Goal: Task Accomplishment & Management: Use online tool/utility

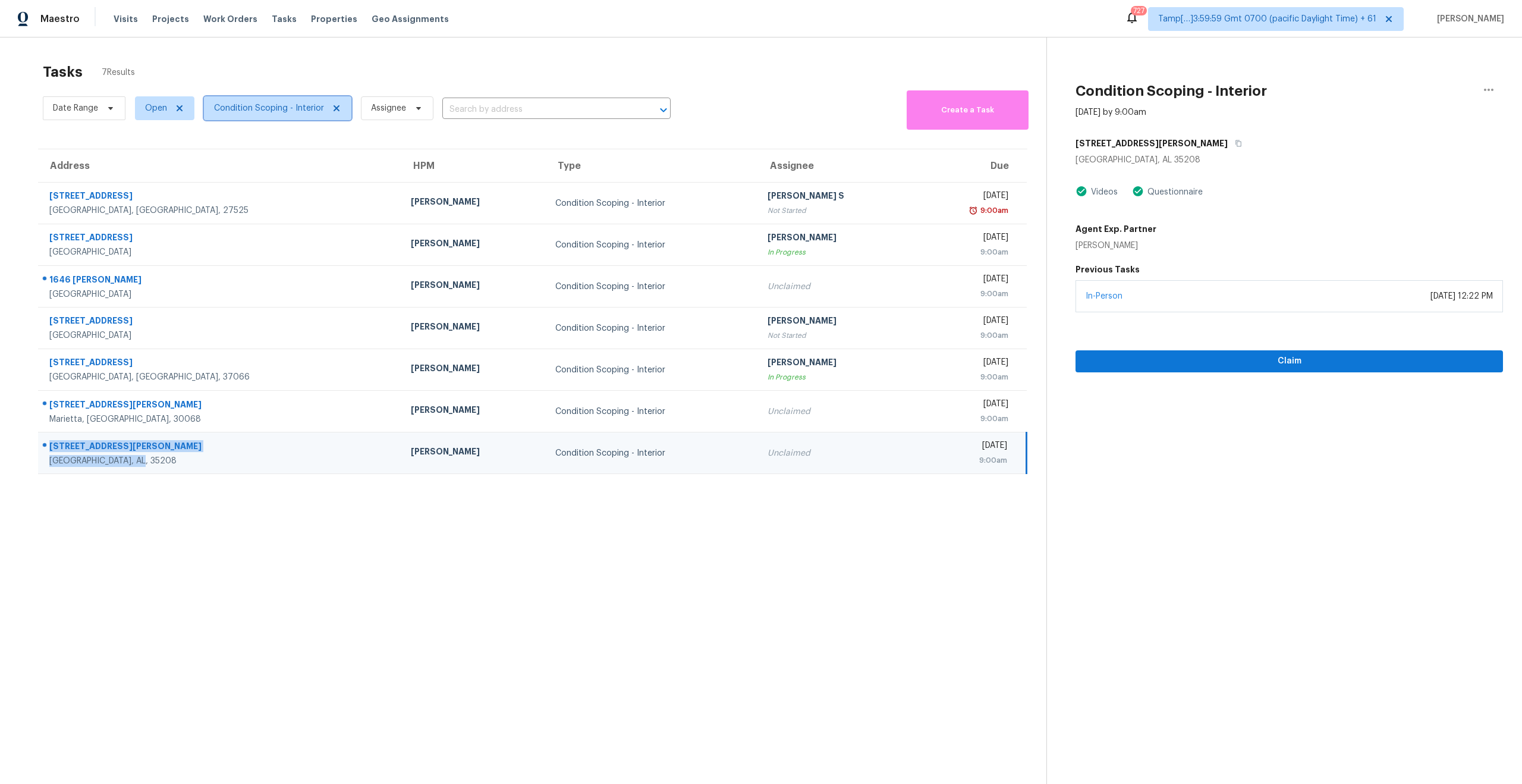
click at [283, 115] on span "Condition Scoping - Interior" at bounding box center [277, 108] width 148 height 24
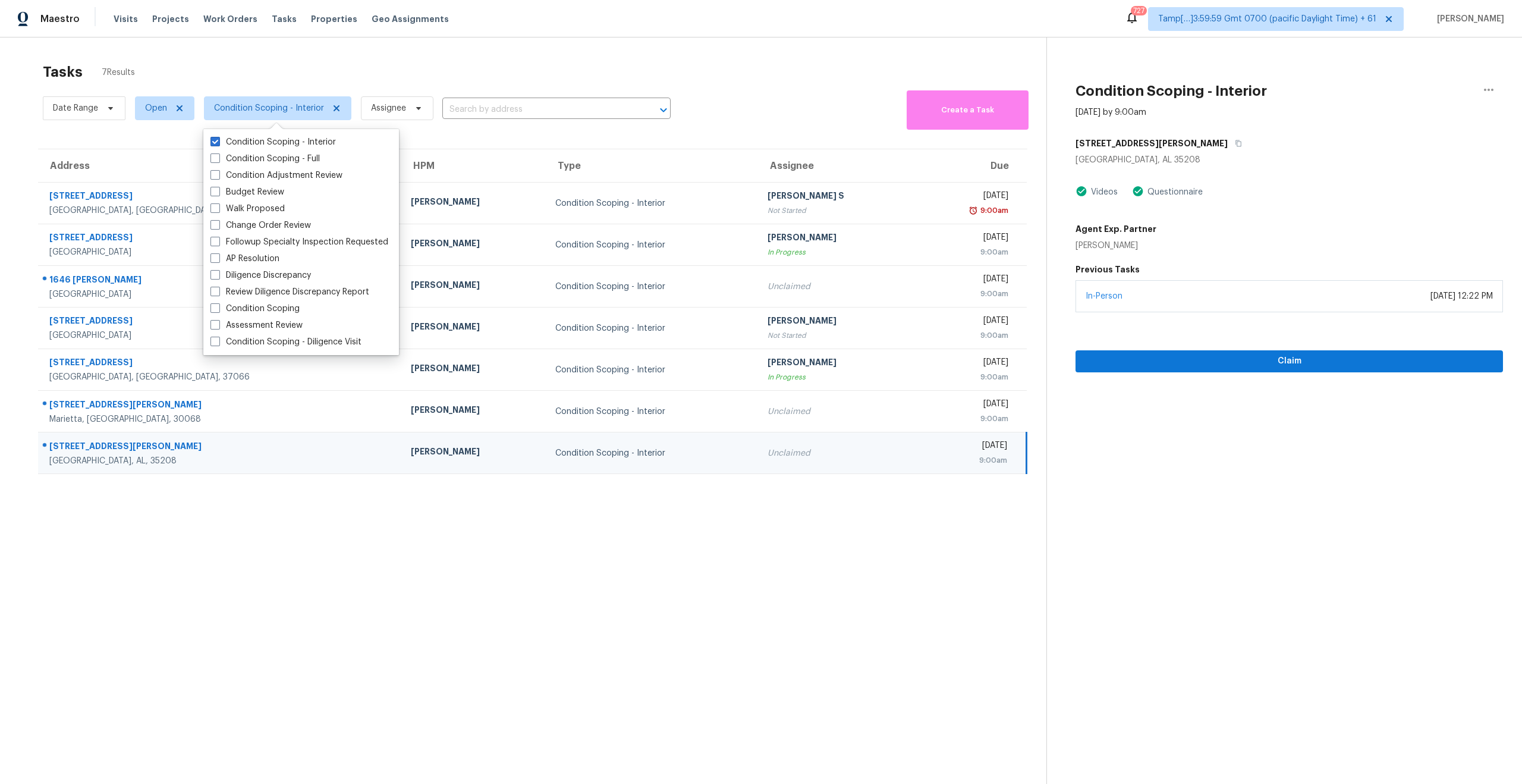
click at [345, 78] on div "Tasks 7 Results" at bounding box center [544, 72] width 1003 height 31
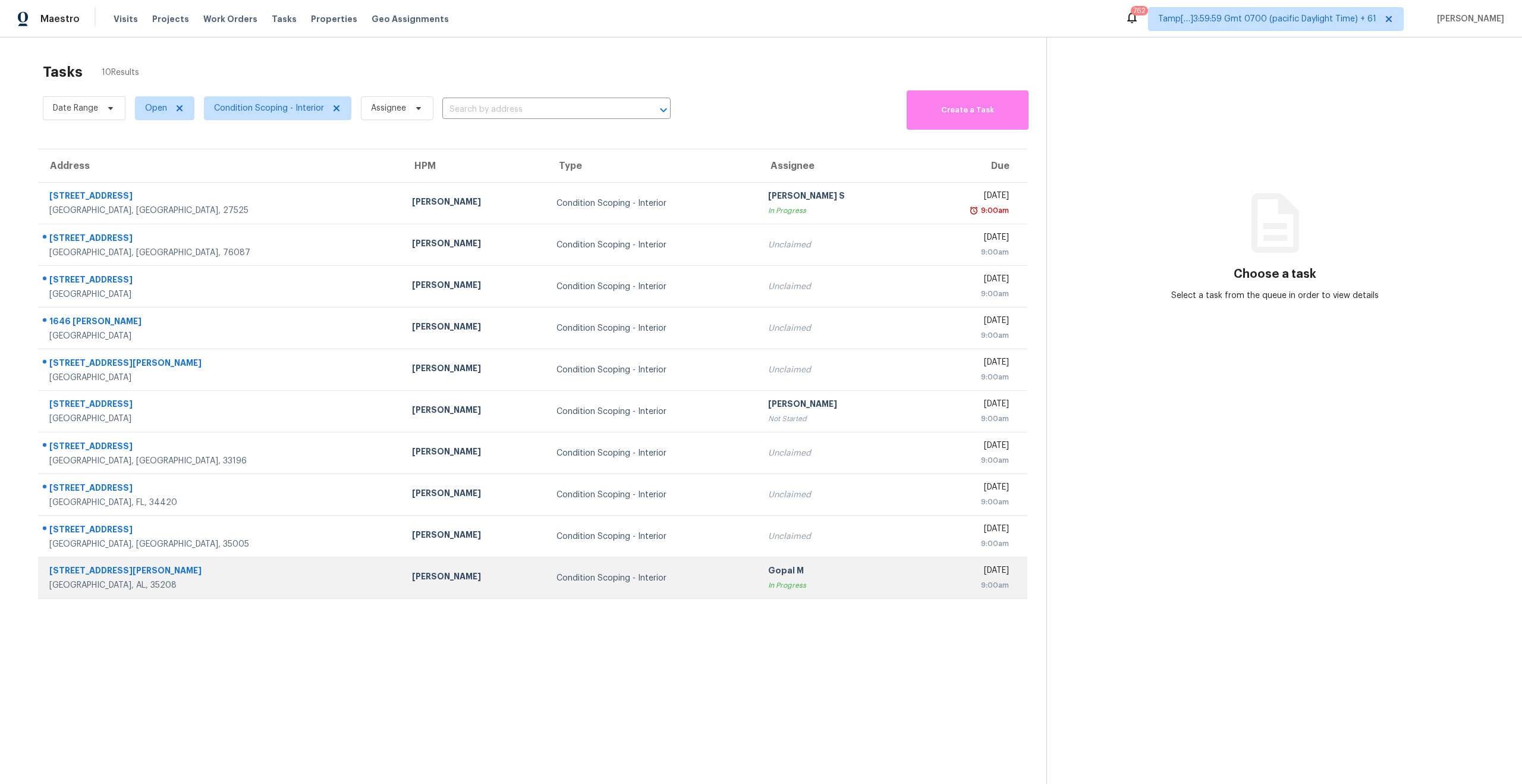
drag, startPoint x: 35, startPoint y: 232, endPoint x: 362, endPoint y: 586, distance: 481.9
click at [362, 586] on div "Address HPM Type Assignee Due 658 Winston St Franklinton, NC, 27525 Joseph Whit…" at bounding box center [533, 374] width 1028 height 451
copy table "Address HPM Type Assignee Due 658 Winston St Franklinton, NC, 27525 Joseph Whit…"
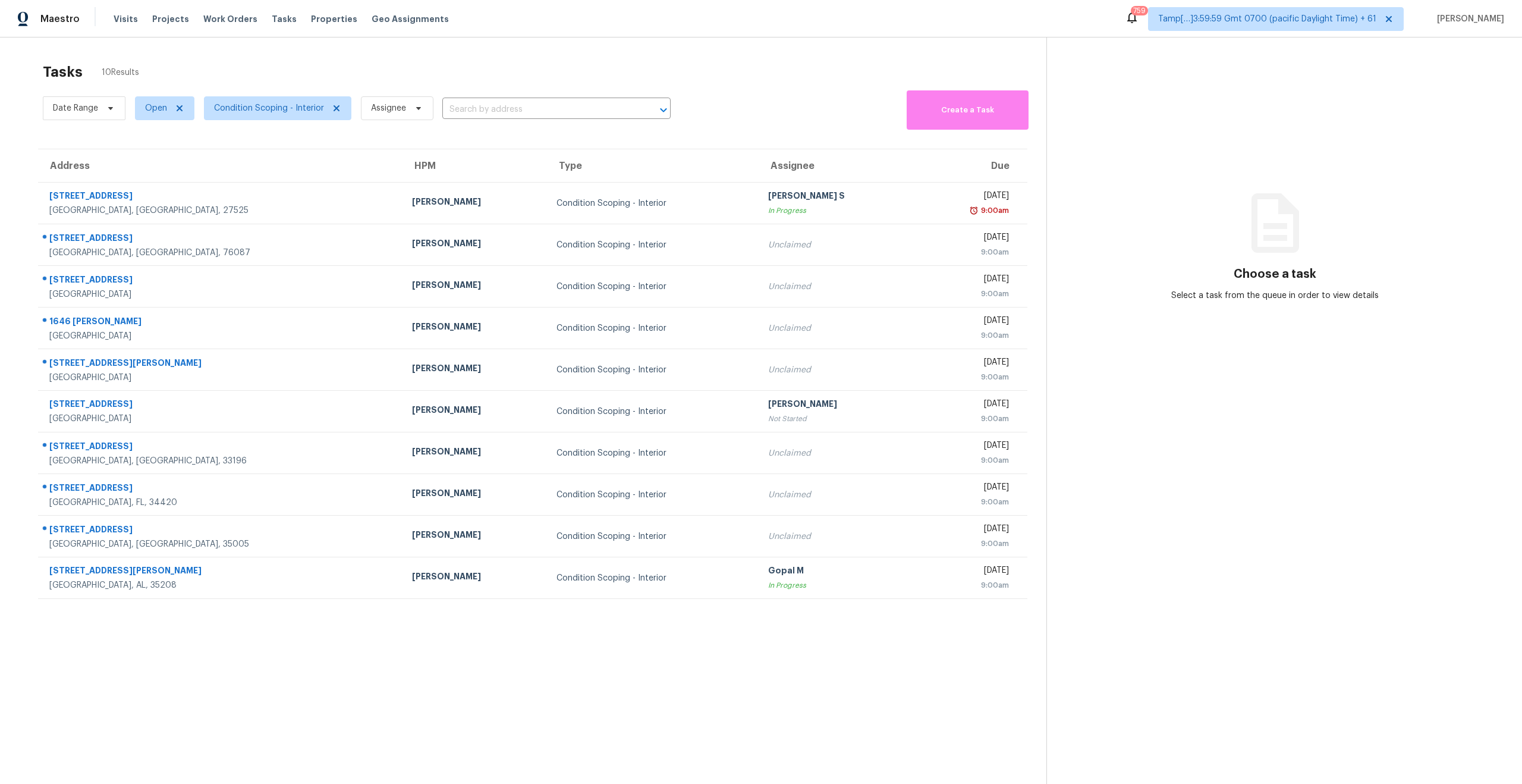
click at [203, 88] on div "Date Range Open Condition Scoping - Interior Assignee ​" at bounding box center [356, 109] width 628 height 42
click at [238, 113] on span "Condition Scoping - Interior" at bounding box center [269, 108] width 110 height 12
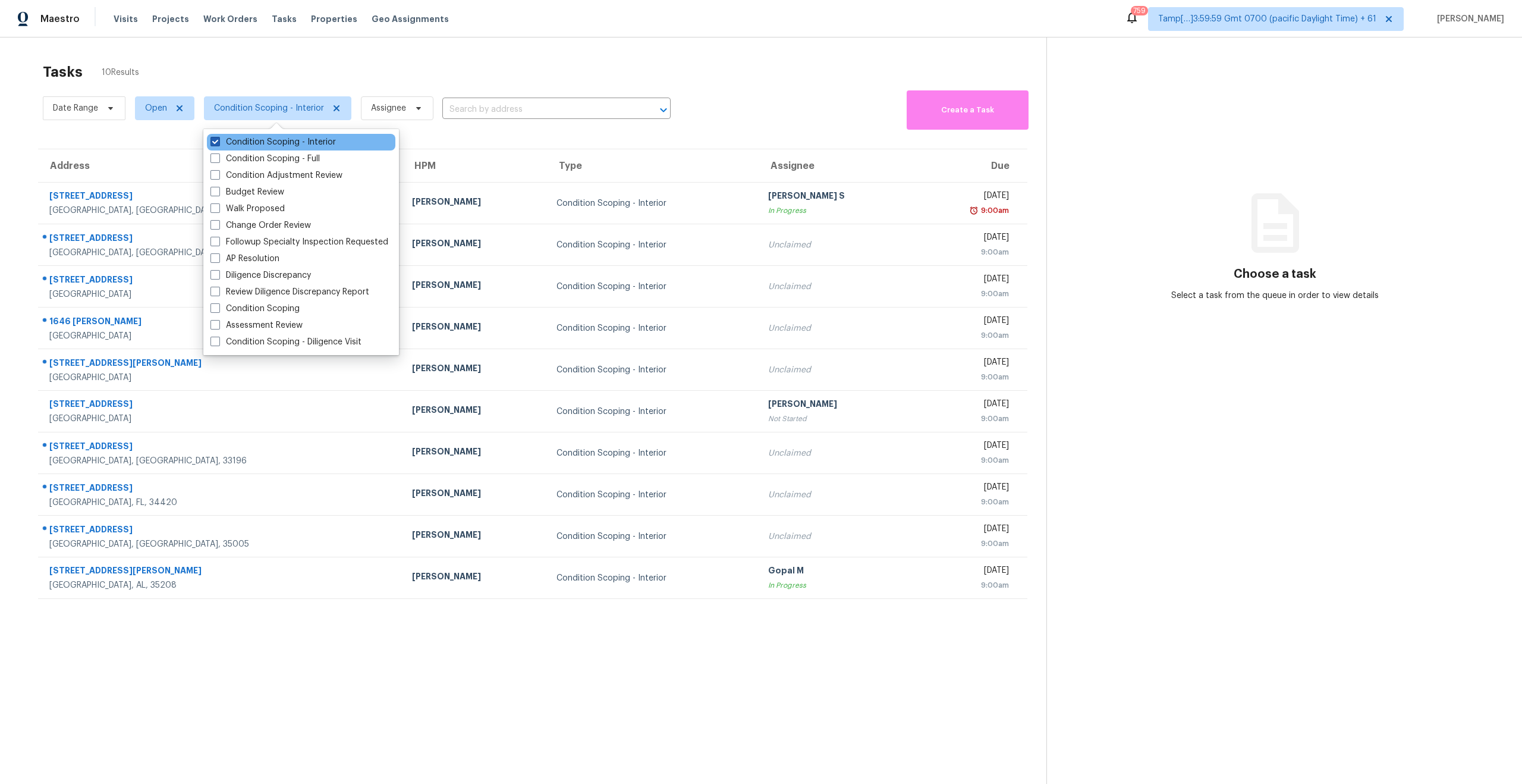
click at [215, 141] on span at bounding box center [215, 142] width 10 height 10
click at [215, 141] on input "Condition Scoping - Interior" at bounding box center [214, 140] width 8 height 8
checkbox input "false"
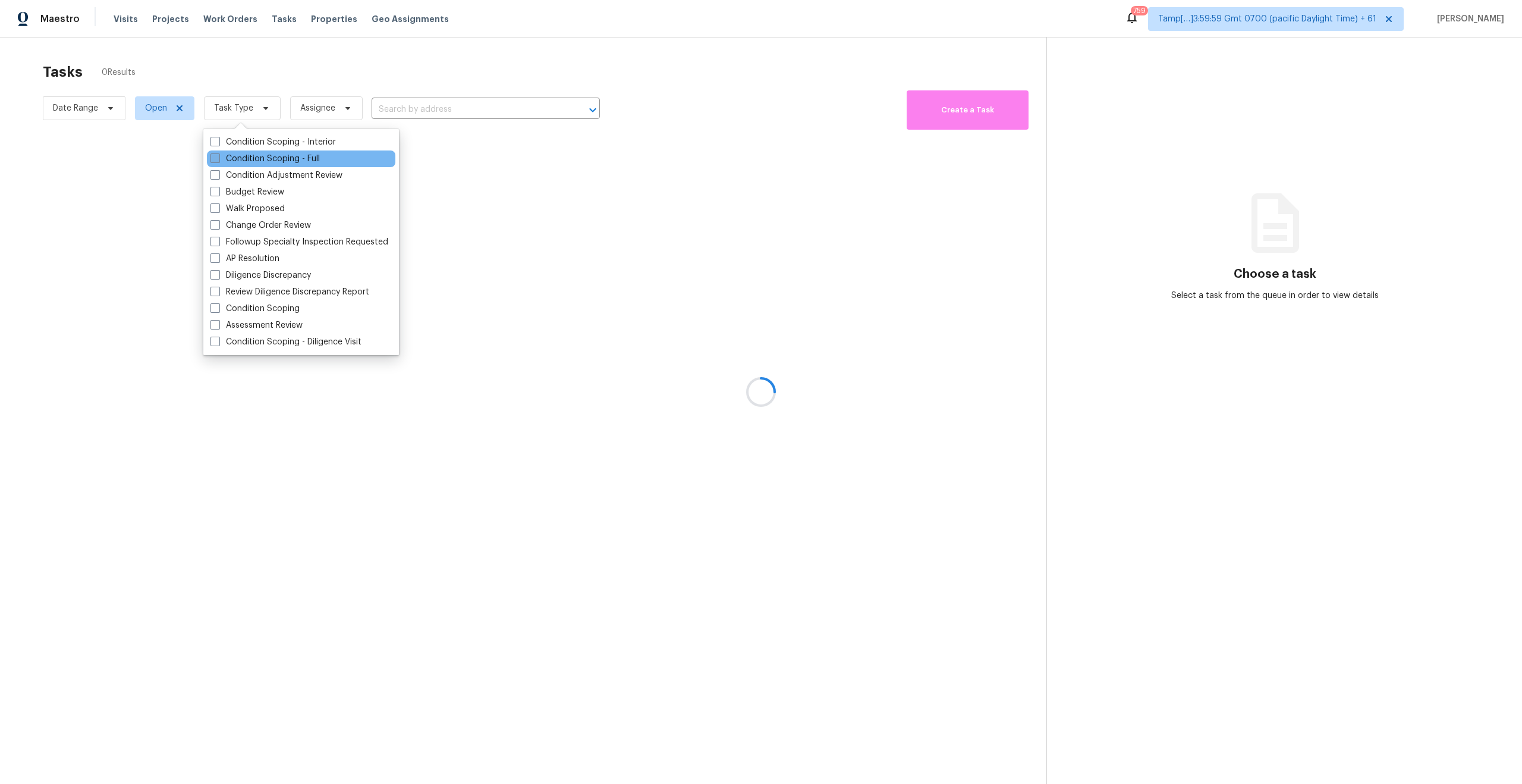
click at [215, 160] on span at bounding box center [215, 158] width 10 height 10
click at [215, 160] on input "Condition Scoping - Full" at bounding box center [214, 156] width 8 height 8
checkbox input "true"
click at [240, 52] on div at bounding box center [761, 392] width 1522 height 784
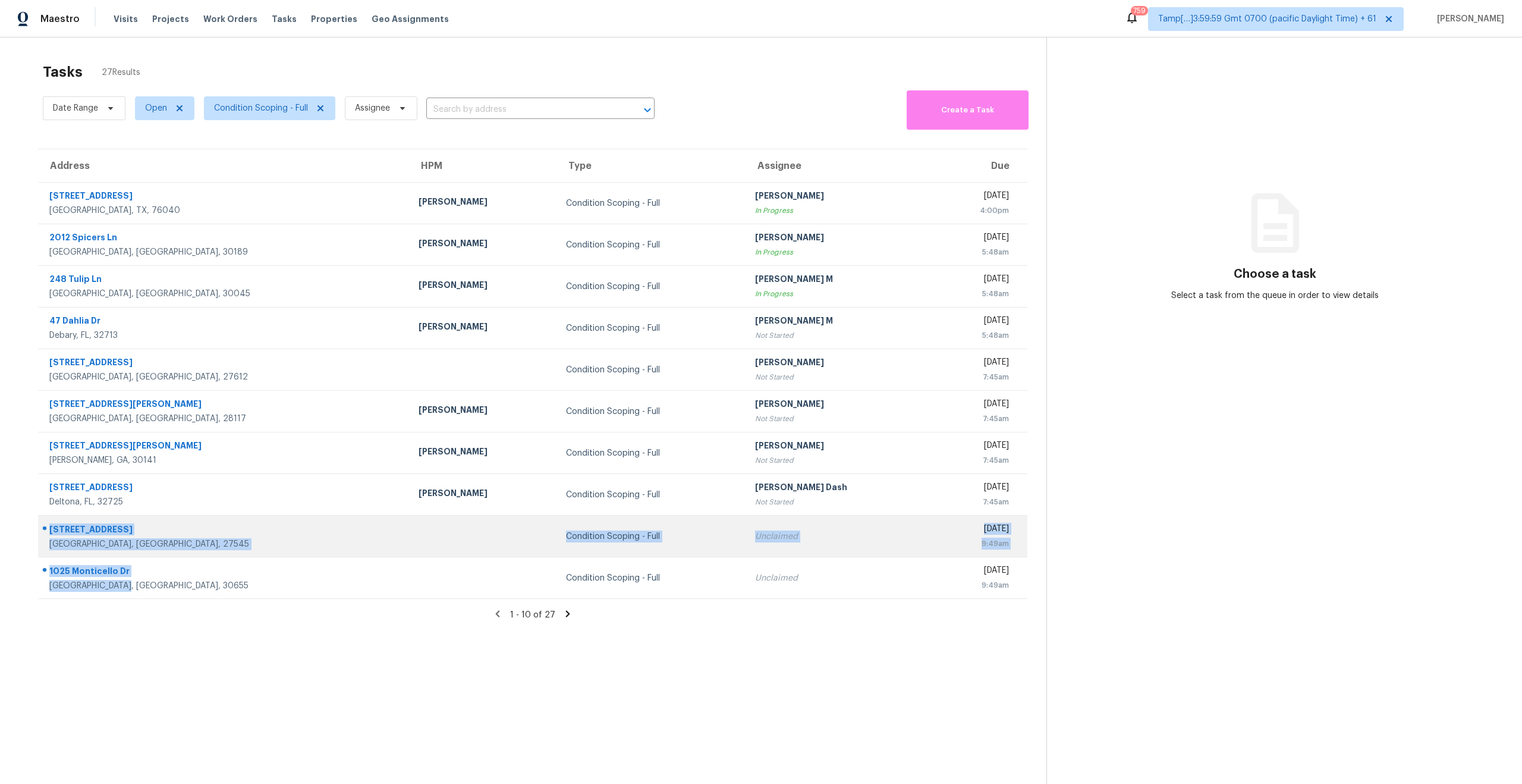
drag, startPoint x: 139, startPoint y: 584, endPoint x: 43, endPoint y: 530, distance: 110.1
click at [43, 530] on tbody "201 Settlers Way Euless, TX, 76040 Andrew Kempka Condition Scoping - Full Harih…" at bounding box center [532, 390] width 990 height 416
copy tbody "5509 Weathered Rock Ct Knightdale, NC, 27545 Condition Scoping - Full Unclaimed…"
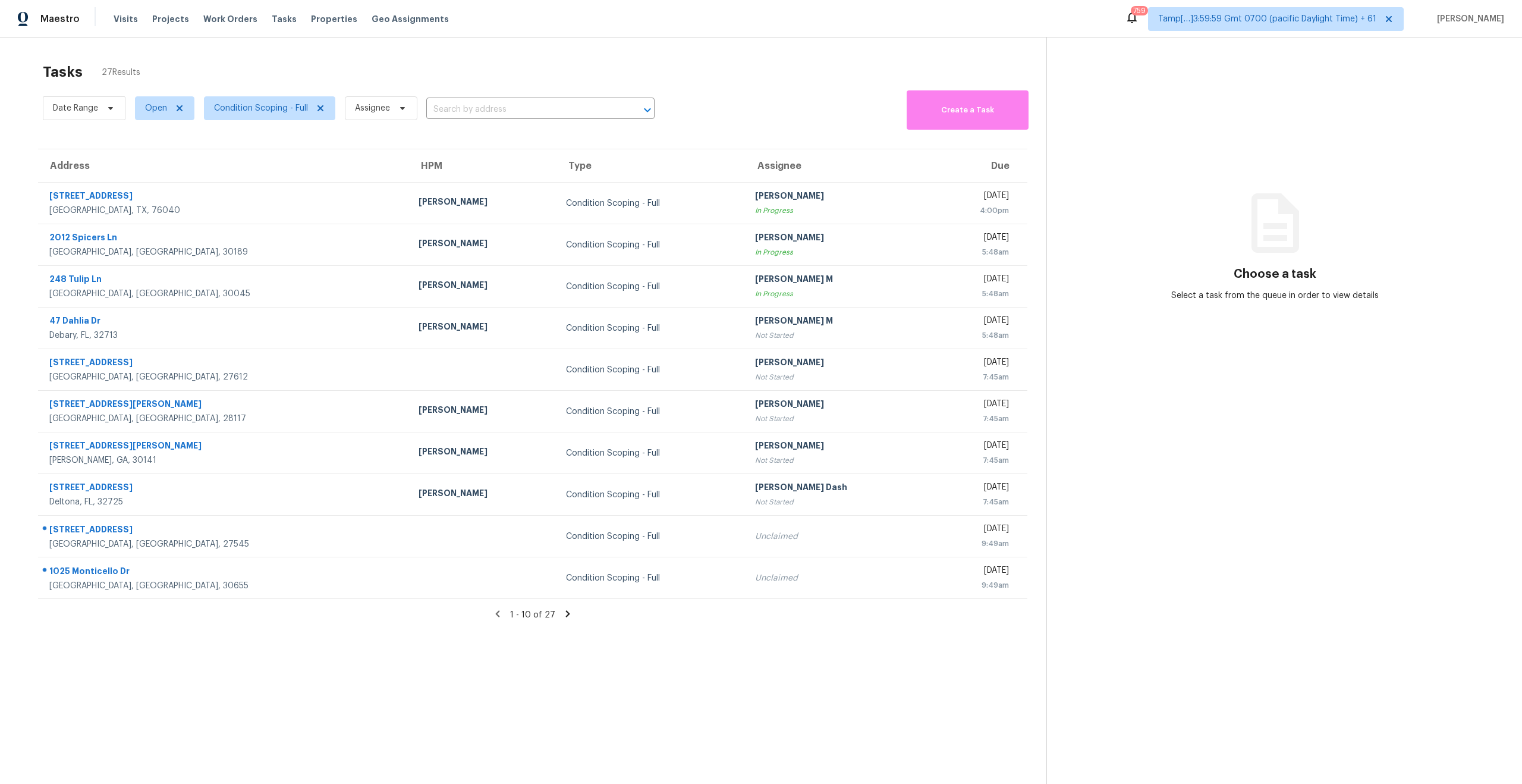
click at [566, 614] on icon at bounding box center [568, 613] width 4 height 7
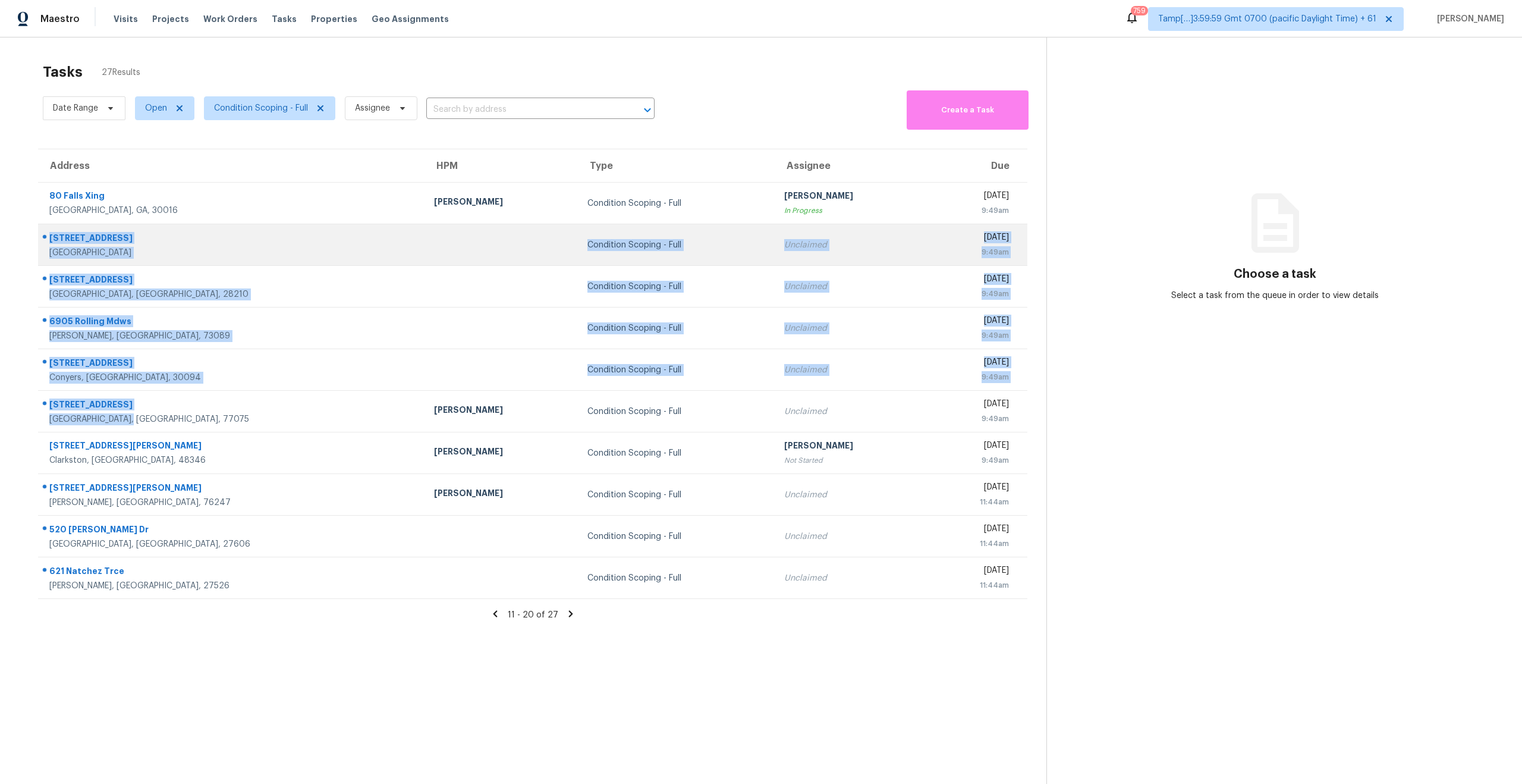
drag, startPoint x: 148, startPoint y: 419, endPoint x: 44, endPoint y: 230, distance: 215.7
click at [44, 230] on tbody "80 Falls Xing Covington, GA, 30016 Wesley Brooks Condition Scoping - Full Vigne…" at bounding box center [532, 390] width 990 height 416
copy tbody "3955 Alamo Ave Fort Worth, TX, 76107 Condition Scoping - Full Unclaimed Thu, Oc…"
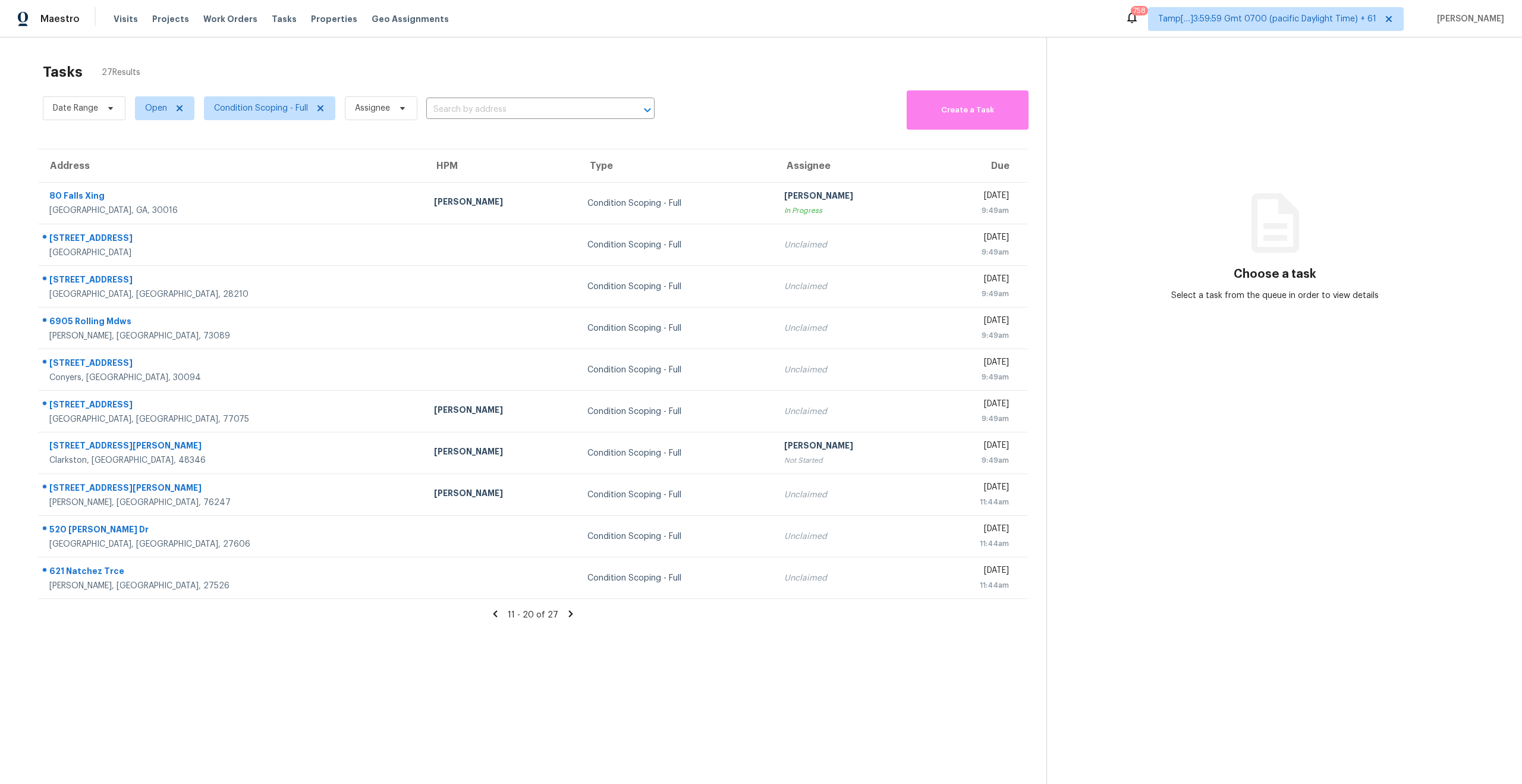
click at [566, 615] on icon at bounding box center [571, 613] width 11 height 11
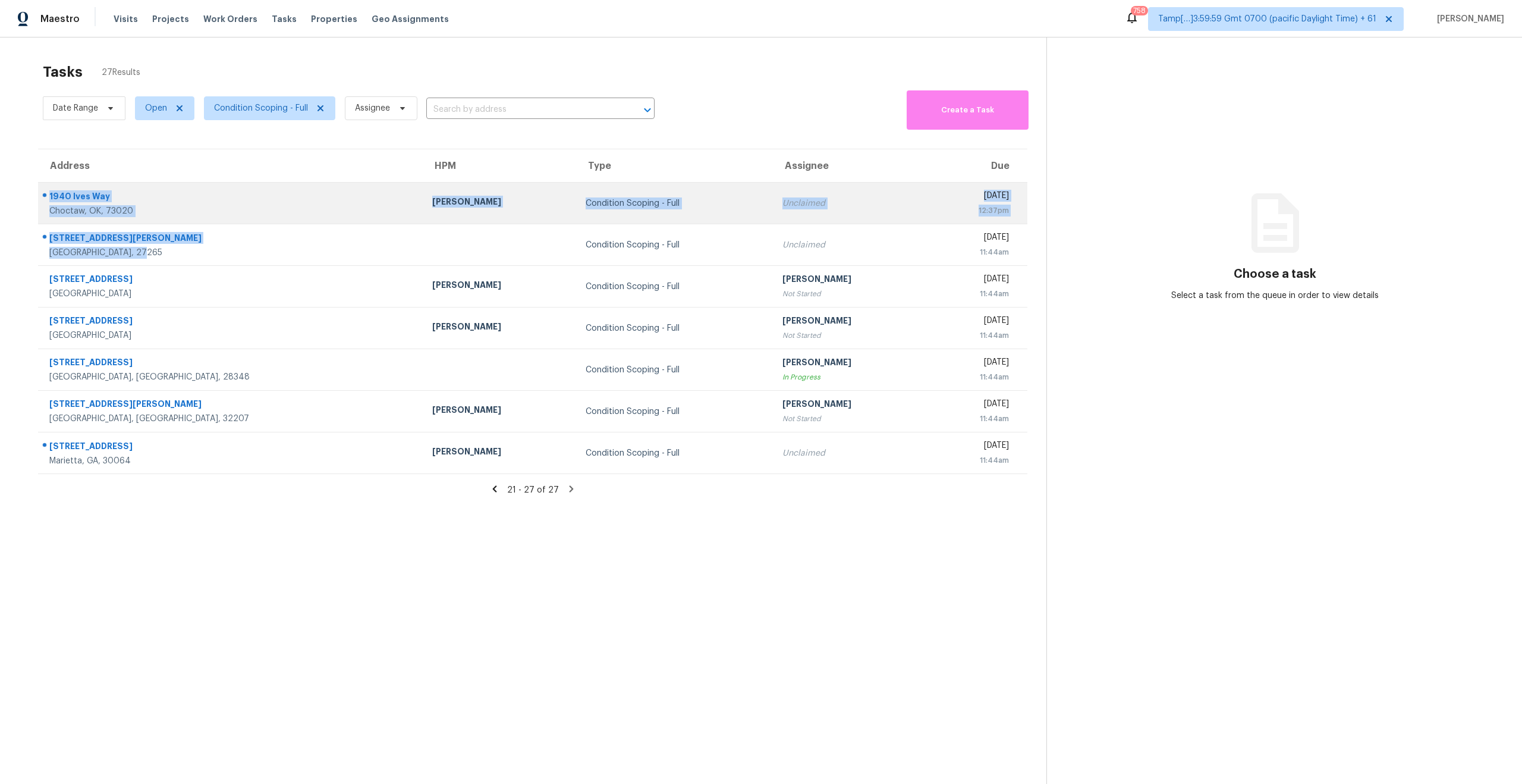
drag, startPoint x: 147, startPoint y: 255, endPoint x: 42, endPoint y: 184, distance: 126.8
click at [42, 184] on tbody "1940 Ives Way Choctaw, OK, 73020 Jason Leeth Condition Scoping - Full Unclaimed…" at bounding box center [532, 328] width 990 height 292
copy tbody "1940 Ives Way Choctaw, OK, 73020 Jason Leeth Condition Scoping - Full Unclaimed…"
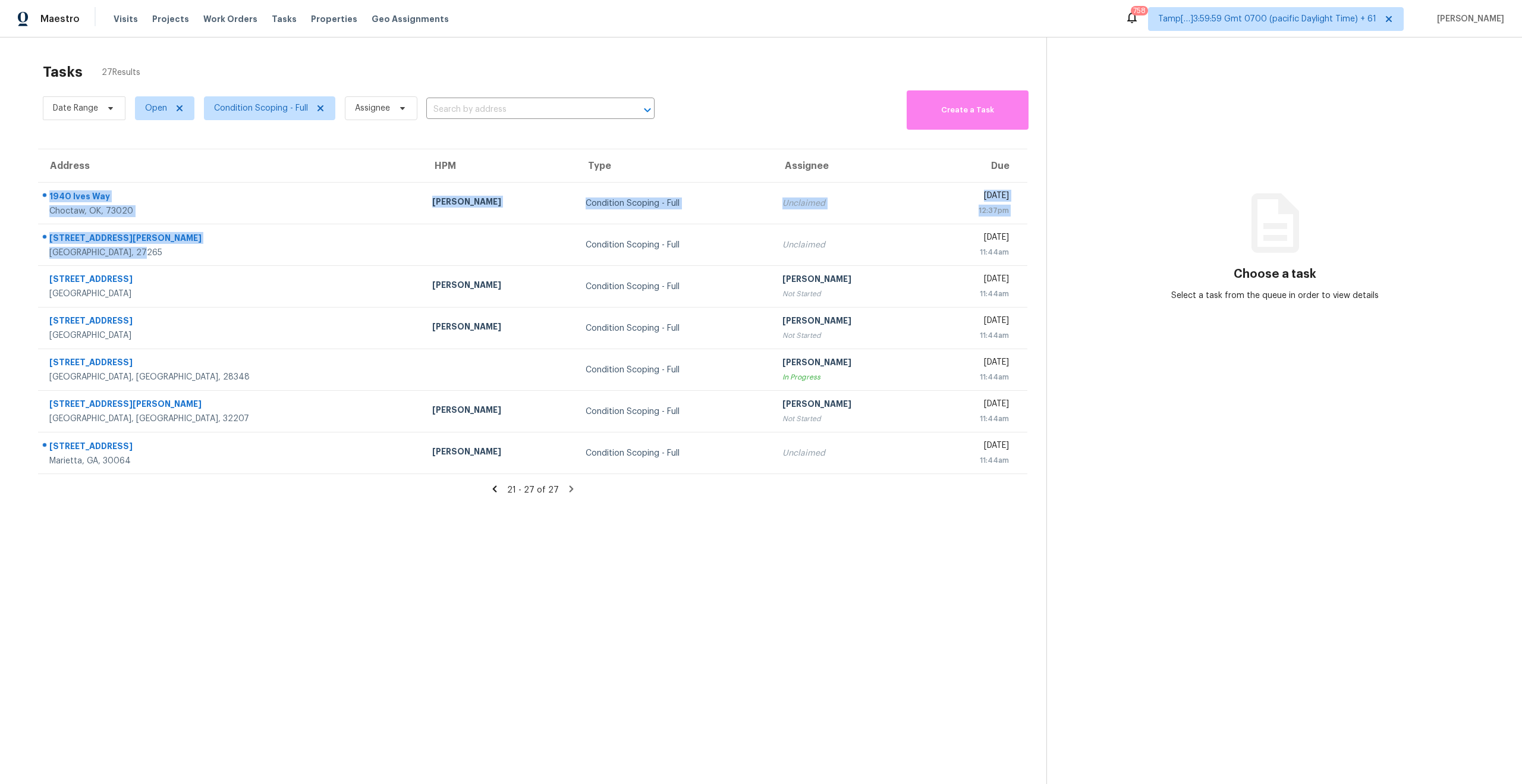
click at [525, 661] on section "Tasks 27 Results Date Range Open Condition Scoping - Full Assignee ​ Create a T…" at bounding box center [533, 439] width 1028 height 765
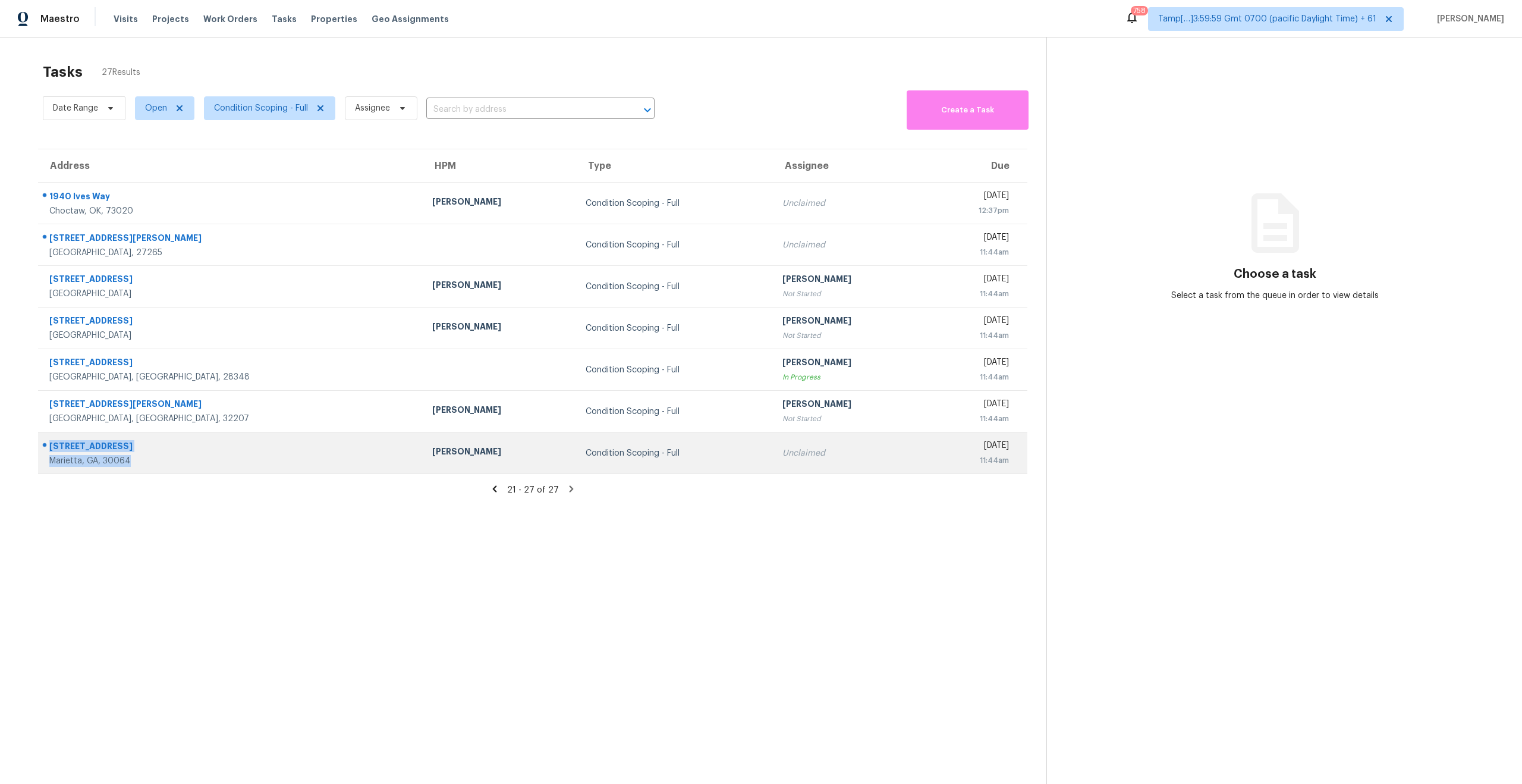
drag, startPoint x: 146, startPoint y: 459, endPoint x: 43, endPoint y: 440, distance: 104.7
click at [43, 440] on div "2290 Tree Arbor Way Marietta, GA, 30064" at bounding box center [226, 452] width 375 height 28
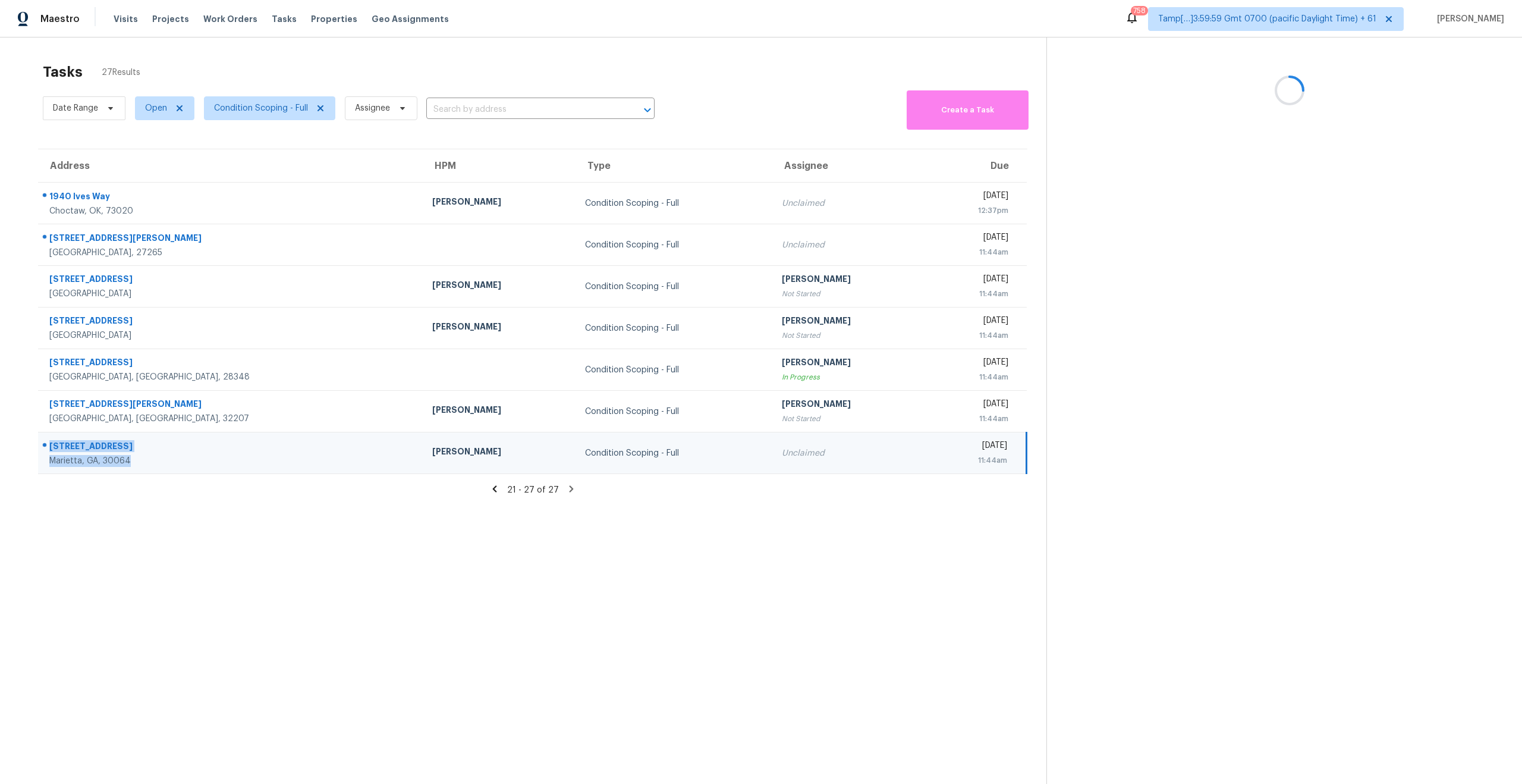
copy div "2290 Tree Arbor Way Marietta, GA, 30064"
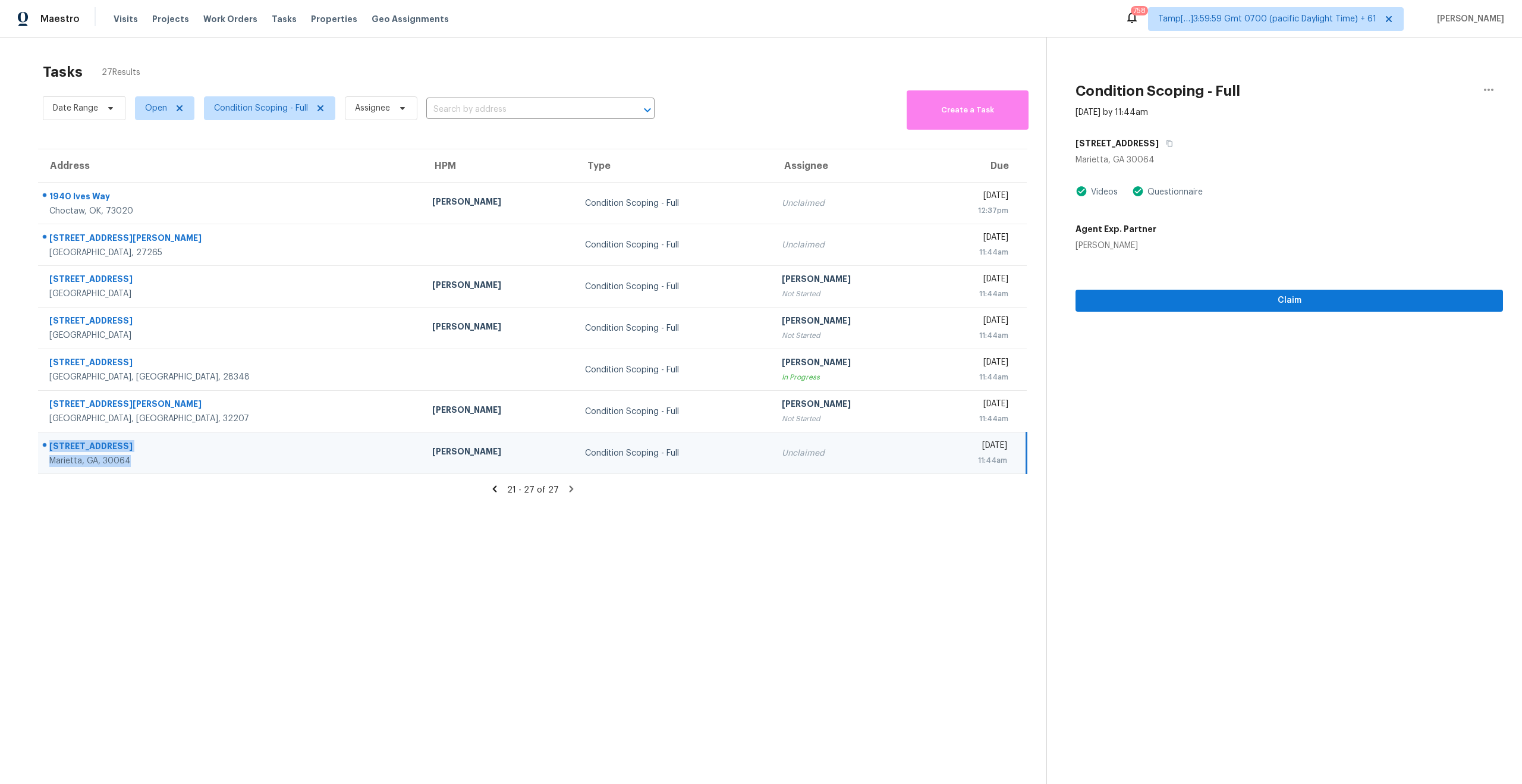
click at [614, 550] on section "Tasks 27 Results Date Range Open Condition Scoping - Full Assignee ​ Create a T…" at bounding box center [533, 439] width 1028 height 765
click at [247, 101] on span "Condition Scoping - Full" at bounding box center [269, 108] width 131 height 24
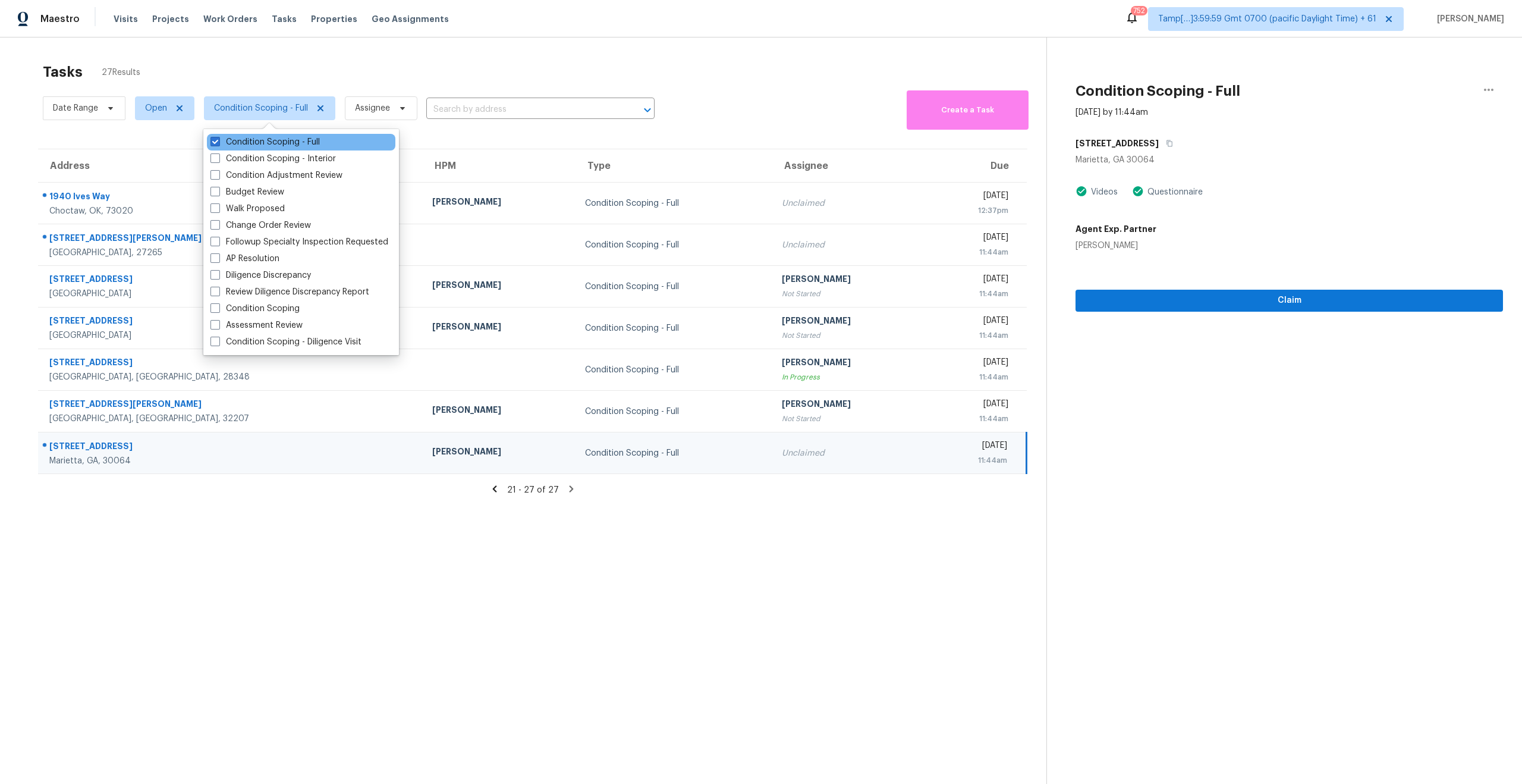
click at [210, 143] on div "Condition Scoping - Full" at bounding box center [300, 142] width 188 height 16
click at [216, 145] on span at bounding box center [215, 142] width 10 height 10
click at [216, 144] on input "Condition Scoping - Full" at bounding box center [214, 140] width 8 height 8
checkbox input "false"
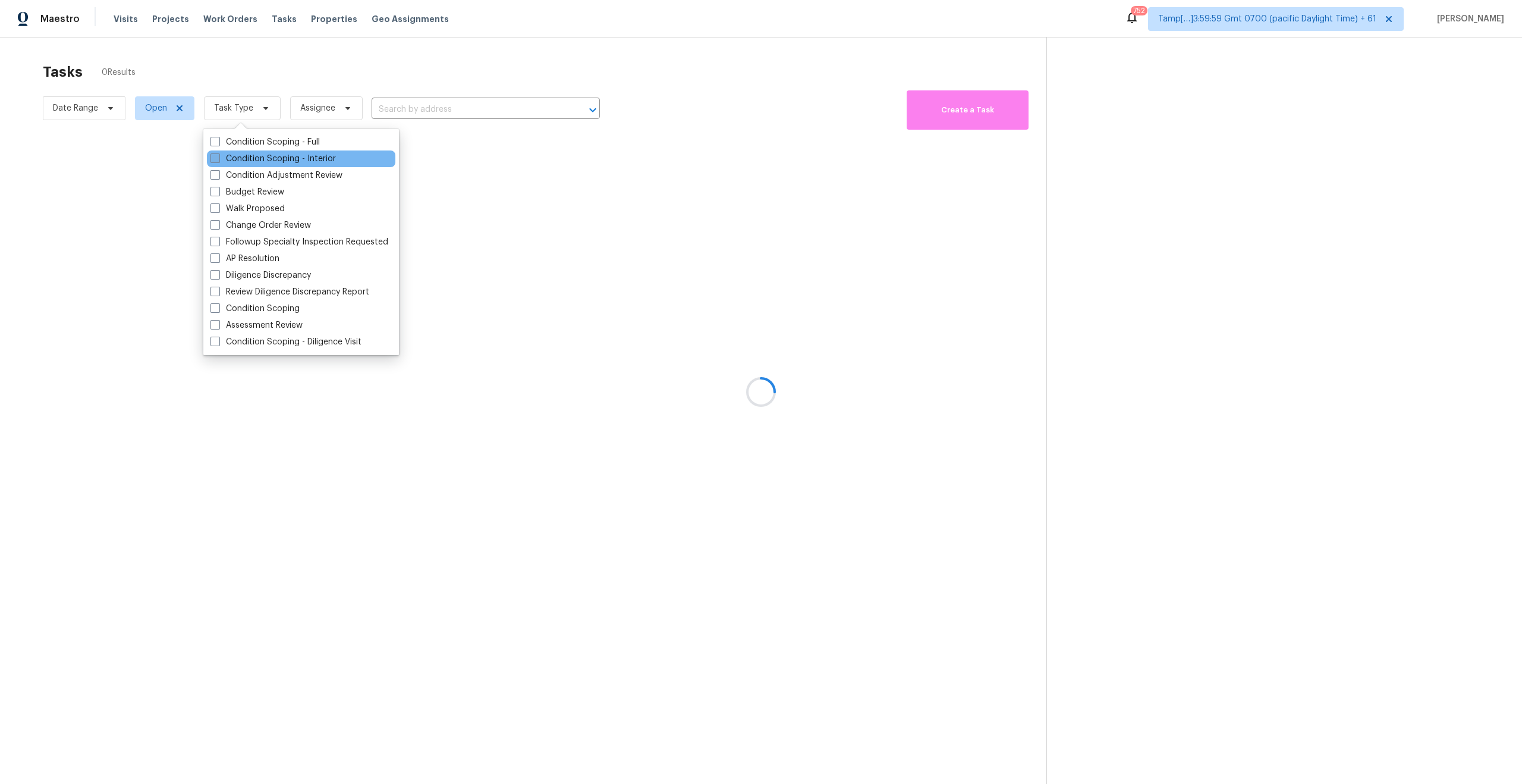
click at [216, 161] on span at bounding box center [215, 158] width 10 height 10
click at [216, 160] on input "Condition Scoping - Interior" at bounding box center [214, 156] width 8 height 8
checkbox input "true"
click at [249, 63] on div at bounding box center [761, 392] width 1522 height 784
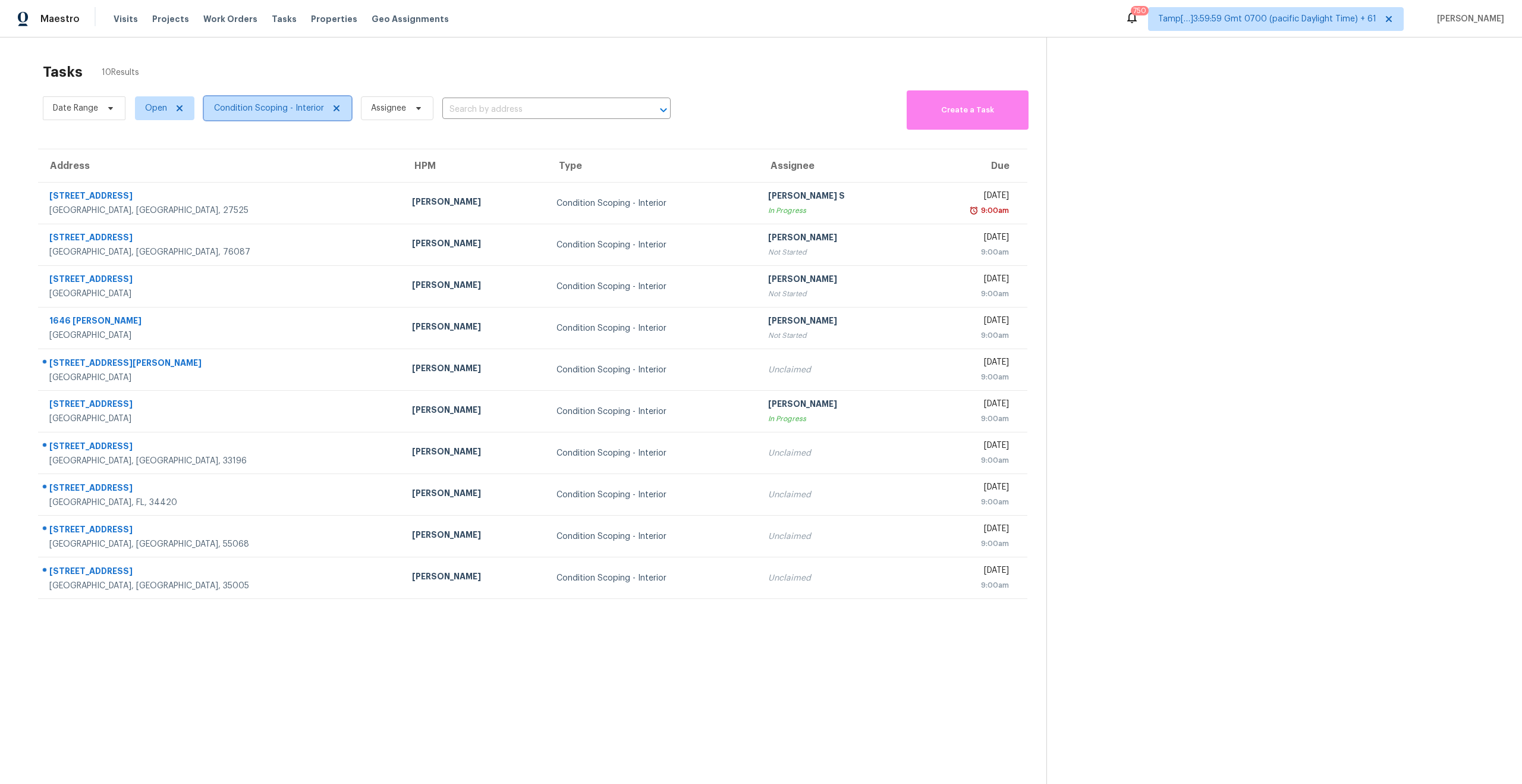
click at [278, 109] on span "Condition Scoping - Interior" at bounding box center [269, 108] width 110 height 12
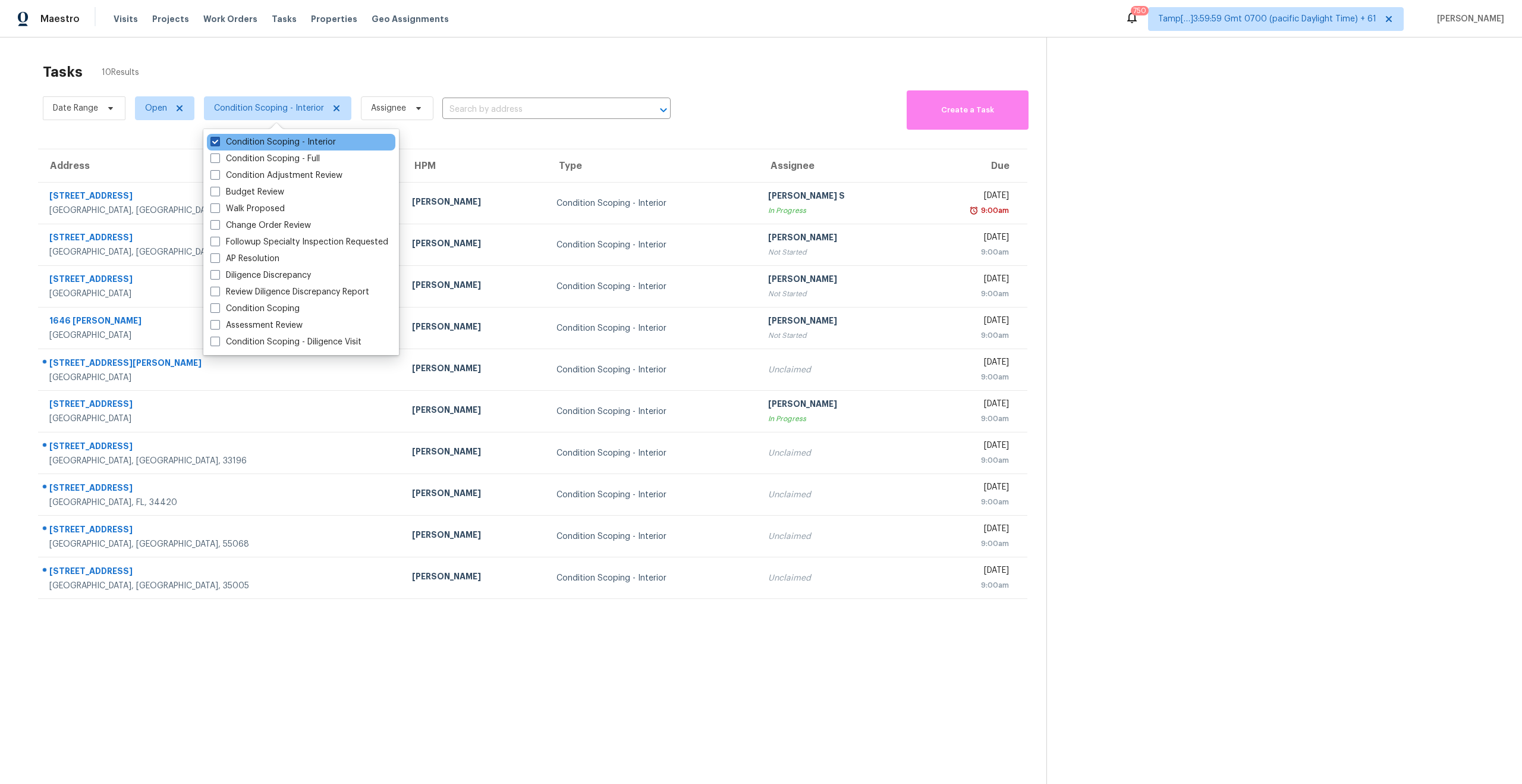
click at [214, 143] on span at bounding box center [215, 142] width 10 height 10
click at [214, 143] on input "Condition Scoping - Interior" at bounding box center [214, 140] width 8 height 8
checkbox input "false"
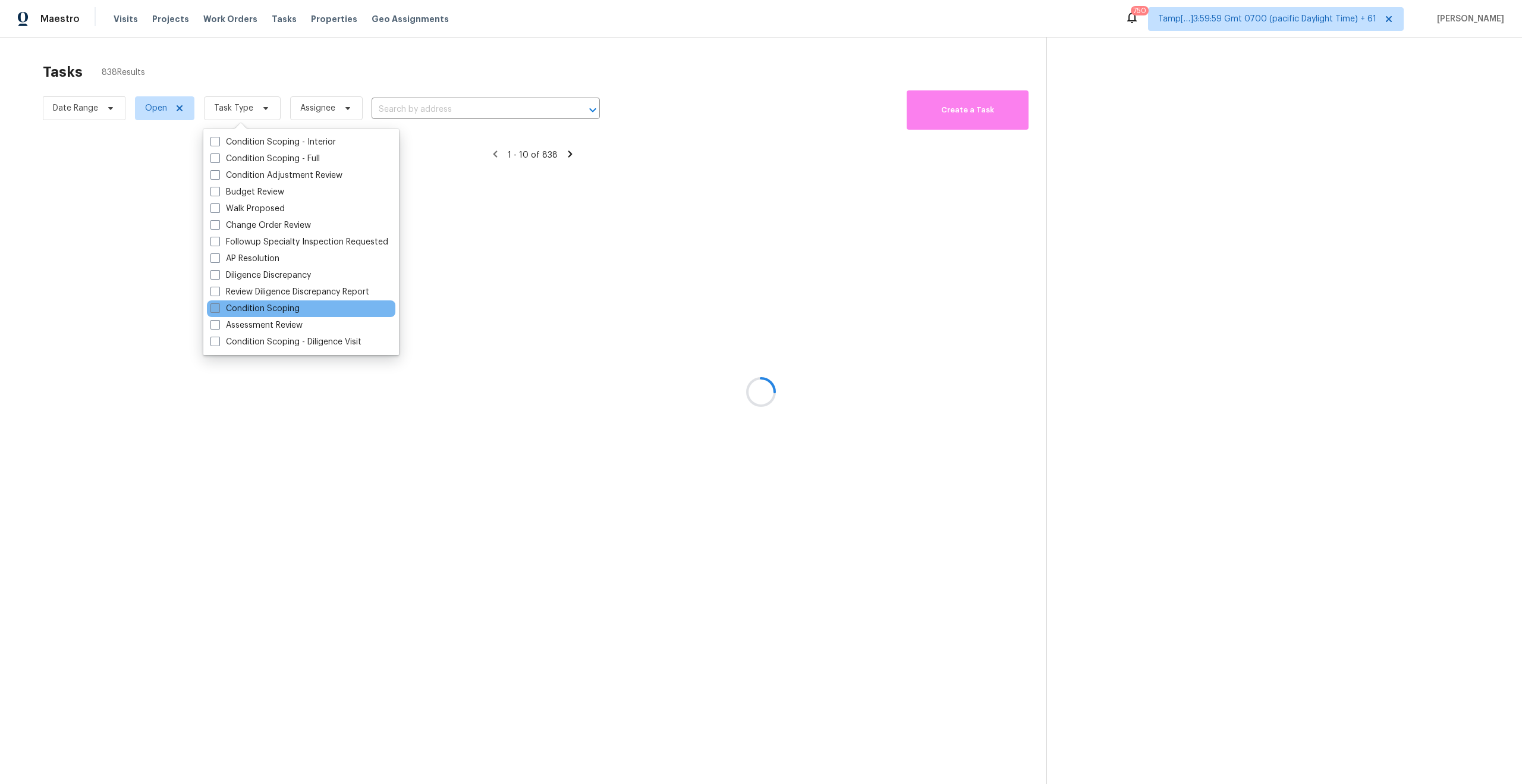
click at [211, 307] on span at bounding box center [215, 308] width 10 height 10
click at [211, 307] on input "Condition Scoping" at bounding box center [214, 306] width 8 height 8
checkbox input "true"
click at [349, 640] on div at bounding box center [761, 392] width 1522 height 784
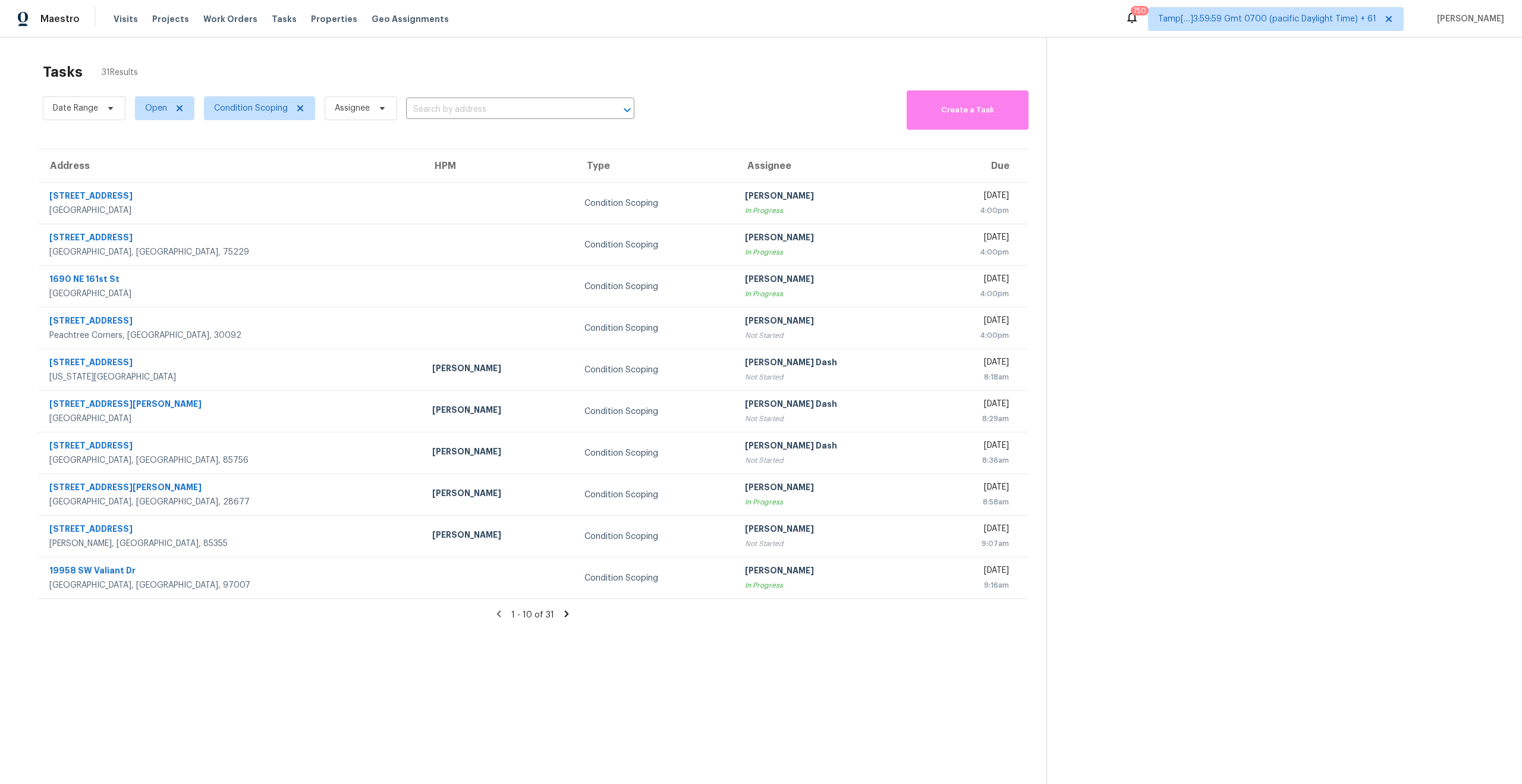
click at [567, 615] on icon at bounding box center [566, 613] width 11 height 11
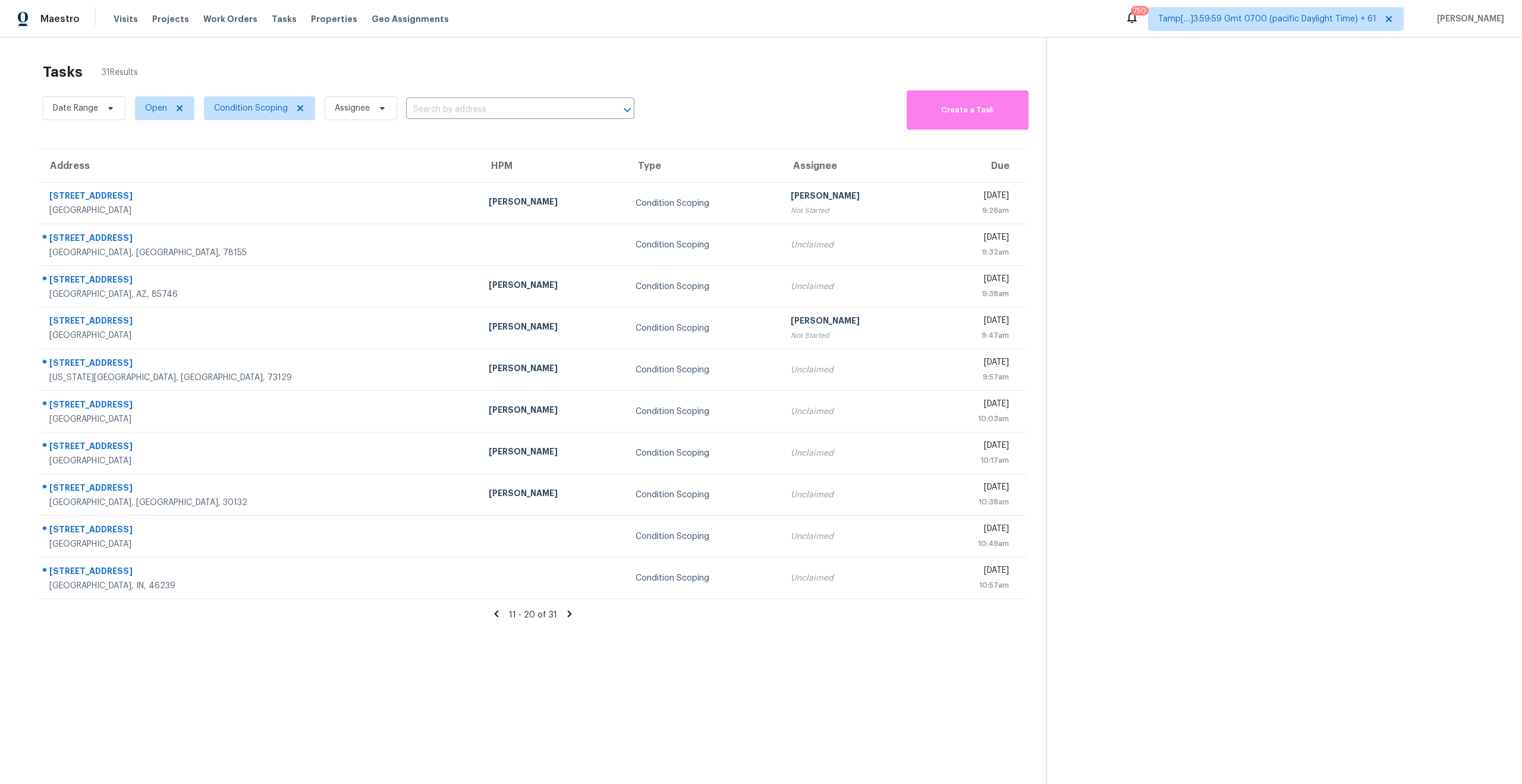
click at [571, 614] on icon at bounding box center [569, 613] width 11 height 11
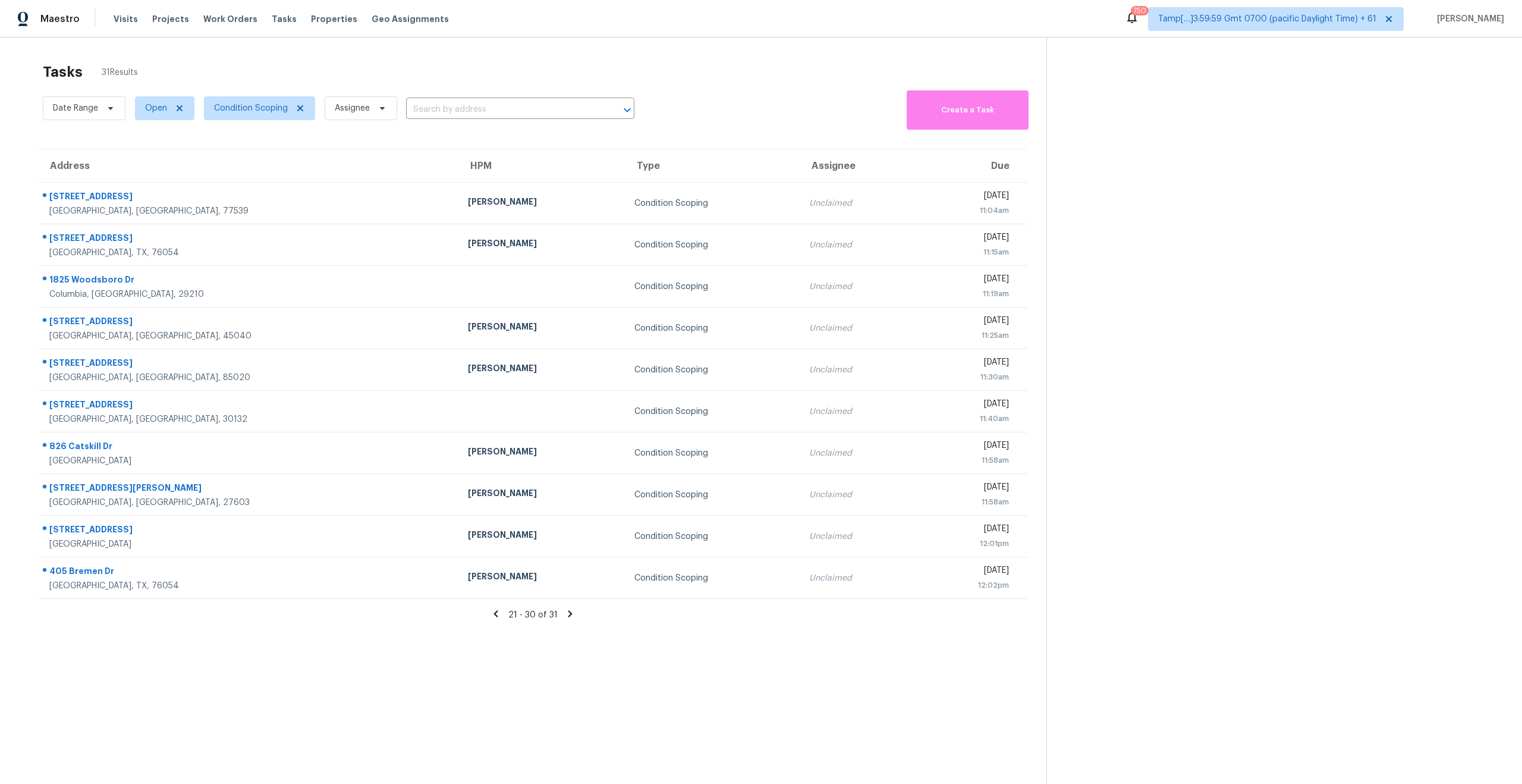
click at [499, 610] on icon at bounding box center [495, 613] width 11 height 11
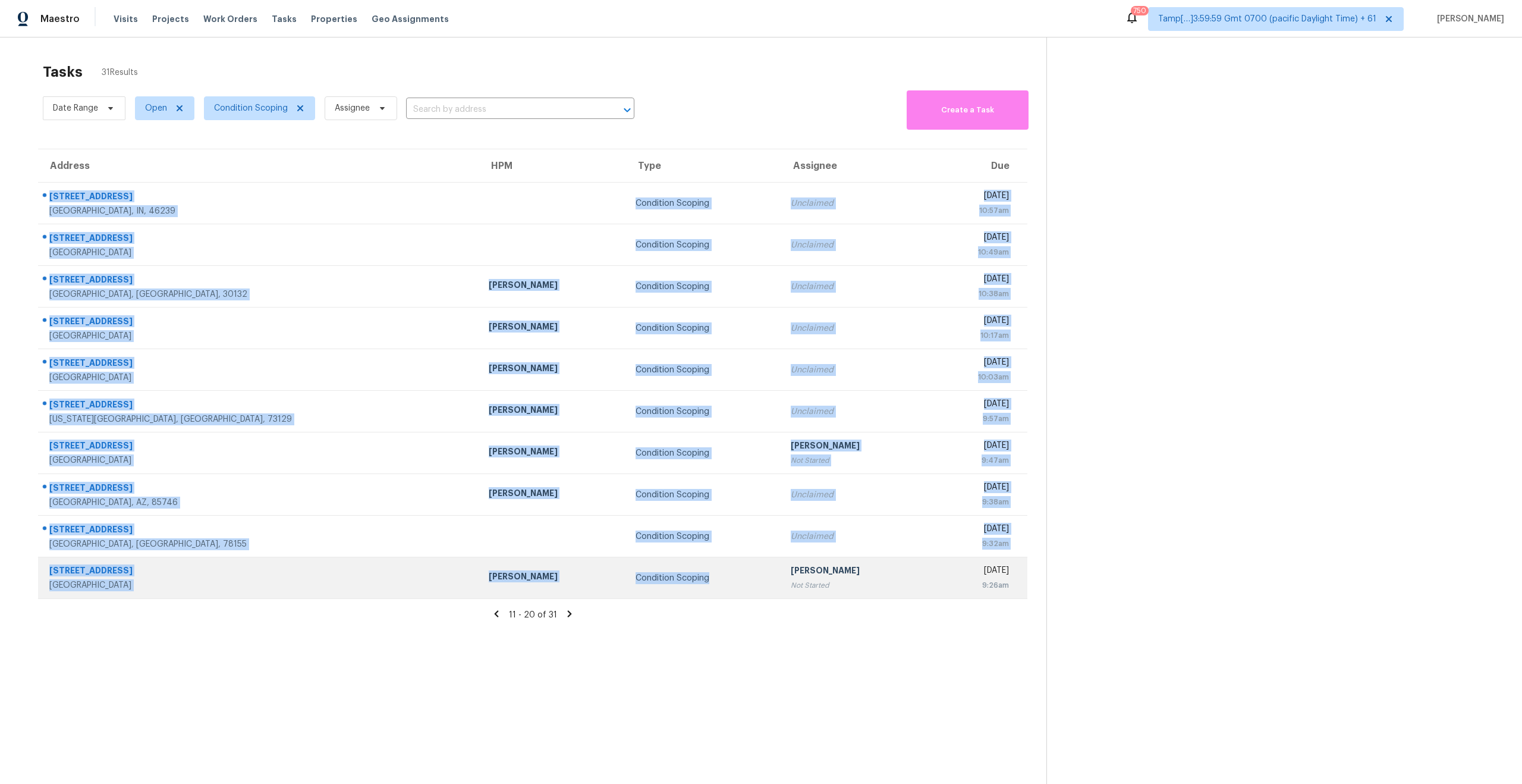
drag, startPoint x: 41, startPoint y: 189, endPoint x: 641, endPoint y: 597, distance: 725.6
click at [641, 597] on tbody "8372 Sotheby Dr Indianapolis, IN, 46239 Condition Scoping Unclaimed Thu, Oct 16…" at bounding box center [532, 390] width 990 height 416
copy tbody "8372 Sotheby Dr Indianapolis, IN, 46239 Condition Scoping Unclaimed Thu, Oct 16…"
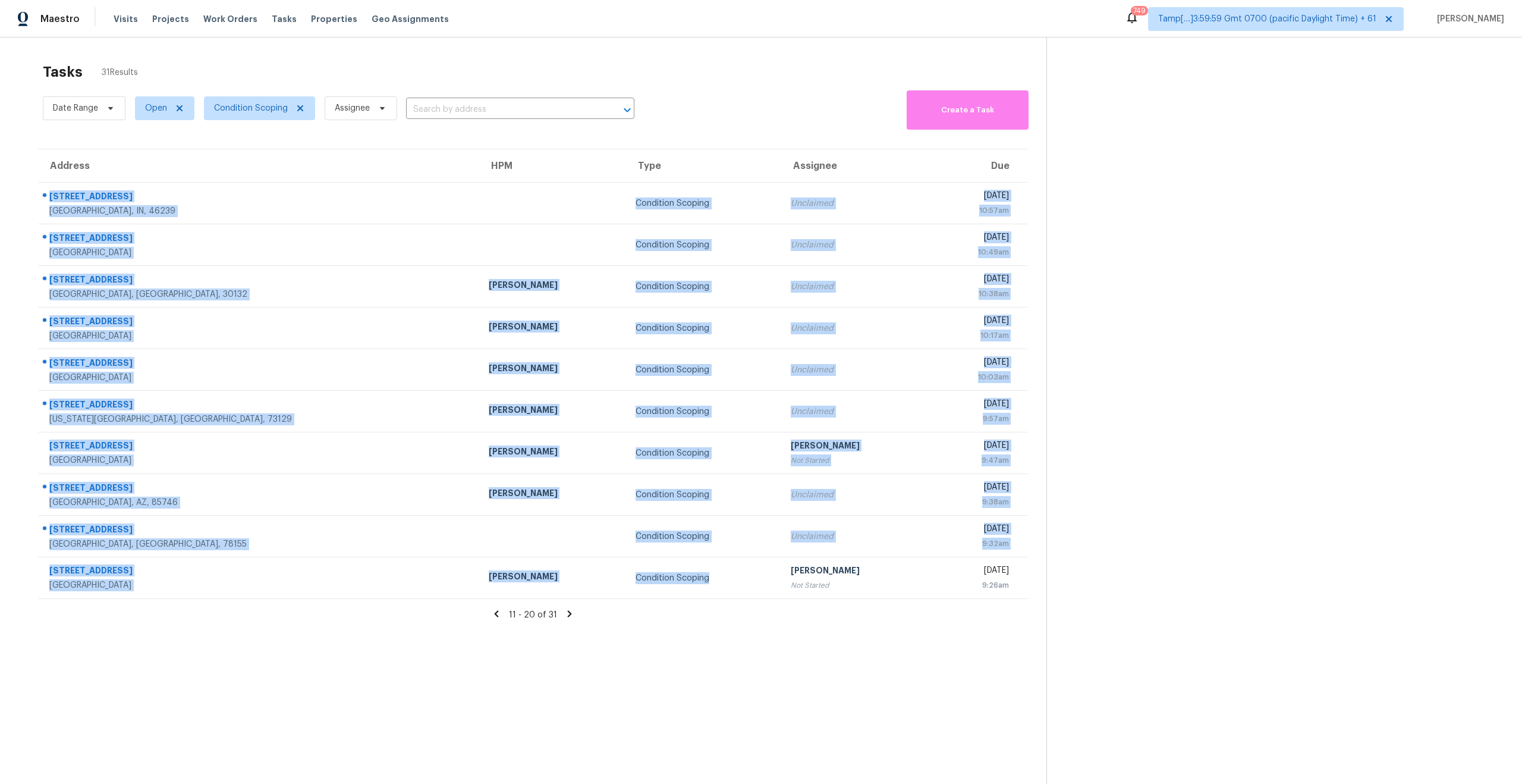
click at [244, 61] on div "Tasks 31 Results" at bounding box center [544, 72] width 1003 height 31
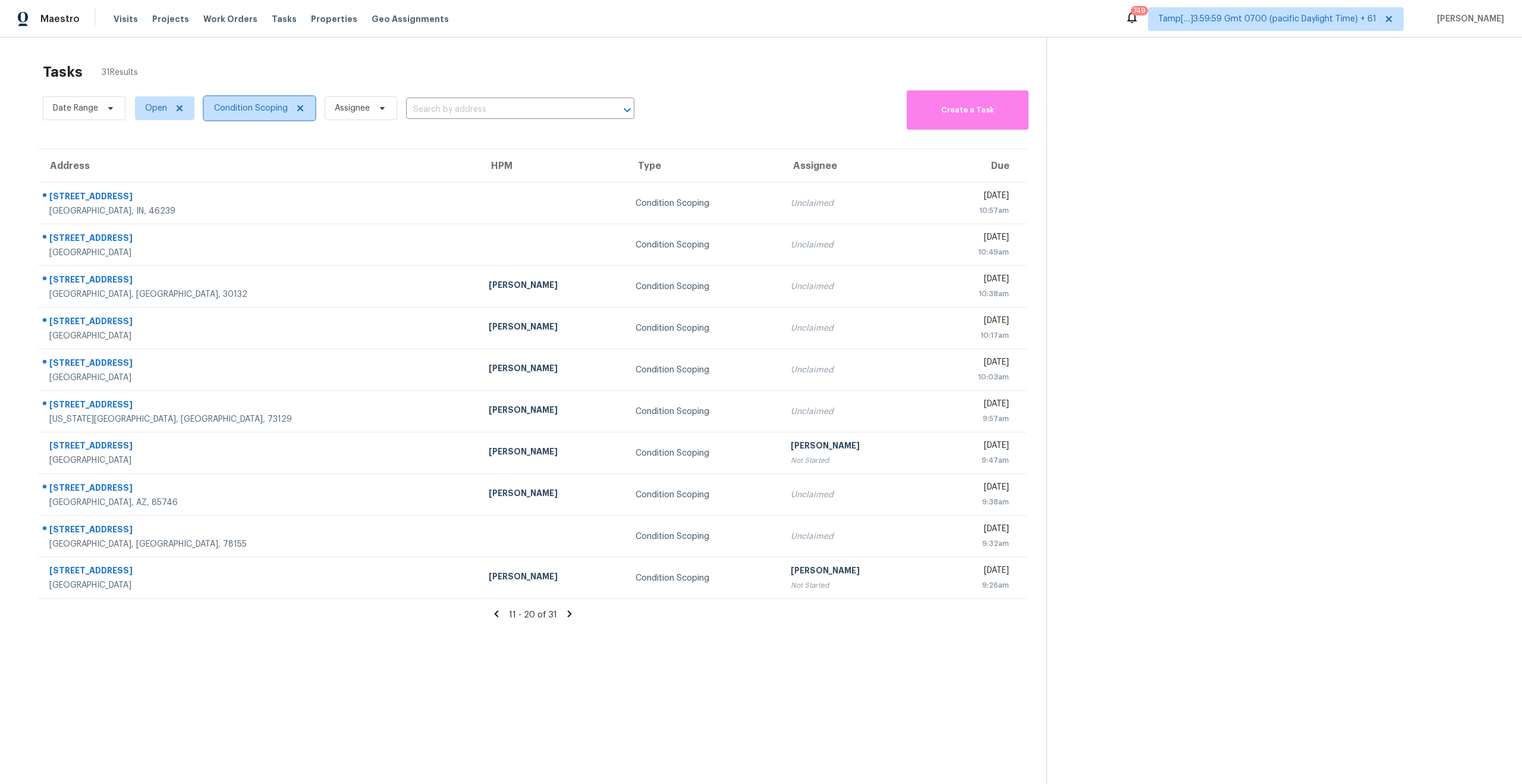
click at [267, 119] on span "Condition Scoping" at bounding box center [259, 108] width 111 height 24
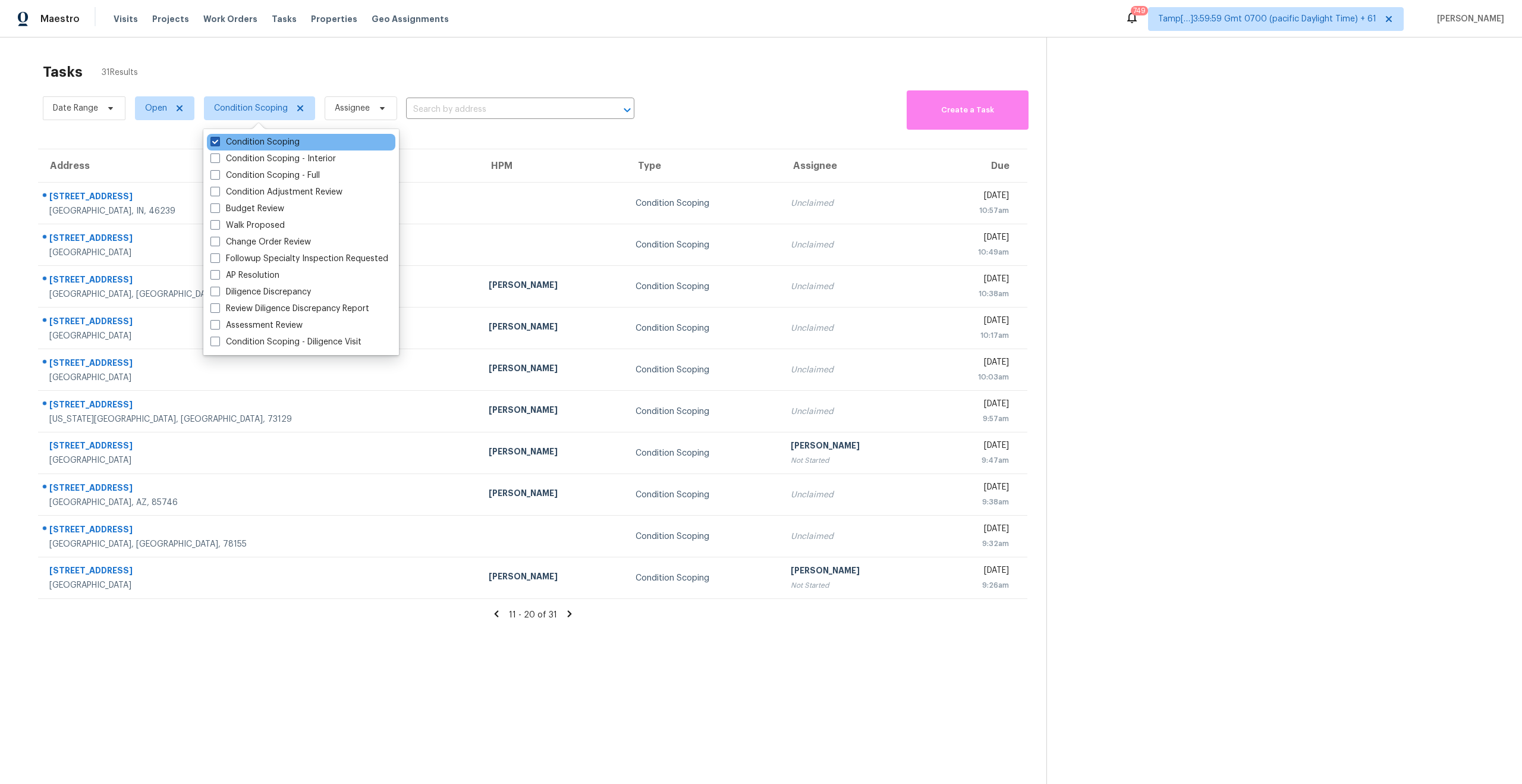
click at [217, 142] on span at bounding box center [215, 142] width 10 height 10
click at [217, 142] on input "Condition Scoping" at bounding box center [214, 140] width 8 height 8
checkbox input "false"
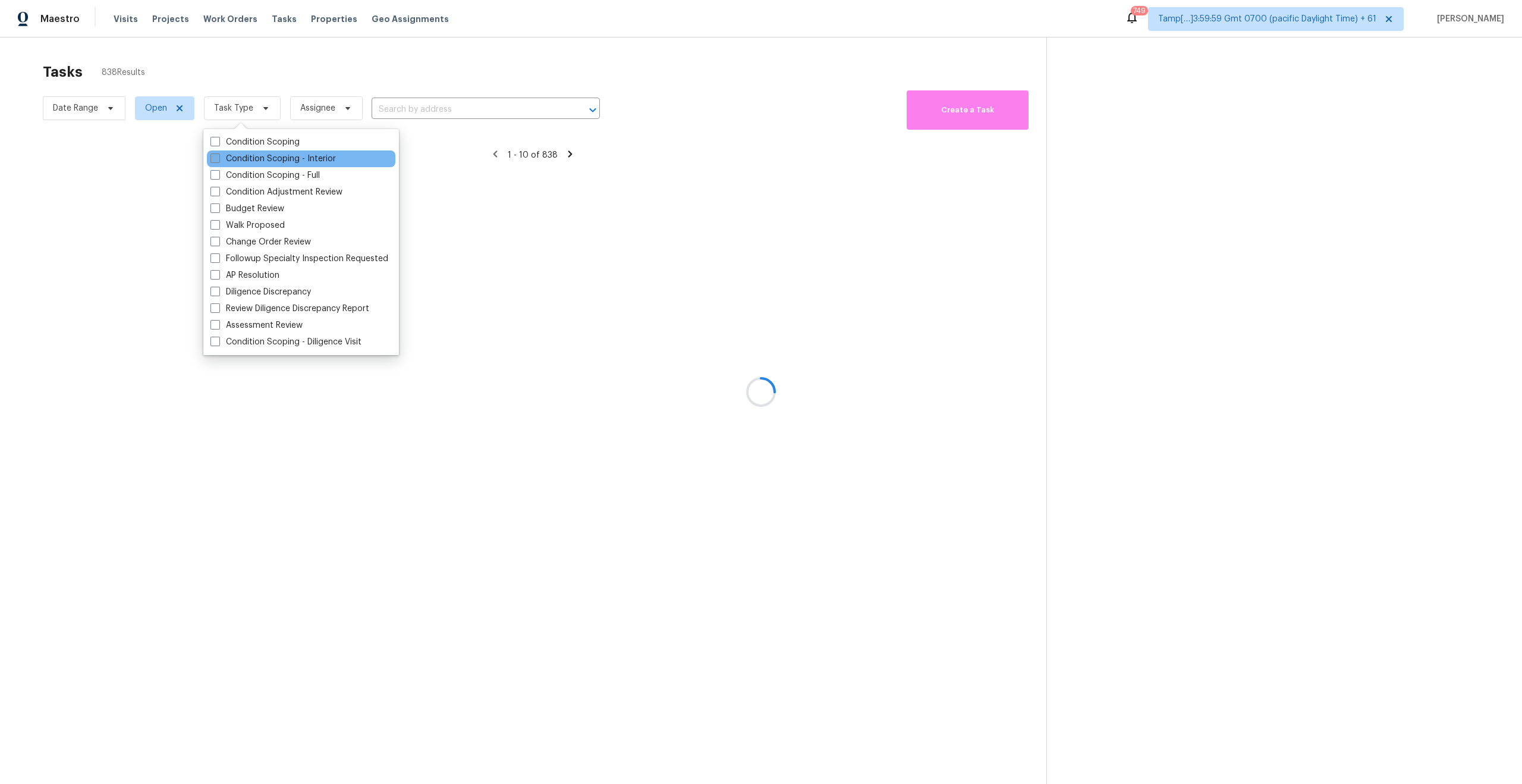
click at [215, 160] on span at bounding box center [215, 158] width 10 height 10
click at [215, 160] on input "Condition Scoping - Interior" at bounding box center [214, 156] width 8 height 8
checkbox input "true"
click at [251, 69] on div at bounding box center [761, 392] width 1522 height 784
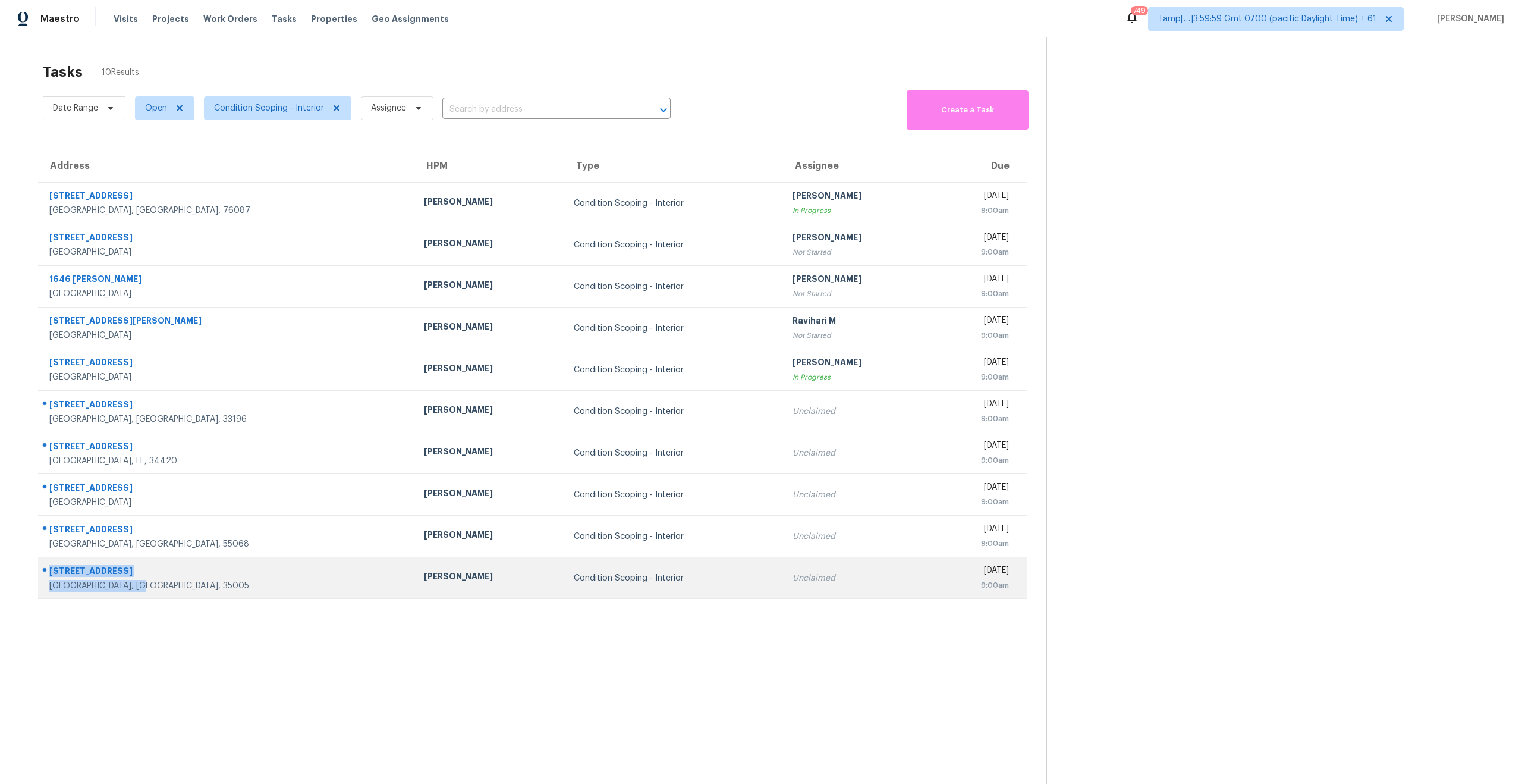
drag, startPoint x: 146, startPoint y: 585, endPoint x: 45, endPoint y: 572, distance: 101.8
click at [45, 572] on div "5204 Bellwood Dr Adamsville, AL, 35005" at bounding box center [221, 577] width 366 height 28
copy div "5204 Bellwood Dr Adamsville, AL, 35005"
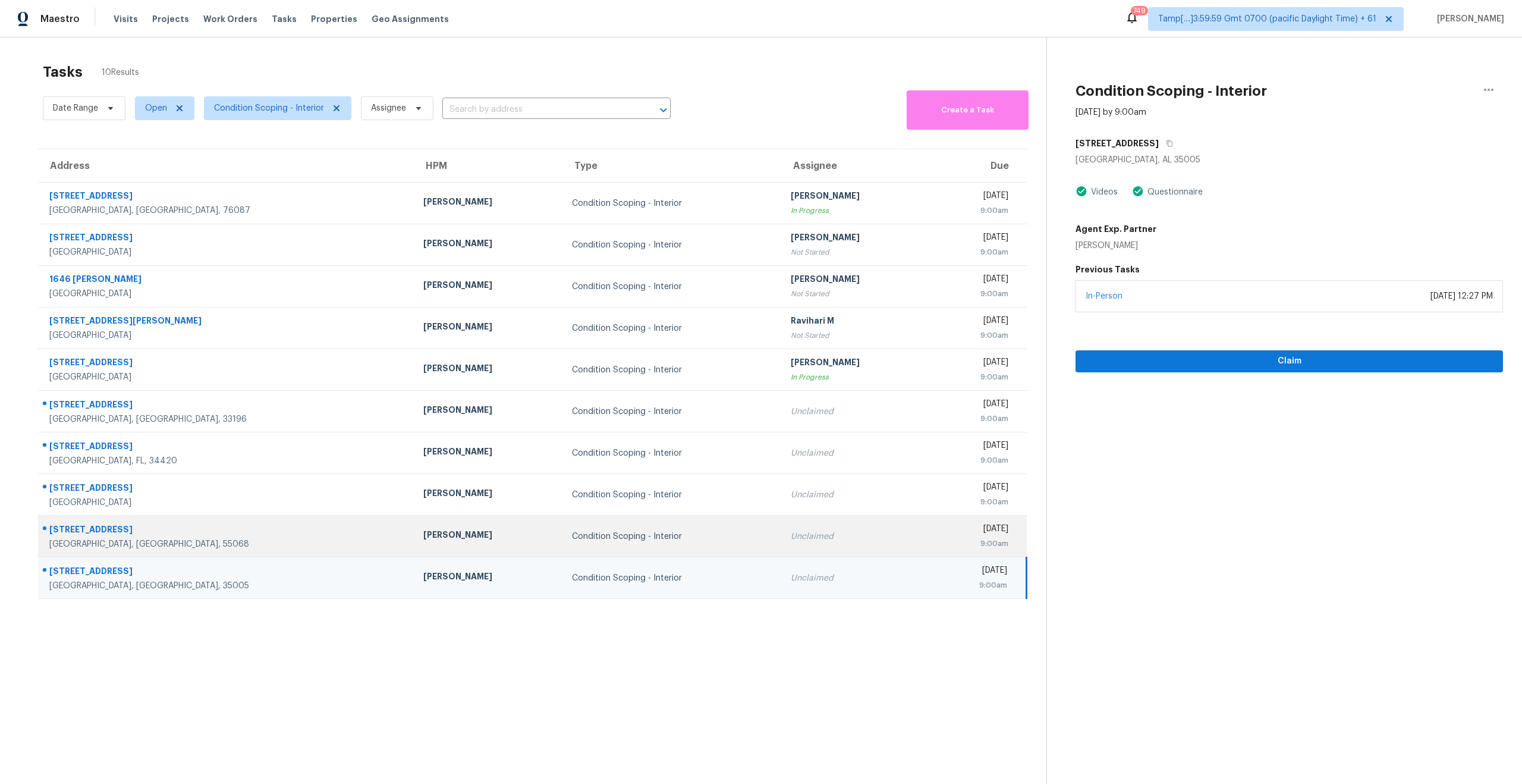
click at [148, 546] on div "Rosemount, MN, 55068" at bounding box center [227, 544] width 355 height 12
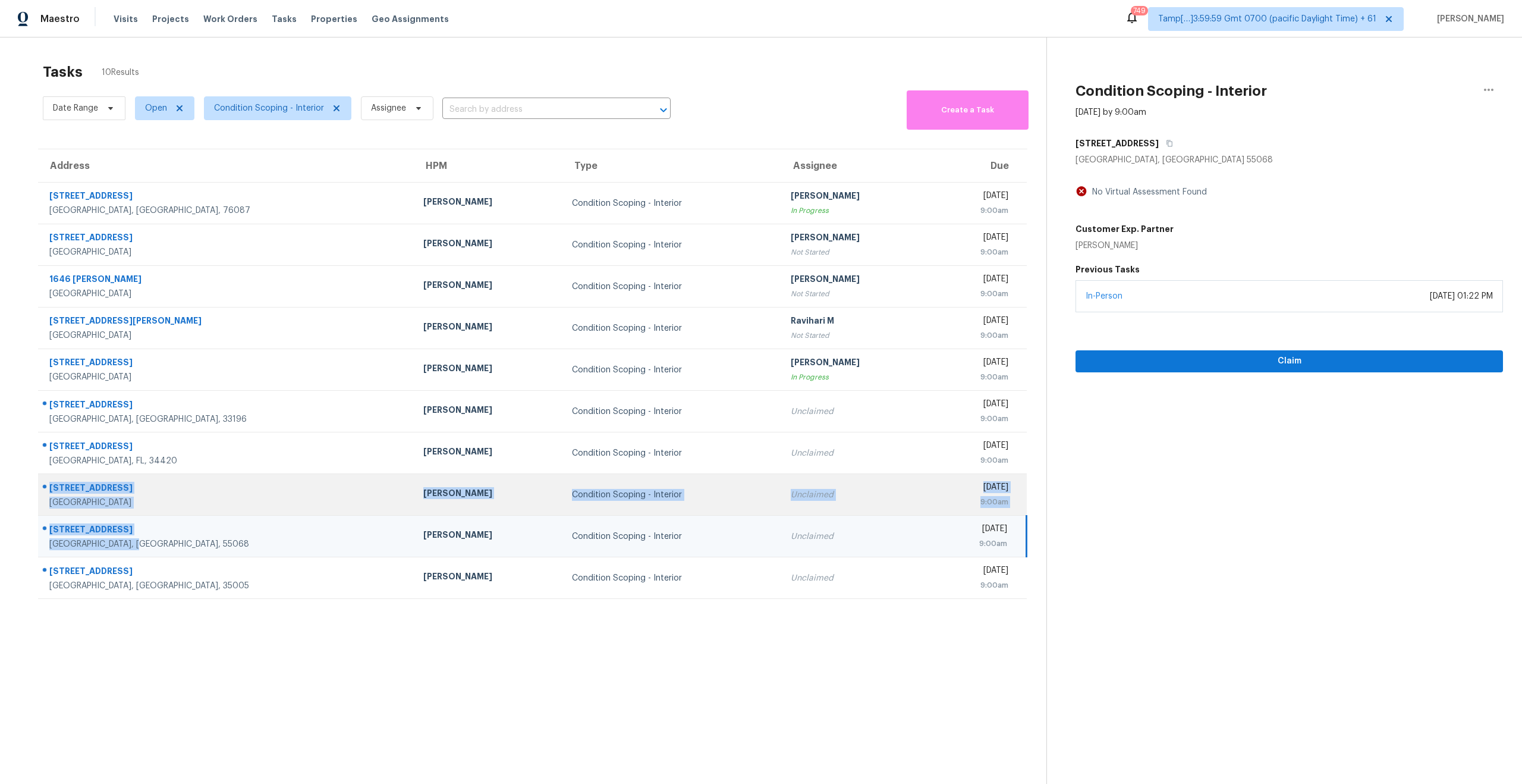
drag, startPoint x: 163, startPoint y: 546, endPoint x: 40, endPoint y: 482, distance: 138.7
click at [40, 482] on tbody "2723 Tin Top Rd Weatherford, TX, 76087 Jason Fletcher Condition Scoping - Inter…" at bounding box center [532, 390] width 989 height 416
copy tbody "515 W Brookline St Winston Salem, NC, 27127 Ken Romain Condition Scoping - Inte…"
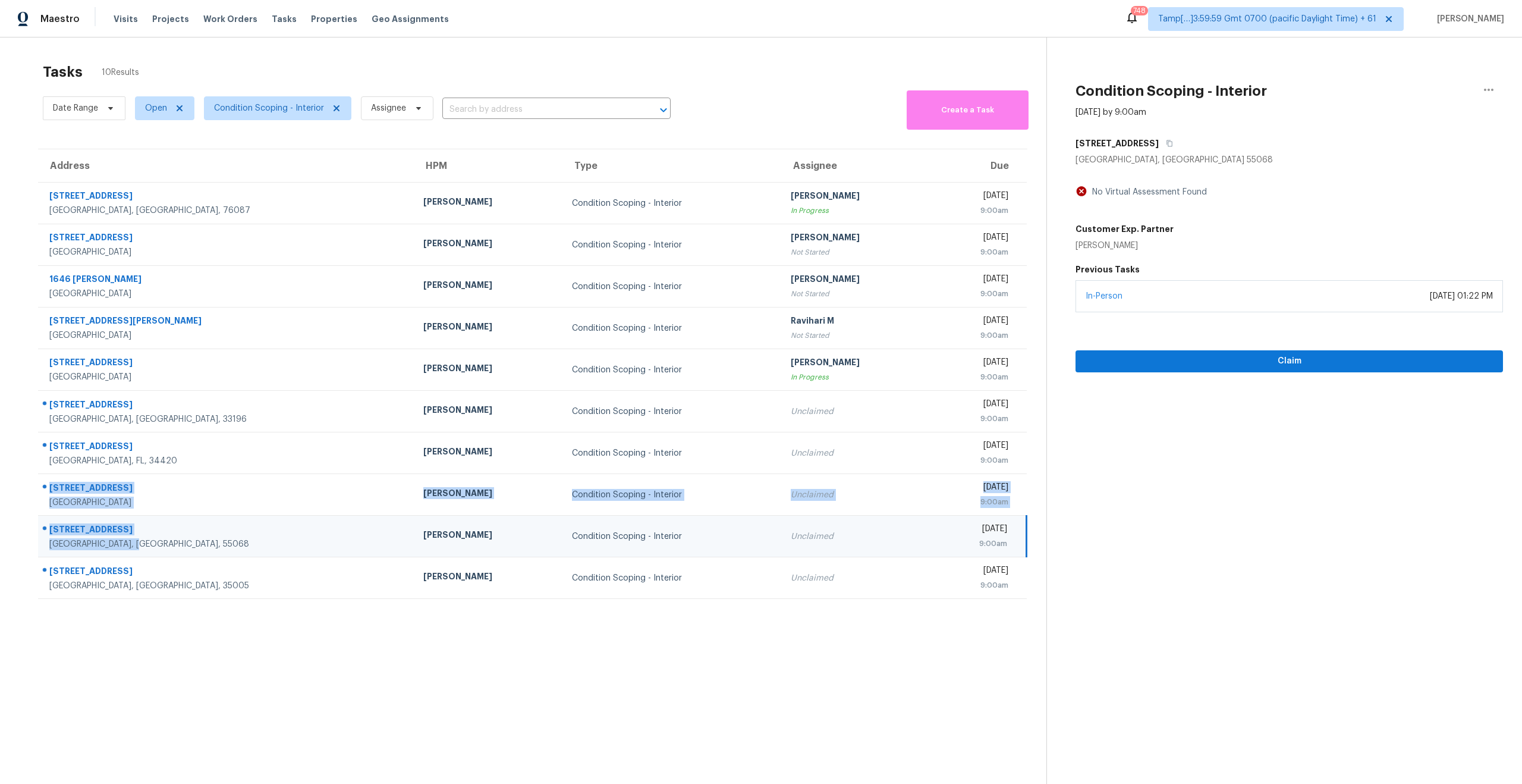
click at [230, 60] on div "Tasks 10 Results" at bounding box center [544, 72] width 1003 height 31
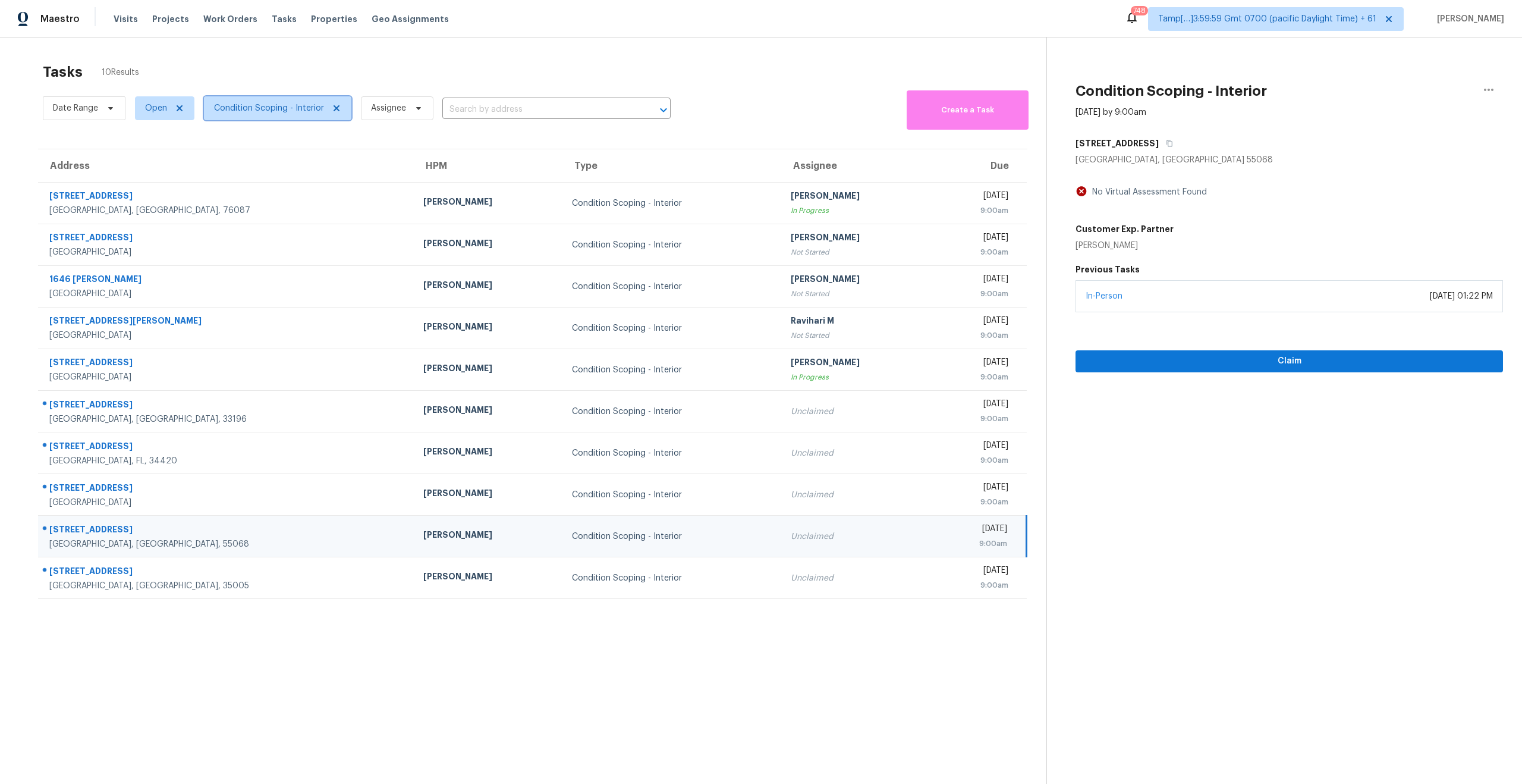
click at [279, 114] on span "Condition Scoping - Interior" at bounding box center [277, 108] width 148 height 24
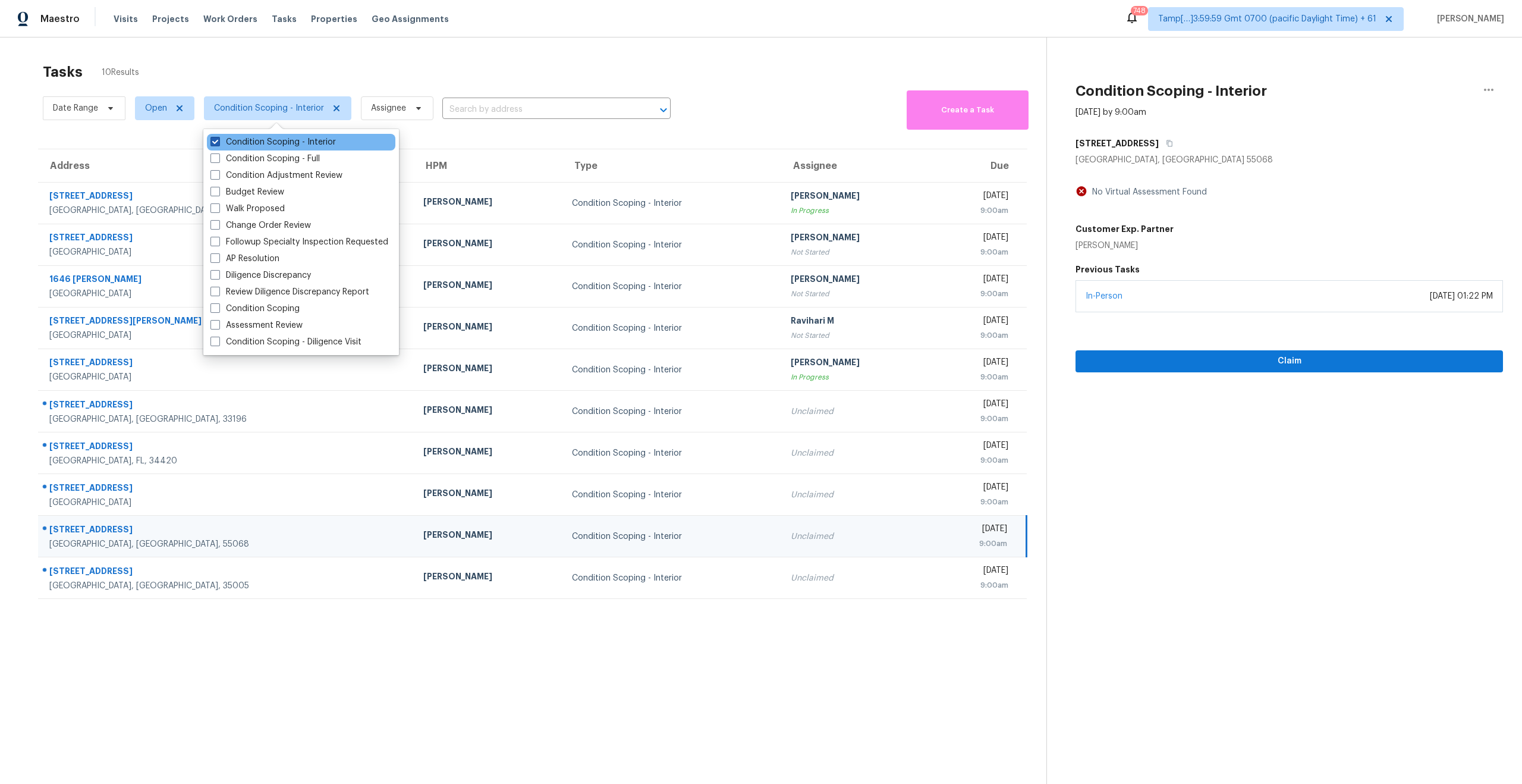
click at [214, 144] on span at bounding box center [215, 142] width 10 height 10
click at [214, 144] on input "Condition Scoping - Interior" at bounding box center [214, 140] width 8 height 8
checkbox input "false"
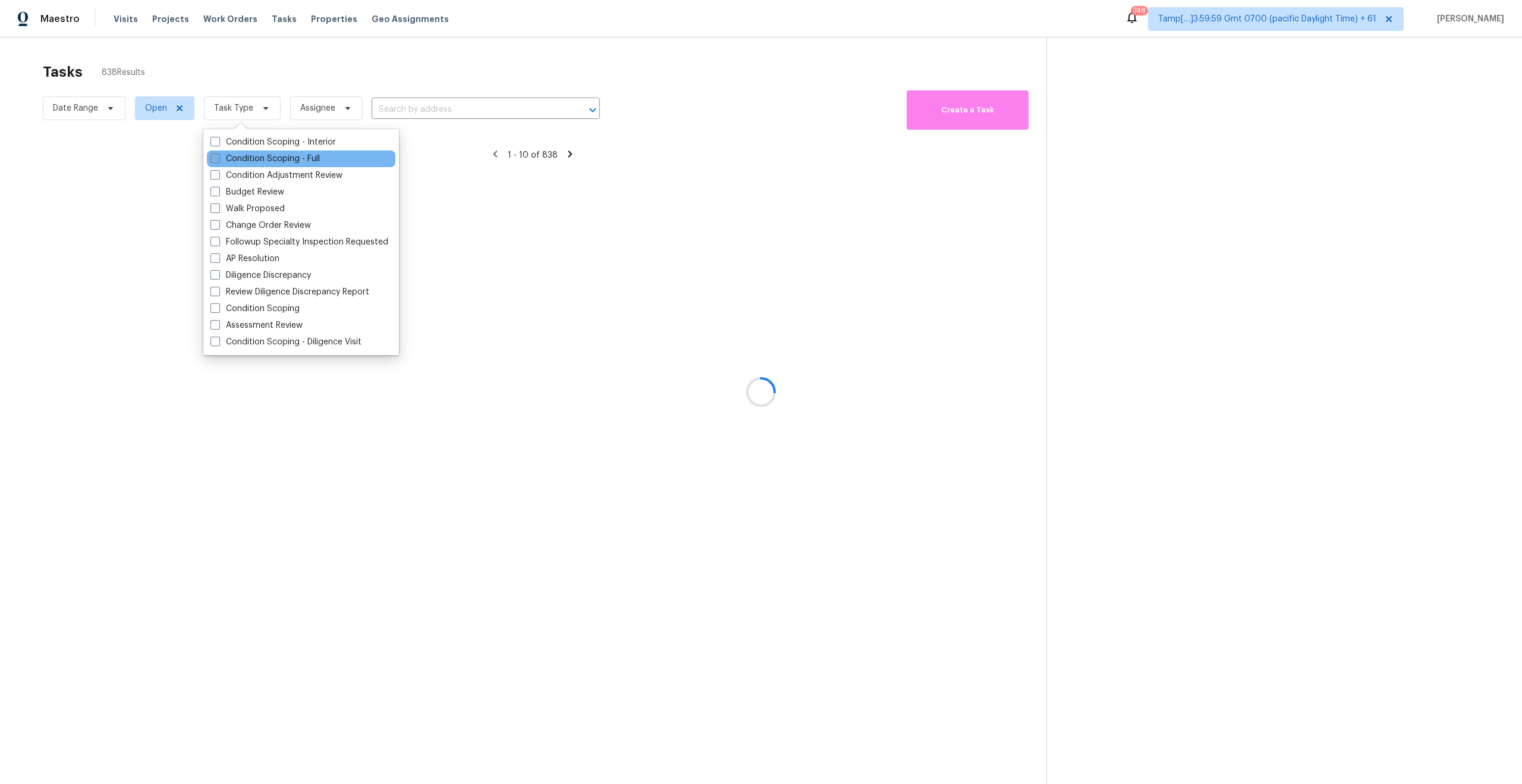
click at [218, 160] on span at bounding box center [215, 158] width 10 height 10
click at [218, 160] on input "Condition Scoping - Full" at bounding box center [214, 156] width 8 height 8
checkbox input "true"
click at [280, 64] on div at bounding box center [761, 392] width 1522 height 784
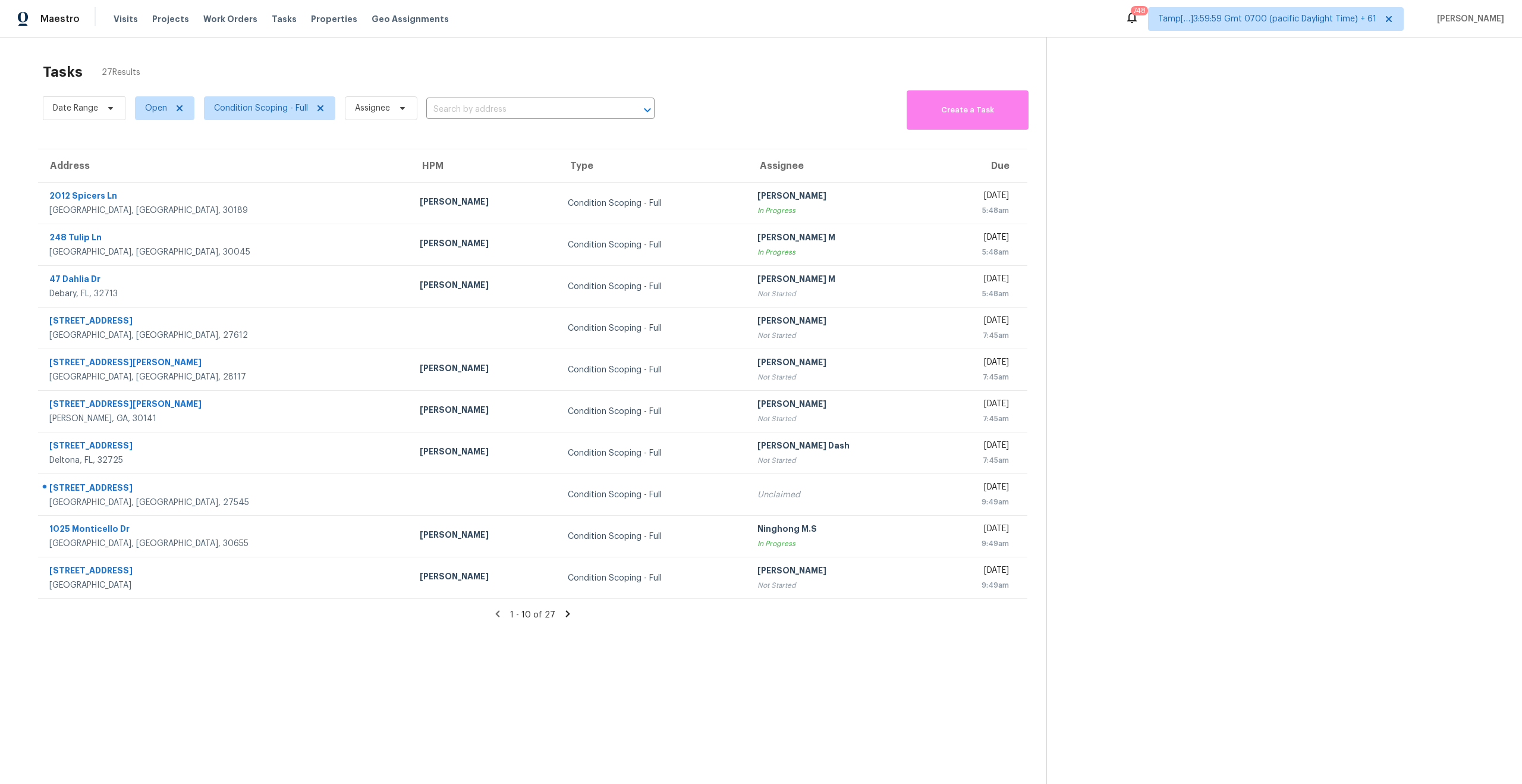
click at [564, 615] on icon at bounding box center [568, 613] width 11 height 11
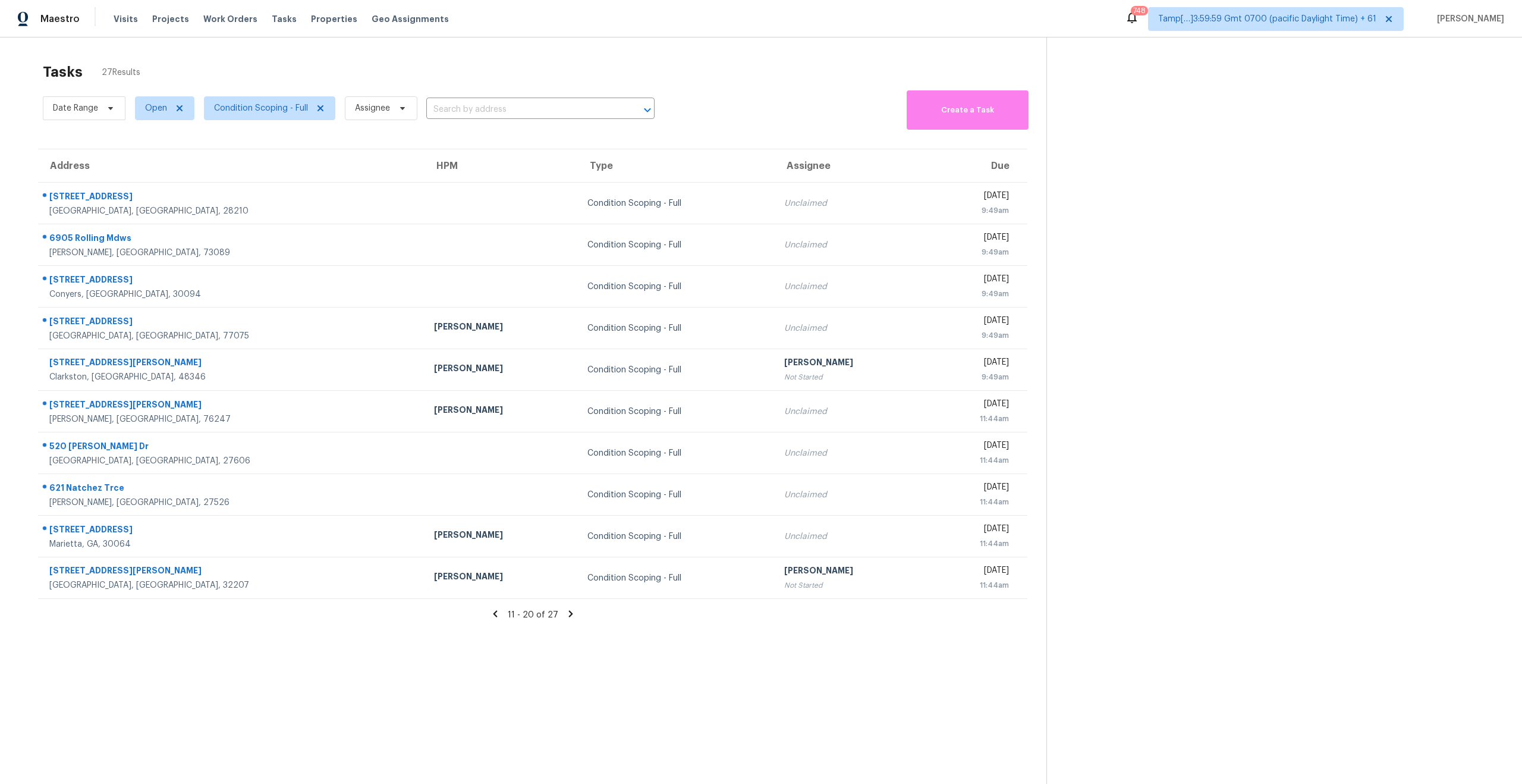
click at [566, 615] on icon at bounding box center [571, 613] width 11 height 11
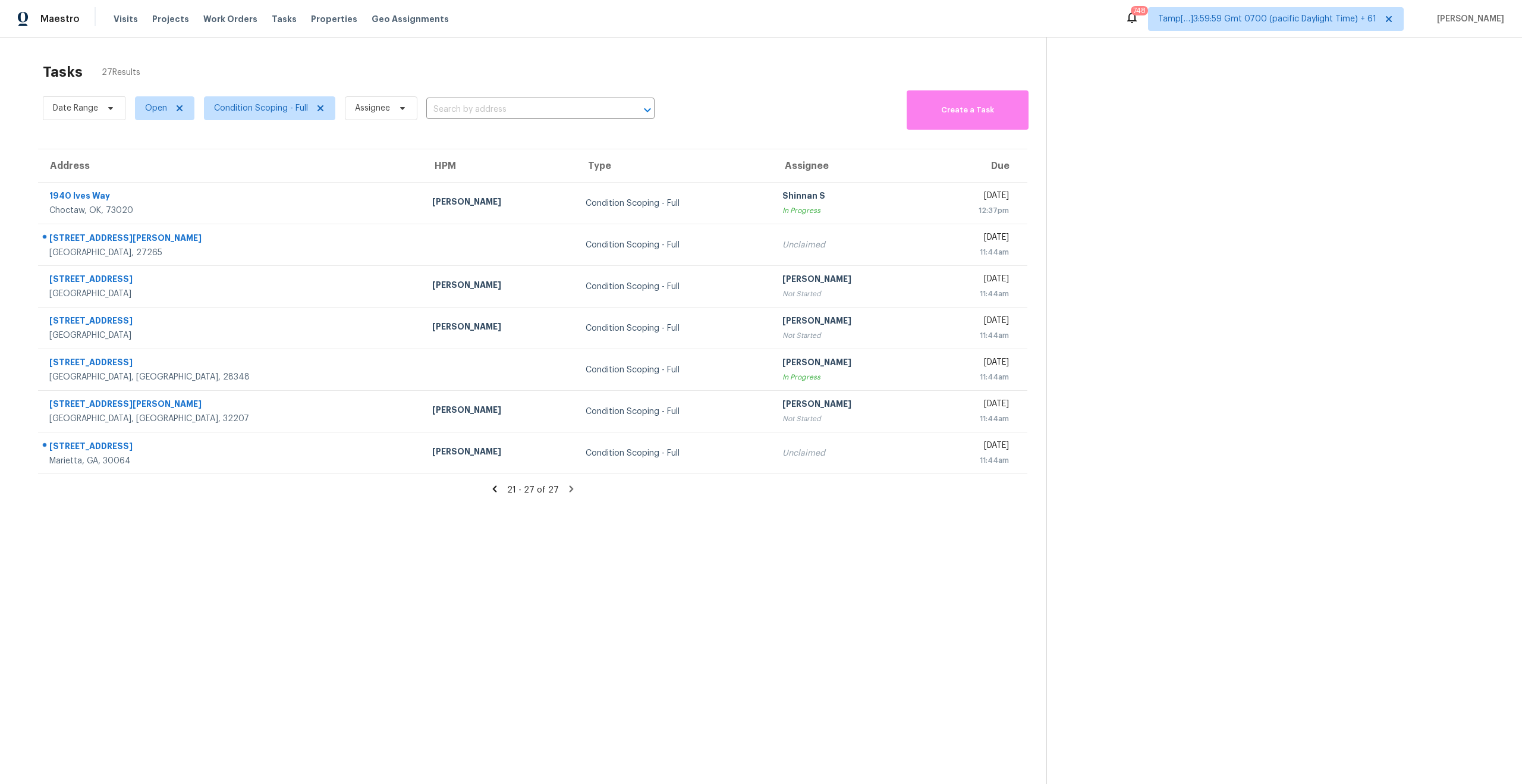
click at [500, 484] on icon at bounding box center [494, 489] width 11 height 11
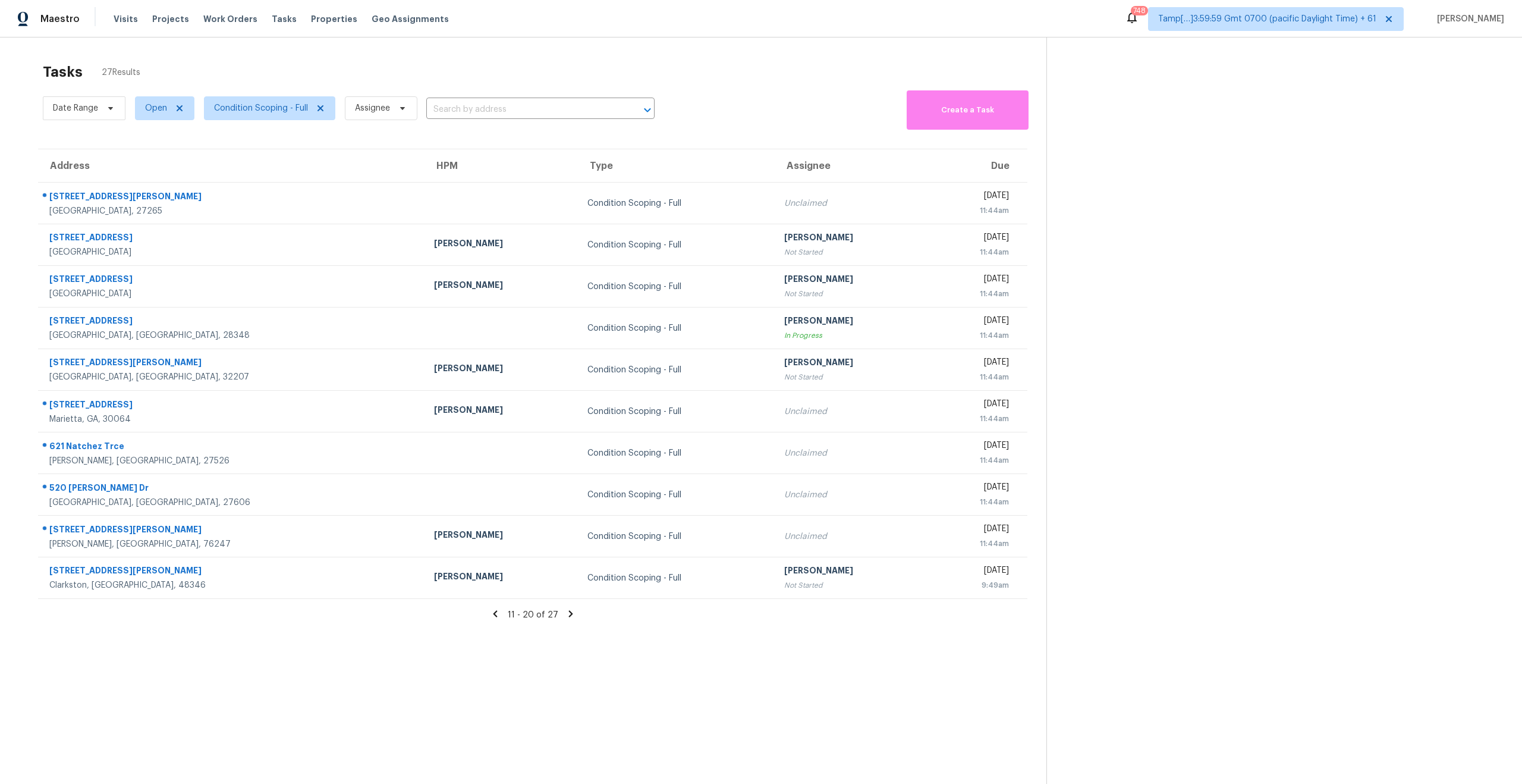
click at [500, 616] on icon at bounding box center [494, 613] width 11 height 11
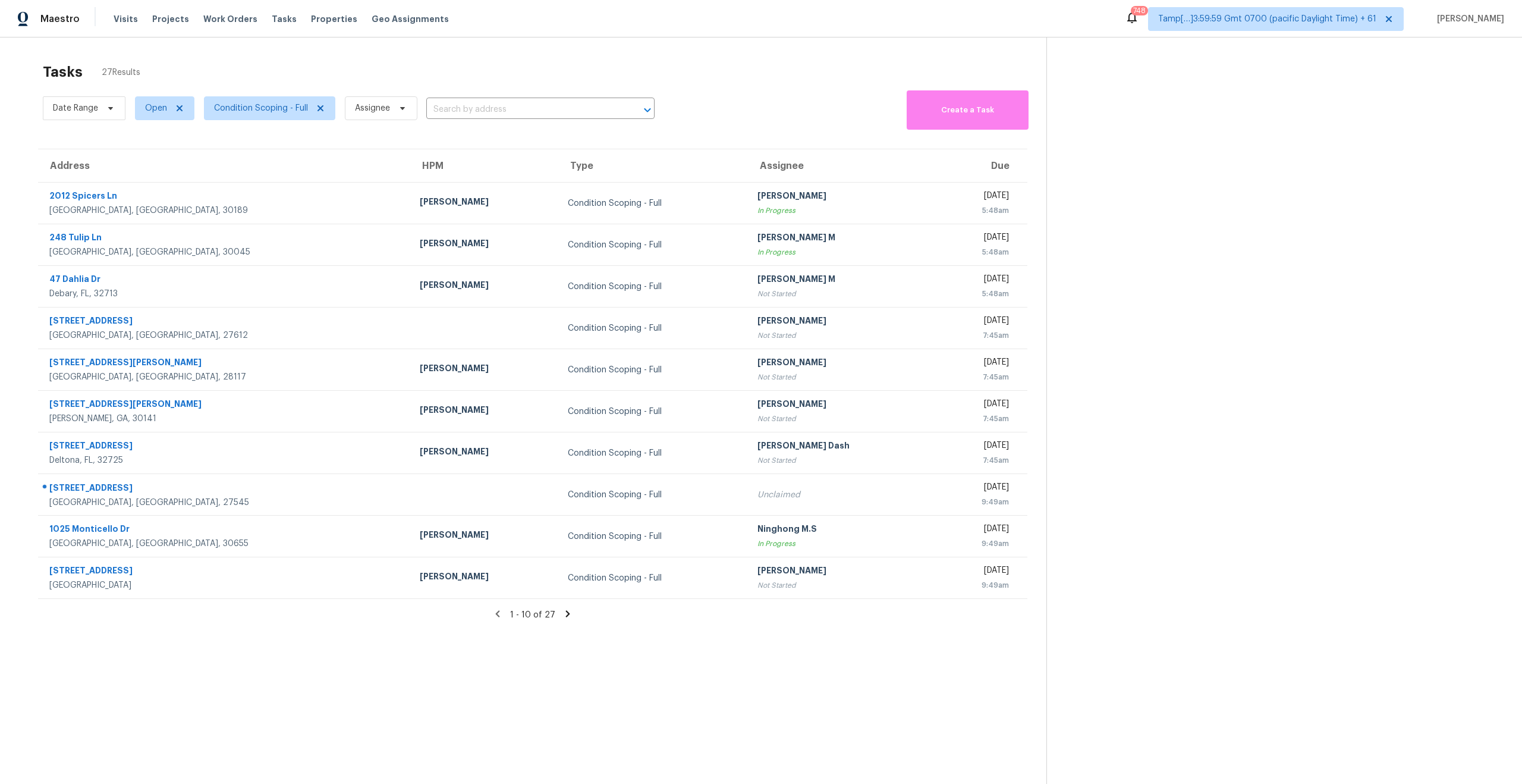
click at [1140, 19] on icon at bounding box center [1132, 16] width 14 height 14
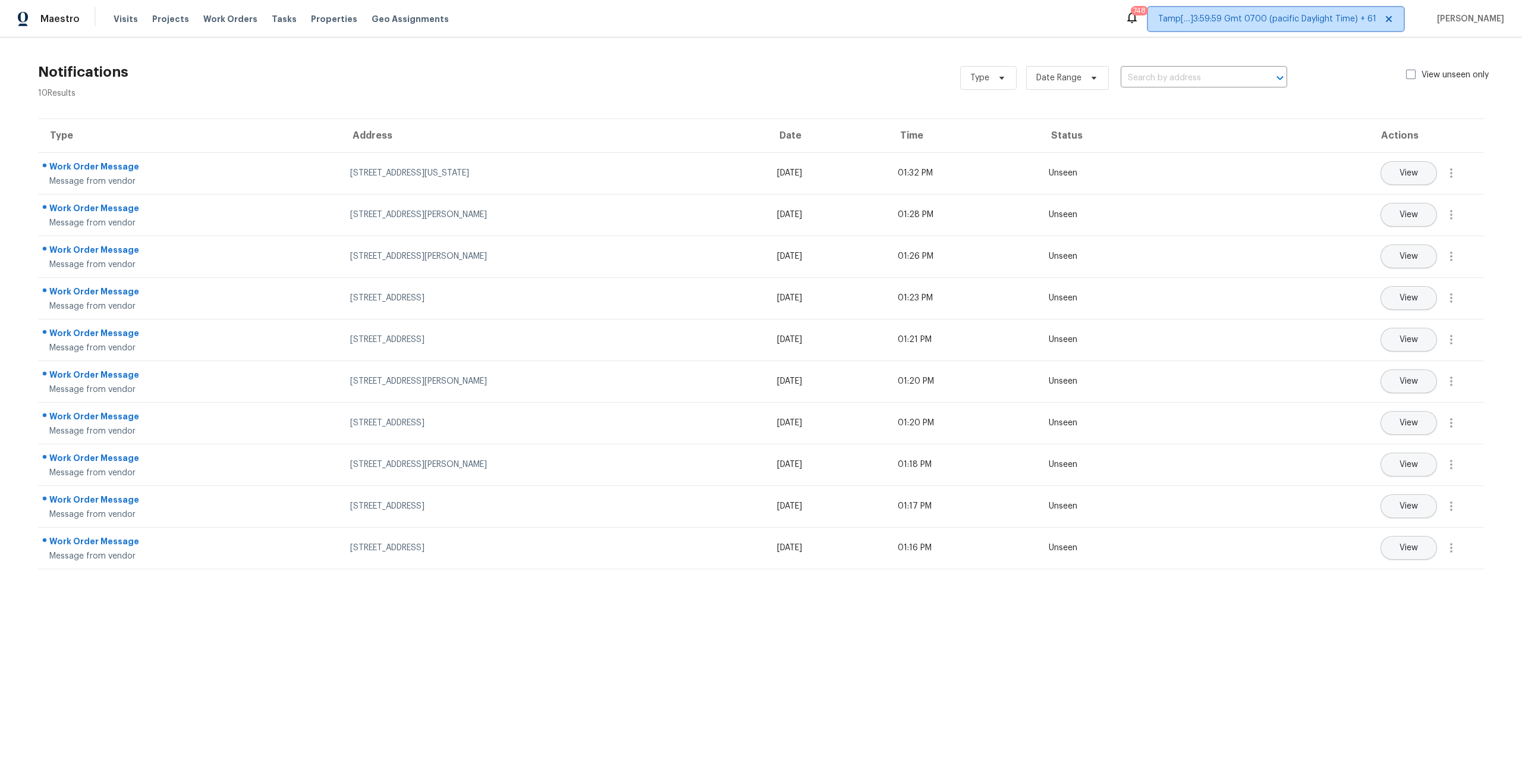
click at [1247, 14] on span "Tamp[…]3:59:59 Gmt 0700 (pacific Daylight Time) + 61" at bounding box center [1268, 19] width 218 height 12
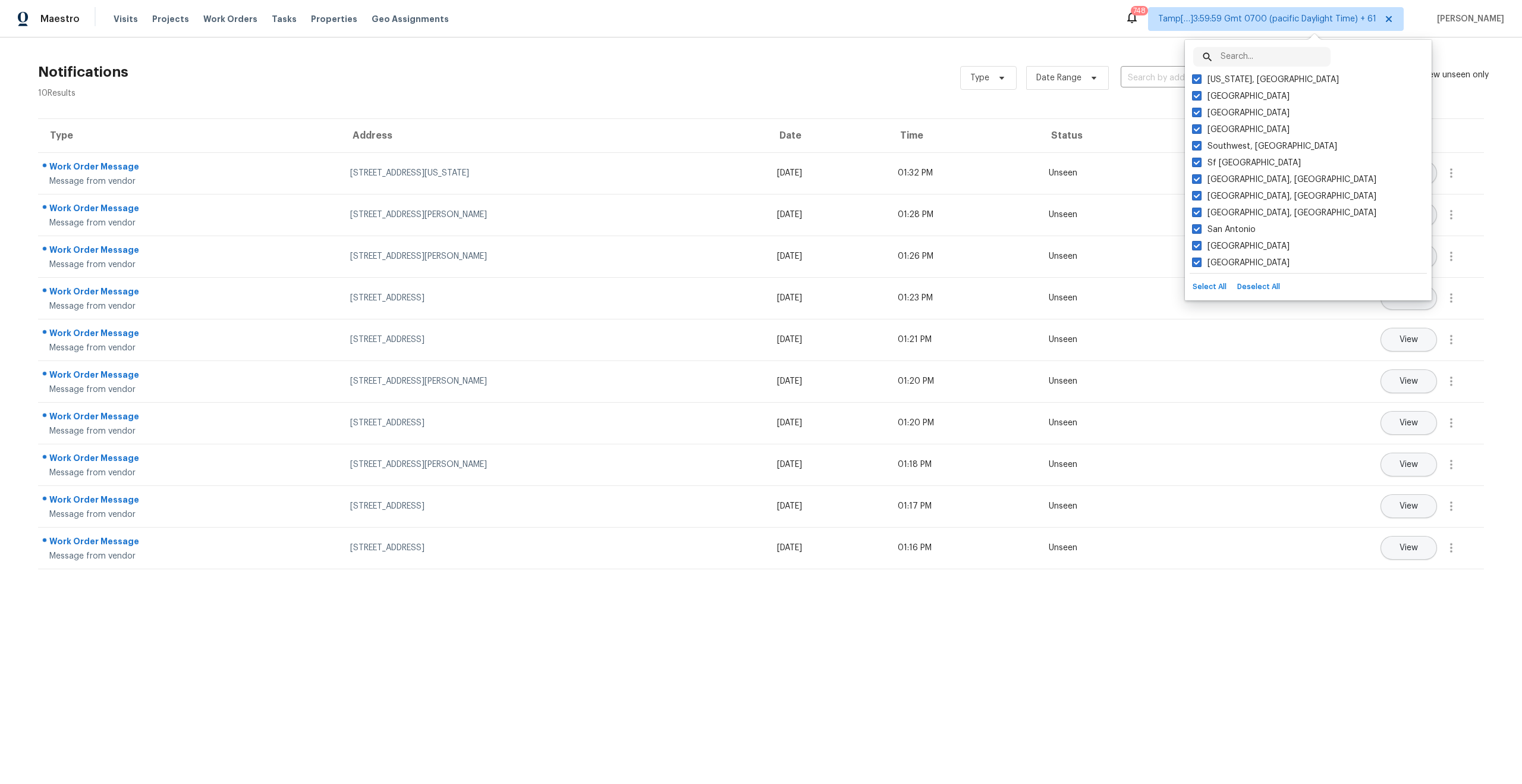
click at [1021, 57] on div "Type Date Range ​ View unseen only" at bounding box center [1232, 78] width 543 height 42
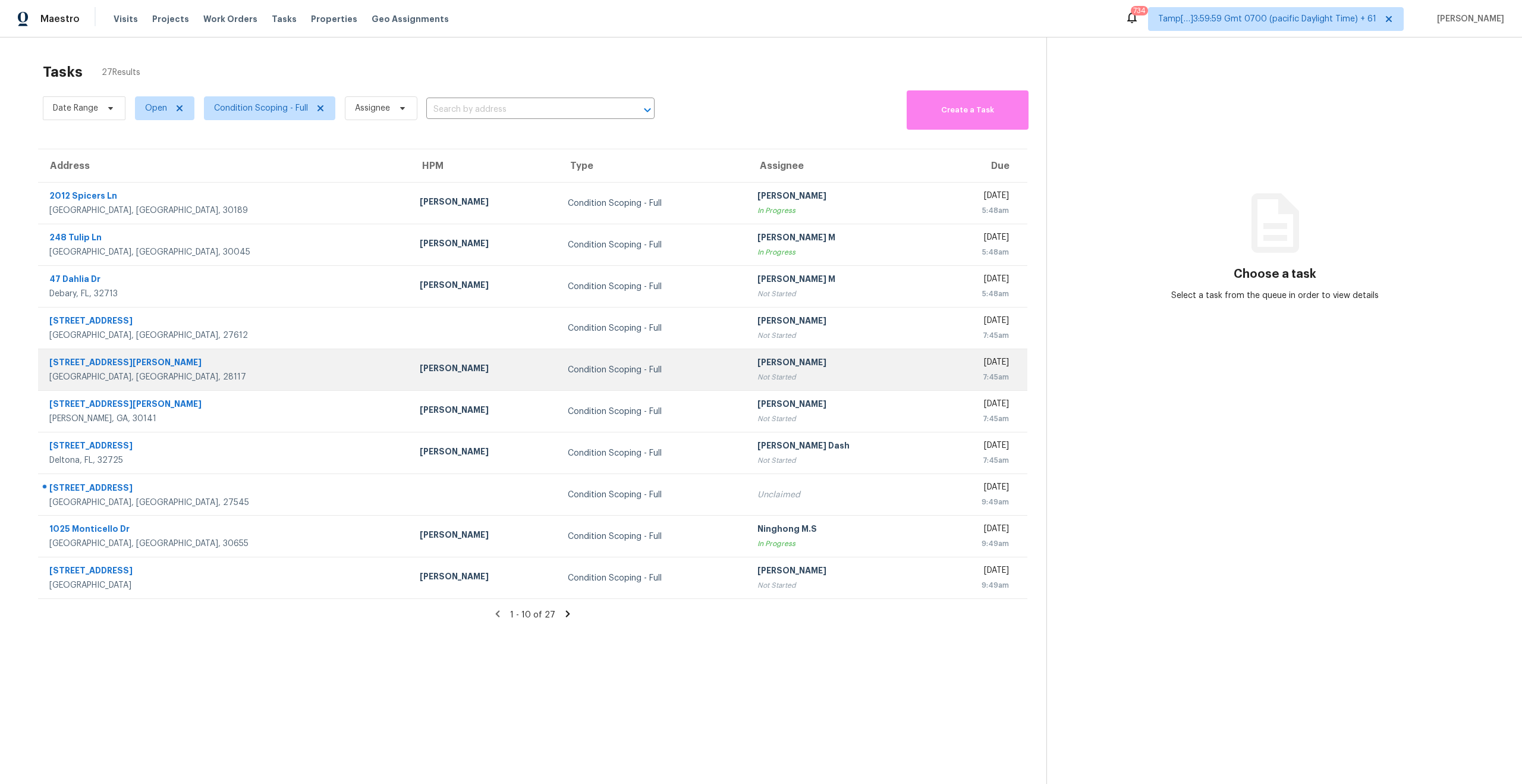
scroll to position [38, 0]
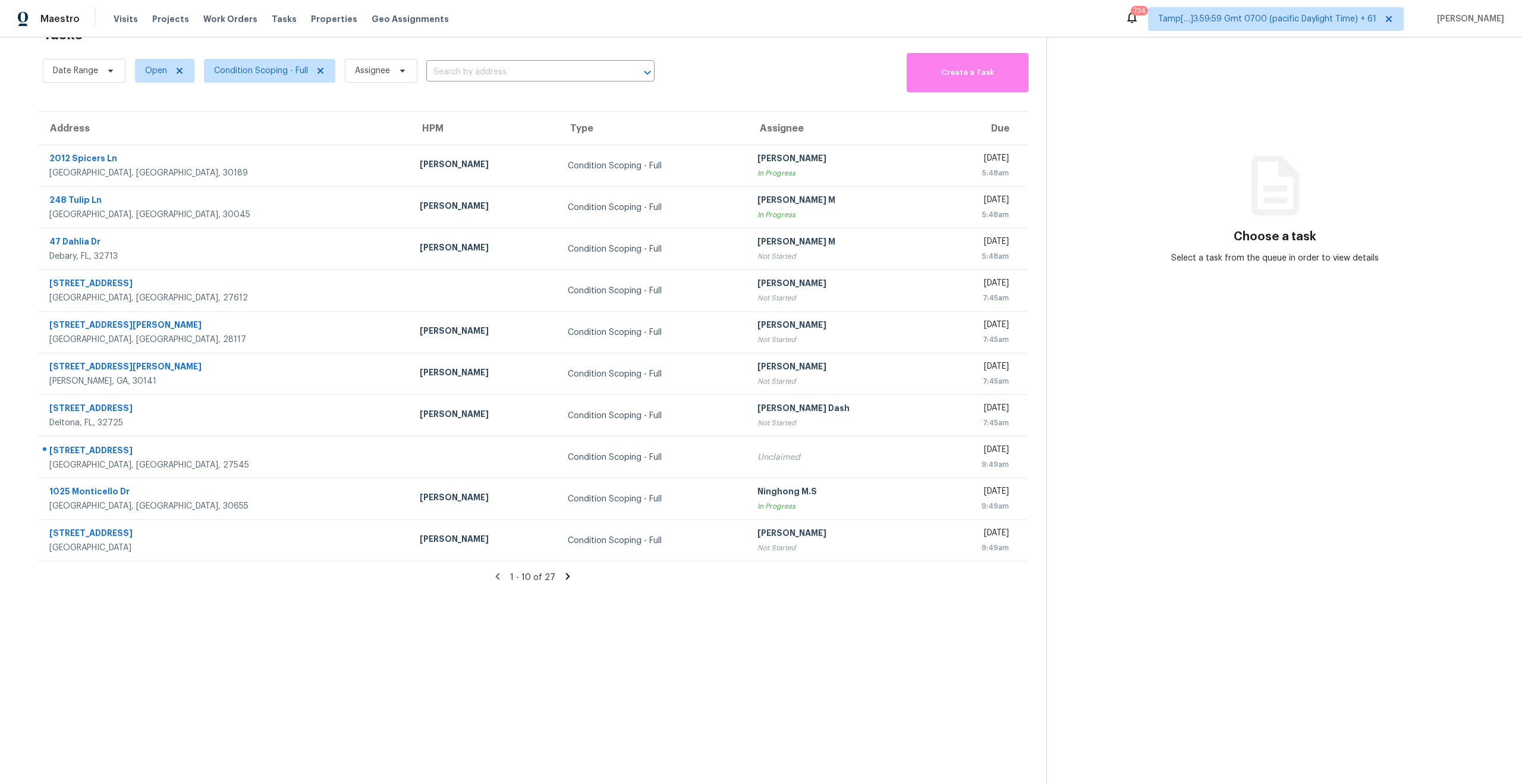
click at [563, 576] on icon at bounding box center [568, 575] width 11 height 11
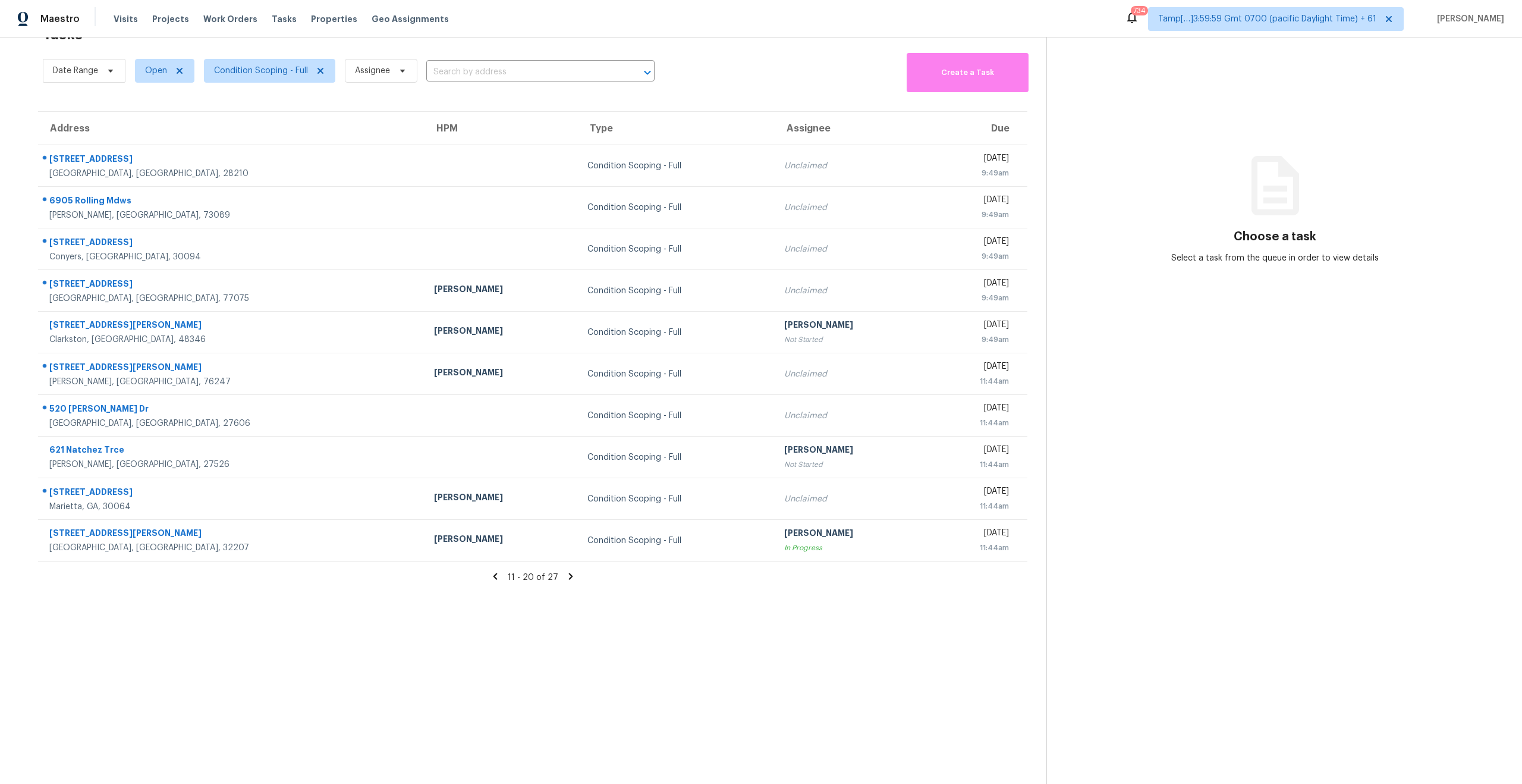
click at [571, 579] on icon at bounding box center [571, 575] width 11 height 11
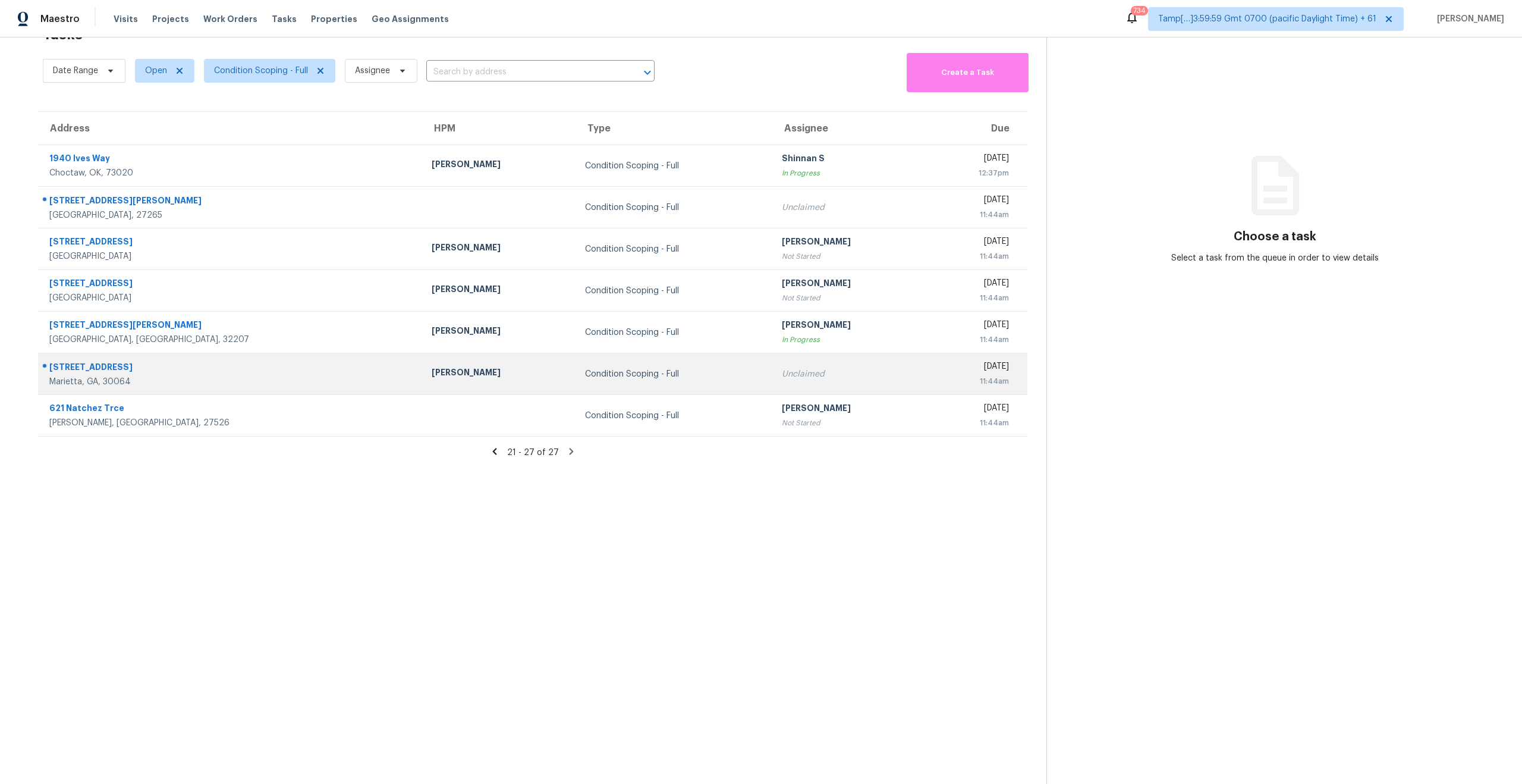
drag, startPoint x: 136, startPoint y: 369, endPoint x: 47, endPoint y: 369, distance: 89.0
click at [47, 369] on div "2290 Tree Arbor Way Marietta, GA, 30064" at bounding box center [225, 374] width 374 height 28
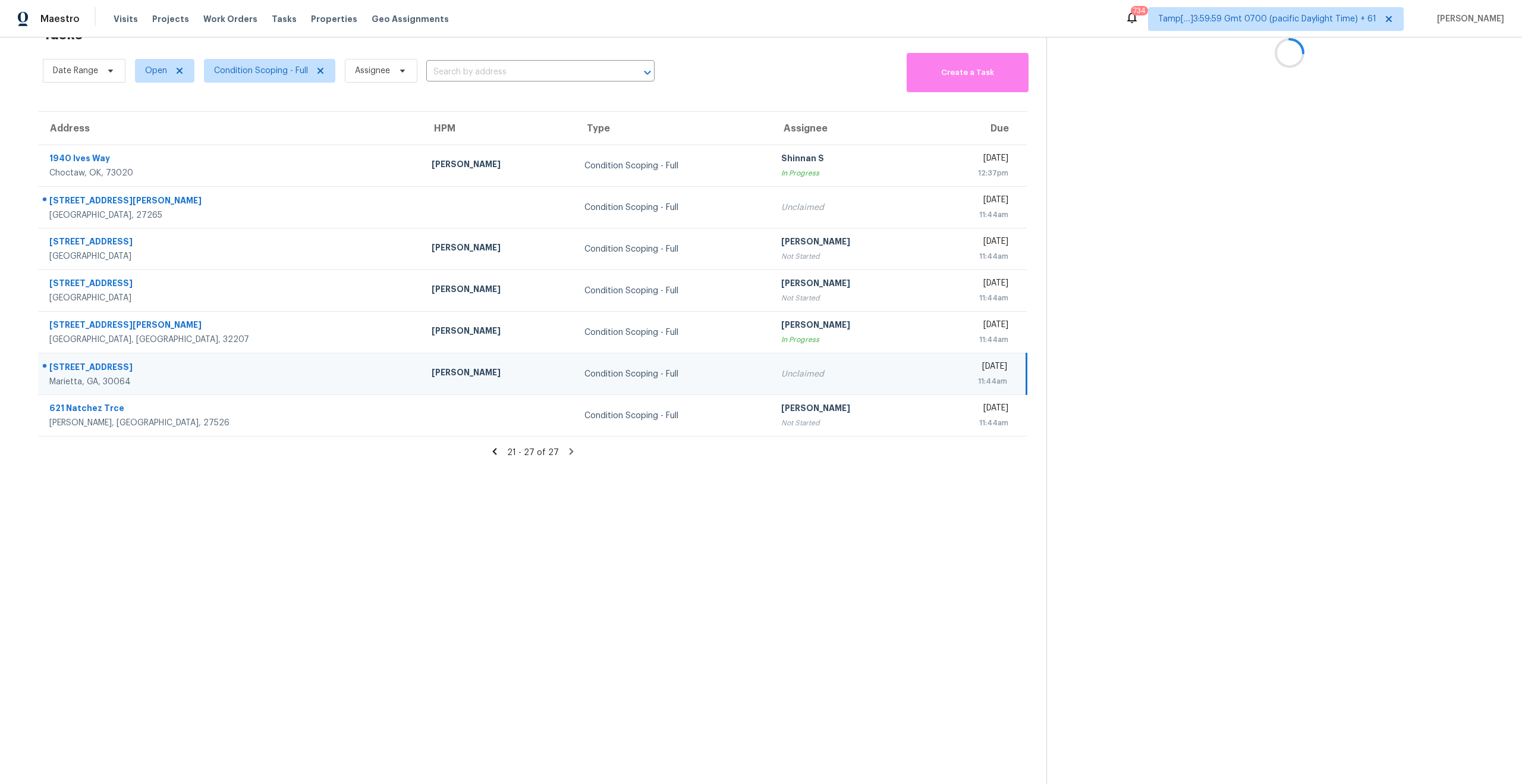
copy div "2290 Tree Arbor Way"
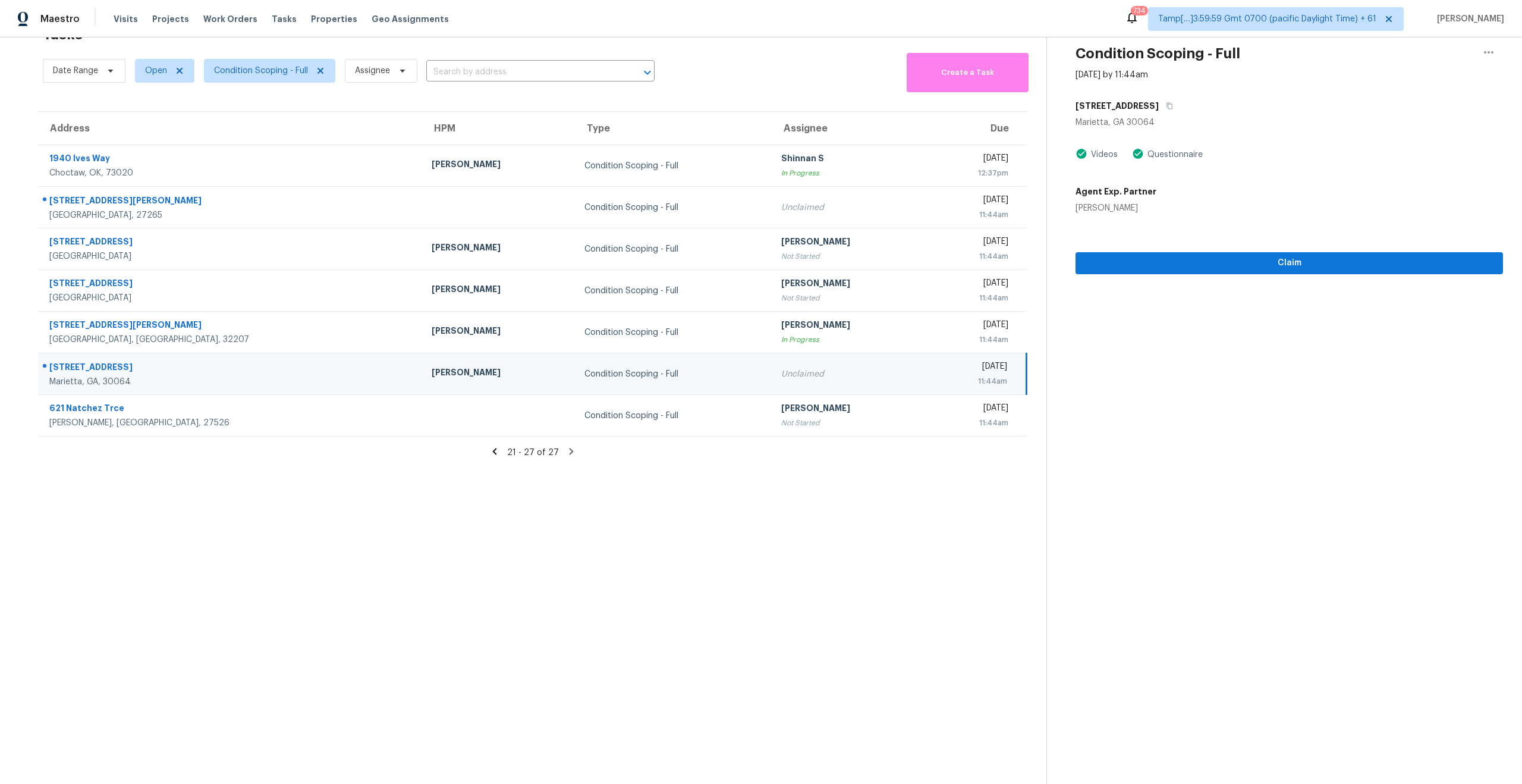
click at [292, 551] on section "Tasks 27 Results Date Range Open Condition Scoping - Full Assignee ​ Create a T…" at bounding box center [533, 402] width 1028 height 765
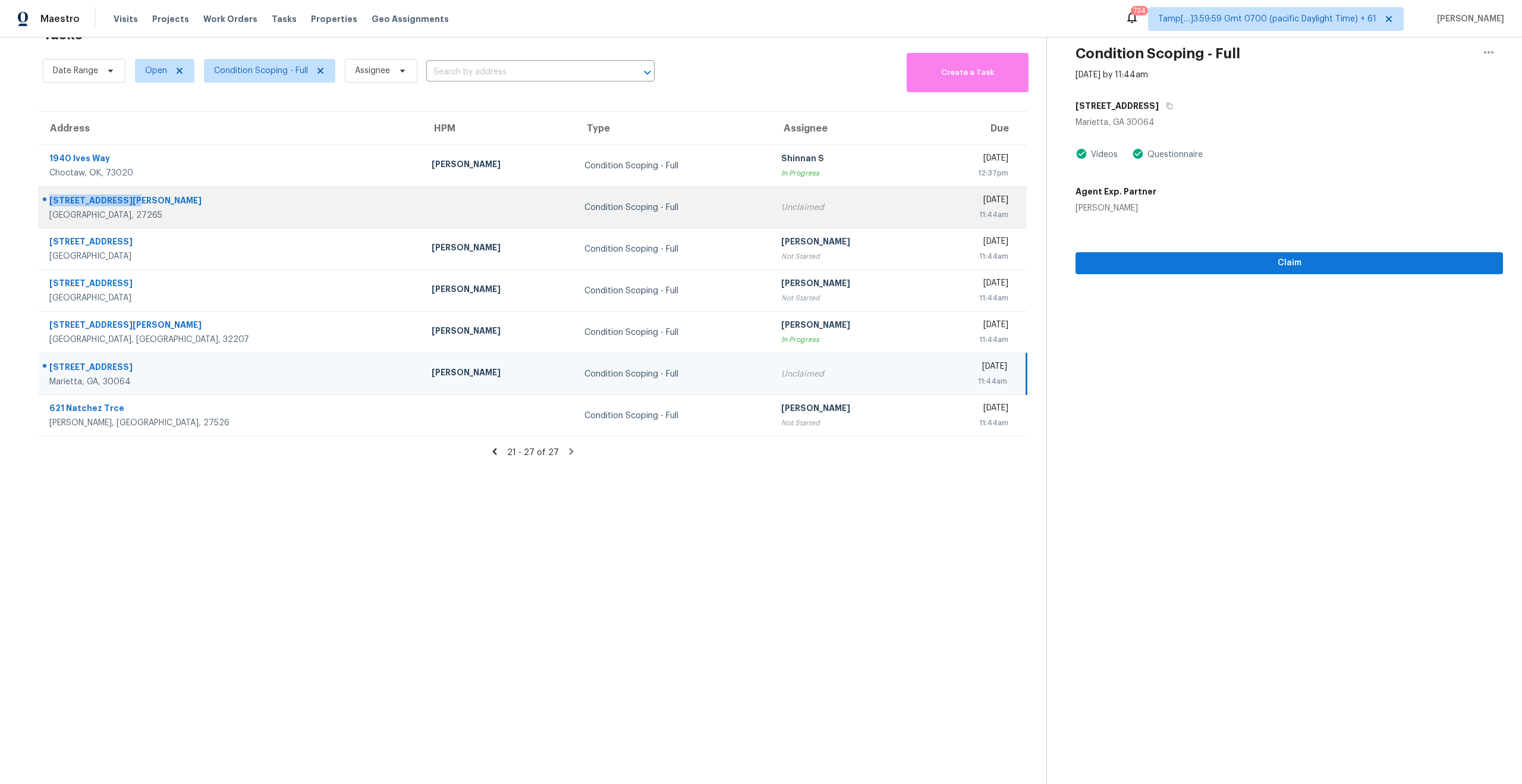
drag, startPoint x: 137, startPoint y: 197, endPoint x: 48, endPoint y: 199, distance: 89.0
click at [49, 199] on div "2313 Glen Cove Way" at bounding box center [231, 201] width 363 height 14
copy div "2313 Glen Cove Way"
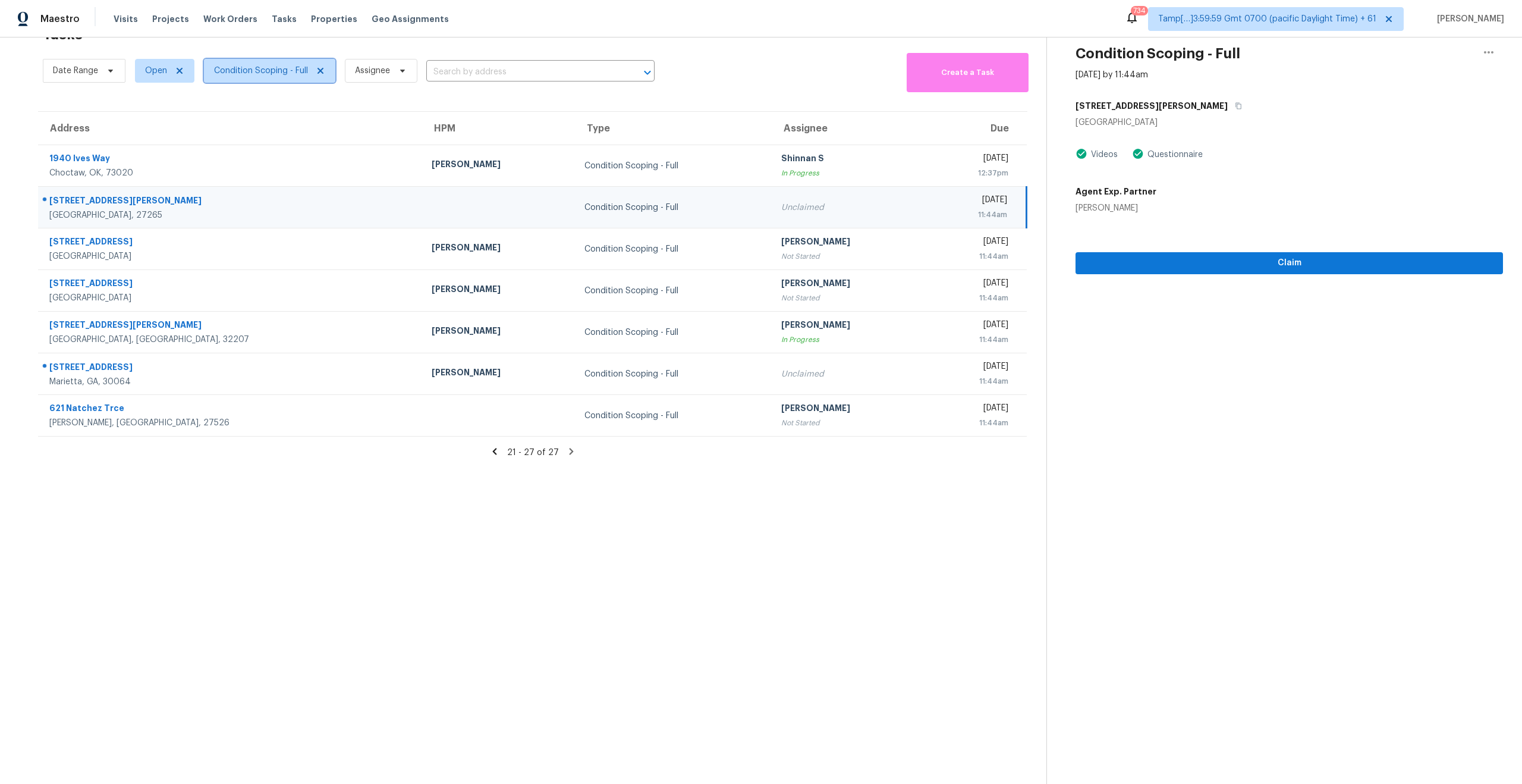
click at [244, 72] on span "Condition Scoping - Full" at bounding box center [261, 70] width 94 height 12
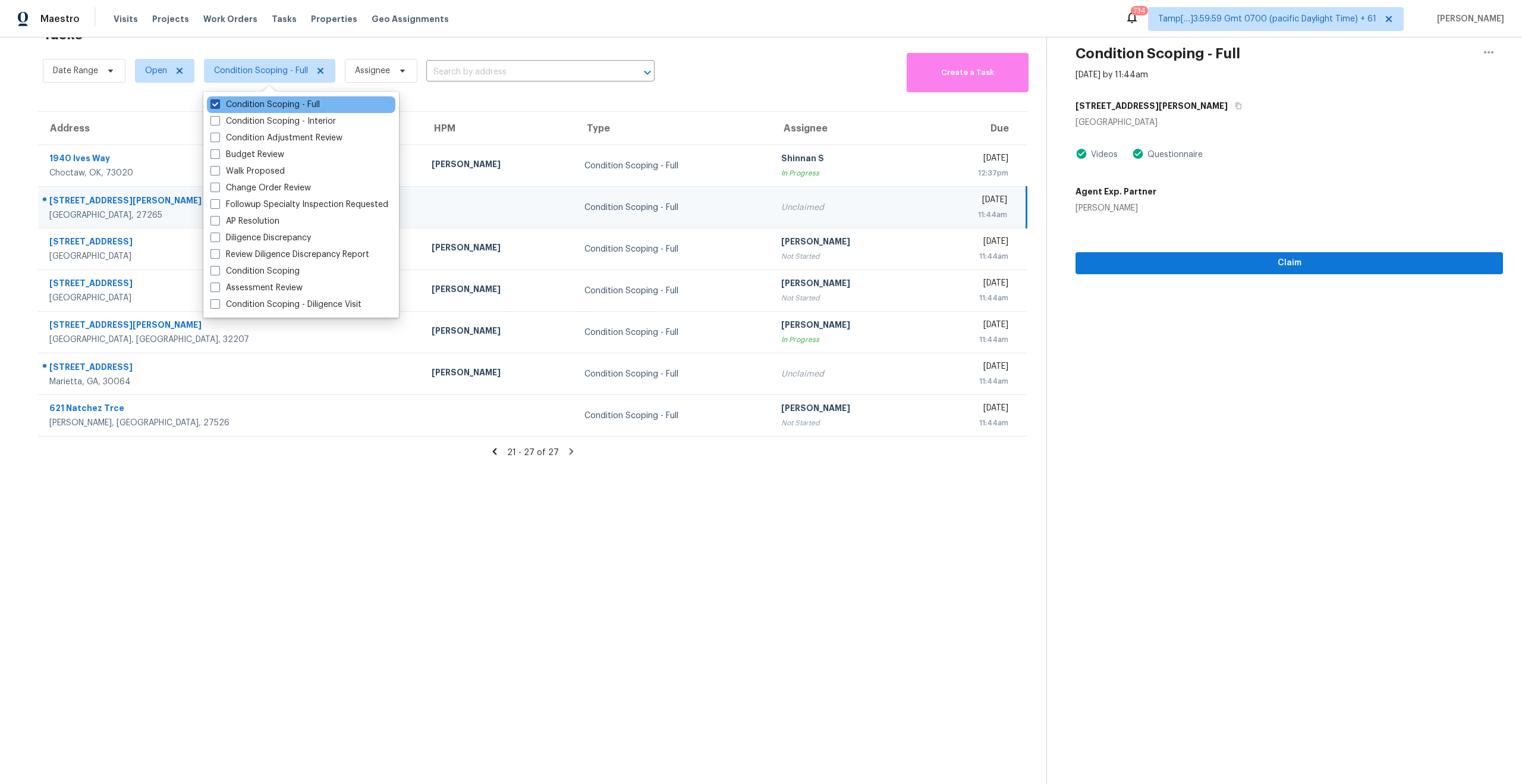
click at [216, 105] on span at bounding box center [215, 104] width 10 height 10
click at [216, 105] on input "Condition Scoping - Full" at bounding box center [214, 102] width 8 height 8
checkbox input "false"
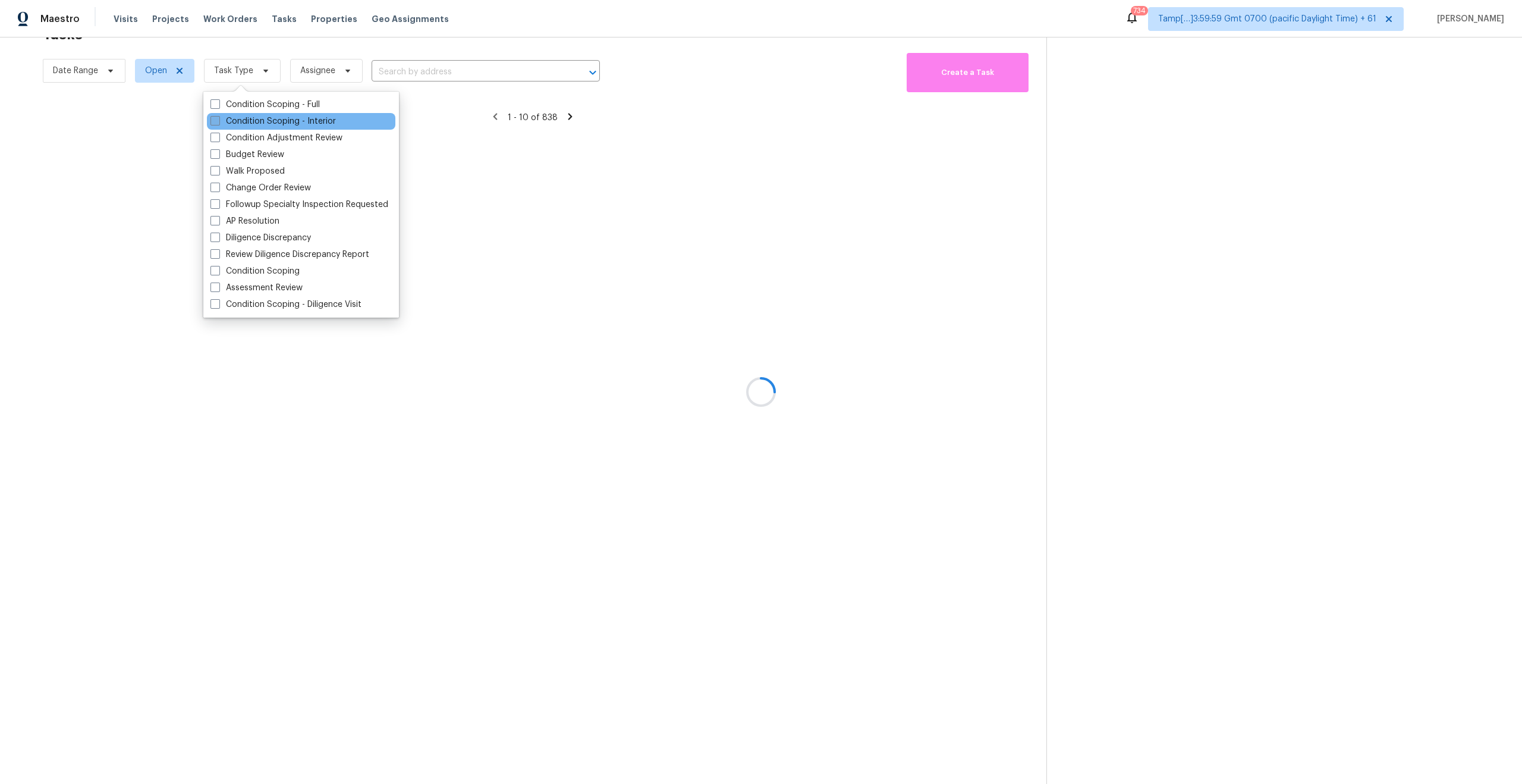
click at [216, 117] on span at bounding box center [215, 121] width 10 height 10
click at [216, 117] on input "Condition Scoping - Interior" at bounding box center [214, 119] width 8 height 8
checkbox input "true"
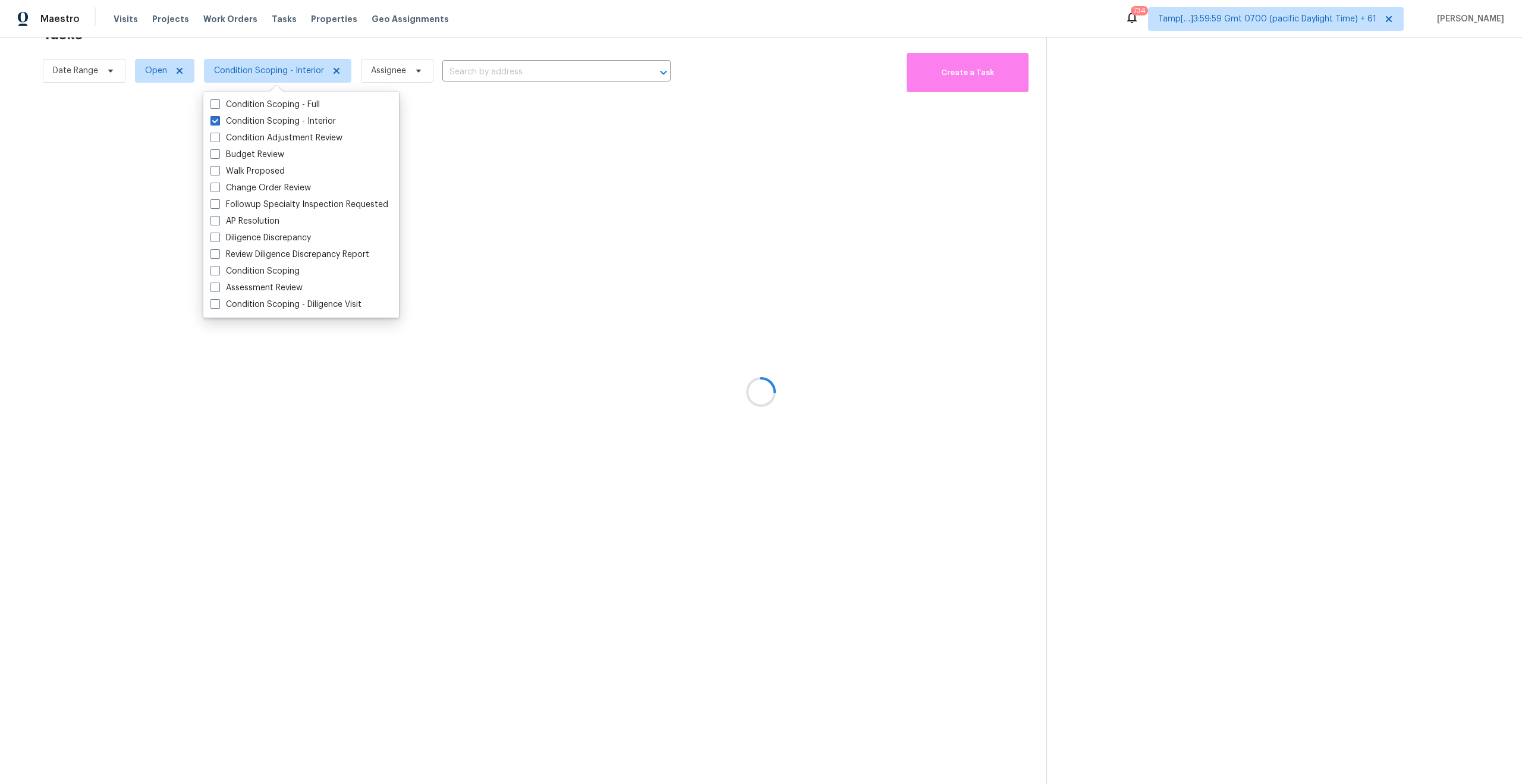
click at [517, 552] on div at bounding box center [761, 392] width 1522 height 784
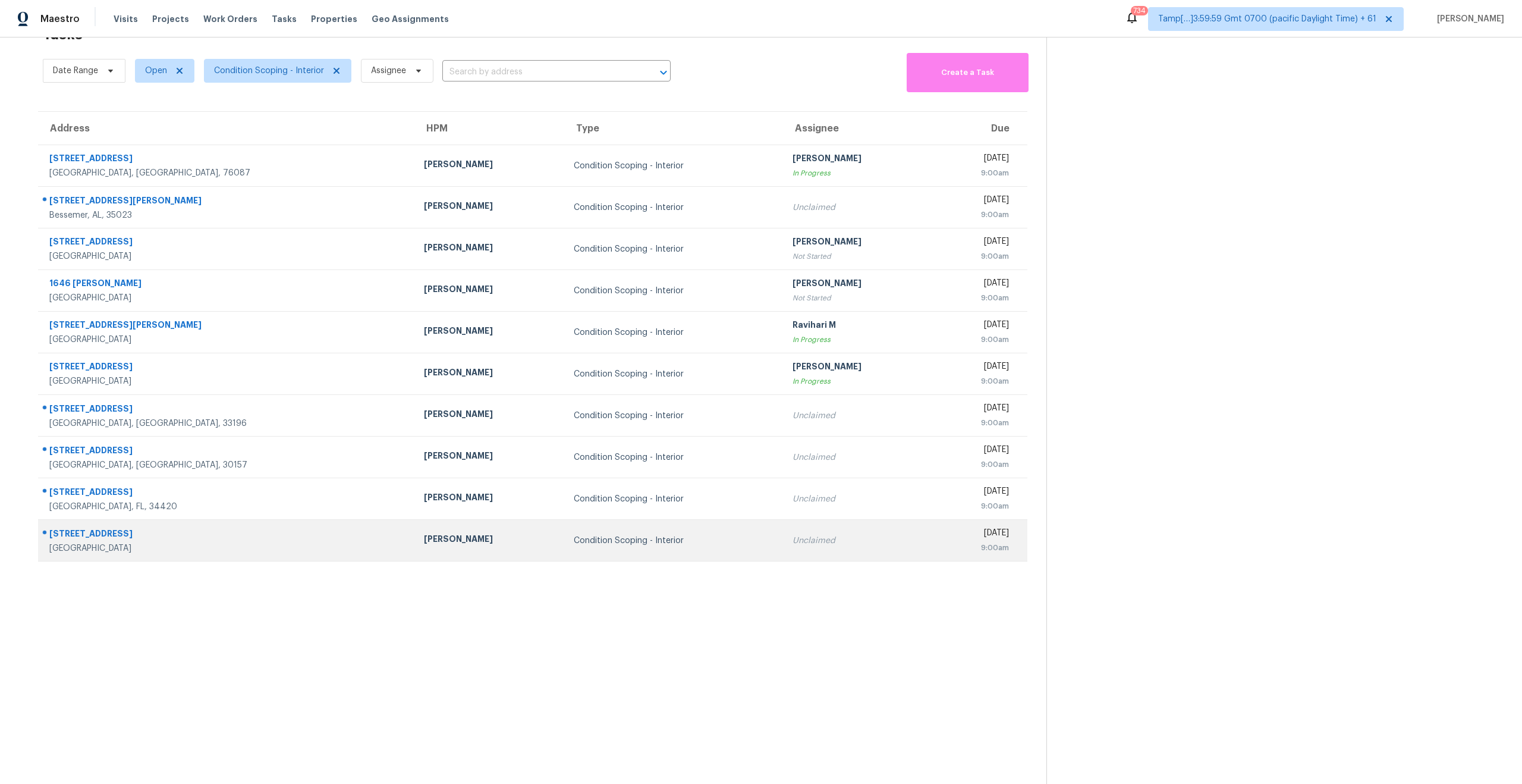
drag, startPoint x: 48, startPoint y: 402, endPoint x: 187, endPoint y: 553, distance: 205.2
click at [187, 553] on tbody "2723 Tin Top Rd Weatherford, TX, 76087 Jason Fletcher Condition Scoping - Inter…" at bounding box center [532, 352] width 990 height 416
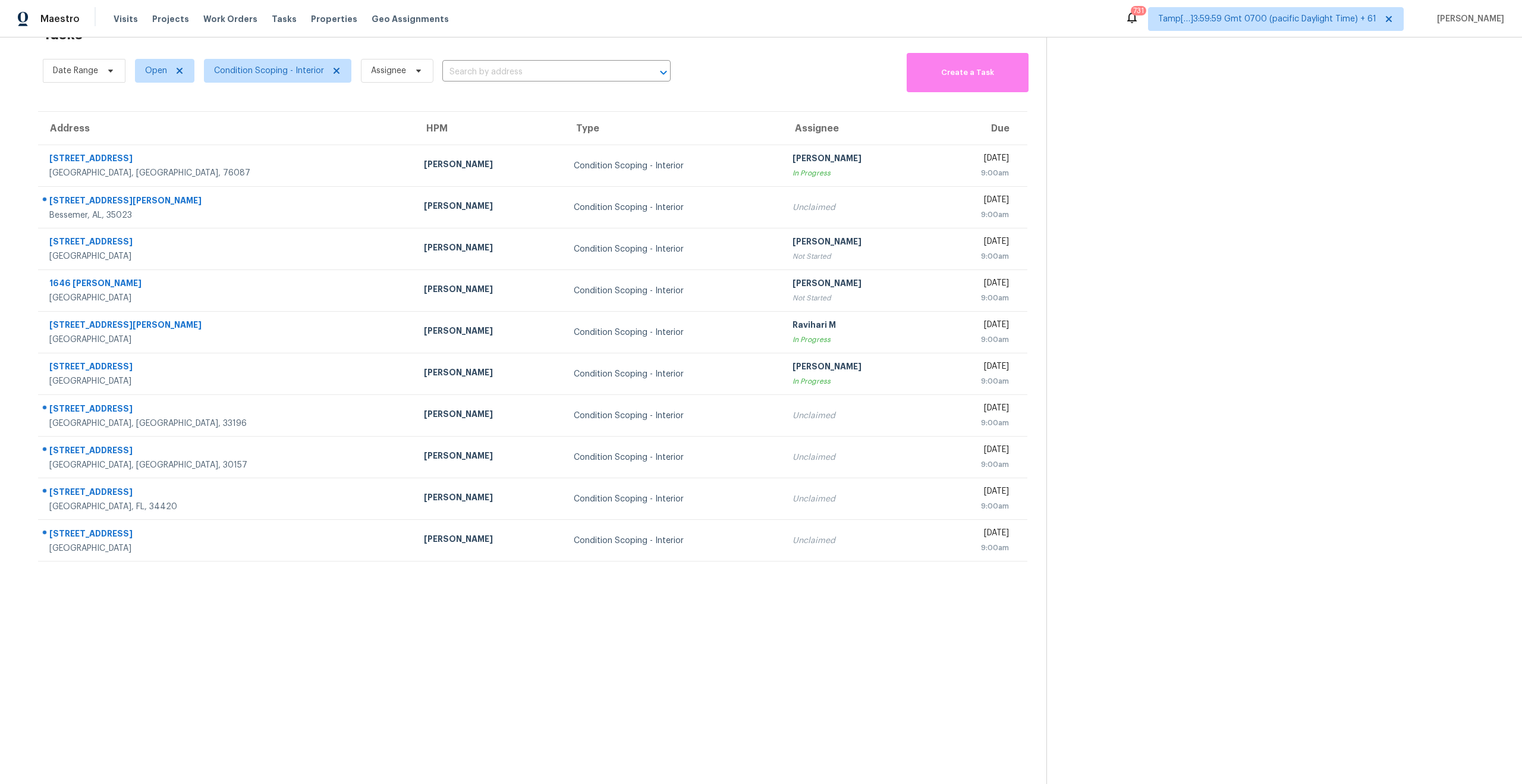
click at [423, 668] on section "Tasks 10 Results Date Range Open Condition Scoping - Interior Assignee ​ Create…" at bounding box center [533, 402] width 1028 height 765
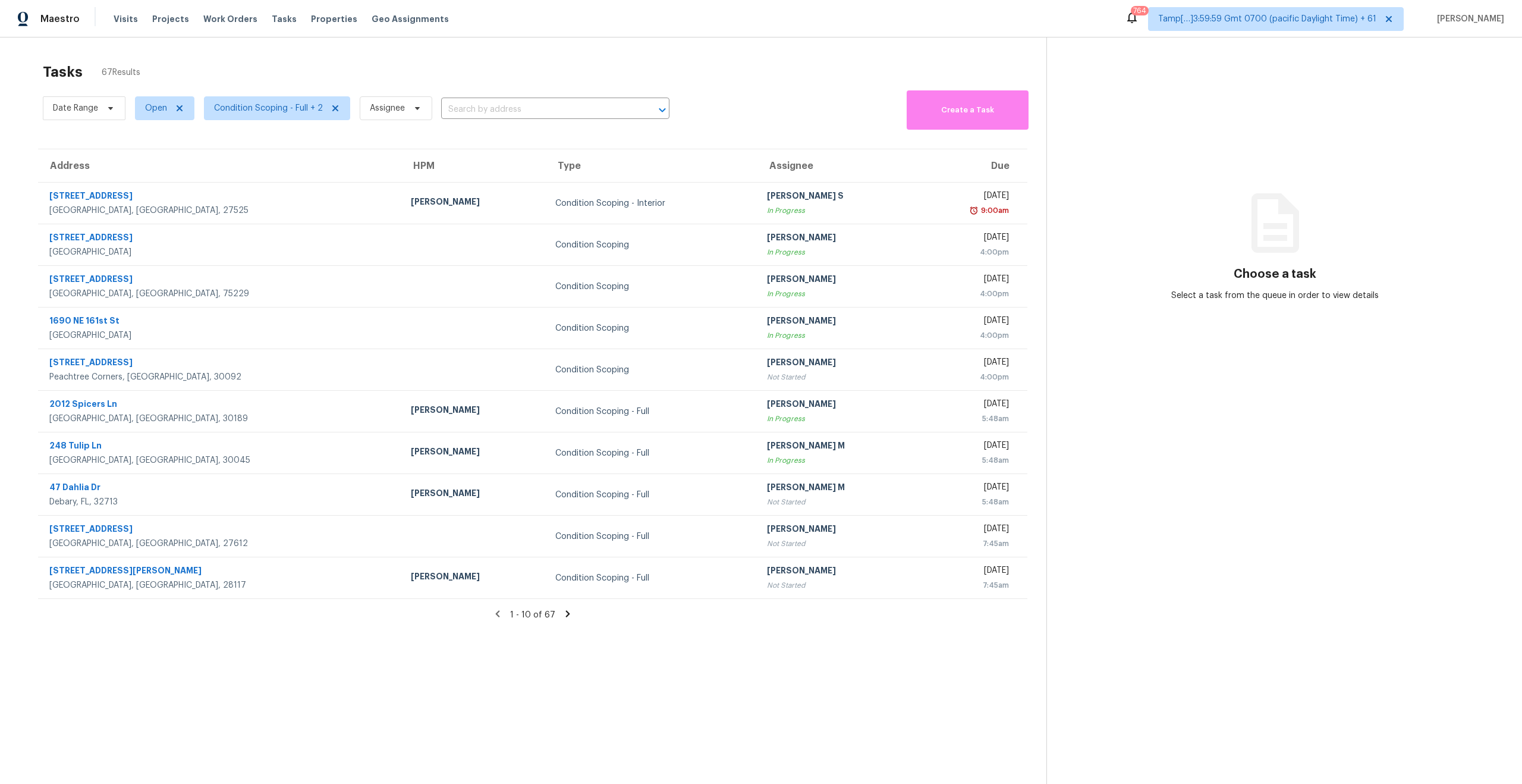
click at [211, 703] on section "Tasks 67 Results Date Range Open Condition Scoping - Full + 2 Assignee ​ Create…" at bounding box center [533, 439] width 1028 height 765
click at [639, 654] on section "Tasks 67 Results Date Range Open Condition Scoping - Full + 2 Assignee ​ Create…" at bounding box center [533, 439] width 1028 height 765
click at [237, 67] on div "Tasks 67 Results" at bounding box center [544, 72] width 1003 height 31
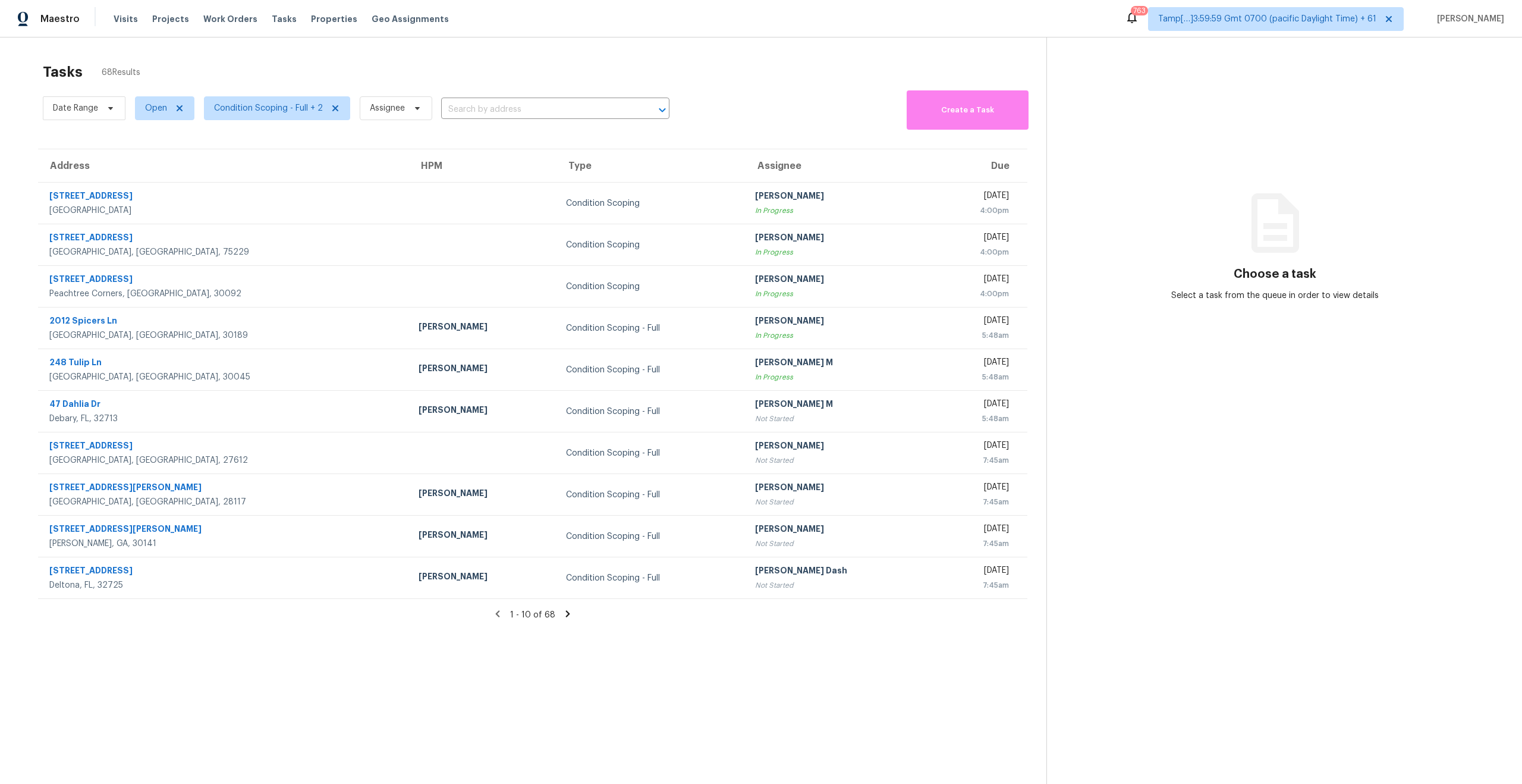
click at [583, 622] on section "Tasks 68 Results Date Range Open Condition Scoping - Full + 2 Assignee ​ Create…" at bounding box center [533, 439] width 1028 height 765
click at [666, 676] on section "Tasks 68 Results Date Range Open Condition Scoping - Full + 2 Assignee ​ Create…" at bounding box center [533, 439] width 1028 height 765
click at [809, 669] on section "Tasks 68 Results Date Range Open Condition Scoping - Full + 2 Assignee ​ Create…" at bounding box center [533, 439] width 1028 height 765
click at [424, 665] on section "Tasks 68 Results Date Range Open Condition Scoping - Full + 2 Assignee ​ Create…" at bounding box center [533, 439] width 1028 height 765
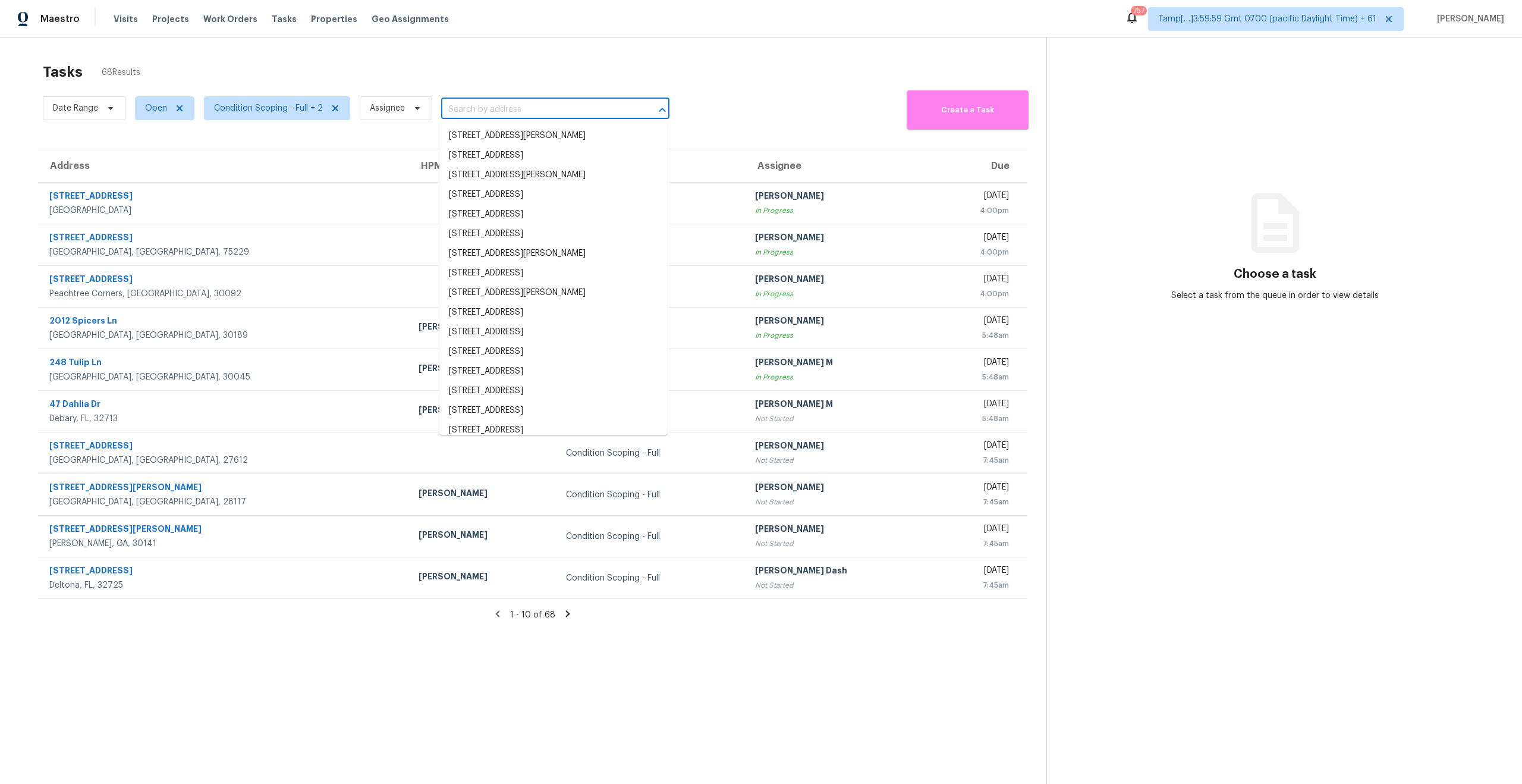
click at [508, 106] on input "text" at bounding box center [539, 109] width 195 height 18
paste input "80 Falls Xing, Covington, GA 30016"
type input "80 Falls Xing, Covington, GA 30016"
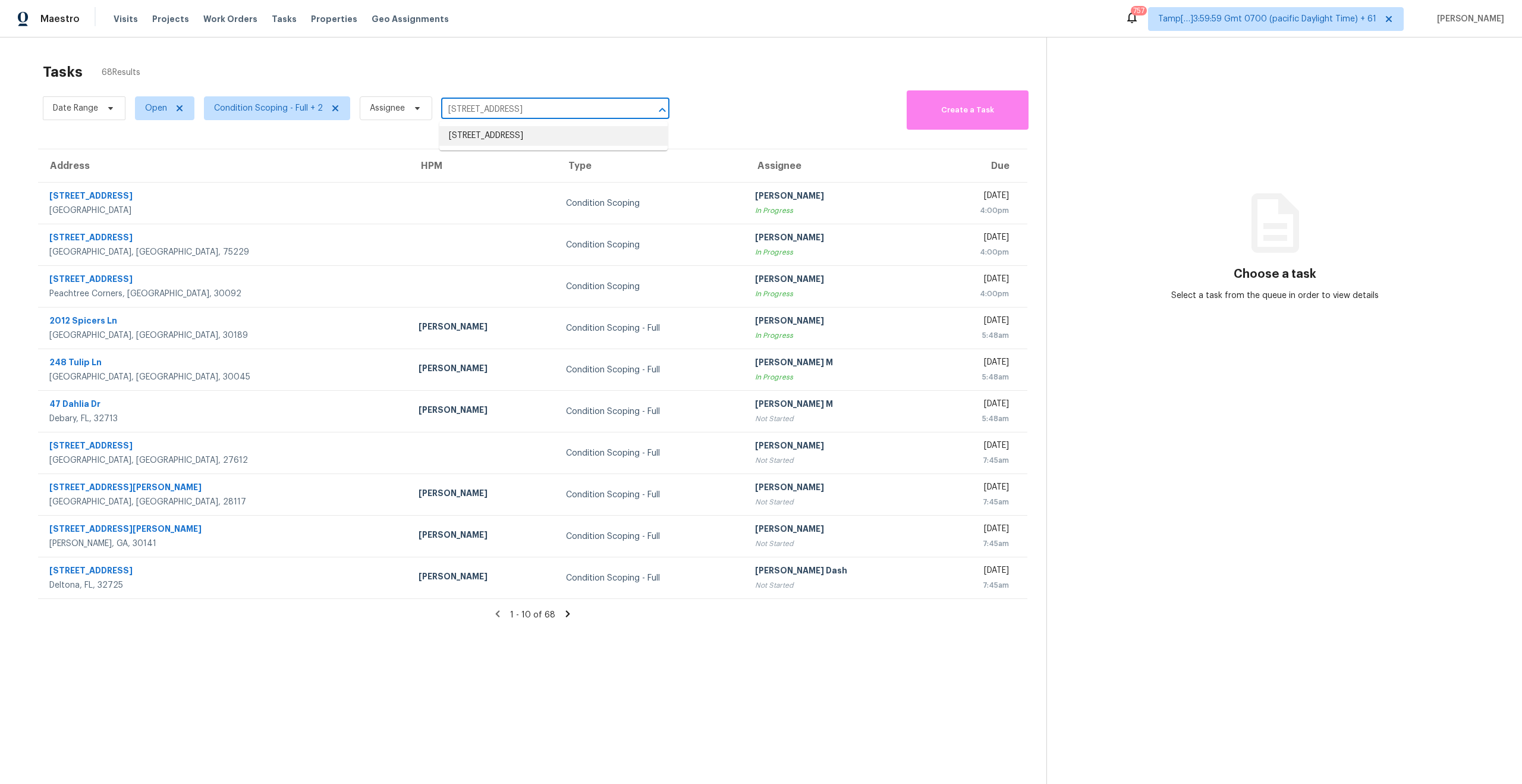
click at [524, 137] on li "80 Falls Xing, Covington, GA 30016" at bounding box center [553, 136] width 228 height 19
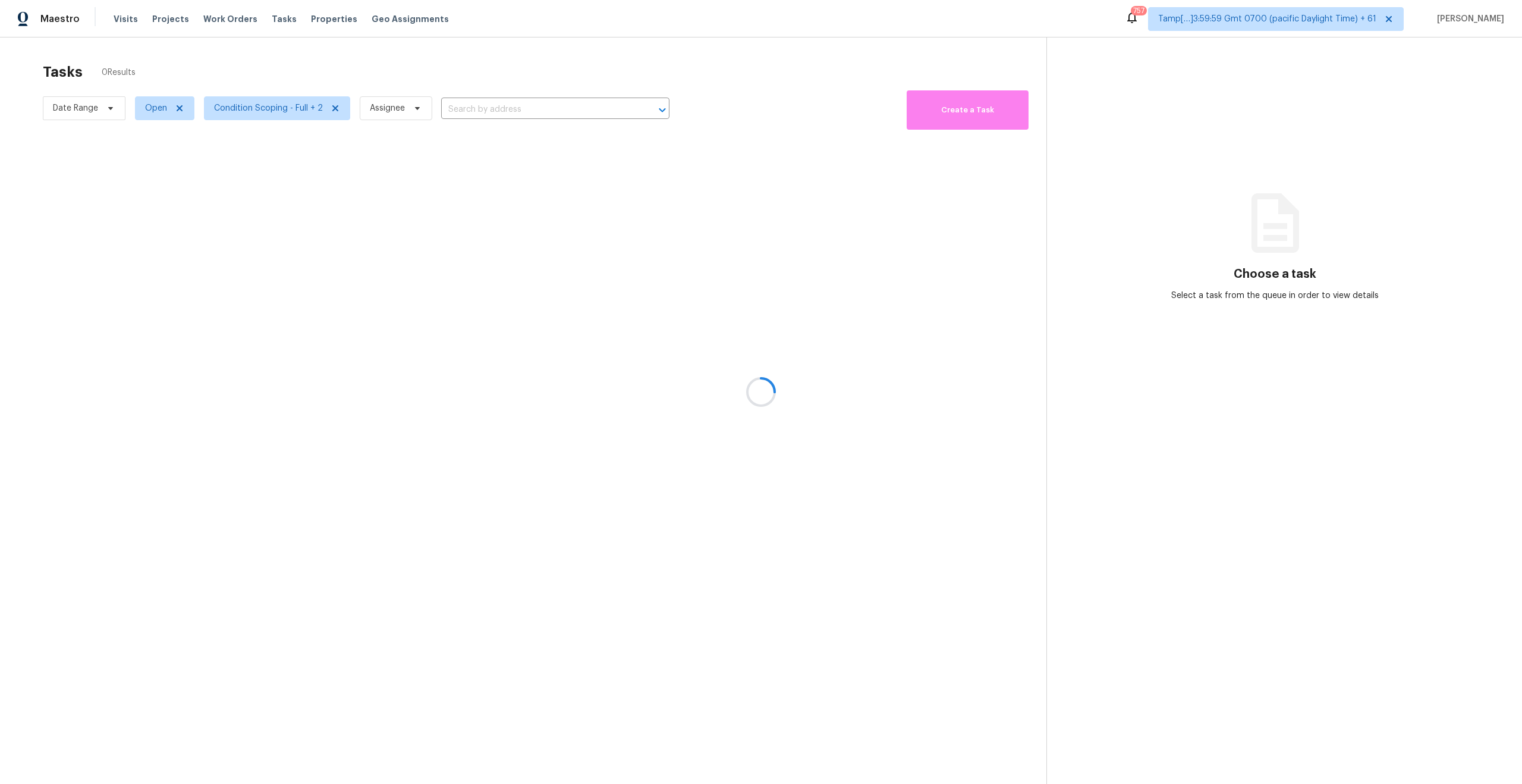
type input "80 Falls Xing, Covington, GA 30016"
click at [578, 111] on input "80 Falls Xing, Covington, GA 30016" at bounding box center [539, 109] width 195 height 18
click at [582, 140] on li "80 Falls Xing, Covington, GA 30016" at bounding box center [553, 136] width 228 height 19
click at [602, 107] on input "80 Falls Xing, Covington, GA 30016" at bounding box center [539, 109] width 195 height 18
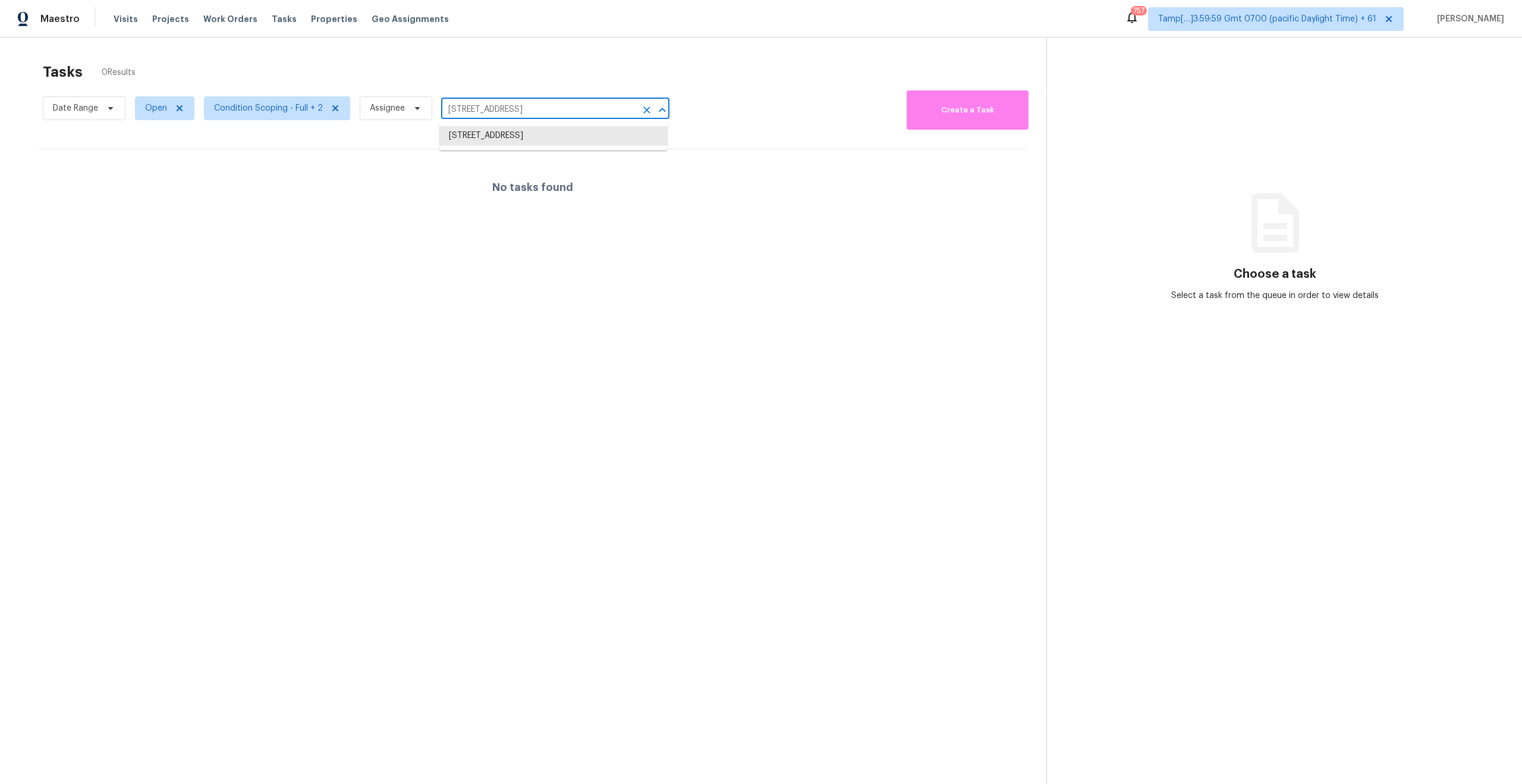
click at [602, 107] on input "80 Falls Xing, Covington, GA 30016" at bounding box center [539, 109] width 195 height 18
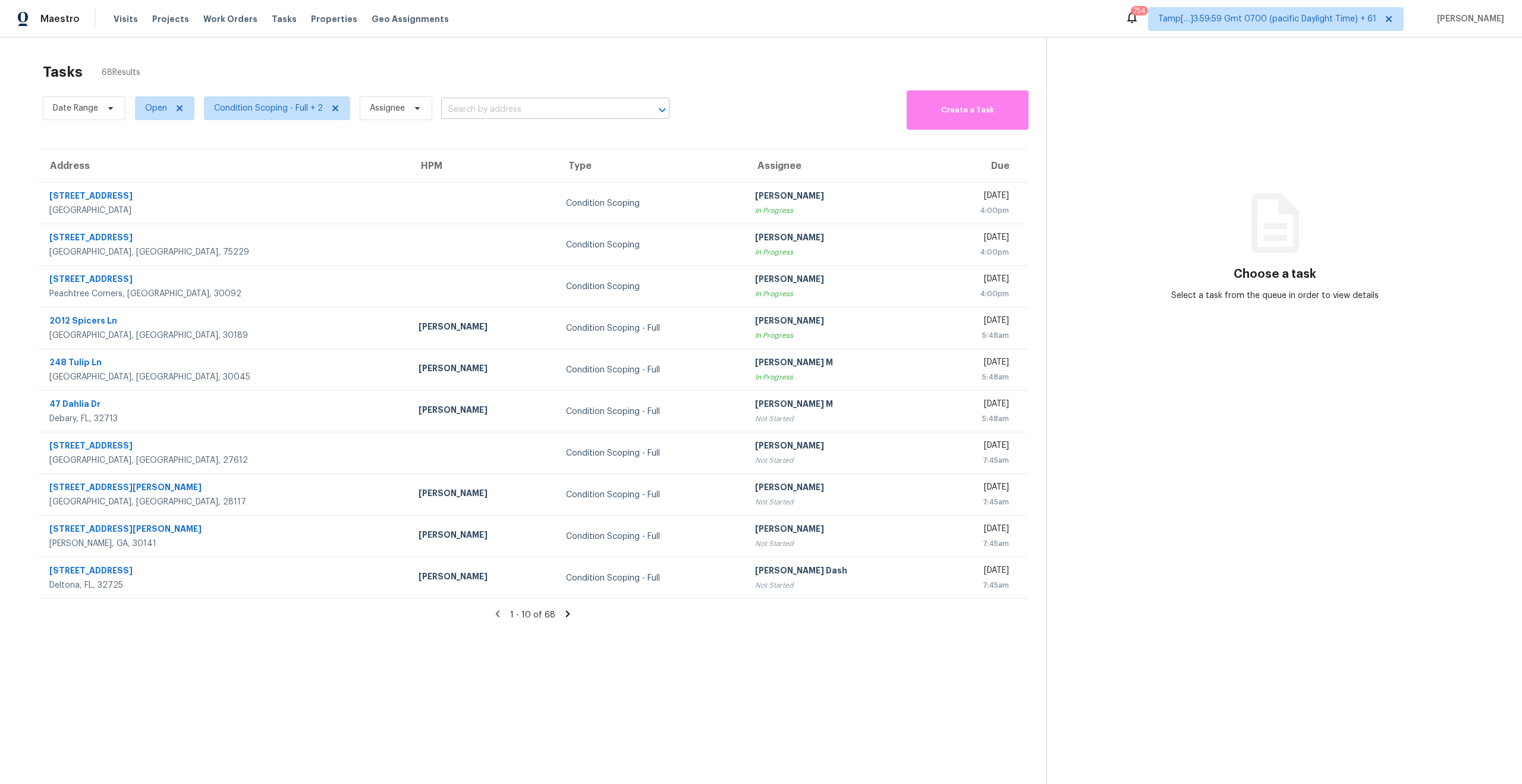
click at [458, 111] on input "text" at bounding box center [539, 109] width 195 height 18
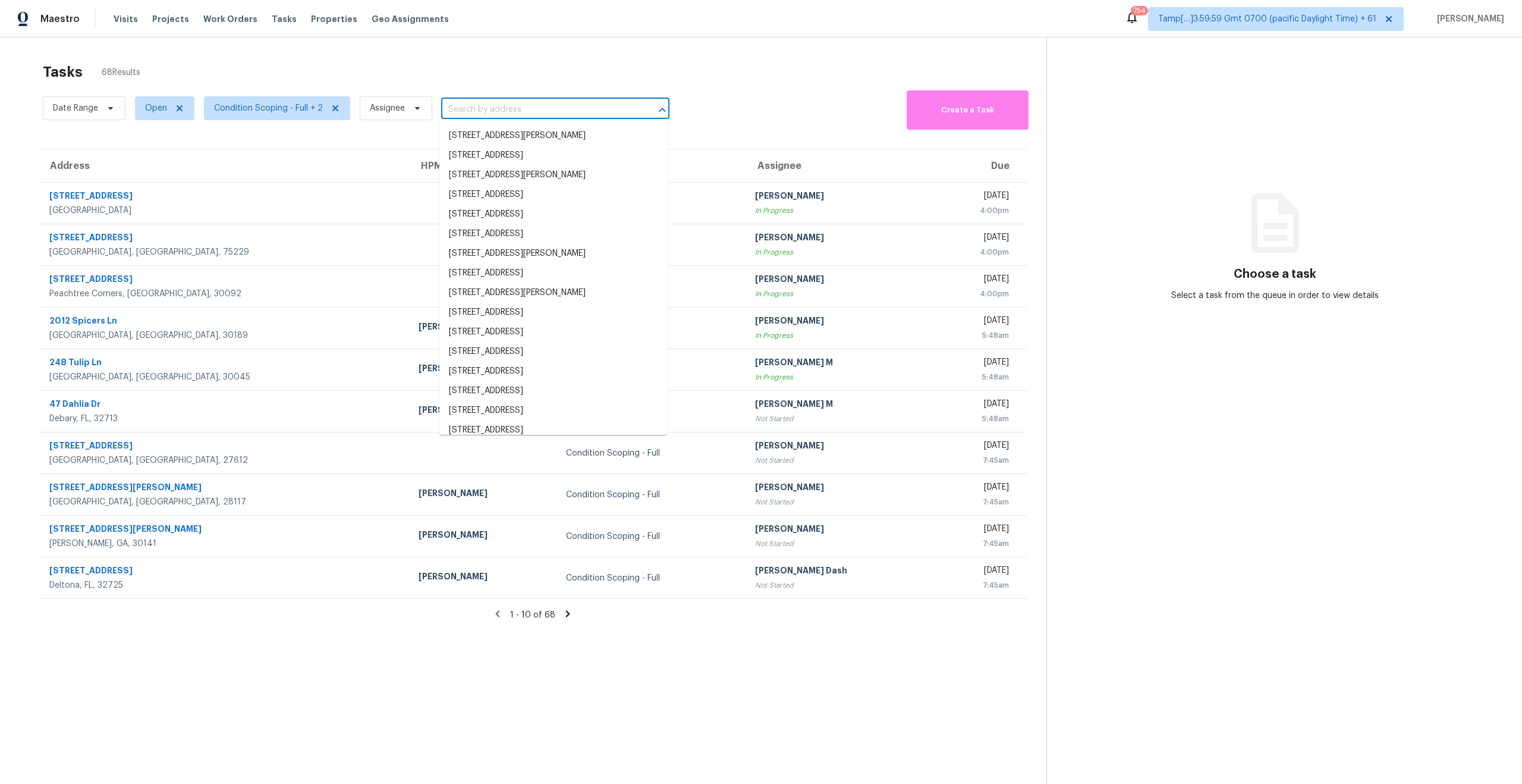
paste input "3955 Alamo Ave Fort Worth, TX, 76107"
type input "3955 Alamo Ave Fort Worth, TX, 76107"
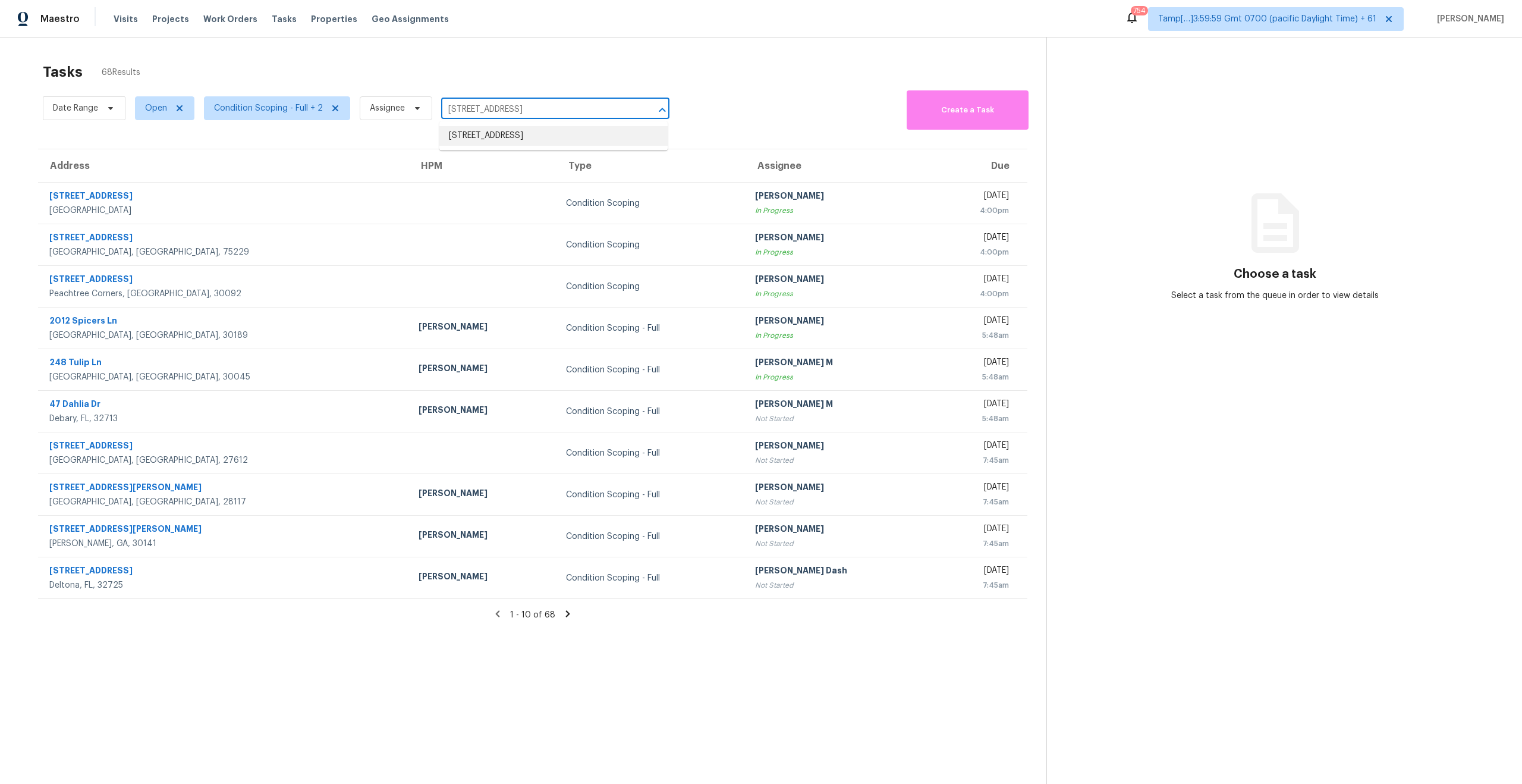
click at [518, 127] on li "3955 Alamo Ave, Fort Worth, TX 76107" at bounding box center [553, 136] width 228 height 19
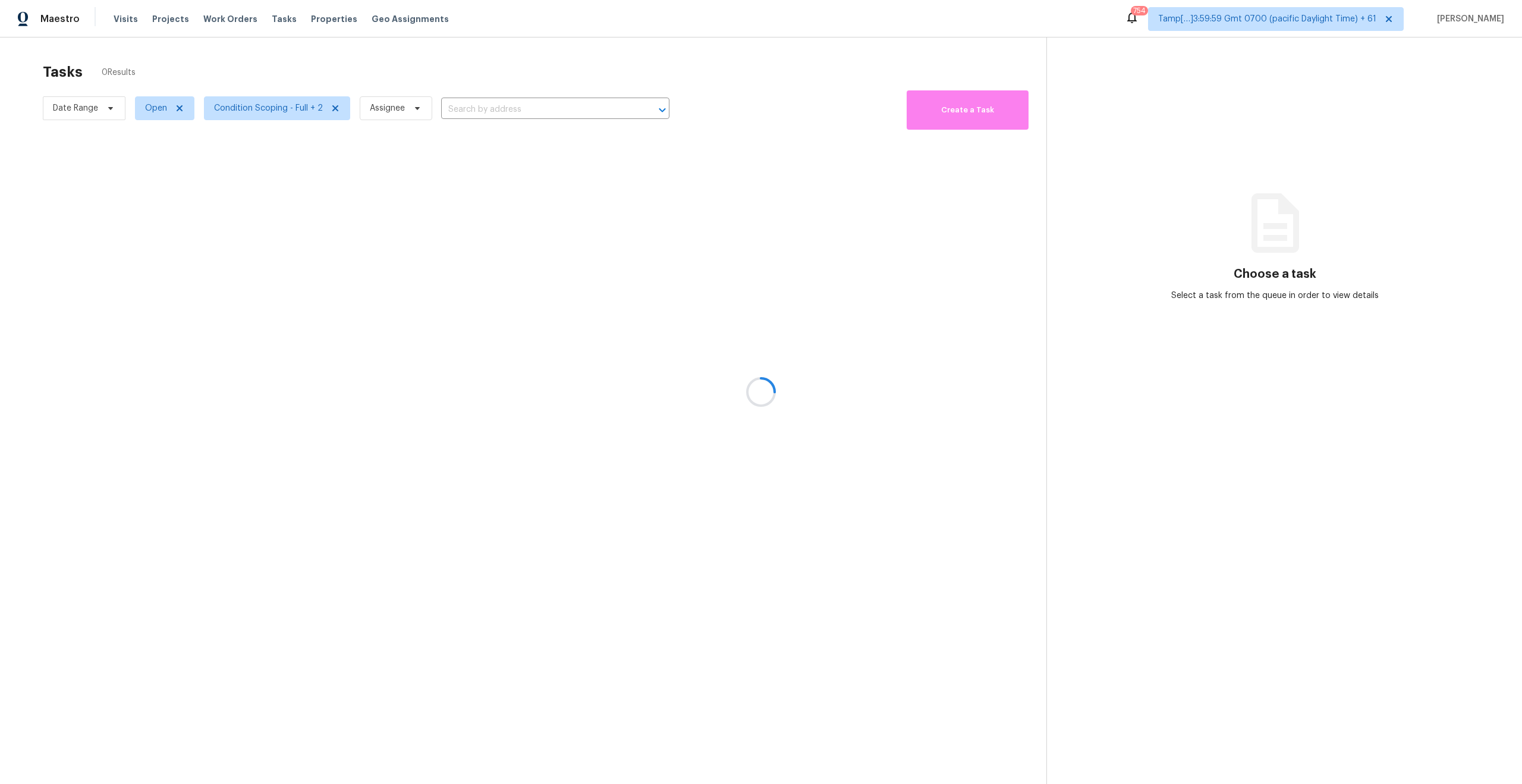
type input "3955 Alamo Ave, Fort Worth, TX 76107"
click at [540, 115] on input "3955 Alamo Ave, Fort Worth, TX 76107" at bounding box center [539, 109] width 195 height 18
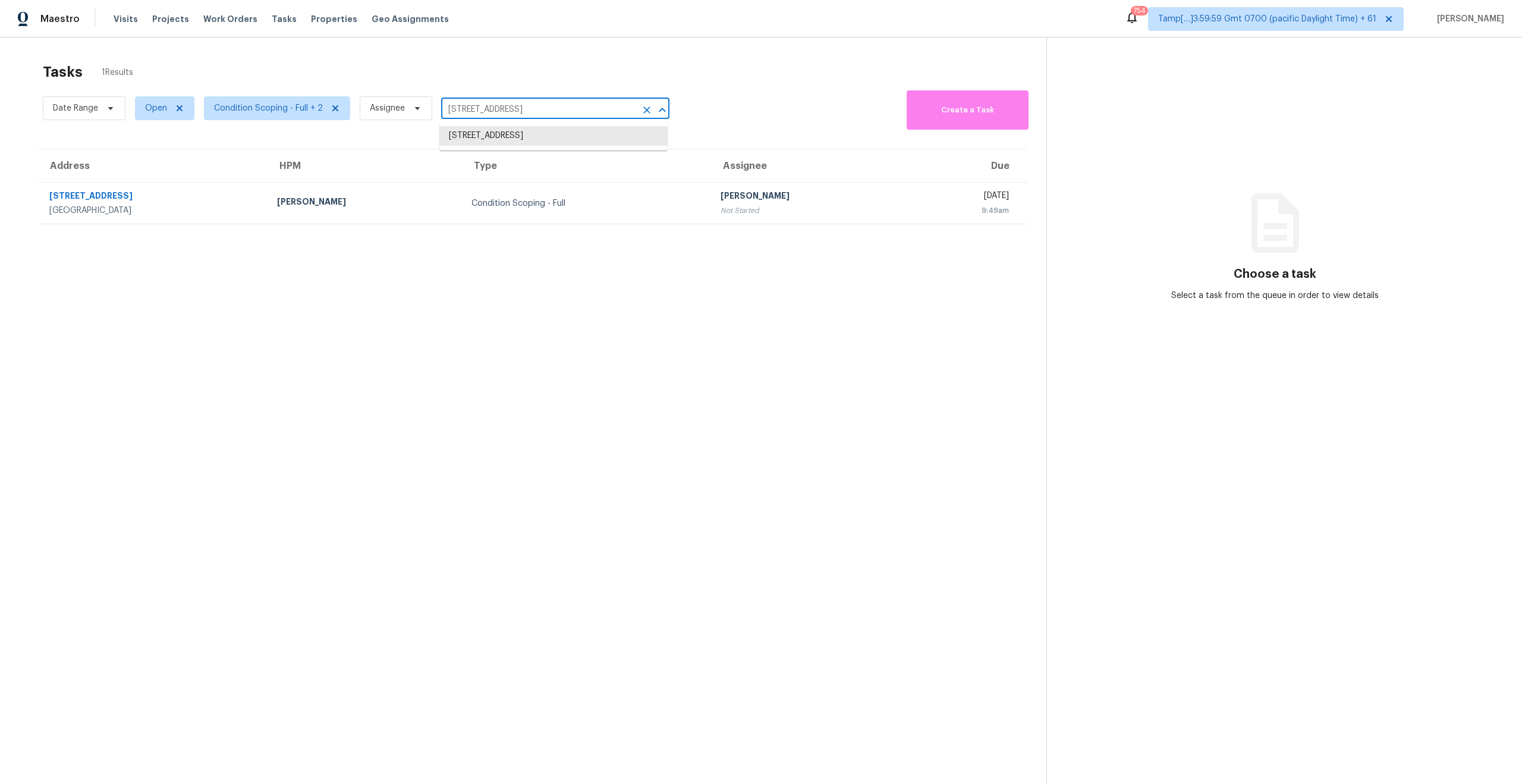
click at [540, 115] on input "3955 Alamo Ave, Fort Worth, TX 76107" at bounding box center [539, 109] width 195 height 18
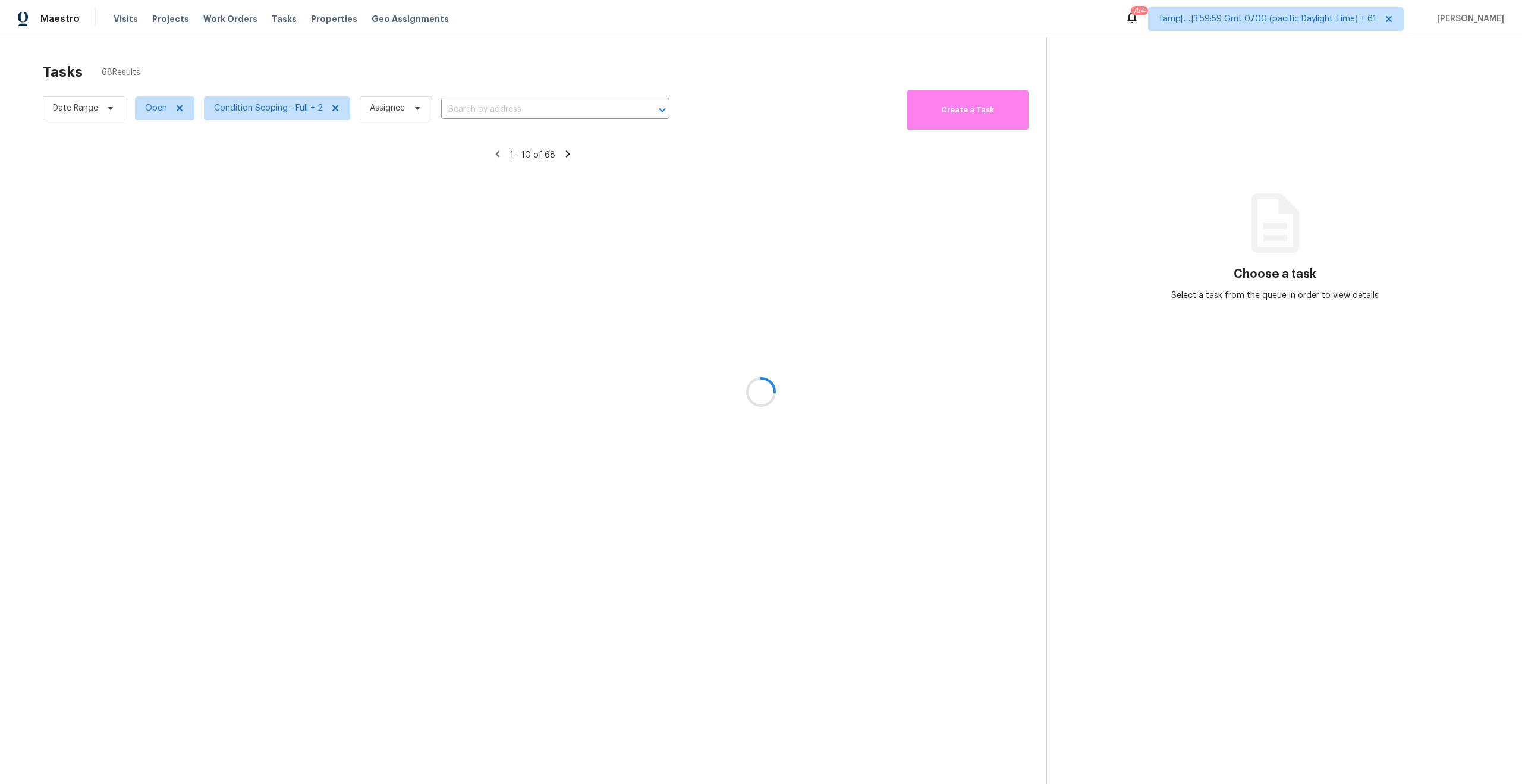
click at [484, 113] on div at bounding box center [761, 392] width 1522 height 784
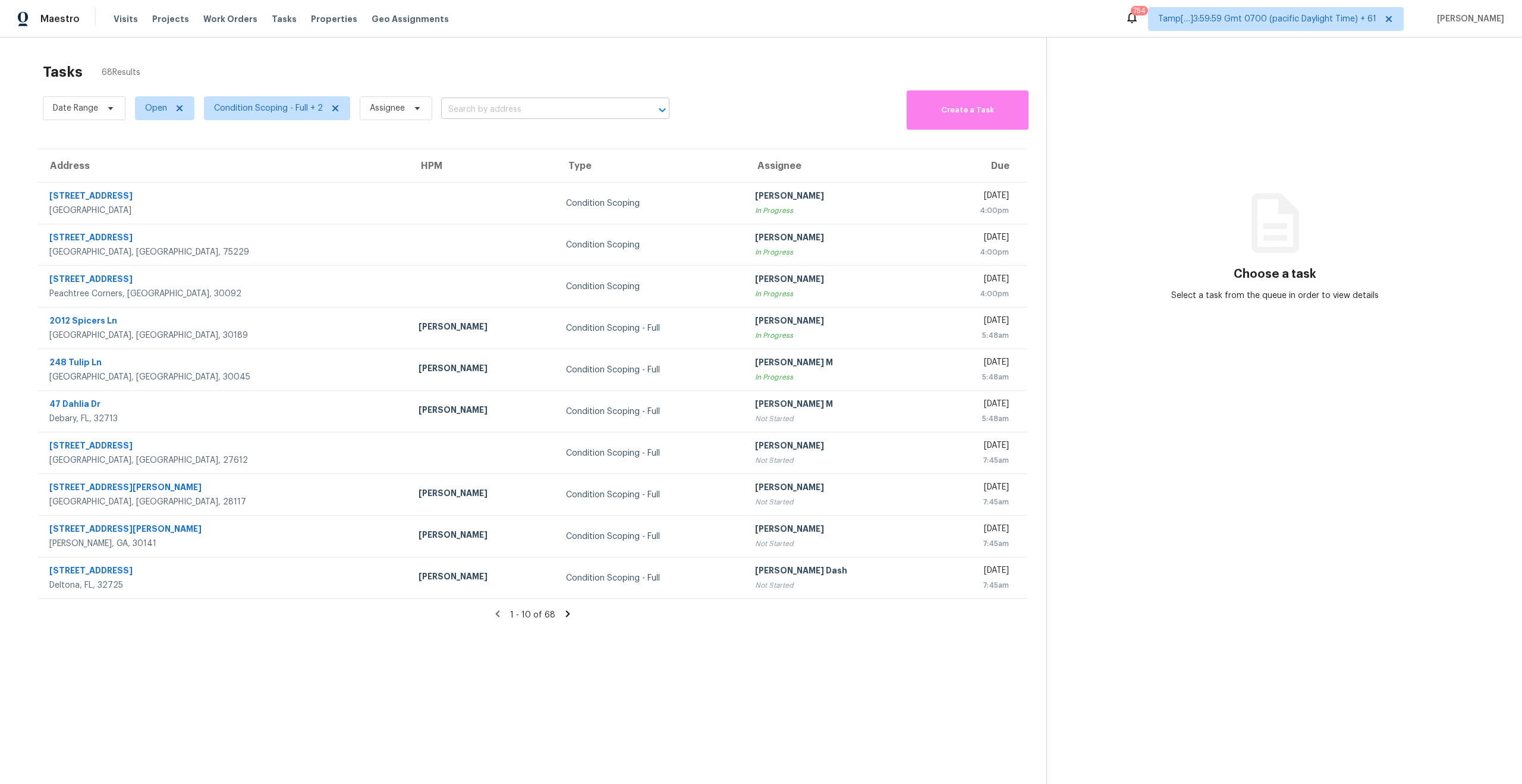
click at [479, 109] on input "text" at bounding box center [539, 109] width 195 height 18
paste input "3123 Sunnybrook Dr Charlotte, NC, 28210"
type input "3123 Sunnybrook Dr Charlotte, NC, 28210"
click at [601, 623] on section "Tasks 68 Results Date Range Open Condition Scoping - Full + 2 Assignee 3123 Sun…" at bounding box center [533, 439] width 1028 height 765
click at [484, 105] on input "text" at bounding box center [539, 109] width 195 height 18
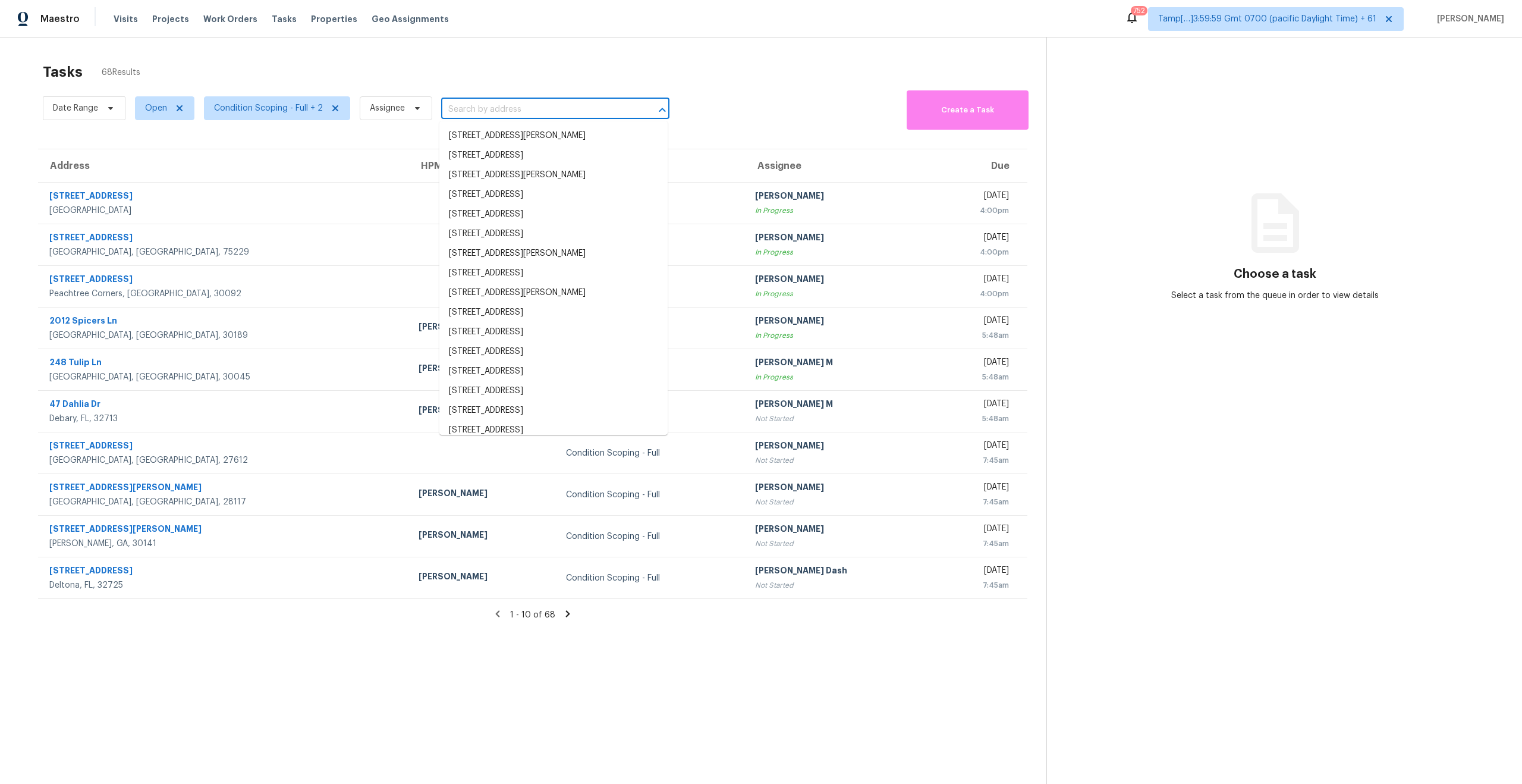
paste input "6905 Rolling Mdws Tuttle, OK, 73089"
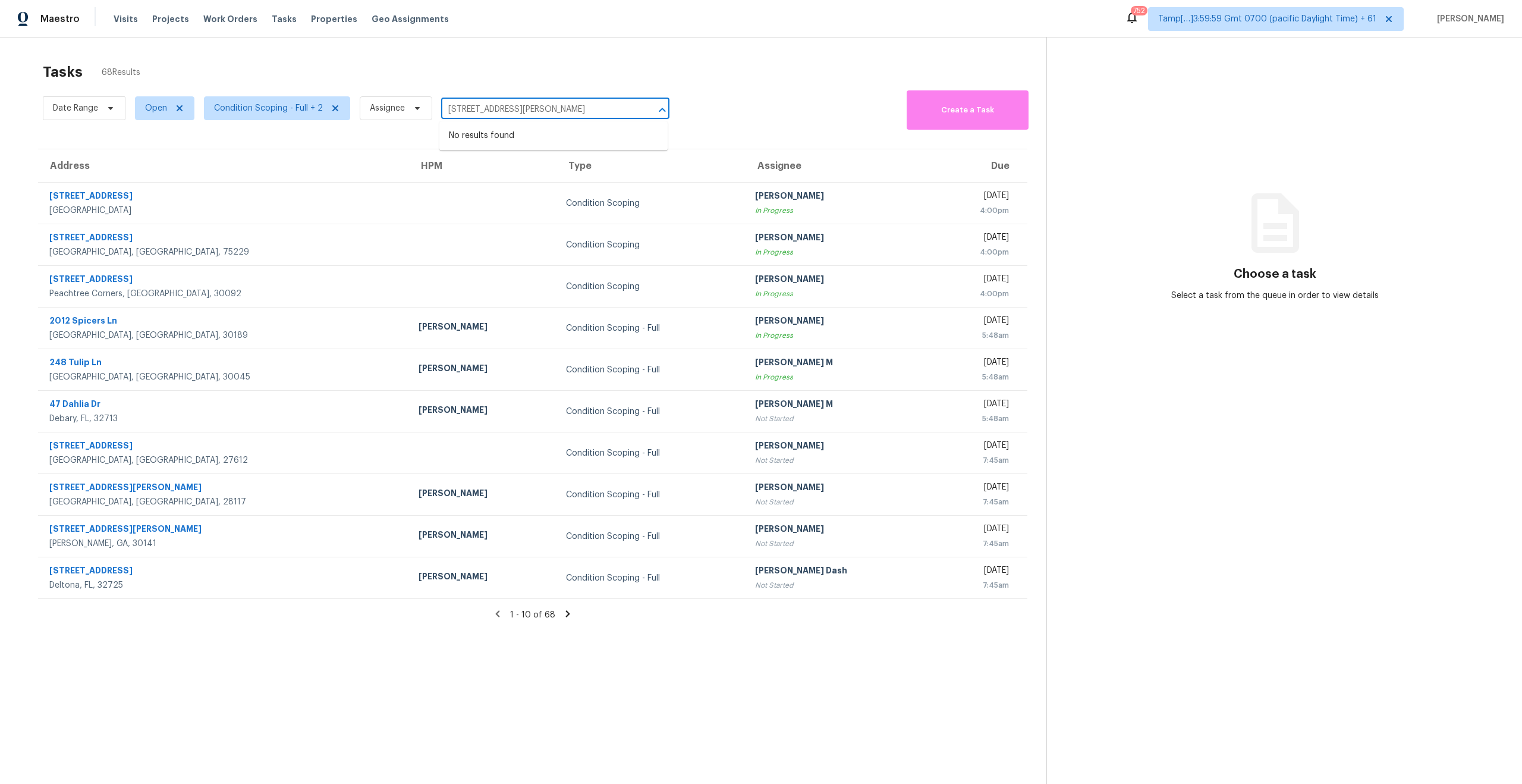
type input "6905 Rolling Mdws Tuttle, OK, 73089"
click at [618, 106] on input "6905 Rolling Mdws Tuttle, OK, 73089" at bounding box center [539, 109] width 195 height 18
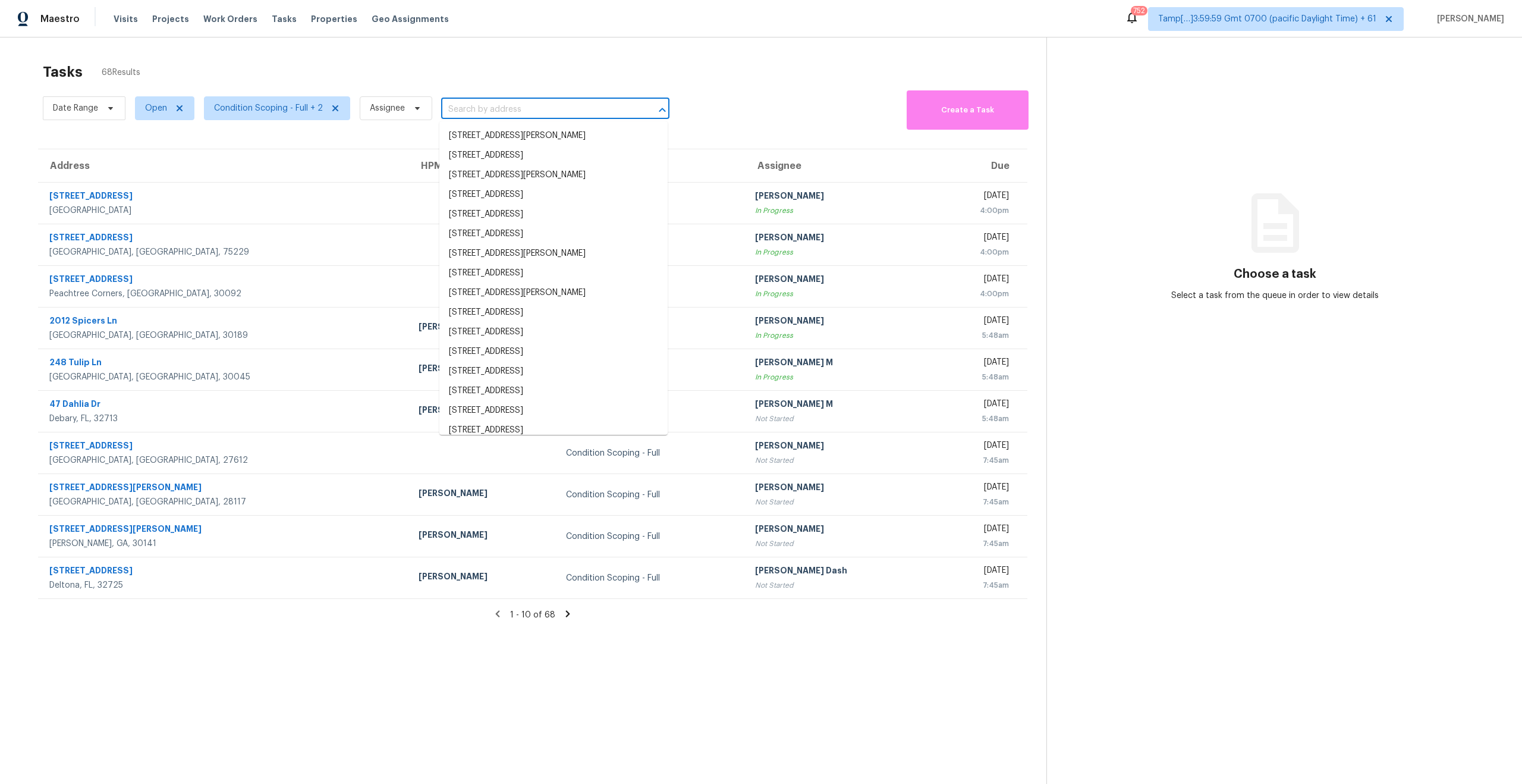
click at [528, 68] on div "Tasks 68 Results" at bounding box center [544, 72] width 1003 height 31
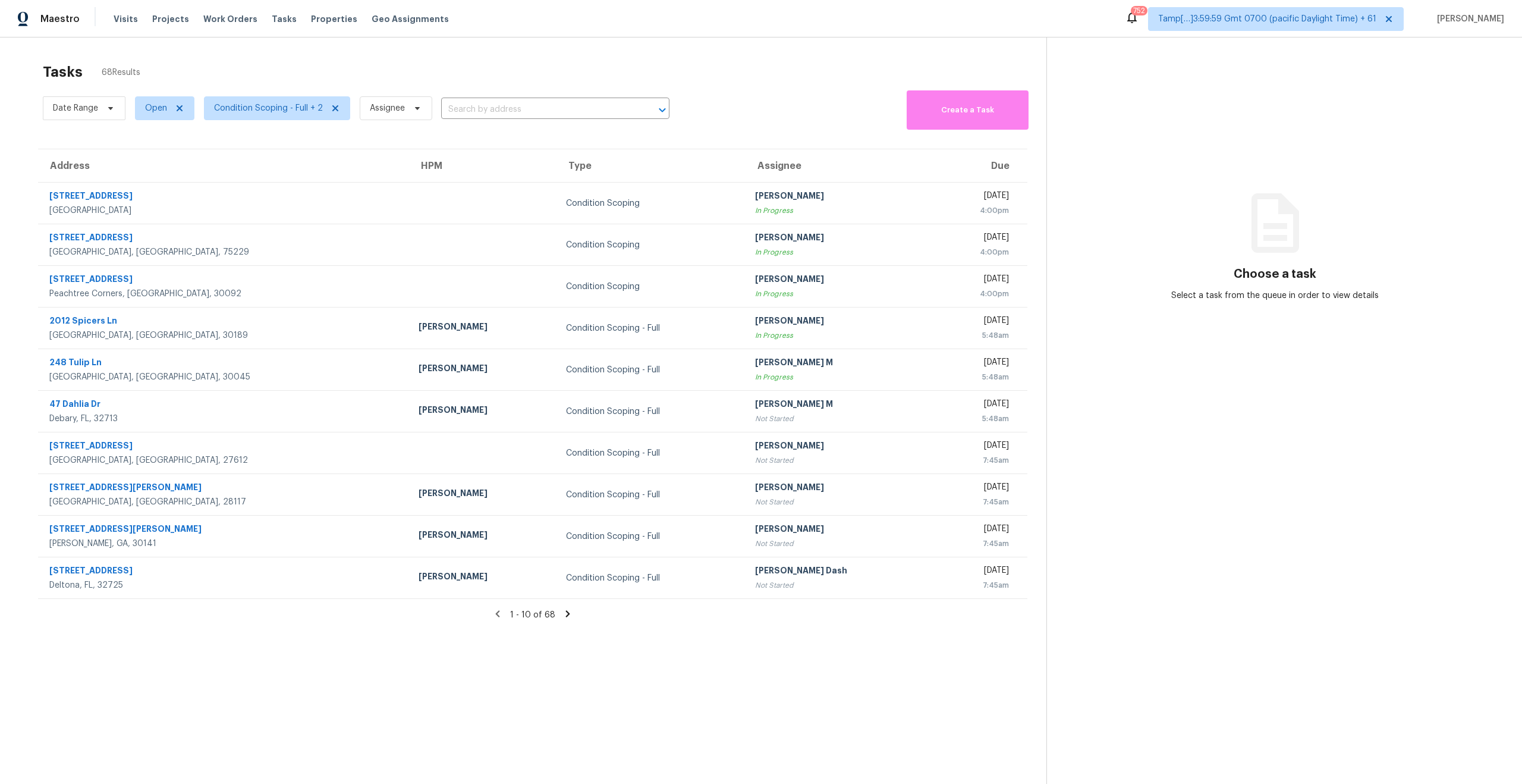
click at [663, 55] on div "Tasks 68 Results Date Range Open Condition Scoping - Full + 2 Assignee ​ Create…" at bounding box center [761, 430] width 1522 height 784
click at [766, 700] on section "Tasks 68 Results Date Range Open Condition Scoping - Full + 2 Assignee ​ Create…" at bounding box center [533, 439] width 1028 height 765
click at [479, 112] on input "text" at bounding box center [539, 109] width 195 height 18
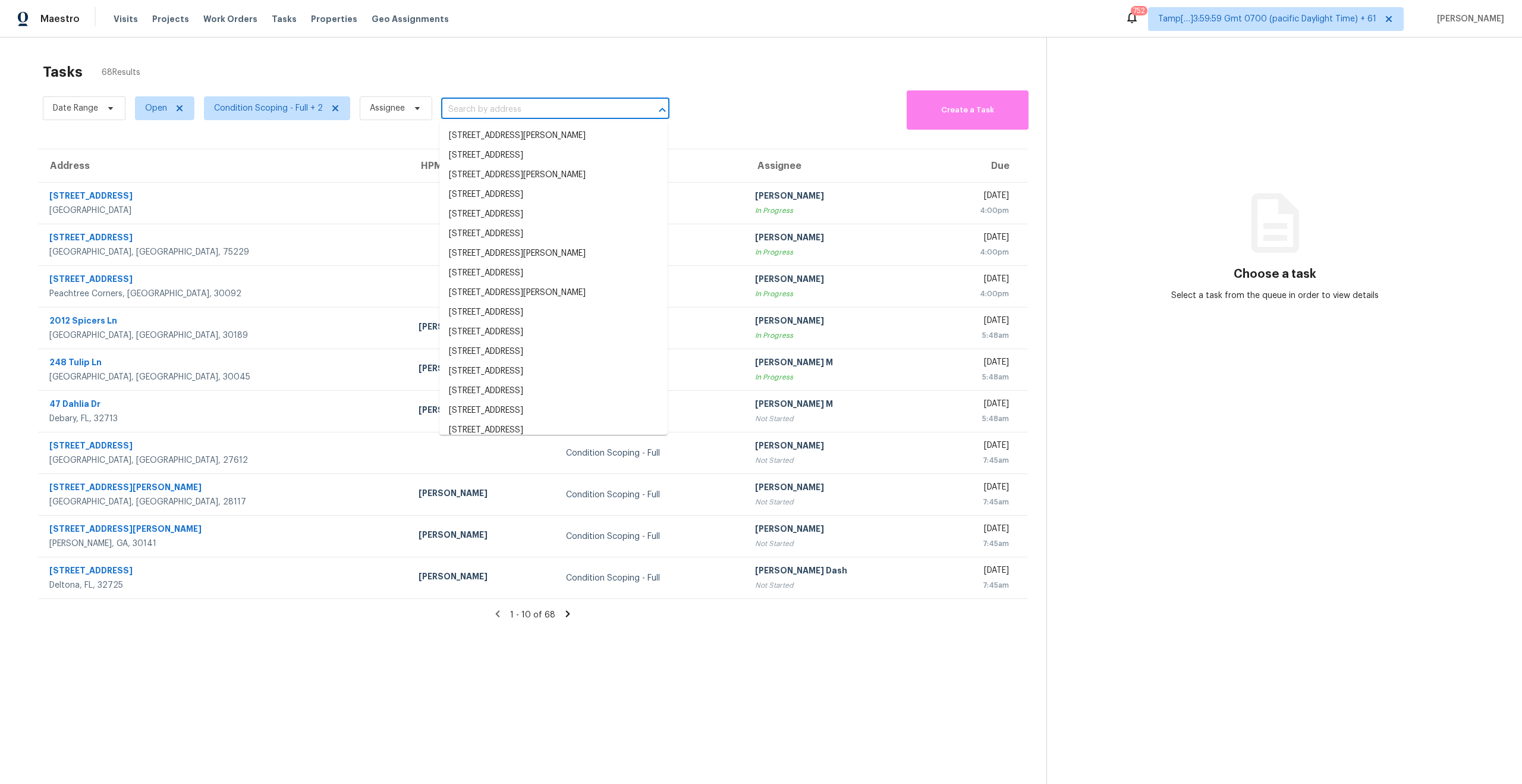
paste input "2197 Boxwood Cir Conyers, GA, 30094"
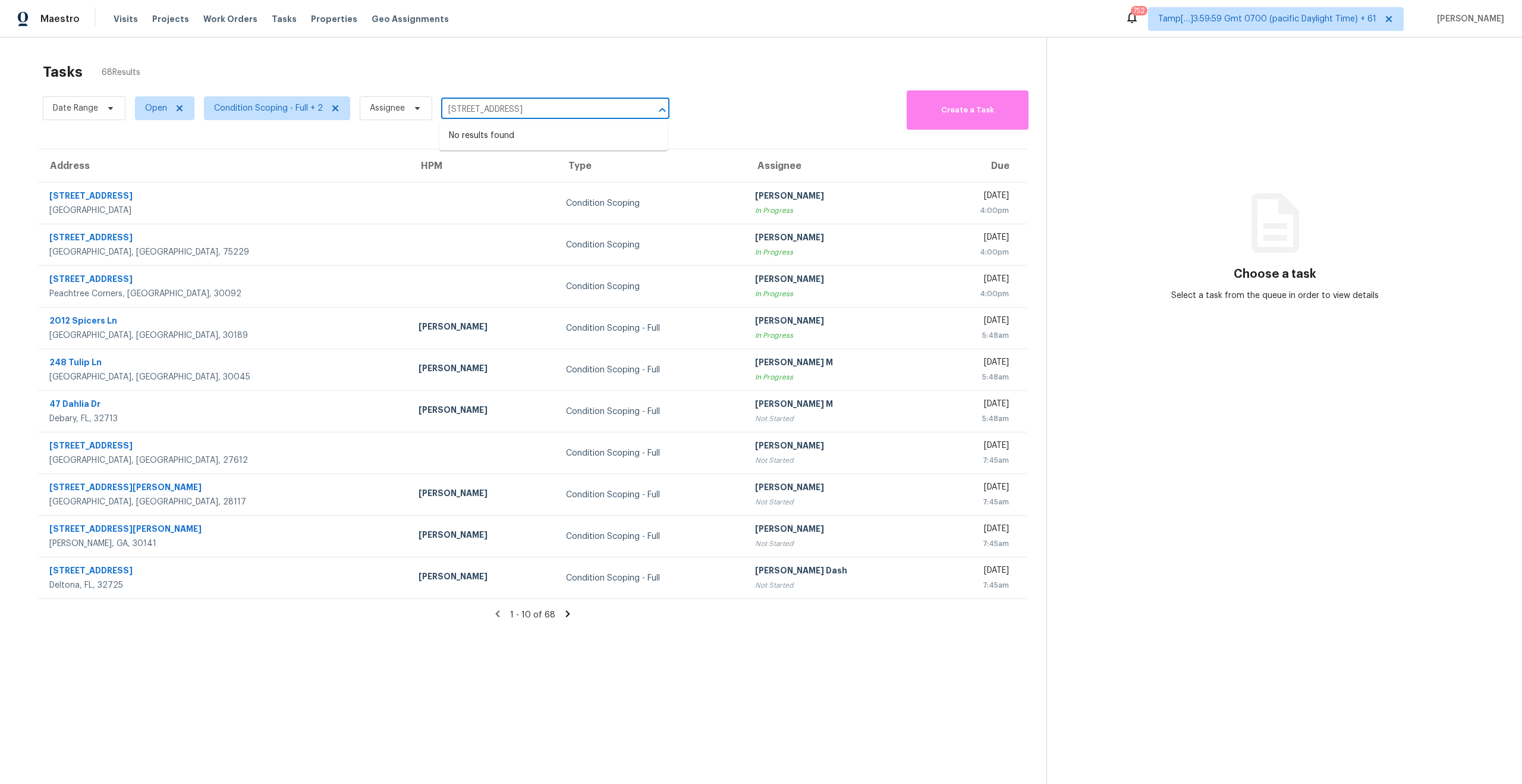
type input "2197 Boxwood Cir Conyers, GA, 30094"
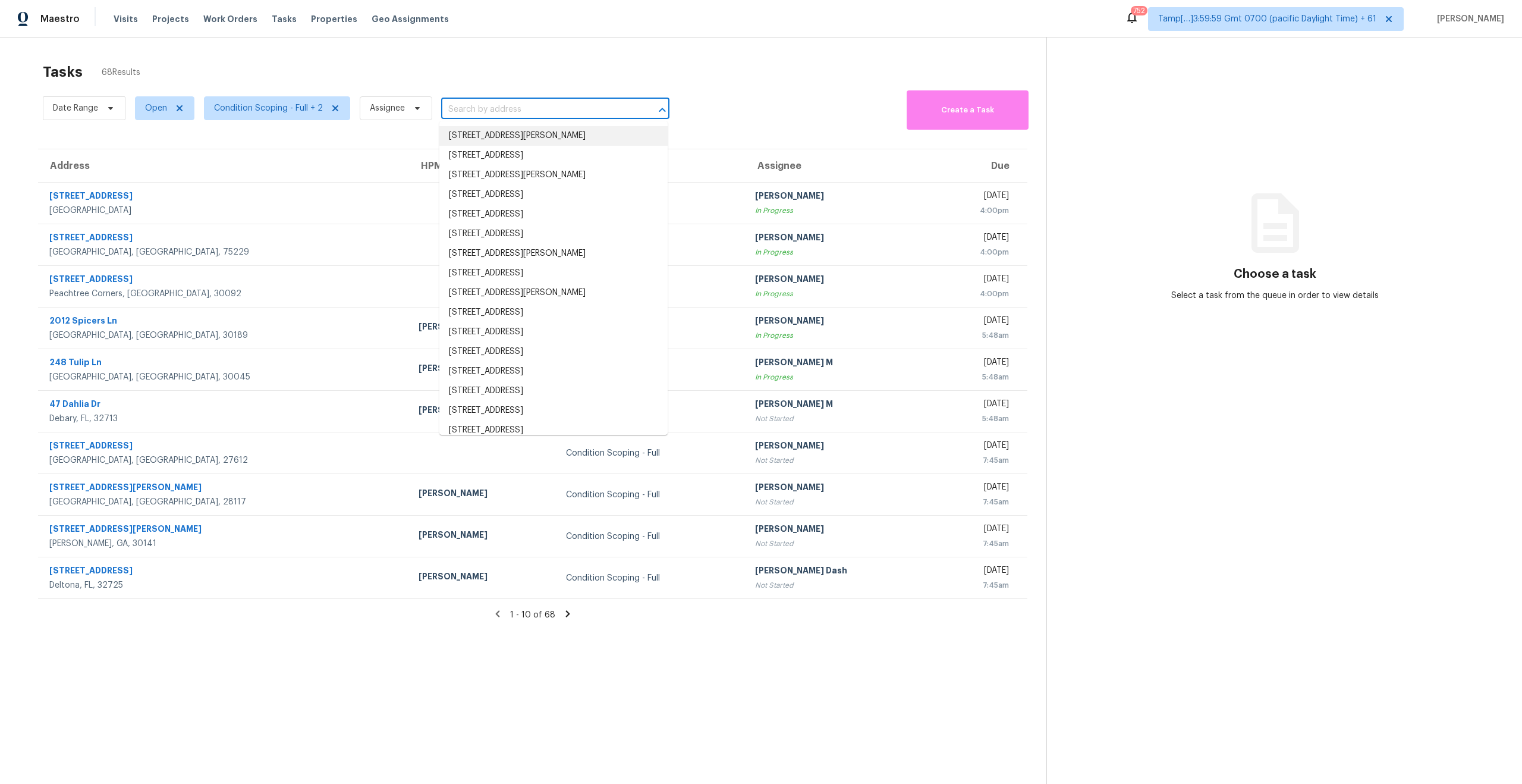
click at [515, 117] on input "text" at bounding box center [539, 109] width 195 height 18
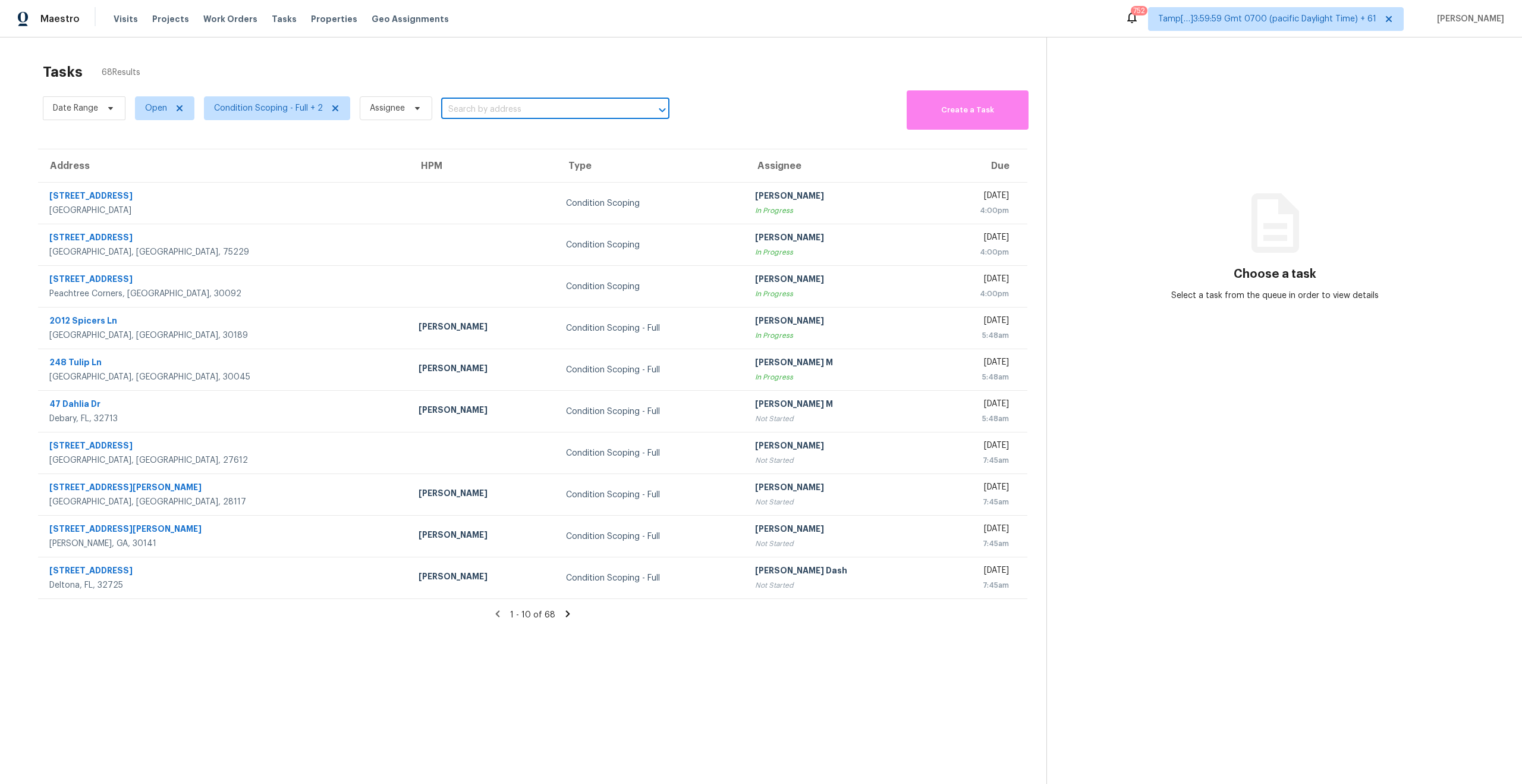
paste input "3902 Highgate Ct Jacksonville, FL, 32216"
type input "3902 Highgate Ct Jacksonville, FL, 32216"
click at [520, 139] on li "3902 Highgate Ct, Jacksonville, FL 32216" at bounding box center [553, 136] width 228 height 19
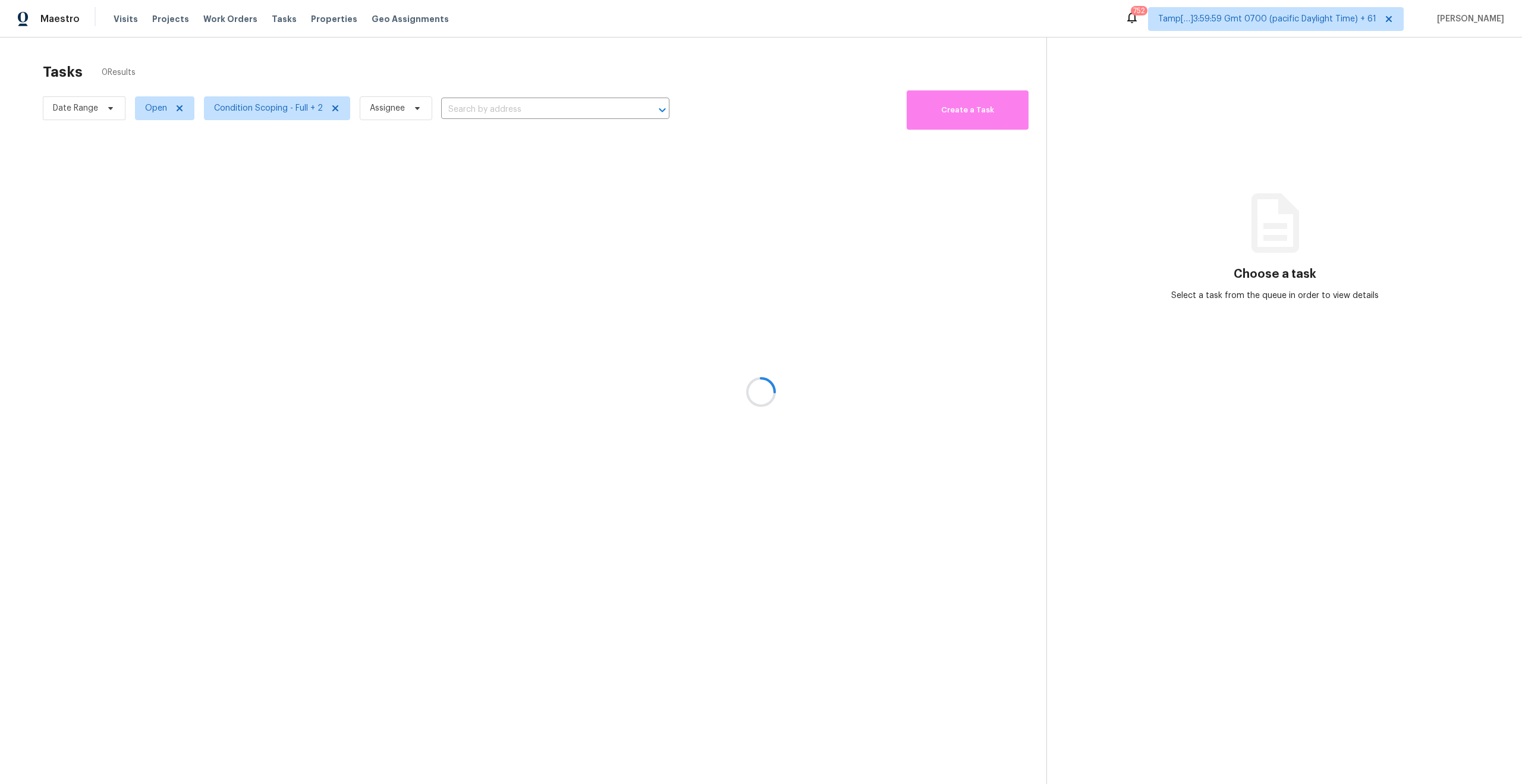
type input "3902 Highgate Ct, Jacksonville, FL 32216"
click at [614, 99] on div "Date Range Open Condition Scoping - Full + 2 Assignee 3902 Highgate Ct, Jackson…" at bounding box center [355, 109] width 627 height 42
click at [615, 105] on input "3902 Highgate Ct, Jacksonville, FL 32216" at bounding box center [539, 109] width 195 height 18
click at [161, 53] on div "Tasks 0 Results Date Range Open Condition Scoping - Full + 2 Assignee 3902 High…" at bounding box center [761, 430] width 1522 height 784
click at [629, 111] on input "3902 Highgate Ct, Jacksonville, FL 32216" at bounding box center [539, 109] width 195 height 18
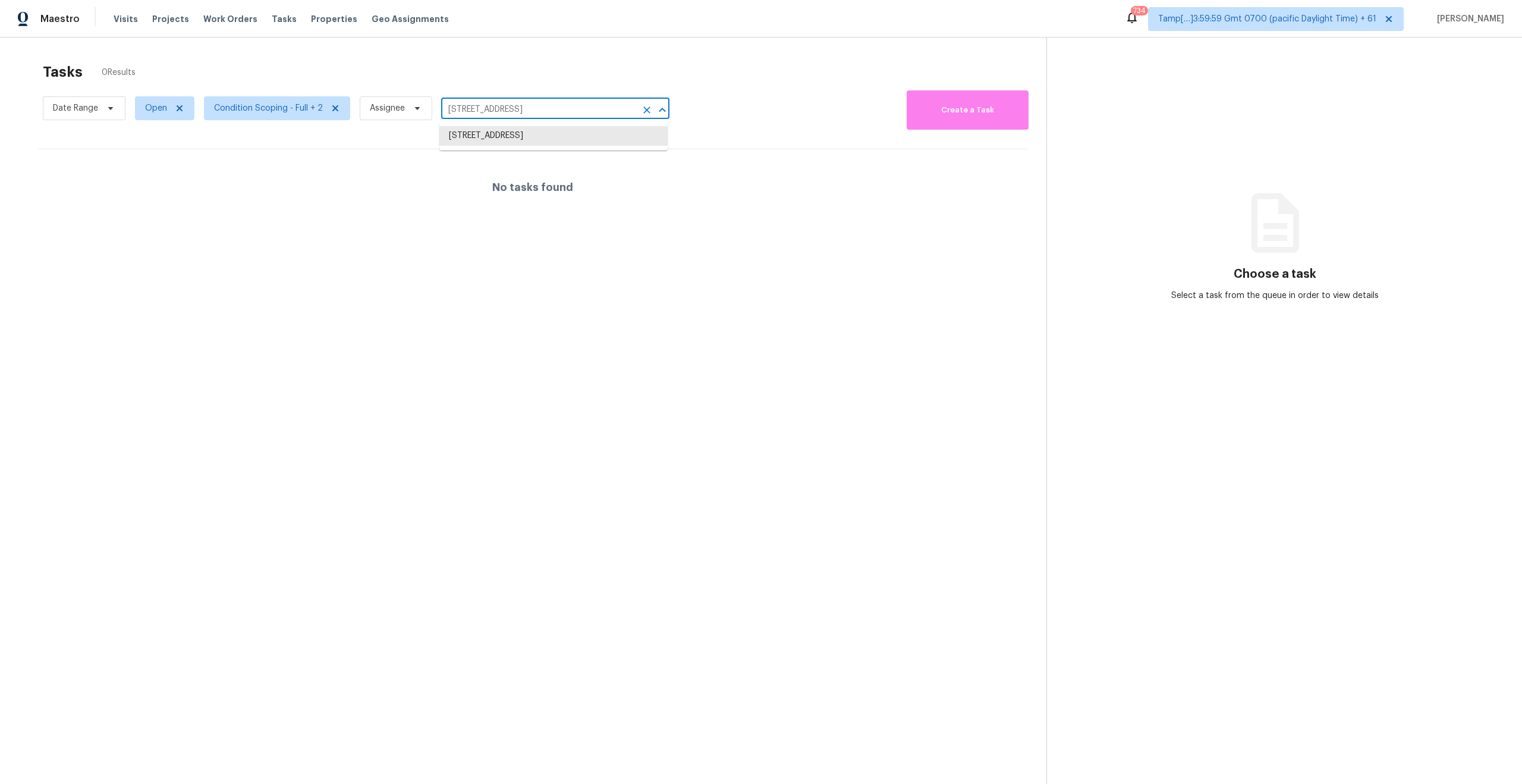
click at [629, 111] on input "3902 Highgate Ct, Jacksonville, FL 32216" at bounding box center [539, 109] width 195 height 18
click at [105, 58] on div at bounding box center [761, 392] width 1522 height 784
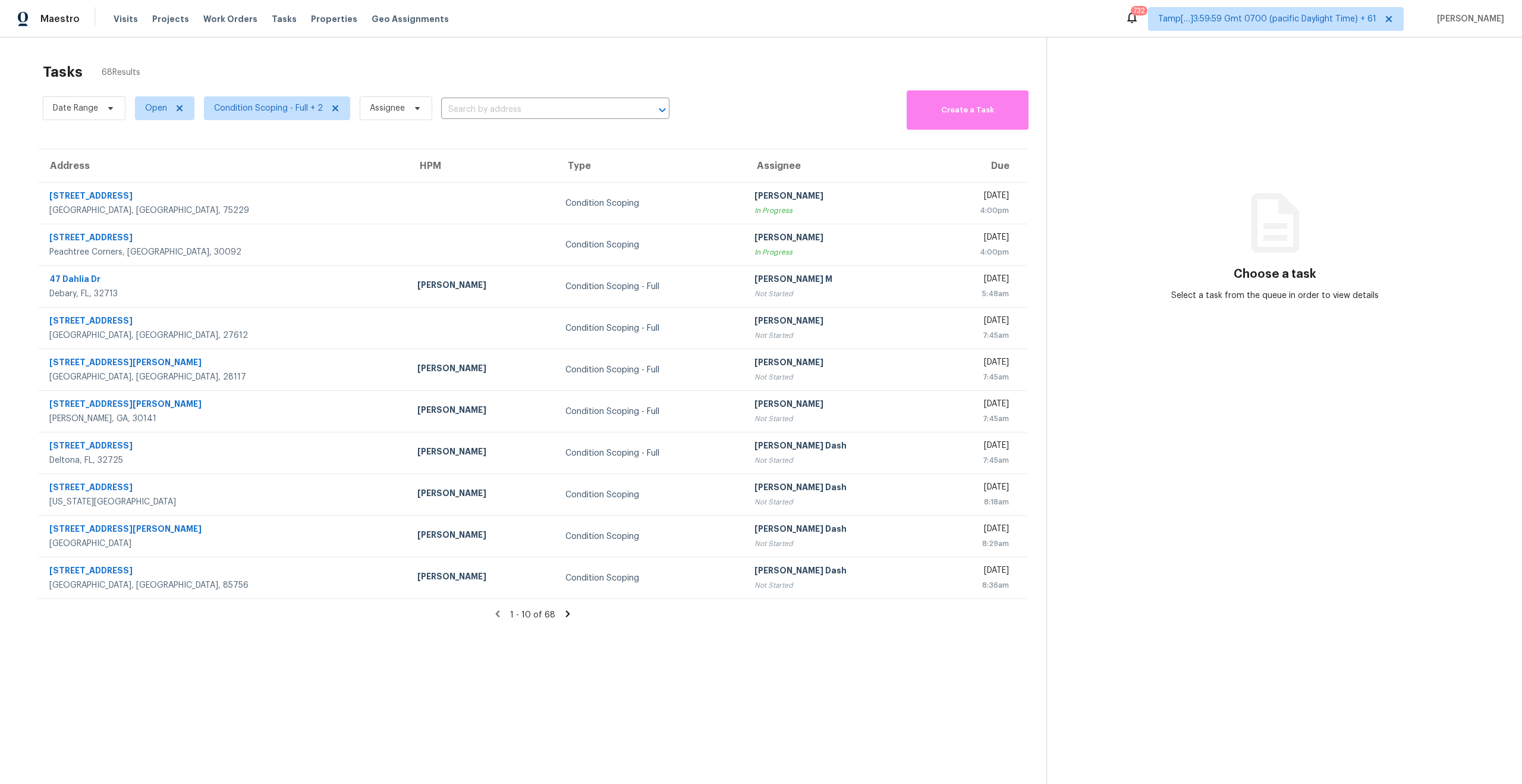
click at [190, 55] on div "Tasks 68 Results Date Range Open Condition Scoping - Full + 2 Assignee ​ Create…" at bounding box center [761, 430] width 1522 height 784
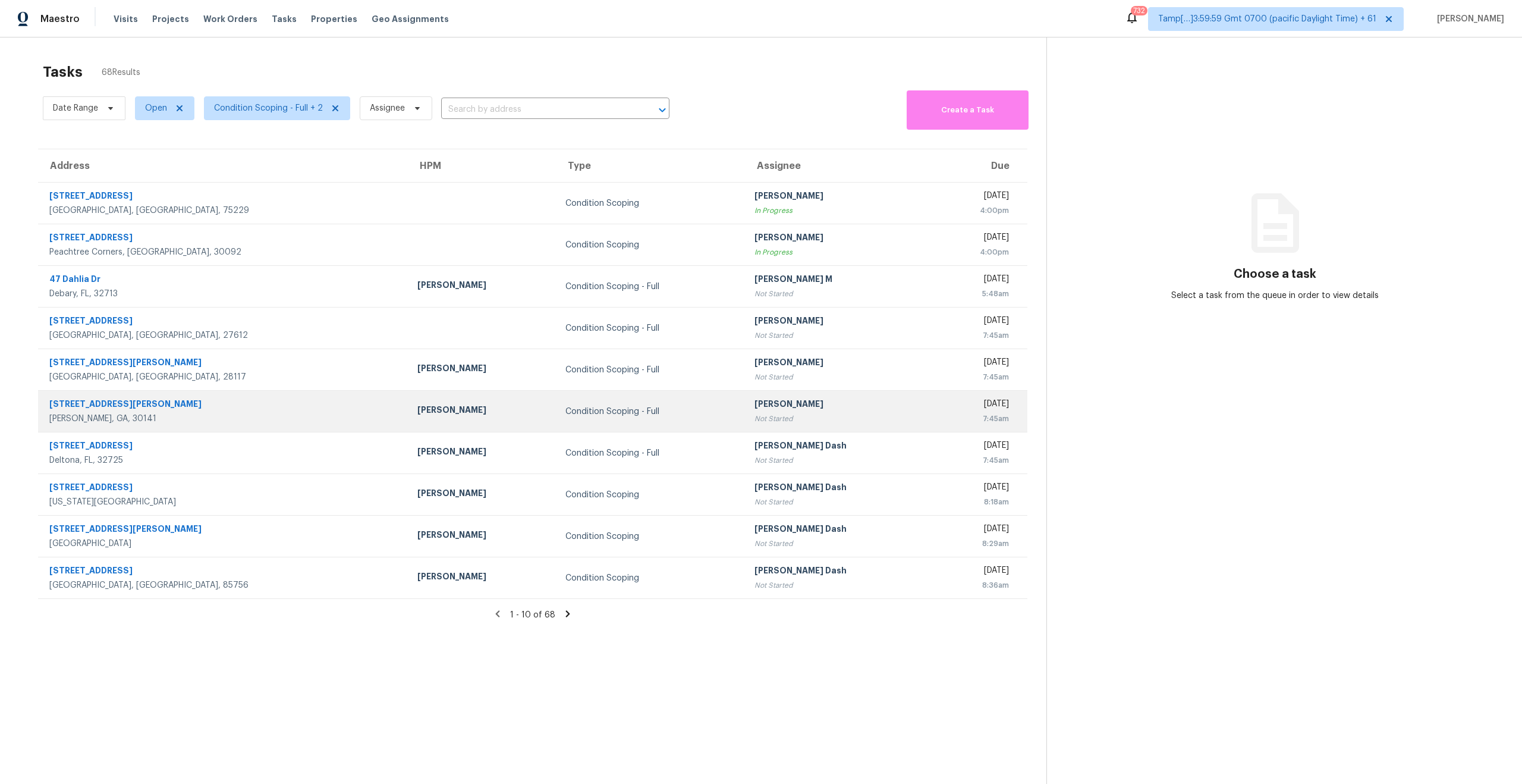
scroll to position [38, 0]
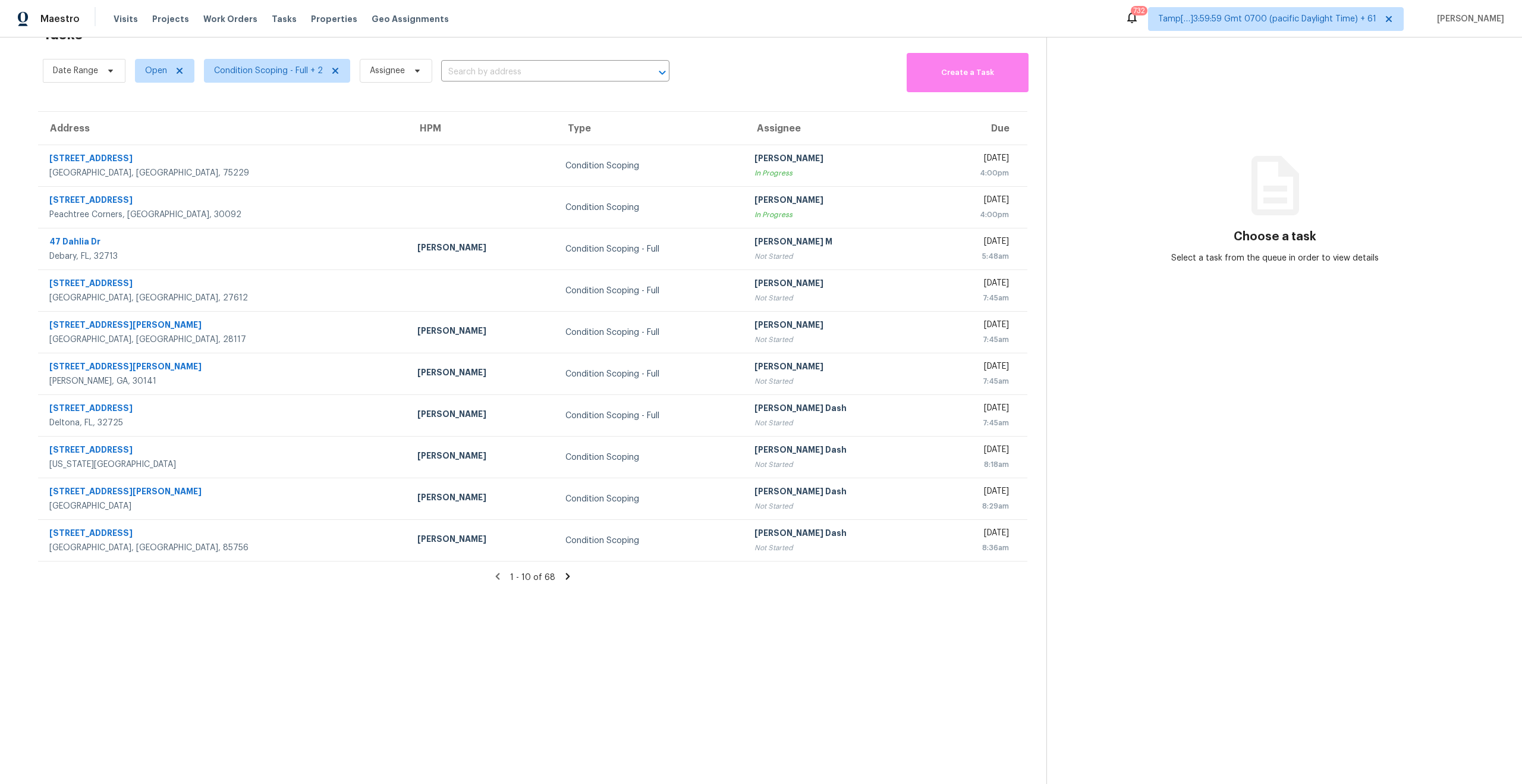
click at [539, 680] on section "Tasks 68 Results Date Range Open Condition Scoping - Full + 2 Assignee ​ Create…" at bounding box center [533, 402] width 1028 height 765
click at [574, 668] on section "Tasks 68 Results Date Range Open Condition Scoping - Full + 2 Assignee ​ Create…" at bounding box center [533, 402] width 1028 height 765
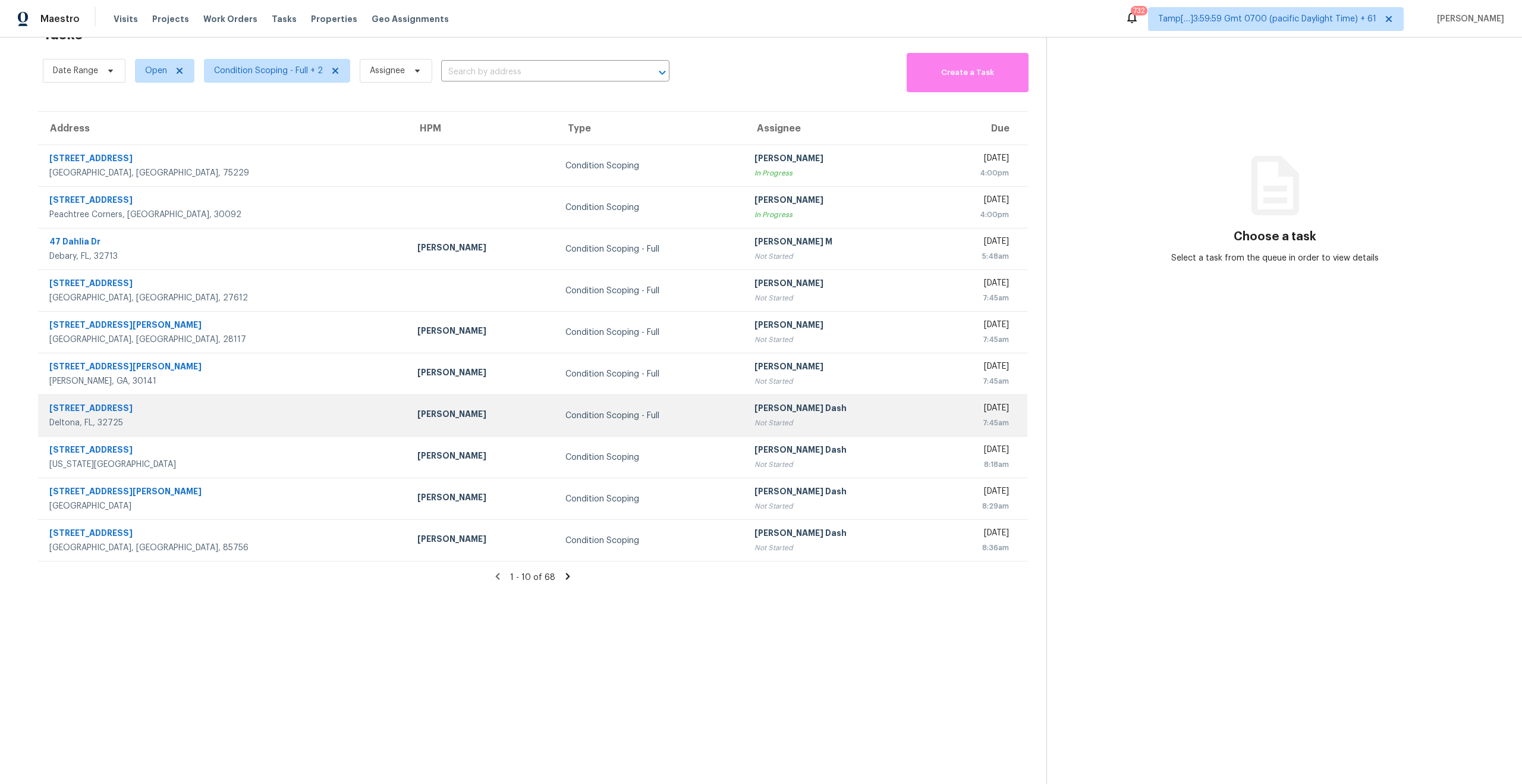
scroll to position [0, 0]
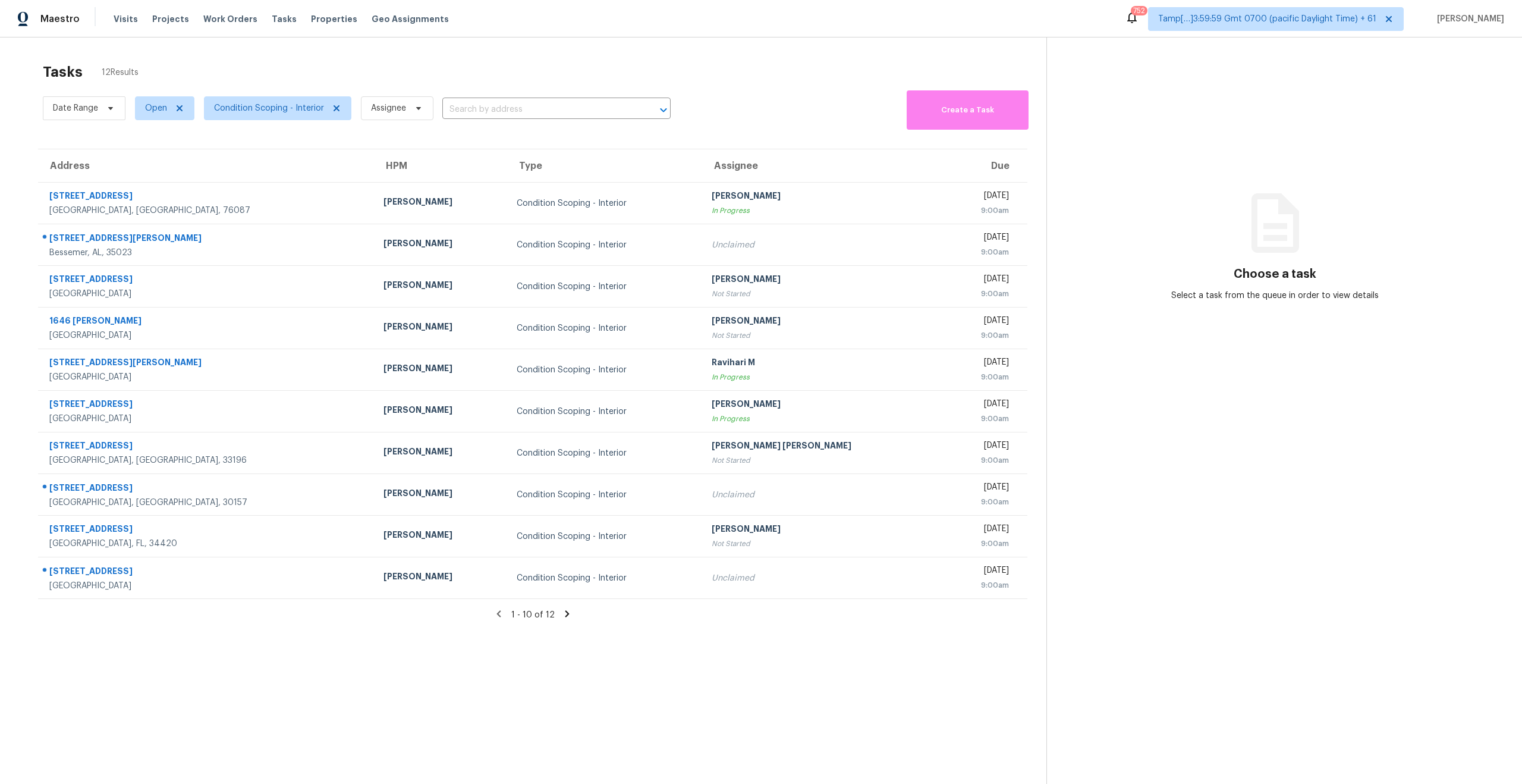
click at [870, 694] on section "Tasks 12 Results Date Range Open Condition Scoping - Interior Assignee ​ Create…" at bounding box center [533, 439] width 1028 height 765
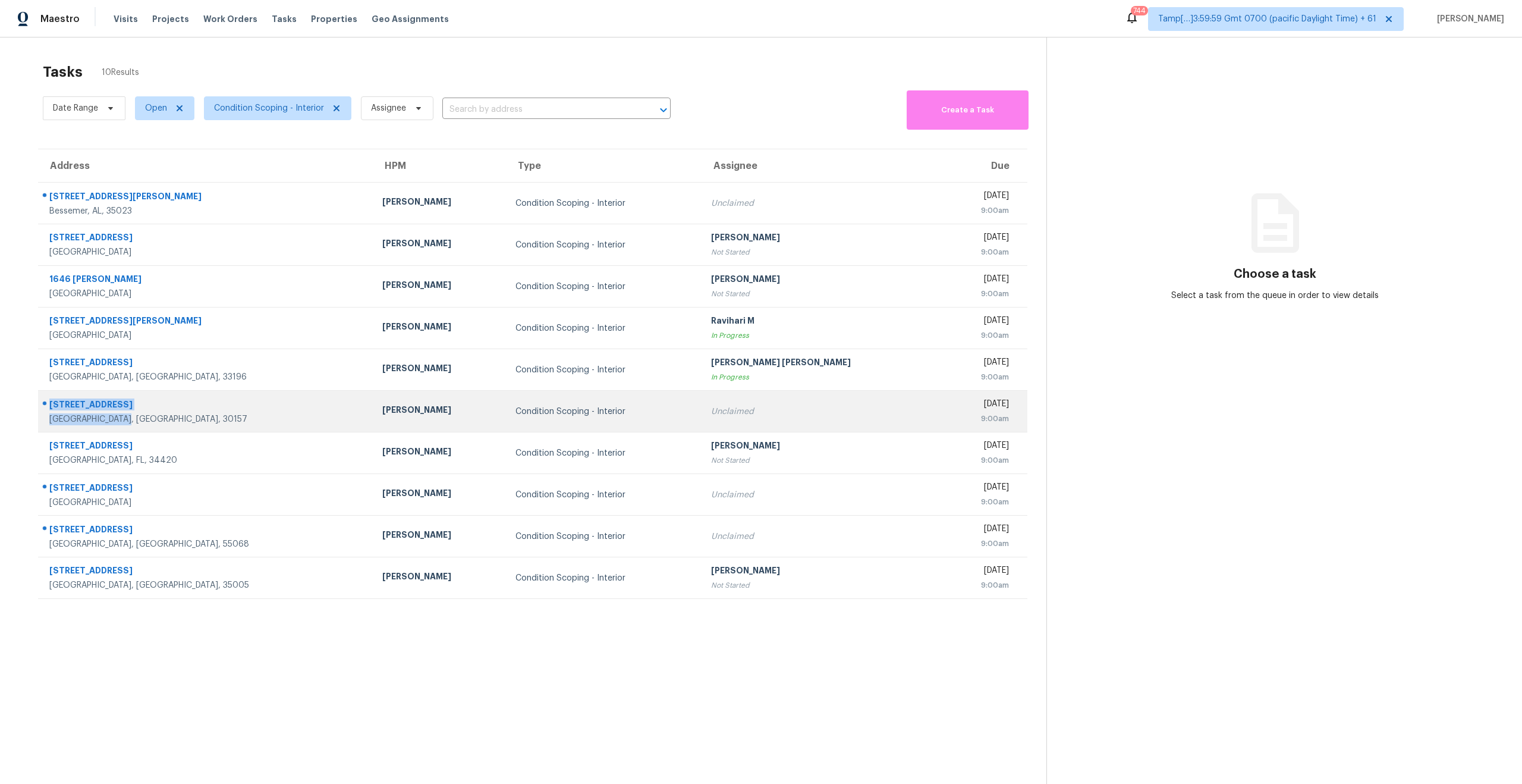
drag, startPoint x: 133, startPoint y: 423, endPoint x: 50, endPoint y: 401, distance: 85.9
click at [50, 401] on div "[STREET_ADDRESS]" at bounding box center [206, 412] width 314 height 27
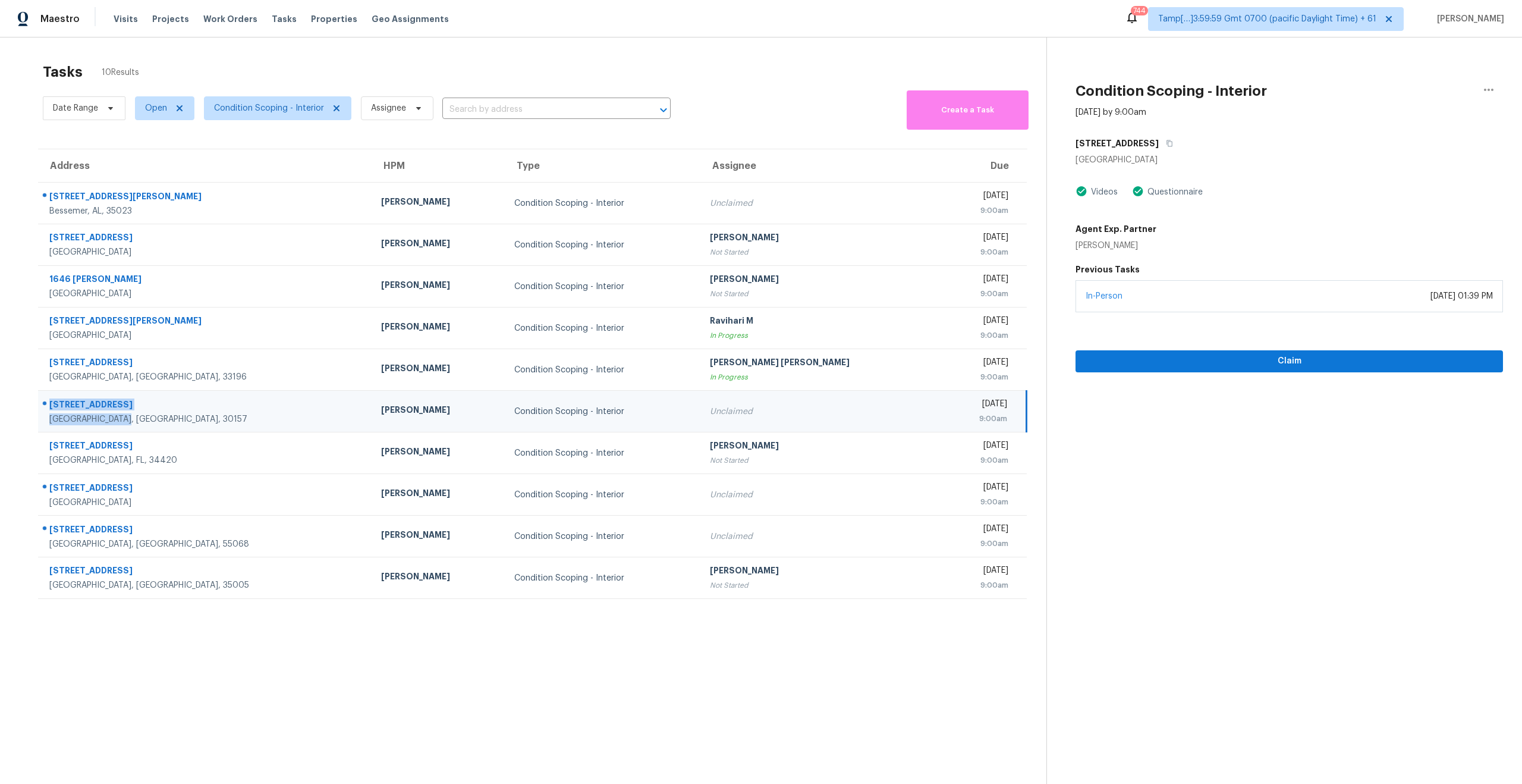
copy div "[STREET_ADDRESS]"
click at [210, 707] on section "Tasks 10 Results Date Range Open Condition Scoping - Interior Assignee ​ Create…" at bounding box center [533, 439] width 1028 height 765
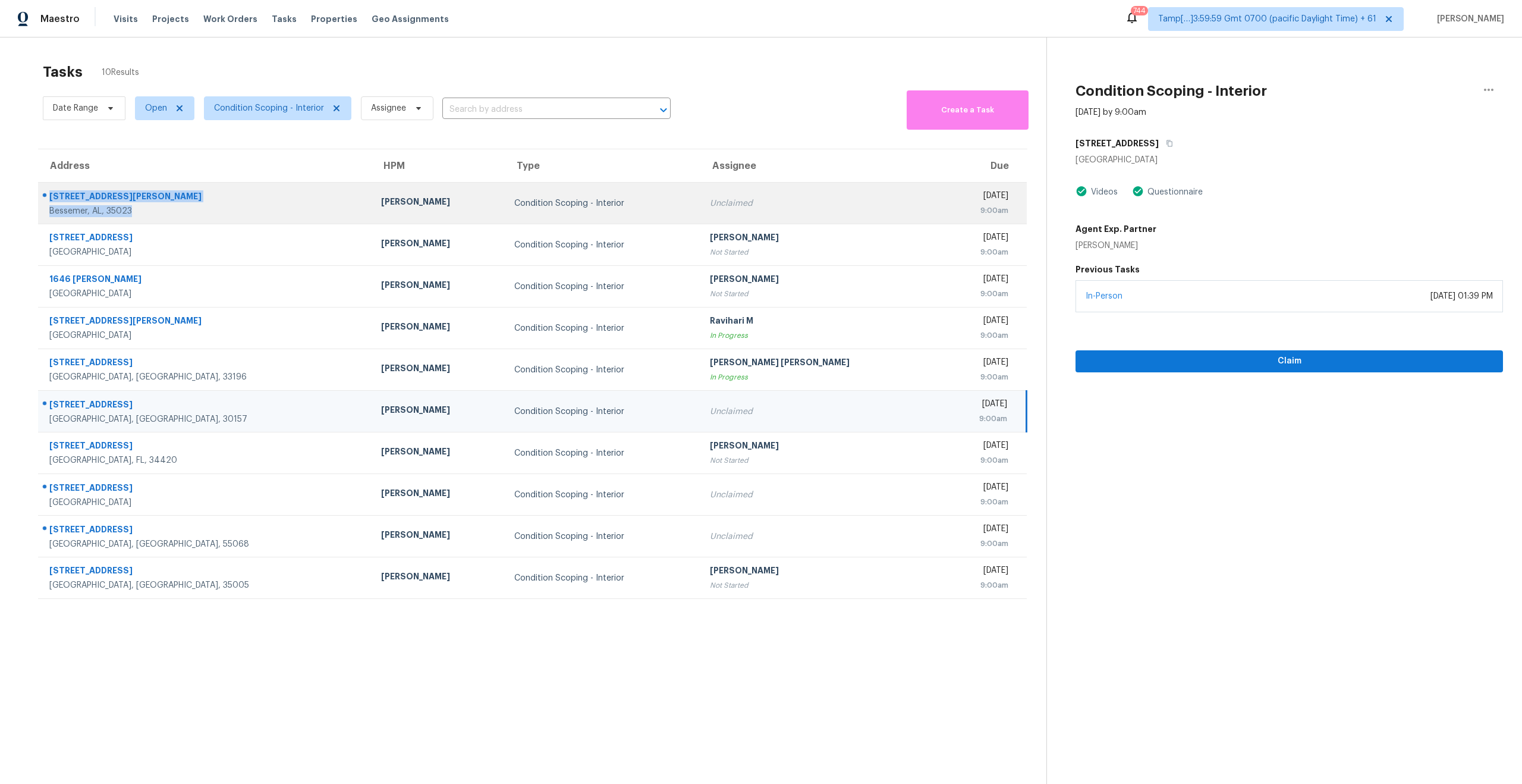
drag, startPoint x: 141, startPoint y: 210, endPoint x: 48, endPoint y: 198, distance: 93.8
click at [48, 198] on div "2032 Shady Ln Bessemer, AL, 35023" at bounding box center [200, 203] width 324 height 28
copy div "2032 Shady Ln Bessemer, AL, 35023"
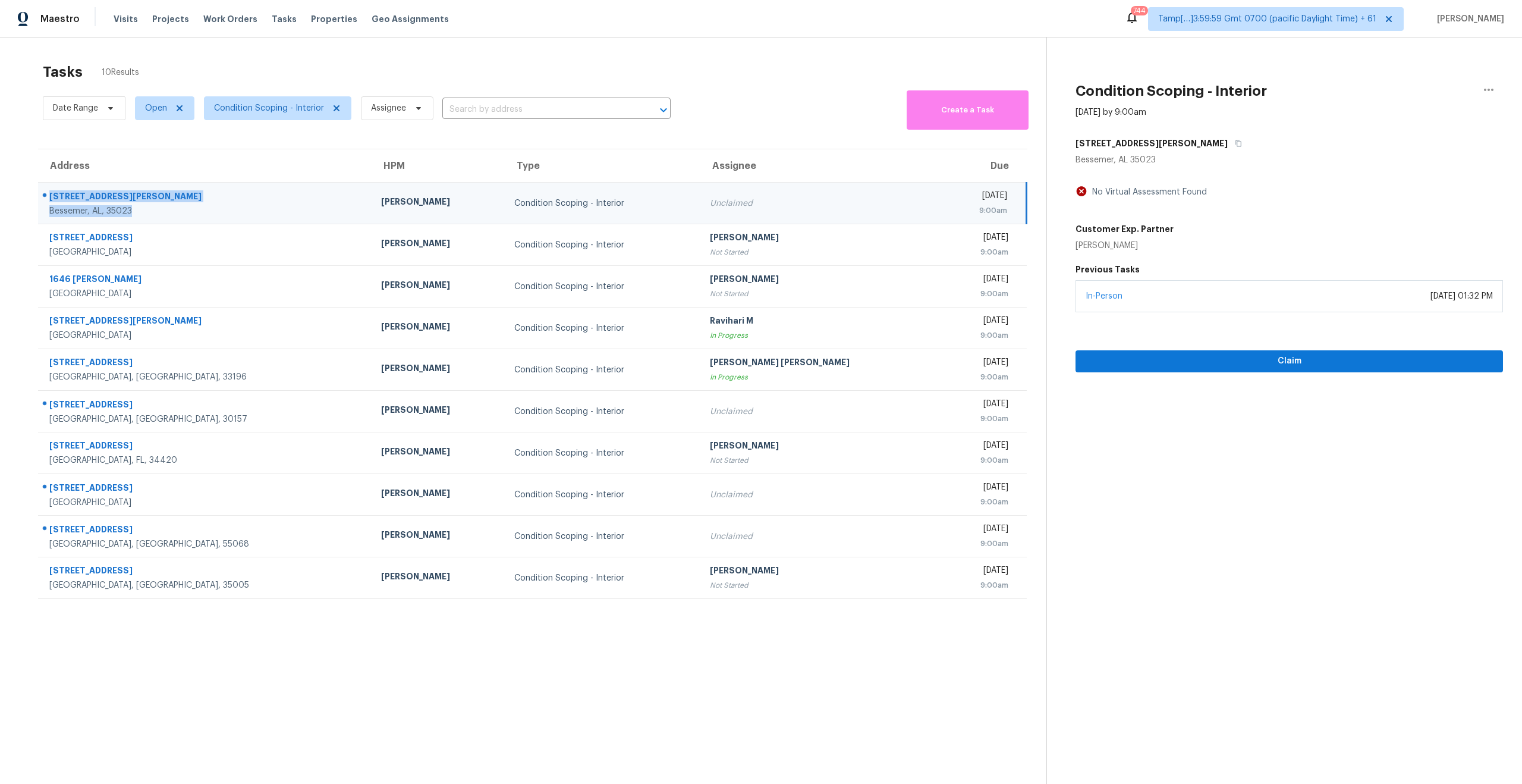
click at [397, 655] on section "Tasks 10 Results Date Range Open Condition Scoping - Interior Assignee ​ Create…" at bounding box center [533, 439] width 1028 height 765
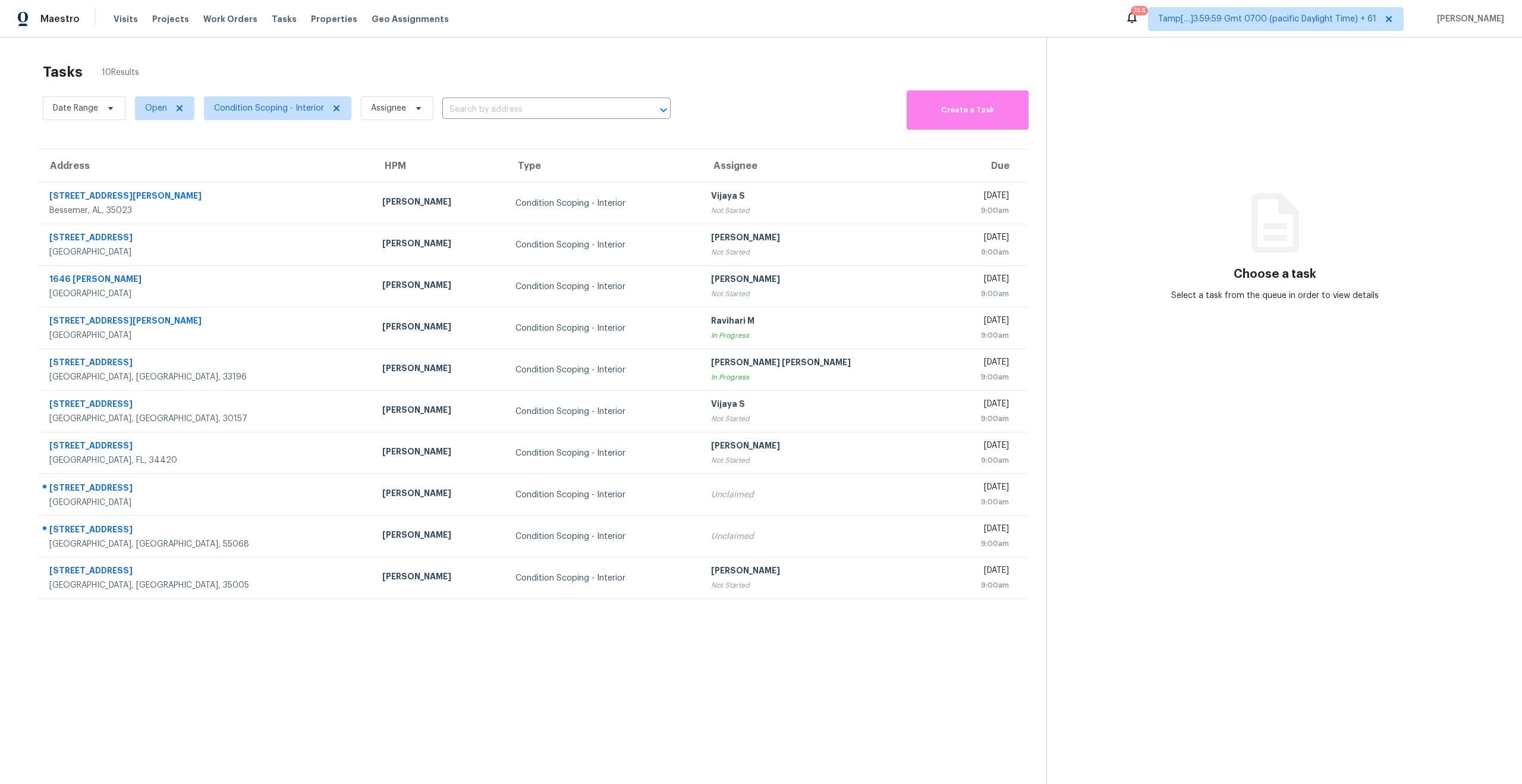
click at [481, 634] on section "Tasks 10 Results Date Range Open Condition Scoping - Interior Assignee ​ Create…" at bounding box center [533, 439] width 1028 height 765
click at [532, 630] on section "Tasks 10 Results Date Range Open Condition Scoping - Interior Assignee ​ Create…" at bounding box center [533, 439] width 1028 height 765
click at [256, 115] on span "Condition Scoping - Interior" at bounding box center [277, 108] width 148 height 24
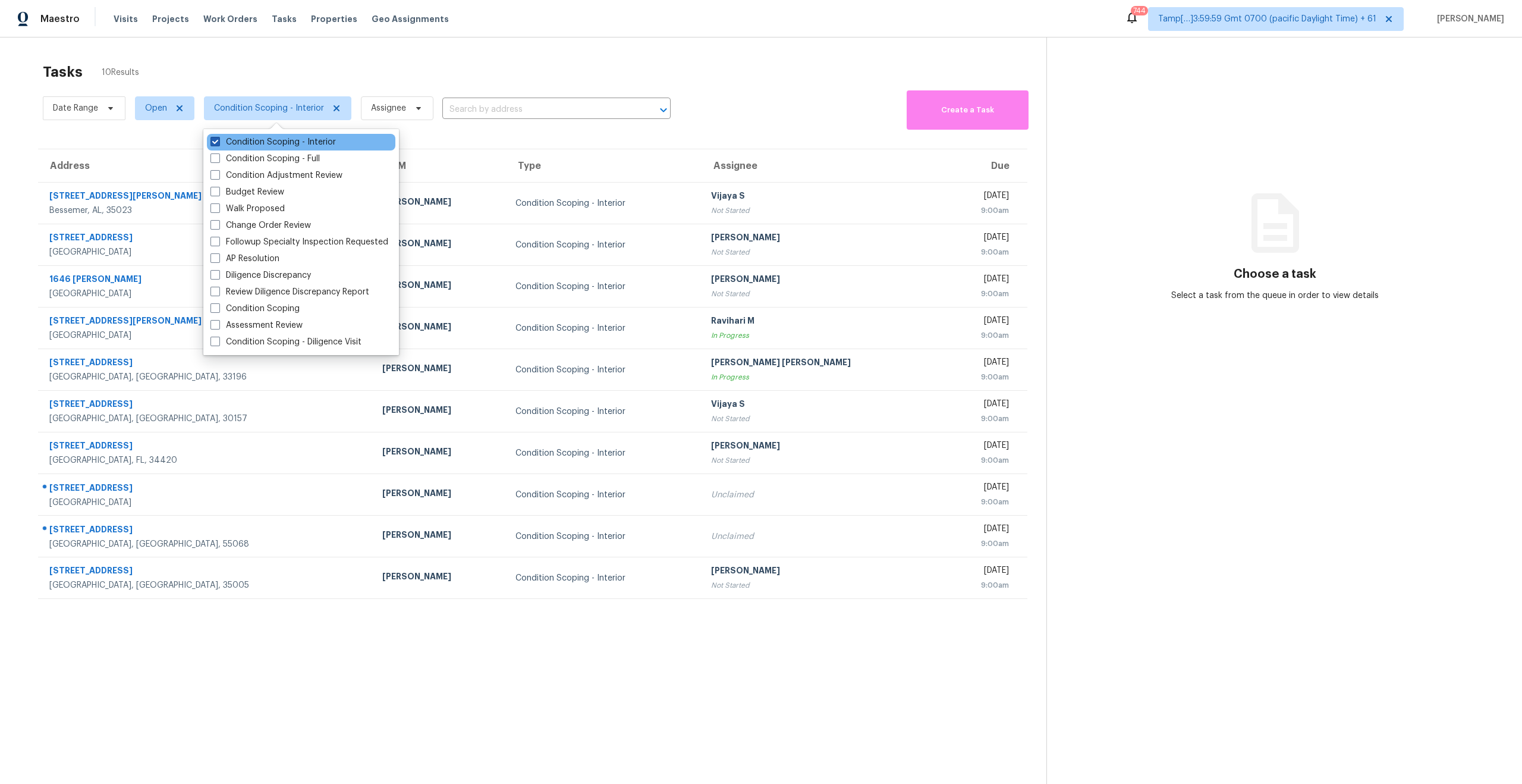
click at [218, 137] on span at bounding box center [215, 142] width 10 height 10
click at [218, 137] on input "Condition Scoping - Interior" at bounding box center [214, 140] width 8 height 8
checkbox input "false"
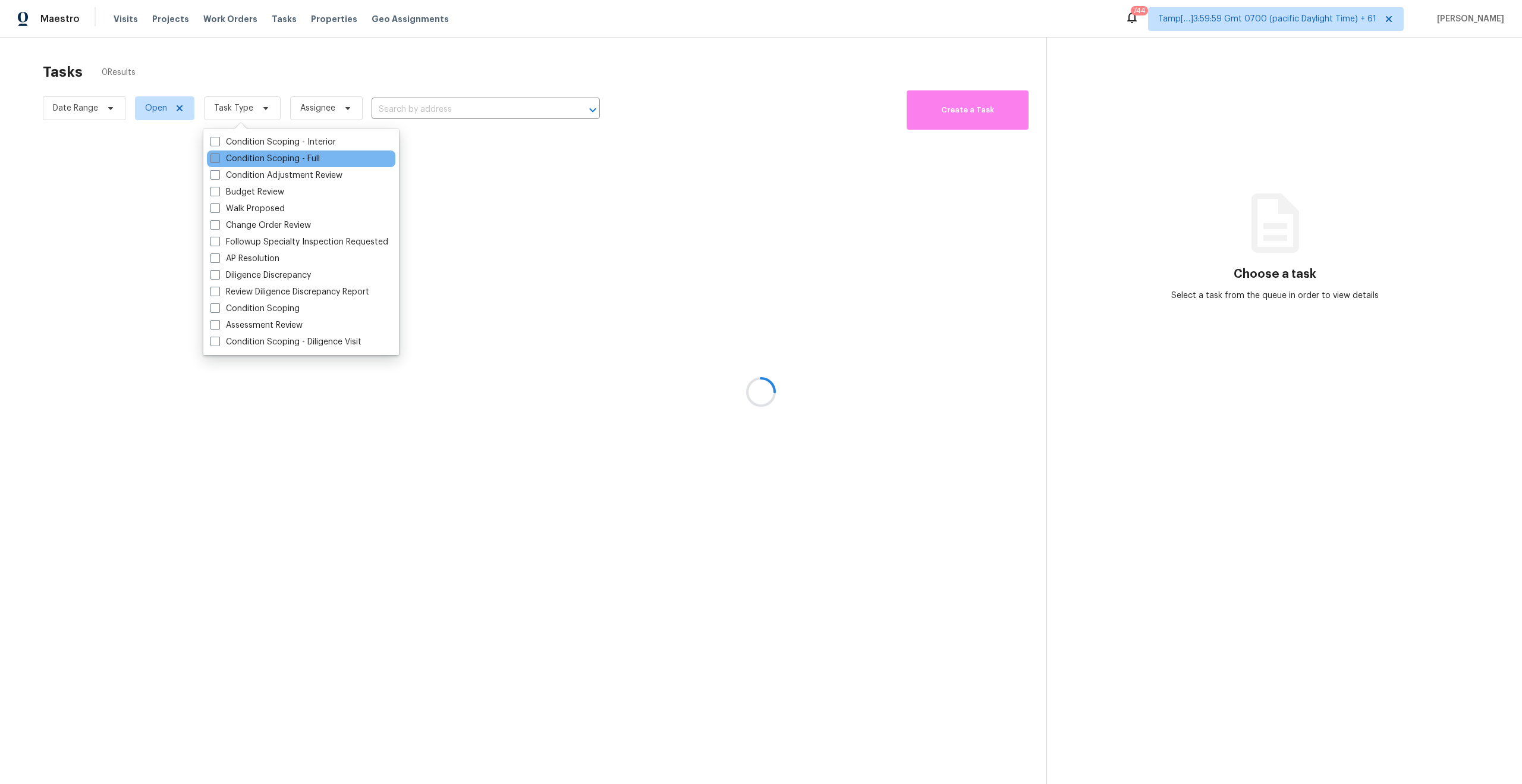
click at [214, 154] on span at bounding box center [215, 158] width 10 height 10
click at [214, 154] on input "Condition Scoping - Full" at bounding box center [214, 156] width 8 height 8
checkbox input "true"
click at [259, 78] on div at bounding box center [761, 392] width 1522 height 784
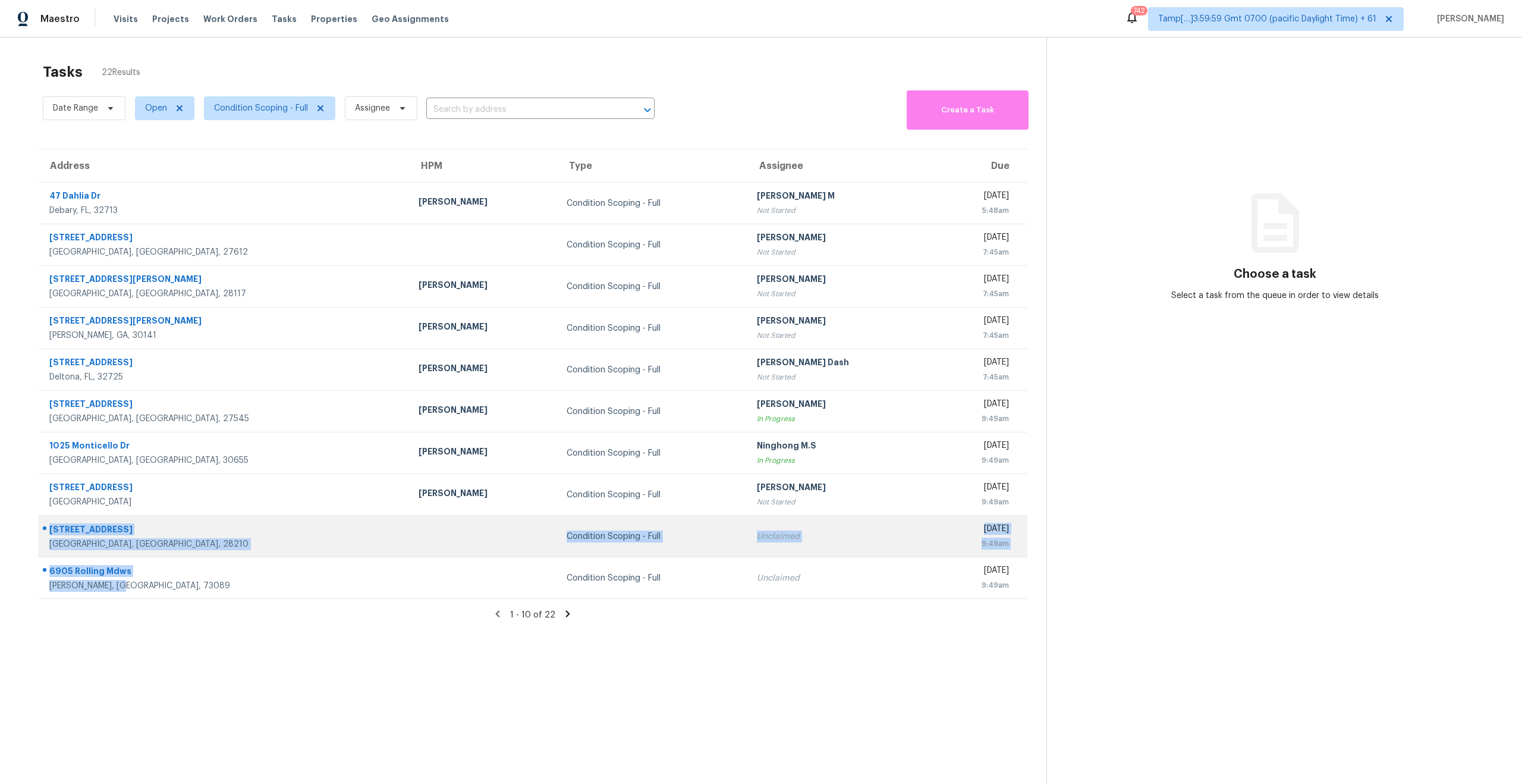
drag, startPoint x: 138, startPoint y: 594, endPoint x: 38, endPoint y: 528, distance: 119.8
click at [38, 528] on tbody "47 Dahlia Dr Debary, FL, 32713 Carl Biederman Condition Scoping - Full MANIKAND…" at bounding box center [532, 390] width 990 height 416
copy tbody "3123 Sunnybrook Dr Charlotte, NC, 28210 Condition Scoping - Full Unclaimed Thu,…"
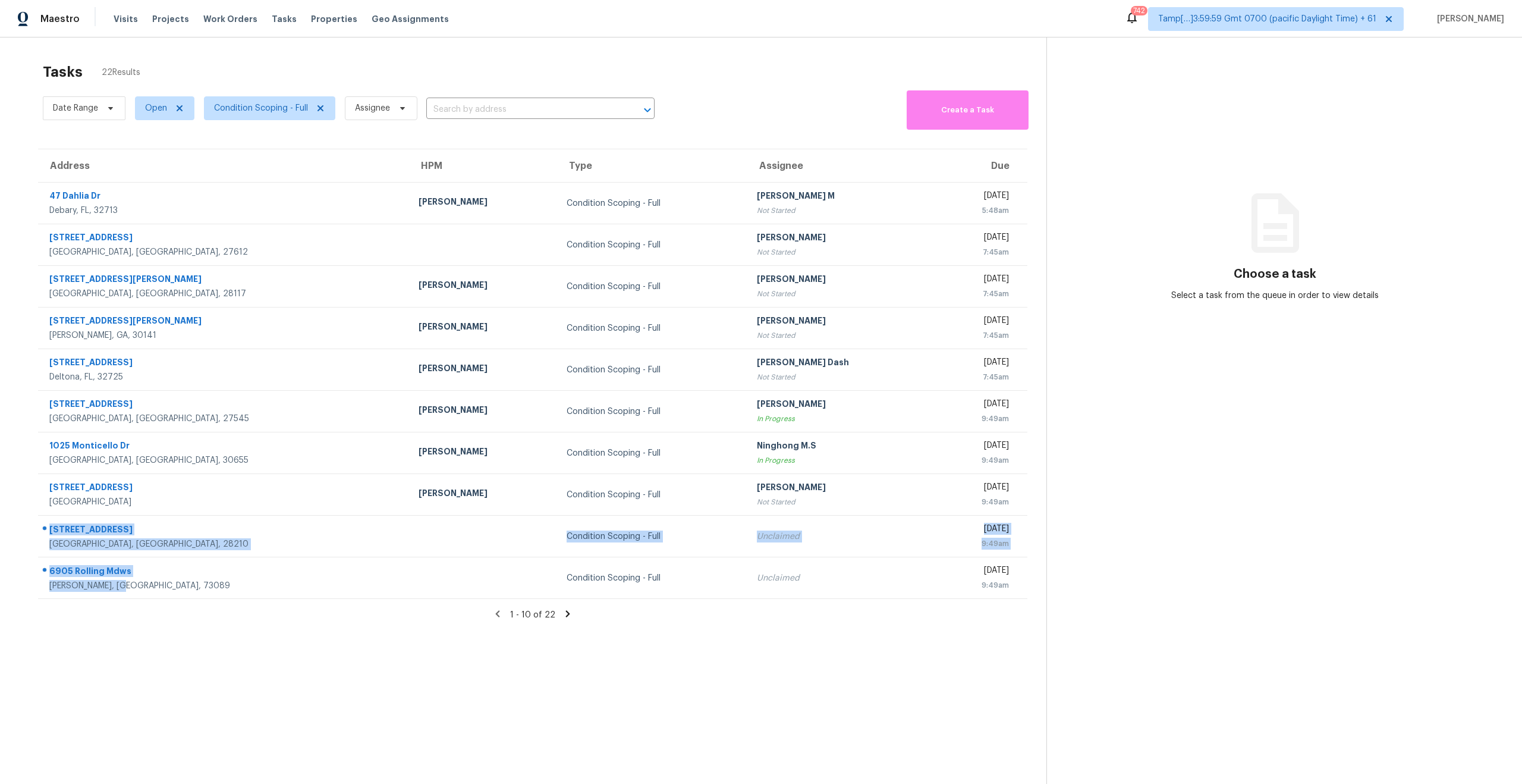
click at [419, 658] on section "Tasks 22 Results Date Range Open Condition Scoping - Full Assignee ​ Create a T…" at bounding box center [533, 439] width 1028 height 765
click at [274, 678] on section "Tasks 22 Results Date Range Open Condition Scoping - Full Assignee ​ Create a T…" at bounding box center [533, 439] width 1028 height 765
click at [241, 630] on section "Tasks 22 Results Date Range Open Condition Scoping - Full Assignee ​ Create a T…" at bounding box center [533, 439] width 1028 height 765
click at [788, 651] on section "Tasks 22 Results Date Range Open Condition Scoping - Full Assignee ​ Create a T…" at bounding box center [533, 439] width 1028 height 765
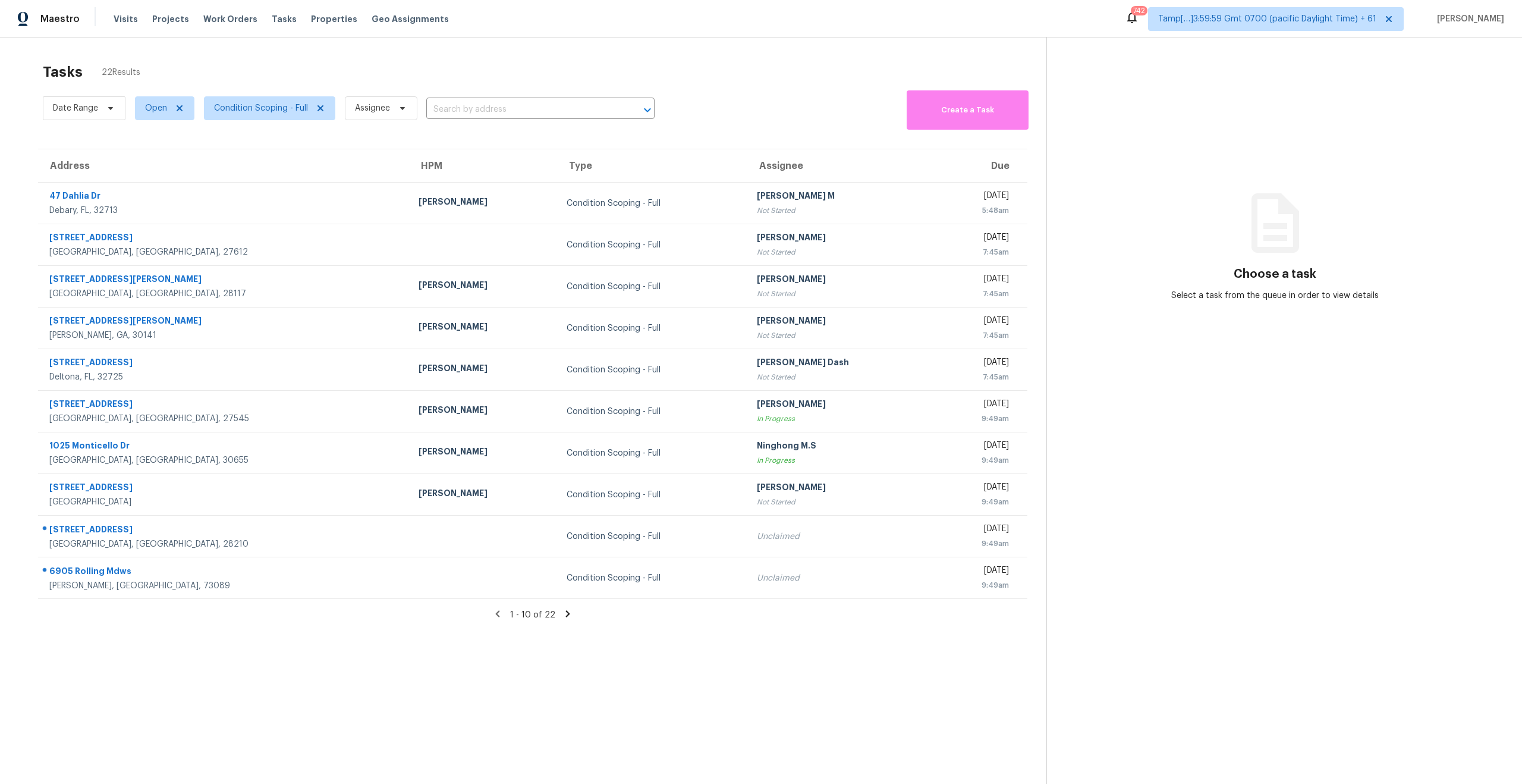
click at [656, 670] on section "Tasks 22 Results Date Range Open Condition Scoping - Full Assignee ​ Create a T…" at bounding box center [533, 439] width 1028 height 765
click at [238, 114] on span "Condition Scoping - Full" at bounding box center [261, 108] width 94 height 12
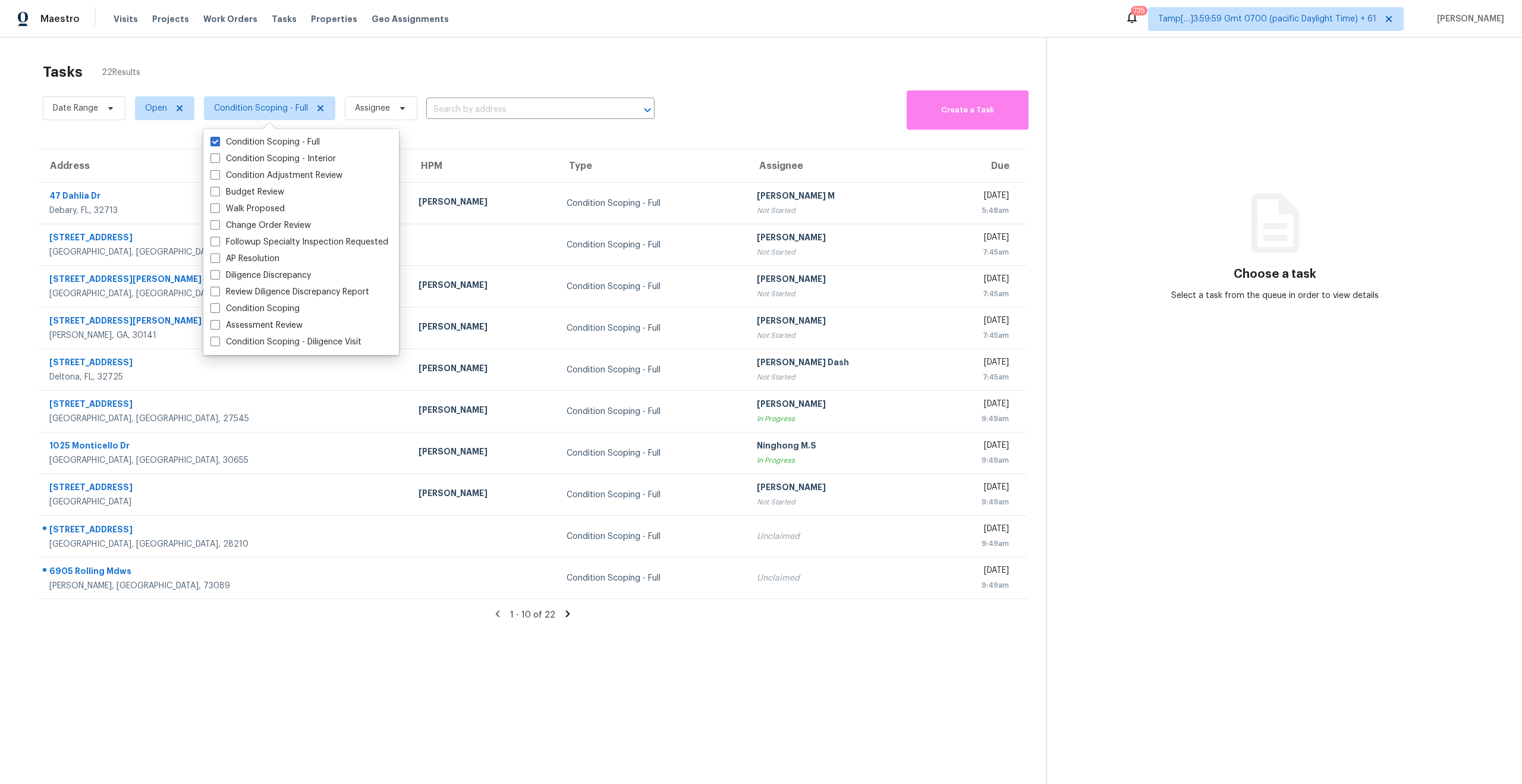
click at [264, 80] on div "Tasks 22 Results" at bounding box center [544, 72] width 1003 height 31
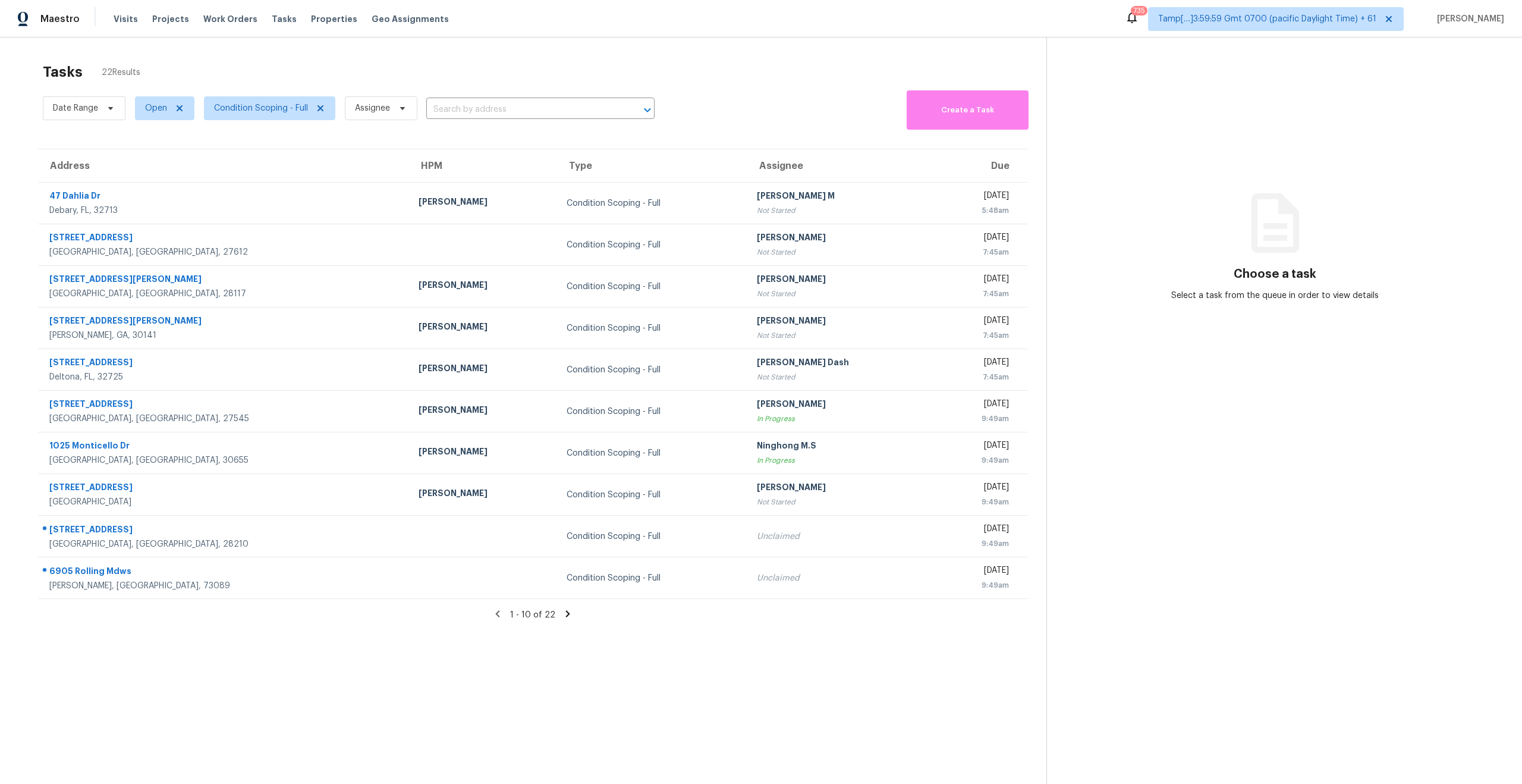
click at [566, 616] on icon at bounding box center [568, 613] width 4 height 7
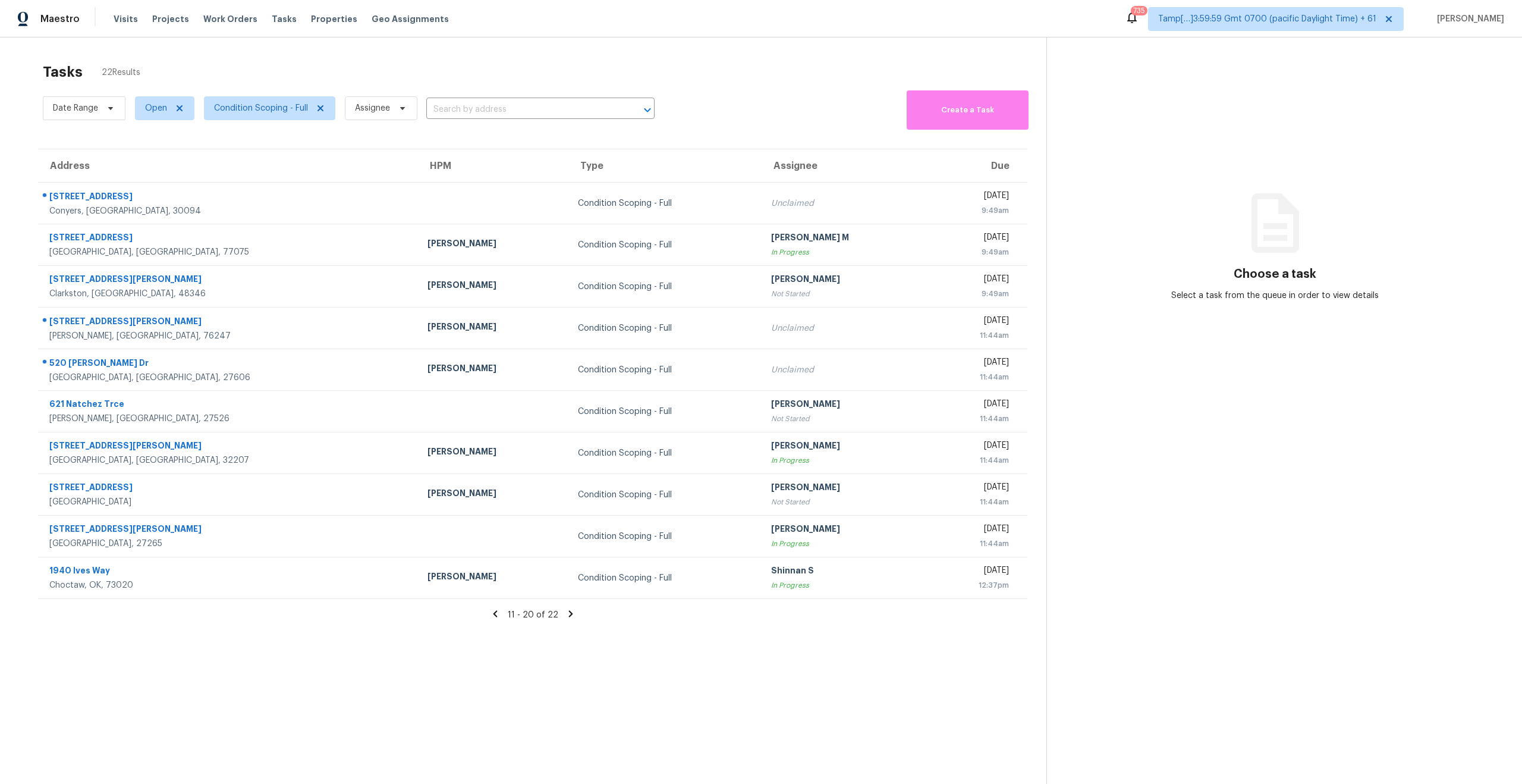
click at [566, 610] on icon at bounding box center [571, 613] width 11 height 11
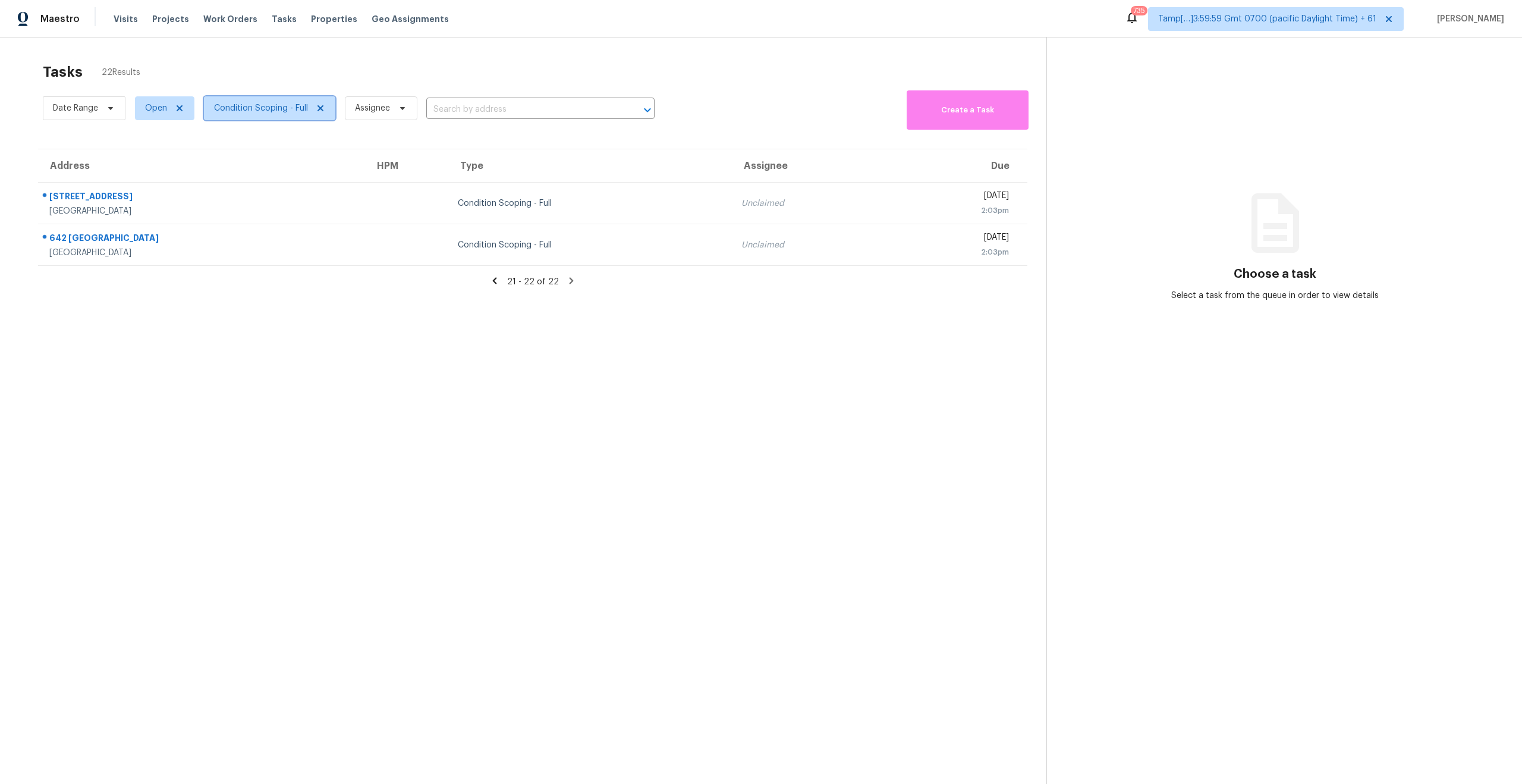
click at [262, 102] on span "Condition Scoping - Full" at bounding box center [261, 108] width 94 height 12
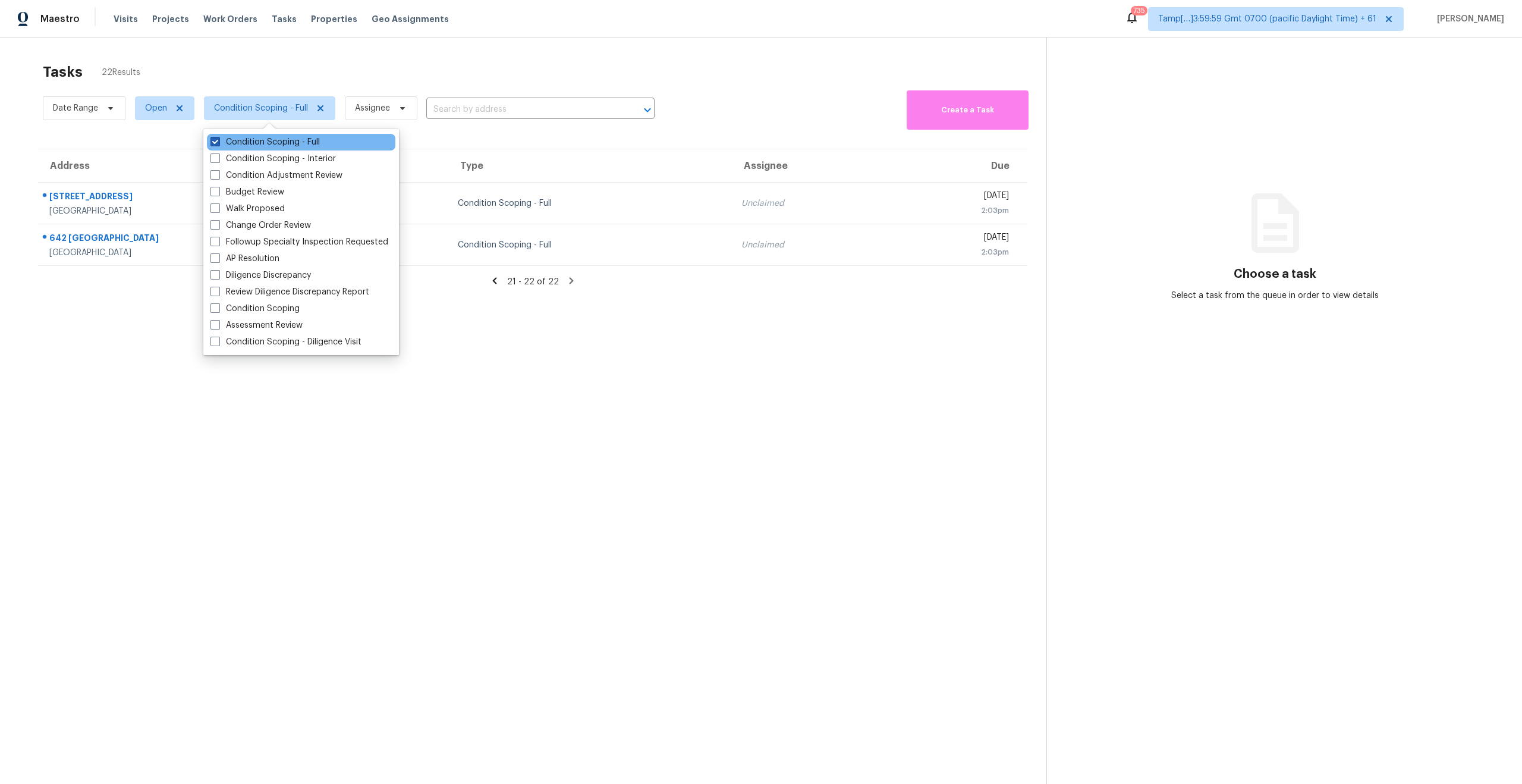
click at [215, 137] on span at bounding box center [215, 142] width 10 height 10
click at [215, 136] on input "Condition Scoping - Full" at bounding box center [214, 140] width 8 height 8
checkbox input "false"
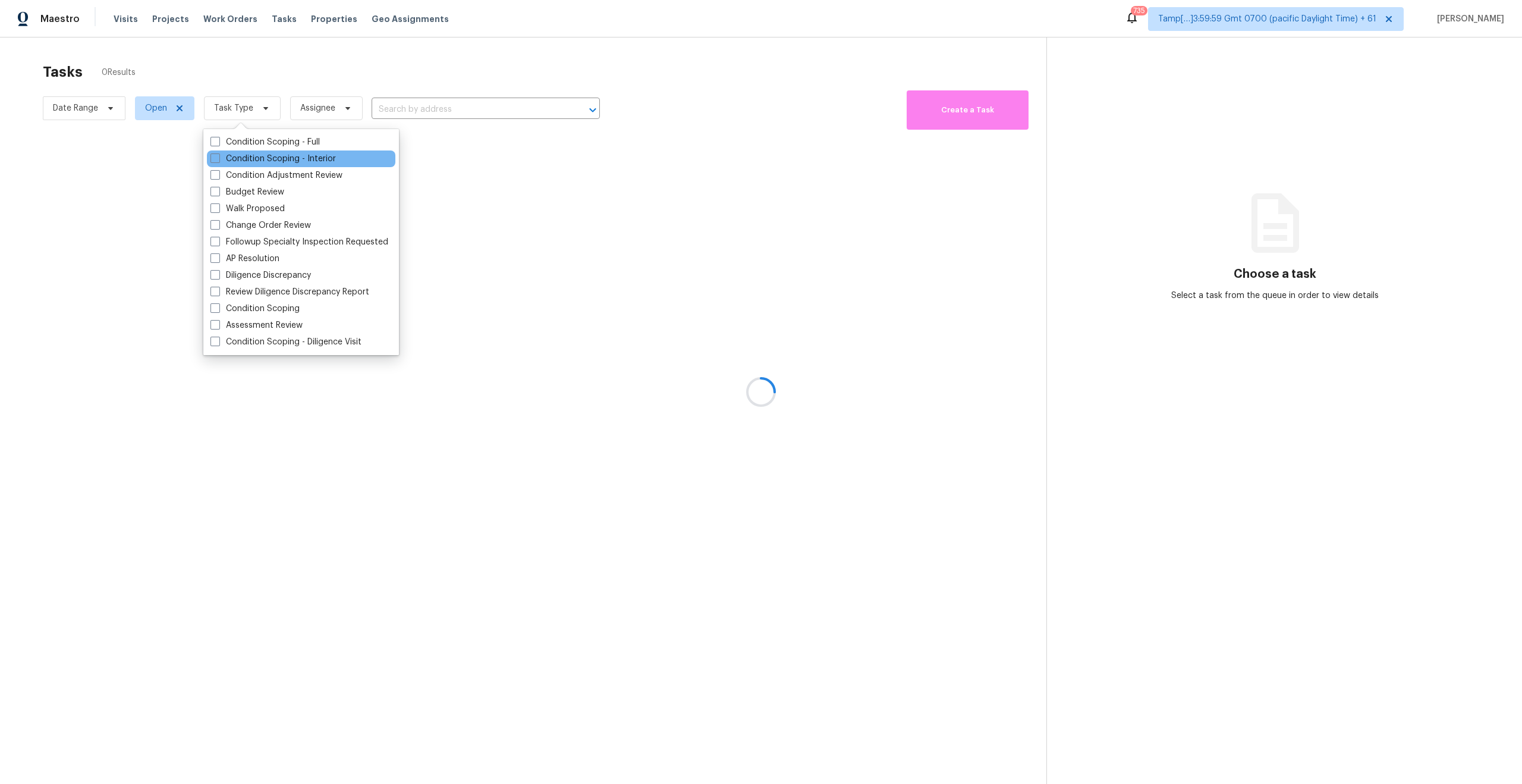
click at [210, 165] on div "Condition Scoping - Interior" at bounding box center [300, 158] width 188 height 16
click at [212, 157] on span at bounding box center [215, 158] width 10 height 10
click at [212, 157] on input "Condition Scoping - Interior" at bounding box center [214, 156] width 8 height 8
checkbox input "true"
click at [268, 70] on div at bounding box center [761, 392] width 1522 height 784
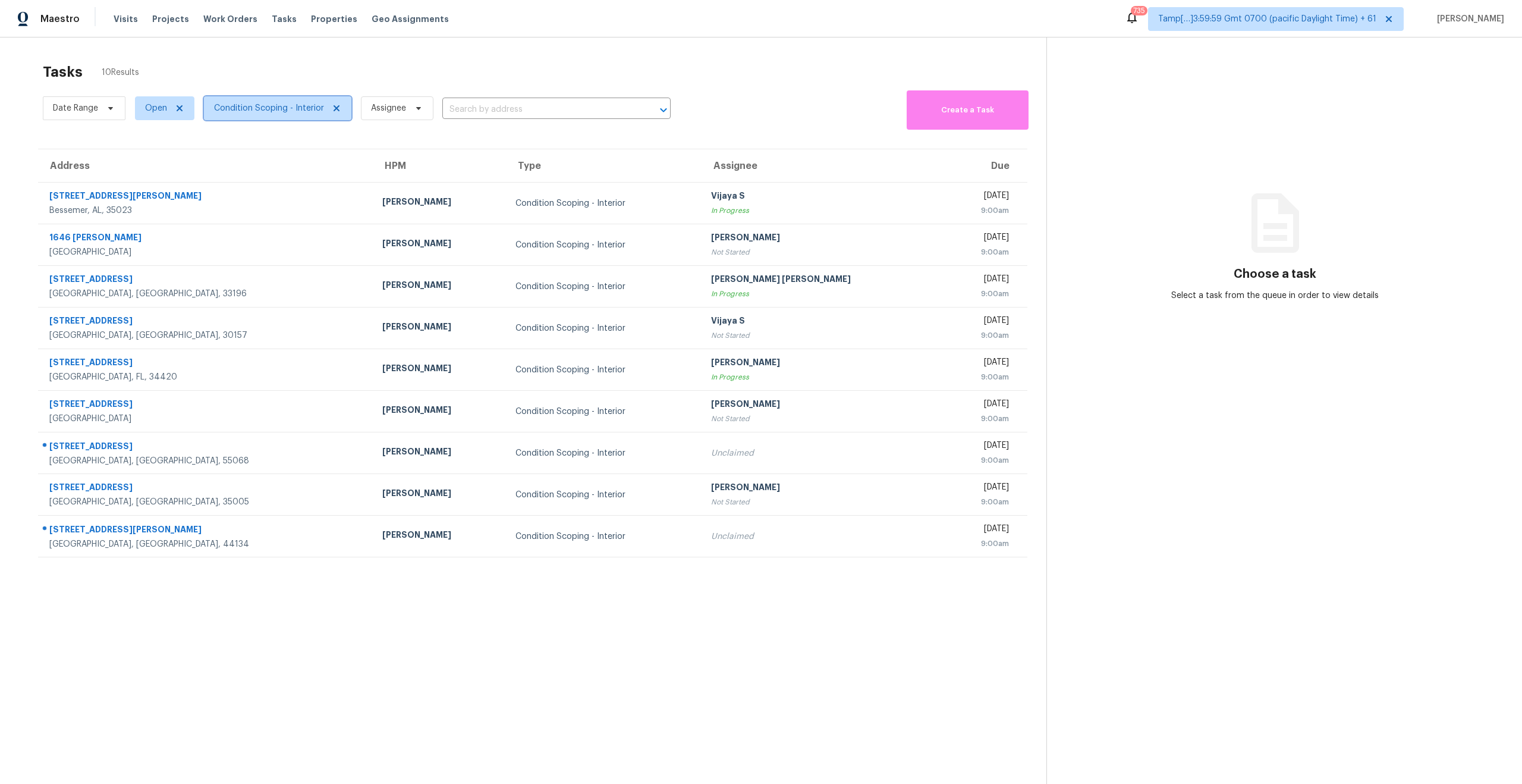
click at [250, 113] on span "Condition Scoping - Interior" at bounding box center [269, 108] width 110 height 12
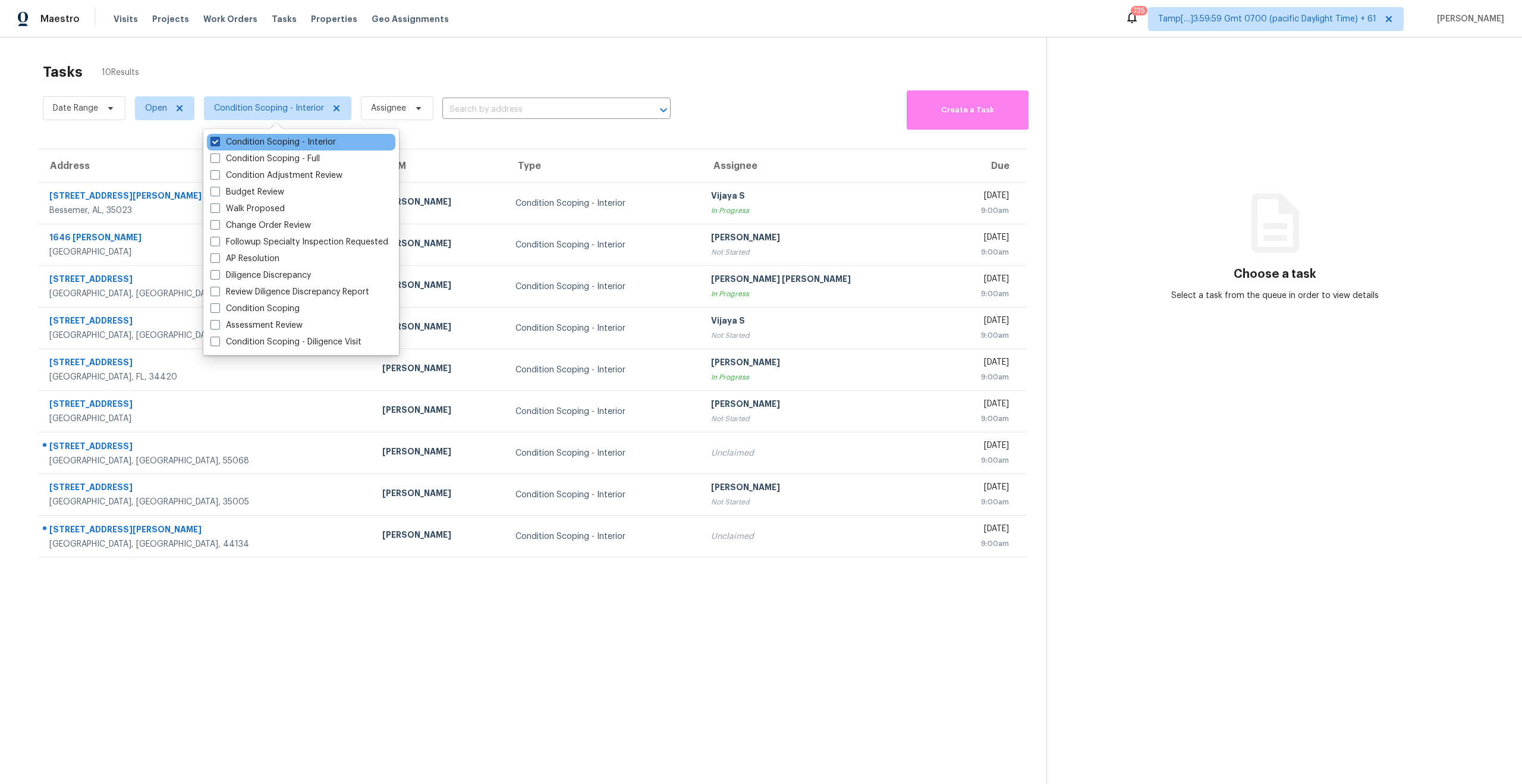
click at [215, 138] on span at bounding box center [215, 142] width 10 height 10
click at [215, 138] on input "Condition Scoping - Interior" at bounding box center [214, 140] width 8 height 8
checkbox input "false"
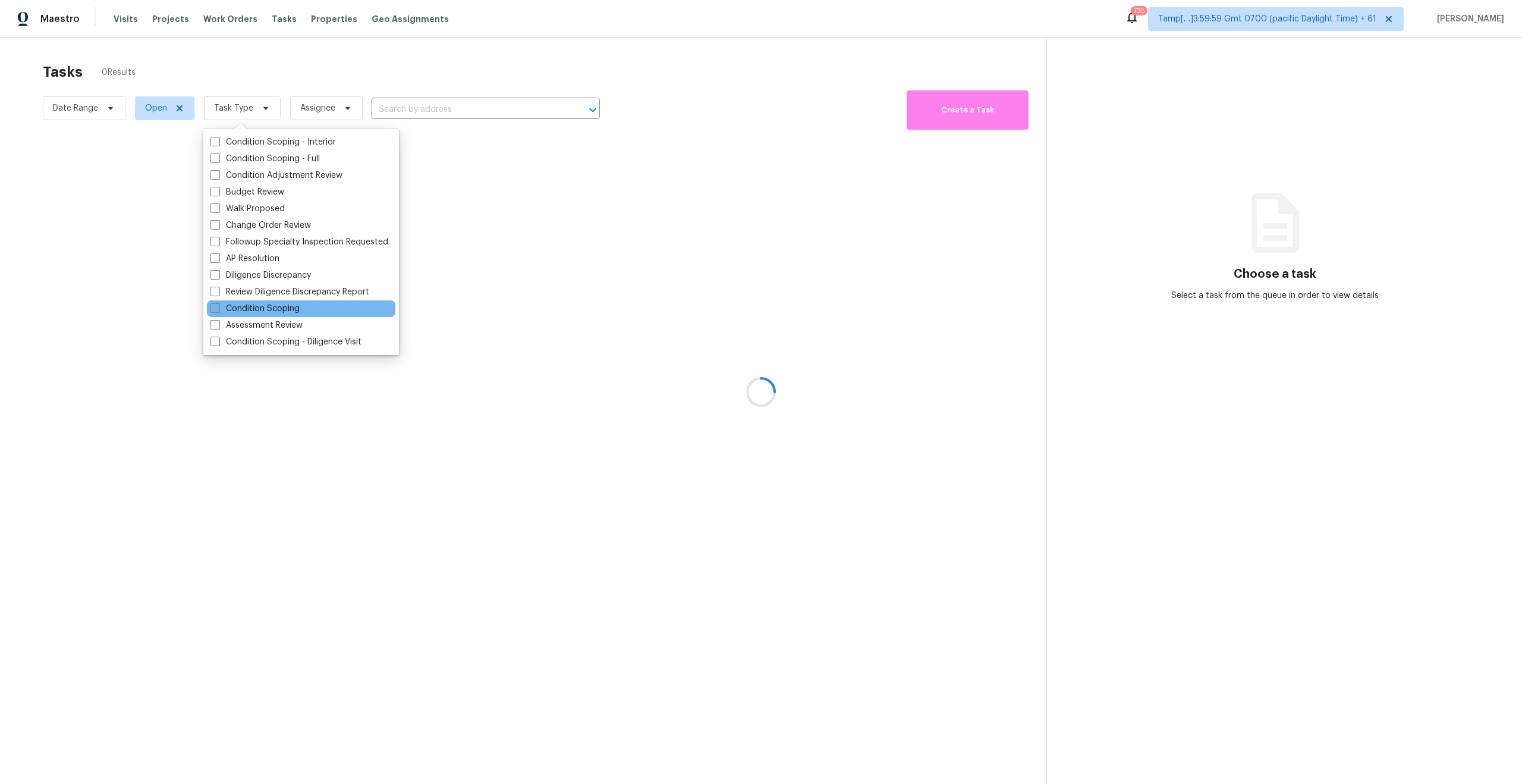
click at [211, 307] on span at bounding box center [215, 308] width 10 height 10
click at [211, 307] on input "Condition Scoping" at bounding box center [214, 306] width 8 height 8
checkbox input "true"
click at [272, 491] on div at bounding box center [761, 392] width 1522 height 784
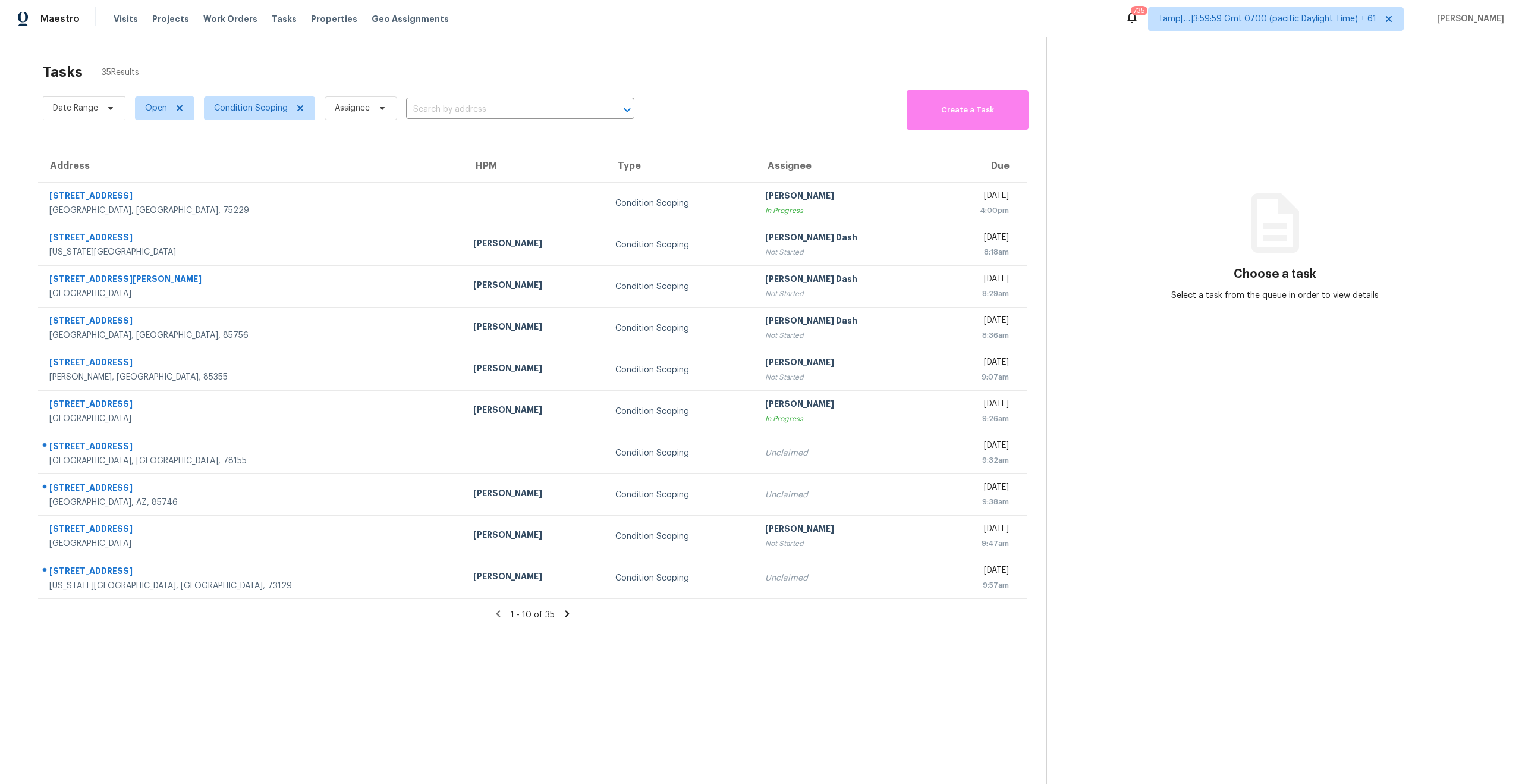
scroll to position [38, 0]
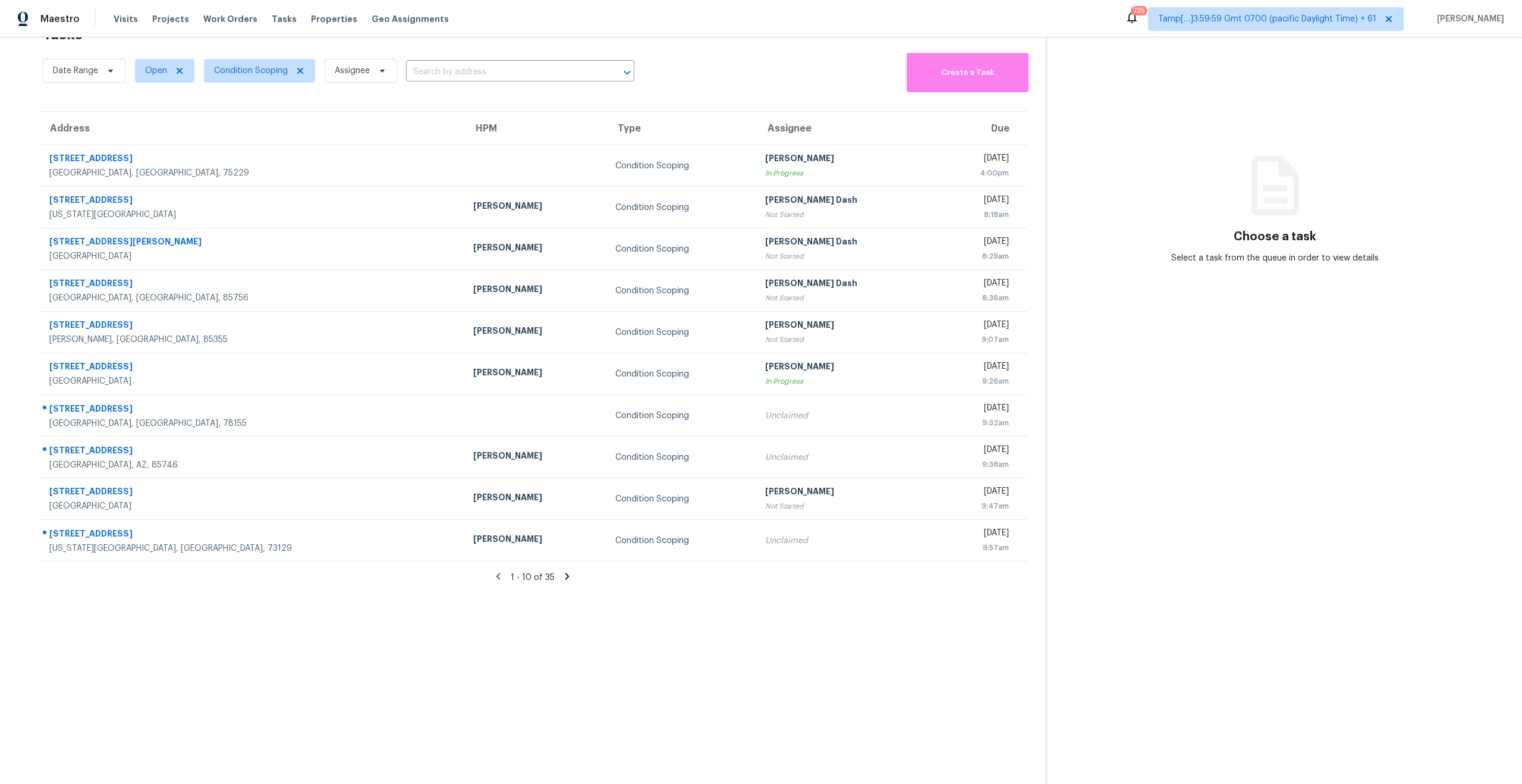
click at [569, 579] on icon at bounding box center [567, 575] width 11 height 11
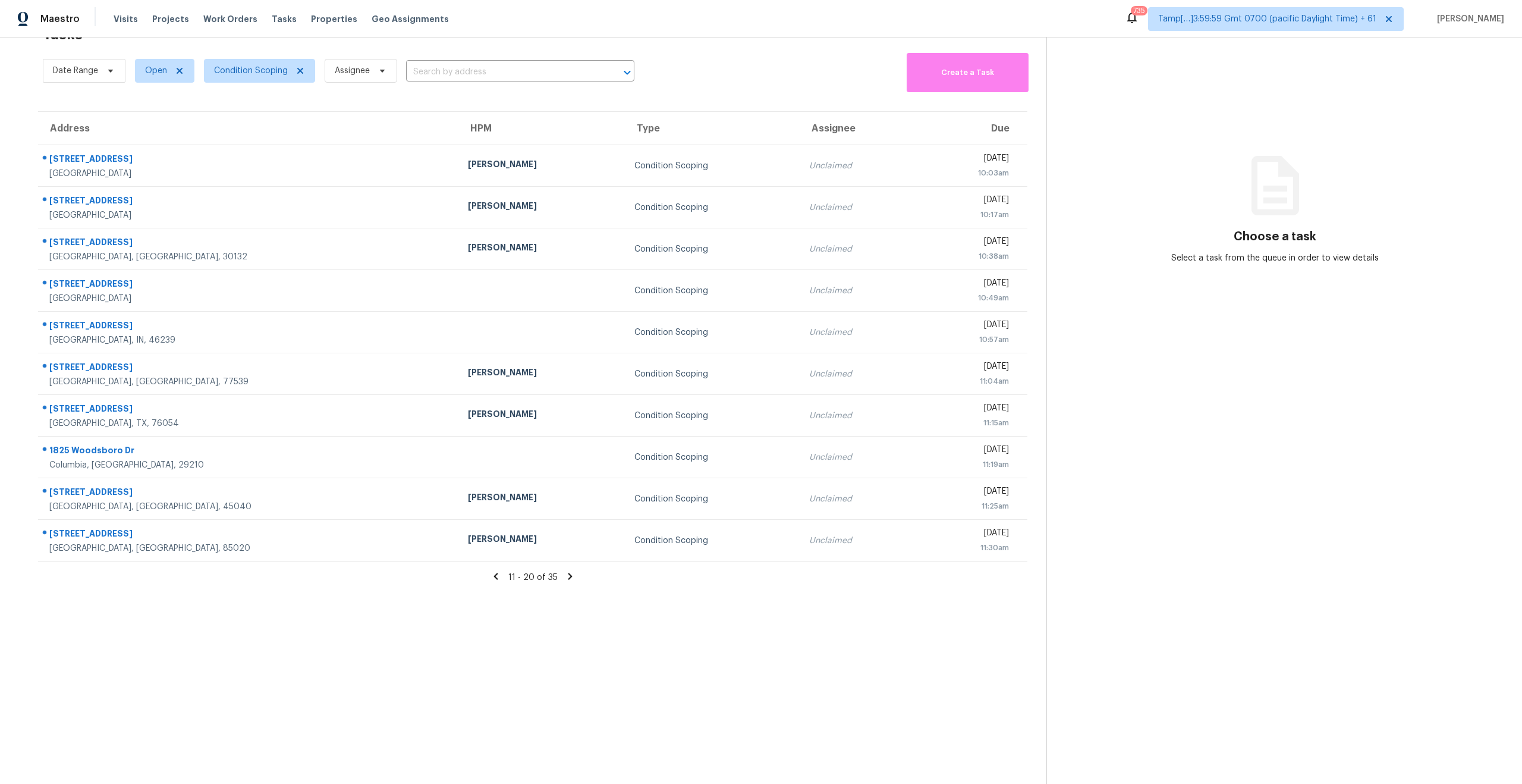
click at [569, 574] on icon at bounding box center [570, 576] width 4 height 7
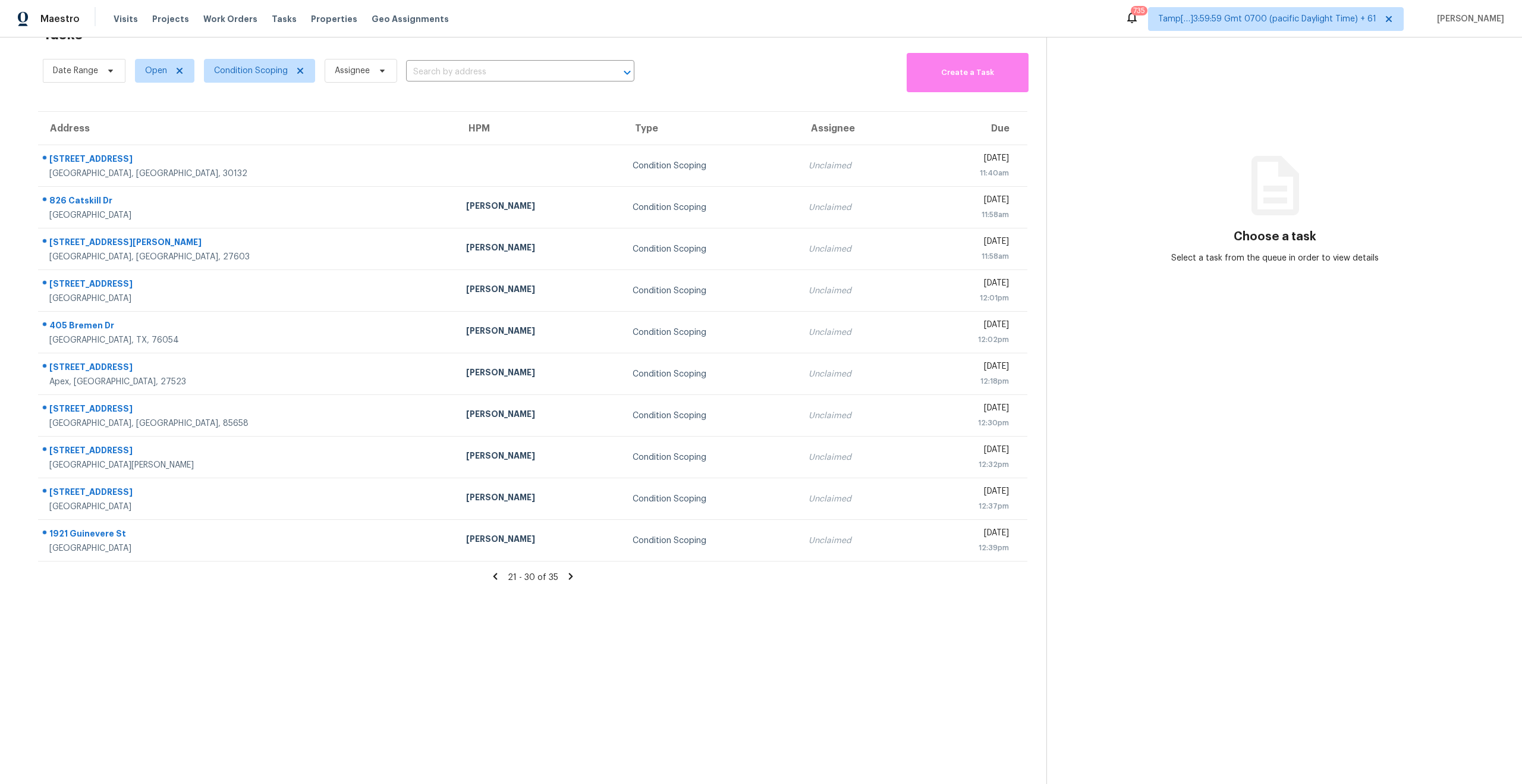
click at [494, 576] on icon at bounding box center [494, 576] width 4 height 7
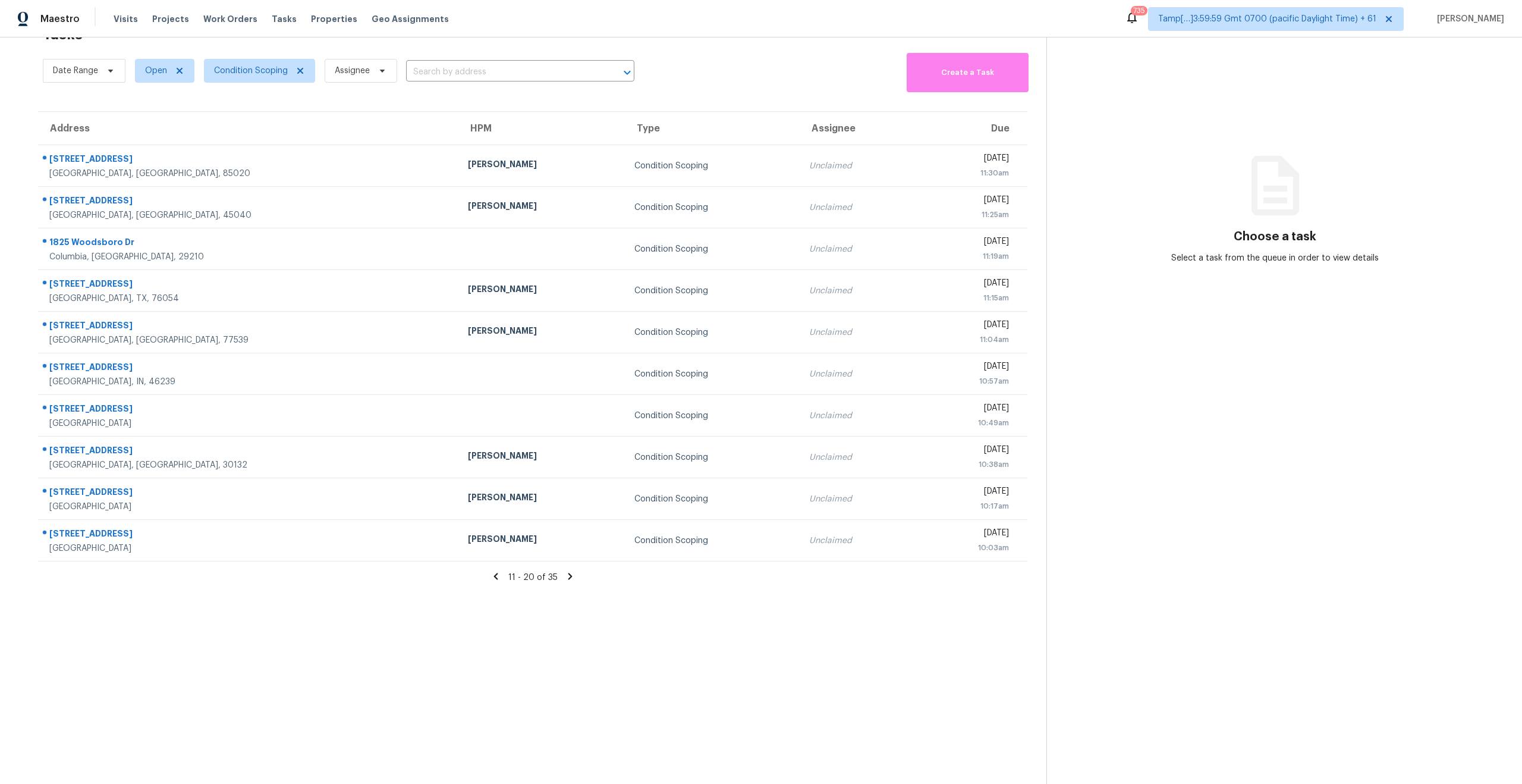
click at [496, 578] on icon at bounding box center [495, 575] width 11 height 11
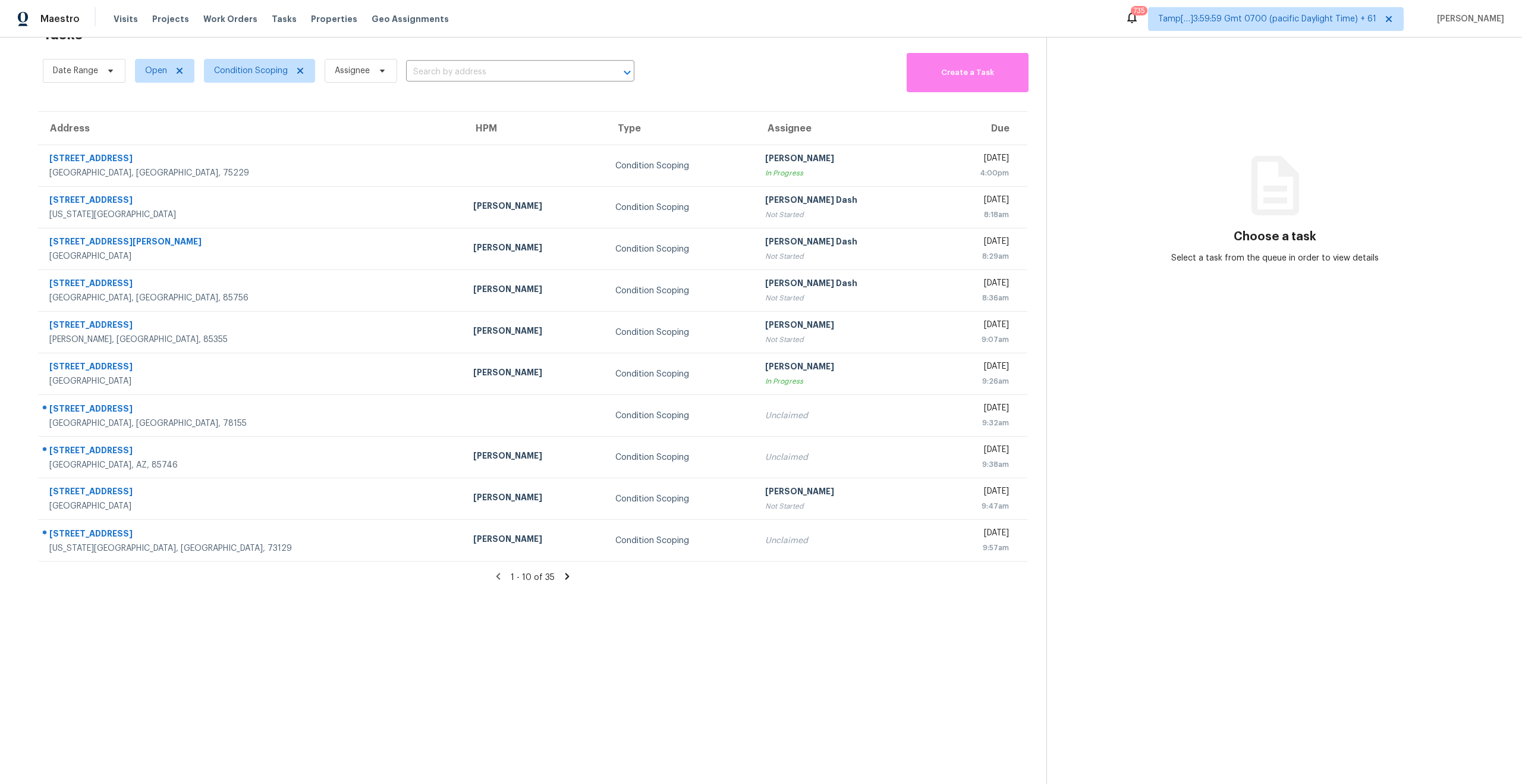
click at [566, 578] on icon at bounding box center [568, 576] width 4 height 7
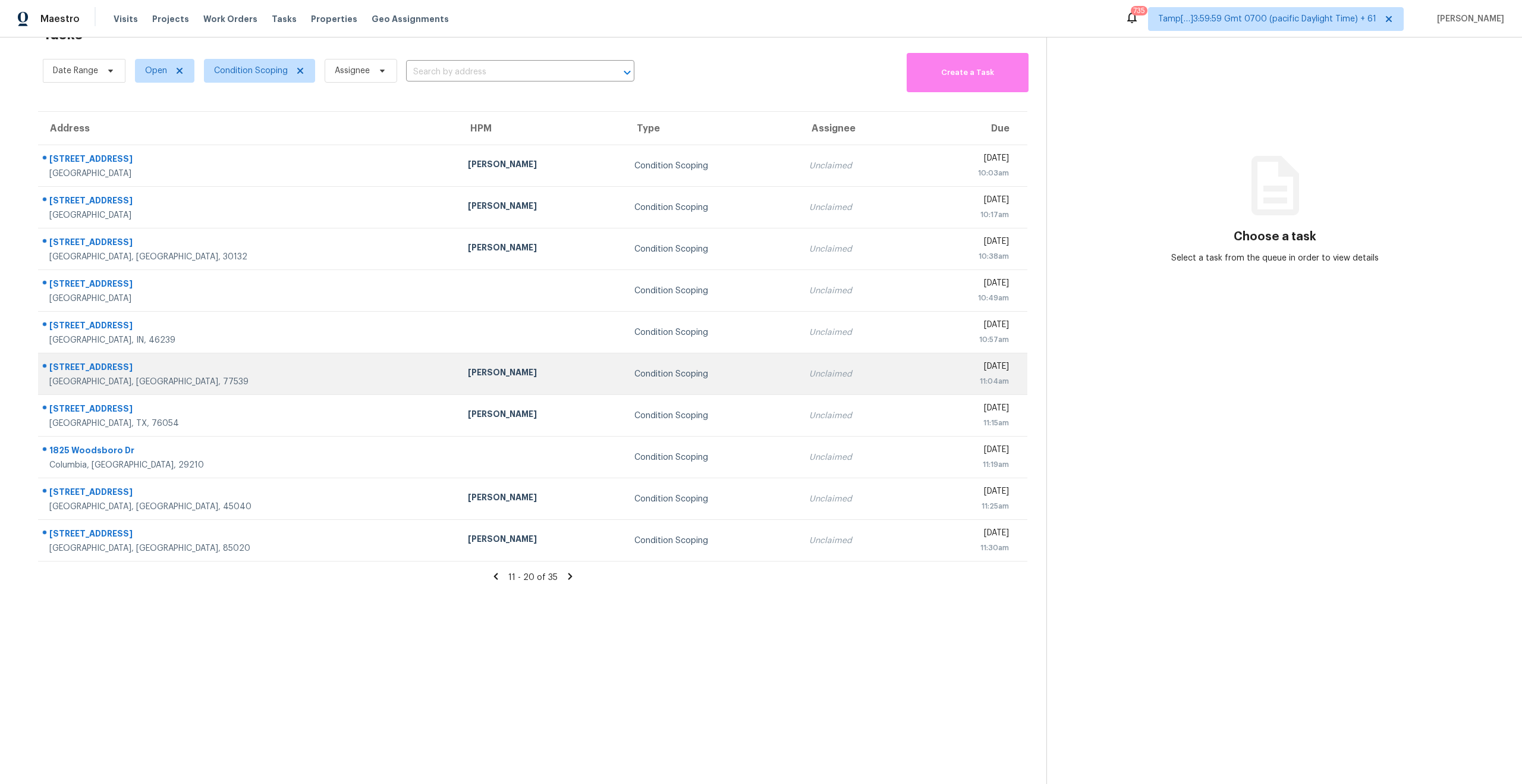
drag, startPoint x: 43, startPoint y: 154, endPoint x: 315, endPoint y: 389, distance: 359.5
click at [315, 389] on tbody "4901 Springdale Rd Apt 103 Austin, TX, 78723 Anthony Aponte Condition Scoping U…" at bounding box center [532, 352] width 990 height 416
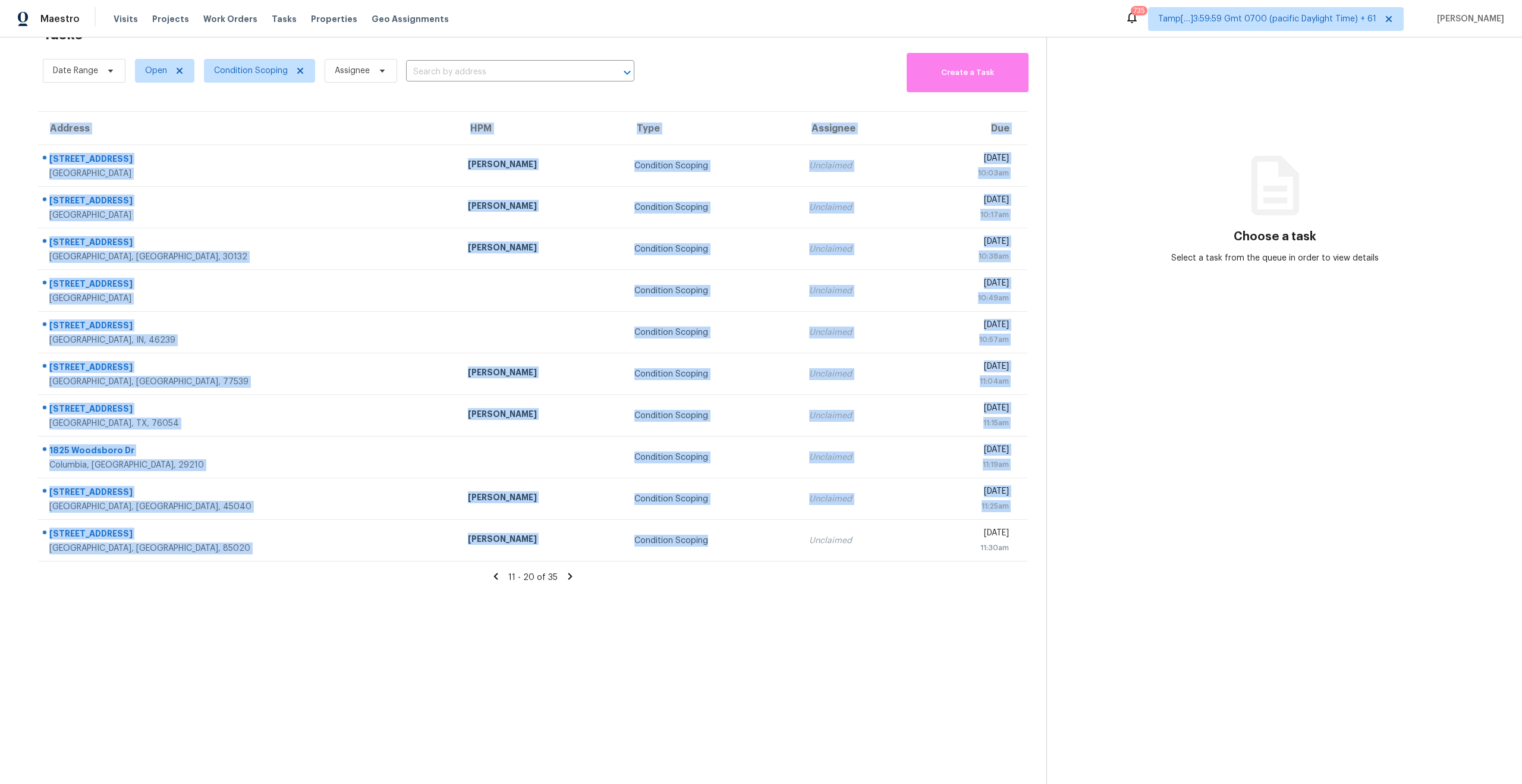
drag, startPoint x: 595, startPoint y: 550, endPoint x: 35, endPoint y: 177, distance: 672.9
click at [35, 178] on div "Address HPM Type Assignee Due 4901 Springdale Rd Apt 103 Austin, TX, 78723 Anth…" at bounding box center [533, 336] width 1028 height 451
click at [39, 130] on th "Address" at bounding box center [247, 128] width 420 height 33
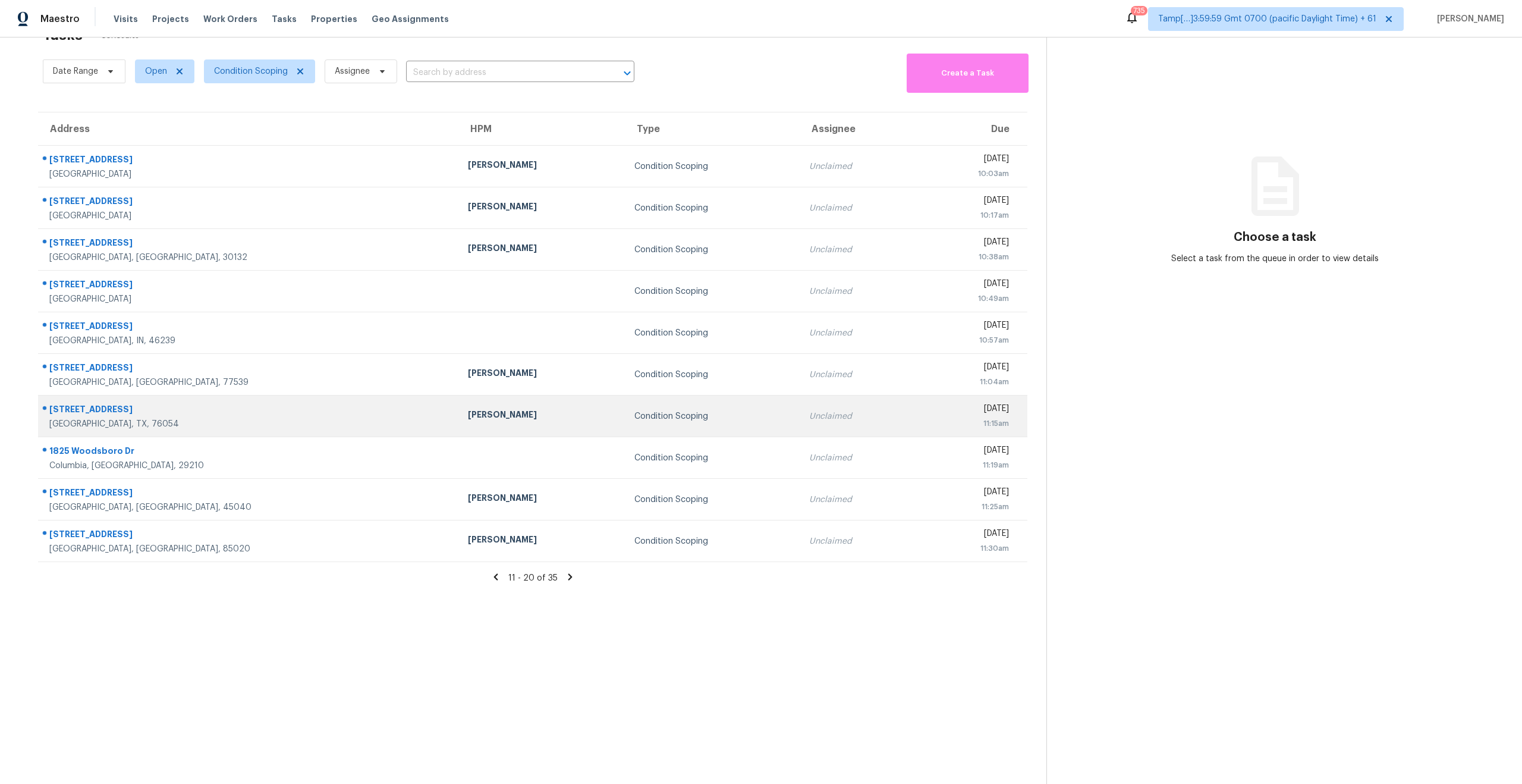
scroll to position [37, 0]
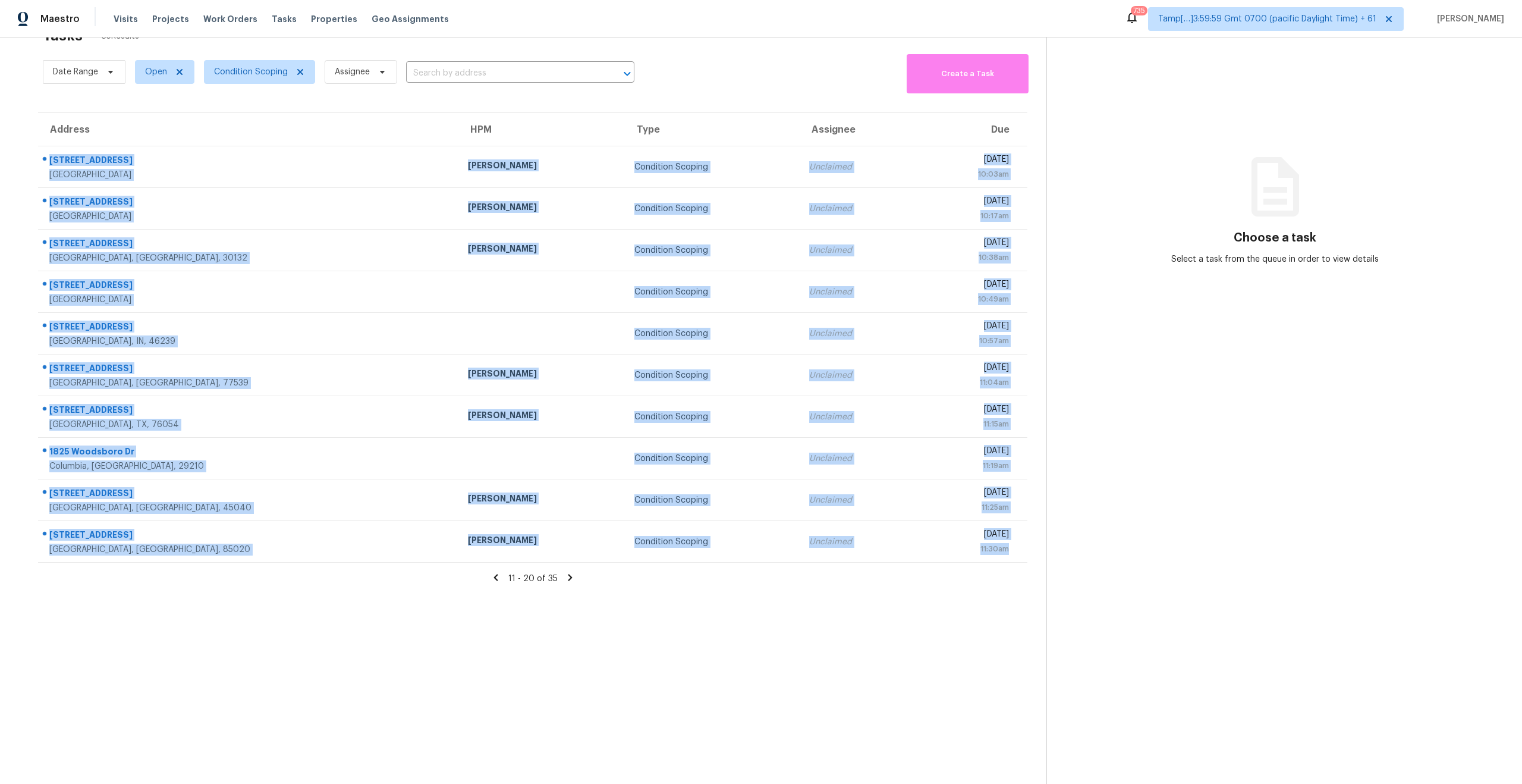
drag, startPoint x: 50, startPoint y: 151, endPoint x: 388, endPoint y: 577, distance: 543.8
click at [388, 577] on section "Tasks 35 Results Date Range Open Condition Scoping Assignee ​ Create a Task Add…" at bounding box center [533, 403] width 1028 height 765
copy tbody "4901 Springdale Rd Apt 103 Austin, TX, 78723 Anthony Aponte Condition Scoping U…"
click at [376, 664] on section "Tasks 36 Results Date Range Open Condition Scoping Assignee ​ Create a Task Add…" at bounding box center [533, 403] width 1028 height 765
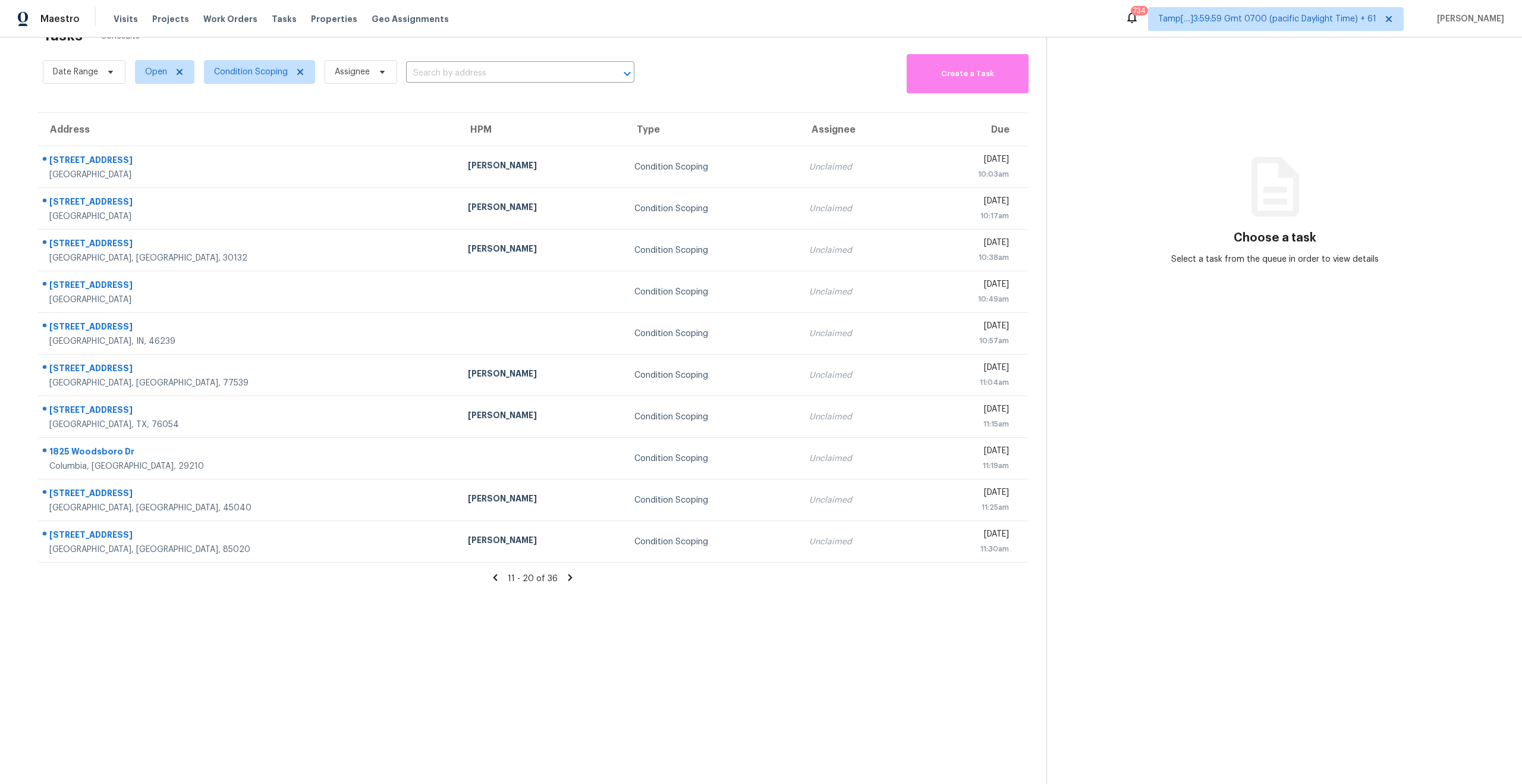
click at [569, 574] on icon at bounding box center [571, 577] width 4 height 7
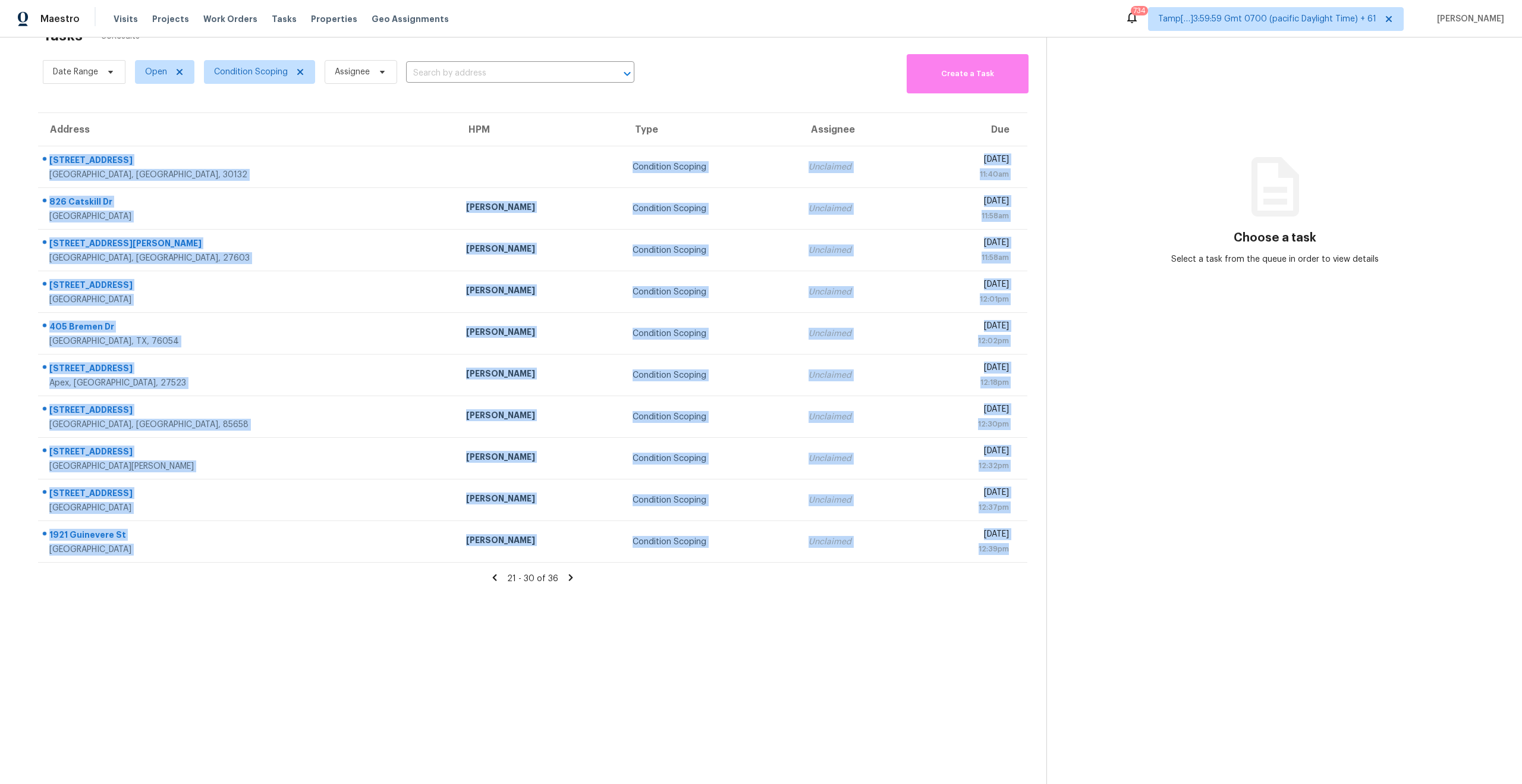
drag, startPoint x: 43, startPoint y: 148, endPoint x: 654, endPoint y: 565, distance: 739.7
click at [654, 565] on section "Tasks 36 Results Date Range Open Condition Scoping Assignee ​ Create a Task Add…" at bounding box center [533, 403] width 1028 height 765
copy tbody "244 Freestone Ln Dallas, GA, 30132 Condition Scoping Unclaimed Thu, Oct 16th 20…"
click at [392, 637] on section "Tasks 36 Results Date Range Open Condition Scoping Assignee ​ Create a Task Add…" at bounding box center [533, 403] width 1028 height 765
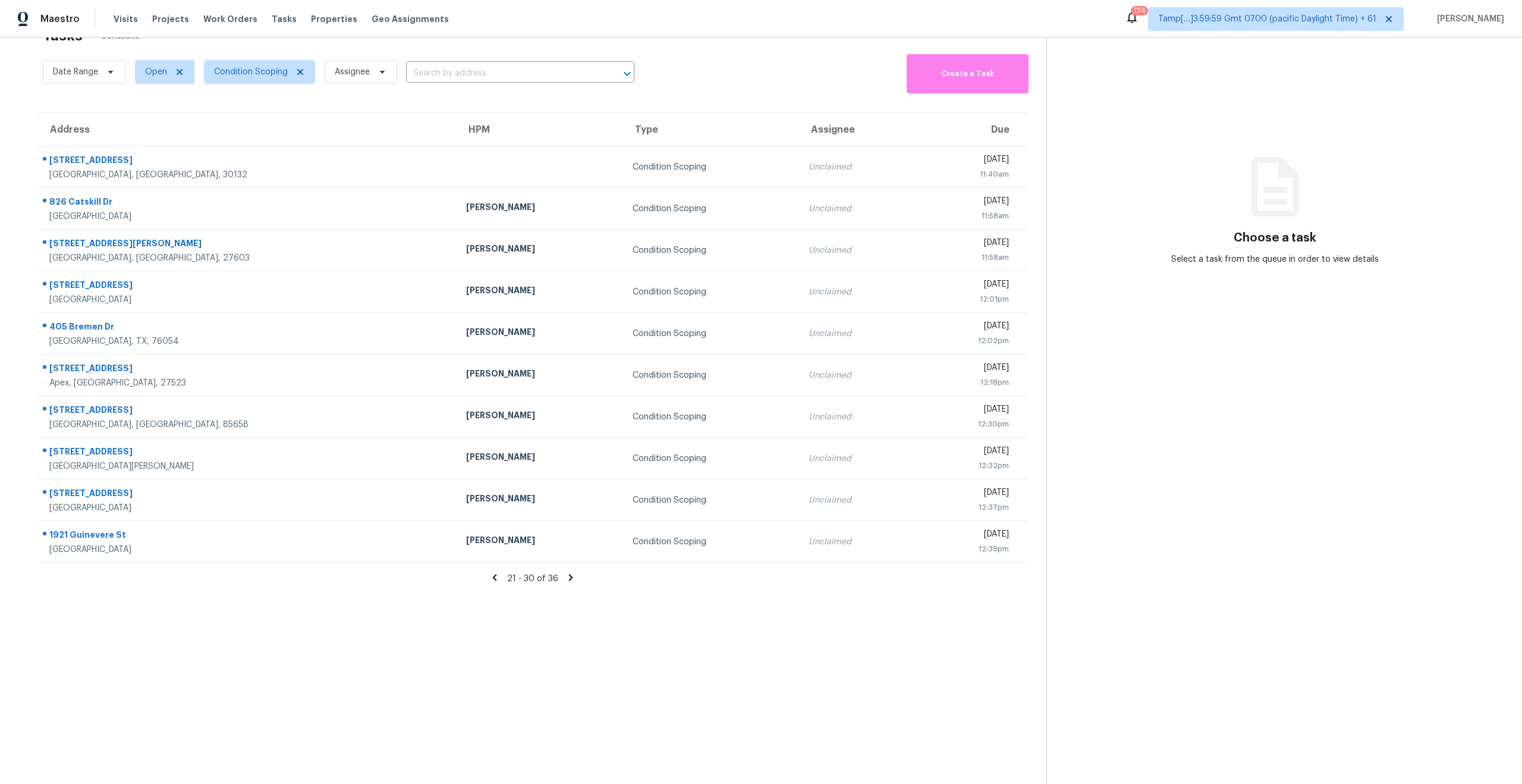
click at [569, 579] on icon at bounding box center [571, 577] width 4 height 7
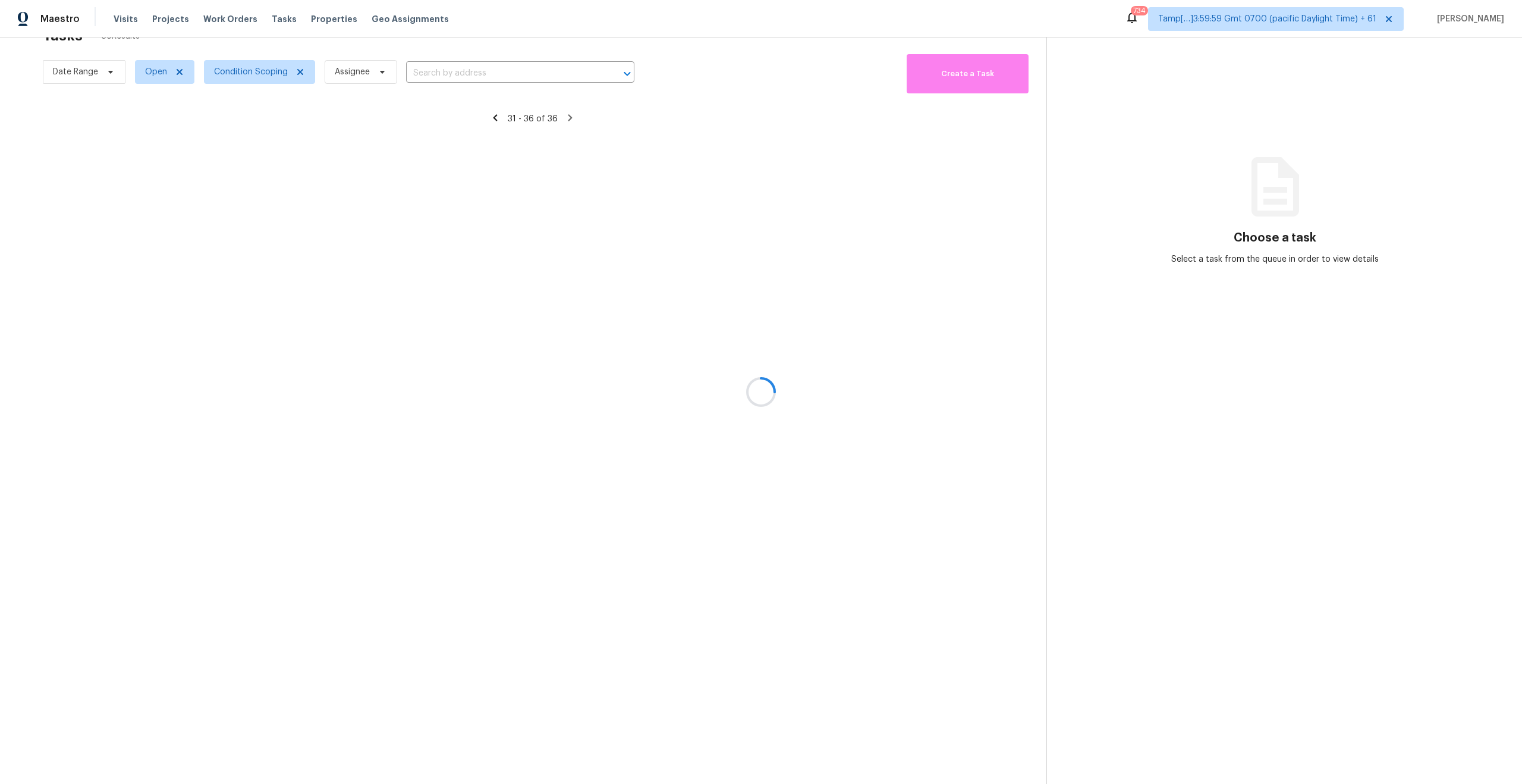
click at [468, 608] on div at bounding box center [761, 392] width 1522 height 784
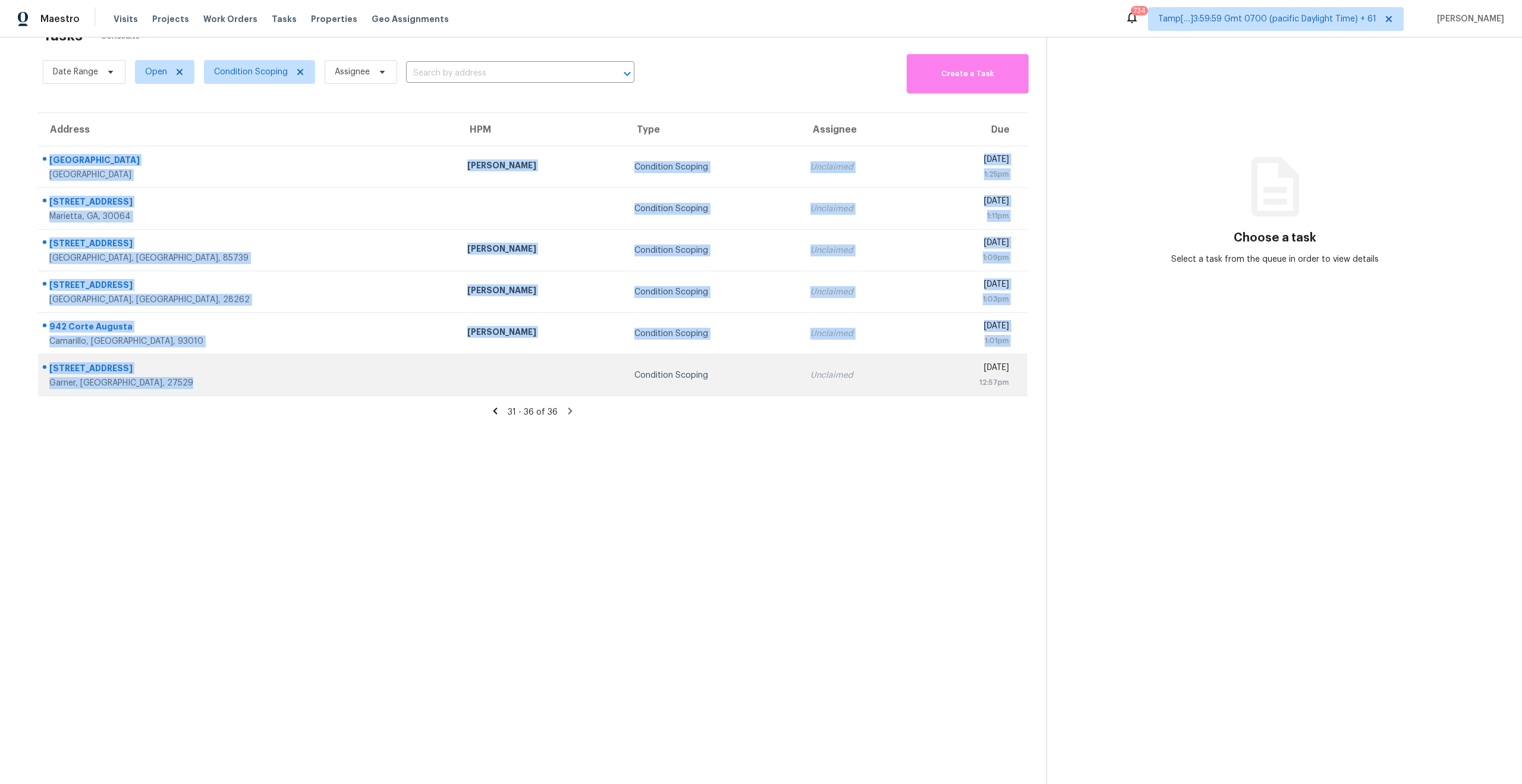
drag, startPoint x: 42, startPoint y: 153, endPoint x: 319, endPoint y: 395, distance: 367.8
click at [320, 395] on tbody "19550 Rotterdam St Riverside, CA, 92508 Jeff Gandy Condition Scoping Unclaimed …" at bounding box center [532, 270] width 990 height 250
copy tbody "19550 Rotterdam St Riverside, CA, 92508 Jeff Gandy Condition Scoping Unclaimed …"
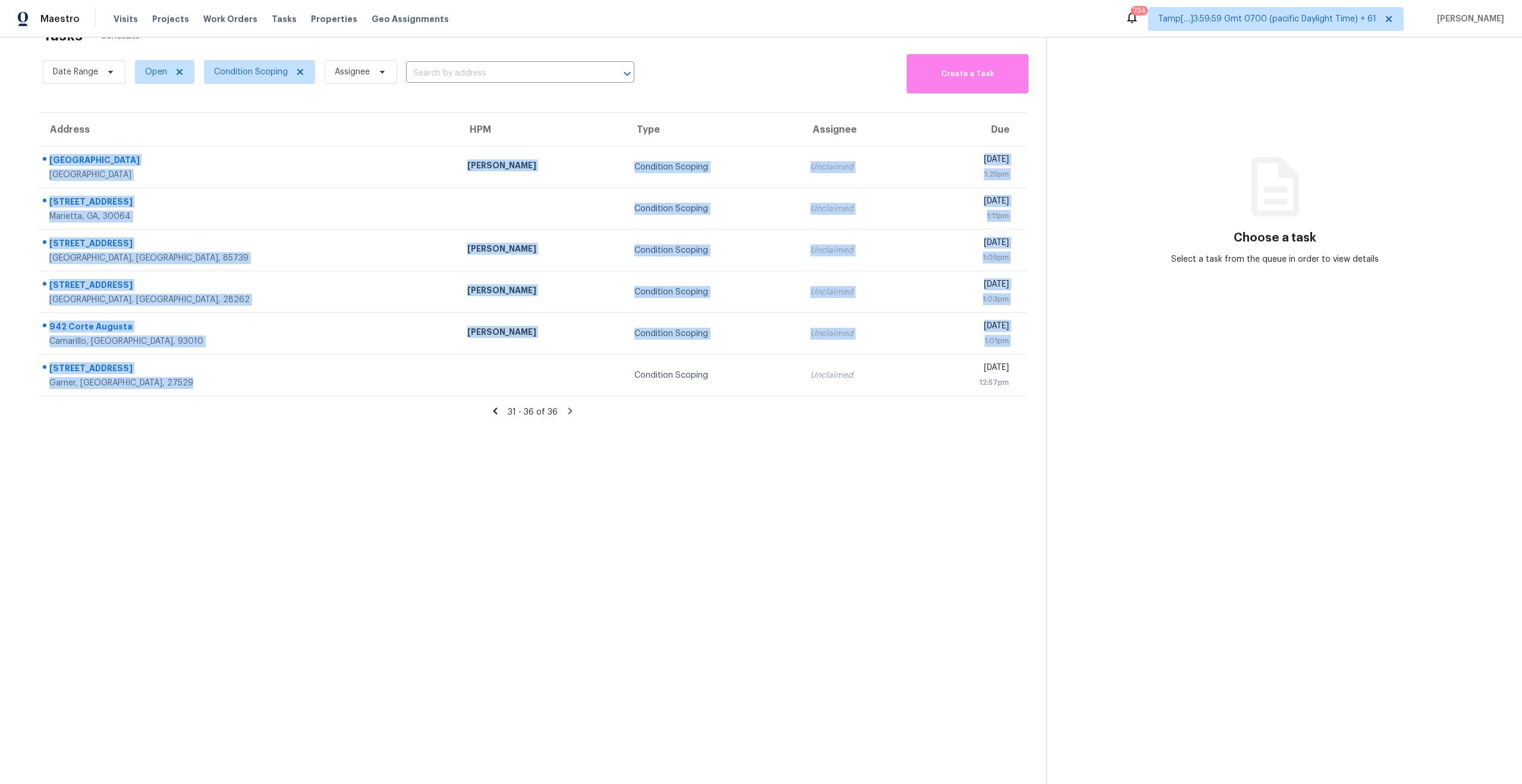
click at [377, 533] on section "Tasks 36 Results Date Range Open Condition Scoping Assignee ​ Create a Task Add…" at bounding box center [533, 403] width 1028 height 765
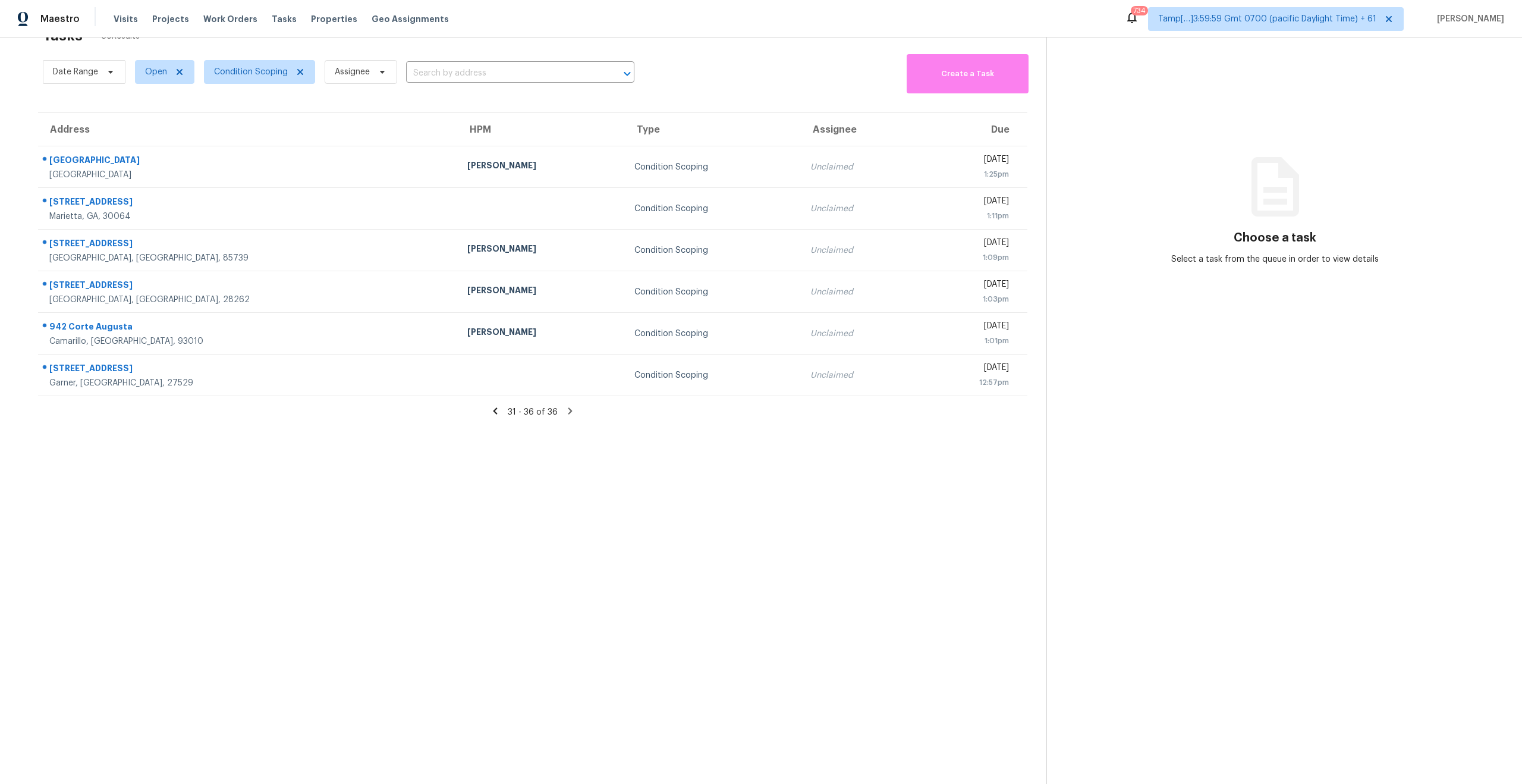
click at [495, 409] on icon at bounding box center [495, 410] width 4 height 7
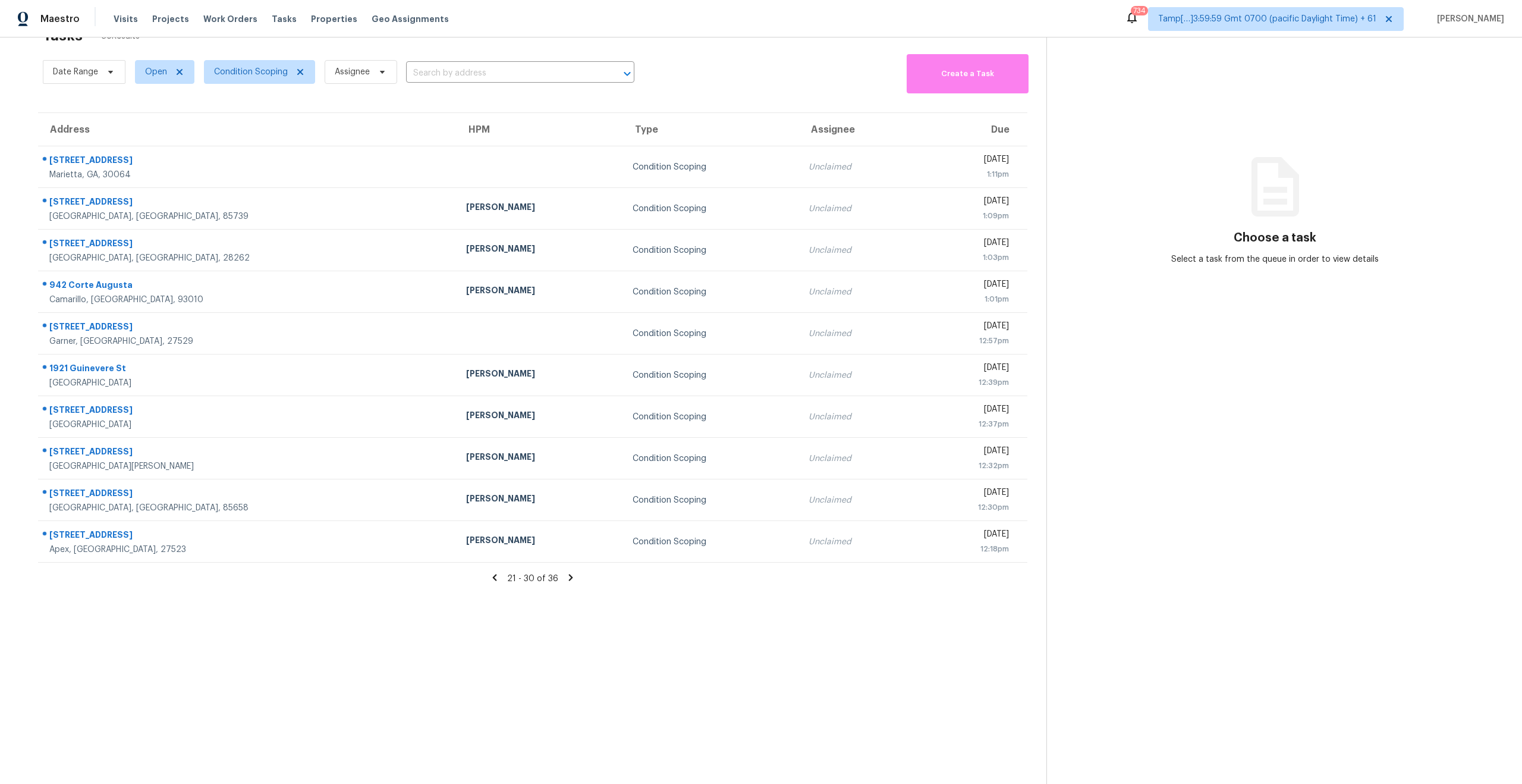
click at [496, 574] on icon at bounding box center [494, 577] width 4 height 7
click at [496, 574] on icon at bounding box center [495, 577] width 4 height 7
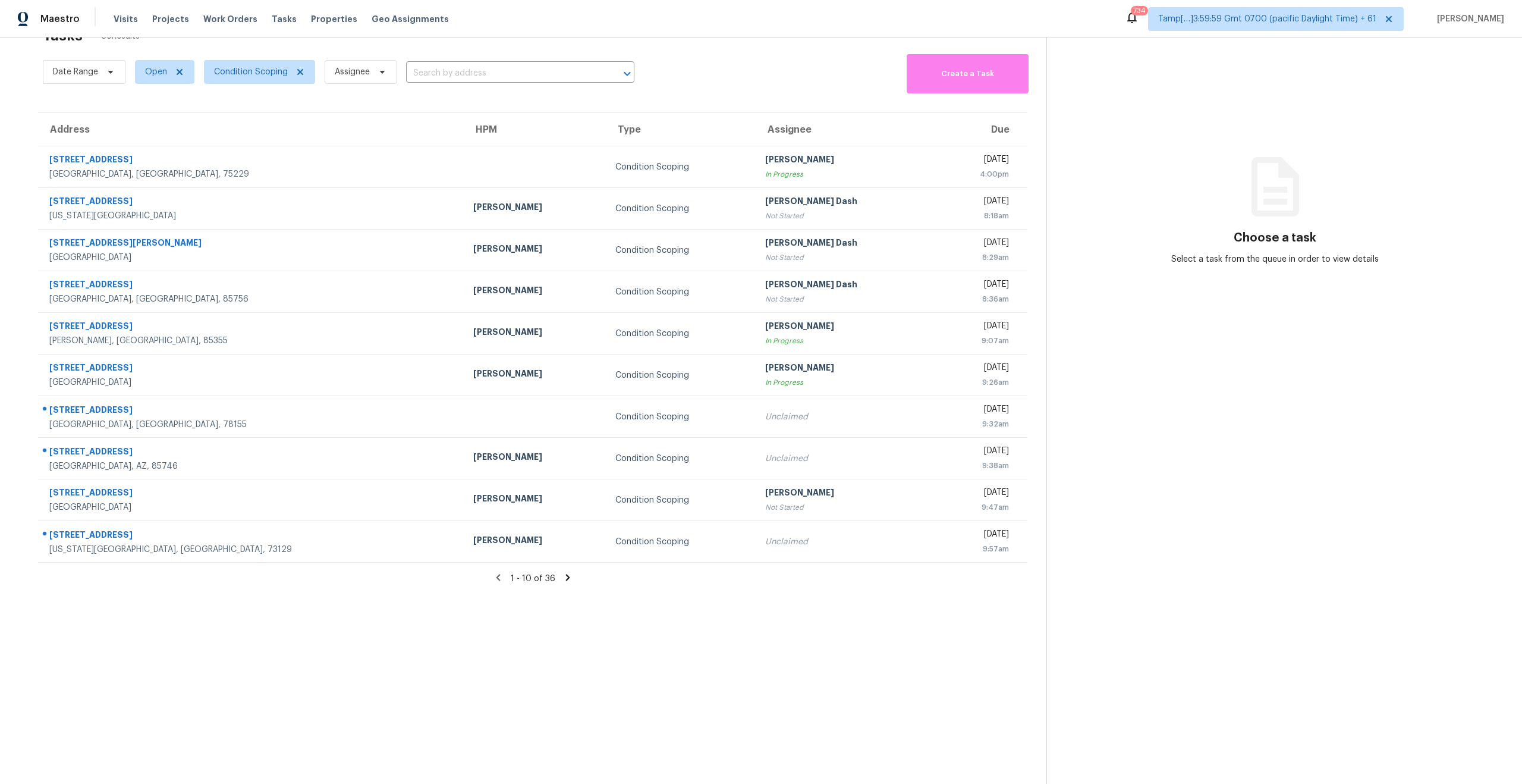
click at [636, 598] on section "Tasks 36 Results Date Range Open Condition Scoping Assignee ​ Create a Task Add…" at bounding box center [533, 403] width 1028 height 765
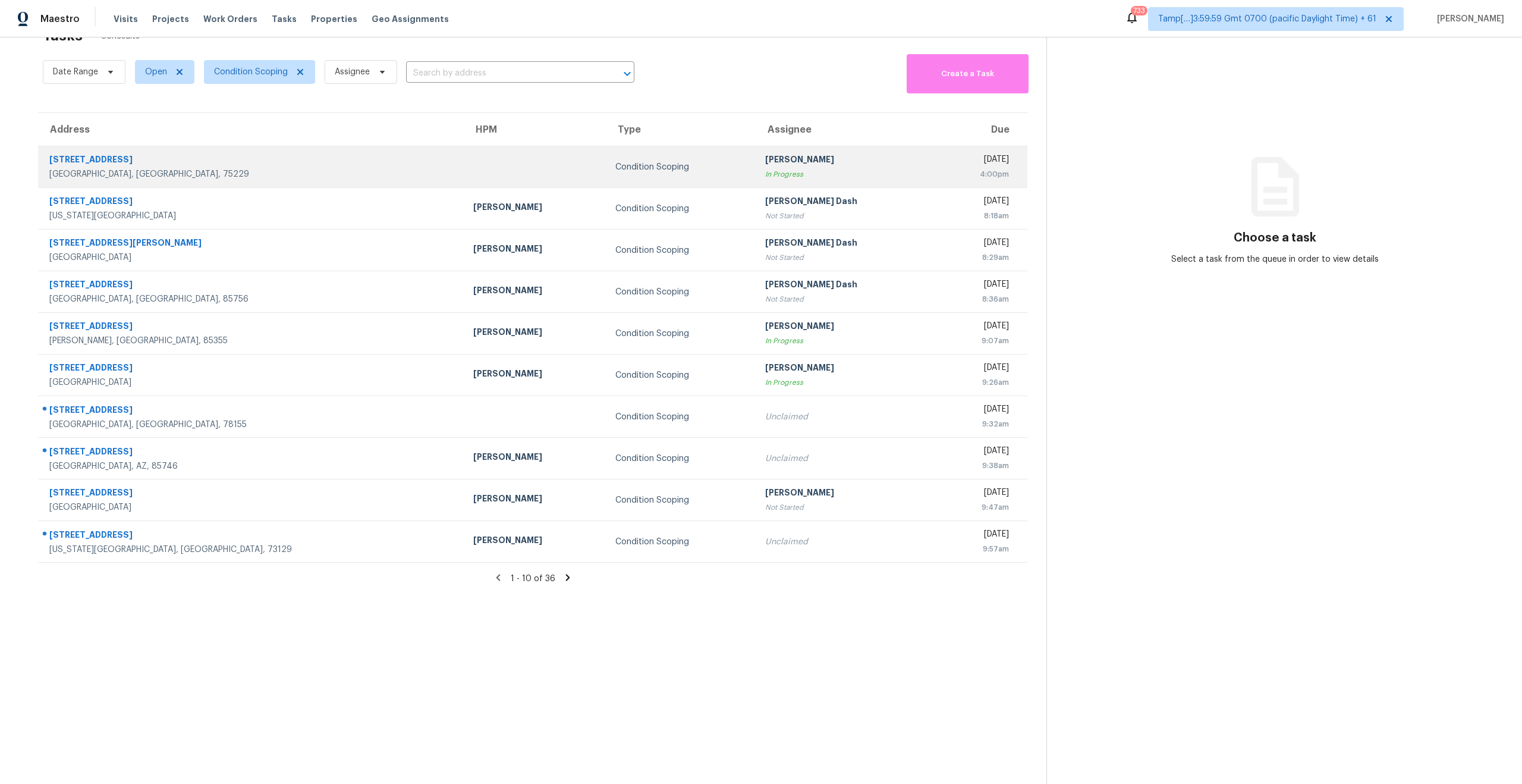
scroll to position [0, 0]
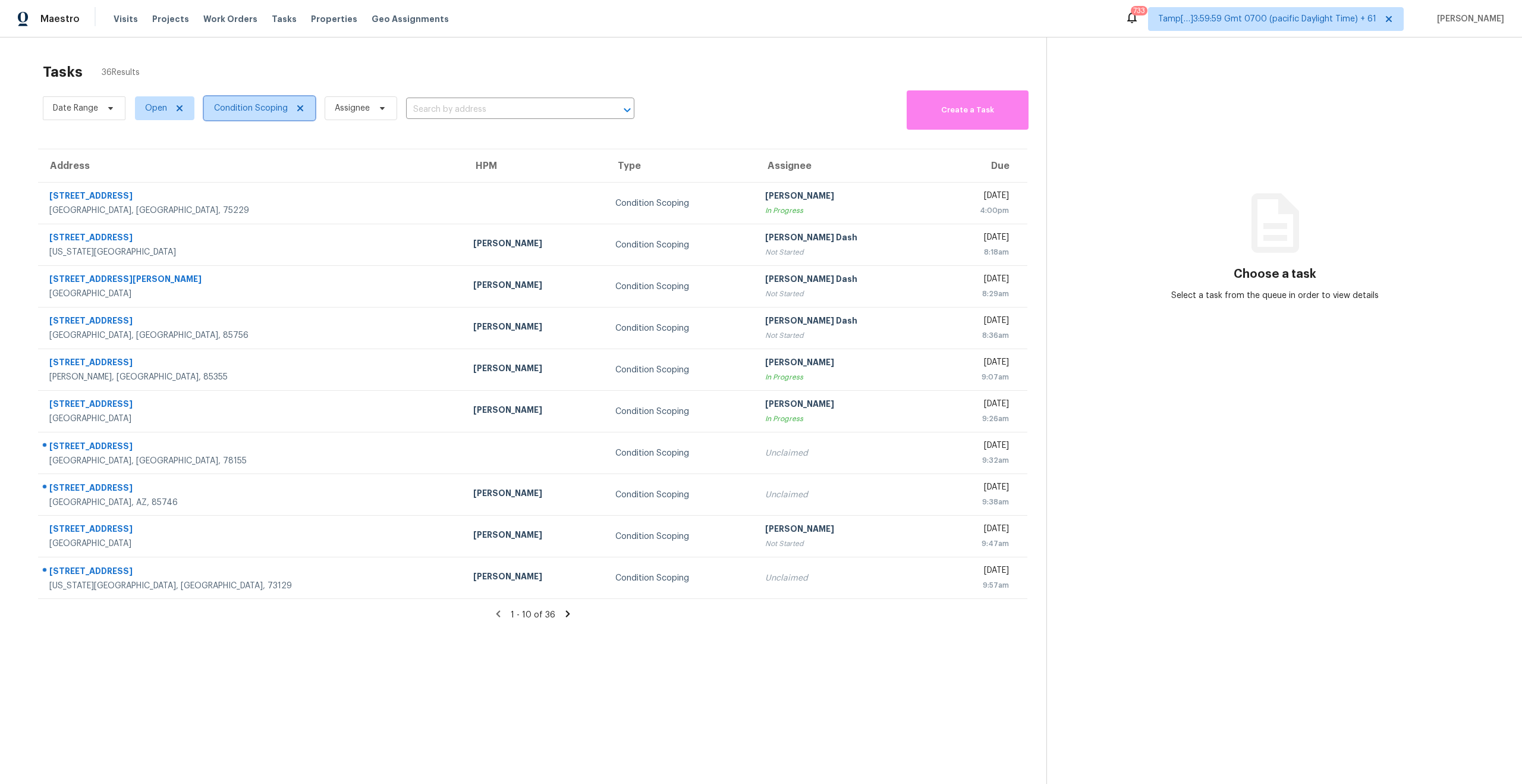
click at [237, 109] on span "Condition Scoping" at bounding box center [251, 108] width 73 height 12
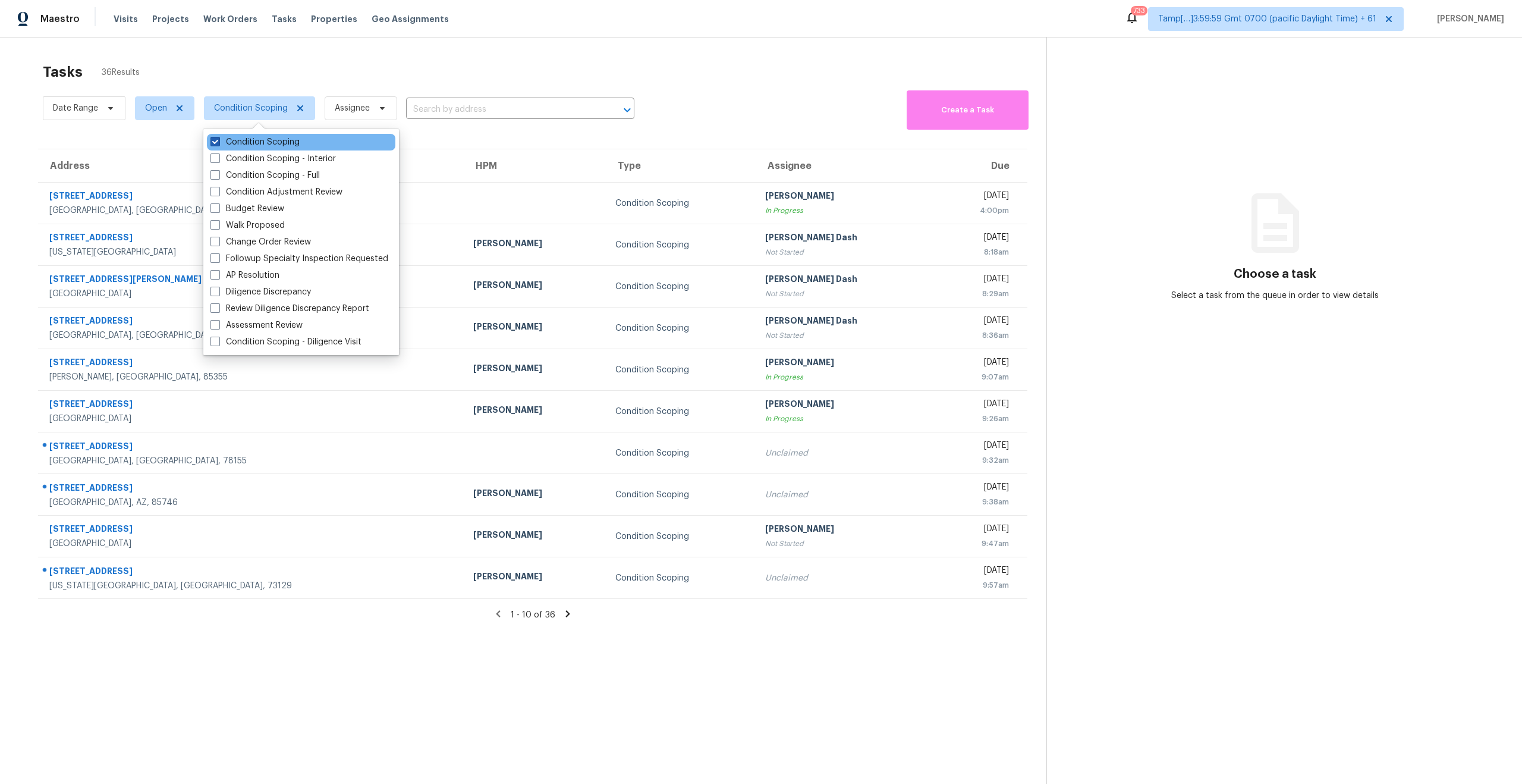
click at [218, 140] on span at bounding box center [215, 142] width 10 height 10
click at [218, 140] on input "Condition Scoping" at bounding box center [214, 140] width 8 height 8
checkbox input "false"
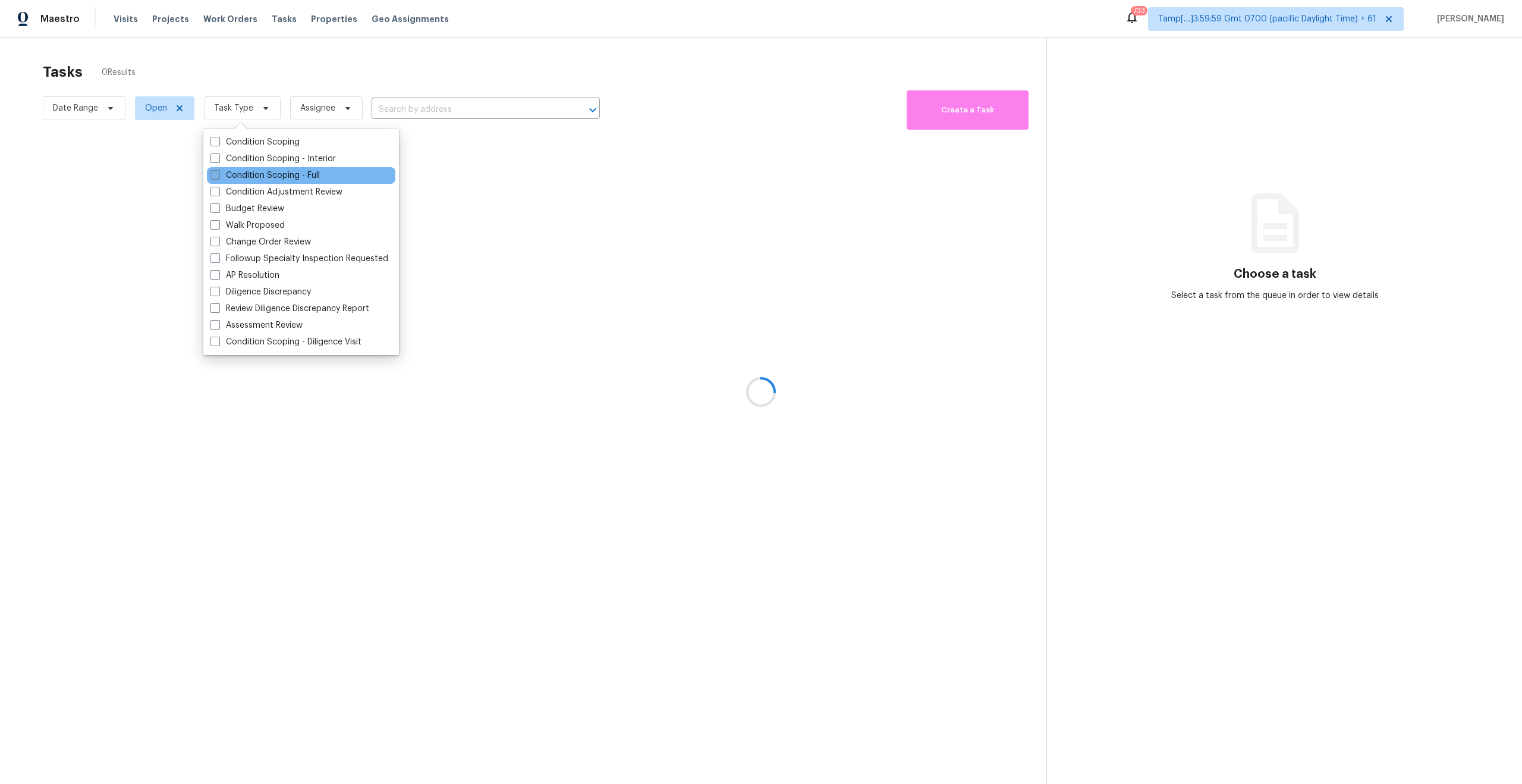
click at [212, 170] on span at bounding box center [215, 175] width 10 height 10
click at [212, 170] on input "Condition Scoping - Full" at bounding box center [214, 174] width 8 height 8
checkbox input "true"
click at [211, 70] on div at bounding box center [761, 392] width 1522 height 784
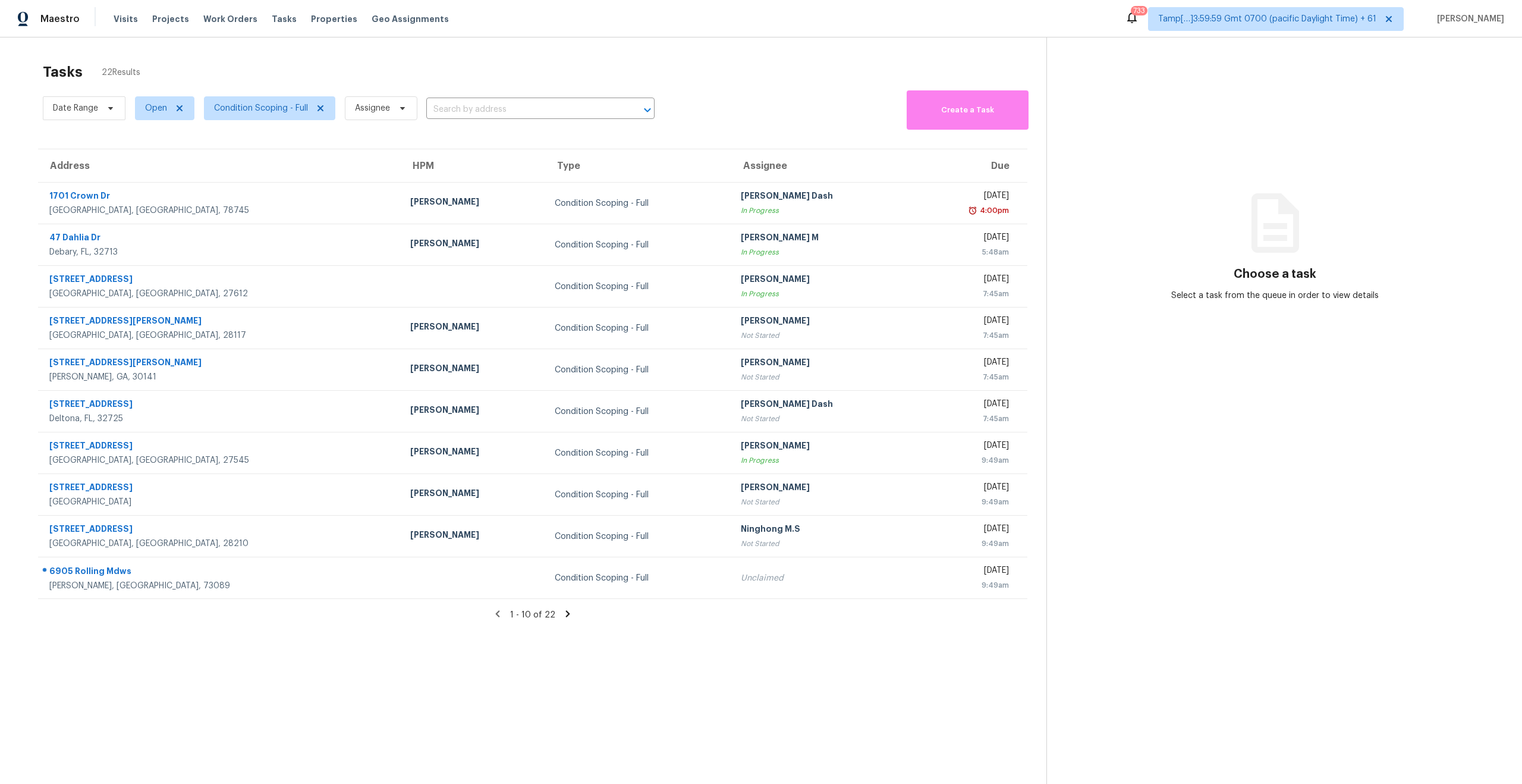
click at [566, 615] on icon at bounding box center [568, 613] width 4 height 7
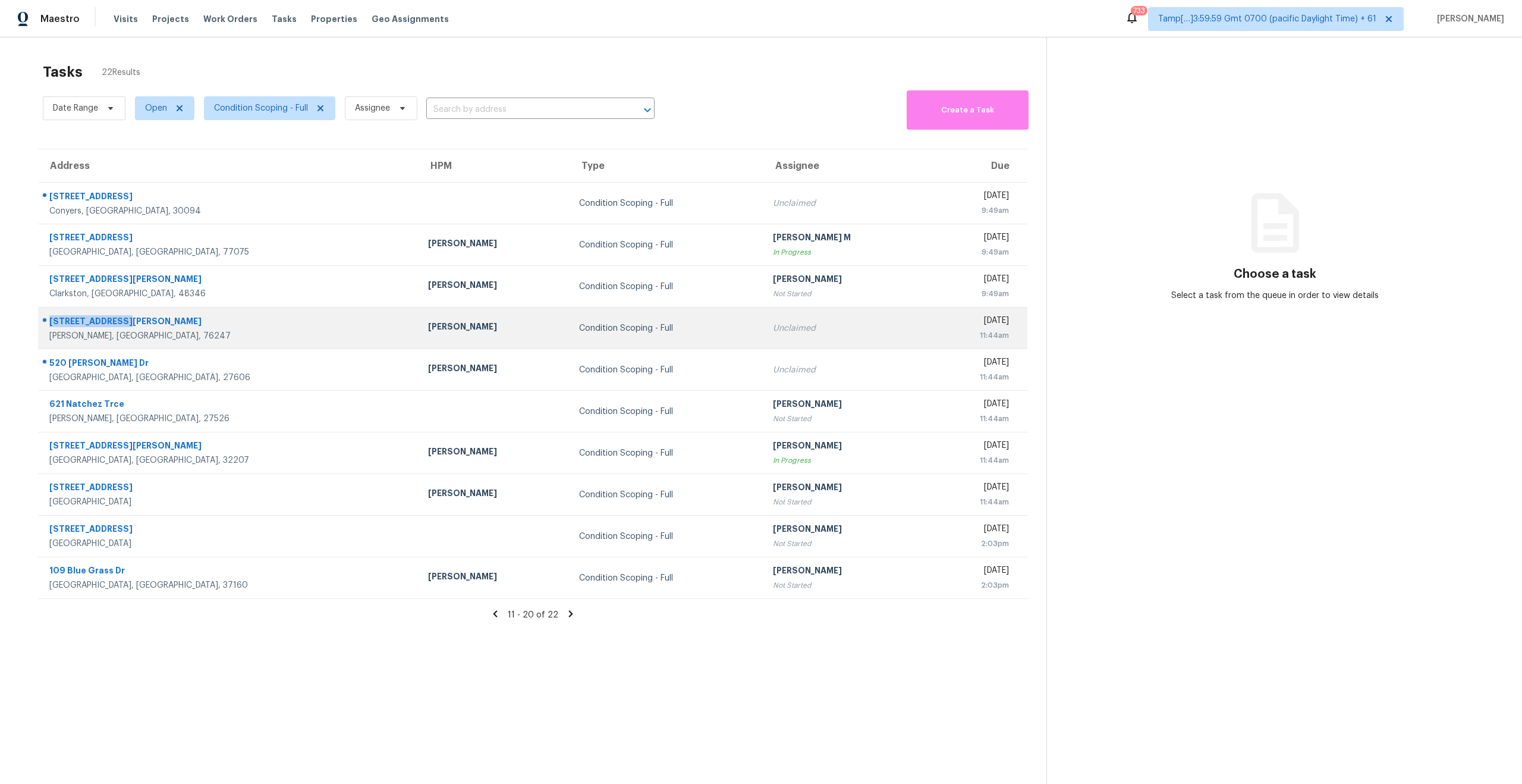
drag, startPoint x: 125, startPoint y: 322, endPoint x: 48, endPoint y: 325, distance: 77.1
click at [49, 325] on div "2037 Shawnee Trl" at bounding box center [229, 322] width 360 height 14
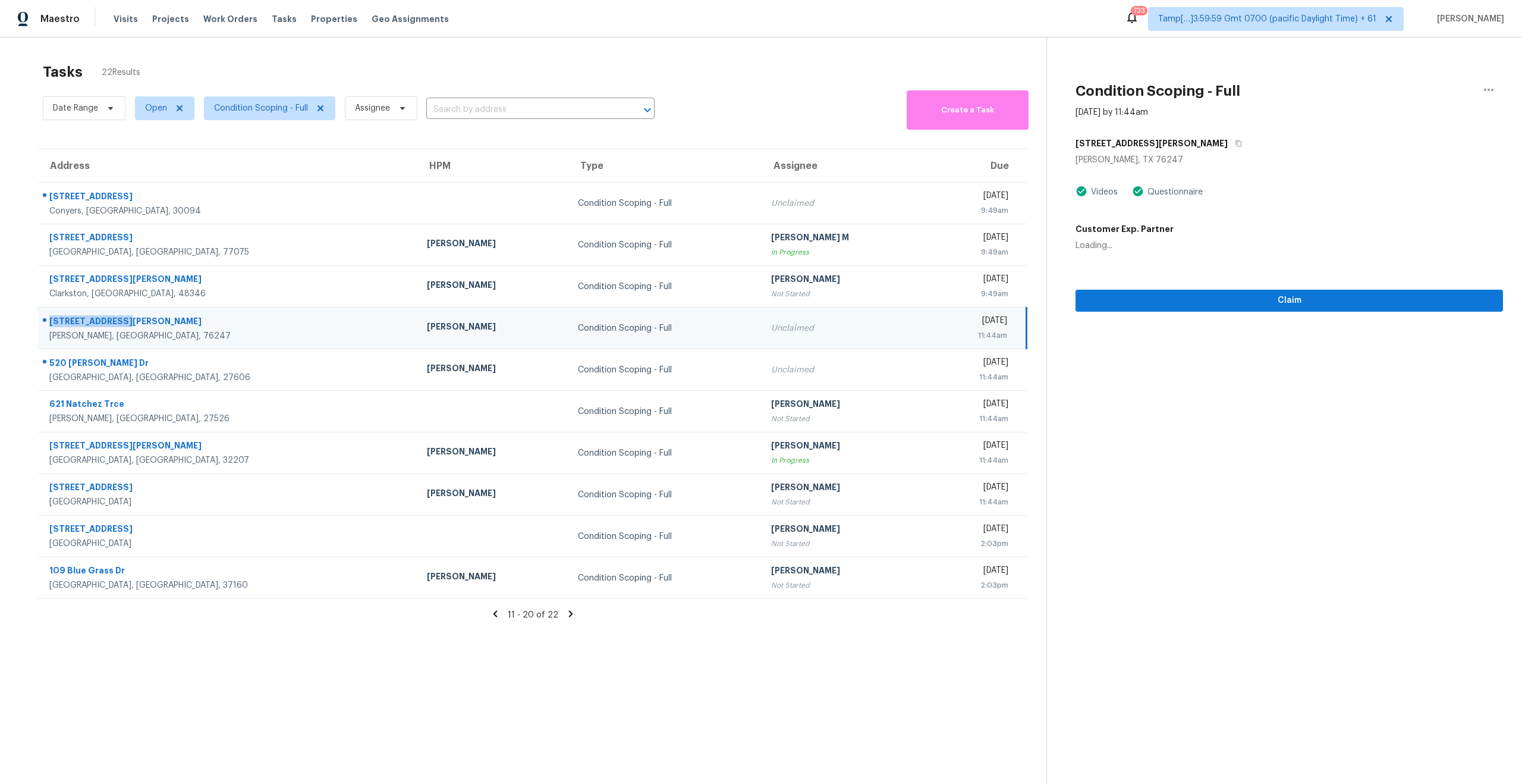
copy div "2037 Shawnee Trl"
click at [132, 335] on div "Justin, TX, 76247" at bounding box center [228, 336] width 358 height 12
click at [136, 332] on div "Justin, TX, 76247" at bounding box center [228, 336] width 358 height 12
drag, startPoint x: 129, startPoint y: 339, endPoint x: 44, endPoint y: 318, distance: 87.6
click at [44, 318] on div "2037 Shawnee Trl Justin, TX, 76247" at bounding box center [223, 327] width 369 height 28
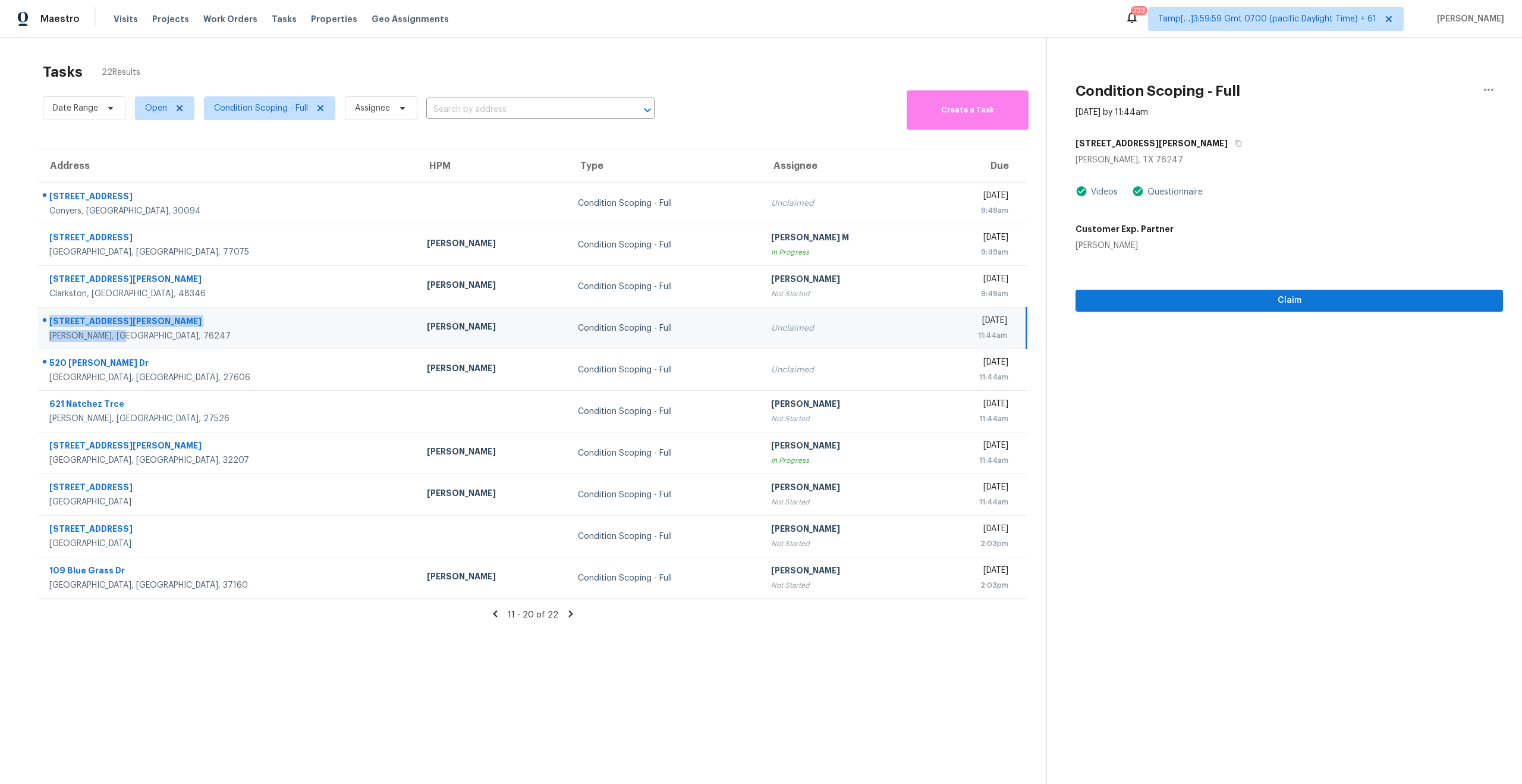
copy div "2037 Shawnee Trl Justin, TX, 76247"
click at [14, 617] on div "Tasks 22 Results Date Range Open Condition Scoping - Full Assignee ​ Create a T…" at bounding box center [761, 430] width 1522 height 784
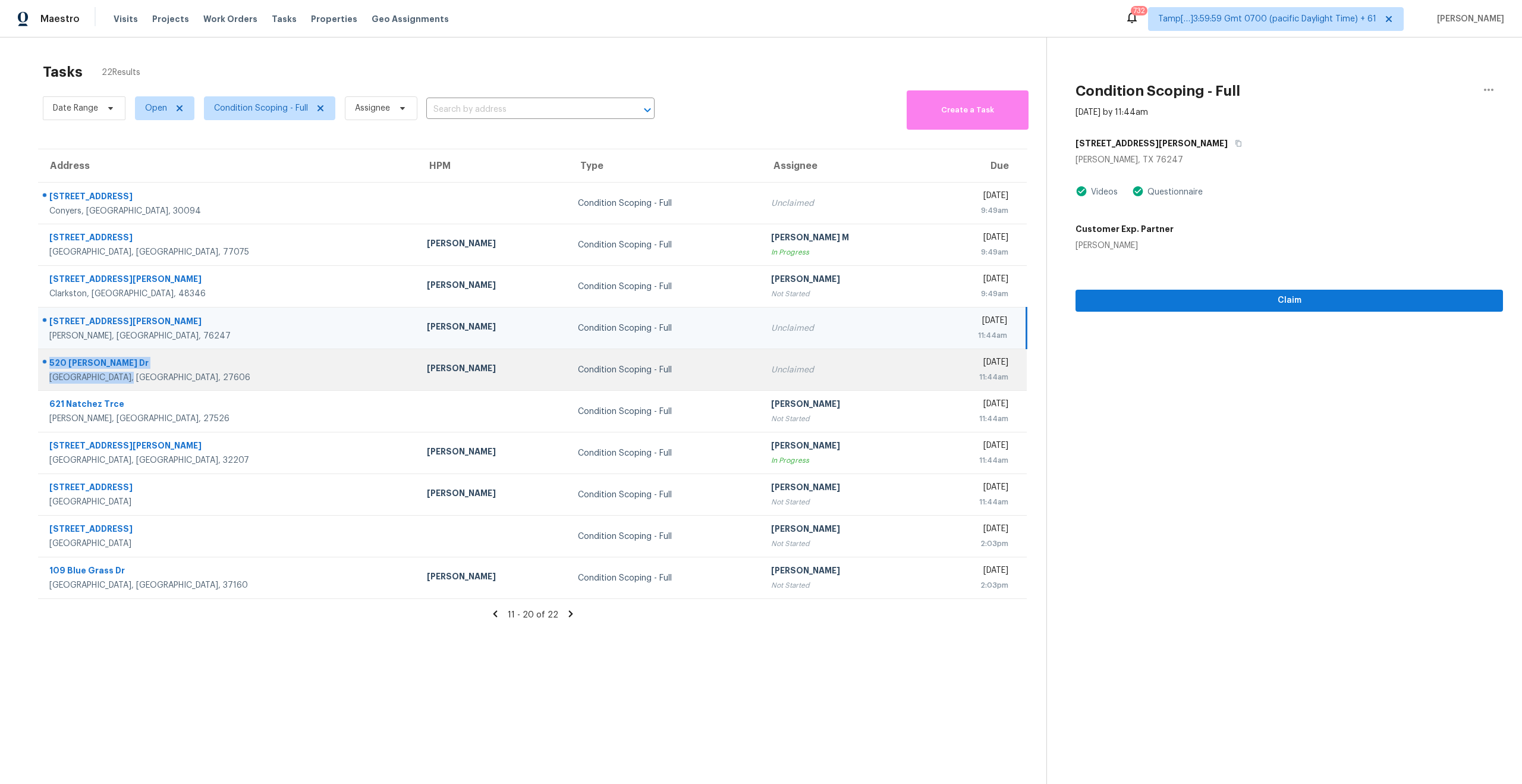
drag, startPoint x: 126, startPoint y: 376, endPoint x: 47, endPoint y: 363, distance: 80.1
click at [47, 363] on div "520 Powell Dr Raleigh, NC, 27606" at bounding box center [223, 369] width 369 height 28
copy div "520 Powell Dr Raleigh, NC, 27606"
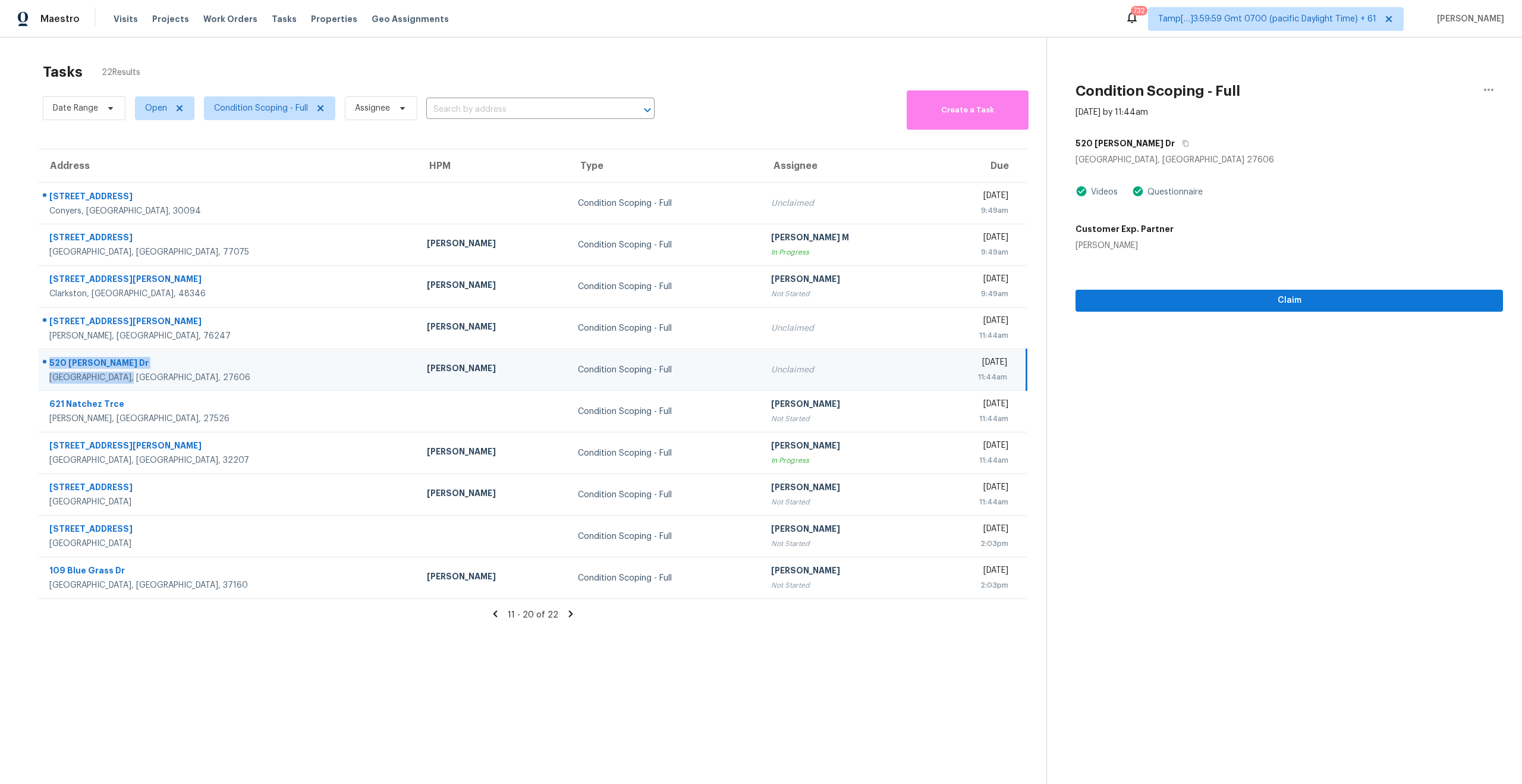
click at [389, 688] on section "Tasks 22 Results Date Range Open Condition Scoping - Full Assignee ​ Create a T…" at bounding box center [533, 439] width 1028 height 765
click at [570, 611] on icon at bounding box center [571, 613] width 11 height 11
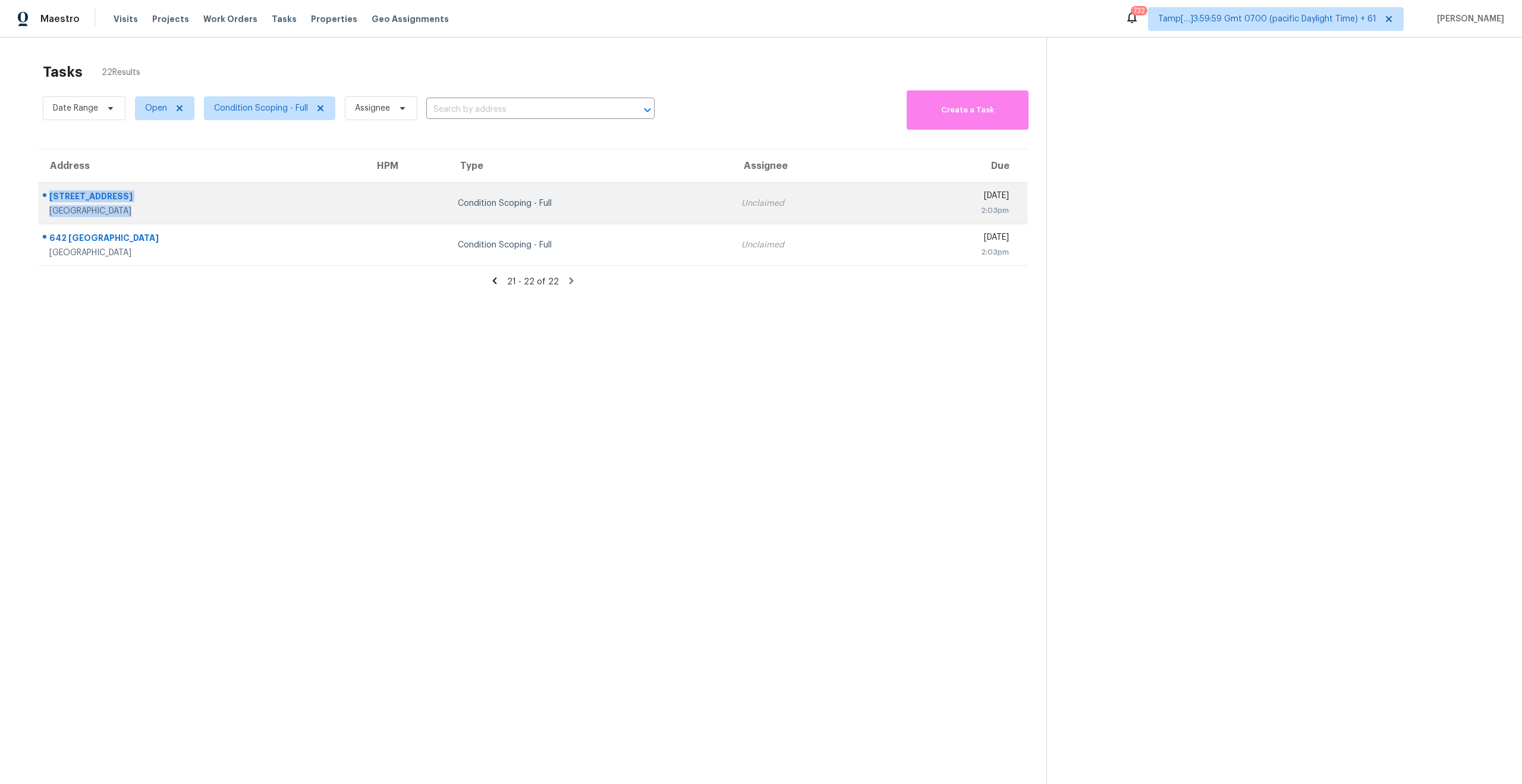
drag, startPoint x: 142, startPoint y: 210, endPoint x: 47, endPoint y: 199, distance: 95.6
click at [47, 199] on div "3502 Great Sky Pkwy Canton, GA, 30114" at bounding box center [197, 203] width 317 height 28
copy div "3502 Great Sky Pkwy Canton, GA, 30114"
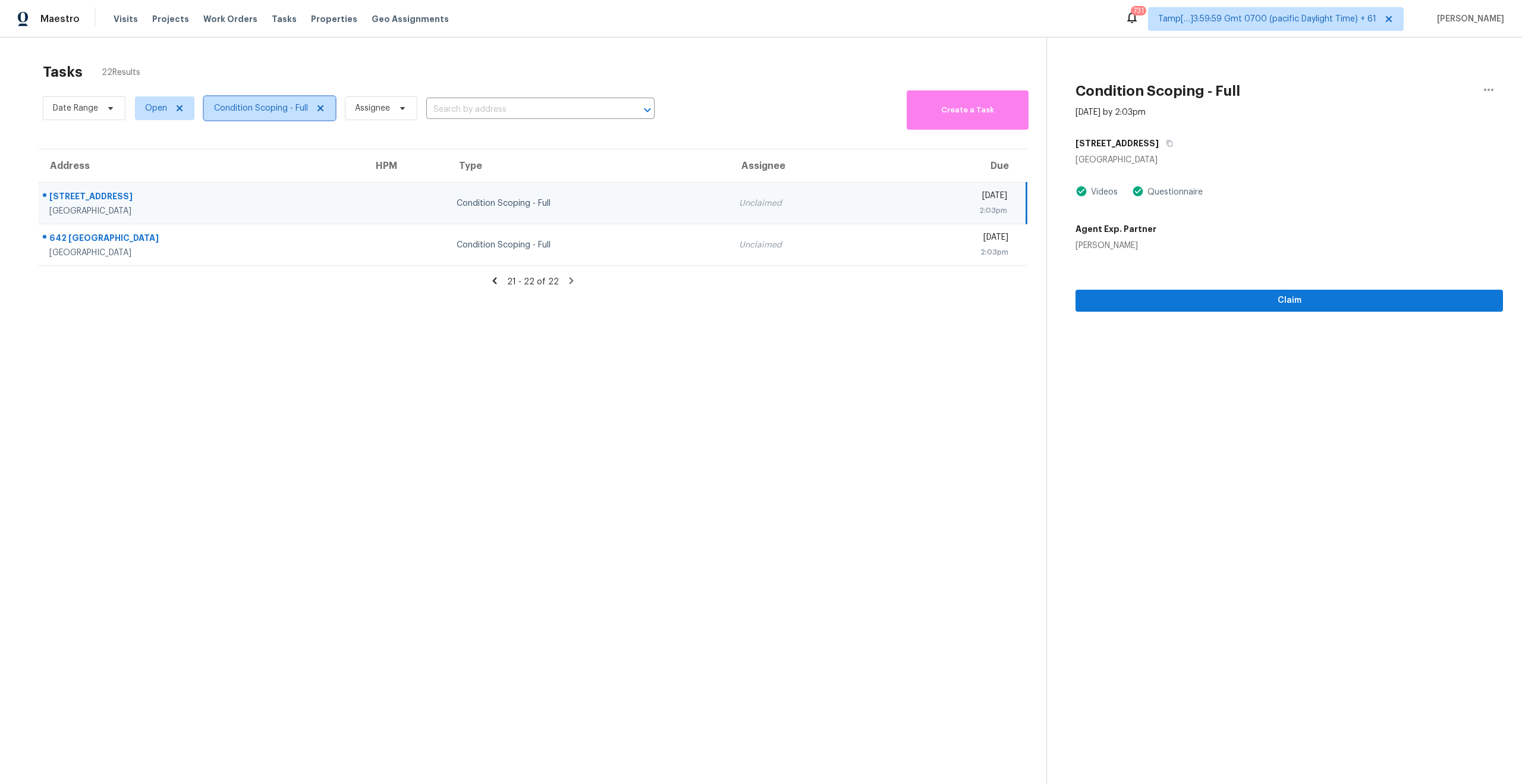
click at [245, 112] on span "Condition Scoping - Full" at bounding box center [261, 108] width 94 height 12
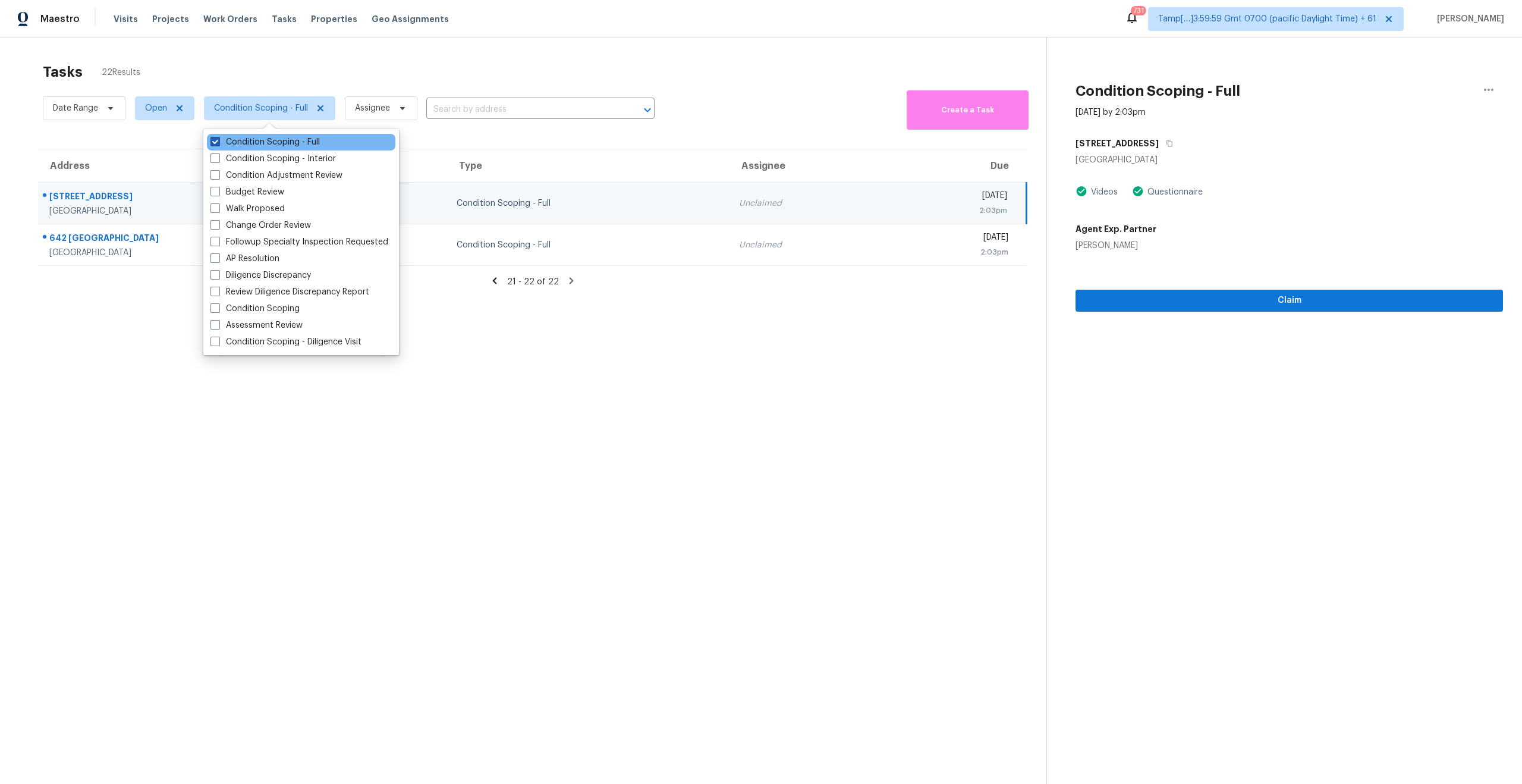
click at [214, 138] on span at bounding box center [215, 142] width 10 height 10
click at [214, 138] on input "Condition Scoping - Full" at bounding box center [214, 140] width 8 height 8
checkbox input "false"
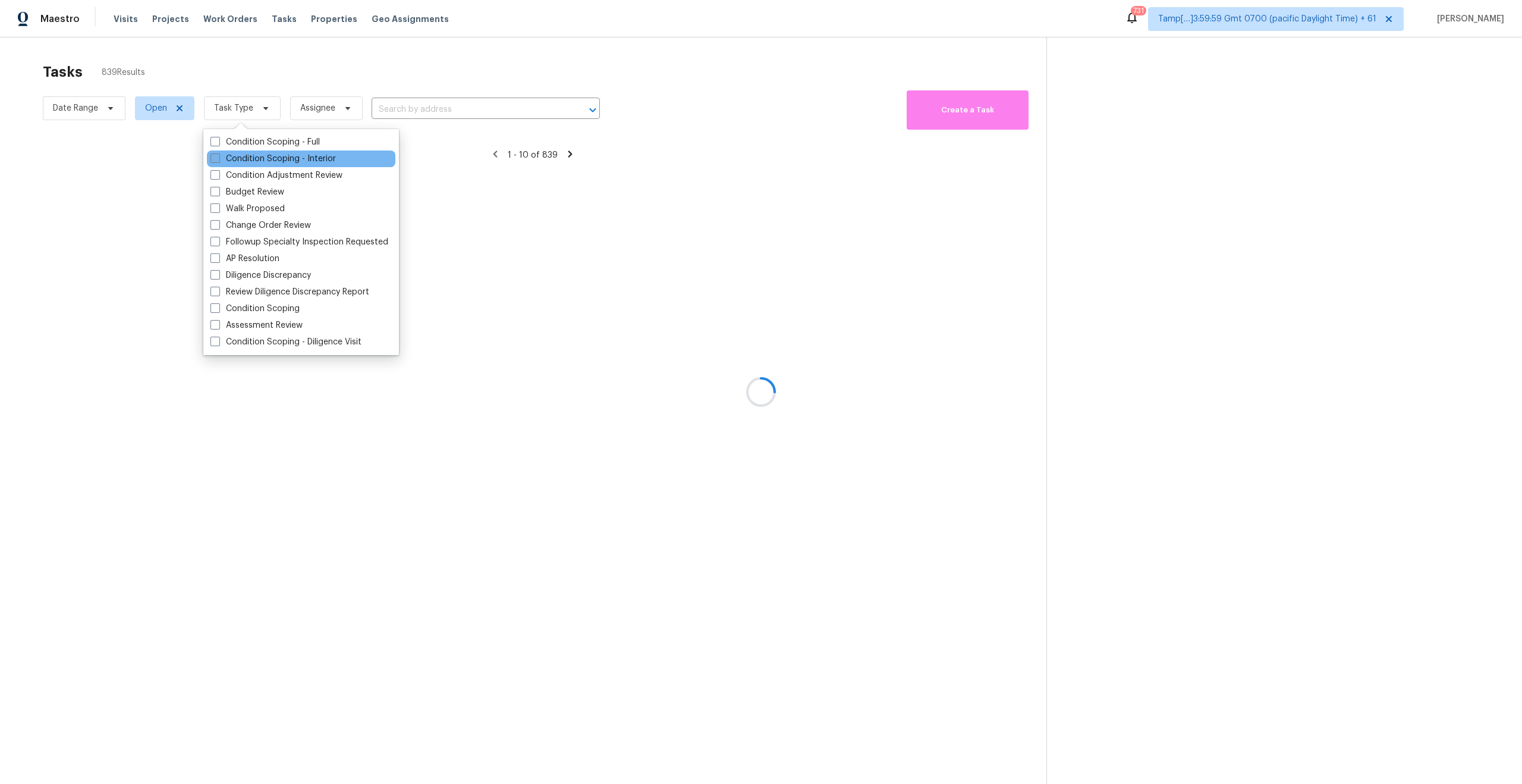
click at [211, 161] on span at bounding box center [215, 158] width 10 height 10
click at [211, 160] on input "Condition Scoping - Interior" at bounding box center [214, 156] width 8 height 8
checkbox input "true"
click at [314, 469] on div at bounding box center [761, 392] width 1522 height 784
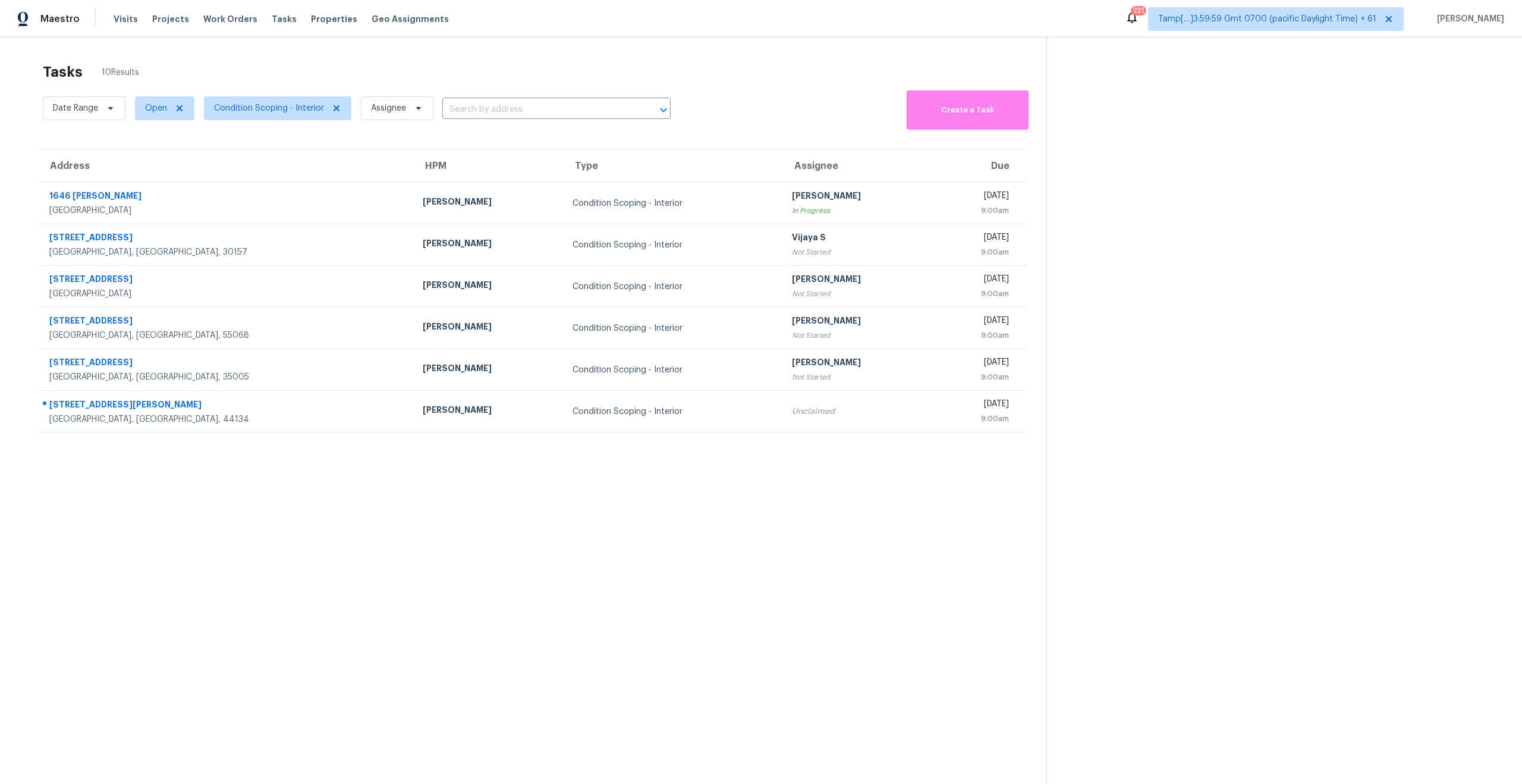
click at [494, 463] on section "Tasks 10 Results Date Range Open Condition Scoping - Interior Assignee ​ Create…" at bounding box center [533, 439] width 1028 height 765
click at [374, 499] on section "Tasks 10 Results Date Range Open Condition Scoping - Interior Assignee ​ Create…" at bounding box center [533, 439] width 1028 height 765
click at [261, 108] on span "Condition Scoping - Interior" at bounding box center [269, 108] width 110 height 12
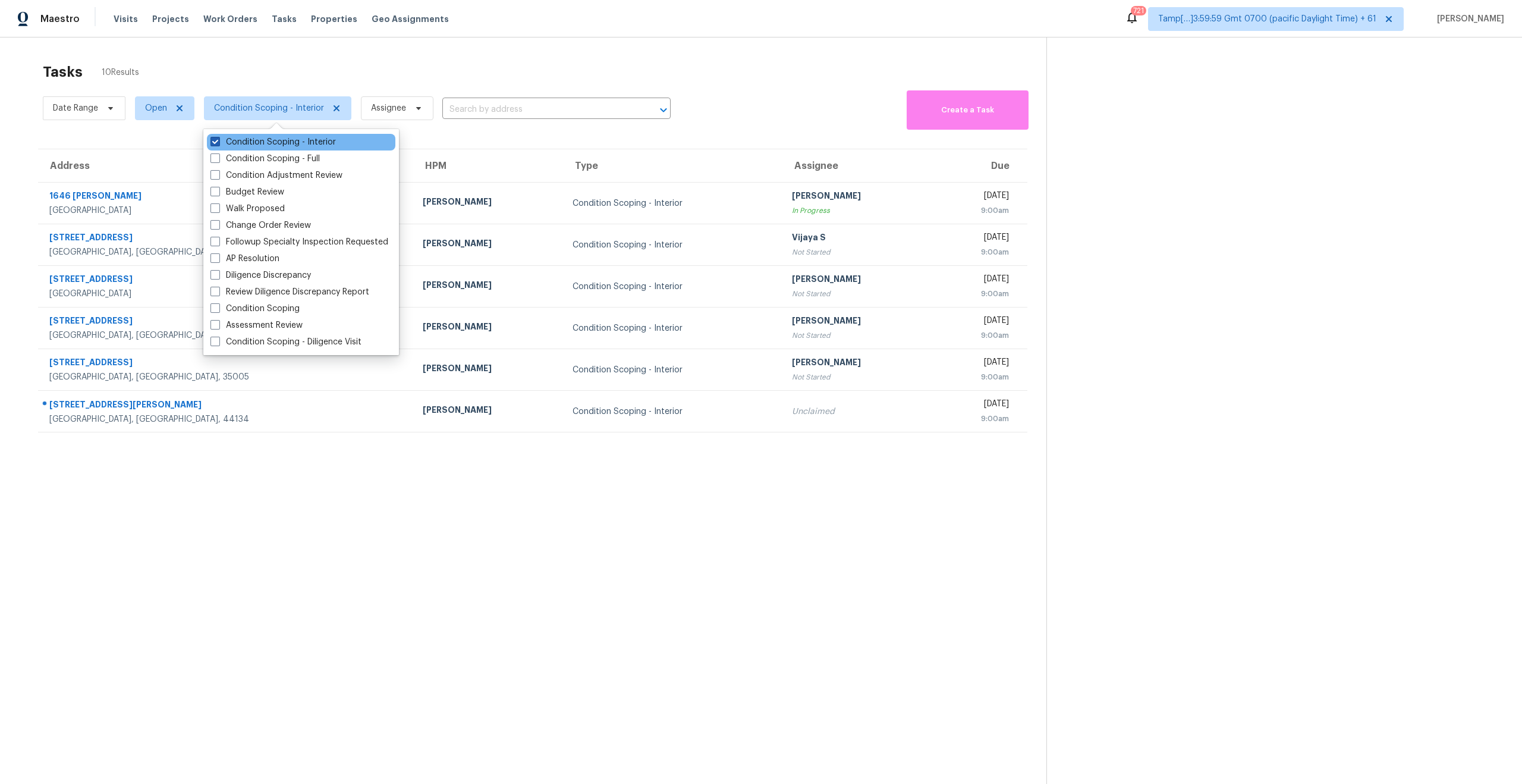
click at [216, 140] on span at bounding box center [215, 142] width 10 height 10
click at [216, 140] on input "Condition Scoping - Interior" at bounding box center [214, 140] width 8 height 8
checkbox input "false"
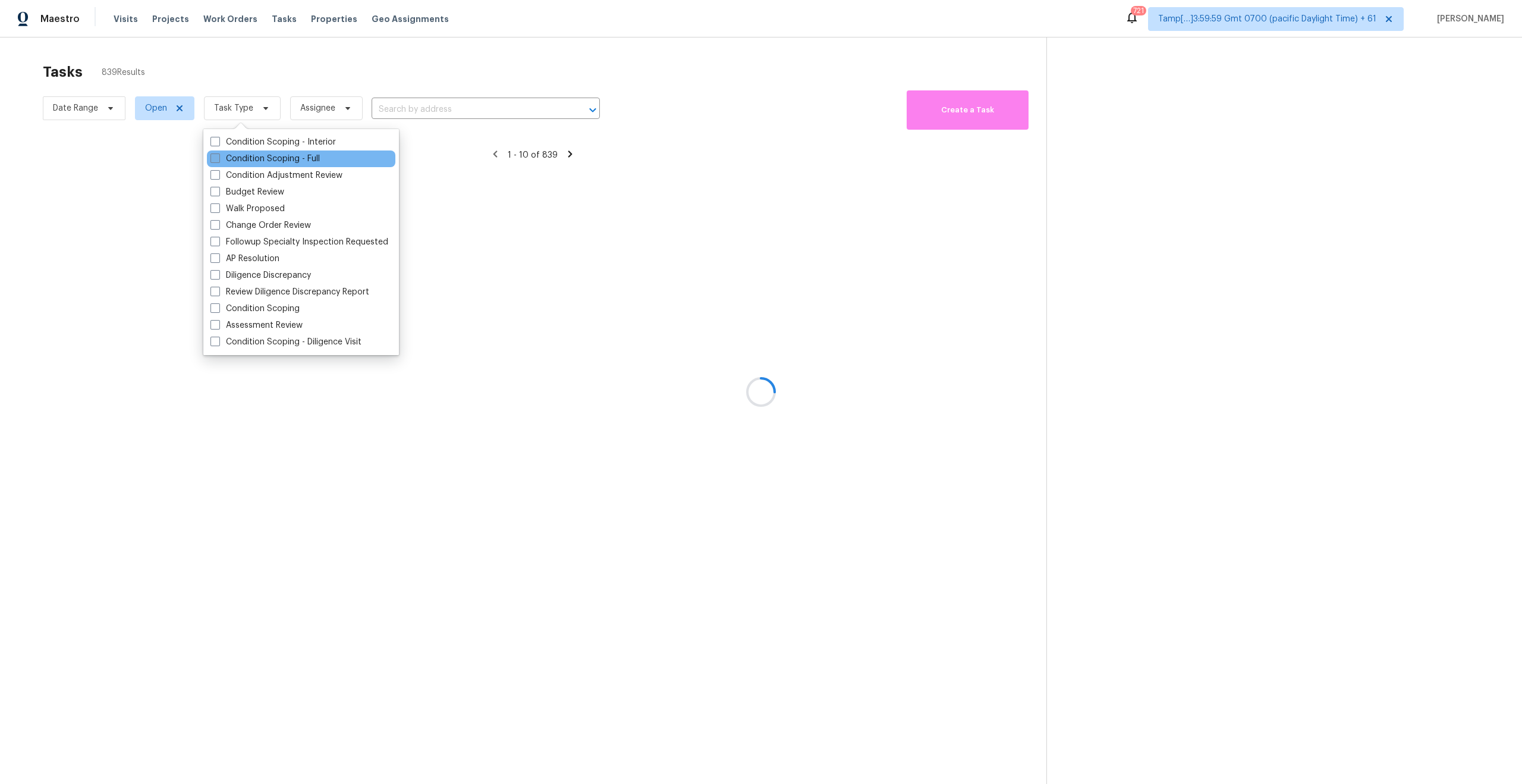
click at [215, 162] on span at bounding box center [215, 158] width 10 height 10
click at [215, 160] on input "Condition Scoping - Full" at bounding box center [214, 156] width 8 height 8
checkbox input "true"
click at [269, 45] on div at bounding box center [761, 392] width 1522 height 784
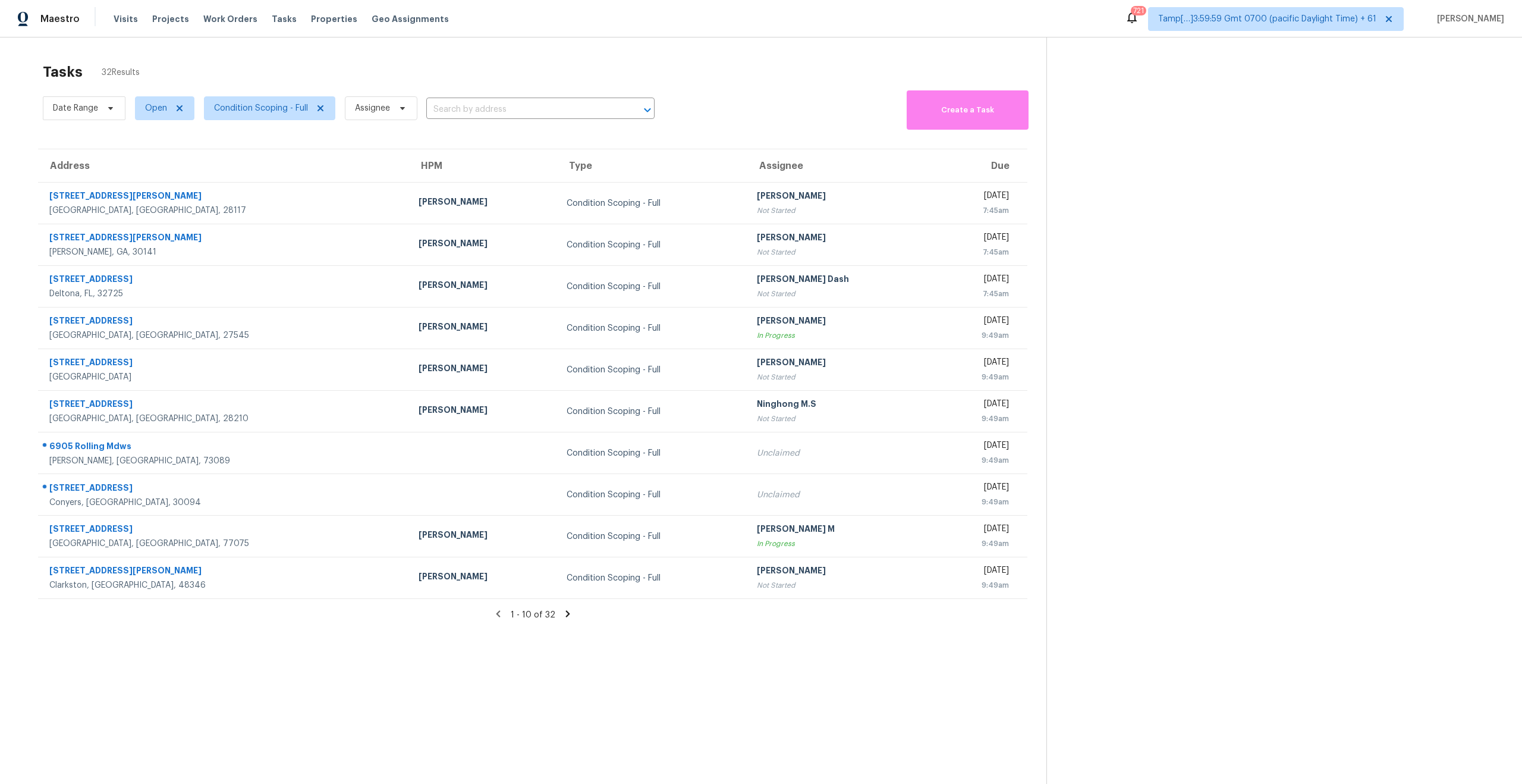
click at [568, 617] on icon at bounding box center [568, 613] width 11 height 11
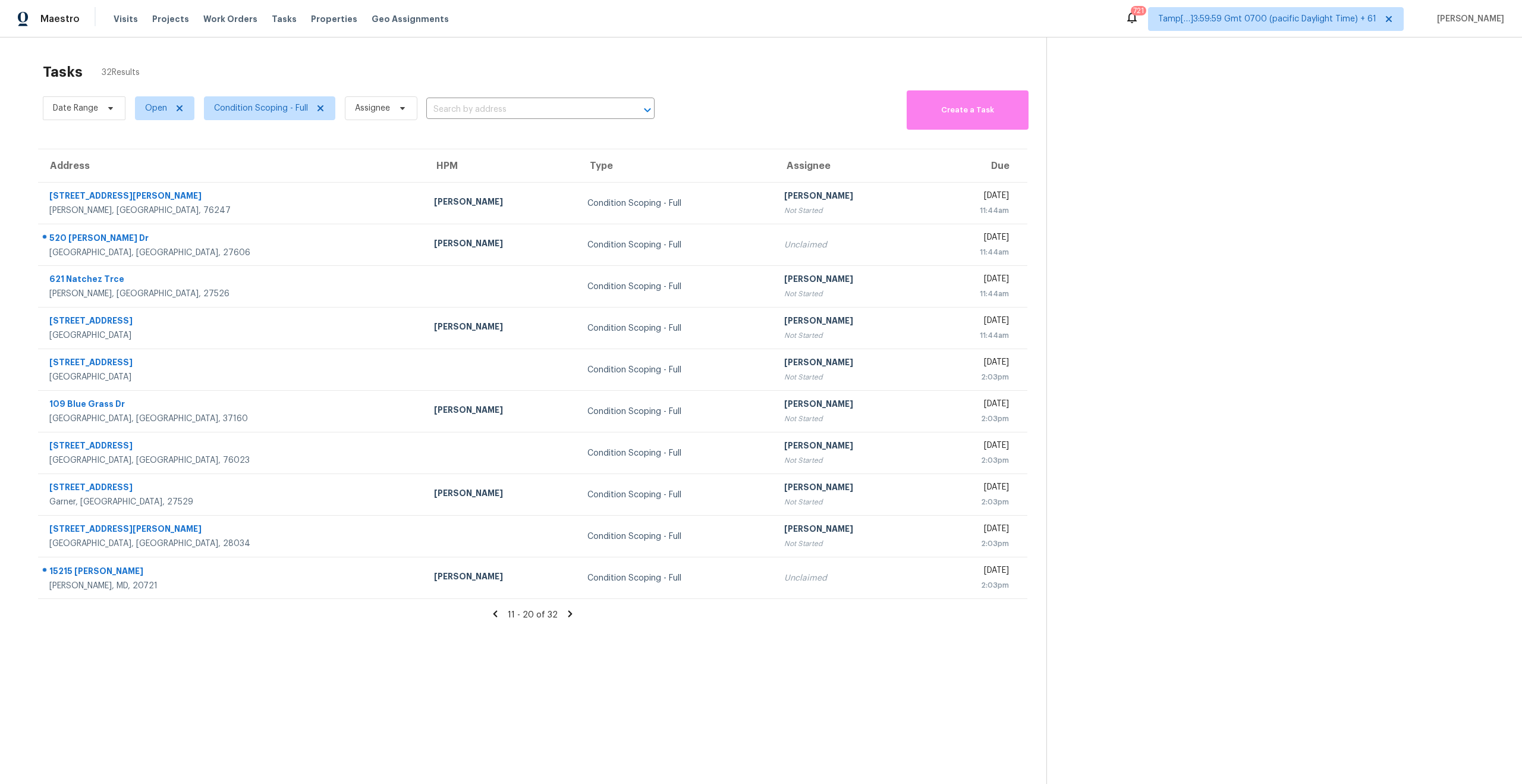
click at [568, 617] on icon at bounding box center [570, 613] width 11 height 11
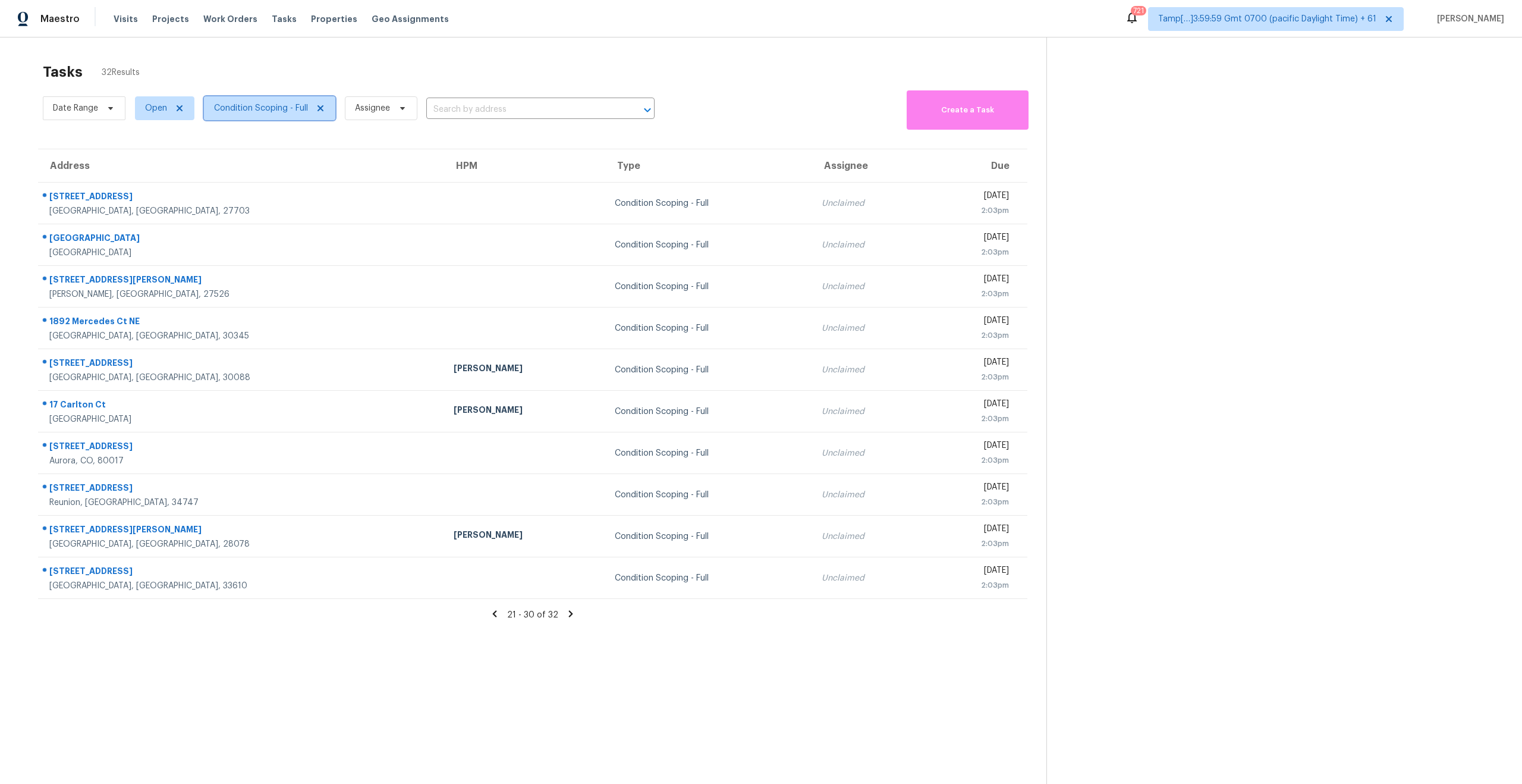
click at [229, 109] on span "Condition Scoping - Full" at bounding box center [261, 108] width 94 height 12
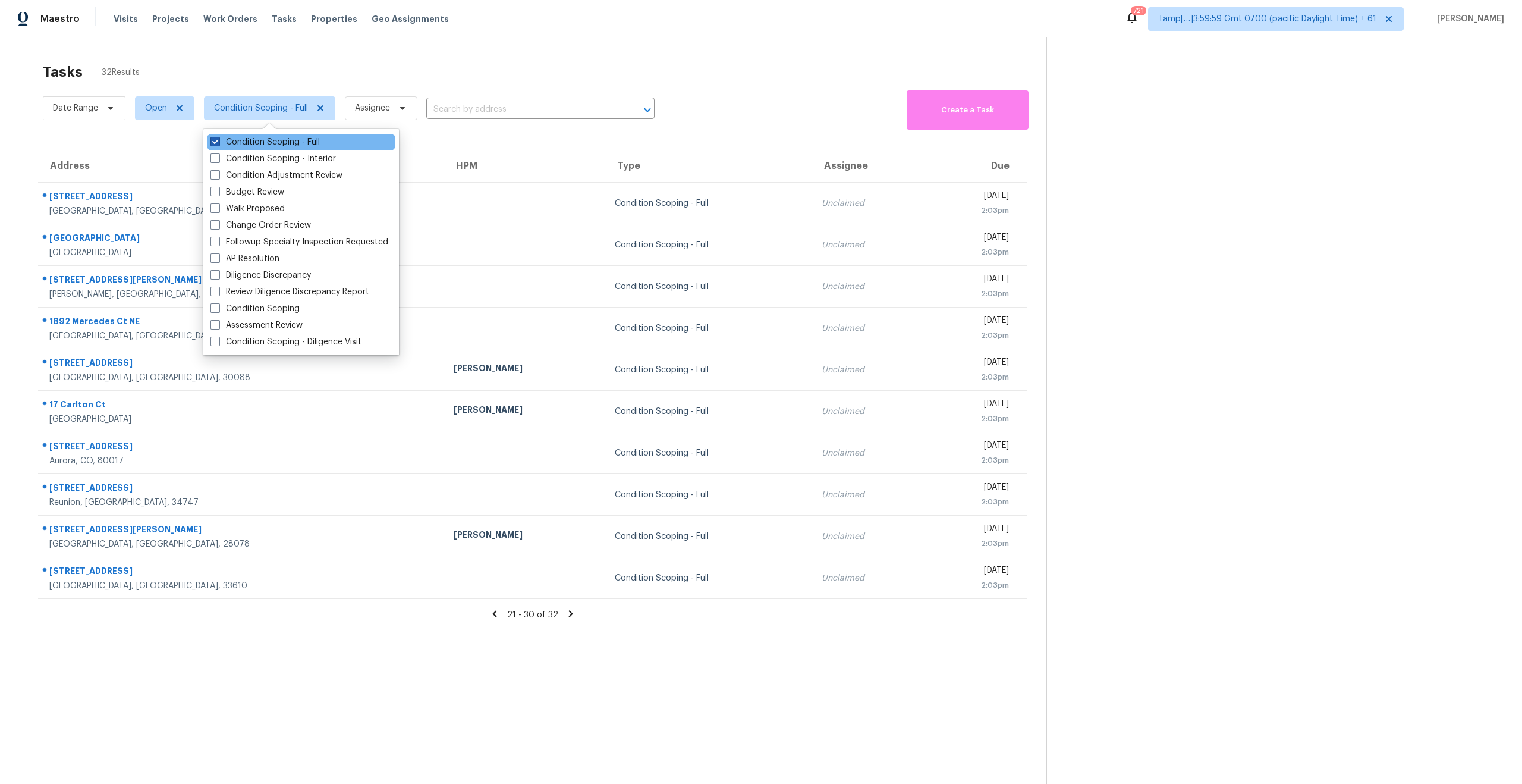
click at [214, 139] on span at bounding box center [215, 142] width 10 height 10
click at [214, 139] on input "Condition Scoping - Full" at bounding box center [214, 140] width 8 height 8
checkbox input "false"
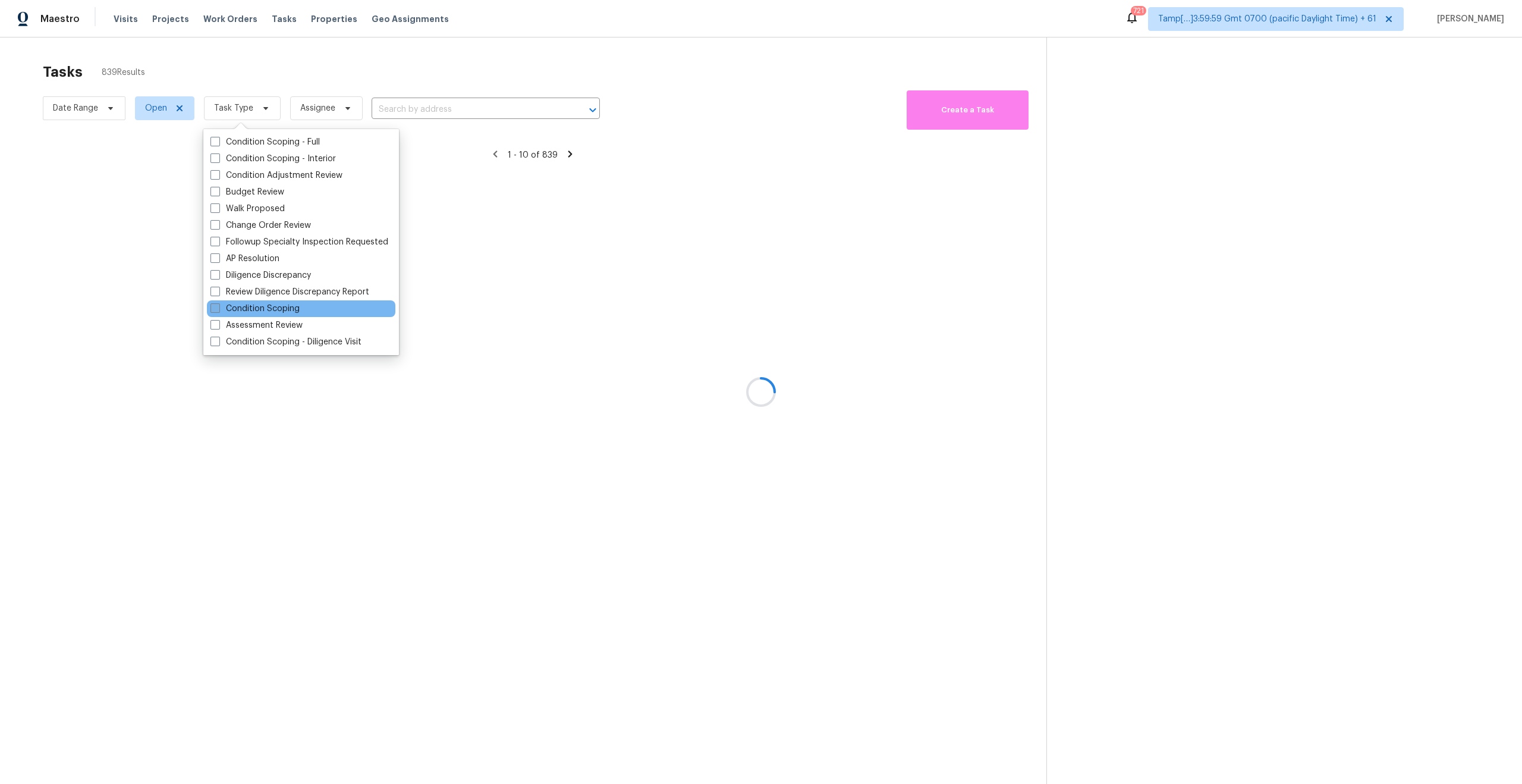
click at [216, 309] on span at bounding box center [215, 308] width 10 height 10
click at [216, 309] on input "Condition Scoping" at bounding box center [214, 306] width 8 height 8
checkbox input "true"
click at [312, 60] on div at bounding box center [761, 392] width 1522 height 784
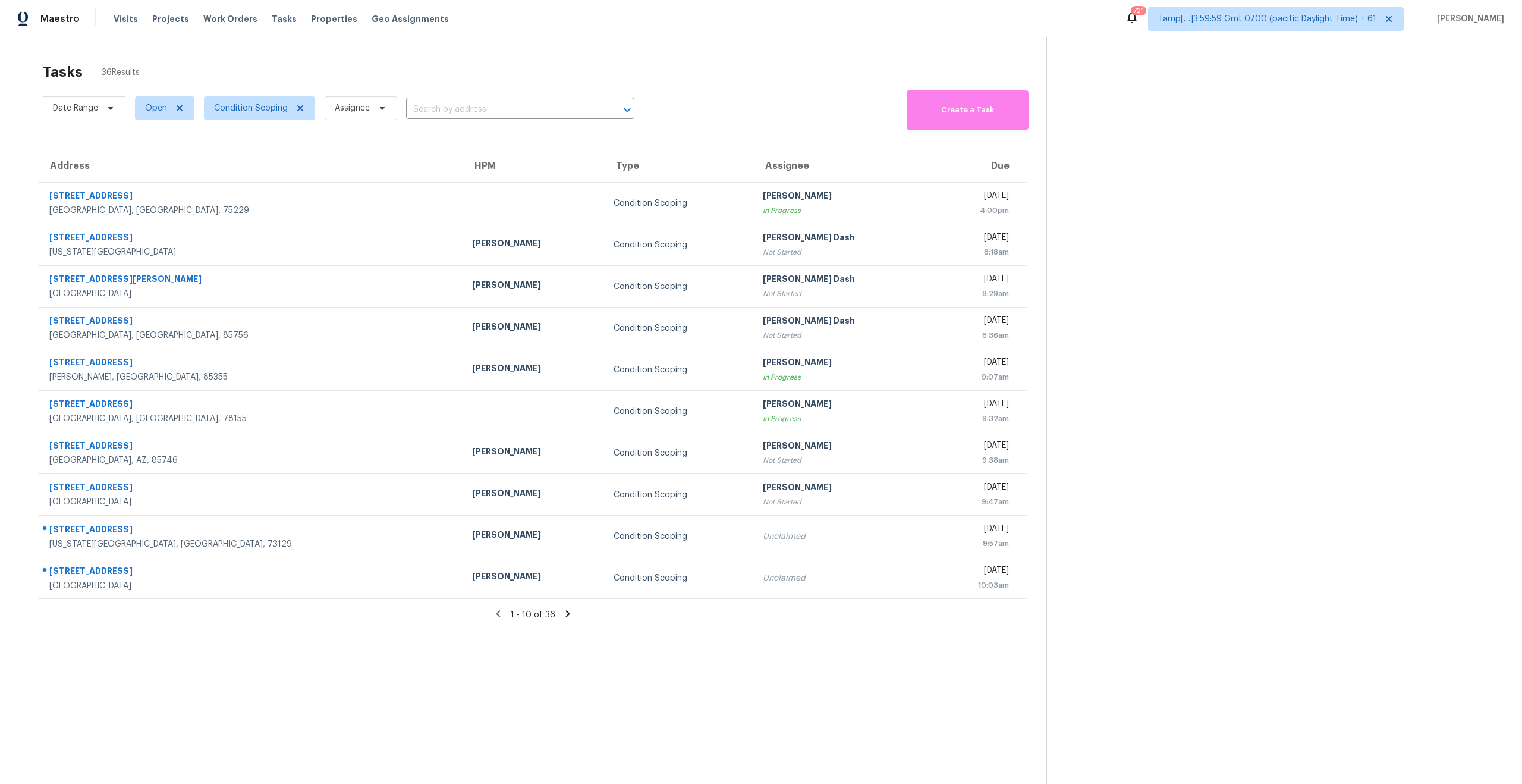
click at [568, 613] on icon at bounding box center [568, 613] width 4 height 7
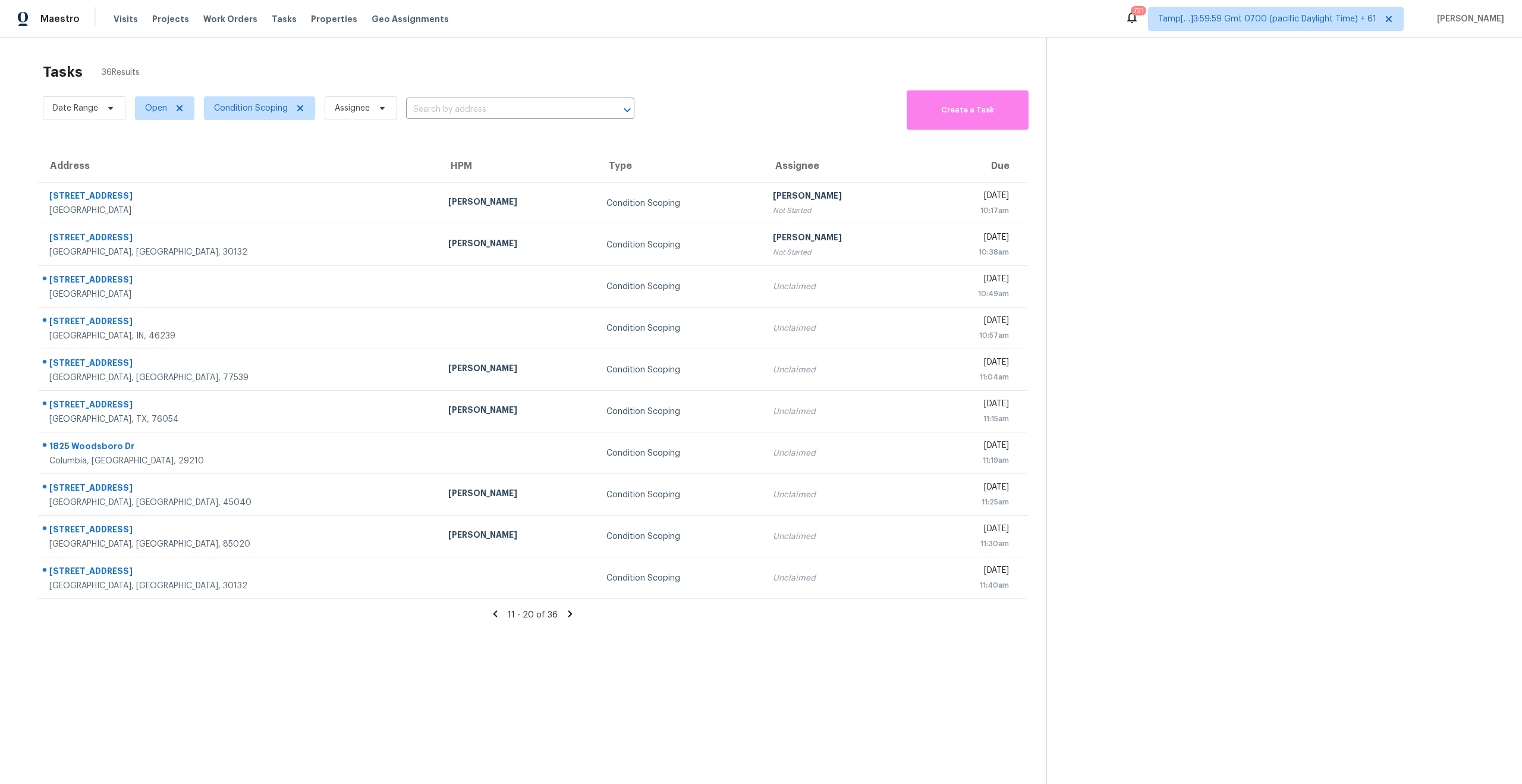
click at [568, 613] on icon at bounding box center [570, 613] width 11 height 11
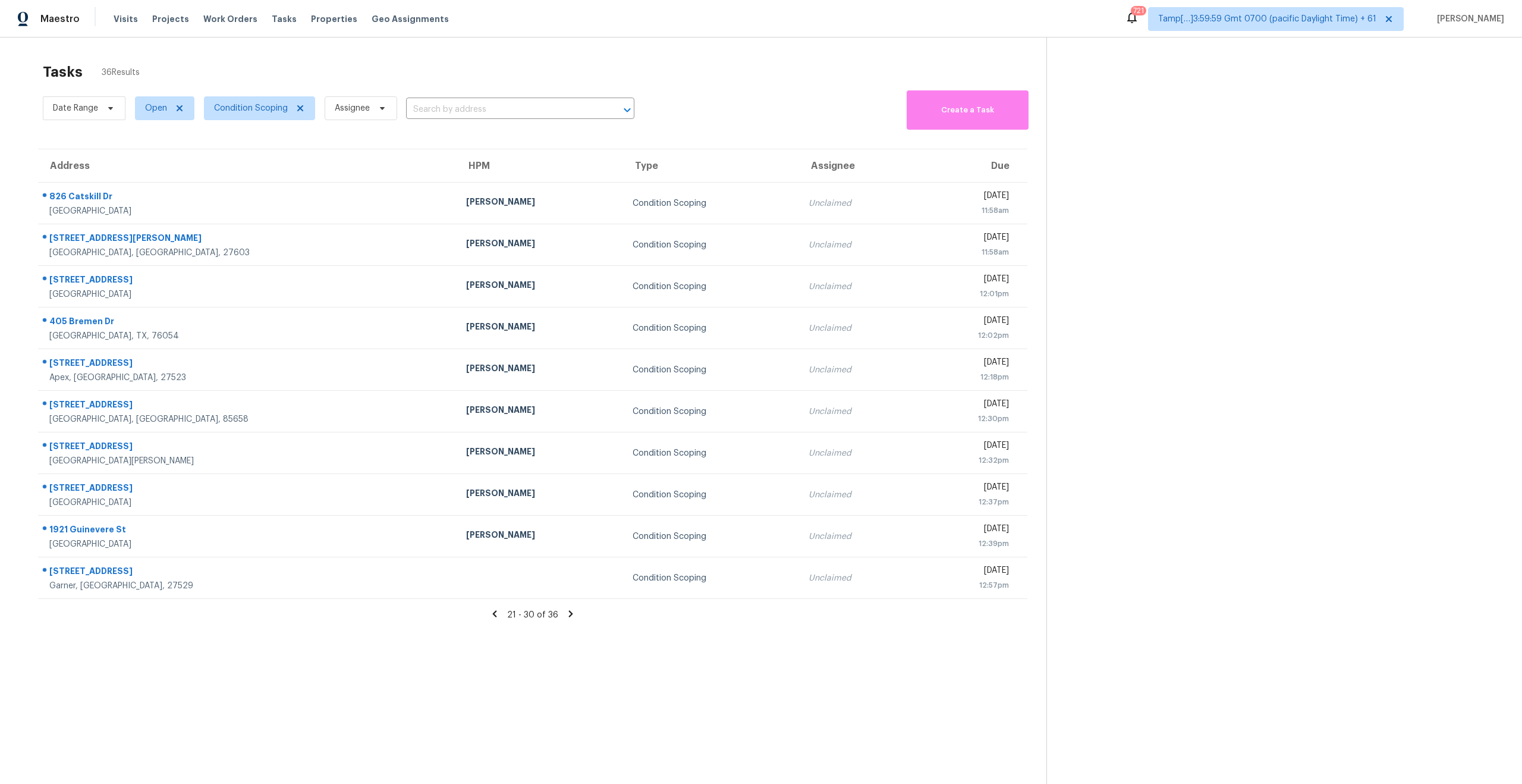
click at [568, 613] on icon at bounding box center [571, 613] width 11 height 11
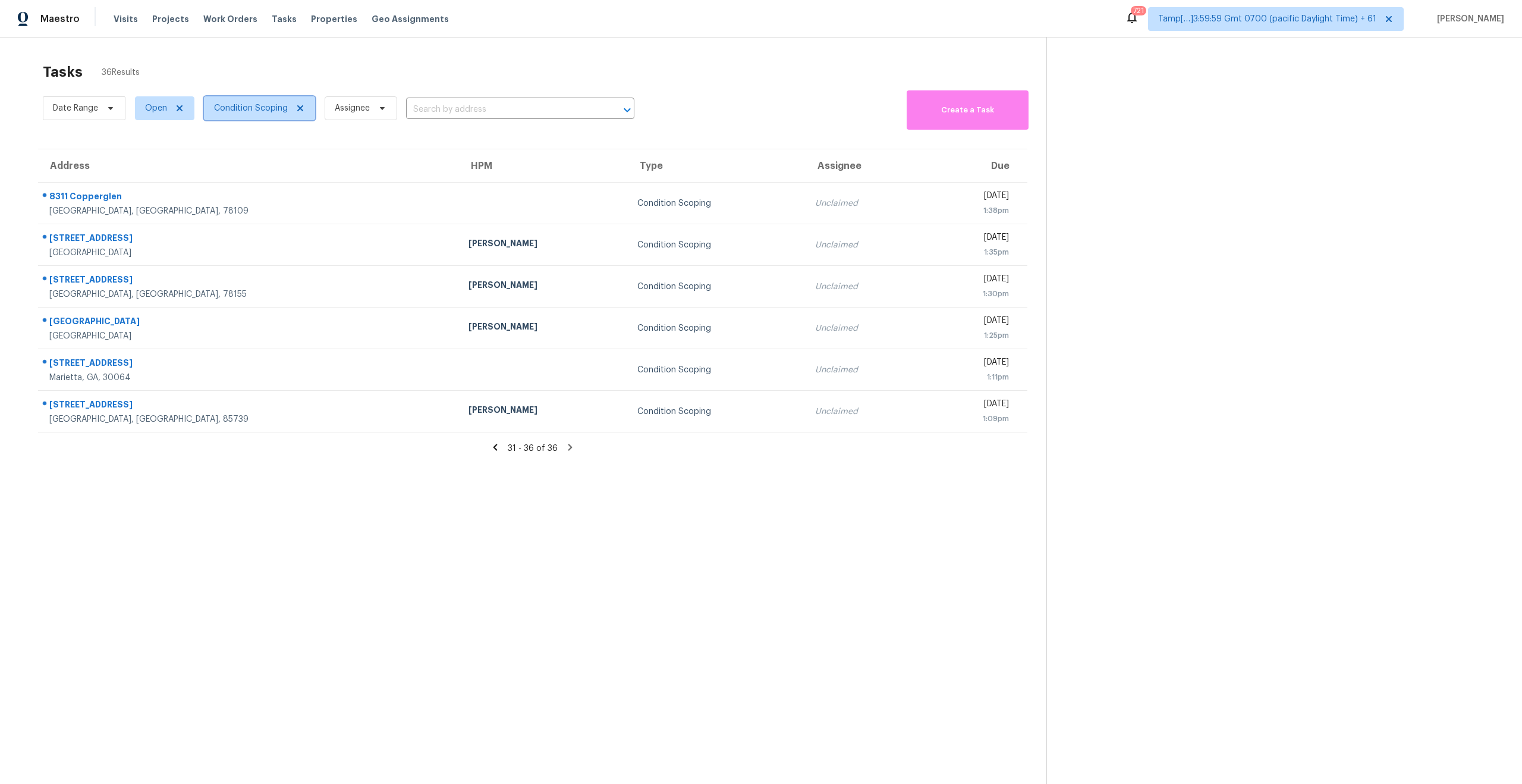
click at [240, 109] on span "Condition Scoping" at bounding box center [251, 108] width 73 height 12
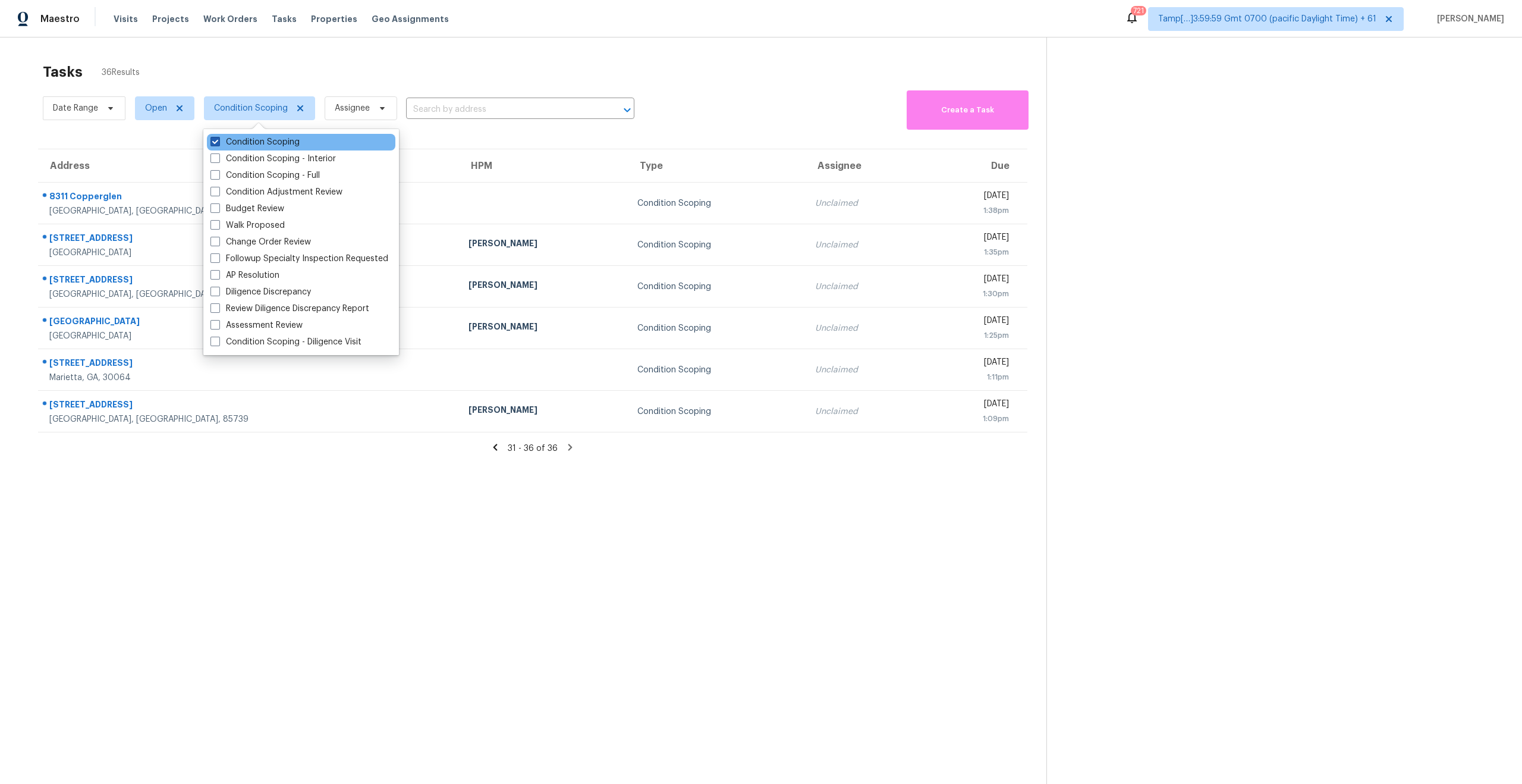
click at [218, 138] on span at bounding box center [215, 142] width 10 height 10
click at [218, 138] on input "Condition Scoping" at bounding box center [214, 140] width 8 height 8
checkbox input "false"
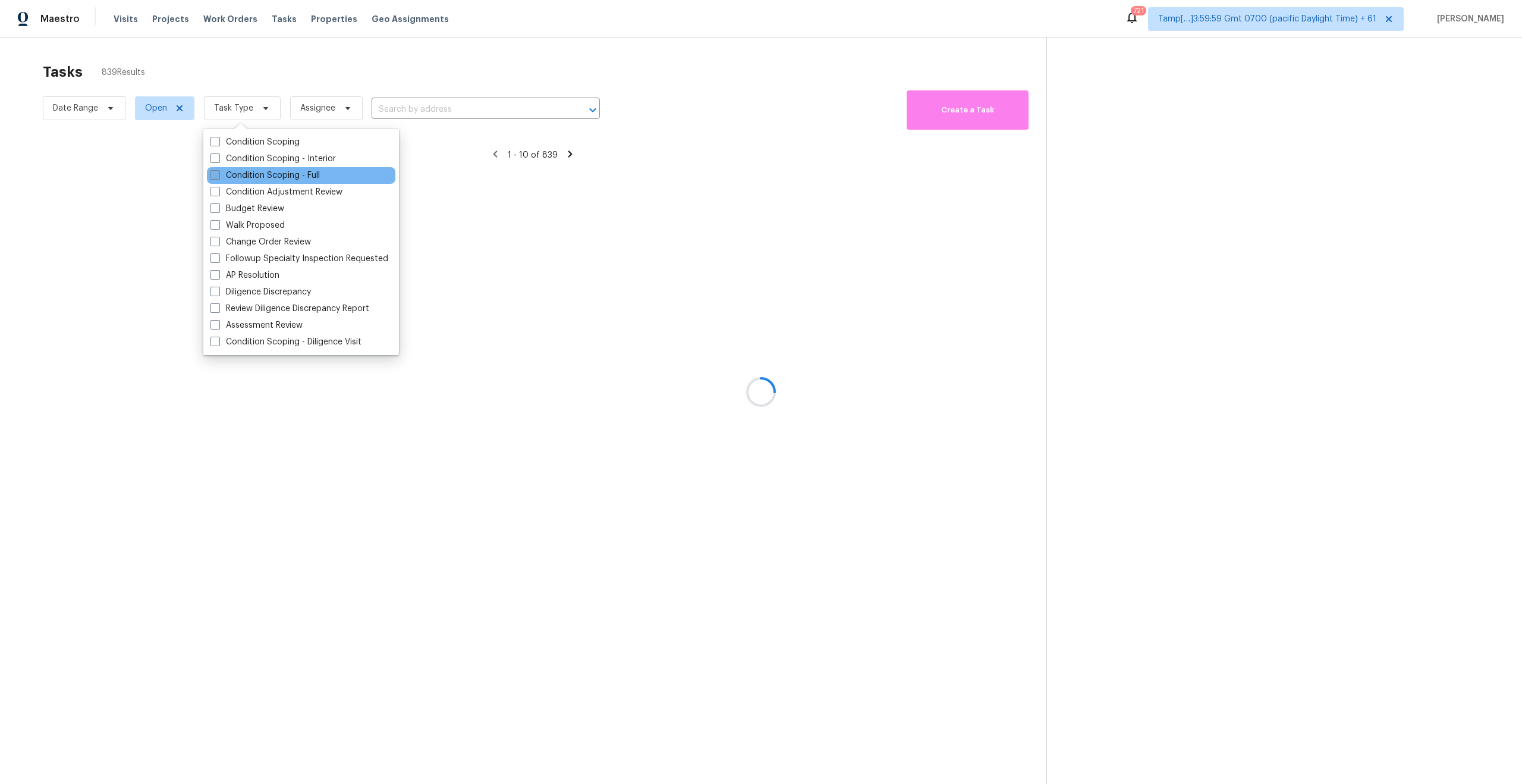
click at [215, 178] on span at bounding box center [215, 175] width 10 height 10
click at [215, 178] on input "Condition Scoping - Full" at bounding box center [214, 174] width 8 height 8
checkbox input "true"
click at [299, 57] on div at bounding box center [761, 392] width 1522 height 784
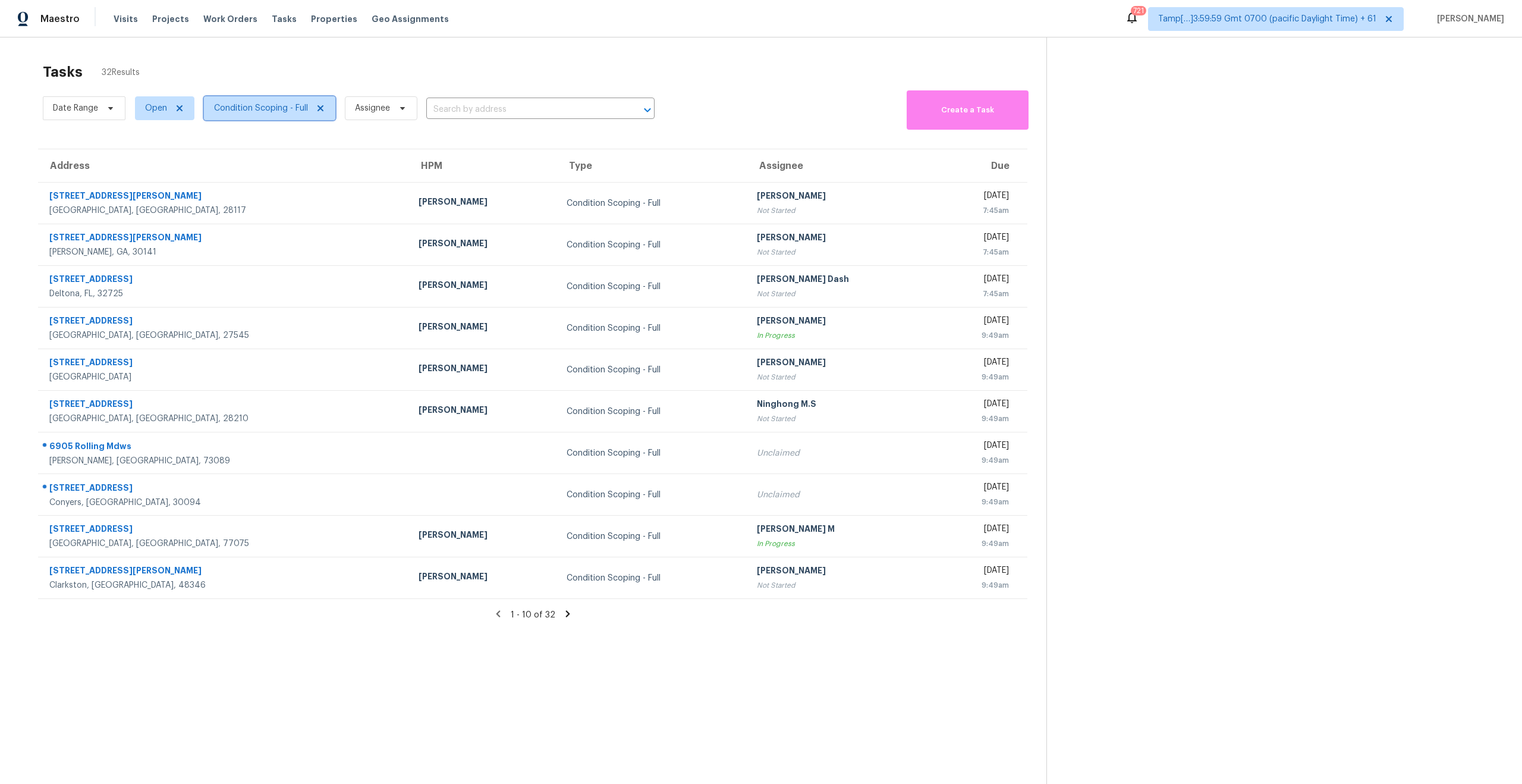
click at [247, 109] on span "Condition Scoping - Full" at bounding box center [261, 108] width 94 height 12
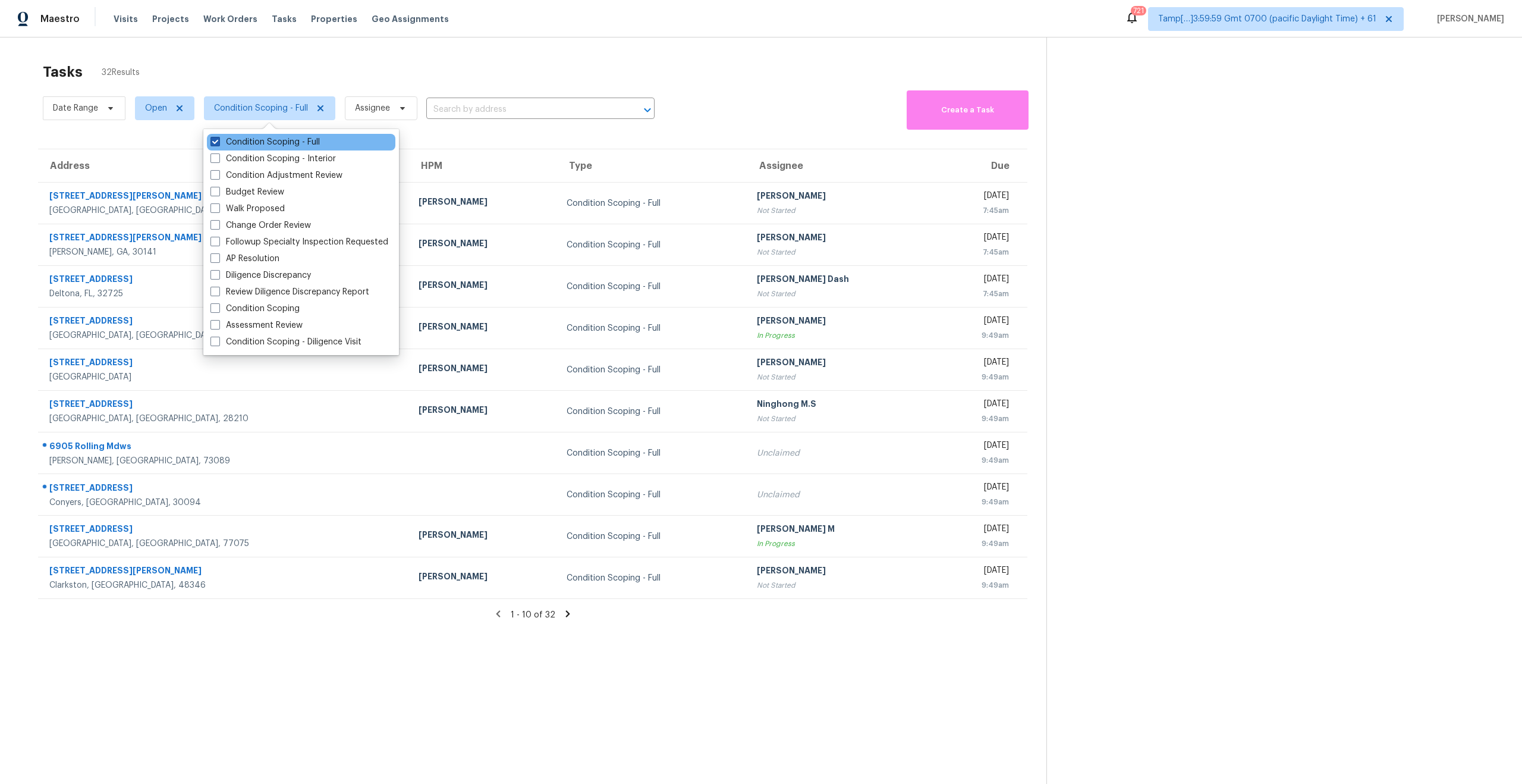
click at [212, 140] on span at bounding box center [215, 142] width 10 height 10
click at [212, 140] on input "Condition Scoping - Full" at bounding box center [214, 140] width 8 height 8
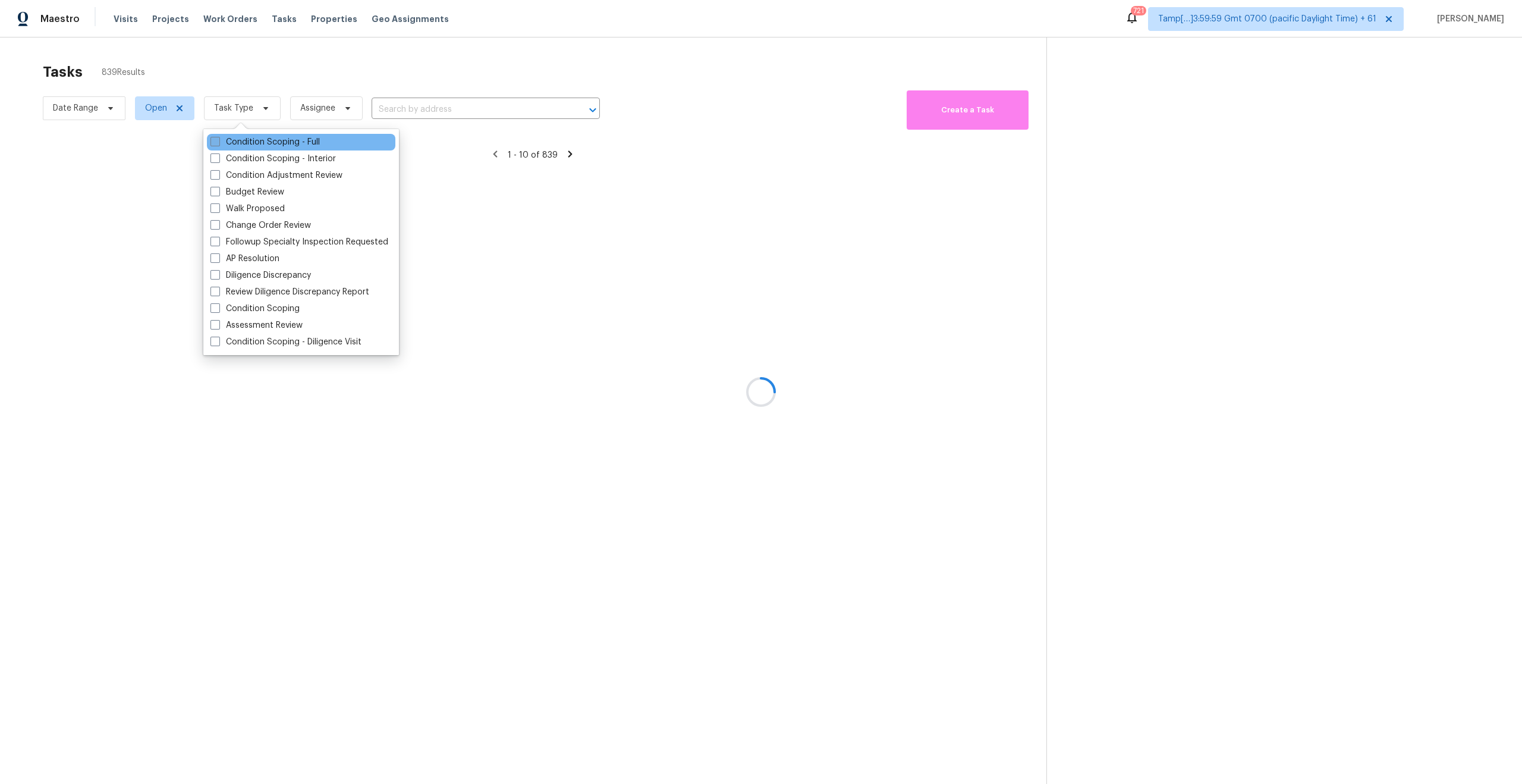
click at [217, 147] on label "Condition Scoping - Full" at bounding box center [265, 142] width 109 height 12
click at [217, 144] on input "Condition Scoping - Full" at bounding box center [214, 140] width 8 height 8
checkbox input "true"
click at [251, 70] on div at bounding box center [761, 392] width 1522 height 784
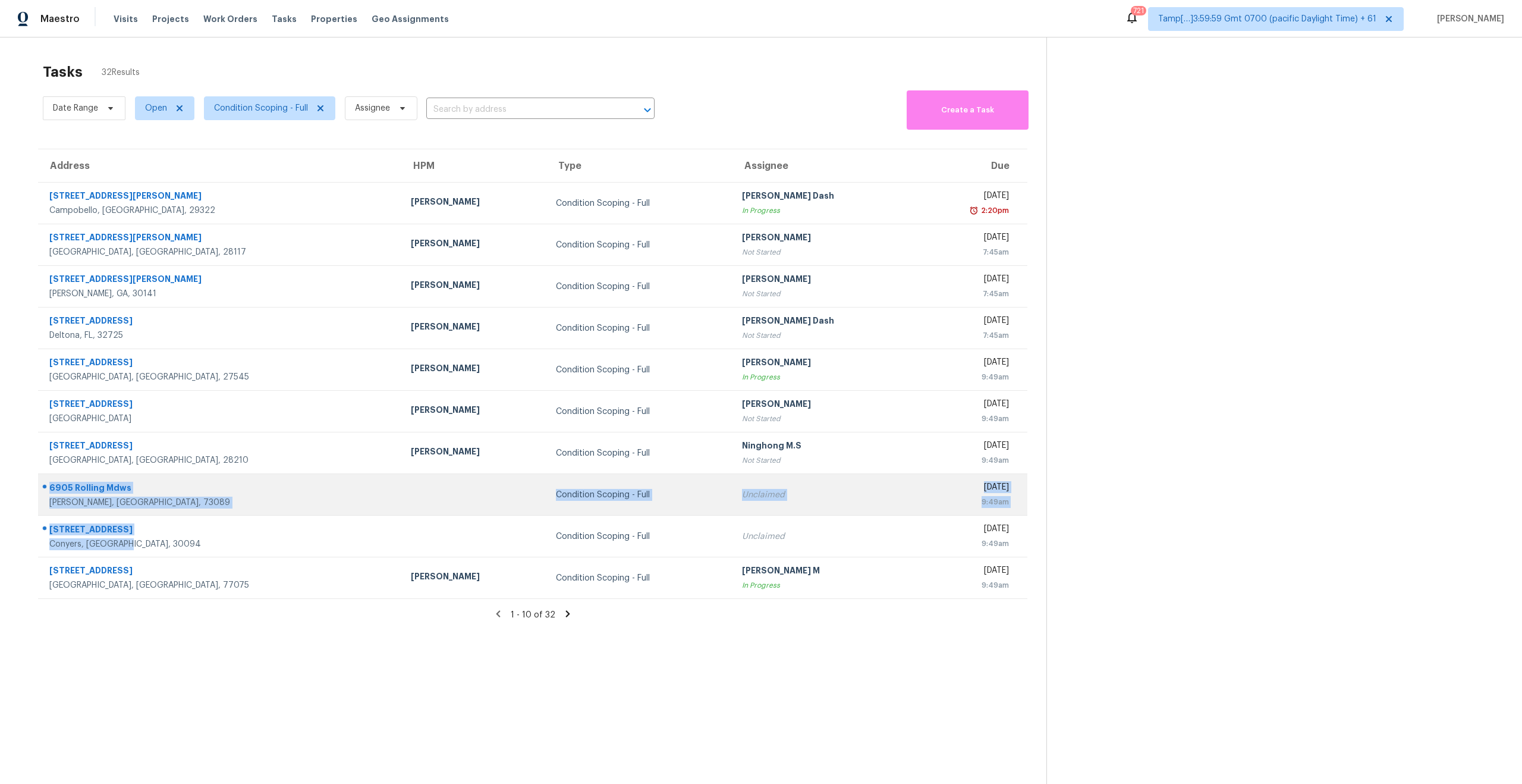
drag, startPoint x: 136, startPoint y: 543, endPoint x: 42, endPoint y: 489, distance: 108.4
click at [42, 489] on tbody "381 Royal Burgess Dr Campobello, SC, 29322 Calley Sanchez Condition Scoping - F…" at bounding box center [532, 390] width 990 height 416
copy tbody "6905 Rolling Mdws Tuttle, OK, 73089 Condition Scoping - Full Unclaimed Thu, Oct…"
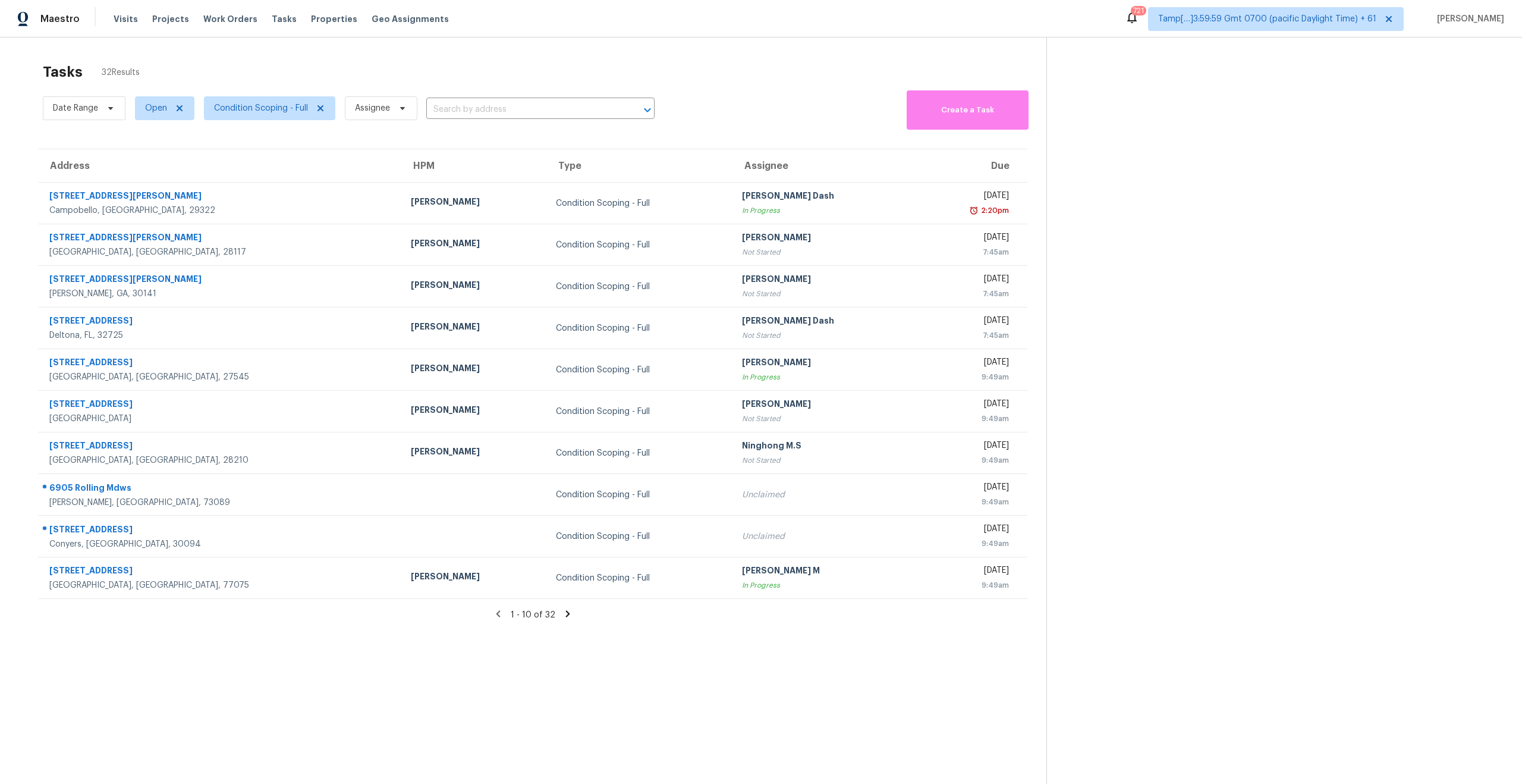
click at [564, 610] on icon at bounding box center [568, 613] width 11 height 11
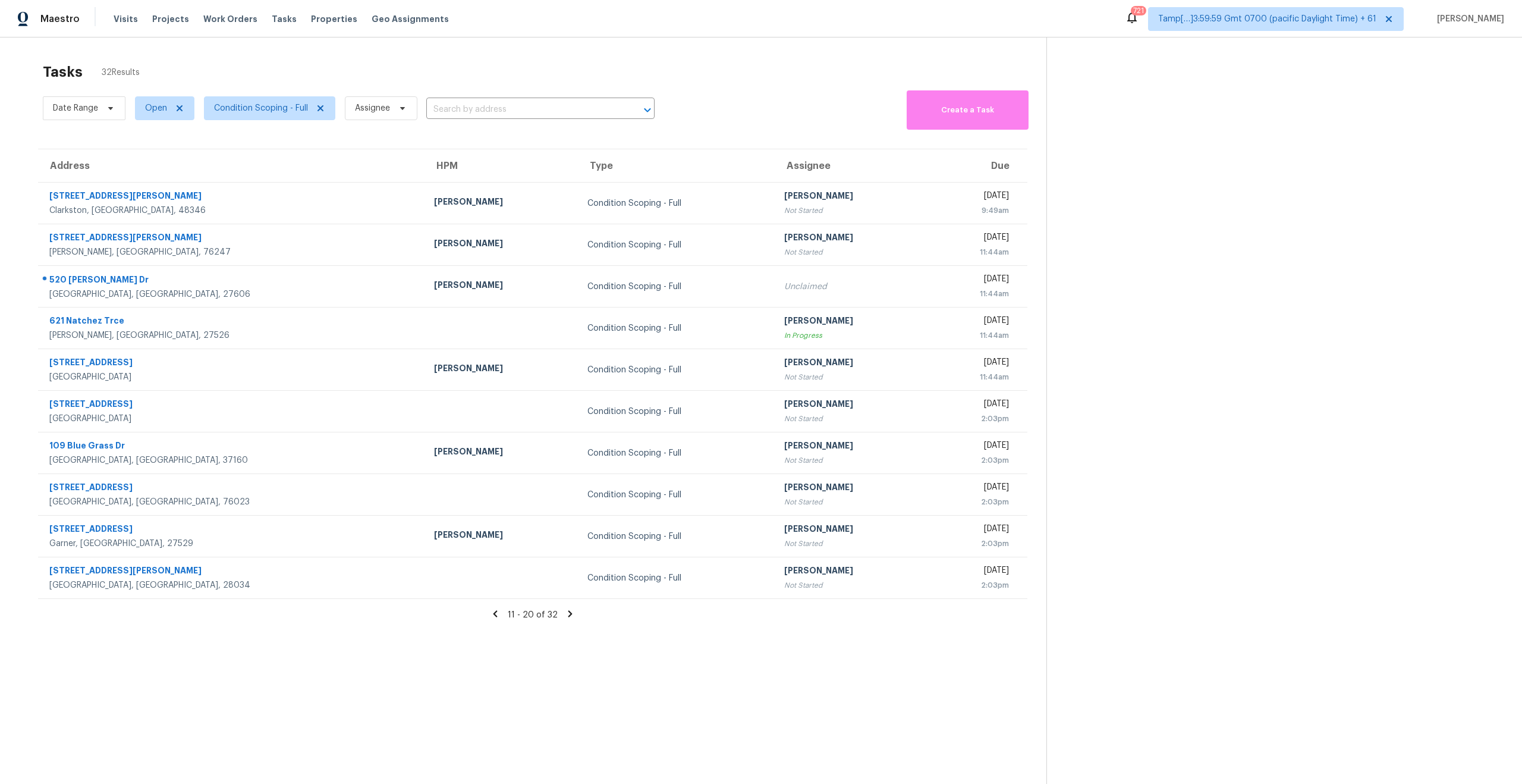
click at [402, 671] on section "Tasks 32 Results Date Range Open Condition Scoping - Full Assignee ​ Create a T…" at bounding box center [533, 439] width 1028 height 765
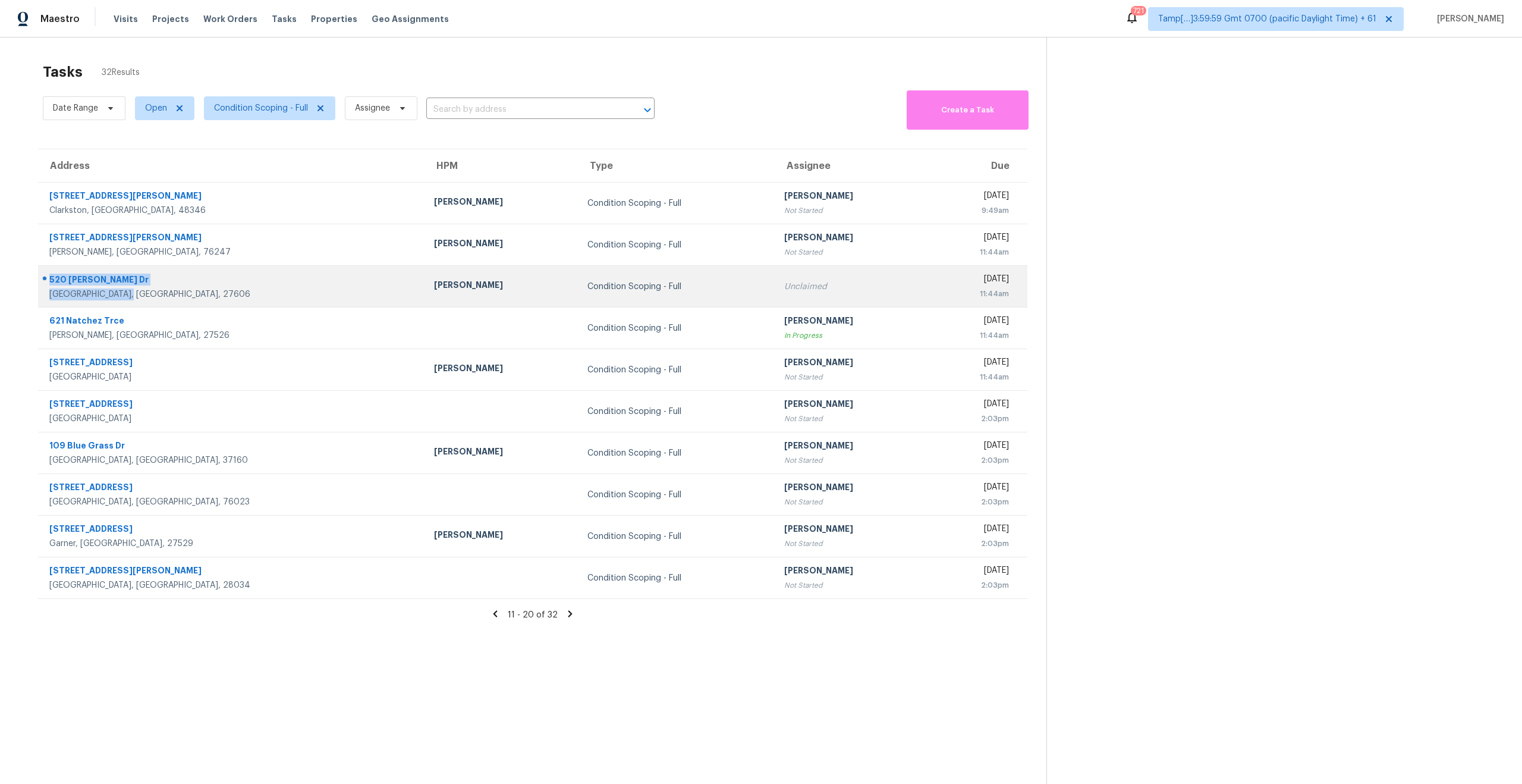
drag, startPoint x: 132, startPoint y: 296, endPoint x: 42, endPoint y: 273, distance: 92.9
click at [42, 273] on div "520 Powell Dr Raleigh, NC, 27606" at bounding box center [227, 286] width 377 height 28
copy div "520 Powell Dr Raleigh, NC, 27606"
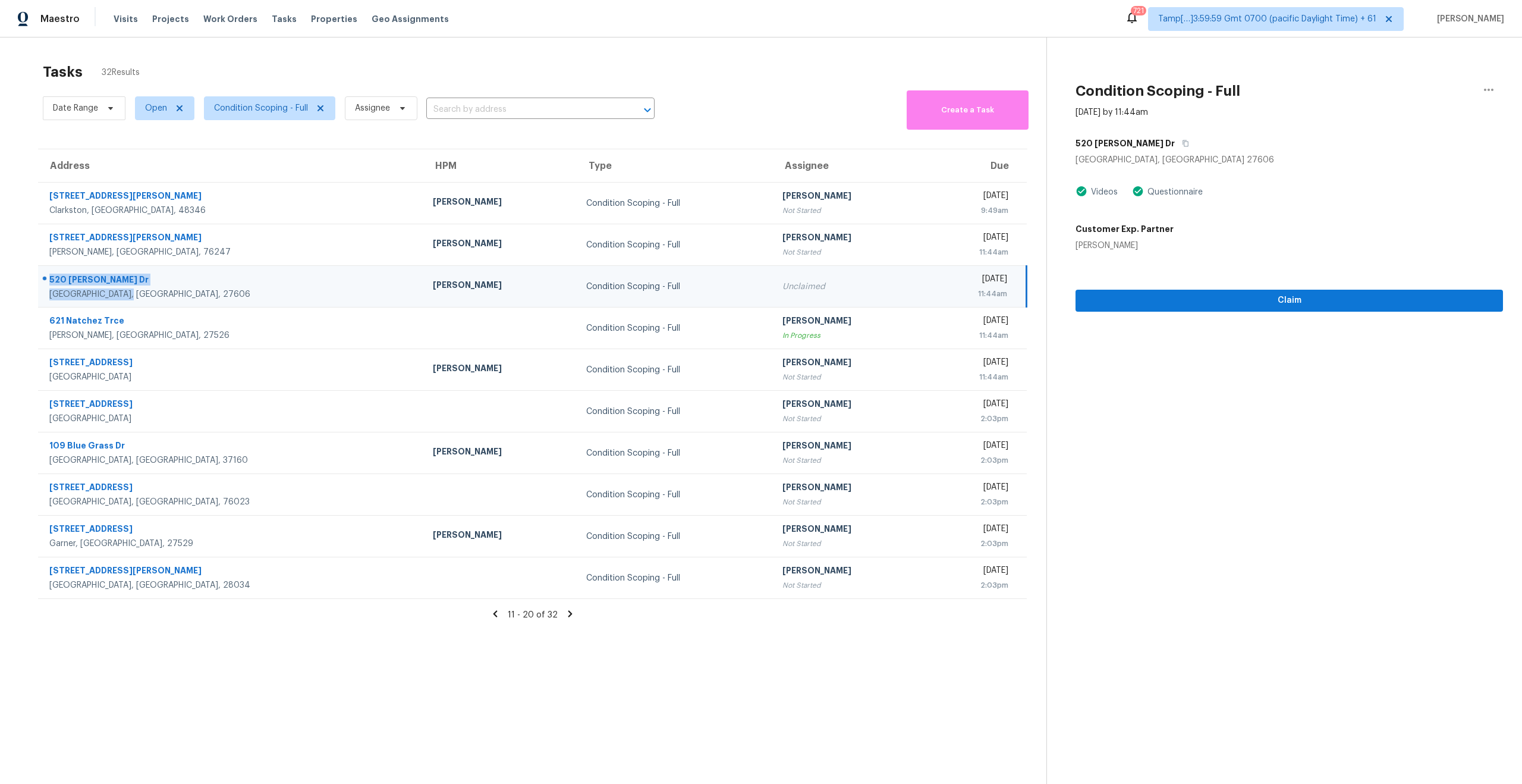
click at [286, 666] on section "Tasks 32 Results Date Range Open Condition Scoping - Full Assignee ​ Create a T…" at bounding box center [533, 439] width 1028 height 765
click at [569, 613] on icon at bounding box center [571, 613] width 4 height 7
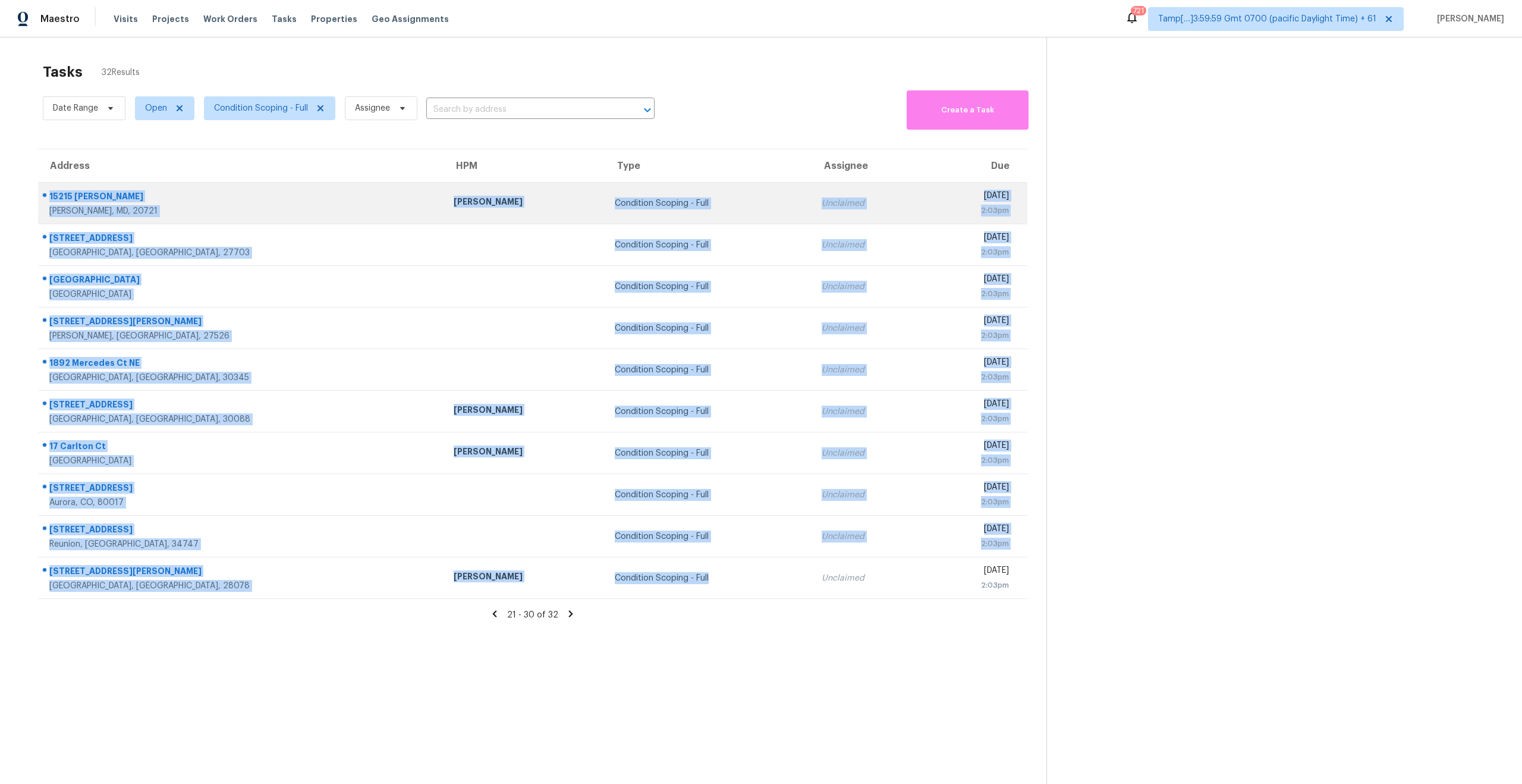
drag, startPoint x: 651, startPoint y: 581, endPoint x: 51, endPoint y: 201, distance: 710.2
click at [51, 201] on tbody "15215 Jennings Ln Bowie, MD, 20721 Nicolas Campuzano Condition Scoping - Full U…" at bounding box center [532, 390] width 990 height 416
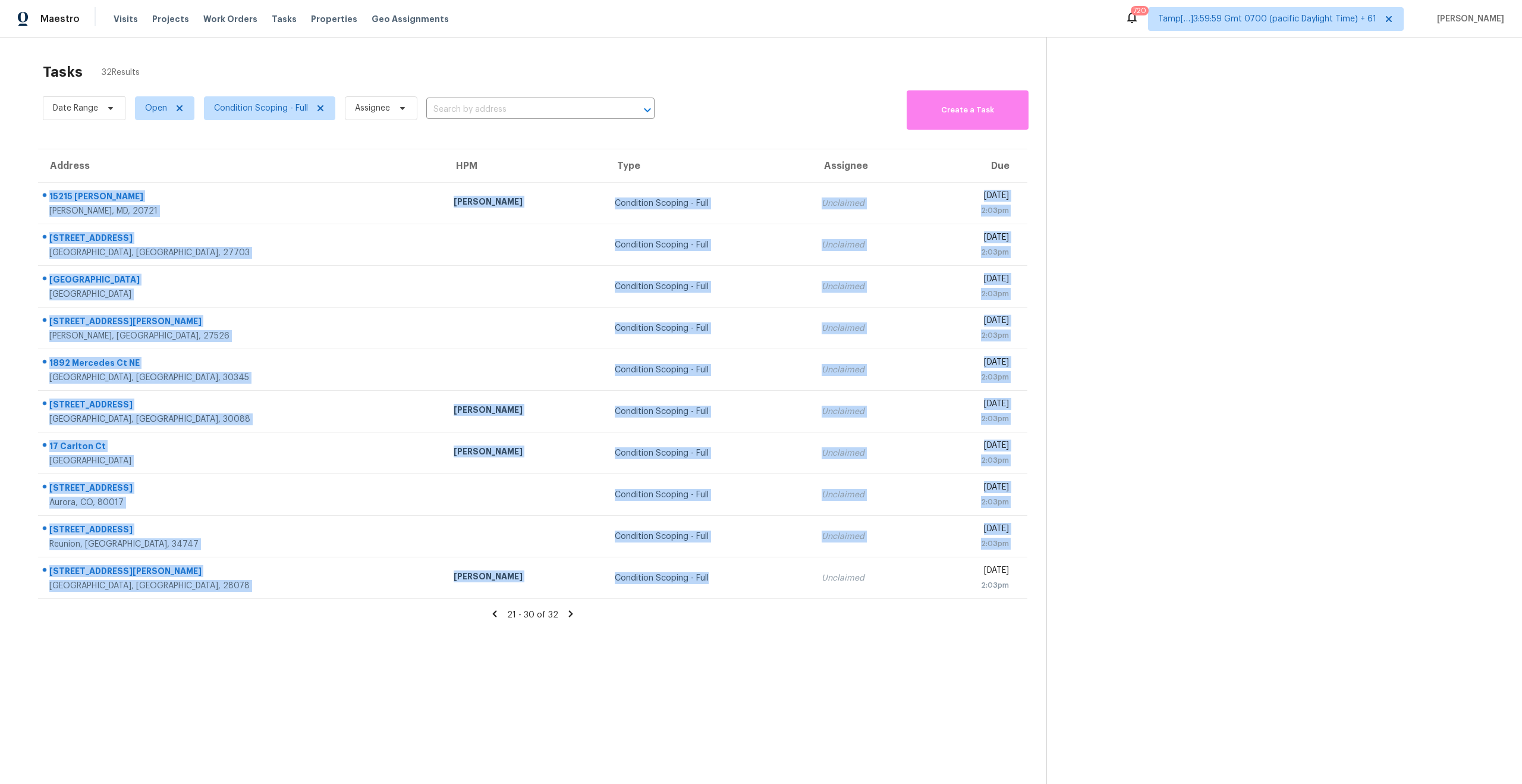
click at [386, 661] on section "Tasks 32 Results Date Range Open Condition Scoping - Full Assignee ​ Create a T…" at bounding box center [533, 439] width 1028 height 765
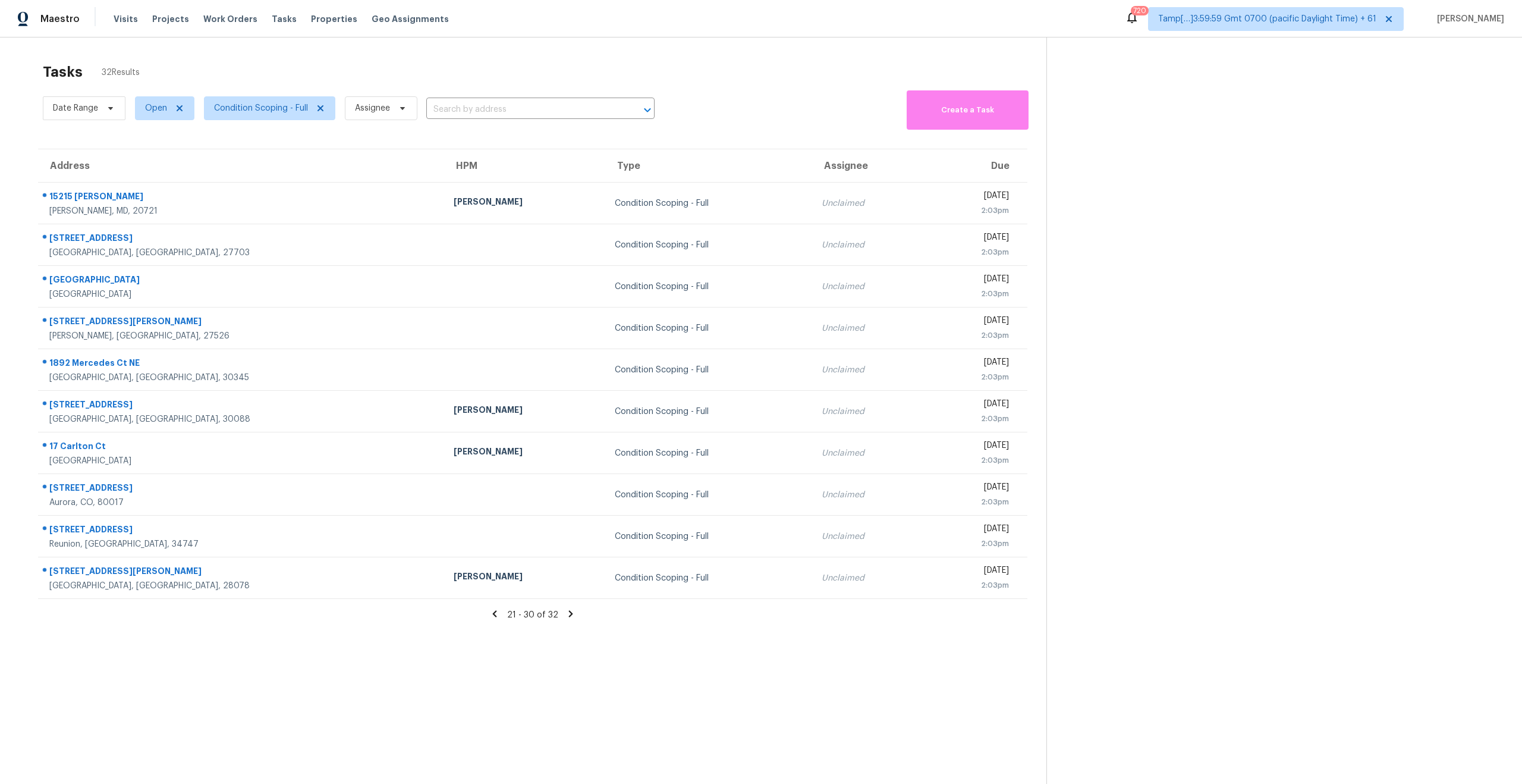
click at [569, 614] on icon at bounding box center [571, 613] width 4 height 7
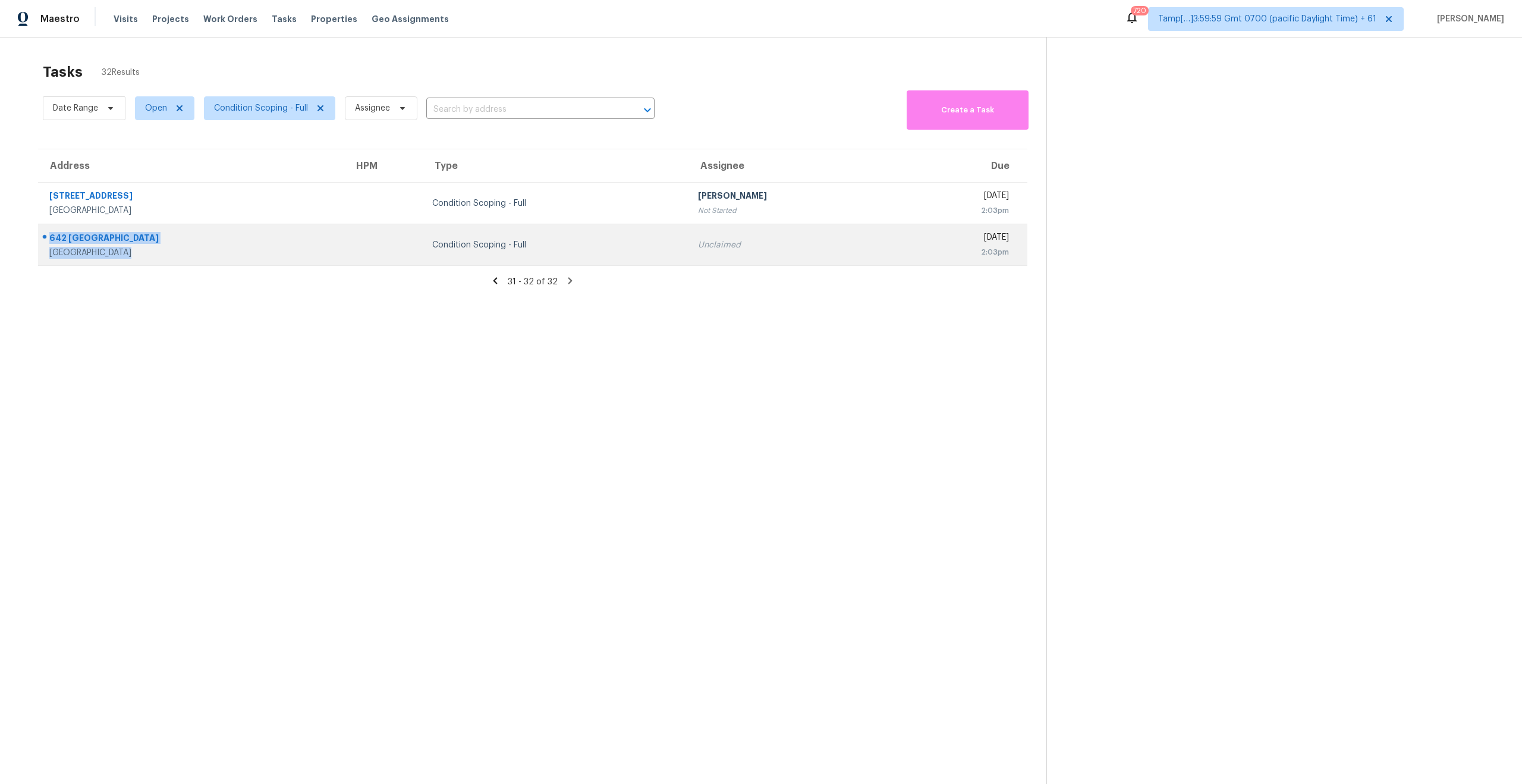
drag, startPoint x: 166, startPoint y: 253, endPoint x: 44, endPoint y: 235, distance: 123.3
click at [44, 235] on div "642 Gold Valley Pass Canton, GA, 30114" at bounding box center [186, 244] width 296 height 28
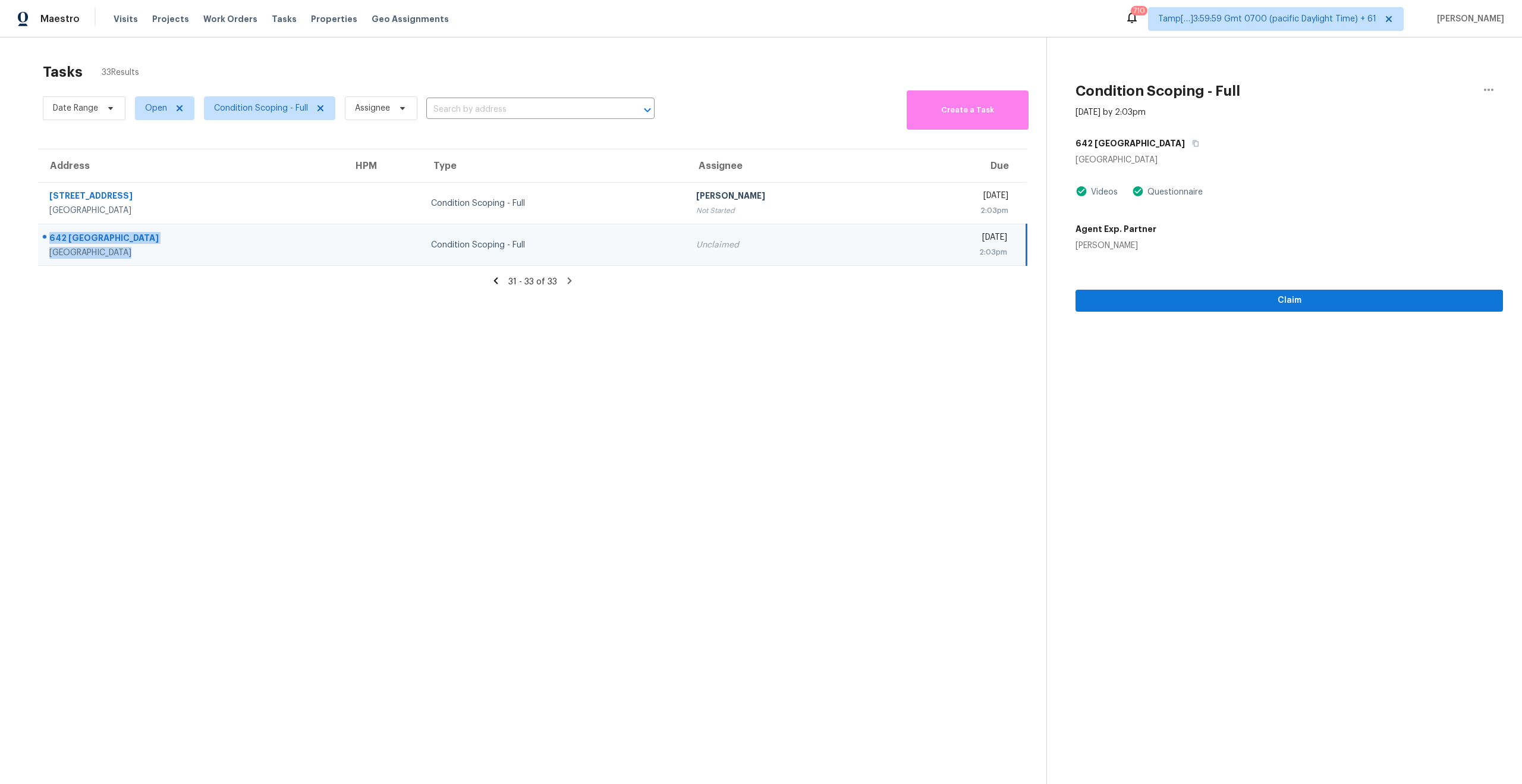
click at [352, 68] on div "Tasks 33 Results" at bounding box center [544, 72] width 1003 height 31
click at [263, 107] on span "Condition Scoping - Full" at bounding box center [261, 108] width 94 height 12
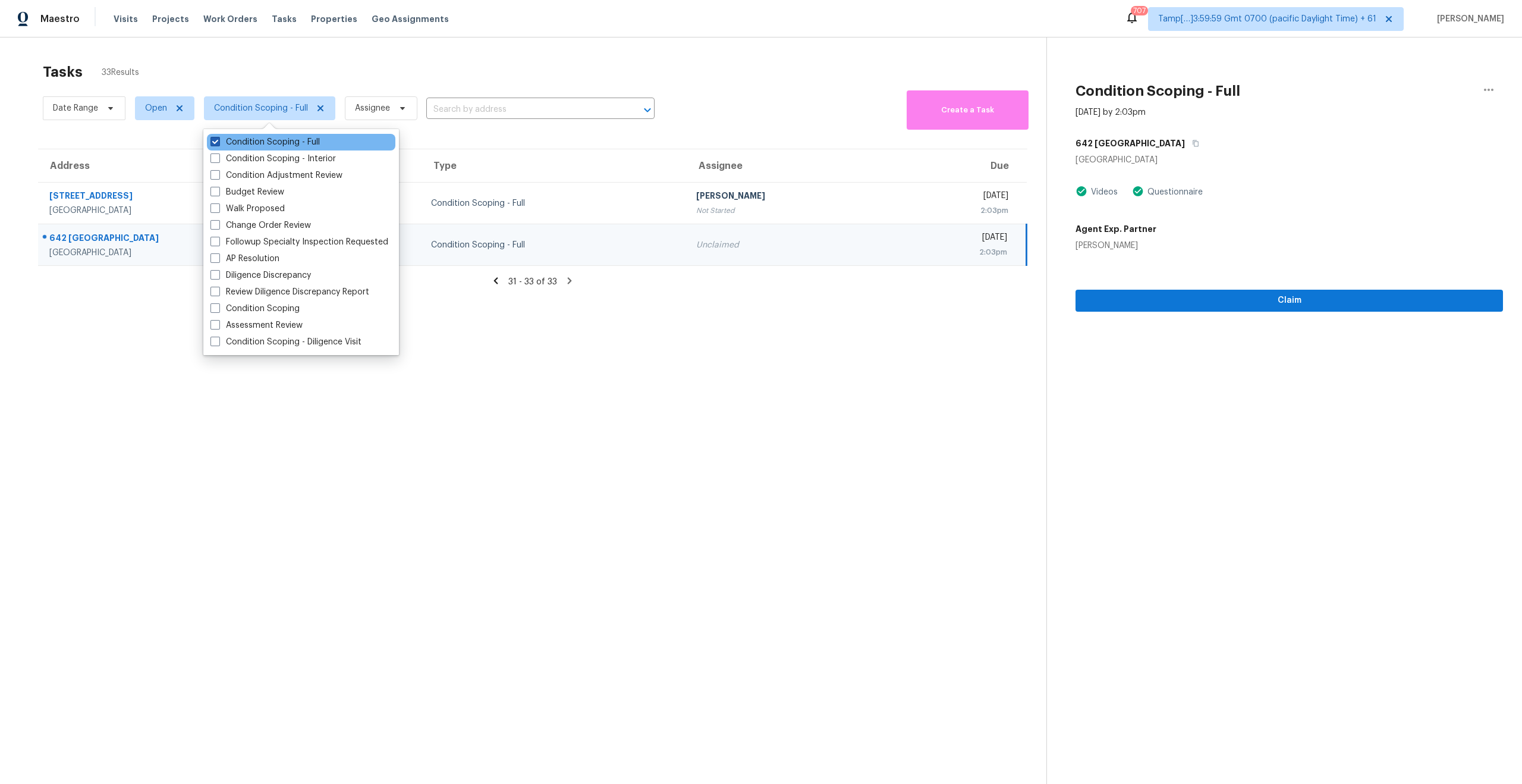
click at [215, 137] on span at bounding box center [215, 142] width 10 height 10
click at [215, 137] on input "Condition Scoping - Full" at bounding box center [214, 140] width 8 height 8
checkbox input "false"
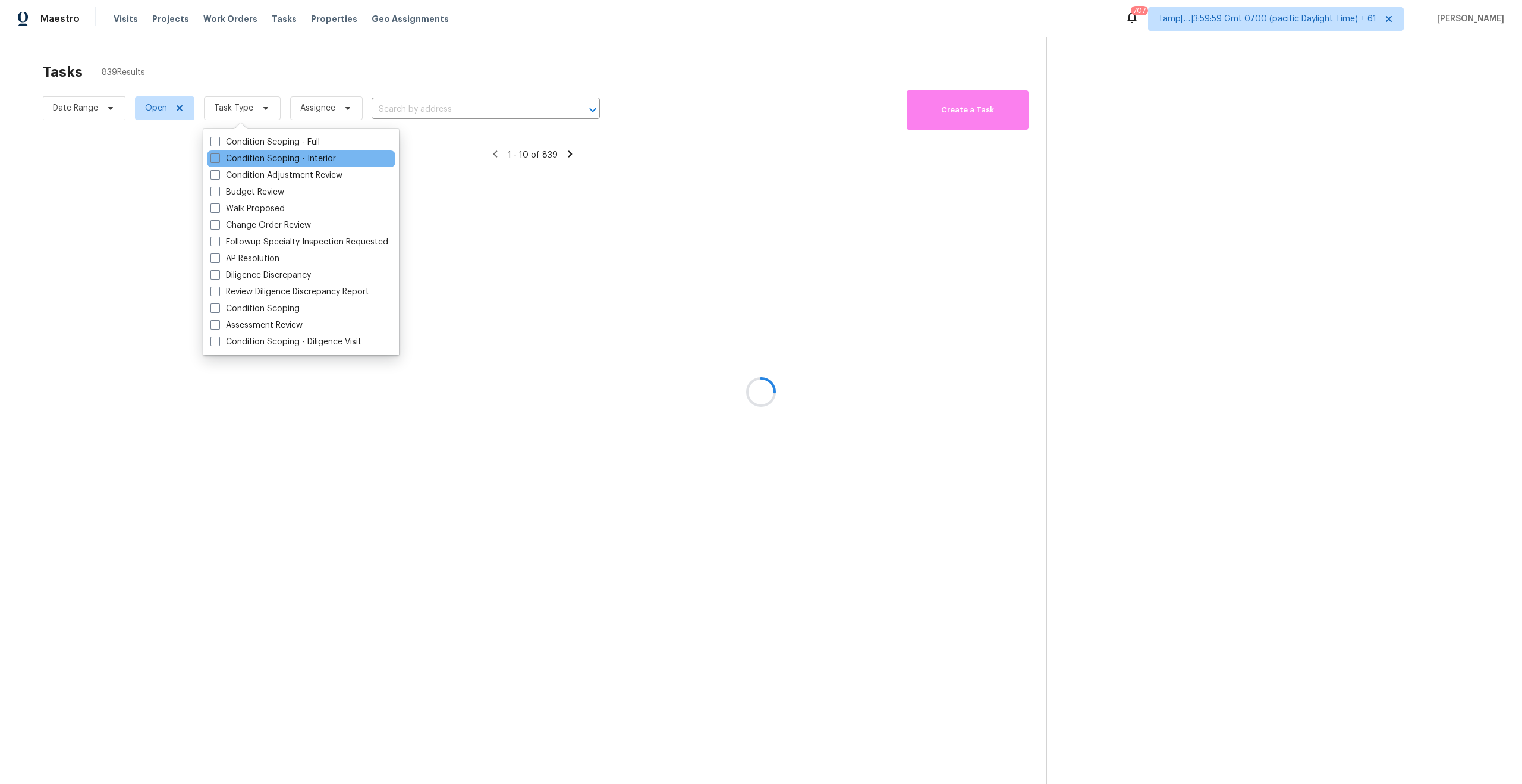
click at [210, 160] on div "Condition Scoping - Interior" at bounding box center [300, 158] width 188 height 16
click at [222, 158] on label "Condition Scoping - Interior" at bounding box center [273, 158] width 126 height 12
click at [218, 158] on input "Condition Scoping - Interior" at bounding box center [214, 156] width 8 height 8
checkbox input "true"
click at [269, 67] on div at bounding box center [761, 392] width 1522 height 784
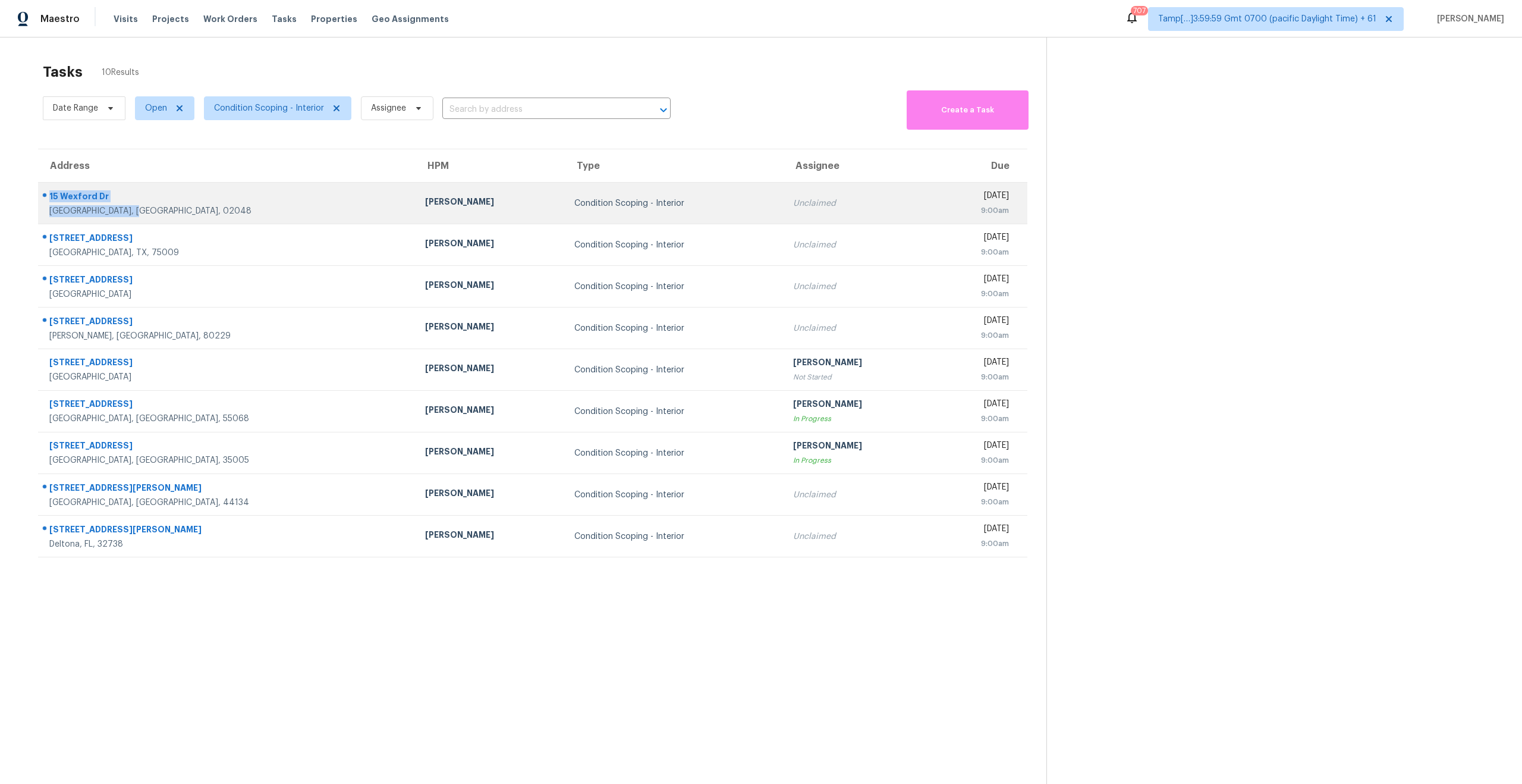
drag, startPoint x: 144, startPoint y: 212, endPoint x: 40, endPoint y: 198, distance: 104.9
click at [40, 198] on div "15 Wexford Dr Mansfield, MA, 02048" at bounding box center [222, 203] width 368 height 28
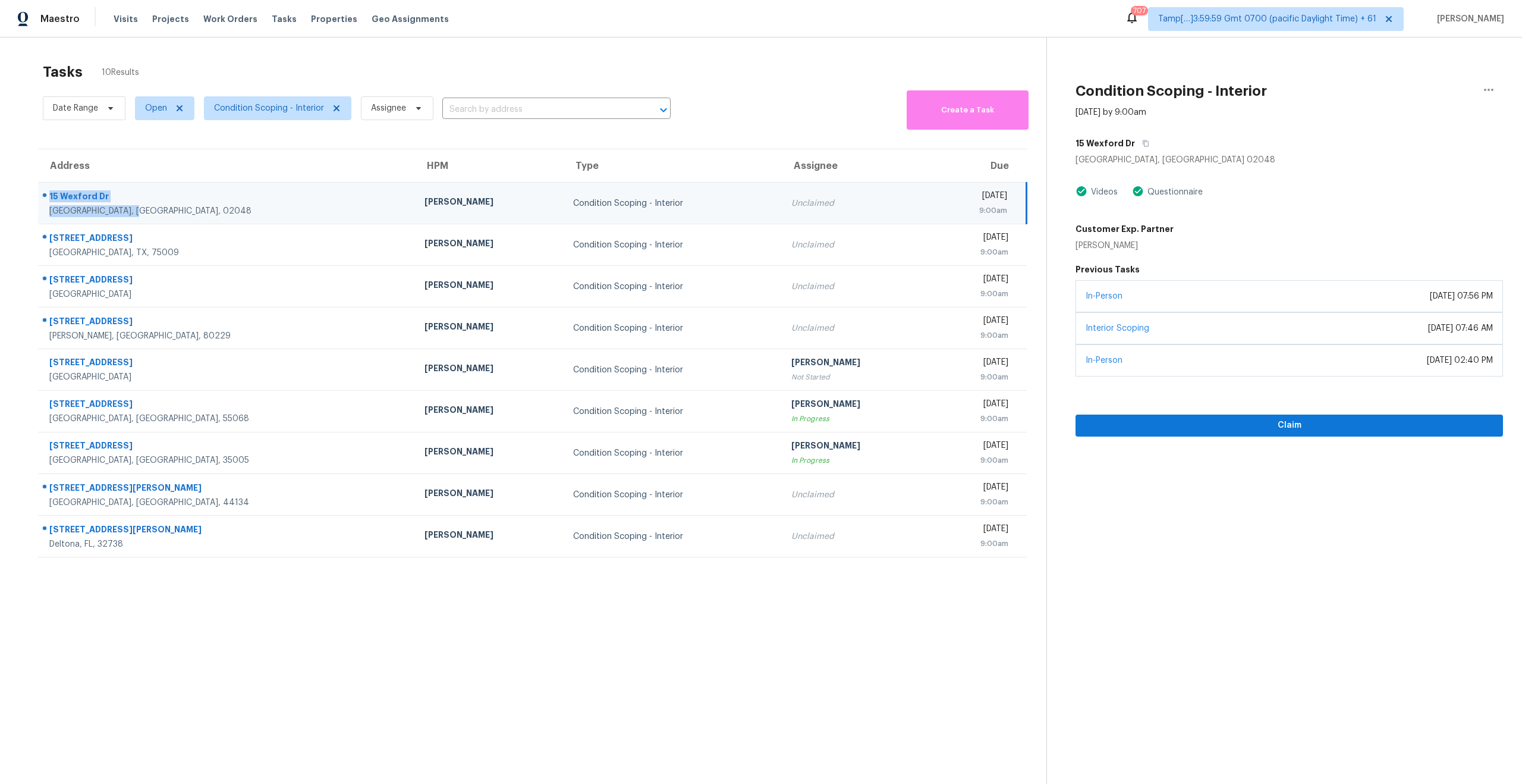
click at [304, 58] on div "Tasks 10 Results" at bounding box center [544, 72] width 1003 height 31
click at [130, 67] on span "10 Results" at bounding box center [120, 72] width 38 height 12
click at [287, 63] on div "Tasks 10 Results" at bounding box center [544, 72] width 1003 height 31
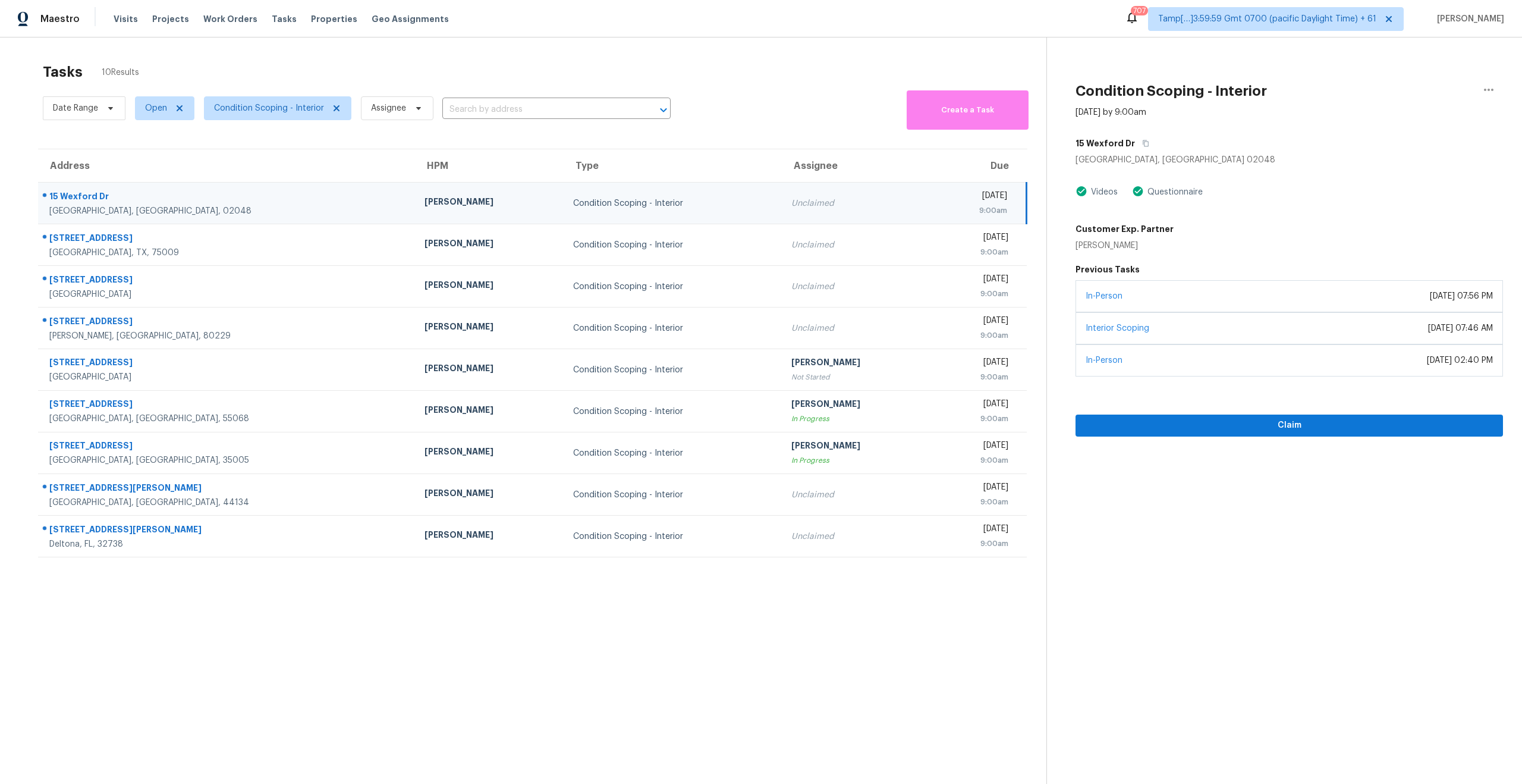
click at [761, 617] on section "Tasks 10 Results Date Range Open Condition Scoping - Interior Assignee ​ Create…" at bounding box center [533, 439] width 1028 height 765
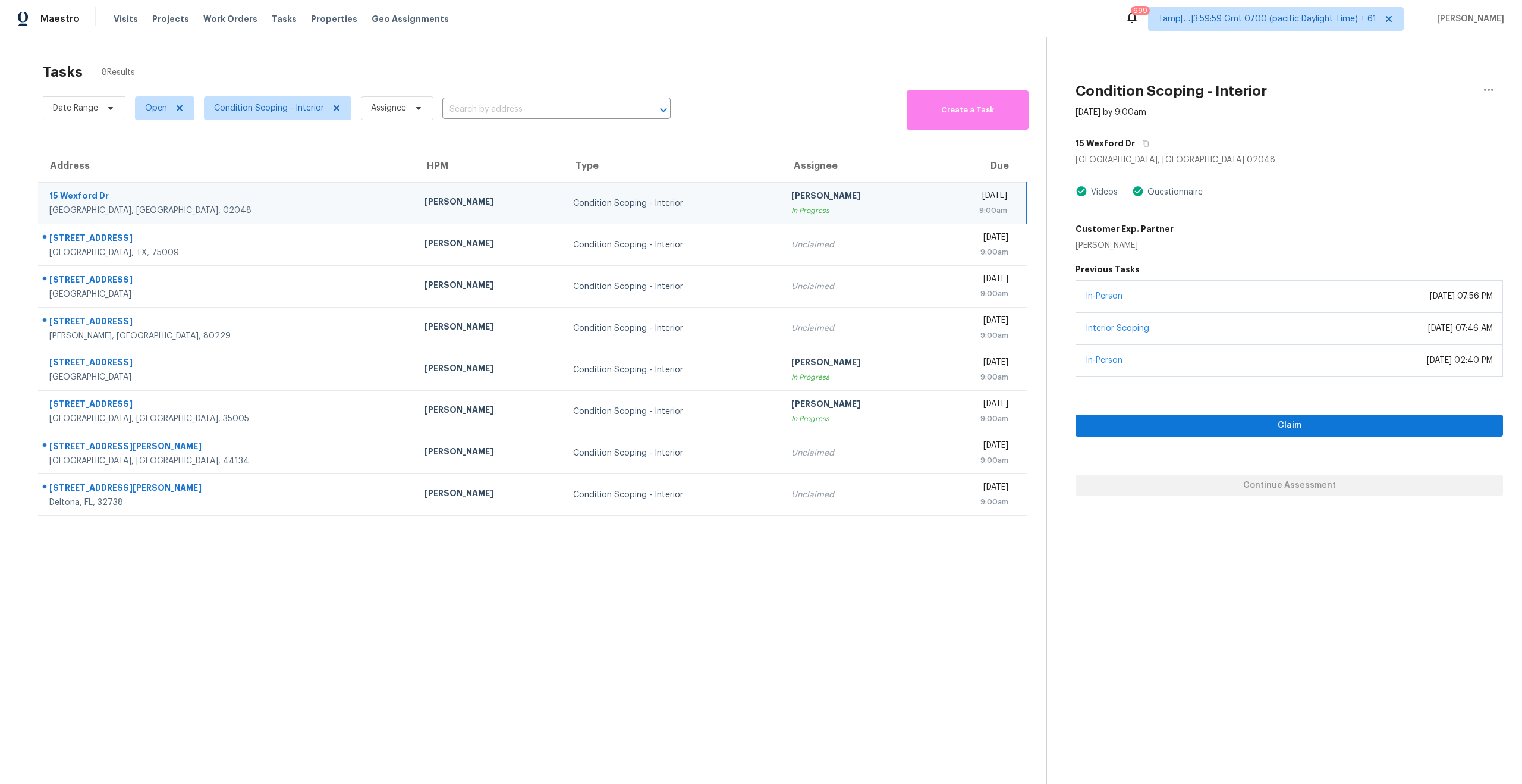
click at [563, 618] on section "Tasks 8 Results Date Range Open Condition Scoping - Interior Assignee ​ Create …" at bounding box center [533, 439] width 1028 height 765
click at [250, 602] on section "Tasks 8 Results Date Range Open Condition Scoping - Interior Assignee ​ Create …" at bounding box center [533, 439] width 1028 height 765
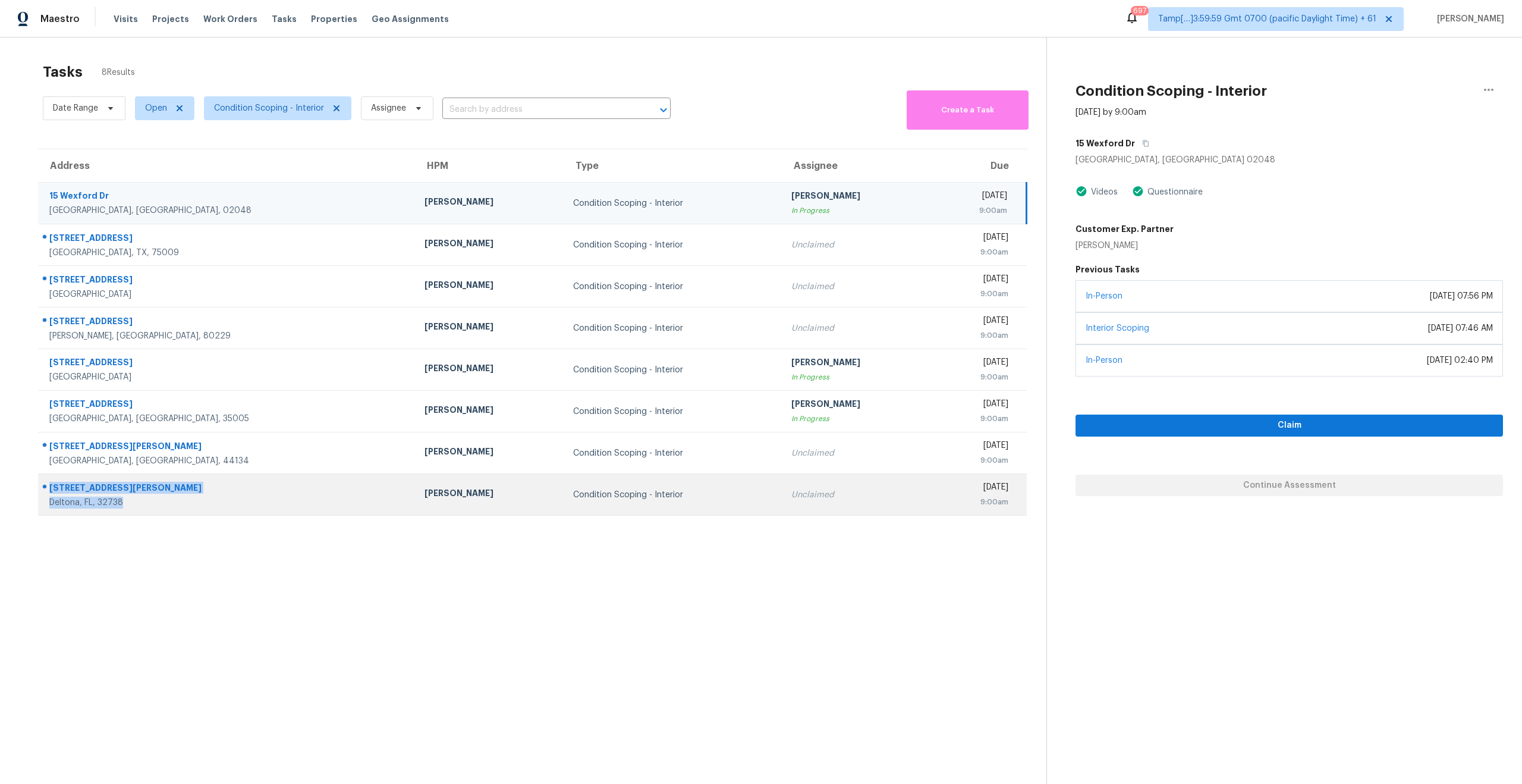
drag, startPoint x: 129, startPoint y: 506, endPoint x: 47, endPoint y: 484, distance: 84.9
click at [47, 484] on div "[STREET_ADDRESS][PERSON_NAME]" at bounding box center [222, 494] width 367 height 28
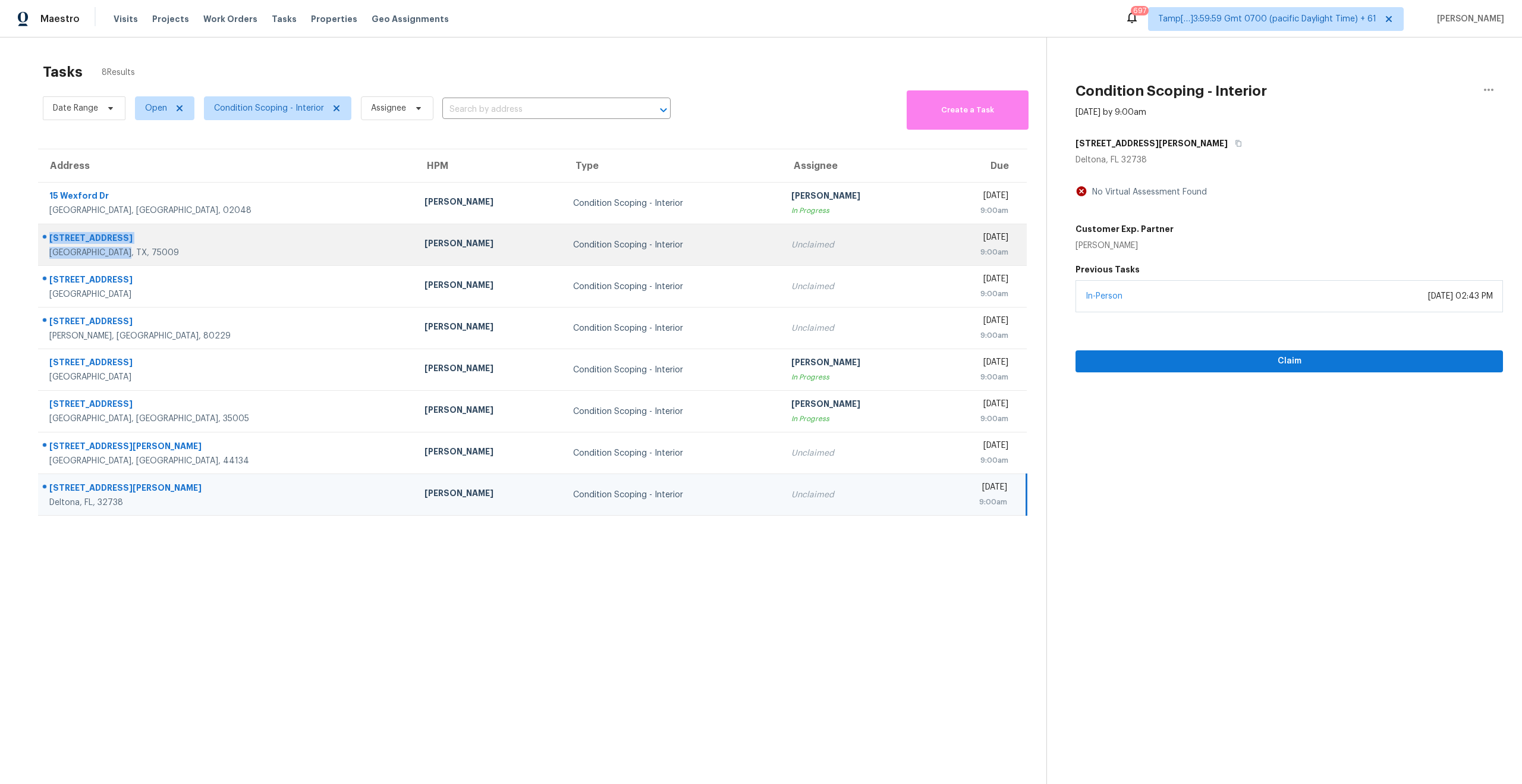
drag, startPoint x: 129, startPoint y: 252, endPoint x: 45, endPoint y: 240, distance: 84.9
click at [45, 240] on div "317 Trakehner Trl Celina, TX, 75009" at bounding box center [222, 244] width 367 height 28
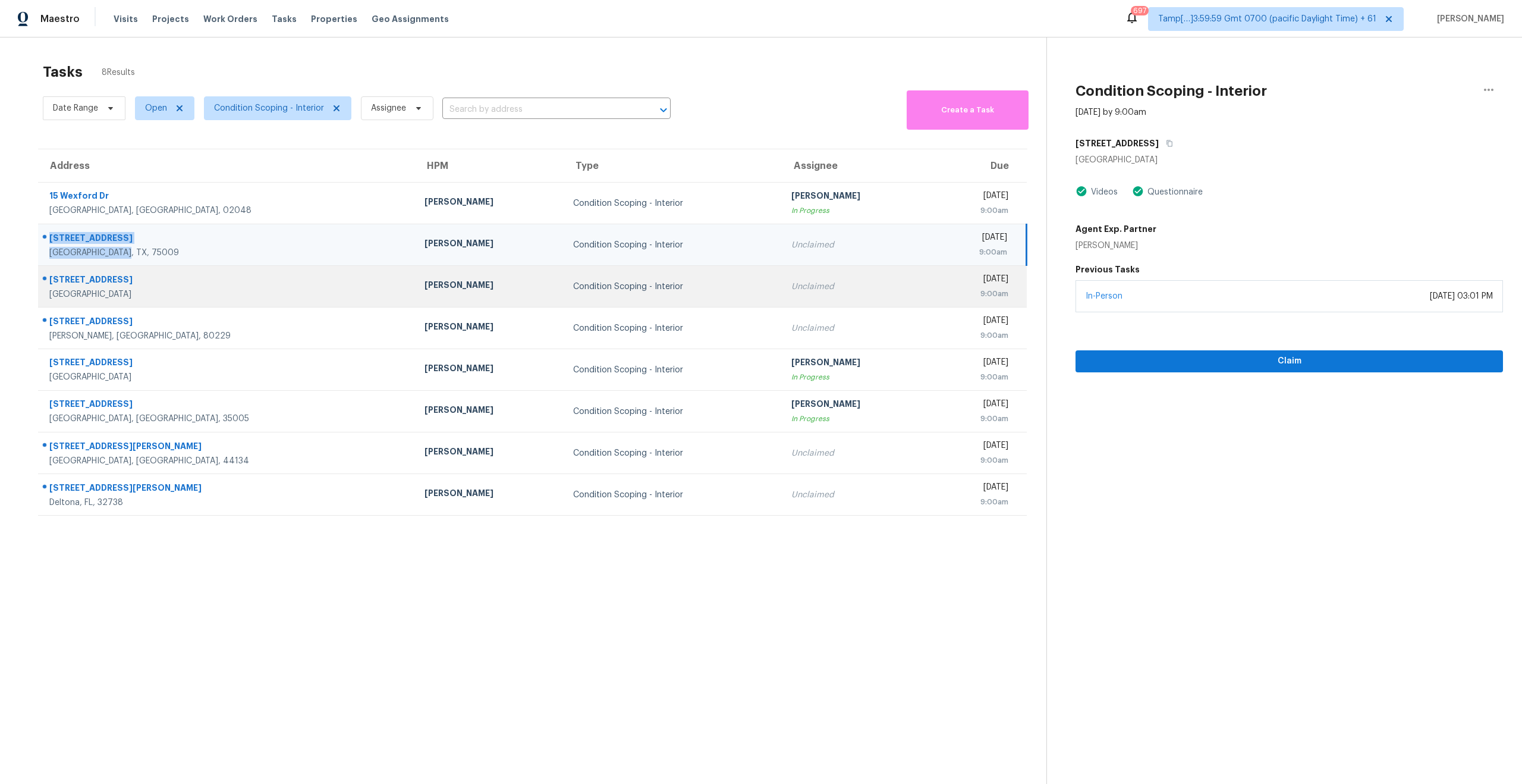
drag, startPoint x: 132, startPoint y: 294, endPoint x: 46, endPoint y: 279, distance: 87.3
click at [46, 279] on div "[STREET_ADDRESS]" at bounding box center [222, 286] width 367 height 28
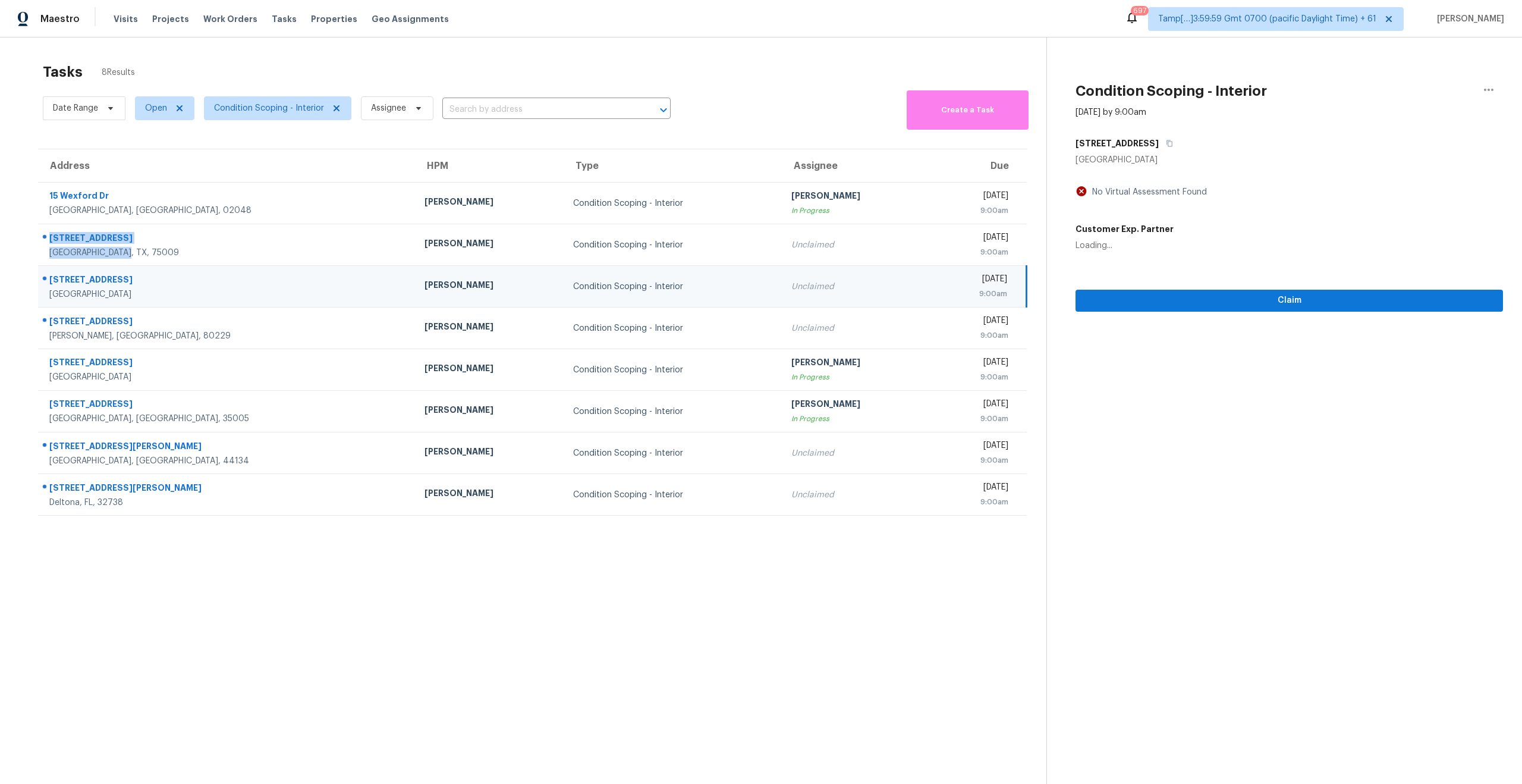
click at [132, 287] on div "[STREET_ADDRESS]" at bounding box center [227, 280] width 356 height 14
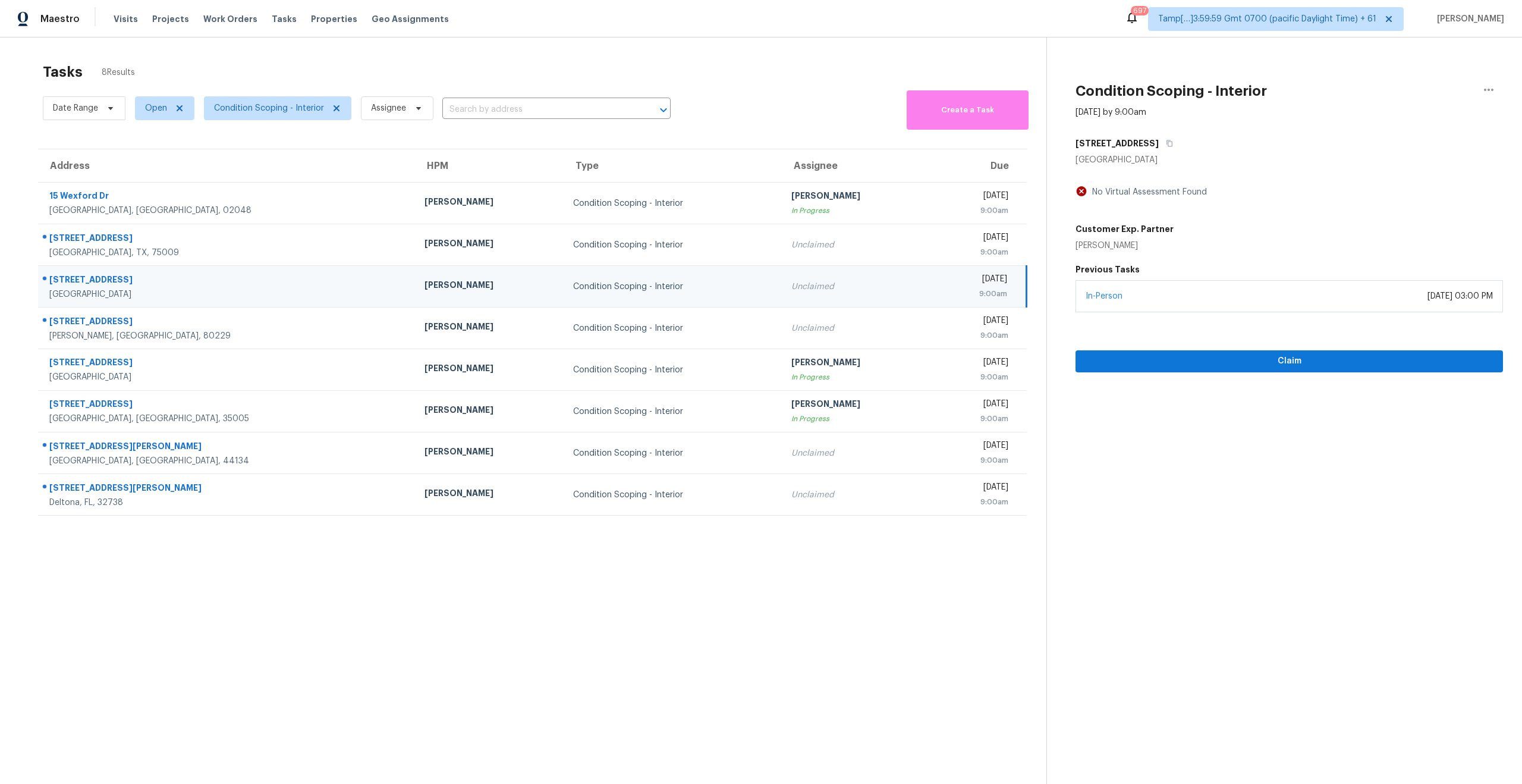
click at [391, 638] on section "Tasks 8 Results Date Range Open Condition Scoping - Interior Assignee ​ Create …" at bounding box center [533, 439] width 1028 height 765
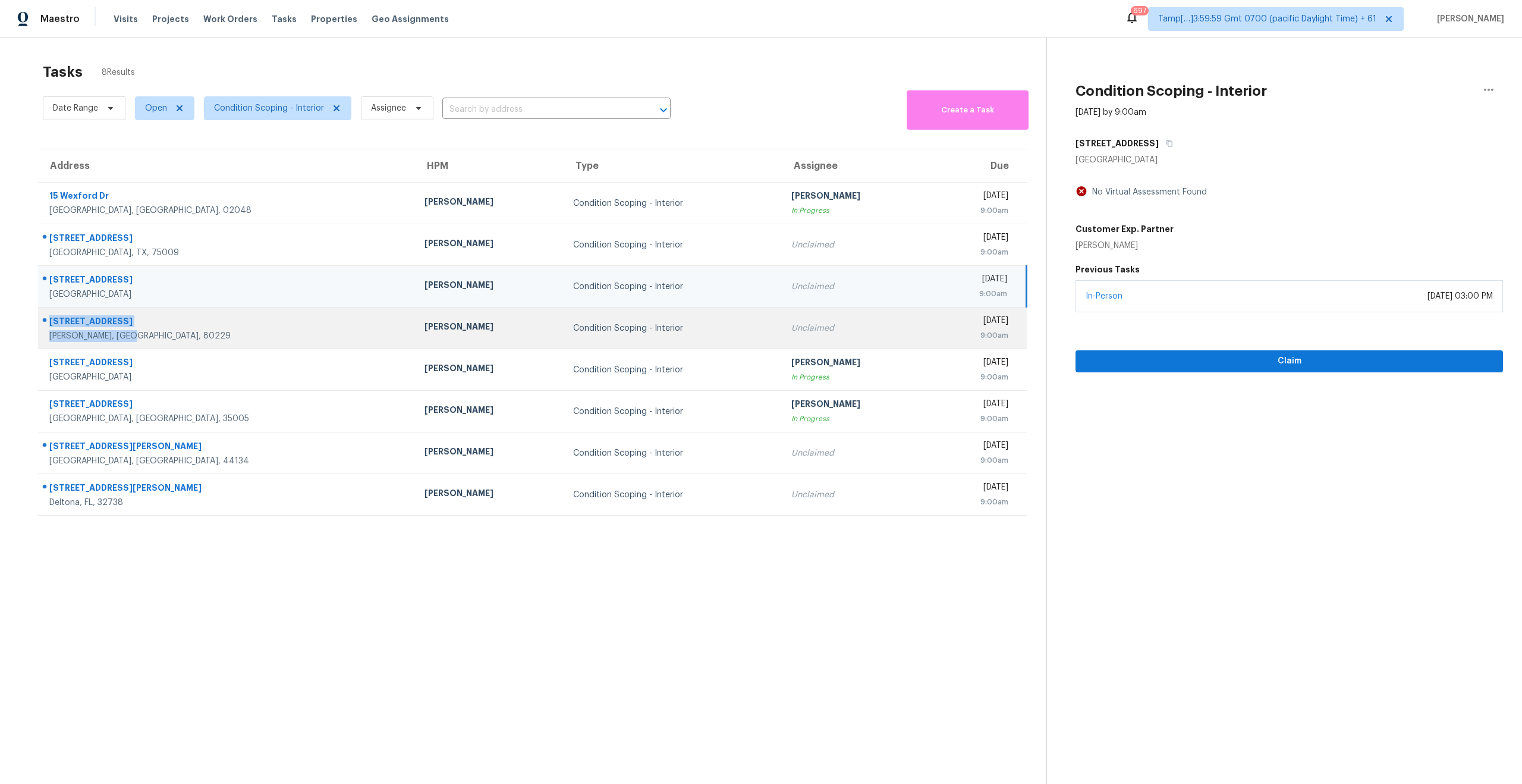
drag, startPoint x: 146, startPoint y: 335, endPoint x: 46, endPoint y: 321, distance: 101.0
click at [46, 321] on div "[STREET_ADDRESS]" at bounding box center [222, 327] width 367 height 28
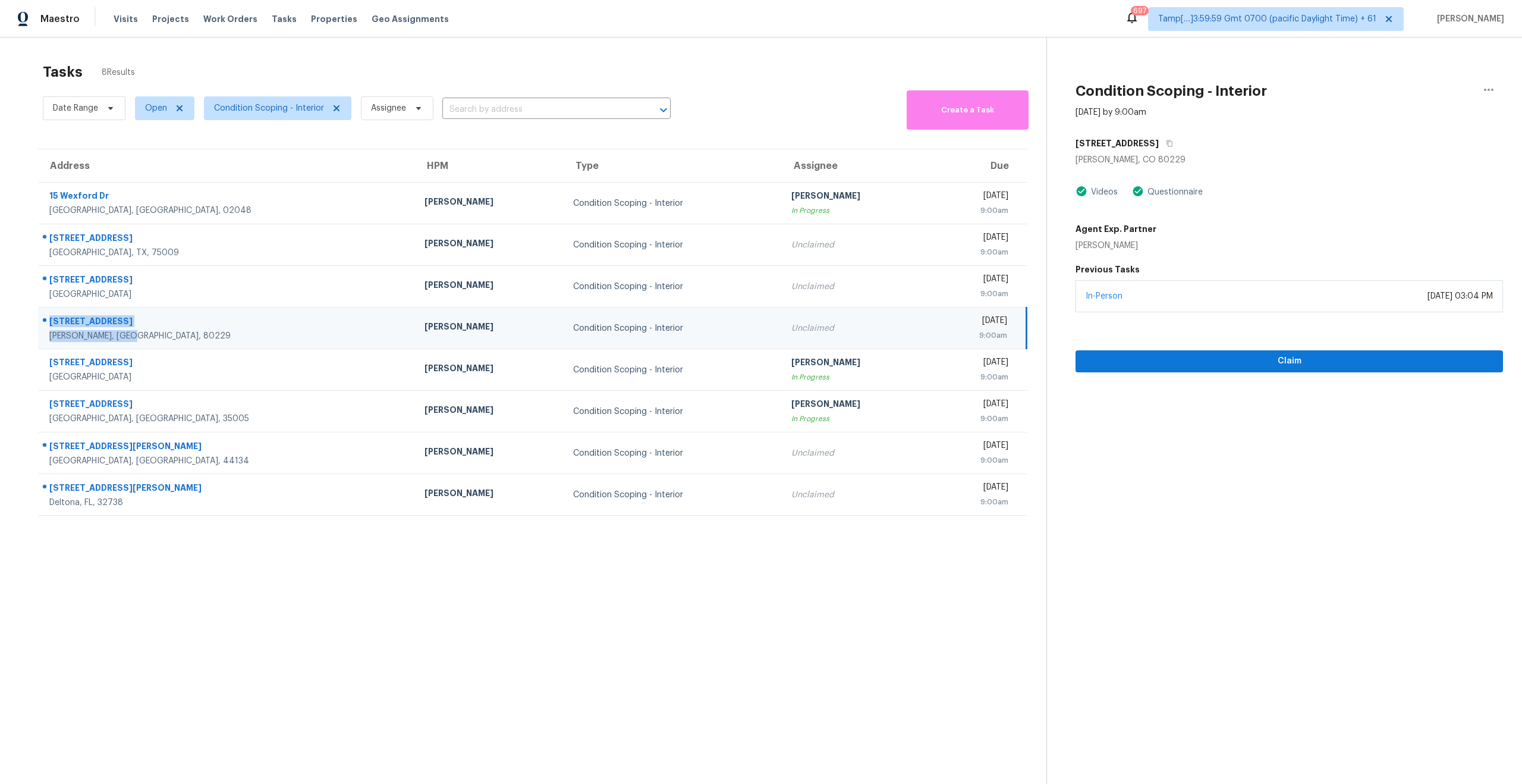
click at [319, 604] on section "Tasks 8 Results Date Range Open Condition Scoping - Interior Assignee ​ Create …" at bounding box center [533, 439] width 1028 height 765
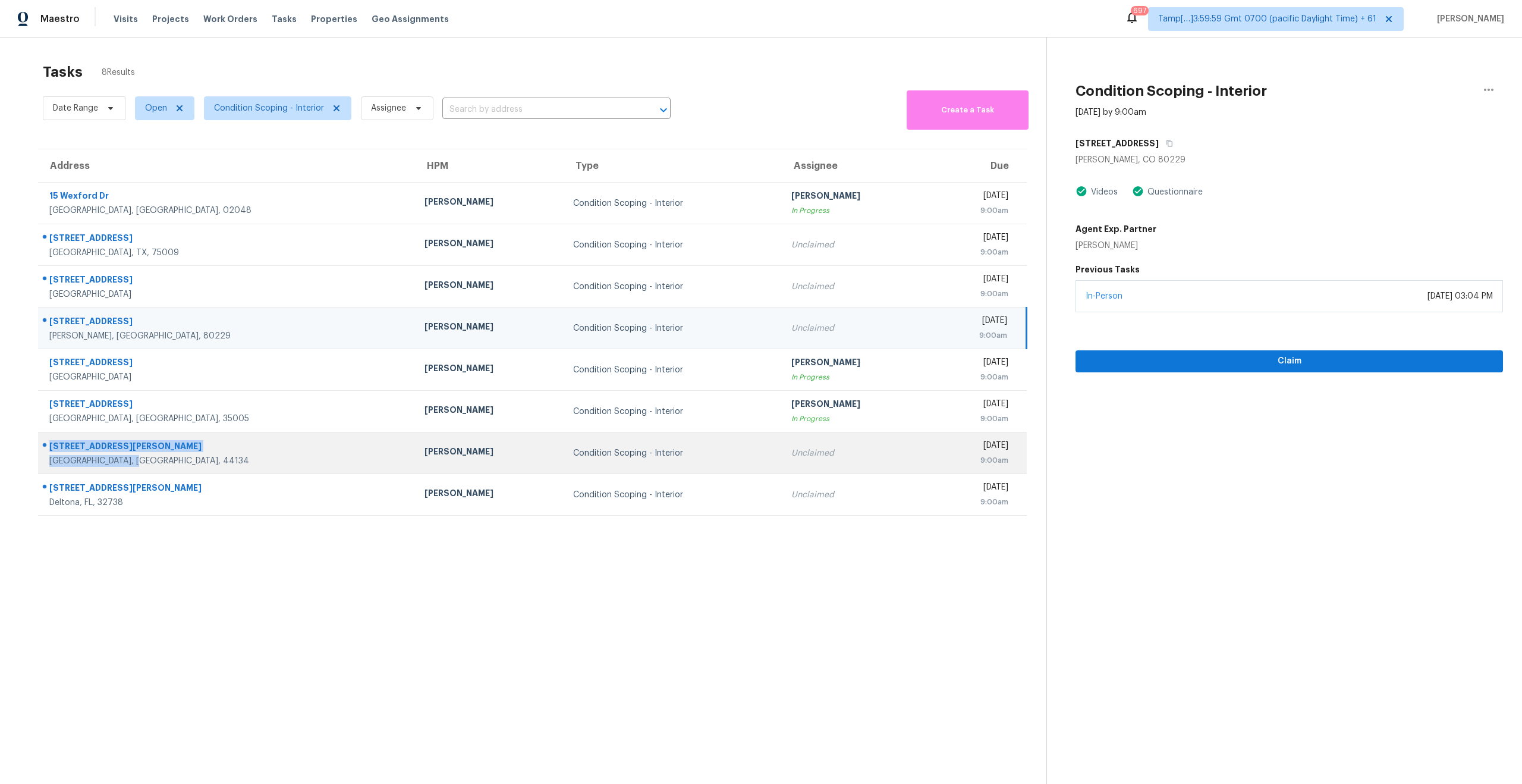
drag, startPoint x: 142, startPoint y: 465, endPoint x: 44, endPoint y: 445, distance: 100.0
click at [44, 445] on div "2906 Priscilla Ave Cleveland, OH, 44134" at bounding box center [222, 452] width 367 height 28
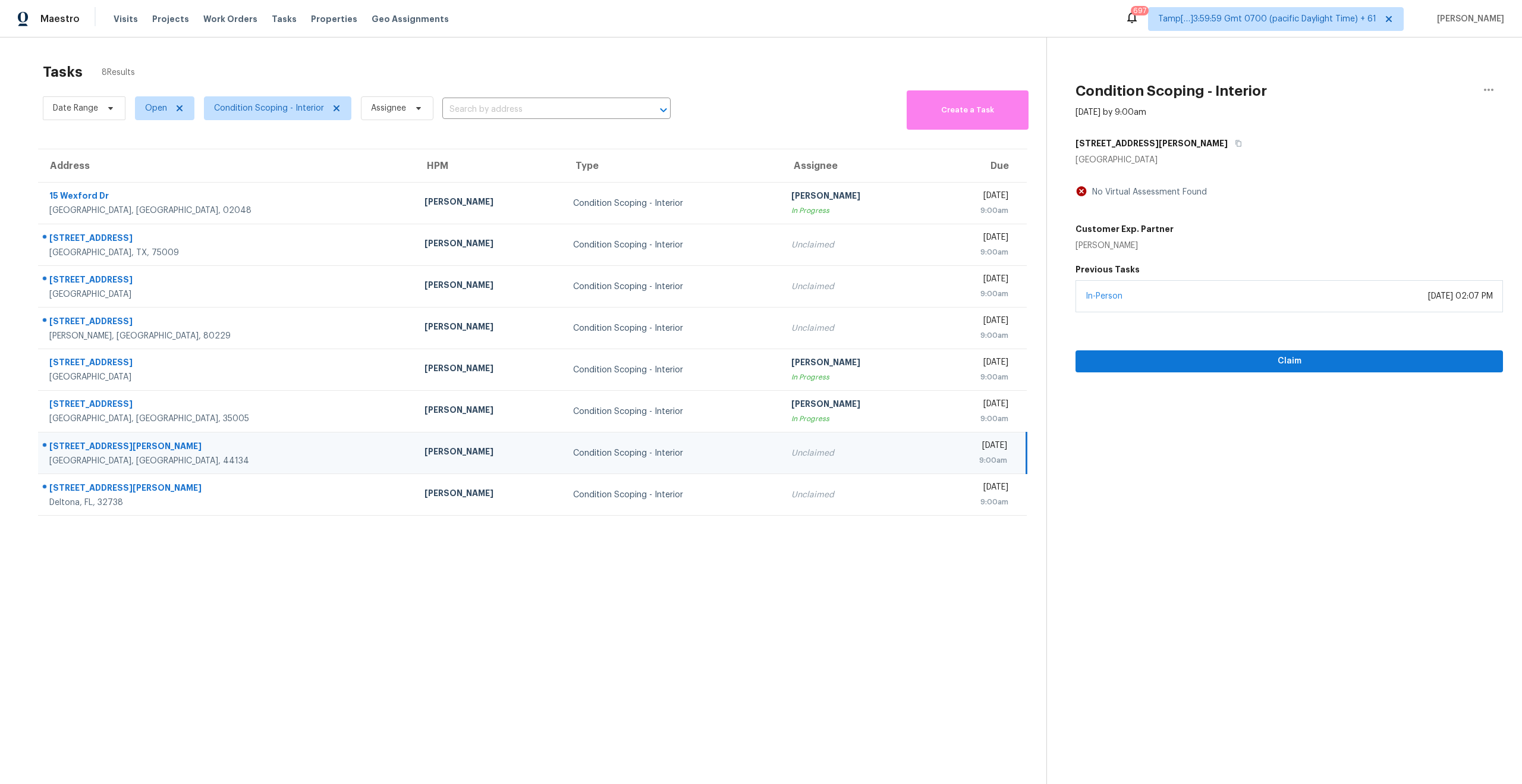
click at [346, 563] on section "Tasks 8 Results Date Range Open Condition Scoping - Interior Assignee ​ Create …" at bounding box center [533, 439] width 1028 height 765
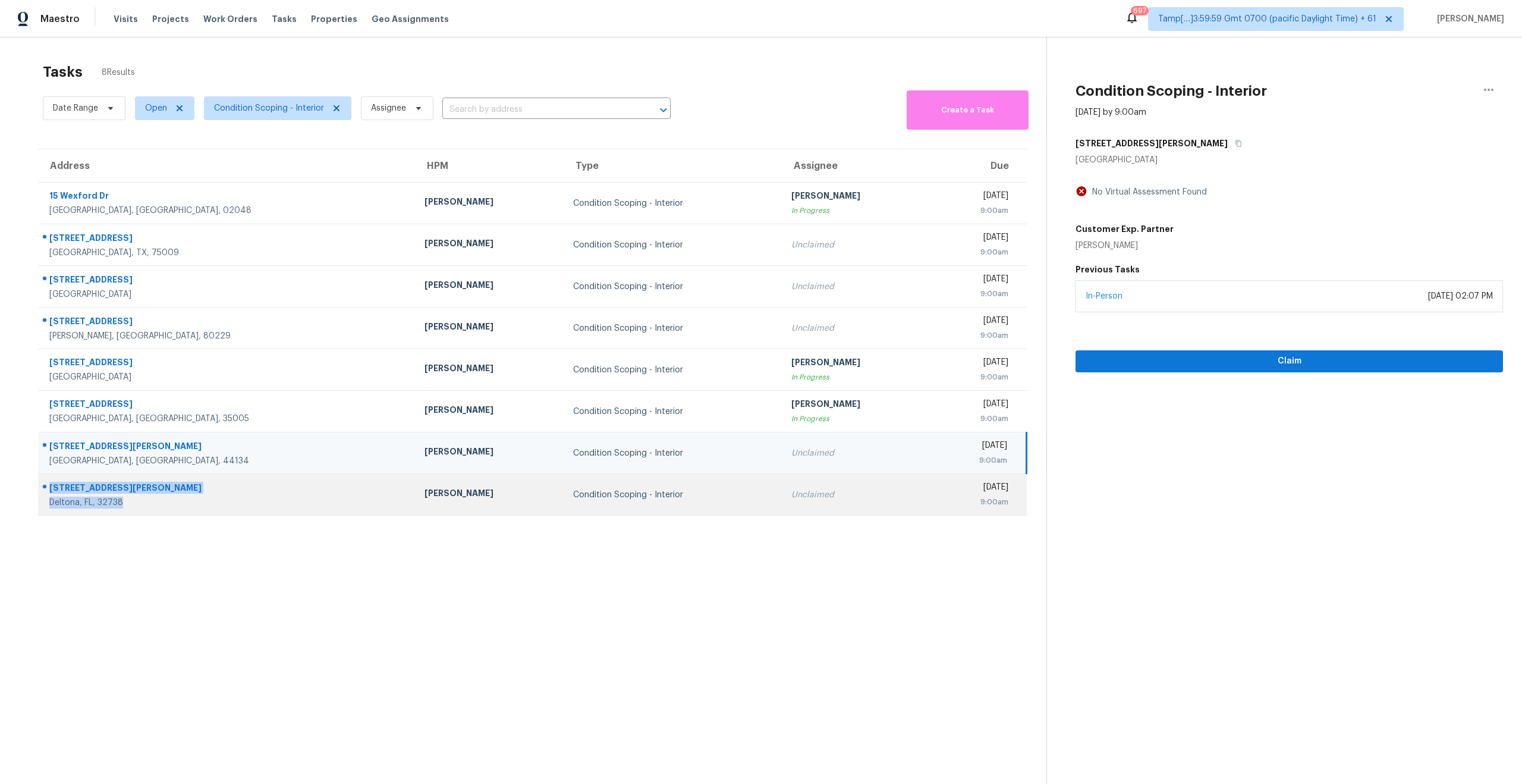
drag, startPoint x: 130, startPoint y: 500, endPoint x: 47, endPoint y: 484, distance: 84.5
click at [47, 484] on div "[STREET_ADDRESS][PERSON_NAME]" at bounding box center [222, 494] width 367 height 28
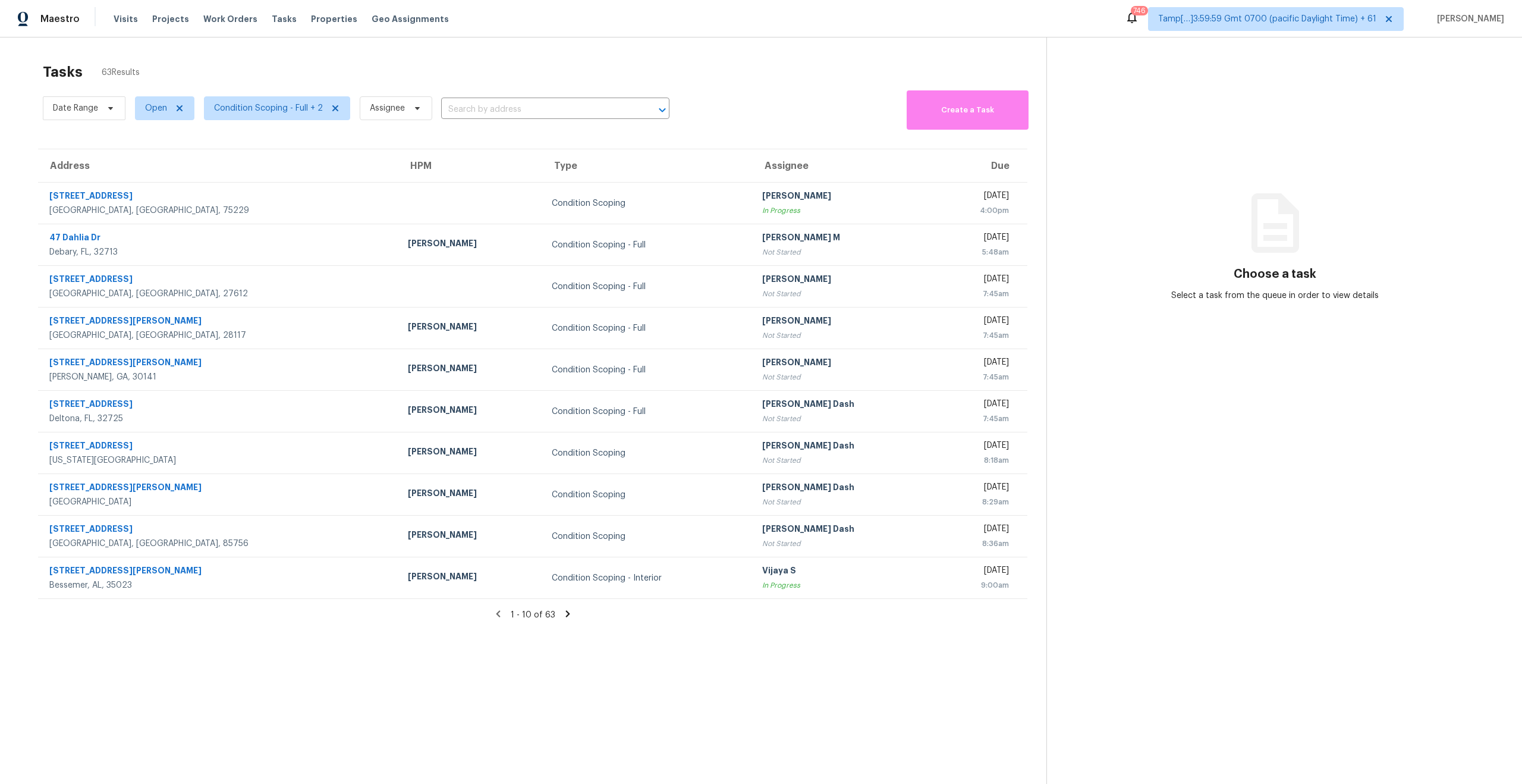
click at [235, 653] on section "Tasks 63 Results Date Range Open Condition Scoping - Full + 2 Assignee ​ Create…" at bounding box center [533, 439] width 1028 height 765
click at [568, 614] on icon at bounding box center [568, 613] width 4 height 7
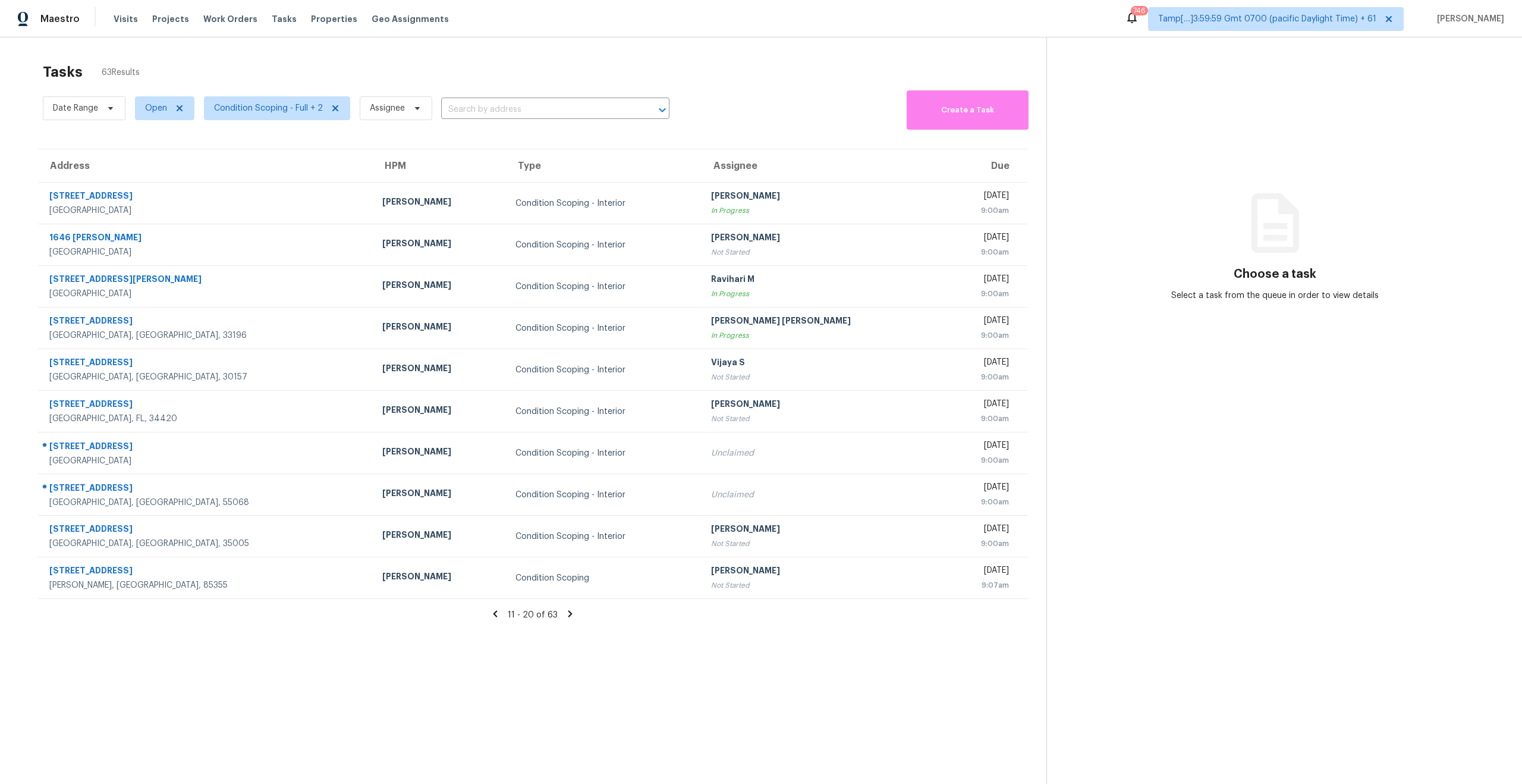
click at [569, 613] on icon at bounding box center [571, 613] width 4 height 7
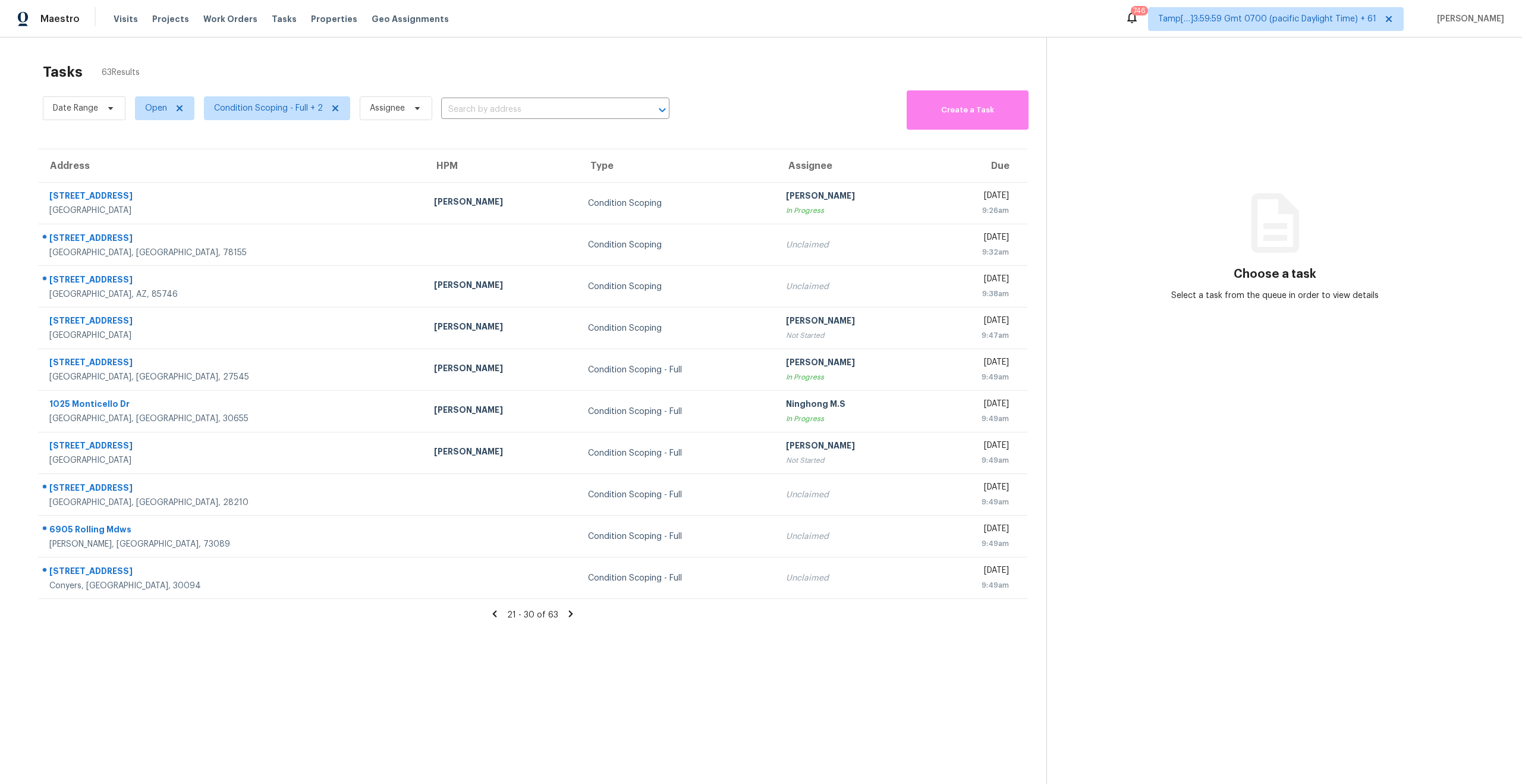
click at [607, 650] on section "Tasks 63 Results Date Range Open Condition Scoping - Full + 2 Assignee ​ Create…" at bounding box center [533, 439] width 1028 height 765
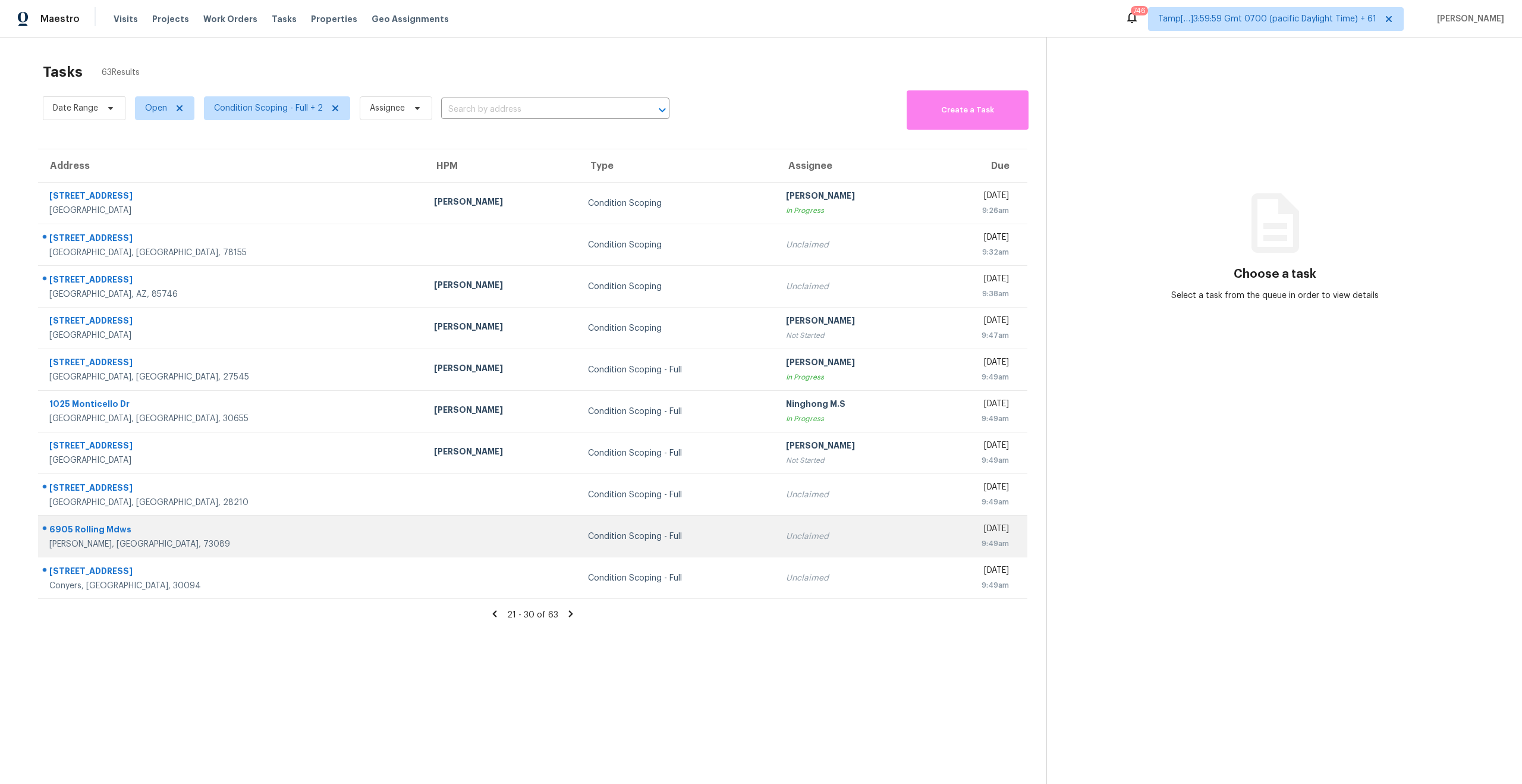
scroll to position [38, 0]
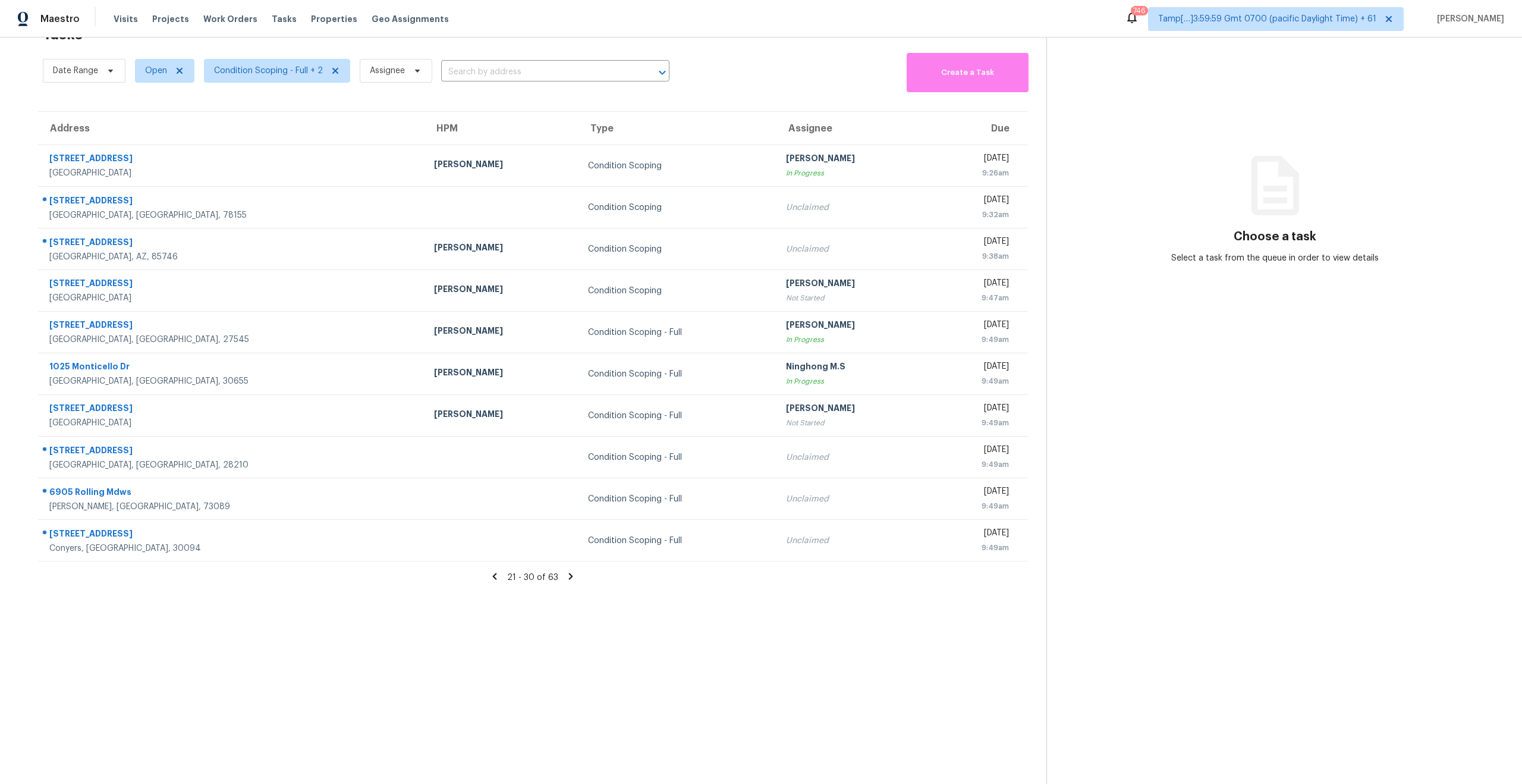
click at [637, 653] on section "Tasks 63 Results Date Range Open Condition Scoping - Full + 2 Assignee ​ Create…" at bounding box center [533, 402] width 1028 height 765
click at [569, 578] on icon at bounding box center [571, 576] width 4 height 7
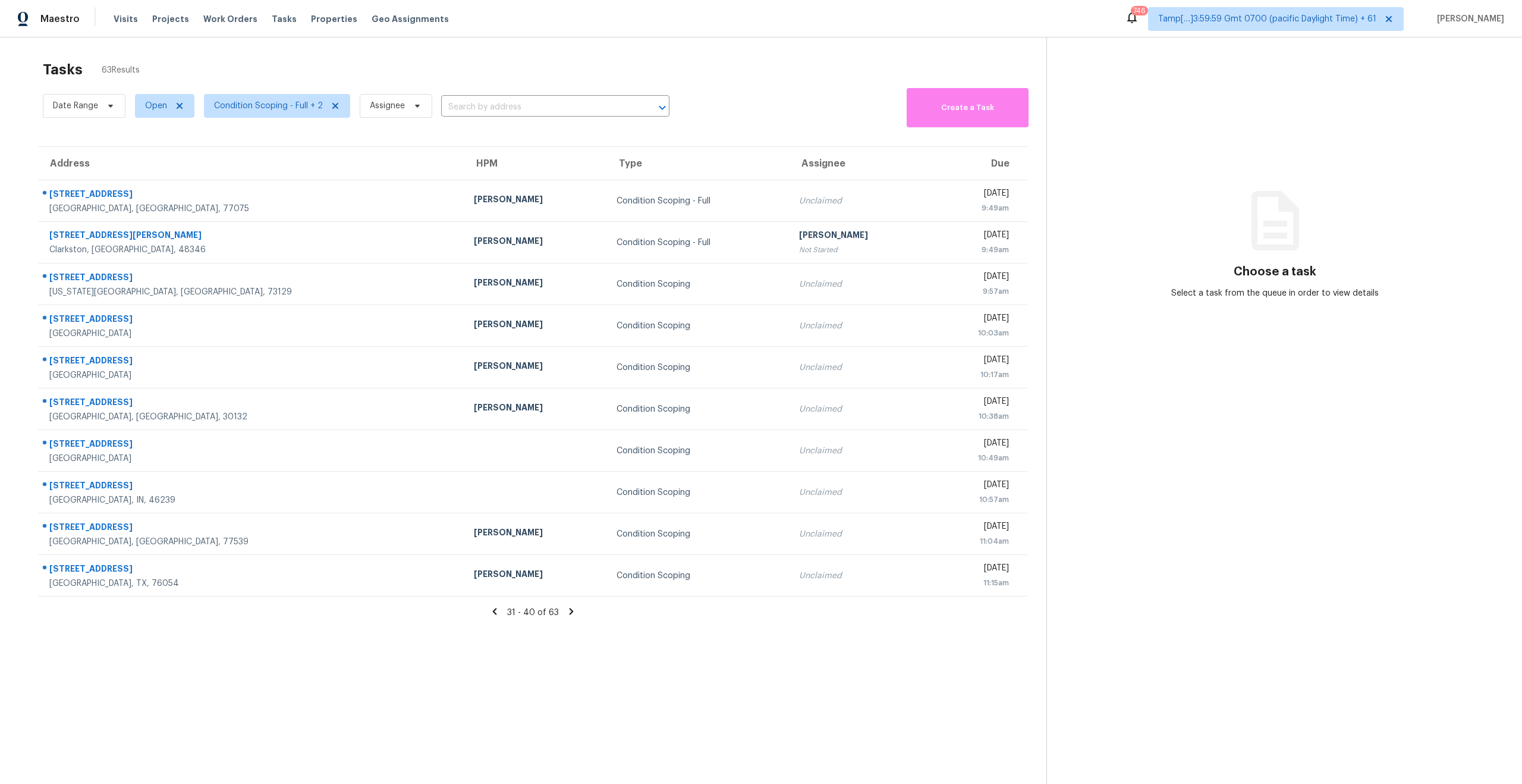
scroll to position [0, 0]
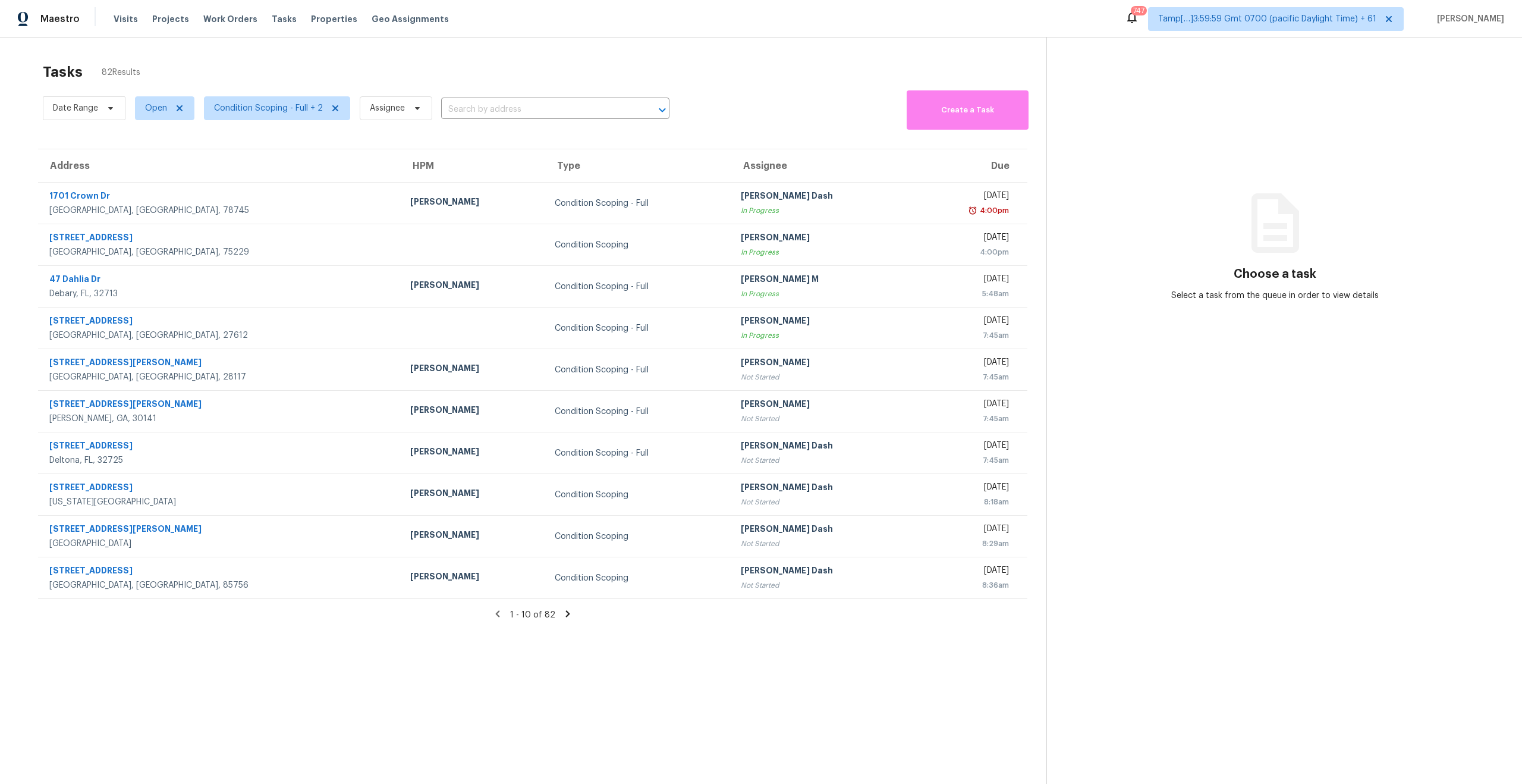
click at [188, 57] on div "Tasks 82 Results" at bounding box center [544, 72] width 1003 height 31
click at [924, 658] on section "Tasks 80 Results Date Range Open Condition Scoping - Full + 2 Assignee ​ Create…" at bounding box center [533, 439] width 1028 height 765
click at [926, 643] on section "Tasks 80 Results Date Range Open Condition Scoping - Full + 2 Assignee ​ Create…" at bounding box center [533, 439] width 1028 height 765
click at [372, 53] on div "Tasks 80 Results Date Range Open Condition Scoping - Full + 2 Assignee ​ Create…" at bounding box center [761, 430] width 1522 height 784
click at [158, 50] on div "Tasks 80 Results Date Range Open Condition Scoping - Full + 2 Assignee ​ Create…" at bounding box center [761, 430] width 1522 height 784
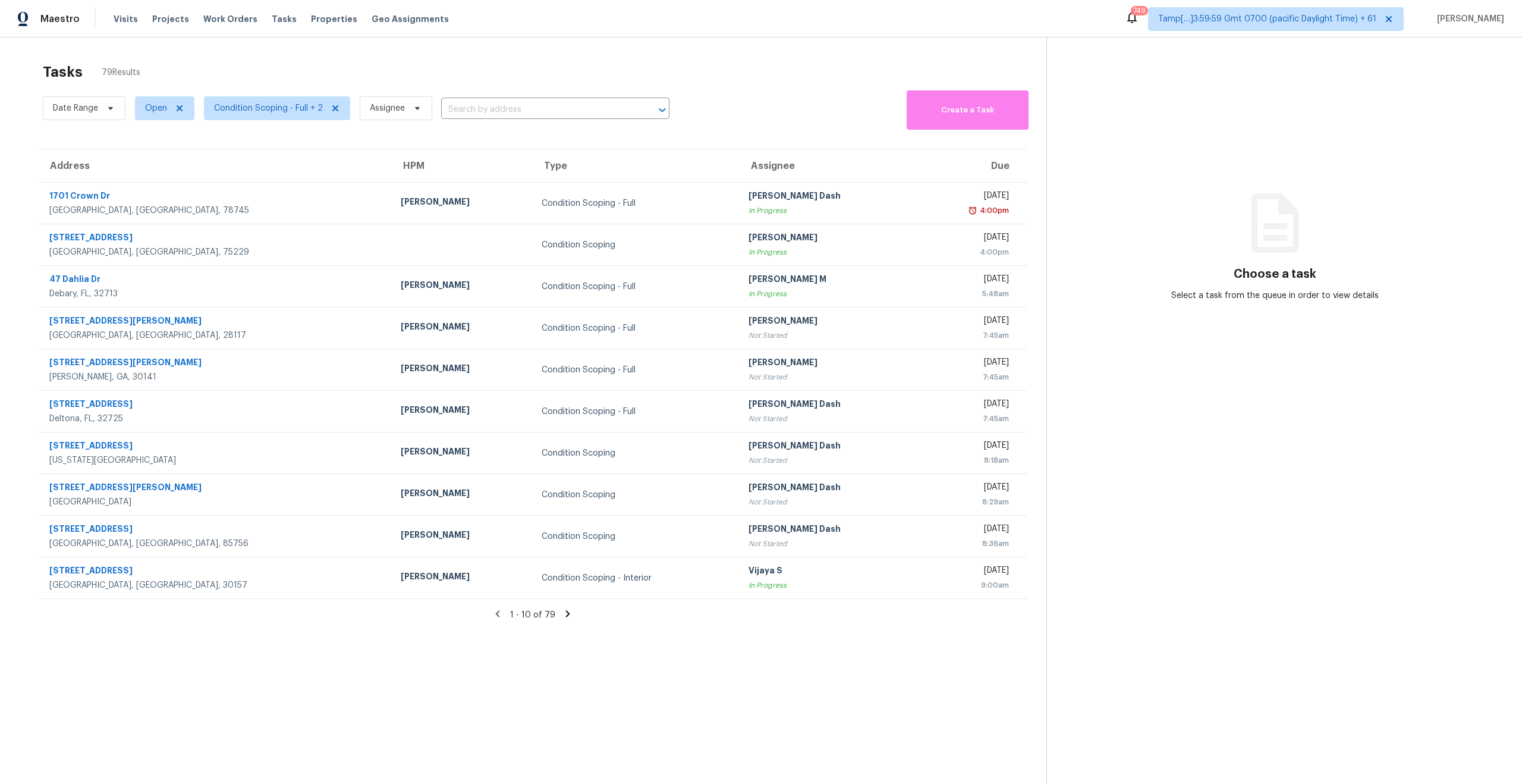
click at [455, 710] on section "Tasks 79 Results Date Range Open Condition Scoping - Full + 2 Assignee ​ Create…" at bounding box center [533, 439] width 1028 height 765
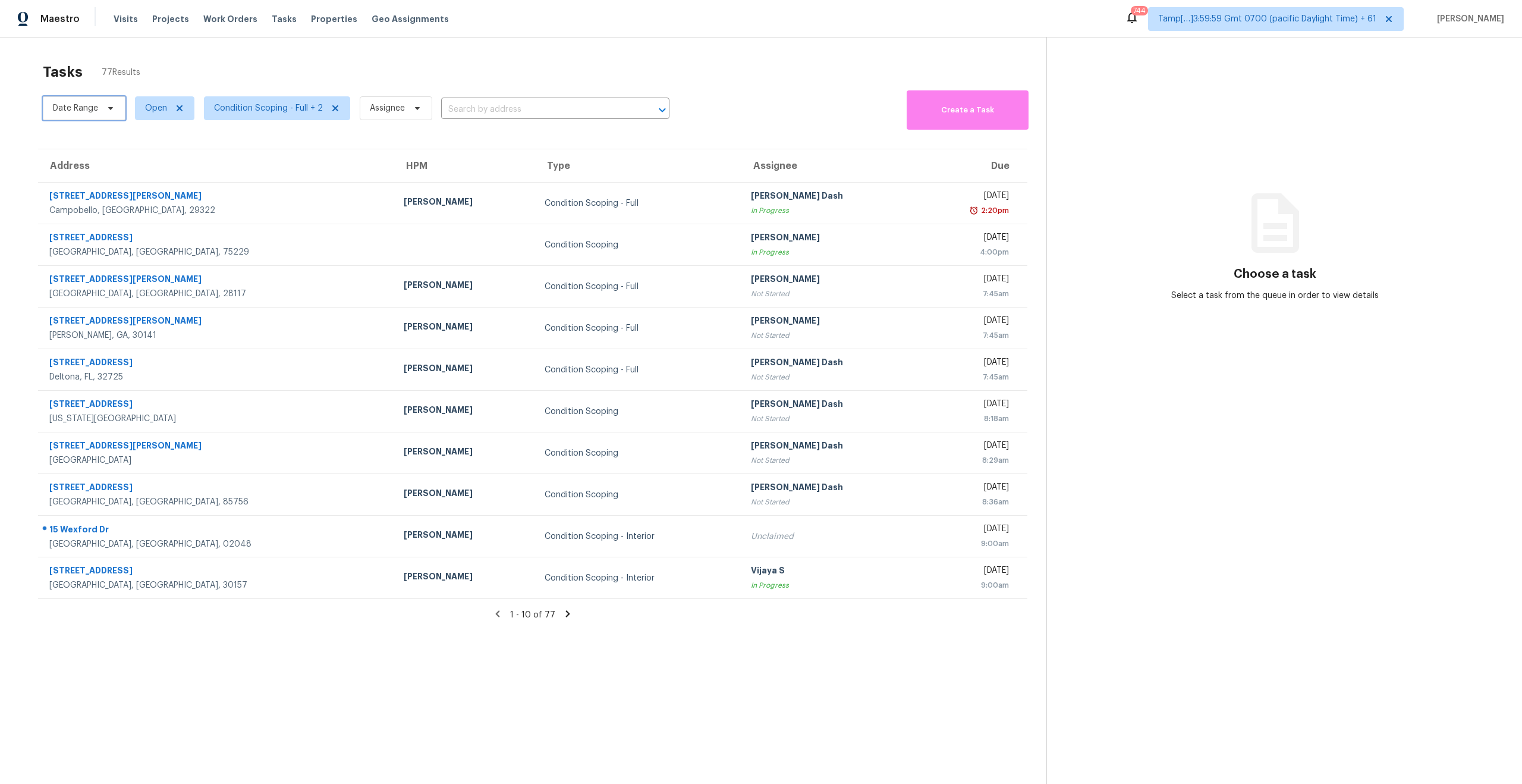
click at [70, 117] on span "Date Range" at bounding box center [84, 108] width 83 height 24
click at [83, 150] on input "text" at bounding box center [108, 148] width 117 height 24
select select "9"
select select "2025"
select select "10"
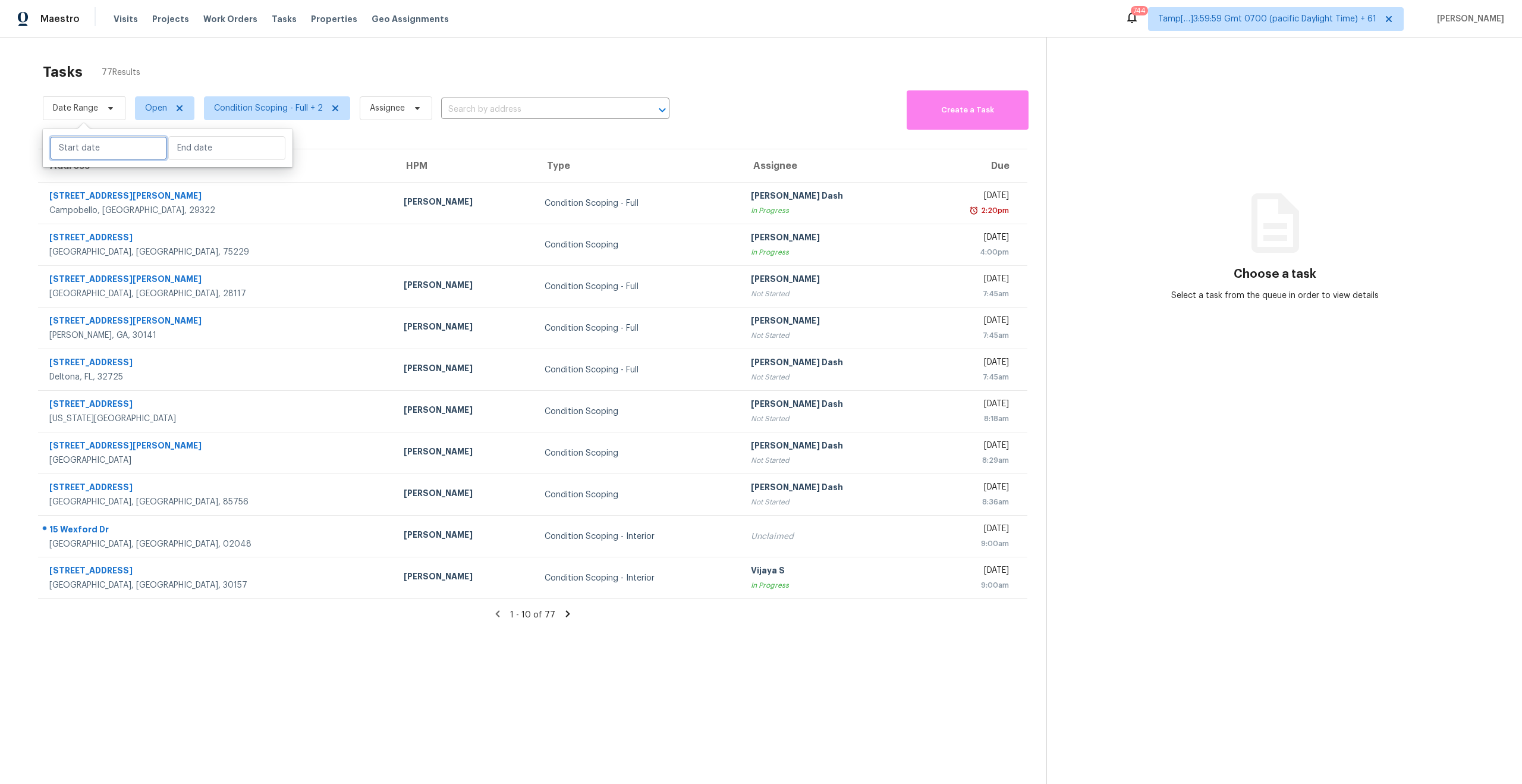
select select "2025"
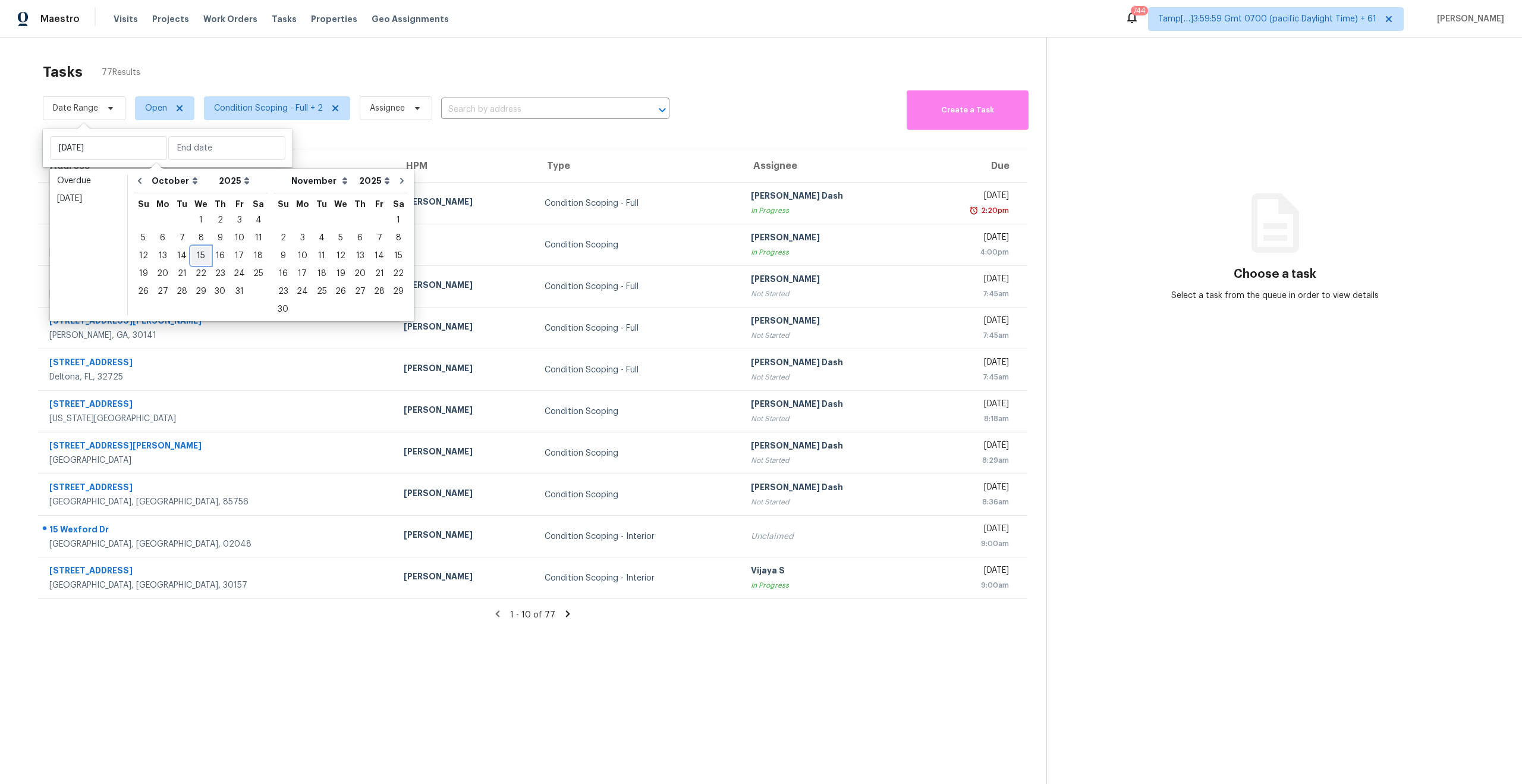
click at [200, 253] on div "15" at bounding box center [201, 255] width 19 height 16
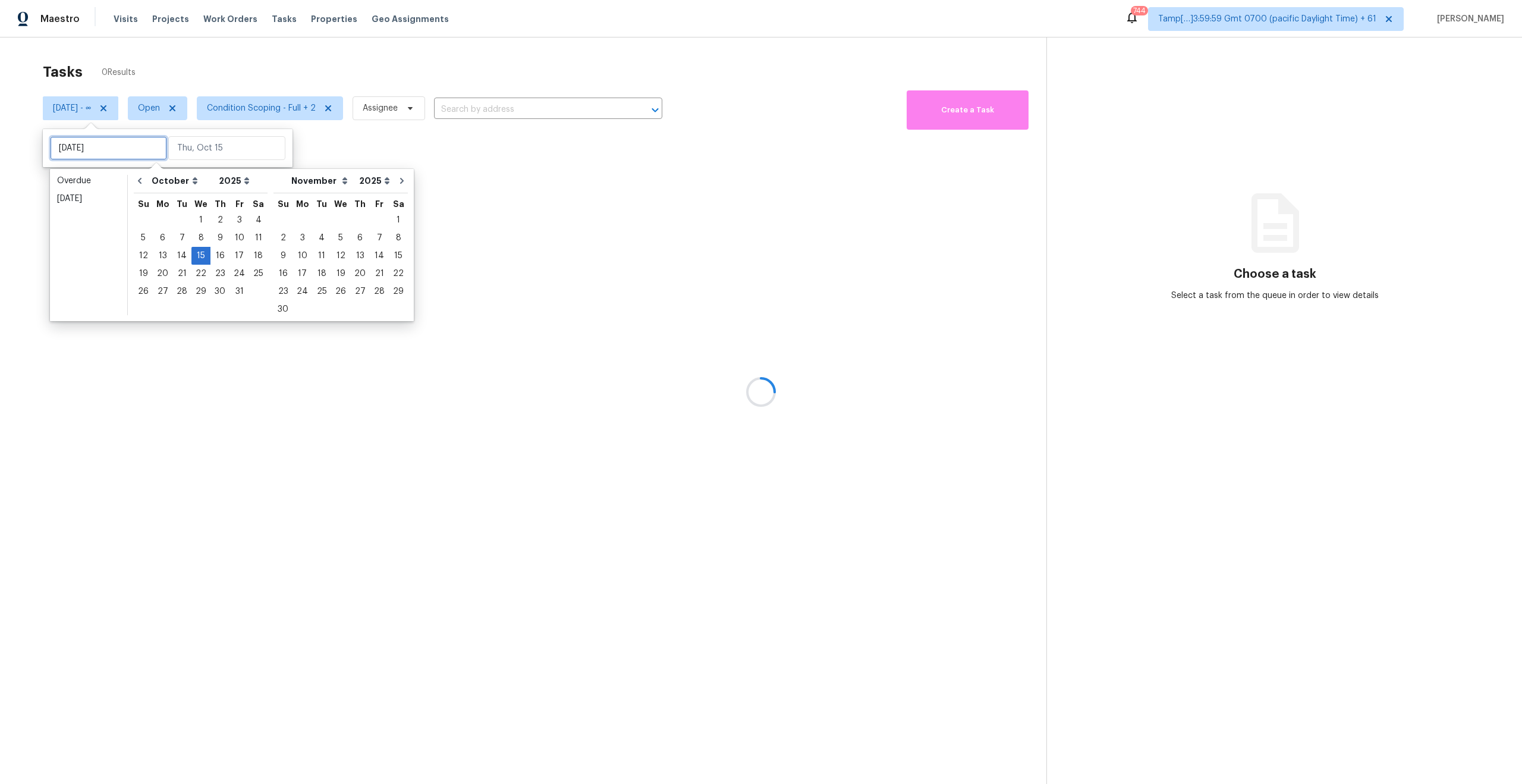
type input "Wed, Oct 08"
type input "Wed, Oct 15"
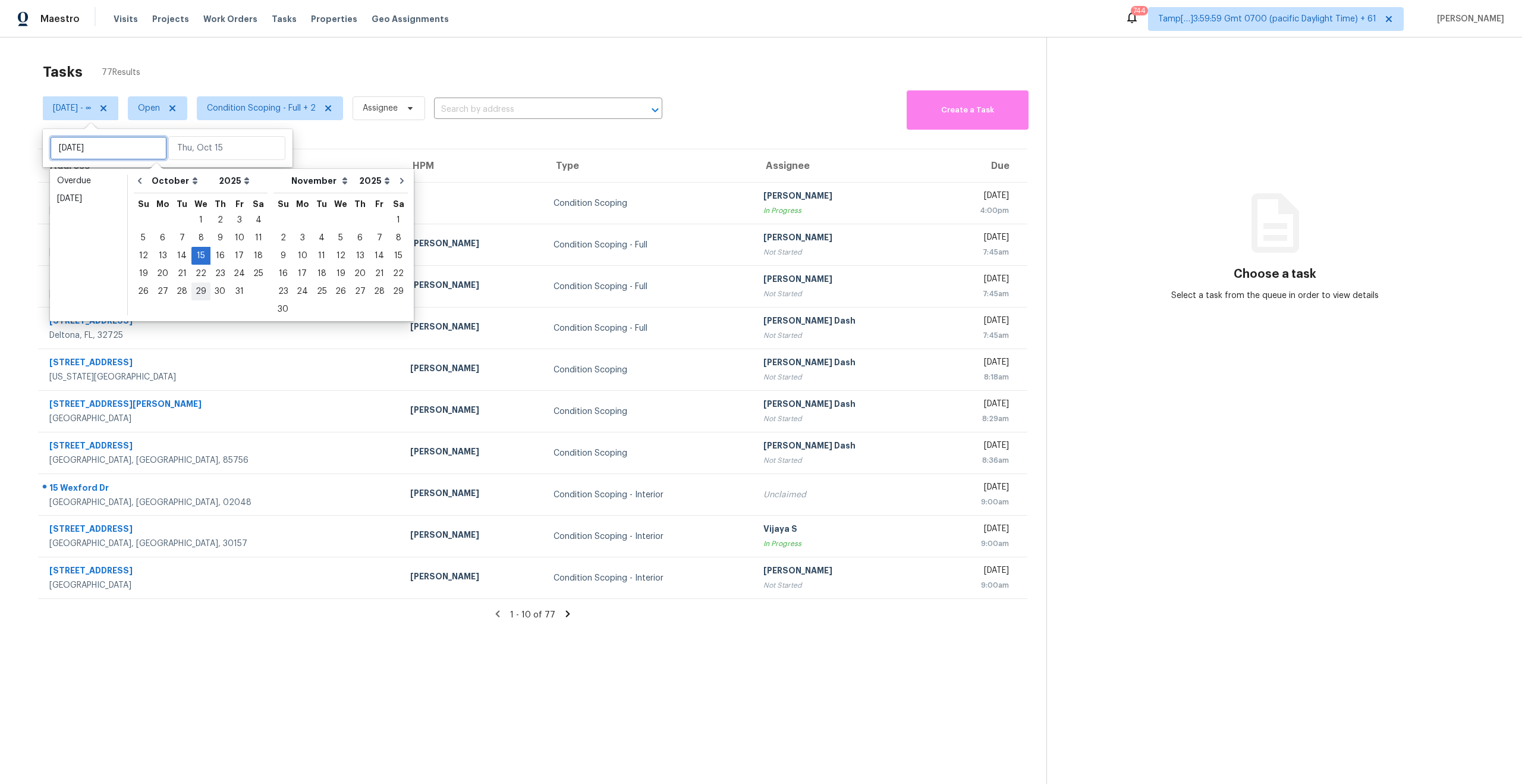
type input "Wed, Oct 01"
type input "Wed, Oct 15"
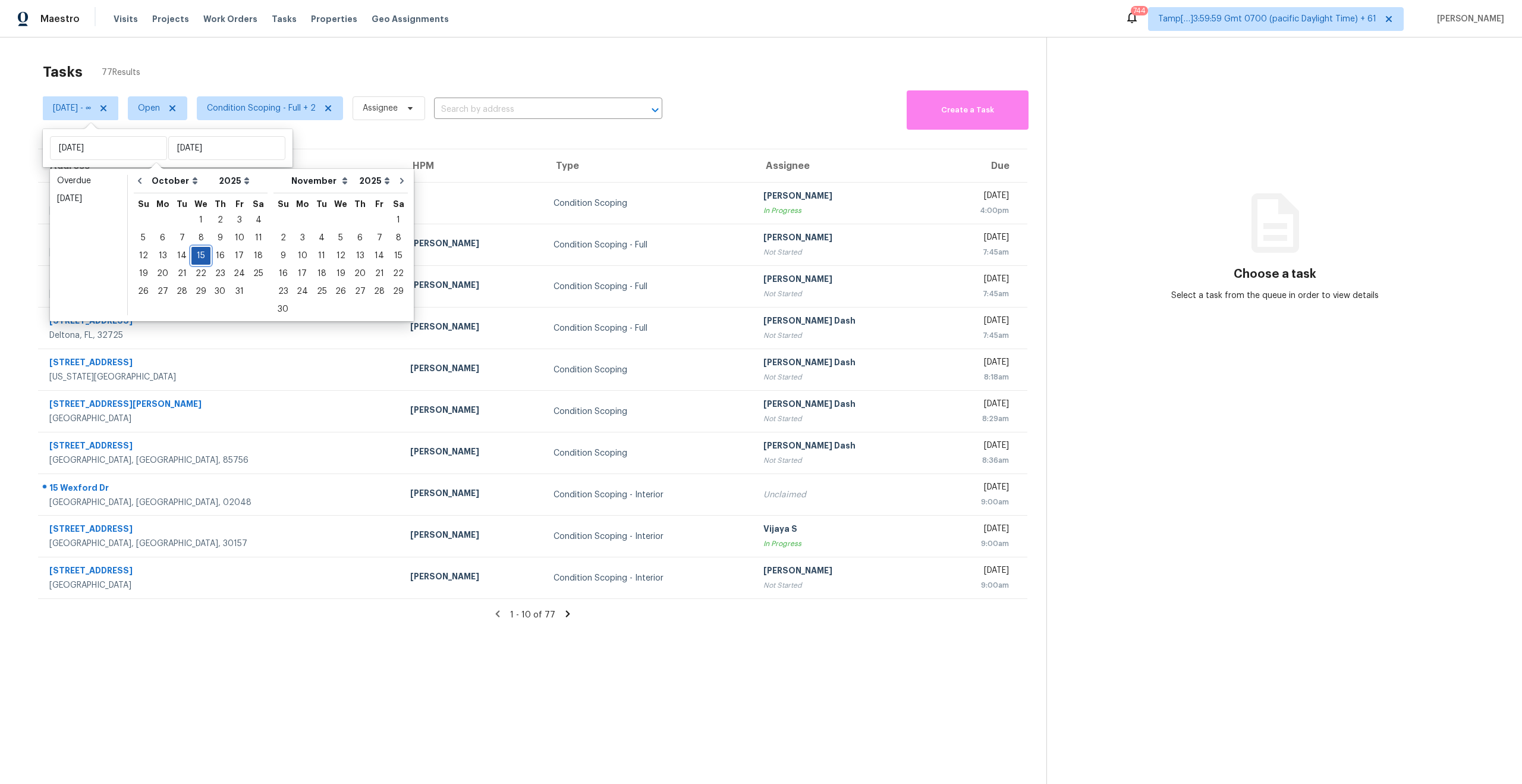
click at [197, 251] on div "15" at bounding box center [201, 255] width 19 height 16
type input "Wed, Oct 15"
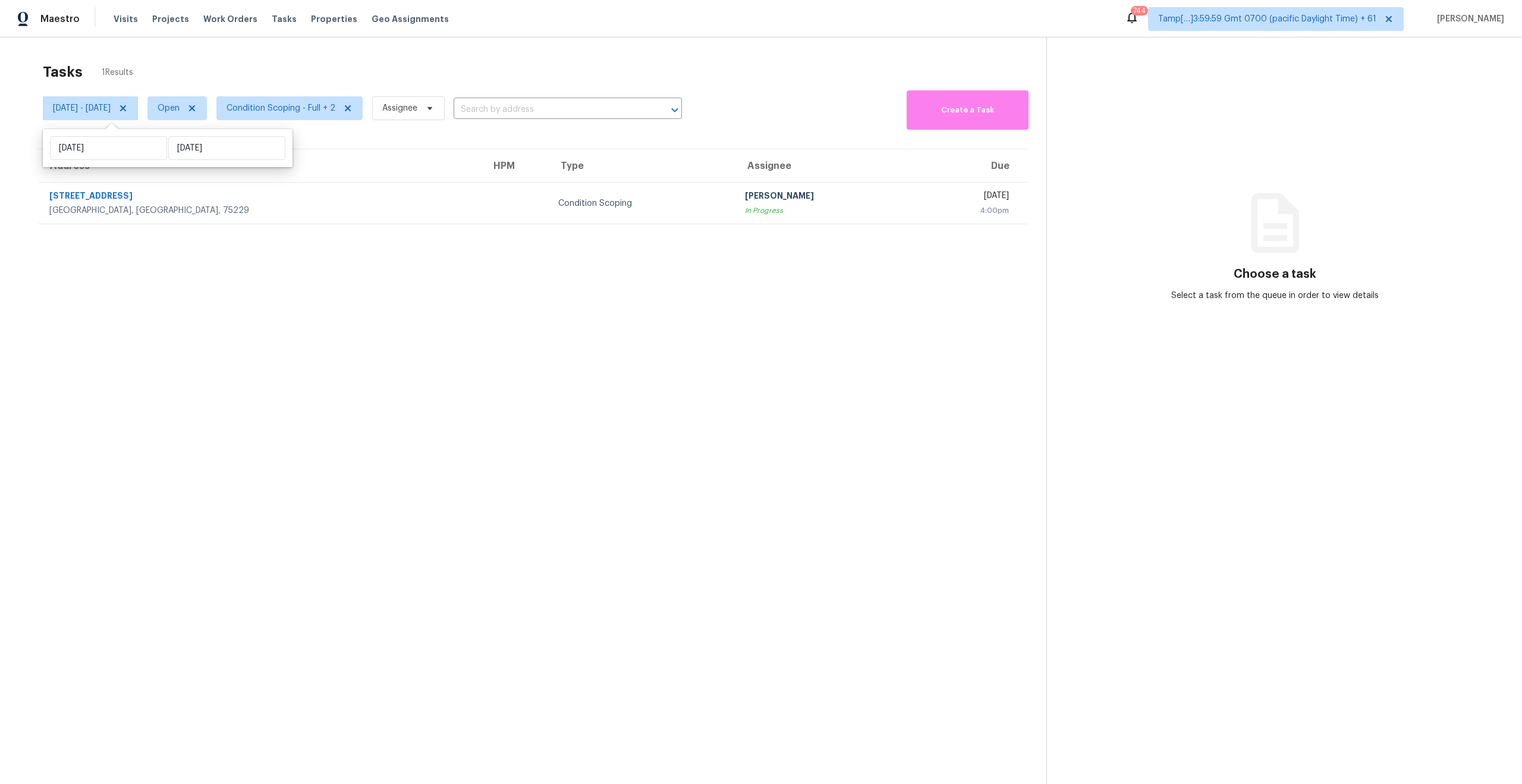
click at [307, 66] on div "Tasks 1 Results" at bounding box center [544, 72] width 1003 height 31
click at [111, 110] on span "Wed, Oct 15 - Wed, Oct 15" at bounding box center [82, 108] width 58 height 12
click at [95, 146] on input "Wed, Oct 15" at bounding box center [108, 148] width 117 height 24
select select "9"
select select "2025"
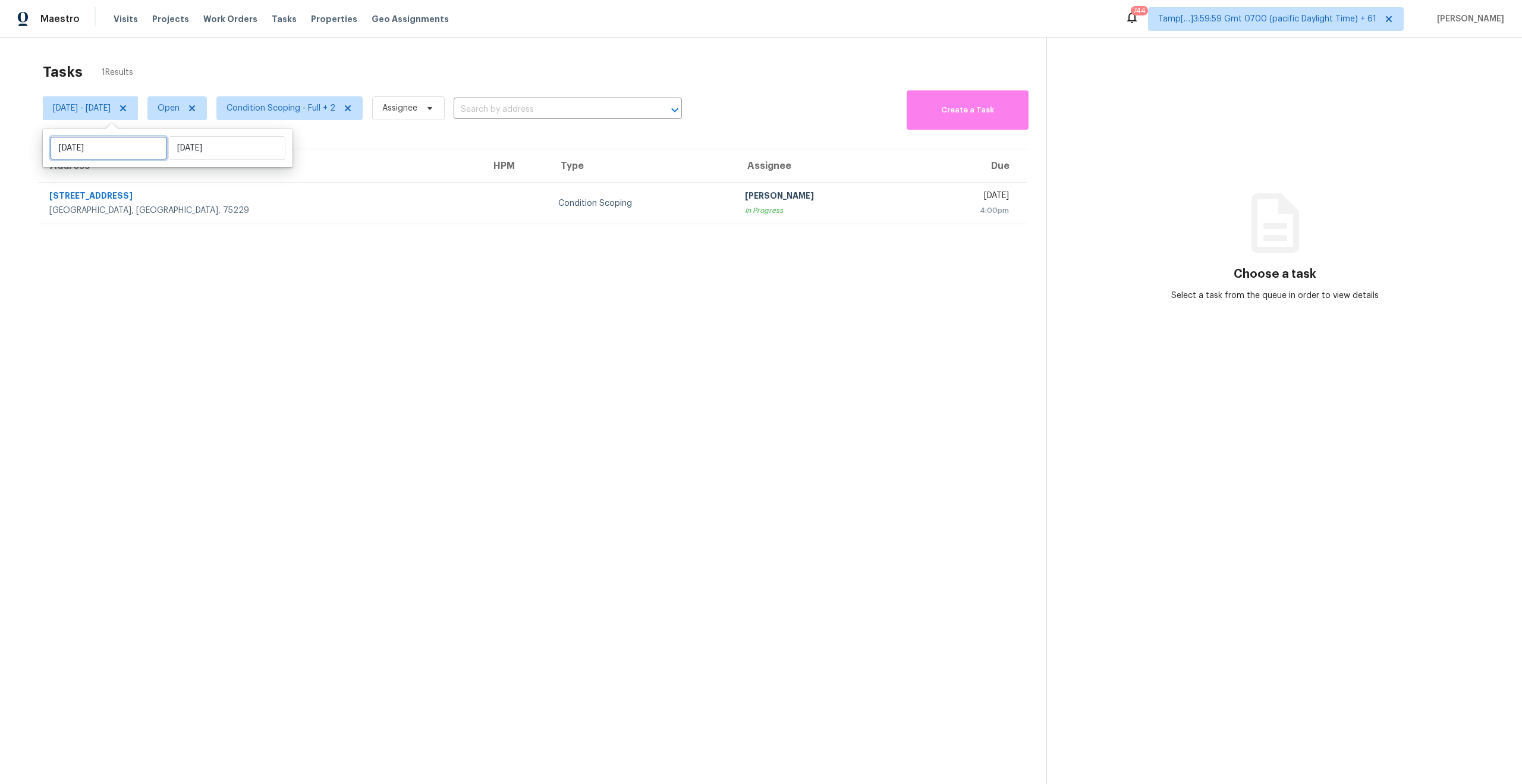
select select "10"
select select "2025"
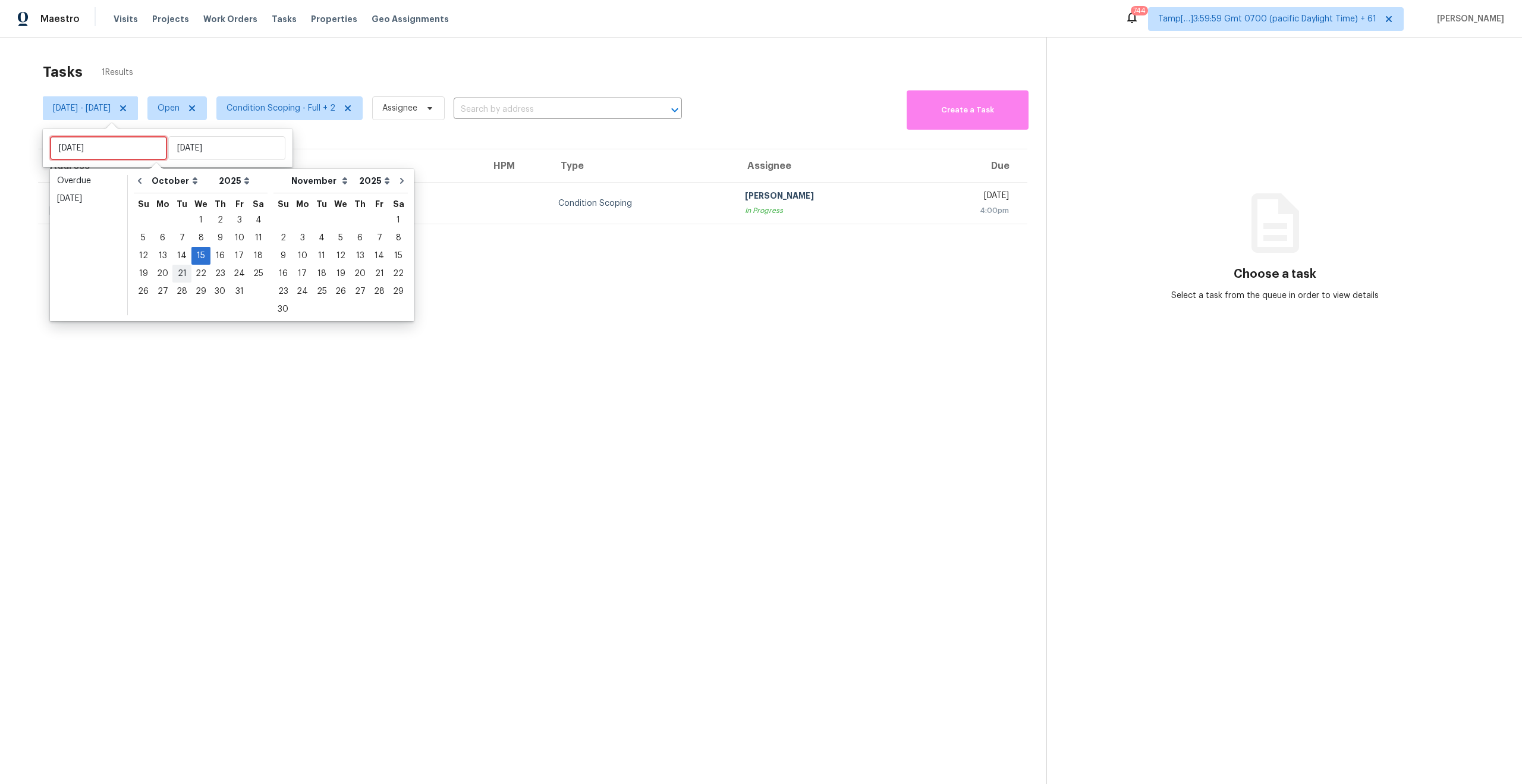
type input "Mon, Oct 20"
type input "Tue, Oct 14"
type input "Wed, Oct 15"
click at [219, 250] on div "16" at bounding box center [220, 255] width 19 height 16
type input "Thu, Oct 16"
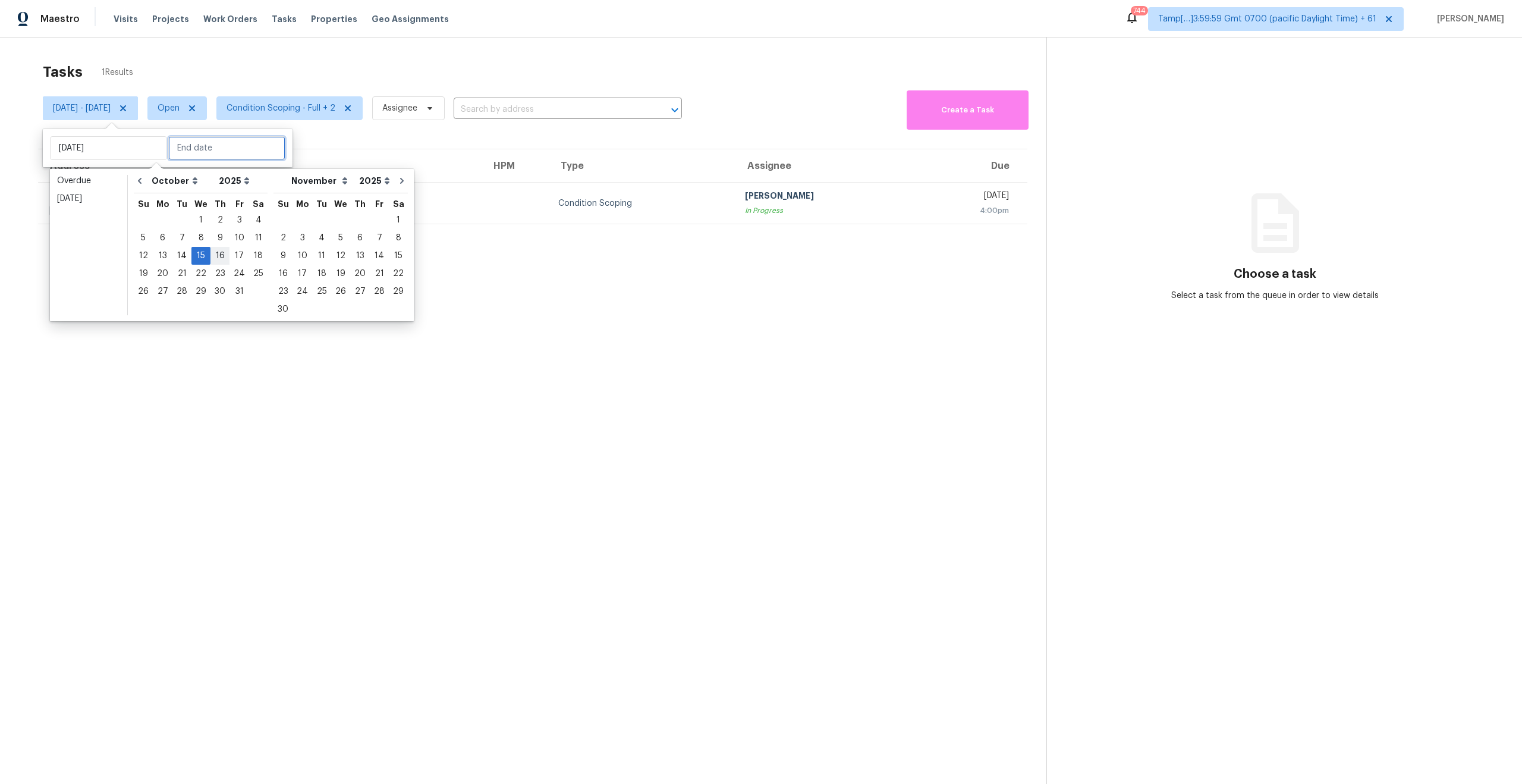
type input "Wed, Oct 15"
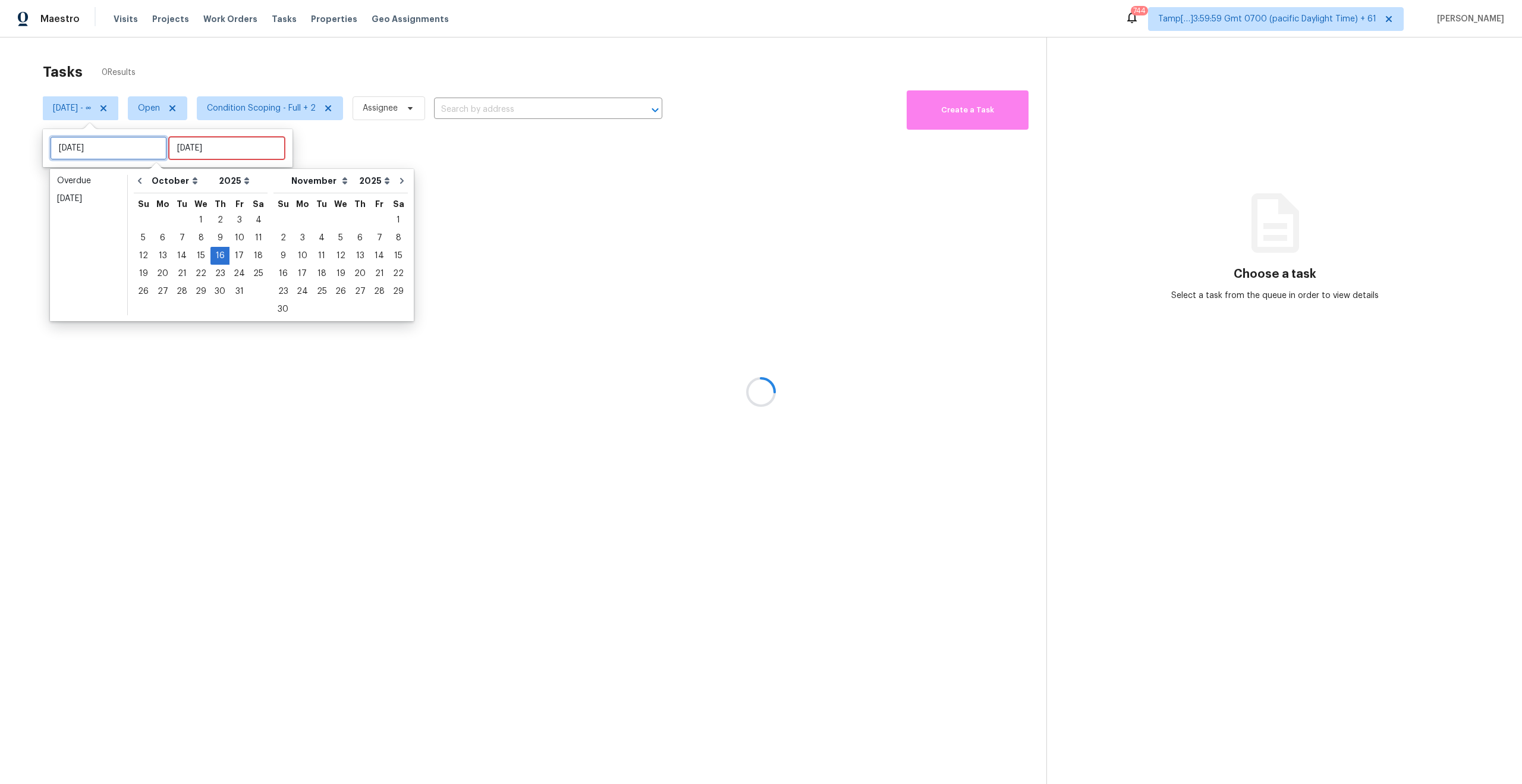
type input "Thu, Oct 09"
type input "Thu, Oct 16"
type input "Fri, Oct 03"
type input "Thu, Oct 16"
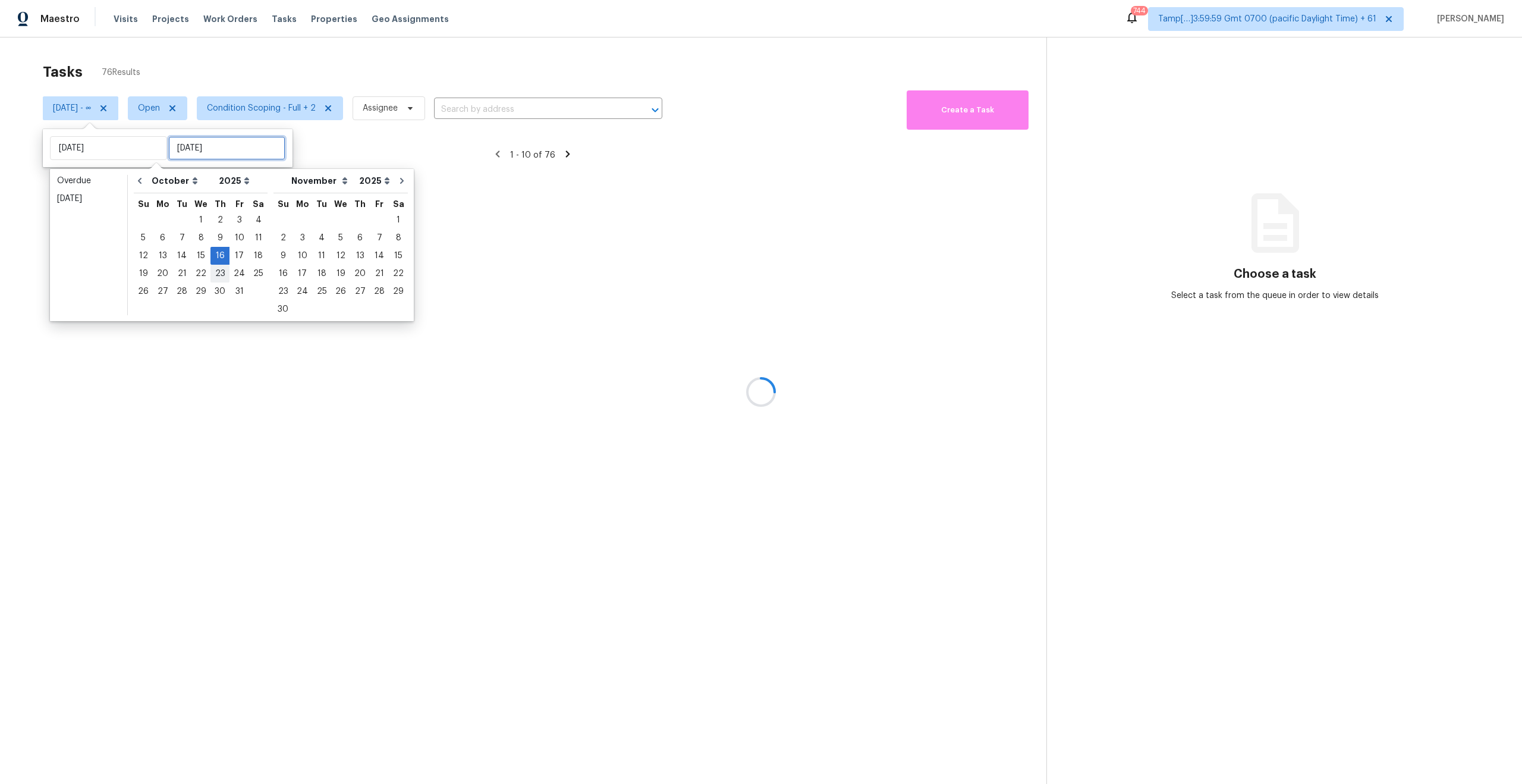
type input "Thu, Oct 16"
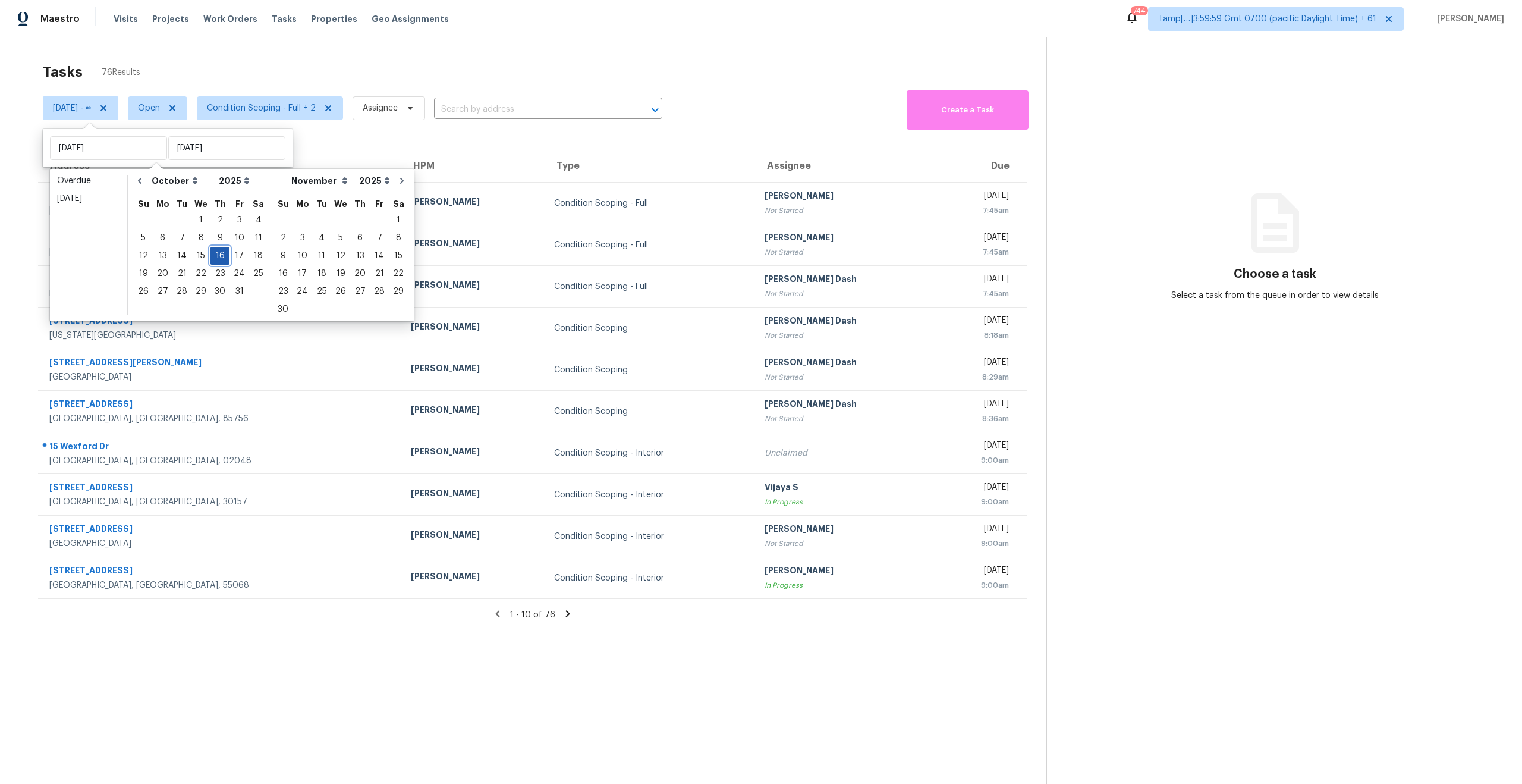
click at [217, 260] on div "16" at bounding box center [220, 255] width 19 height 16
type input "Thu, Oct 16"
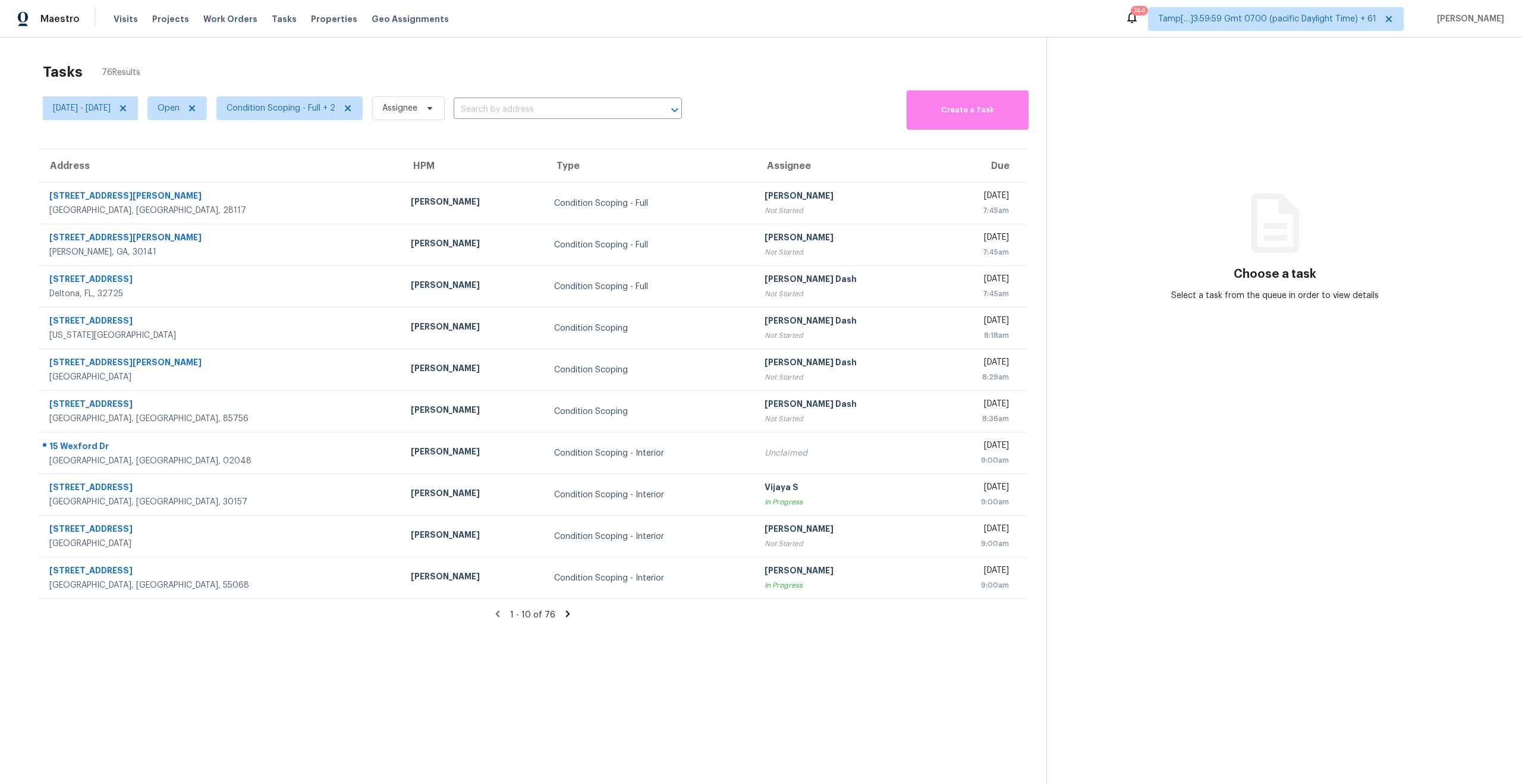
click at [403, 69] on div "Tasks 76 Results" at bounding box center [544, 72] width 1003 height 31
click at [454, 57] on div "Tasks 76 Results" at bounding box center [544, 72] width 1003 height 31
click at [192, 54] on div "Tasks 76 Results Thu, Oct 16 - Thu, Oct 16 Open Condition Scoping - Full + 2 As…" at bounding box center [761, 430] width 1522 height 784
click at [171, 46] on div "Tasks 76 Results Thu, Oct 16 - Thu, Oct 16 Open Condition Scoping - Full + 2 As…" at bounding box center [761, 430] width 1522 height 784
click at [127, 109] on icon at bounding box center [123, 108] width 6 height 6
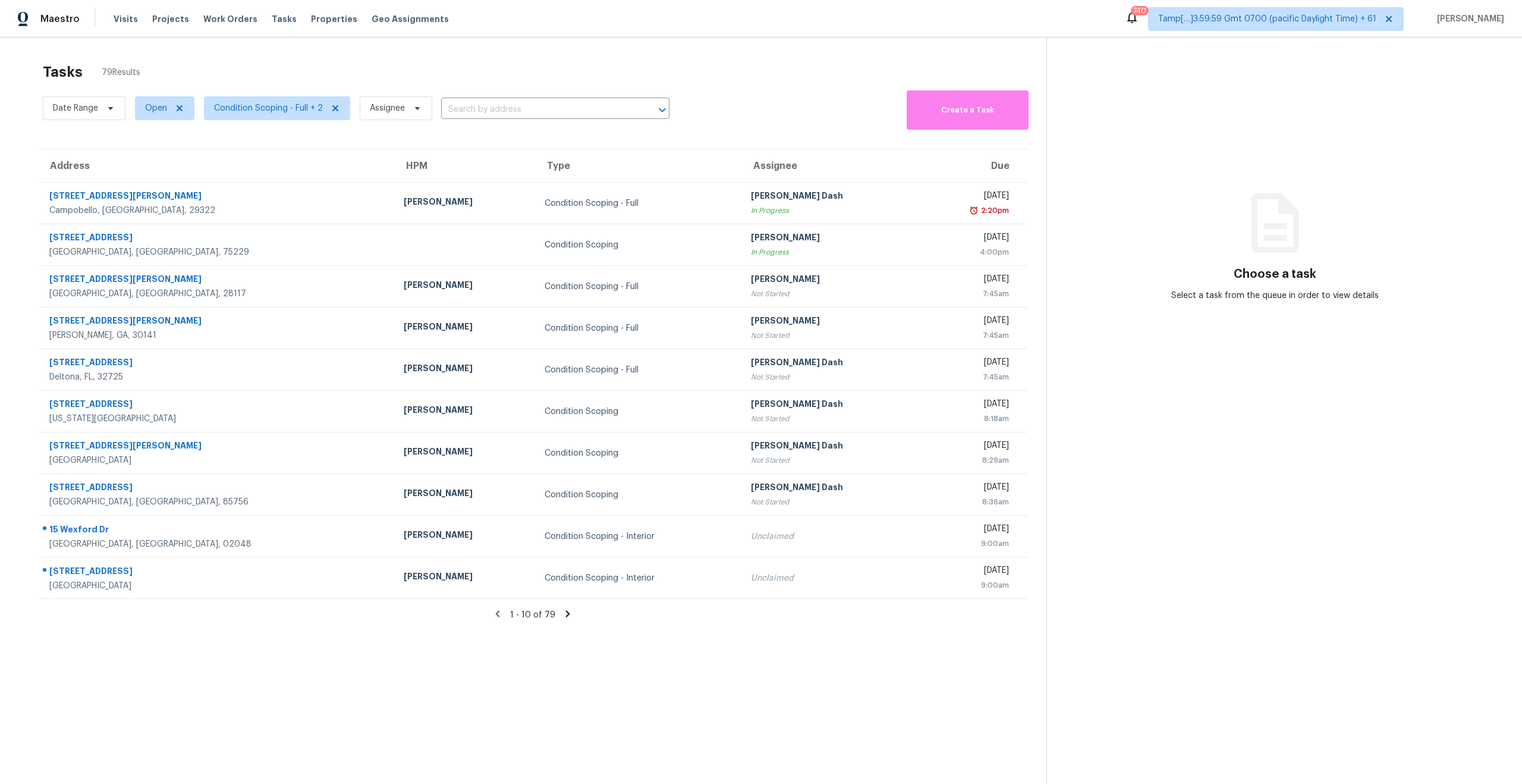
click at [21, 46] on div "Tasks 79 Results Date Range Open Condition Scoping - Full + 2 Assignee ​ Create…" at bounding box center [761, 430] width 1522 height 784
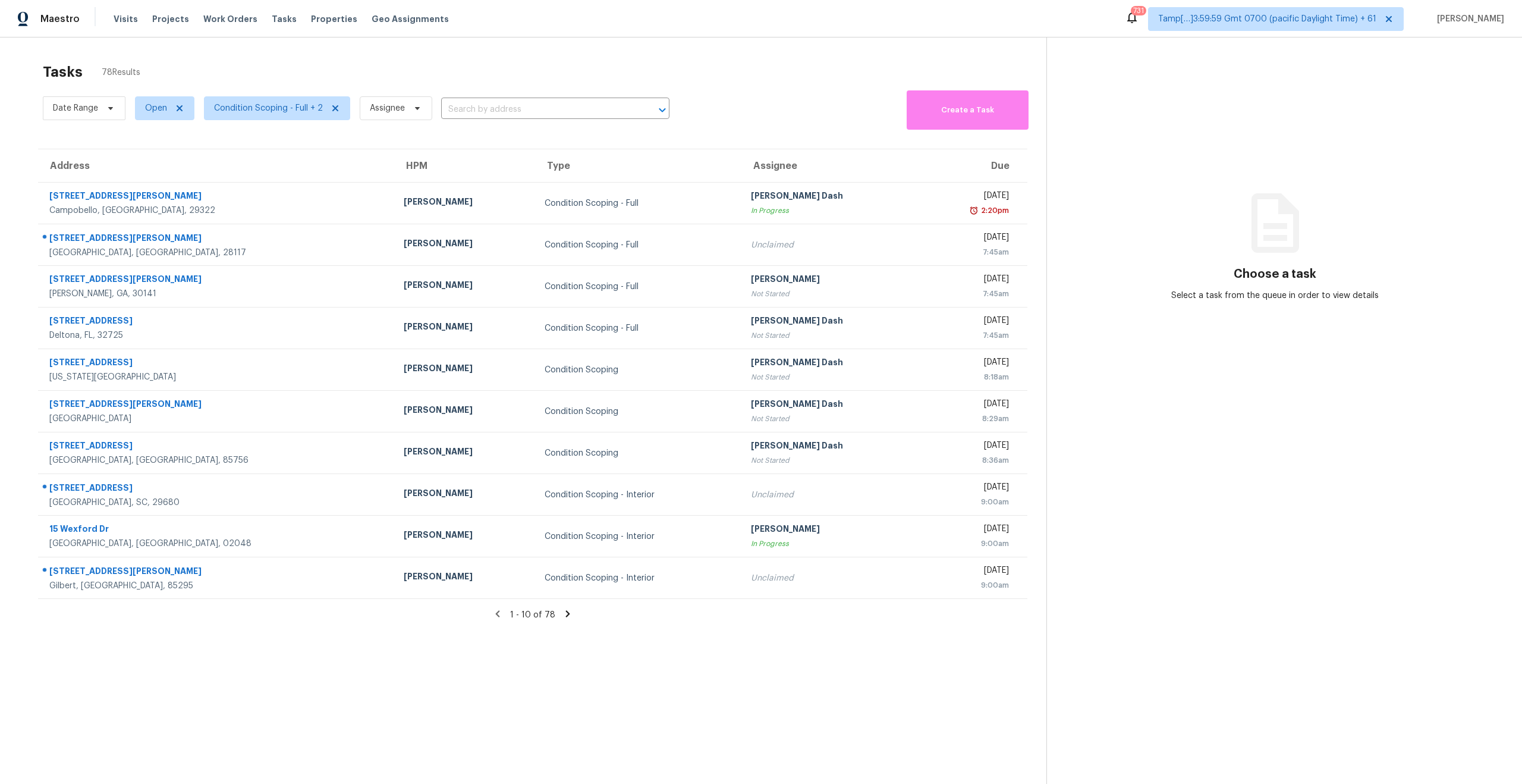
click at [285, 640] on section "Tasks 78 Results Date Range Open Condition Scoping - Full + 2 Assignee ​ Create…" at bounding box center [533, 439] width 1028 height 765
click at [676, 637] on section "Tasks 78 Results Date Range Open Condition Scoping - Full + 2 Assignee ​ Create…" at bounding box center [533, 439] width 1028 height 765
click at [567, 615] on icon at bounding box center [568, 613] width 11 height 11
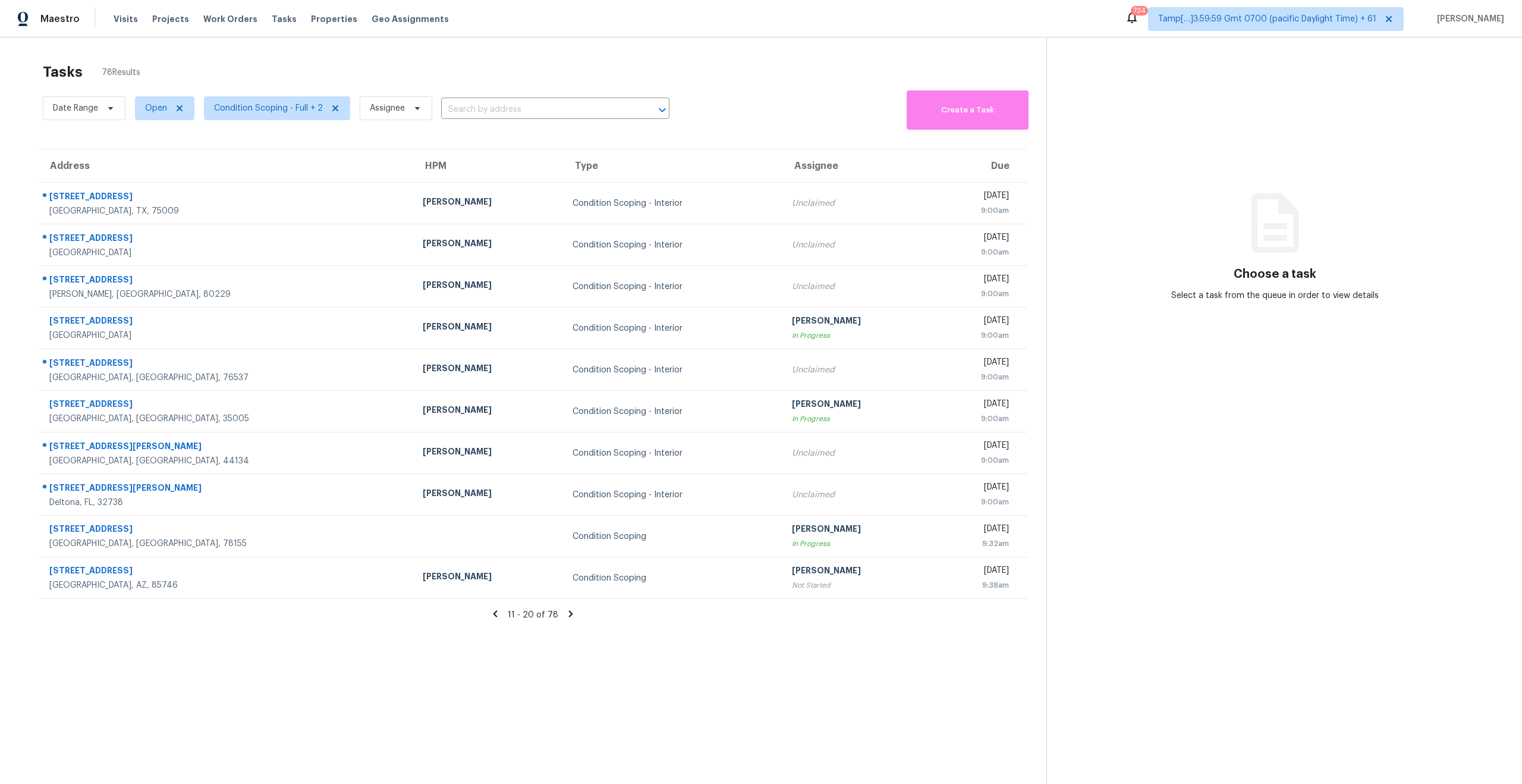
click at [497, 614] on icon at bounding box center [494, 613] width 4 height 7
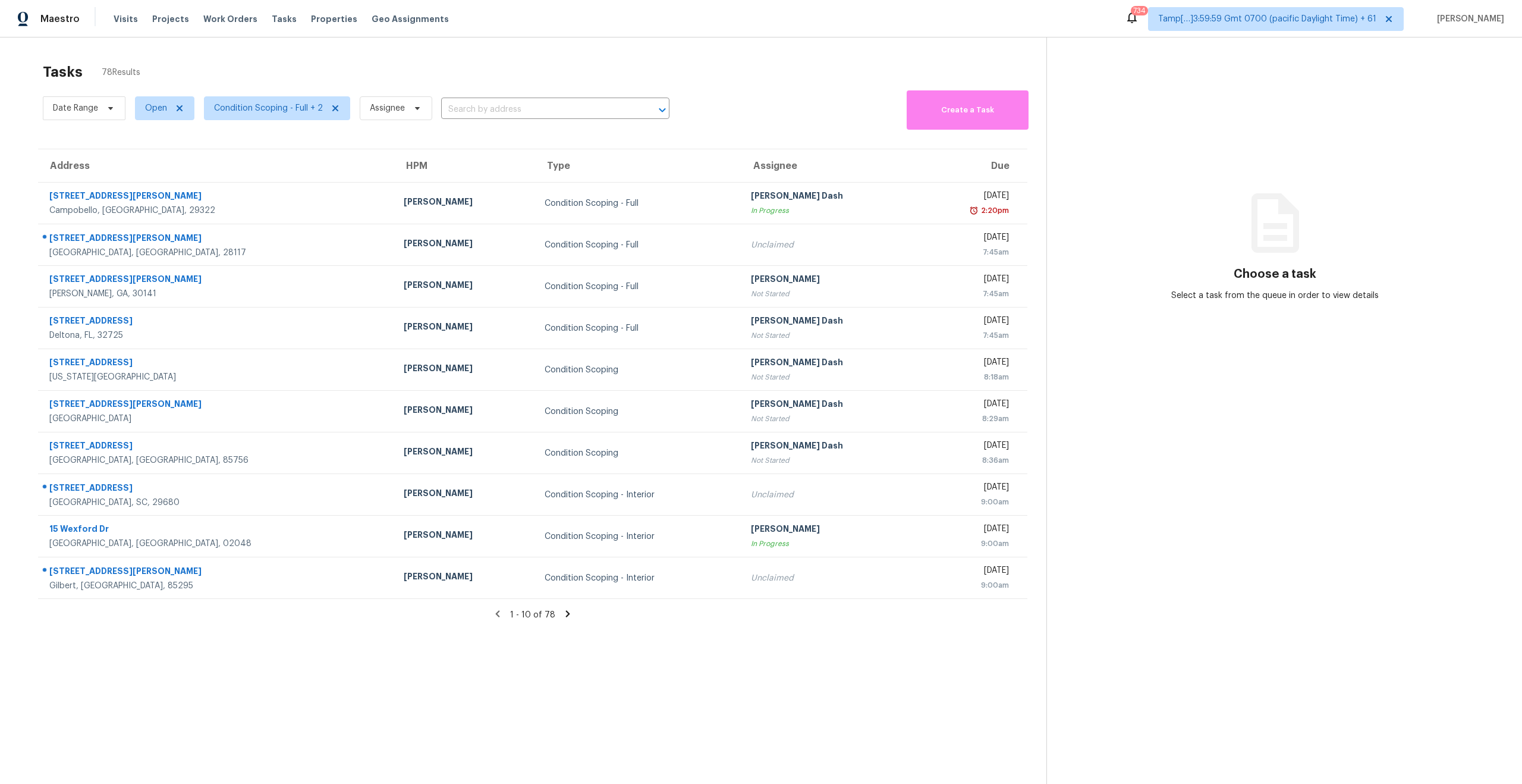
click at [238, 660] on section "Tasks 78 Results Date Range Open Condition Scoping - Full + 2 Assignee ​ Create…" at bounding box center [533, 439] width 1028 height 765
click at [243, 48] on div "Tasks 78 Results Date Range Open Condition Scoping - Full + 2 Assignee ​ Create…" at bounding box center [761, 430] width 1522 height 784
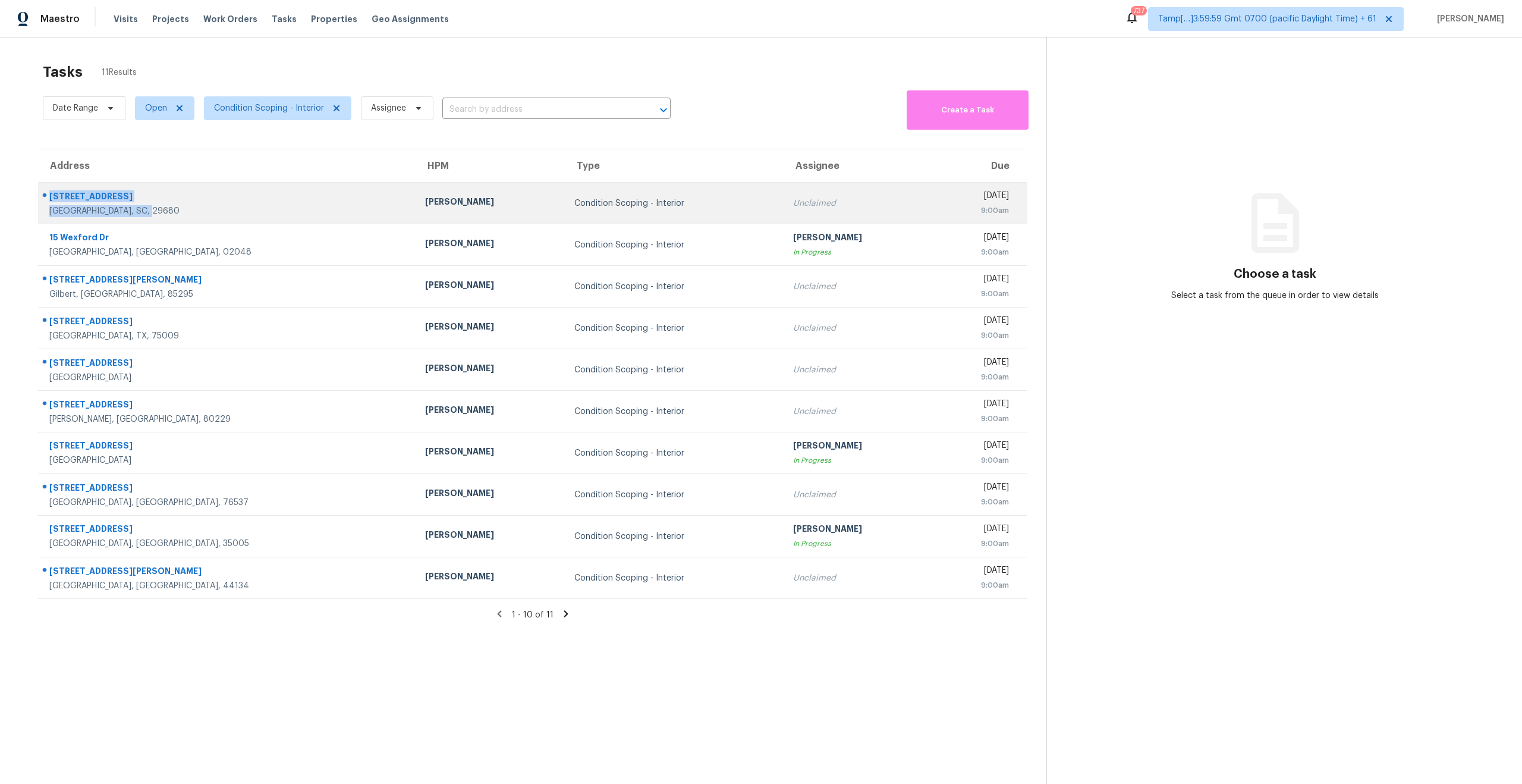
drag, startPoint x: 160, startPoint y: 223, endPoint x: 42, endPoint y: 199, distance: 120.4
click at [42, 199] on td "[STREET_ADDRESS]" at bounding box center [226, 203] width 378 height 42
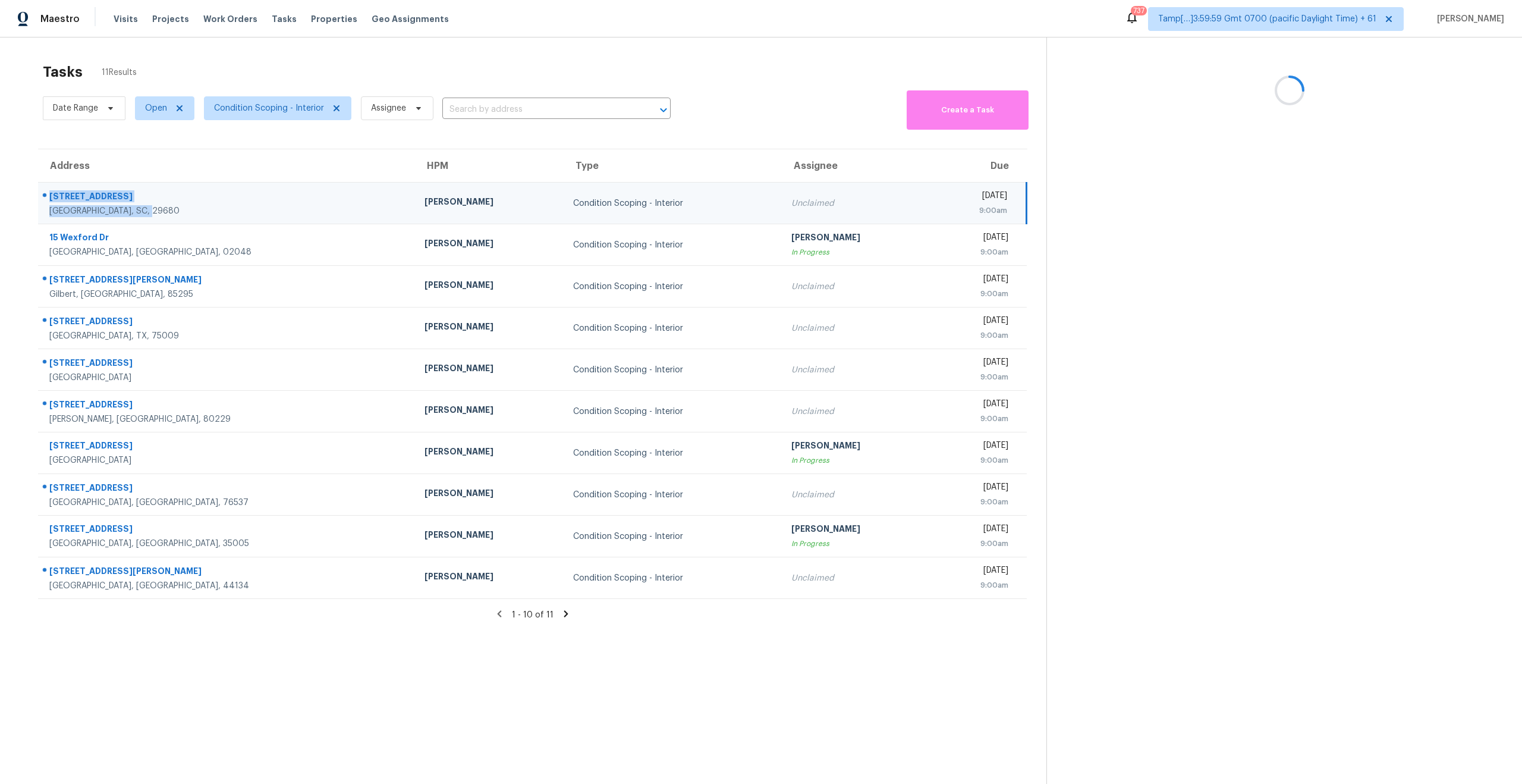
copy div "[STREET_ADDRESS]"
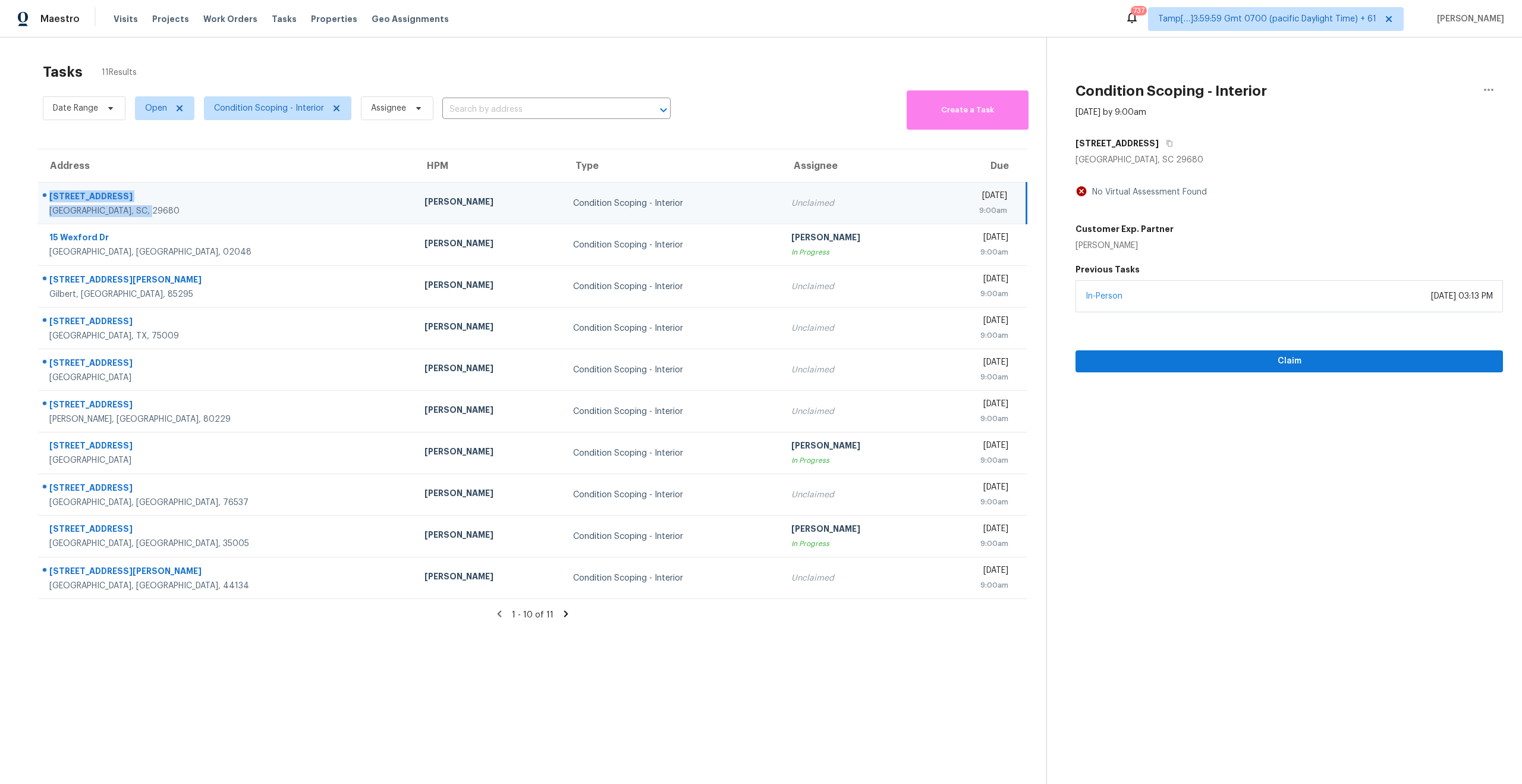
click at [349, 640] on section "Tasks 11 Results Date Range Open Condition Scoping - Interior Assignee ​ Create…" at bounding box center [533, 439] width 1028 height 765
click at [564, 615] on icon at bounding box center [566, 613] width 4 height 7
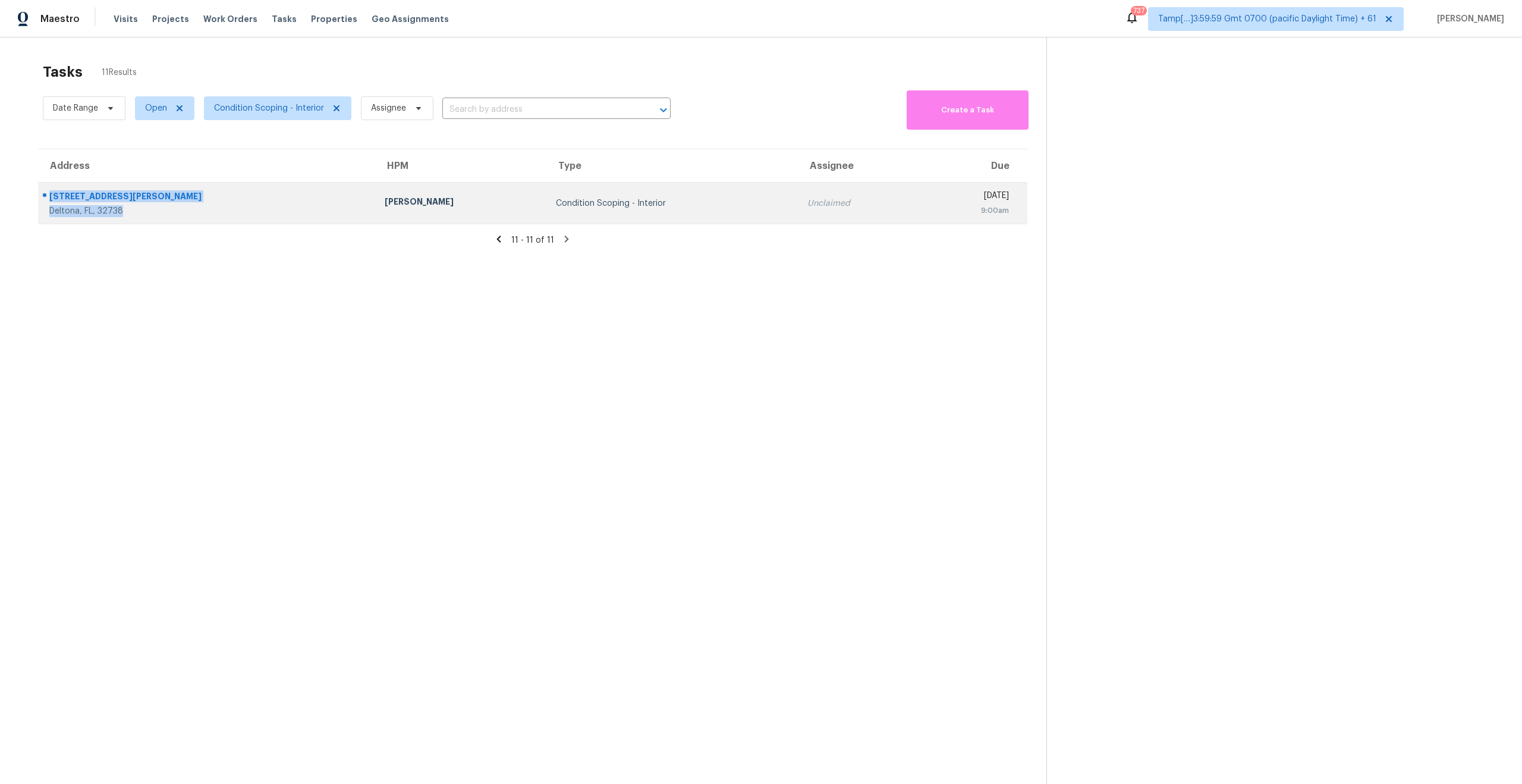
drag, startPoint x: 135, startPoint y: 217, endPoint x: 48, endPoint y: 190, distance: 91.1
click at [48, 190] on td "[STREET_ADDRESS][PERSON_NAME]" at bounding box center [206, 203] width 337 height 42
copy div "[STREET_ADDRESS][PERSON_NAME]"
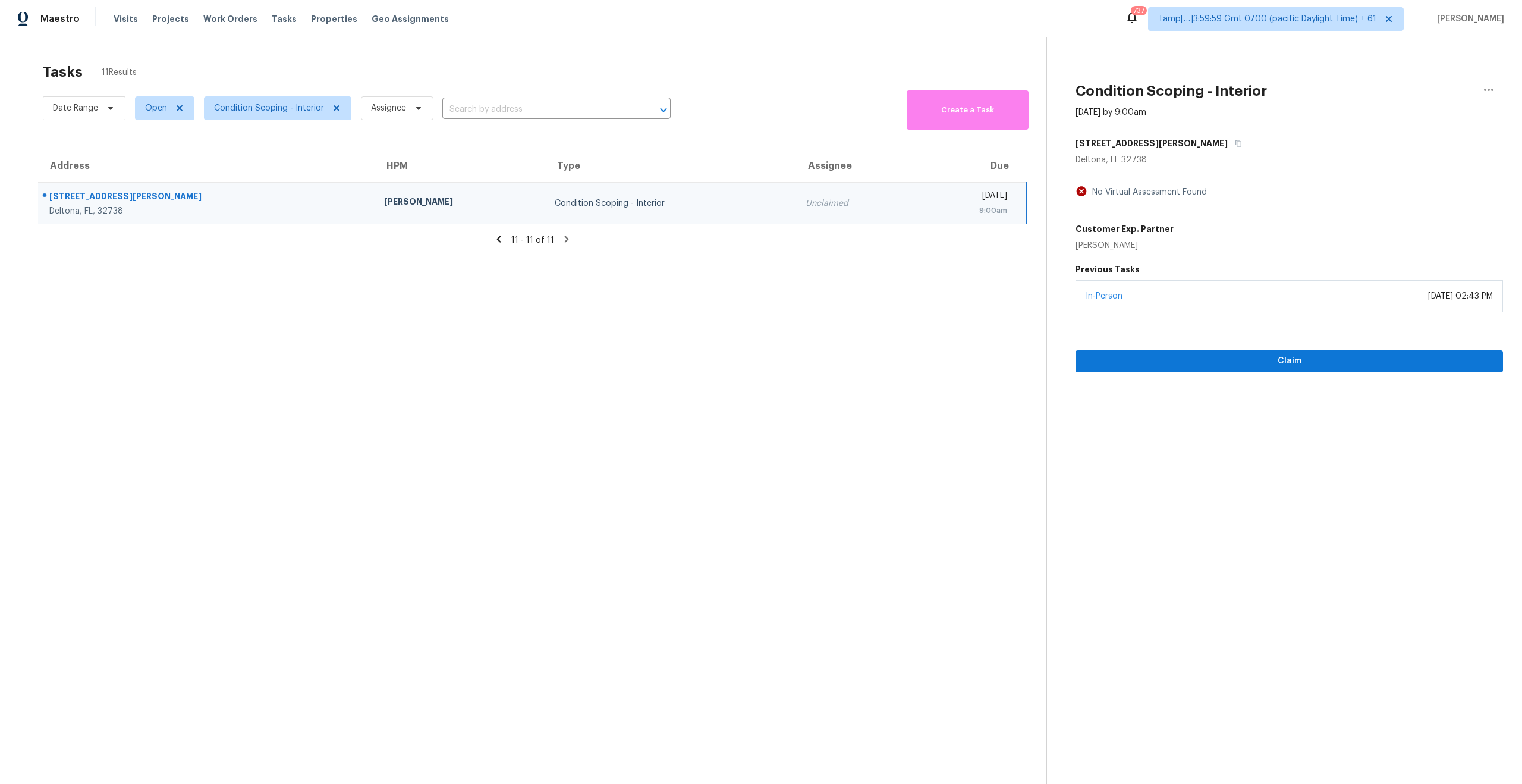
click at [500, 237] on icon at bounding box center [499, 238] width 4 height 7
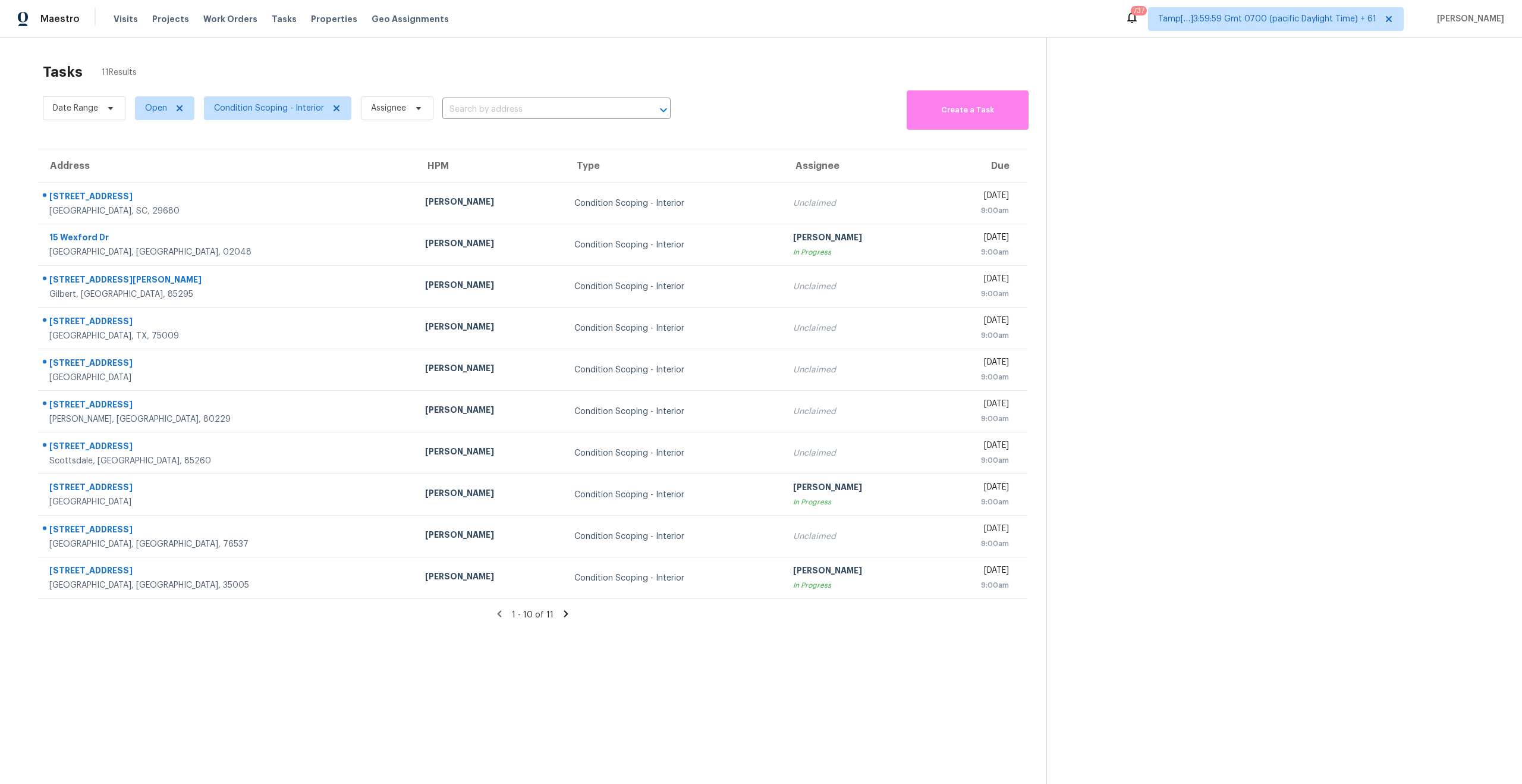
click at [183, 626] on section "Tasks 11 Results Date Range Open Condition Scoping - Interior Assignee ​ Create…" at bounding box center [533, 439] width 1028 height 765
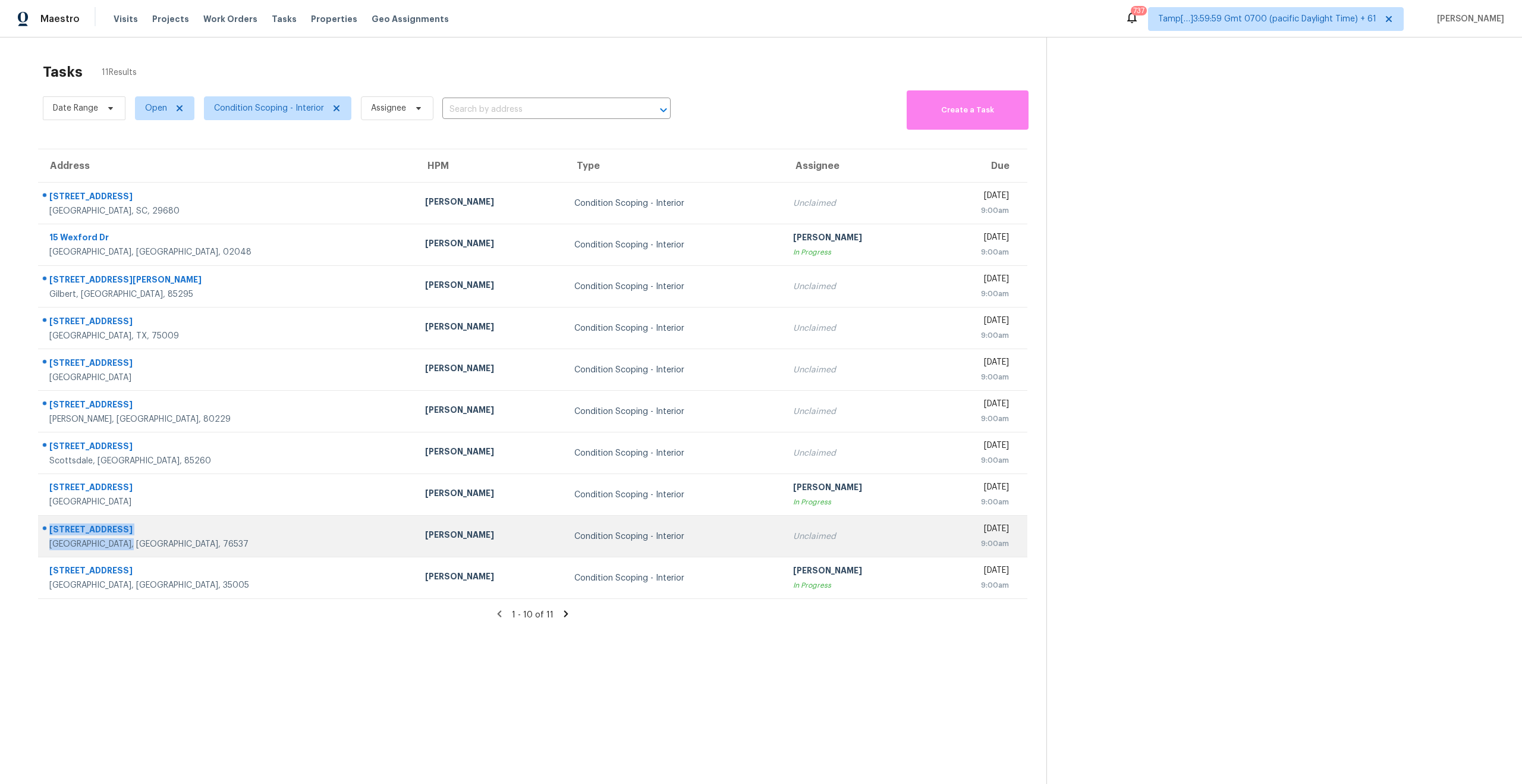
drag, startPoint x: 134, startPoint y: 545, endPoint x: 47, endPoint y: 527, distance: 88.8
click at [47, 527] on div "[STREET_ADDRESS][PERSON_NAME]" at bounding box center [222, 536] width 368 height 28
copy div "[STREET_ADDRESS][PERSON_NAME]"
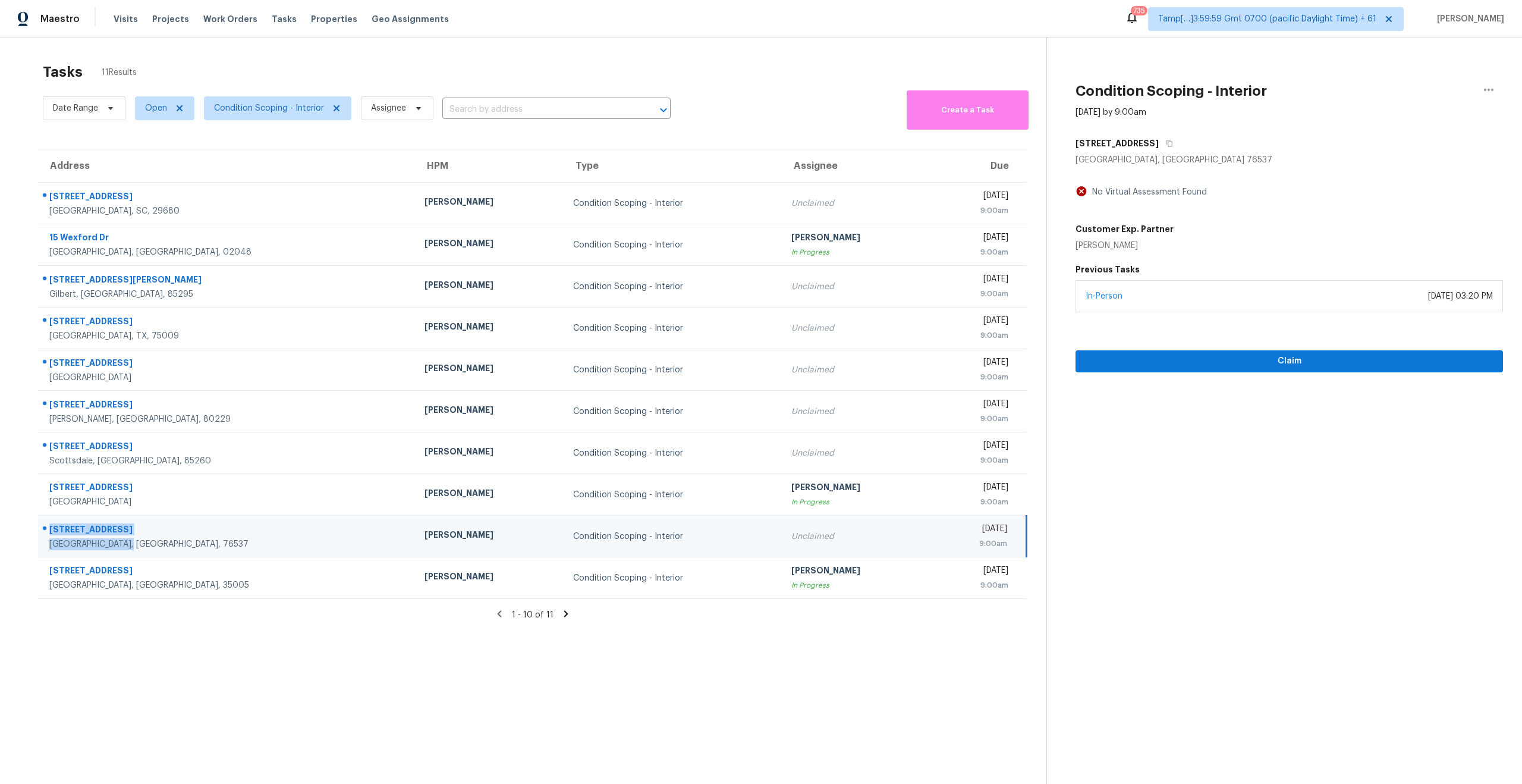
click at [352, 638] on section "Tasks 11 Results Date Range Open Condition Scoping - Interior Assignee ​ Create…" at bounding box center [533, 439] width 1028 height 765
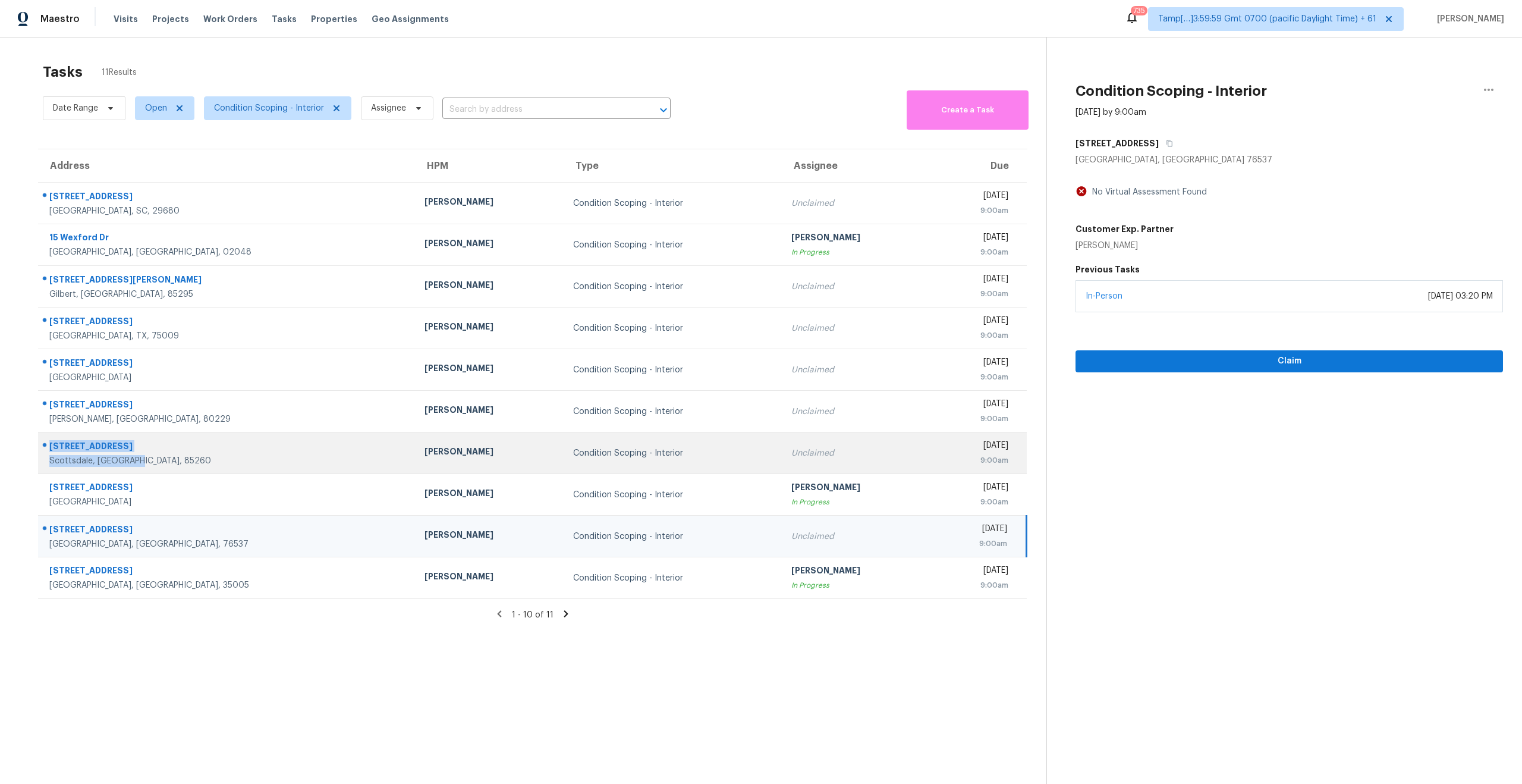
drag, startPoint x: 144, startPoint y: 461, endPoint x: 55, endPoint y: 436, distance: 92.4
click at [55, 436] on td "[STREET_ADDRESS]" at bounding box center [226, 453] width 377 height 42
copy div "[STREET_ADDRESS]"
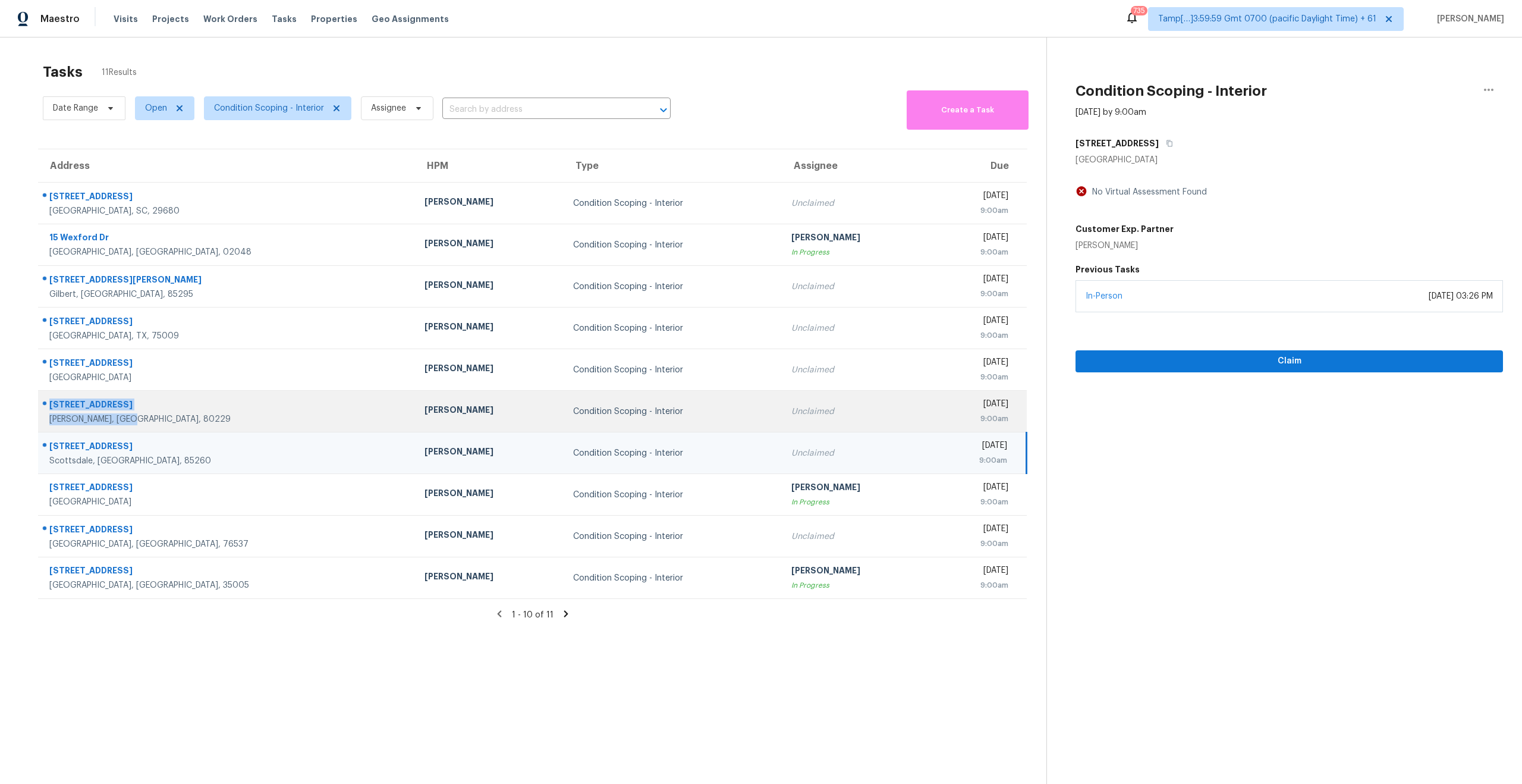
drag, startPoint x: 137, startPoint y: 418, endPoint x: 46, endPoint y: 404, distance: 92.1
click at [46, 404] on div "[STREET_ADDRESS]" at bounding box center [222, 410] width 367 height 28
copy div "[STREET_ADDRESS]"
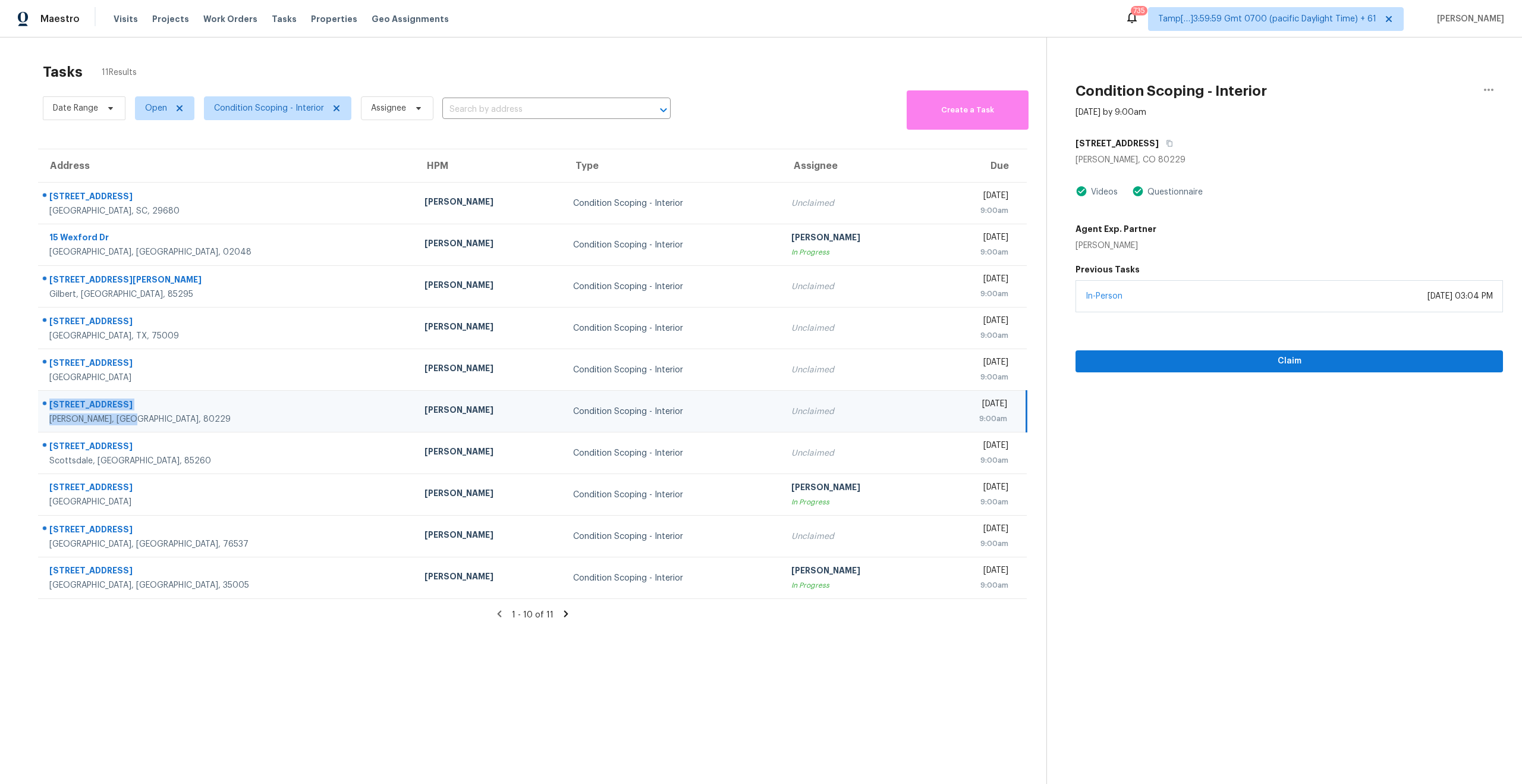
click at [284, 622] on section "Tasks 11 Results Date Range Open Condition Scoping - Interior Assignee ​ Create…" at bounding box center [533, 439] width 1028 height 765
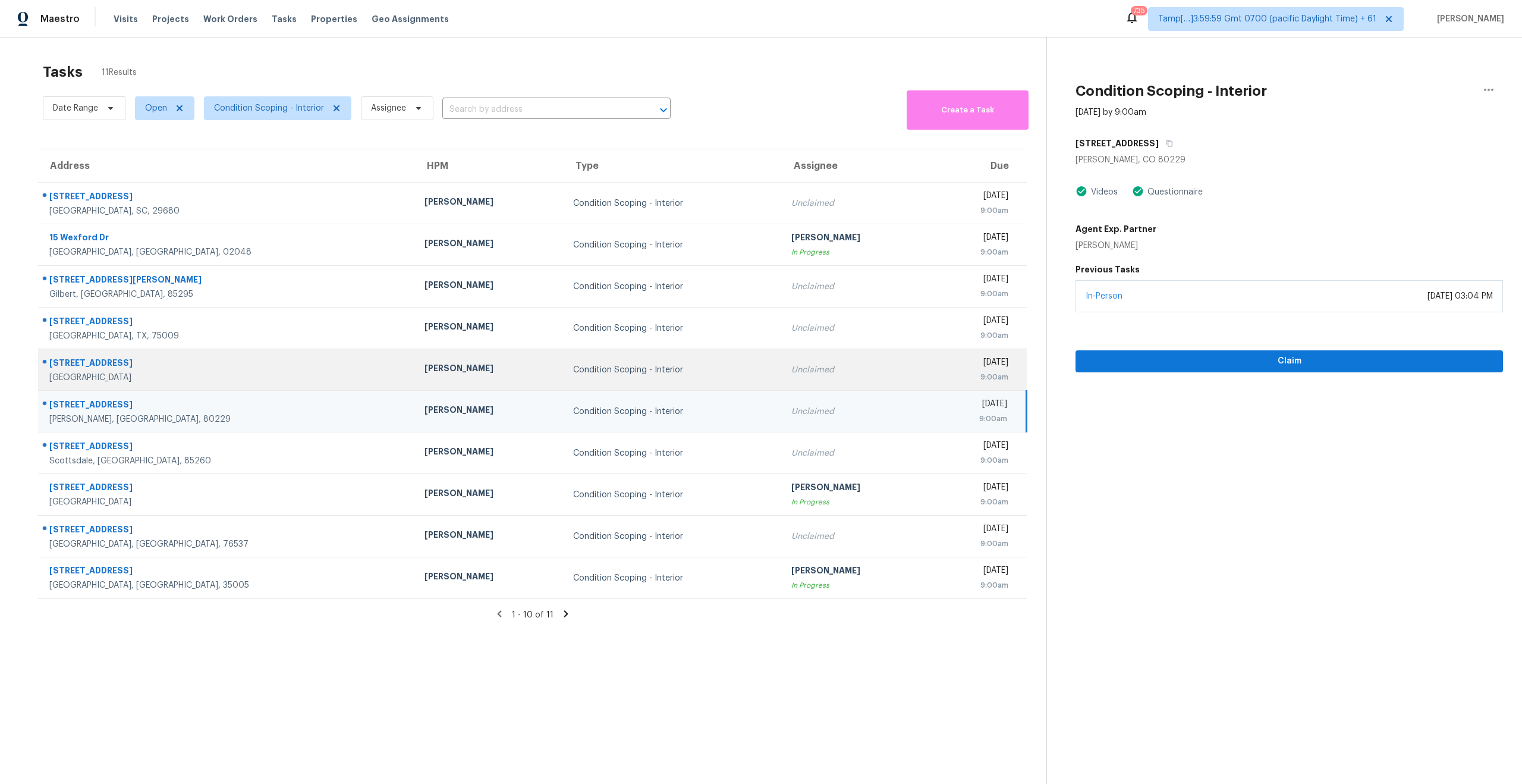
drag, startPoint x: 139, startPoint y: 381, endPoint x: 47, endPoint y: 364, distance: 93.6
click at [47, 364] on div "[STREET_ADDRESS]" at bounding box center [222, 369] width 367 height 28
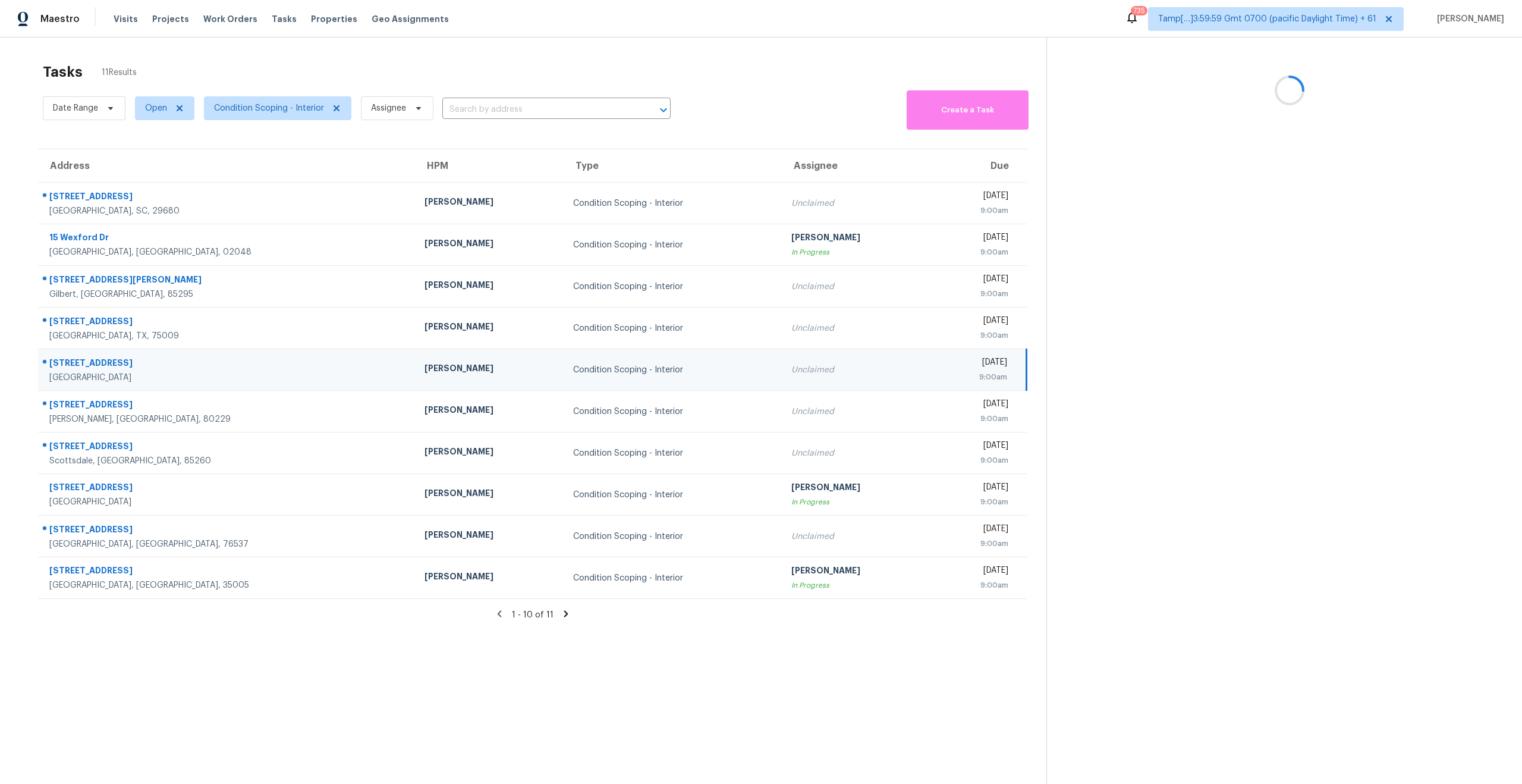
copy div "[STREET_ADDRESS]"
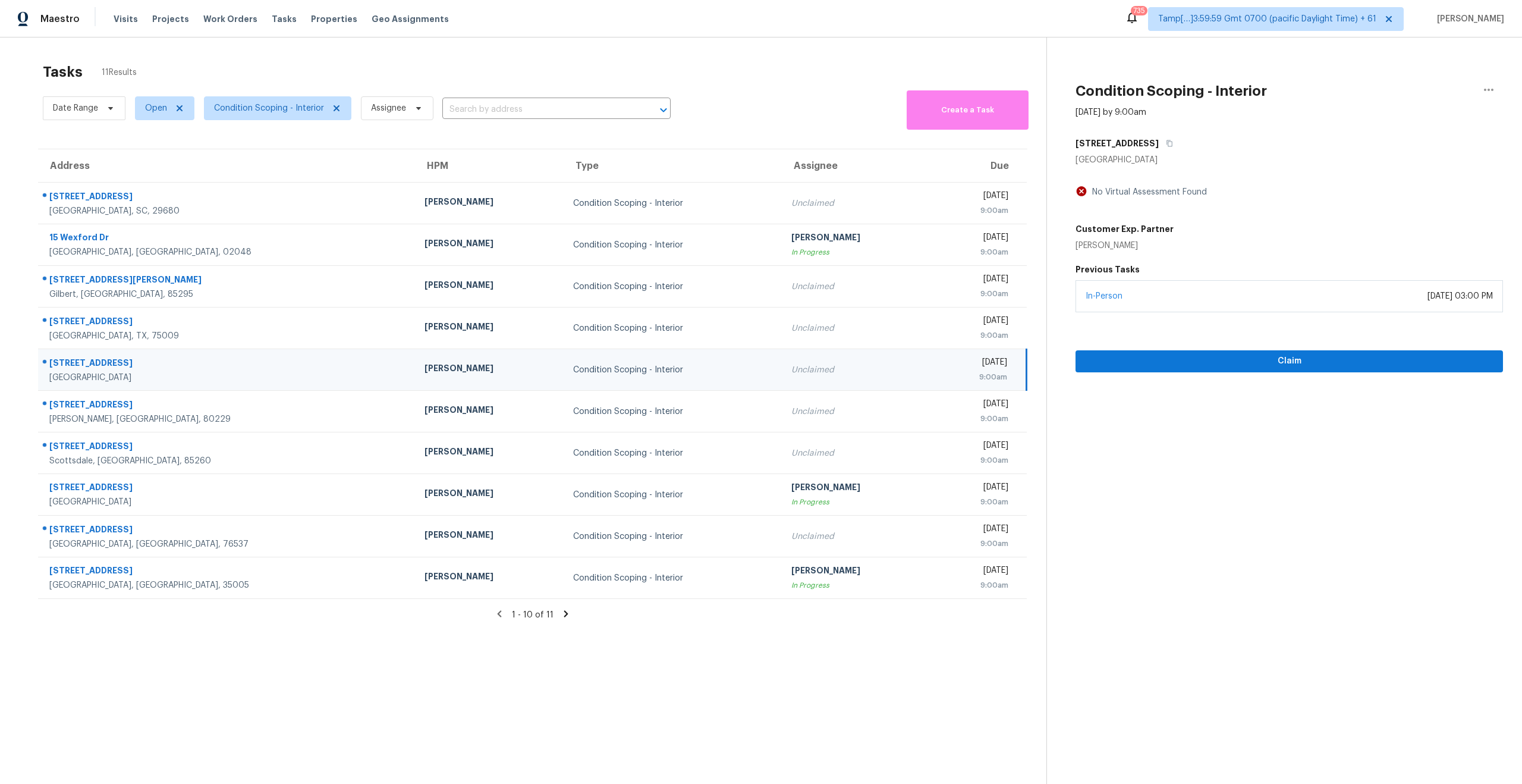
click at [301, 622] on section "Tasks 11 Results Date Range Open Condition Scoping - Interior Assignee ​ Create…" at bounding box center [533, 439] width 1028 height 765
click at [566, 671] on section "Tasks 11 Results Date Range Open Condition Scoping - Interior Assignee ​ Create…" at bounding box center [533, 439] width 1028 height 765
click at [260, 100] on span "Condition Scoping - Interior" at bounding box center [277, 108] width 148 height 24
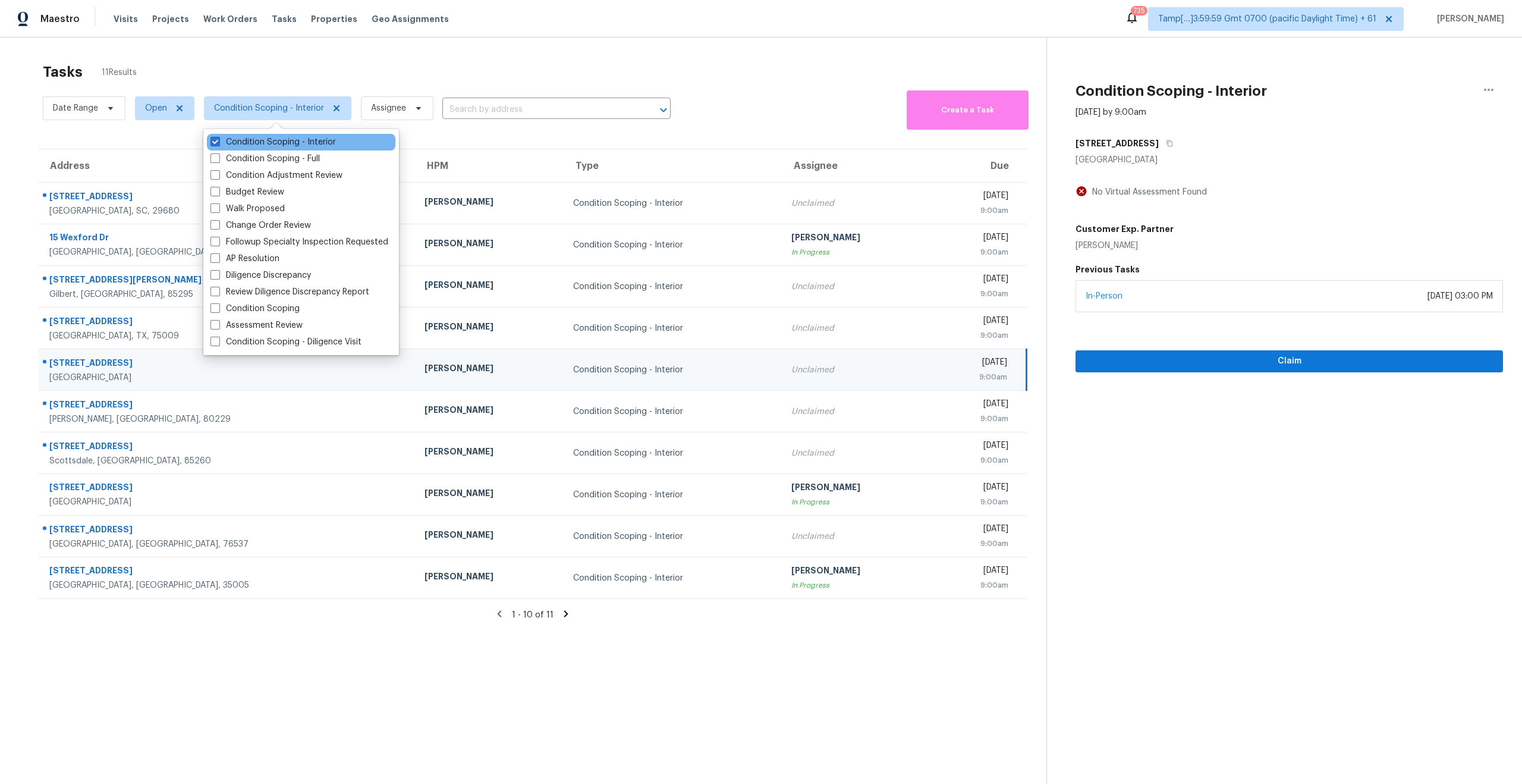
click at [213, 134] on div "Condition Scoping - Interior" at bounding box center [300, 142] width 188 height 16
click at [213, 142] on span at bounding box center [215, 142] width 10 height 10
click at [213, 142] on input "Condition Scoping - Interior" at bounding box center [214, 140] width 8 height 8
checkbox input "false"
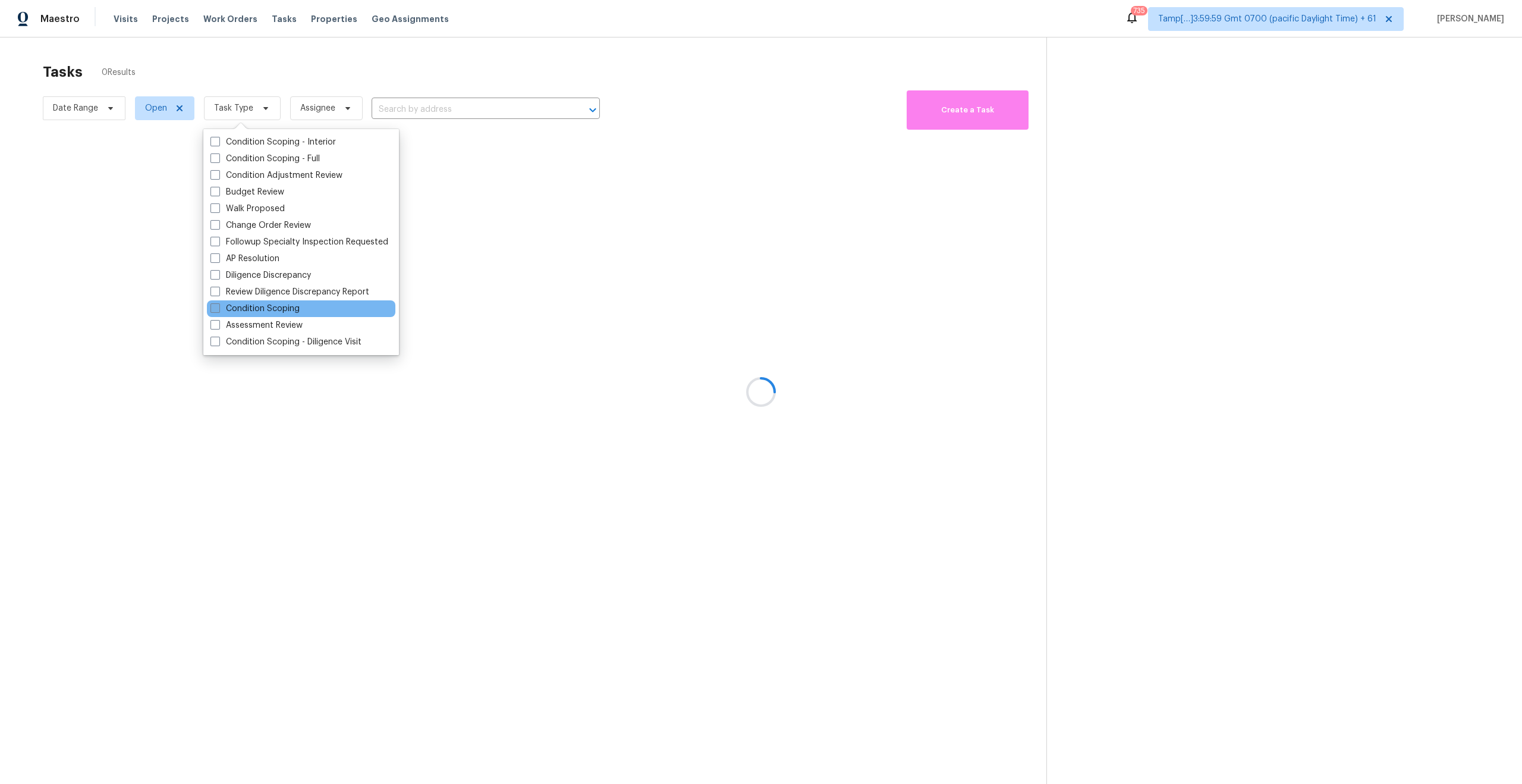
click at [216, 308] on span at bounding box center [215, 308] width 10 height 10
click at [216, 308] on input "Condition Scoping" at bounding box center [214, 306] width 8 height 8
checkbox input "true"
click at [311, 538] on div at bounding box center [761, 392] width 1522 height 784
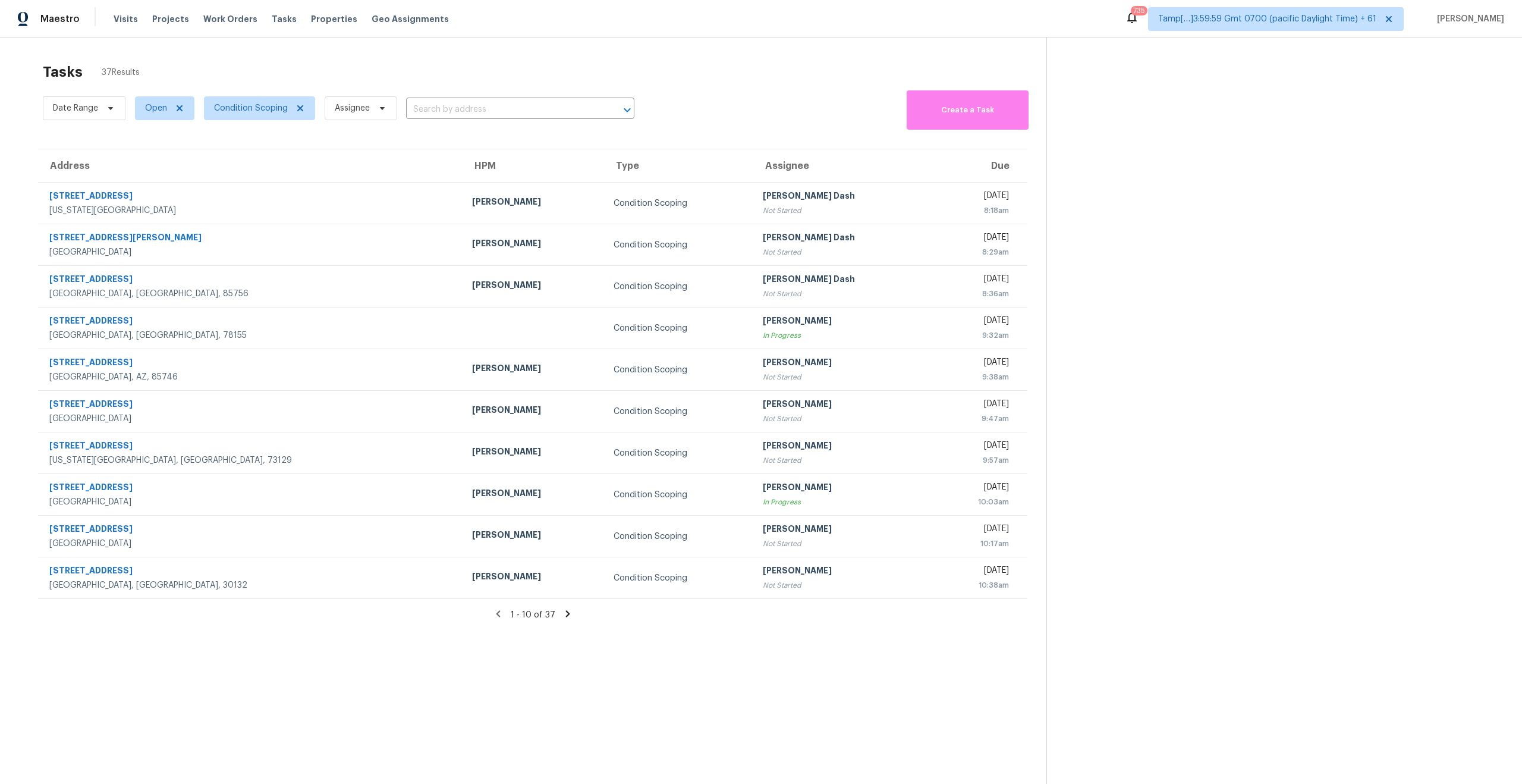
scroll to position [38, 0]
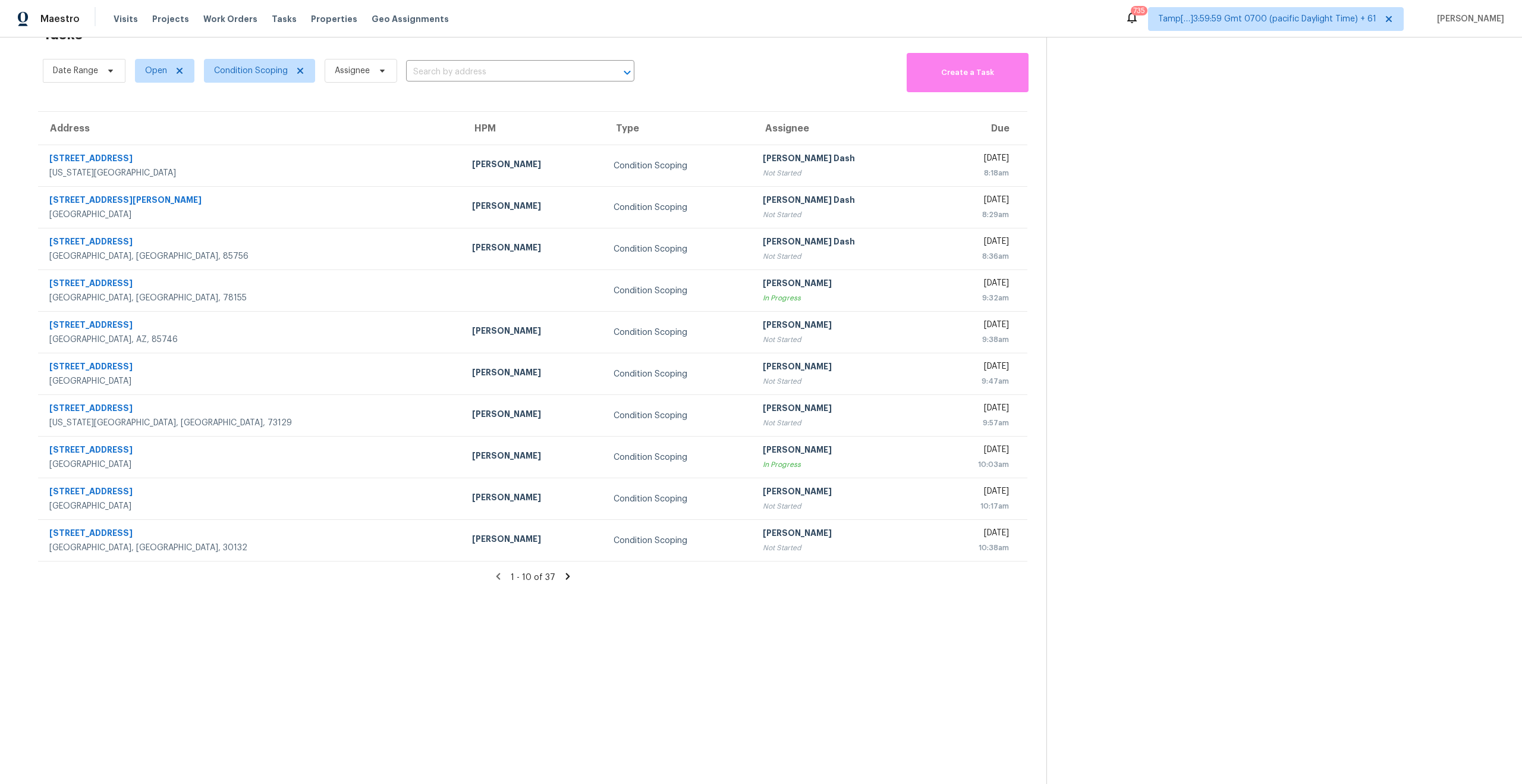
click at [563, 575] on icon at bounding box center [568, 575] width 11 height 11
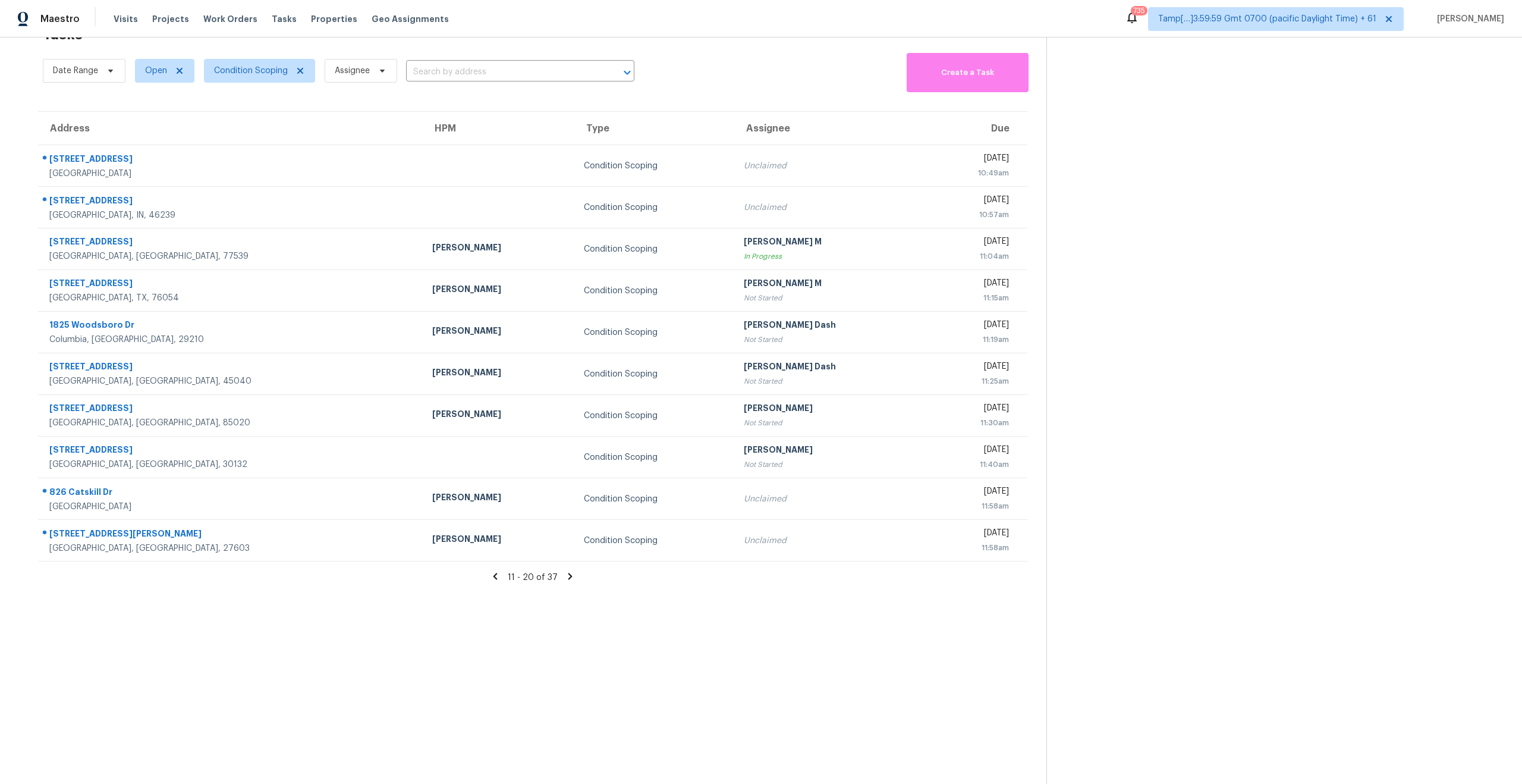
click at [565, 575] on icon at bounding box center [570, 575] width 11 height 11
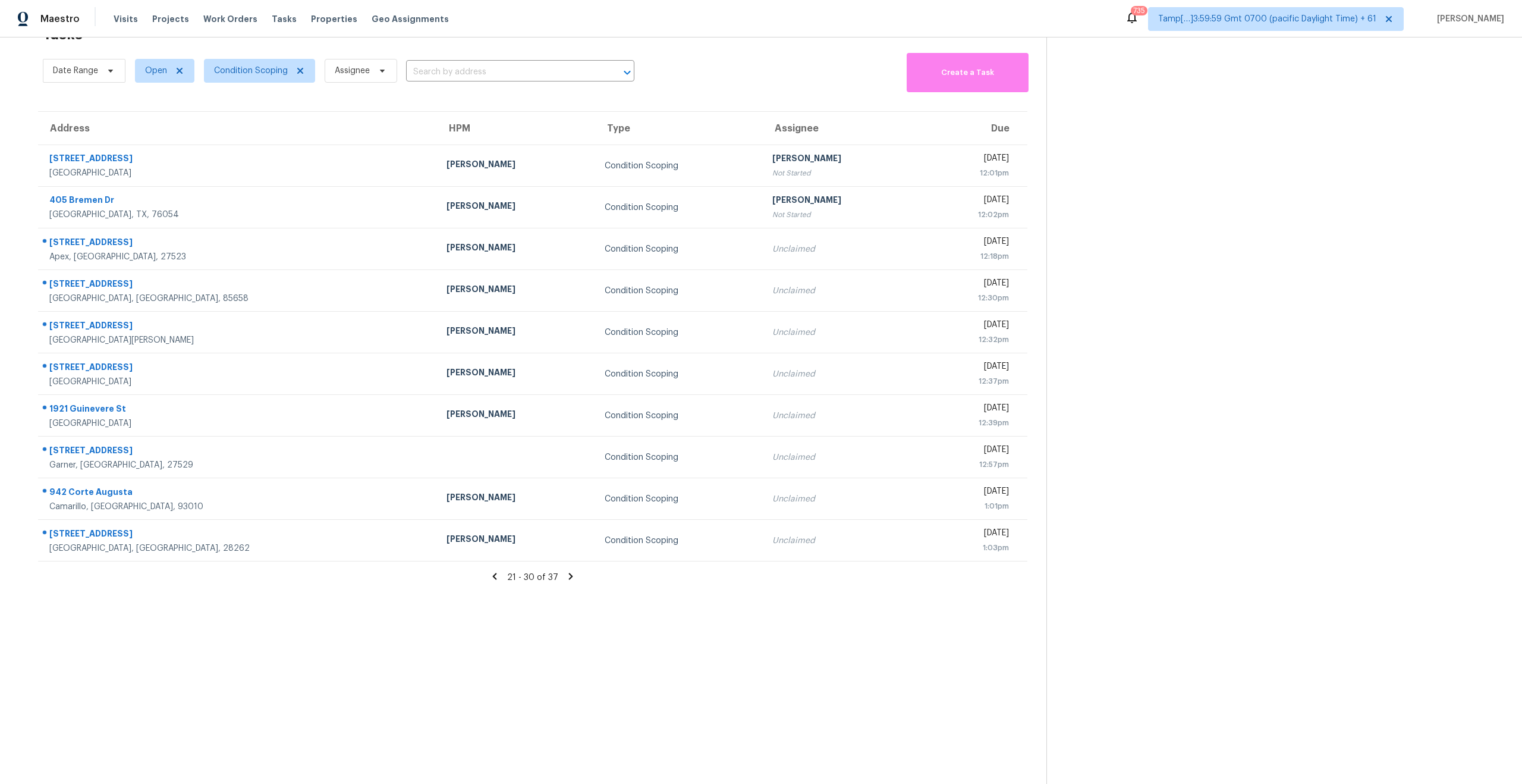
click at [569, 574] on icon at bounding box center [571, 576] width 4 height 7
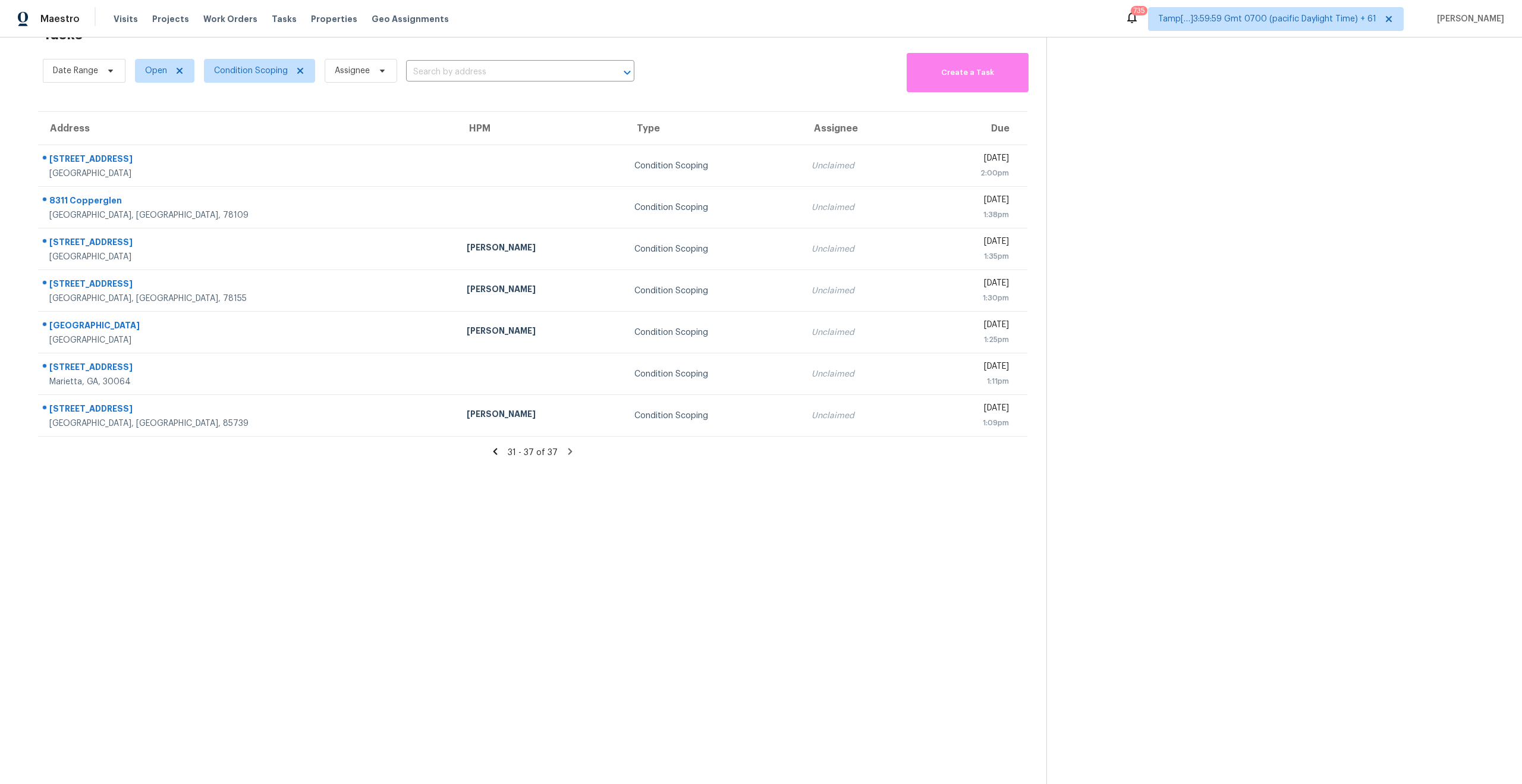
click at [495, 455] on icon at bounding box center [494, 451] width 11 height 11
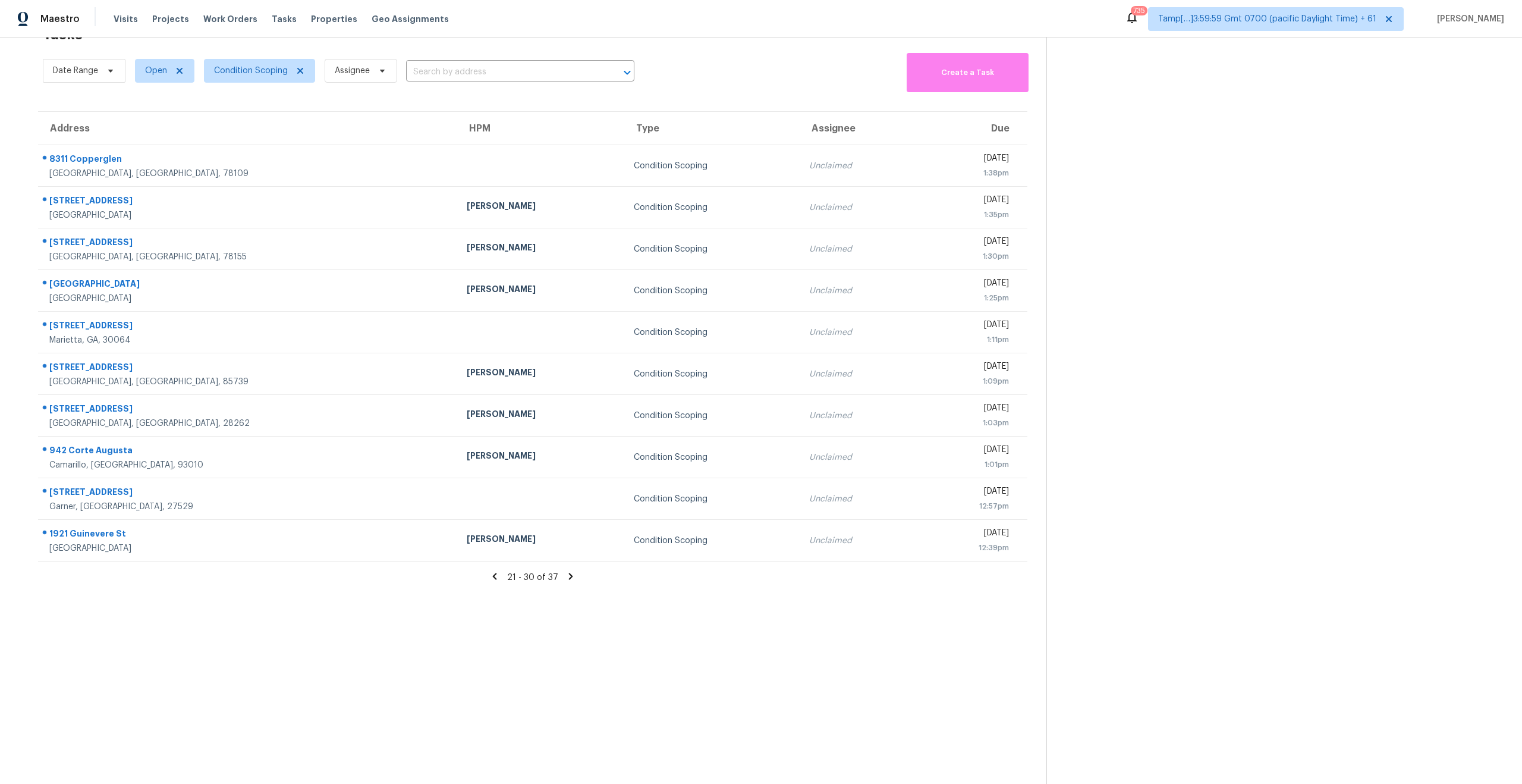
click at [496, 574] on icon at bounding box center [494, 576] width 4 height 7
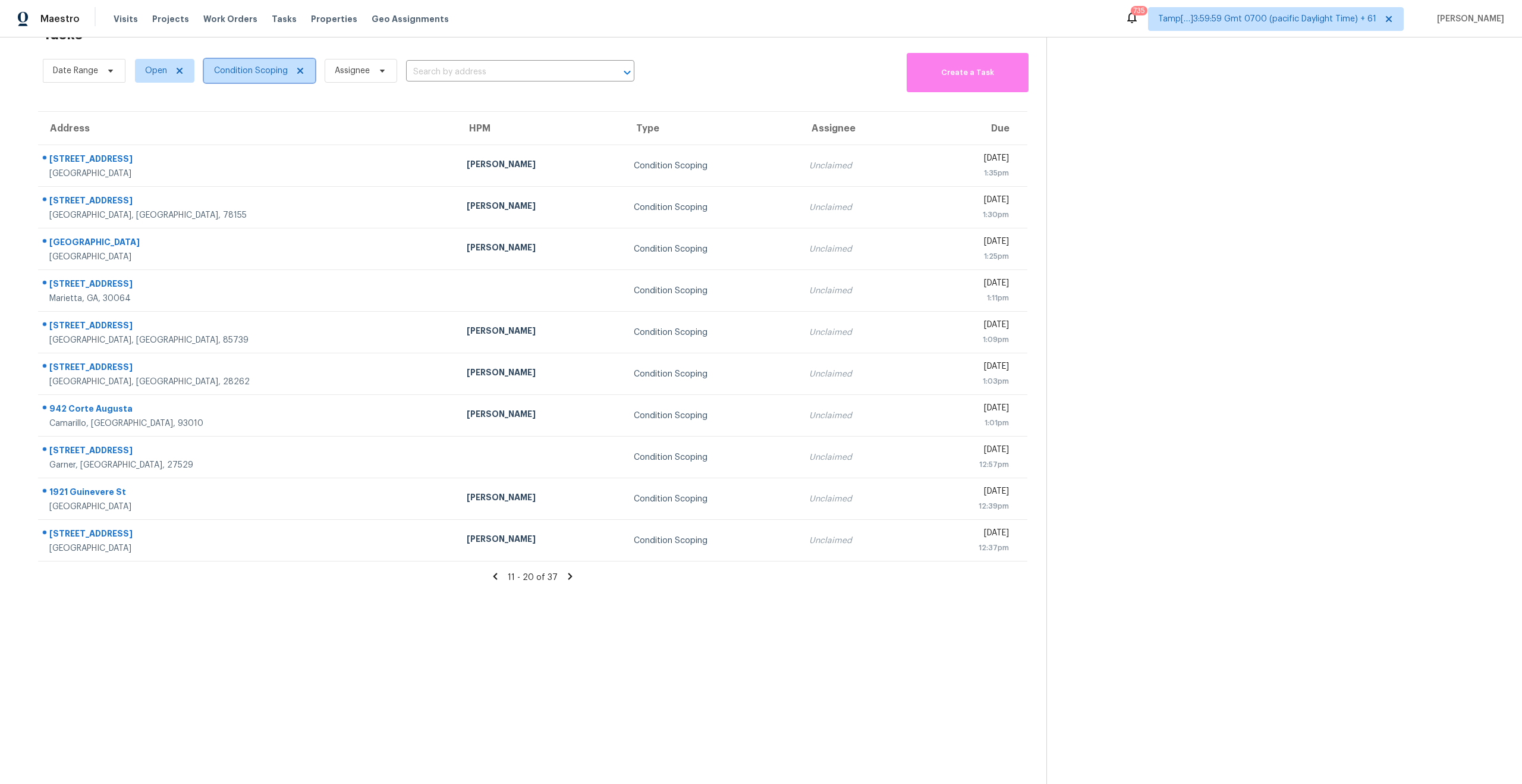
click at [232, 68] on span "Condition Scoping" at bounding box center [251, 70] width 73 height 12
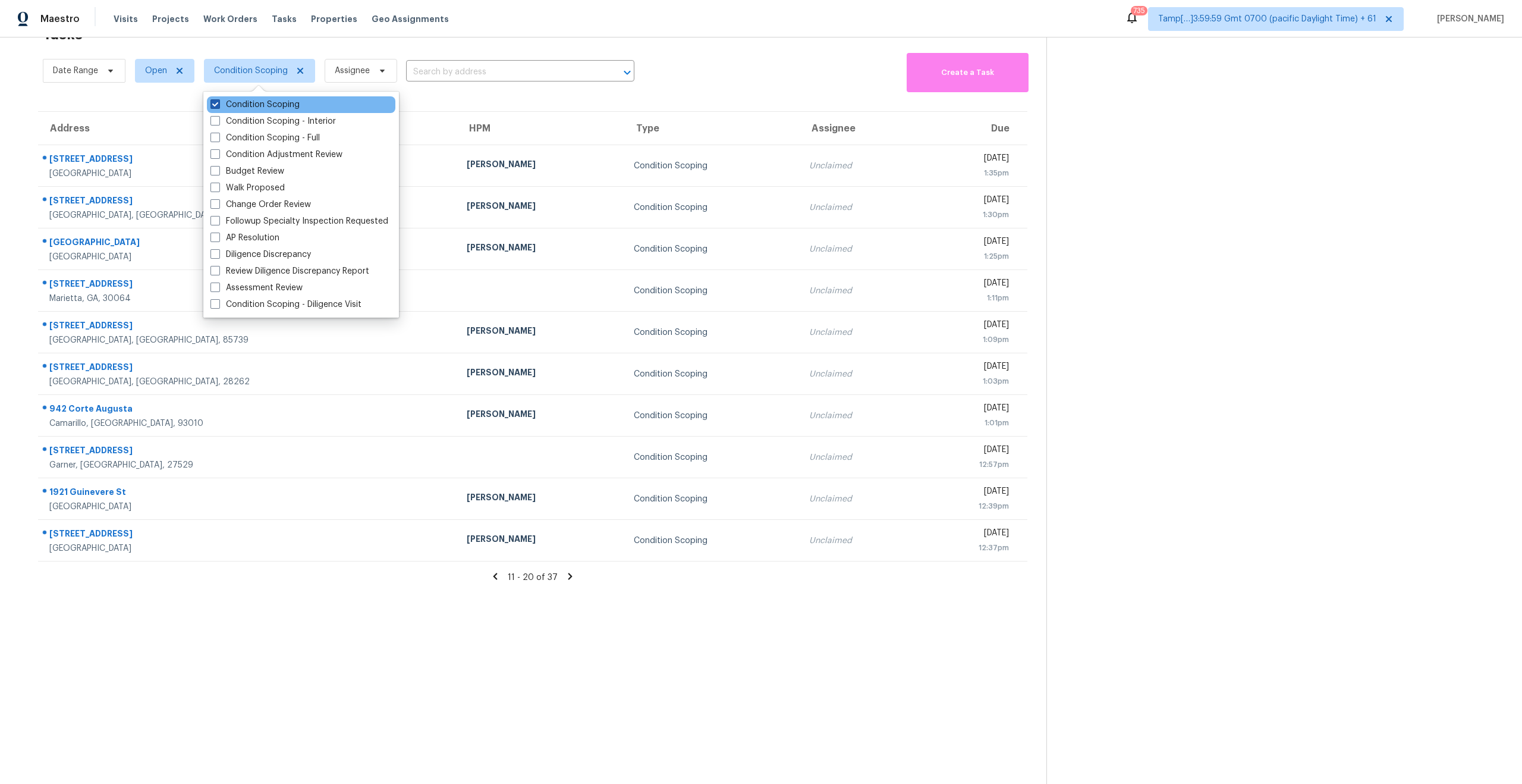
click at [211, 103] on span at bounding box center [215, 104] width 10 height 10
click at [211, 103] on input "Condition Scoping" at bounding box center [214, 102] width 8 height 8
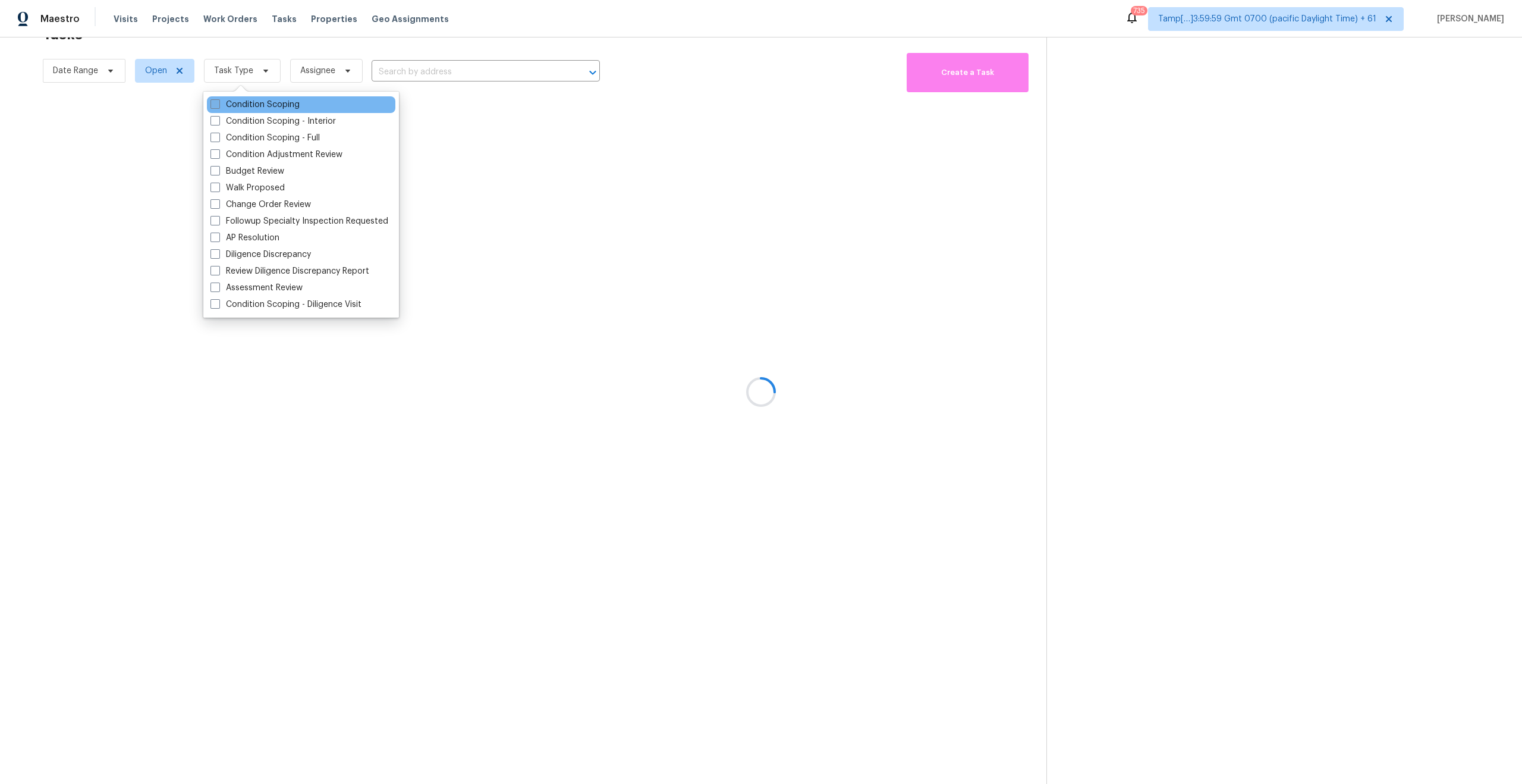
click at [218, 108] on span at bounding box center [215, 104] width 10 height 10
click at [218, 106] on input "Condition Scoping" at bounding box center [214, 102] width 8 height 8
checkbox input "true"
click at [331, 43] on div at bounding box center [761, 392] width 1522 height 784
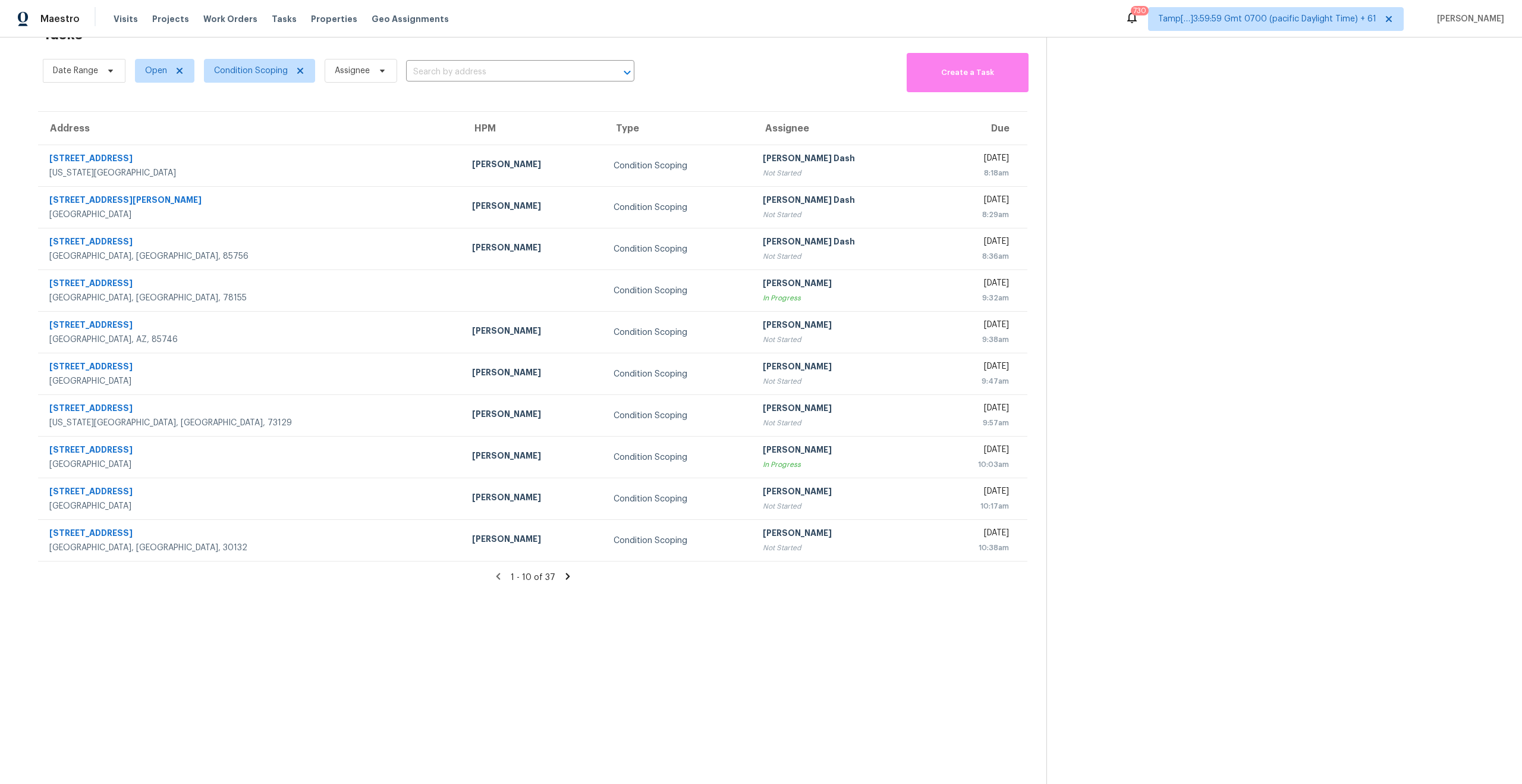
scroll to position [38, 0]
click at [256, 67] on span "Condition Scoping" at bounding box center [251, 70] width 73 height 12
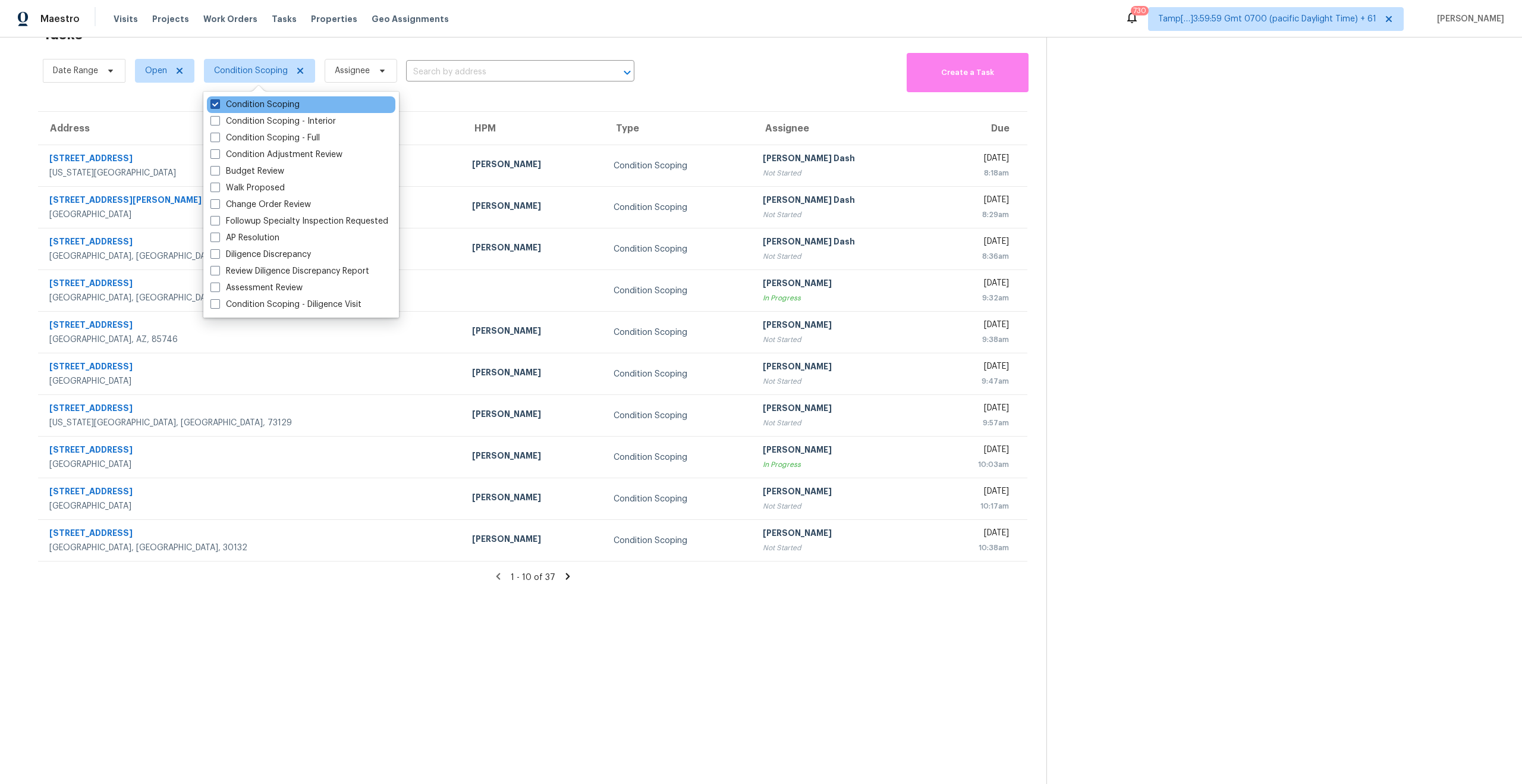
click at [213, 99] on span at bounding box center [215, 104] width 10 height 10
click at [213, 98] on input "Condition Scoping" at bounding box center [214, 102] width 8 height 8
checkbox input "false"
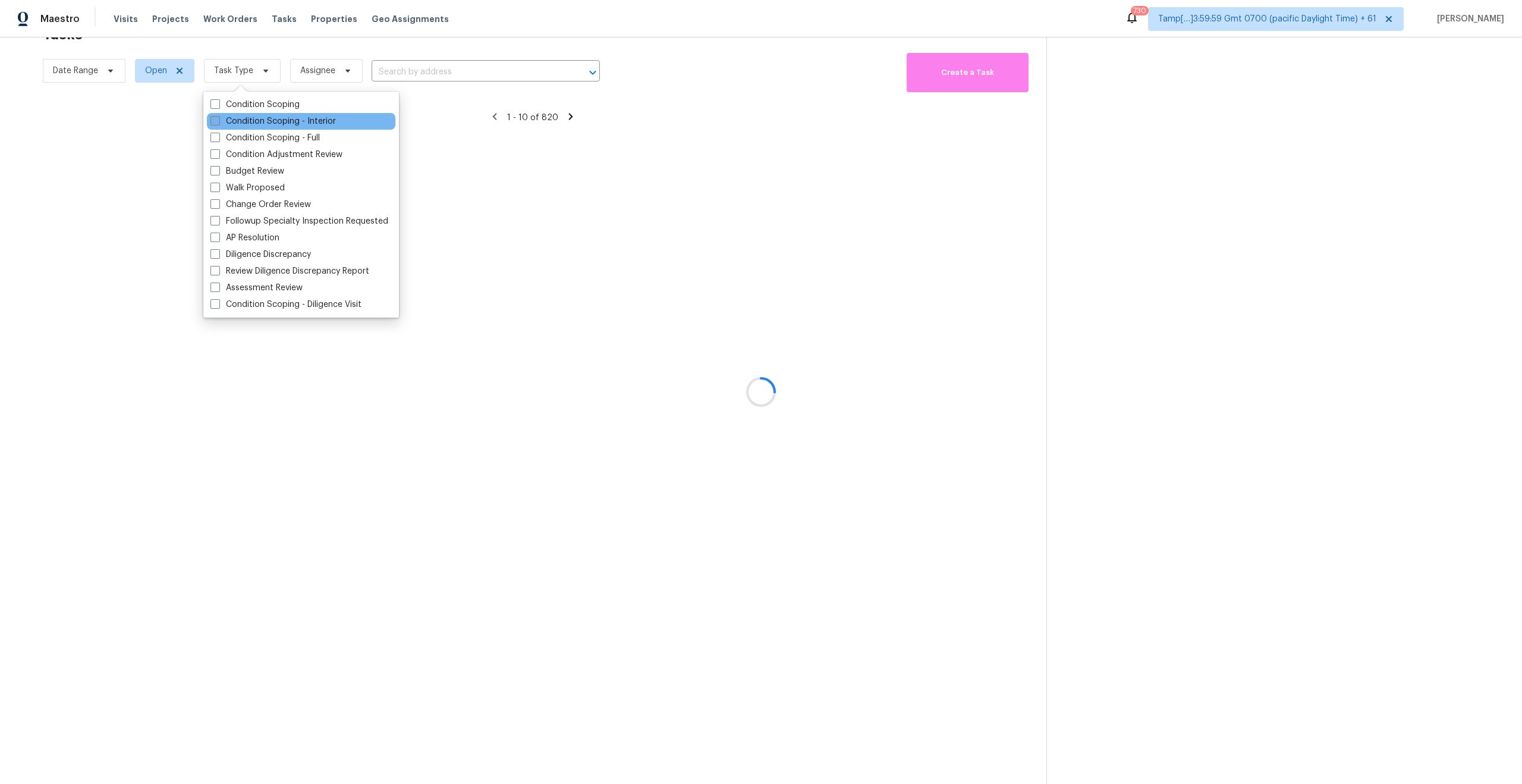
click at [213, 122] on span at bounding box center [215, 121] width 10 height 10
click at [213, 122] on input "Condition Scoping - Interior" at bounding box center [214, 119] width 8 height 8
checkbox input "true"
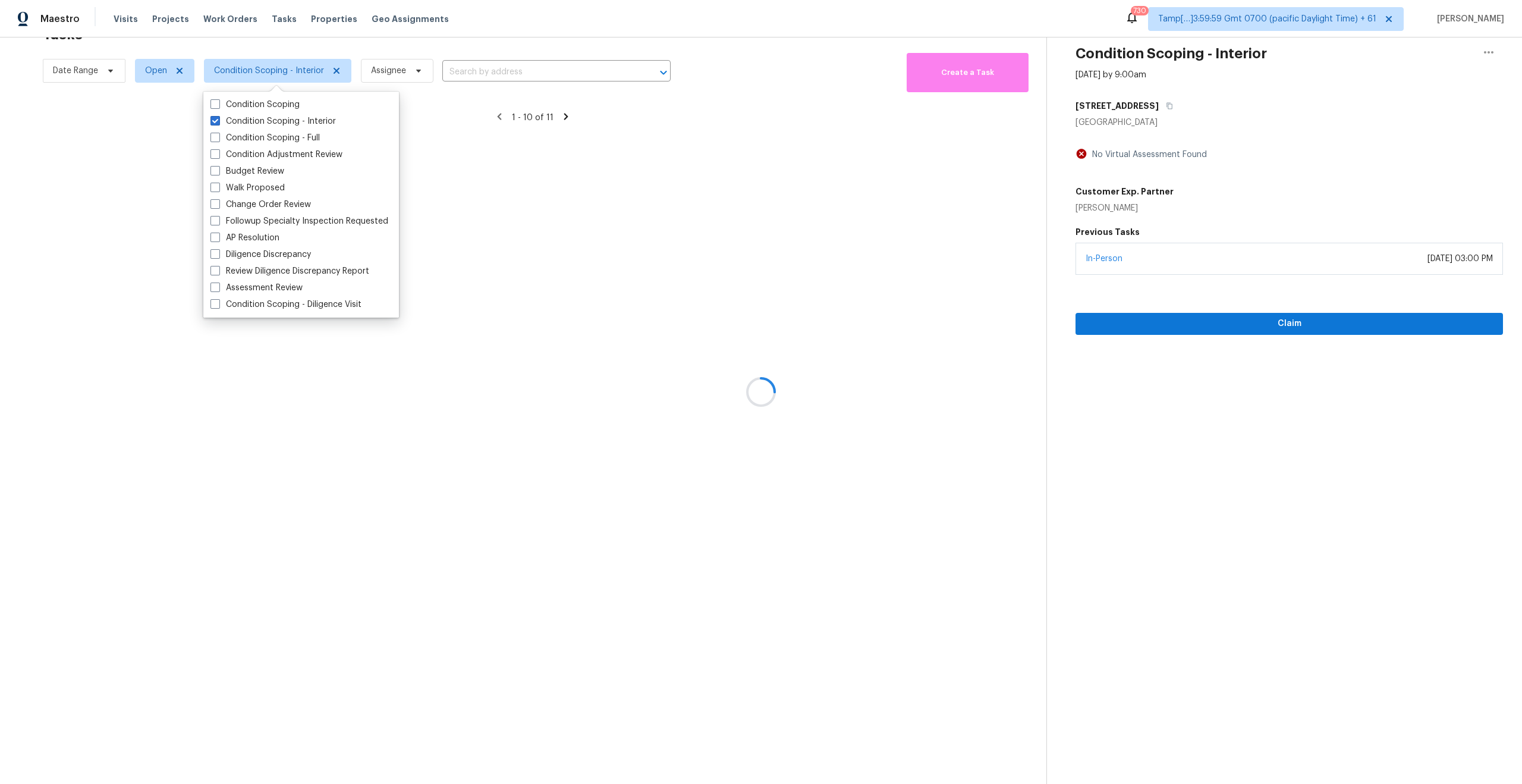
click at [442, 55] on div at bounding box center [761, 392] width 1522 height 784
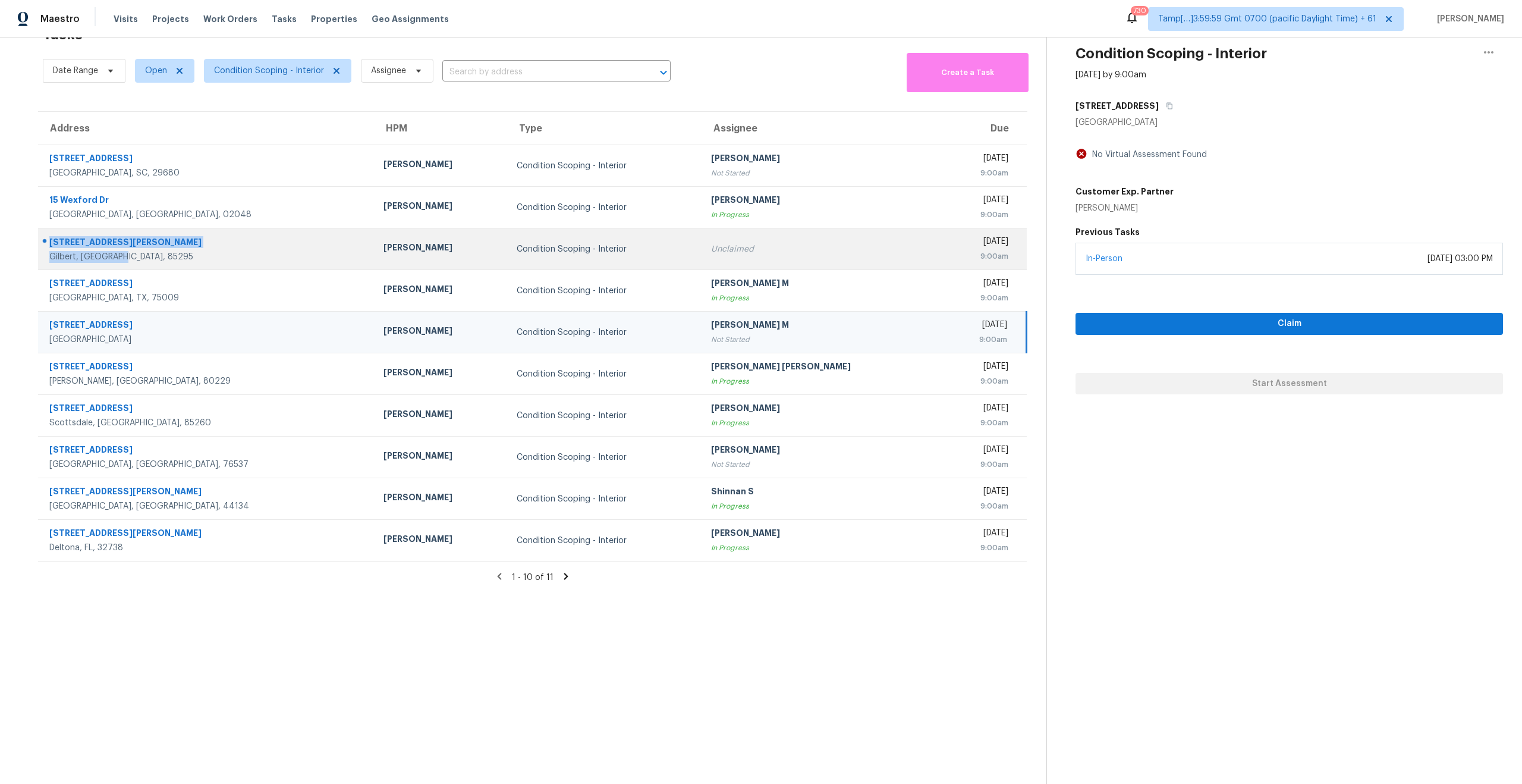
drag, startPoint x: 123, startPoint y: 259, endPoint x: 45, endPoint y: 242, distance: 79.8
click at [45, 242] on div "[STREET_ADDRESS][PERSON_NAME][PERSON_NAME]" at bounding box center [201, 248] width 325 height 28
copy div "[STREET_ADDRESS][PERSON_NAME][PERSON_NAME]"
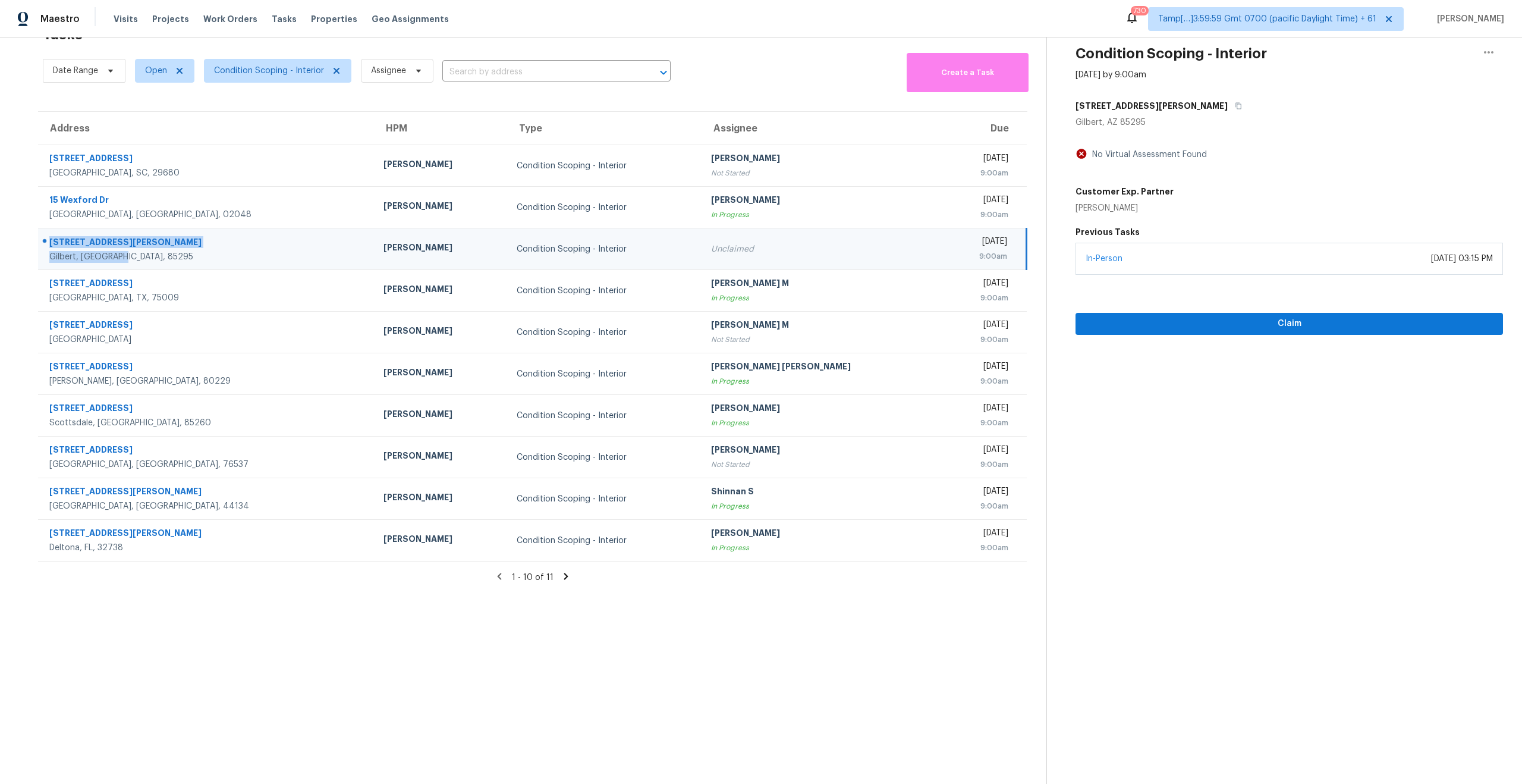
click at [564, 579] on icon at bounding box center [566, 575] width 11 height 11
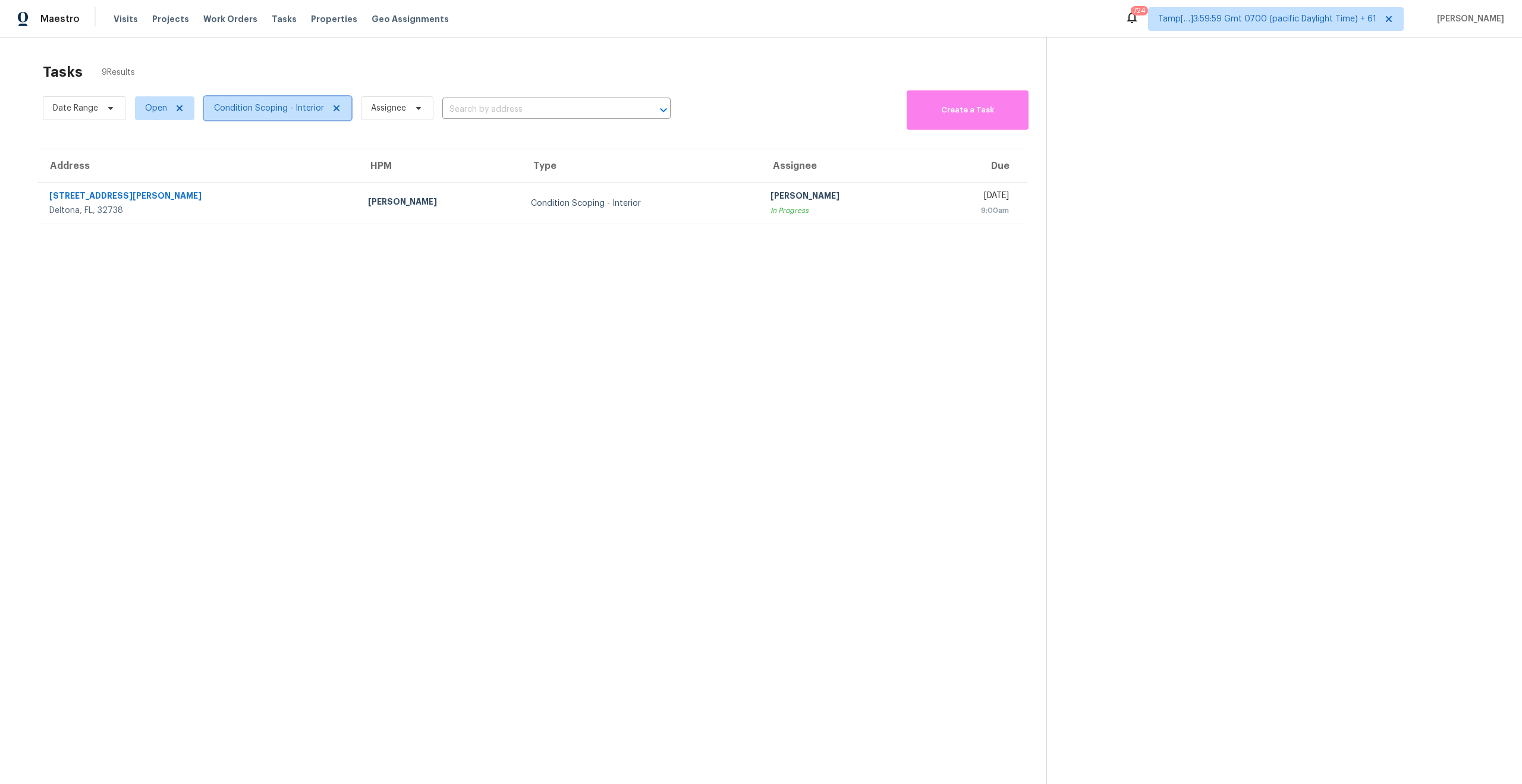
click at [253, 112] on span "Condition Scoping - Interior" at bounding box center [269, 108] width 110 height 12
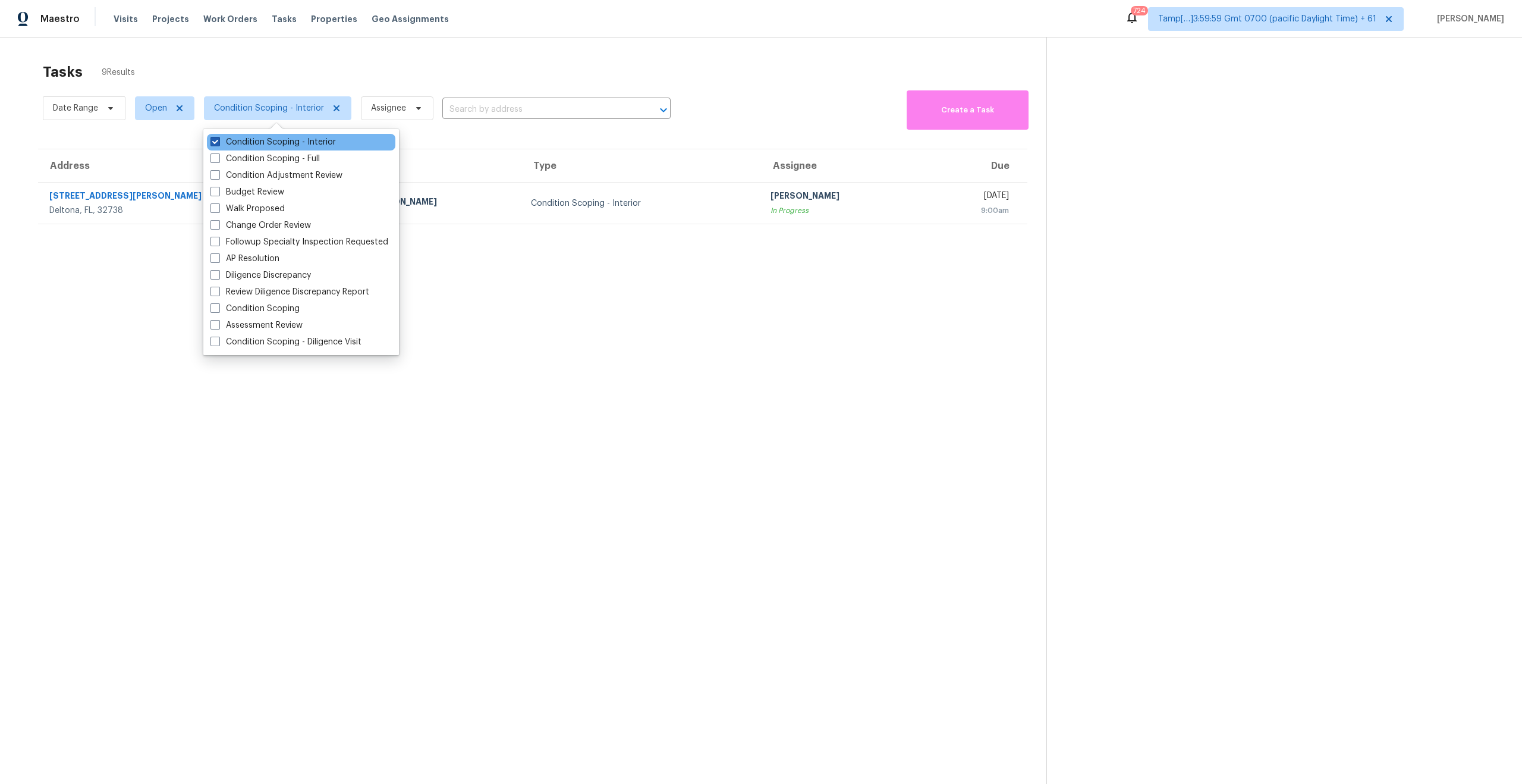
click at [211, 142] on span at bounding box center [215, 142] width 10 height 10
click at [211, 142] on input "Condition Scoping - Interior" at bounding box center [214, 140] width 8 height 8
checkbox input "false"
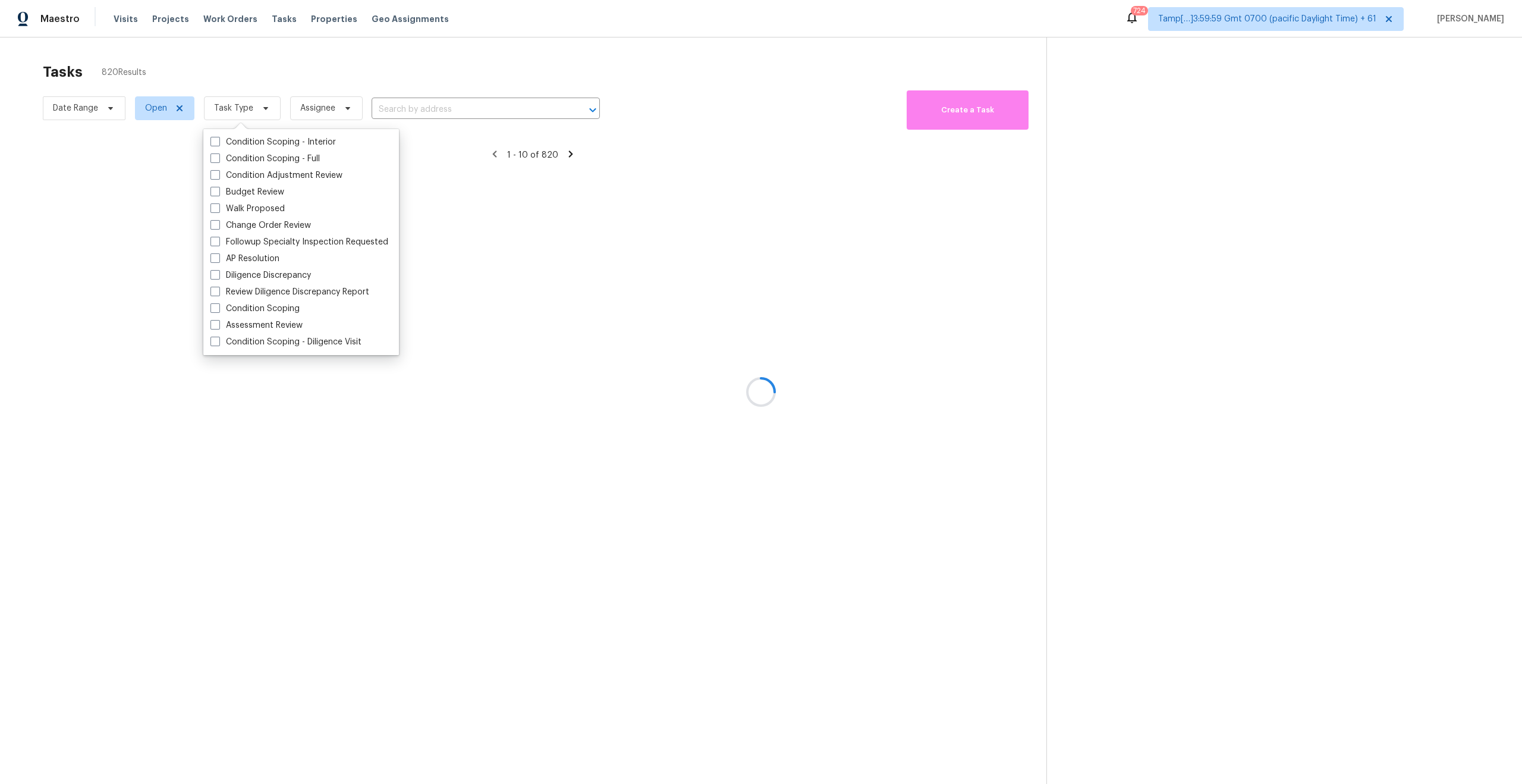
click at [213, 68] on div at bounding box center [761, 392] width 1522 height 784
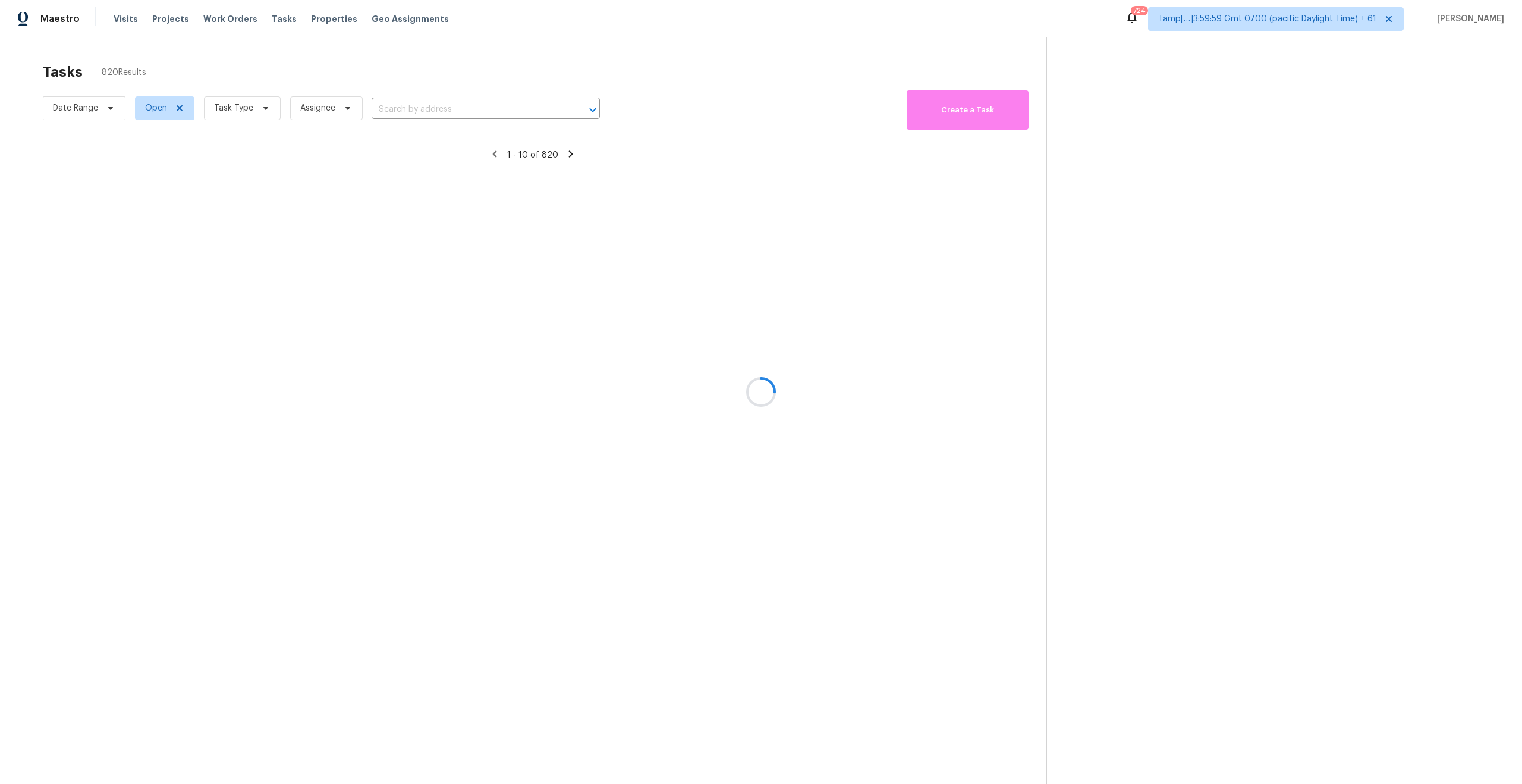
click at [228, 124] on div at bounding box center [761, 392] width 1522 height 784
click at [235, 119] on div at bounding box center [761, 392] width 1522 height 784
click at [248, 109] on div at bounding box center [761, 392] width 1522 height 784
click at [236, 115] on div at bounding box center [761, 392] width 1522 height 784
click at [266, 104] on div at bounding box center [761, 392] width 1522 height 784
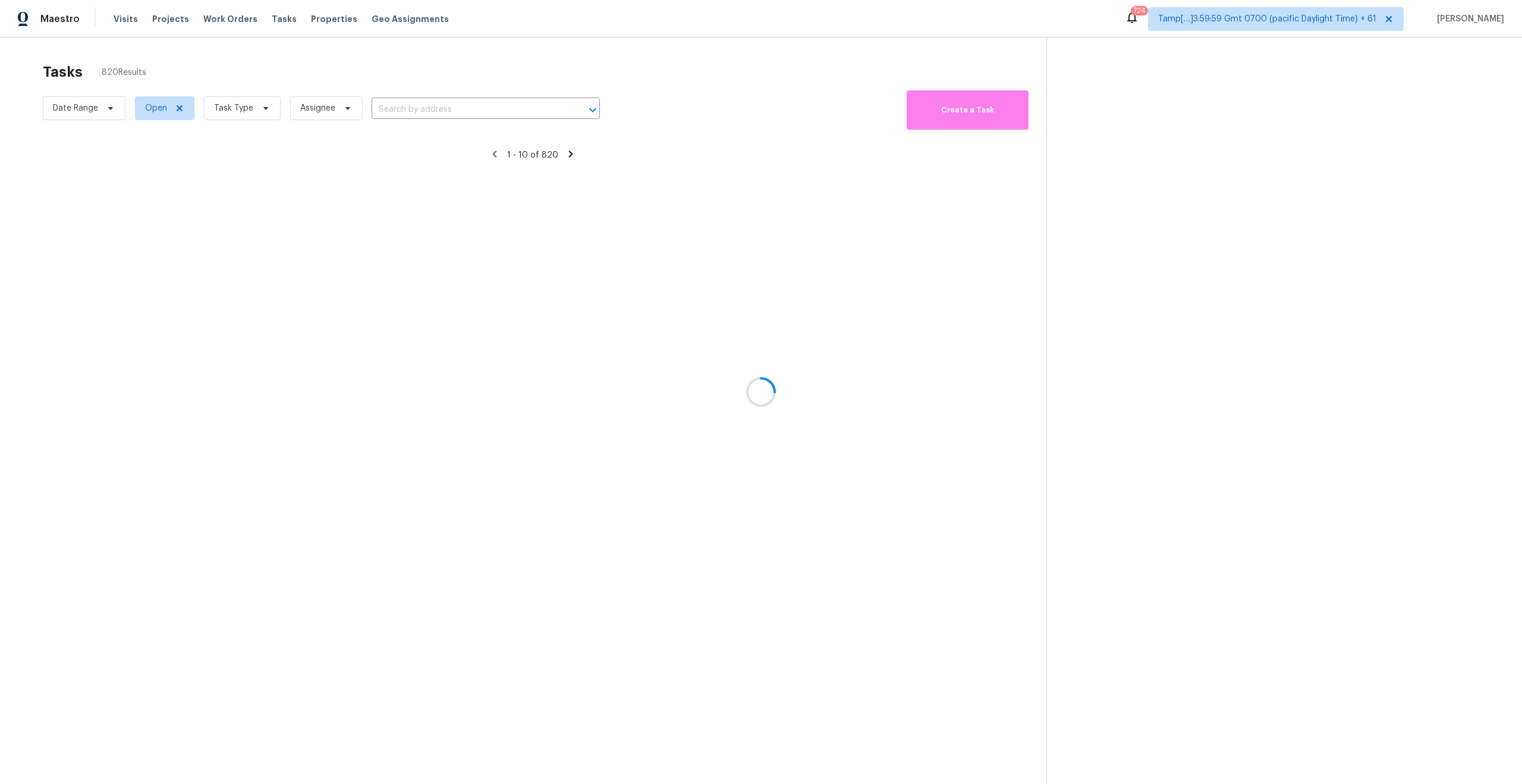
click at [279, 254] on div at bounding box center [761, 392] width 1522 height 784
click at [239, 149] on div at bounding box center [761, 392] width 1522 height 784
click at [232, 97] on div at bounding box center [761, 392] width 1522 height 784
click at [246, 107] on div at bounding box center [761, 392] width 1522 height 784
click at [257, 106] on div at bounding box center [761, 392] width 1522 height 784
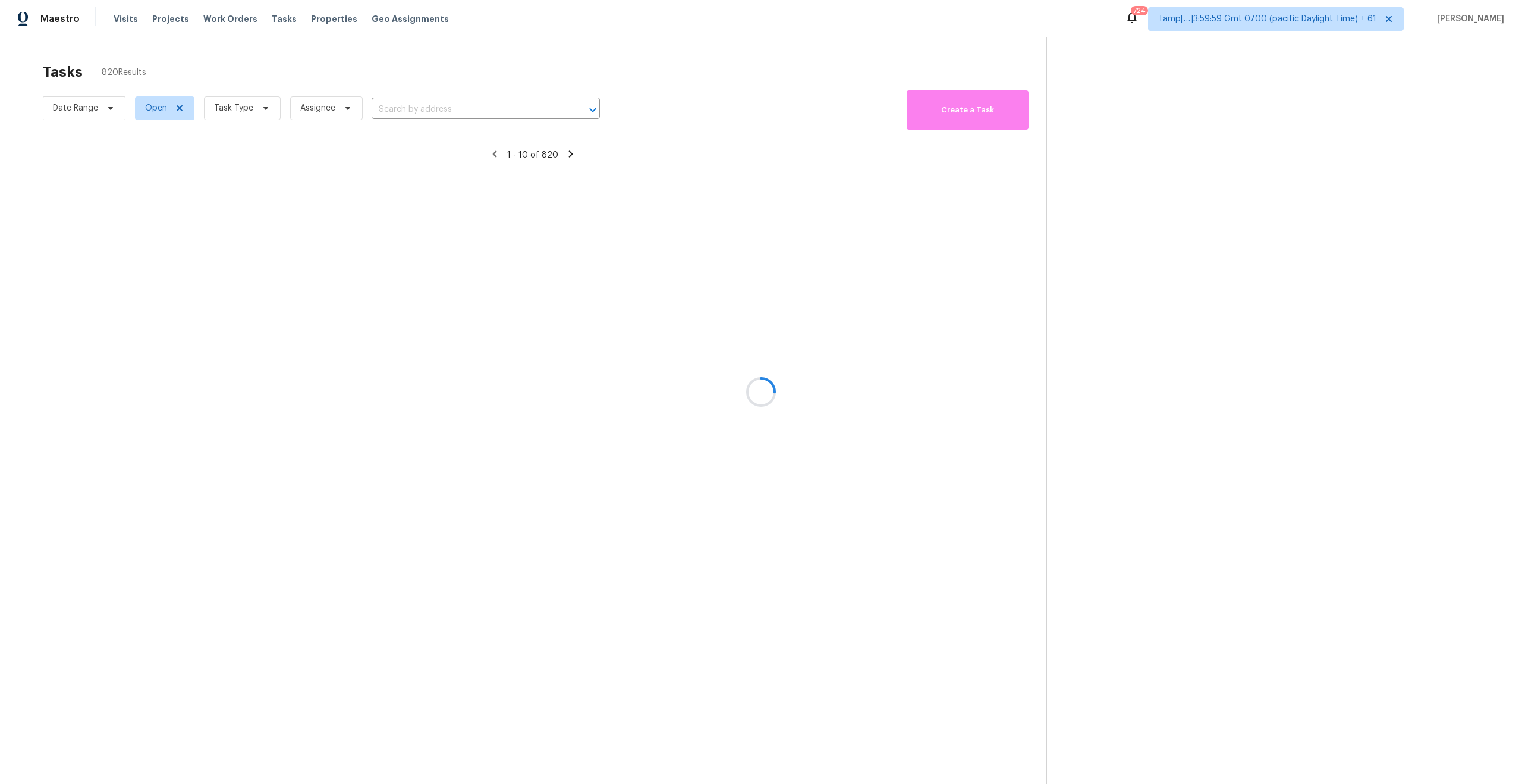
click at [267, 109] on div at bounding box center [761, 392] width 1522 height 784
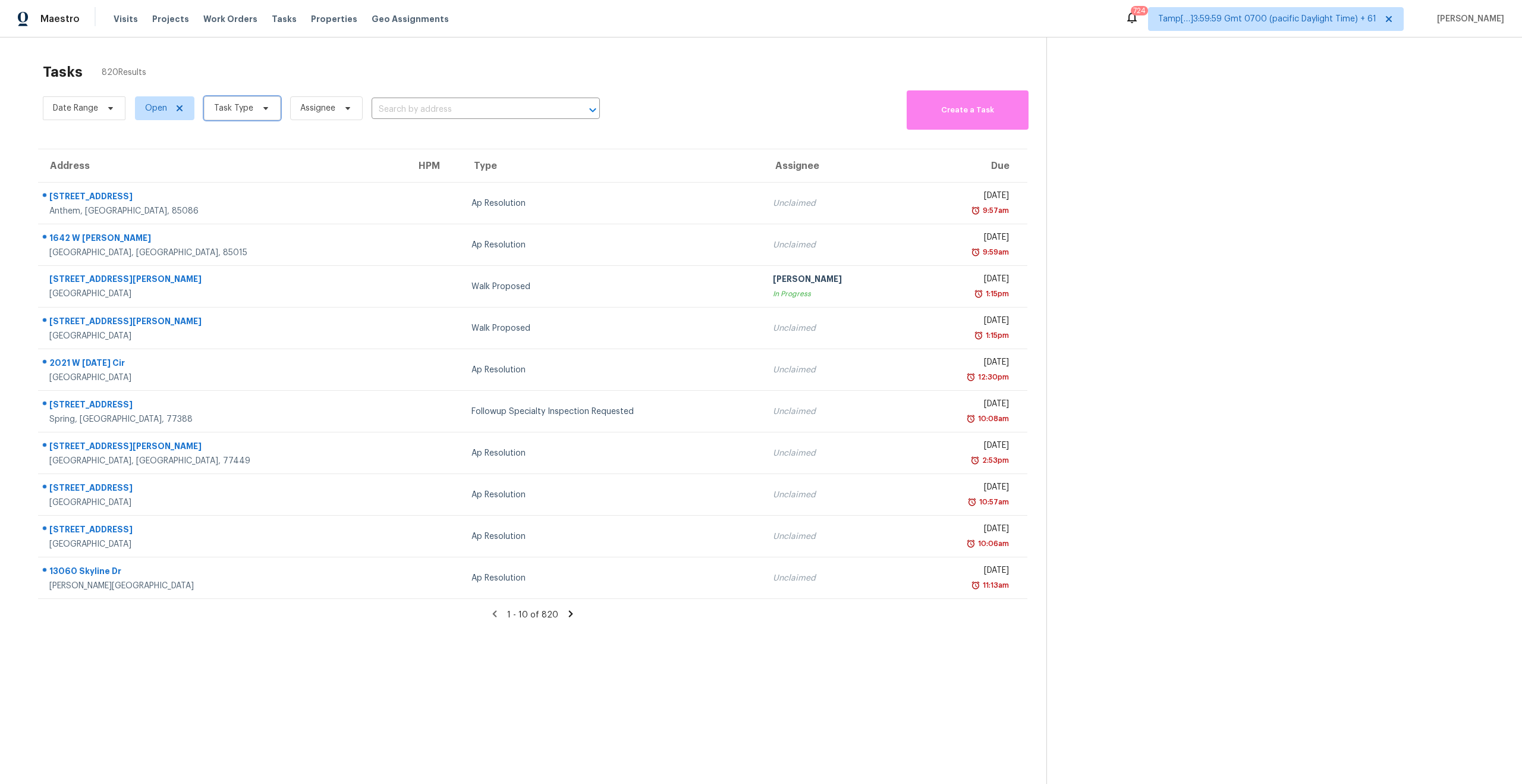
click at [247, 107] on span "Task Type" at bounding box center [234, 108] width 40 height 12
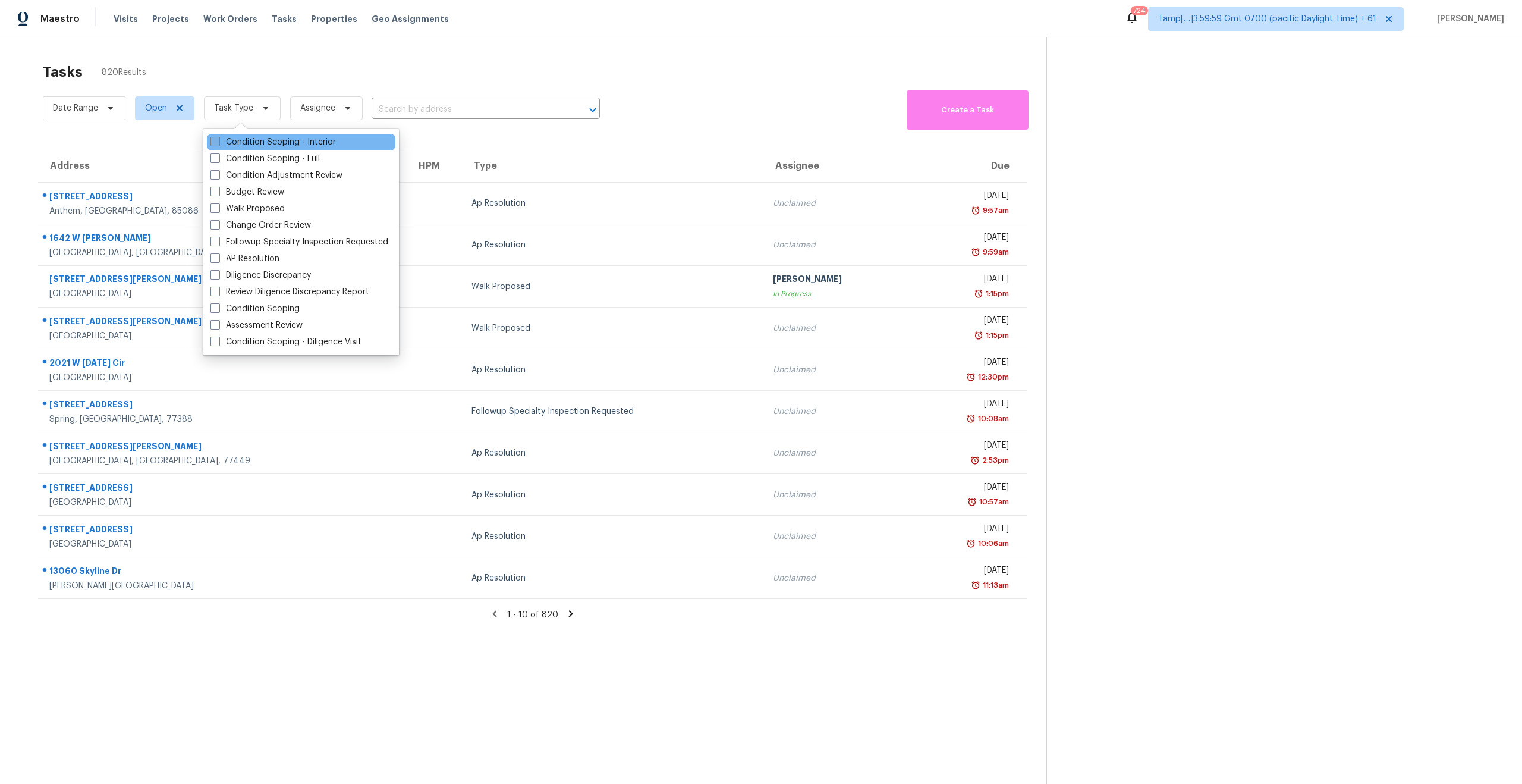
click at [212, 145] on span at bounding box center [215, 142] width 10 height 10
click at [212, 144] on input "Condition Scoping - Interior" at bounding box center [214, 140] width 8 height 8
checkbox input "true"
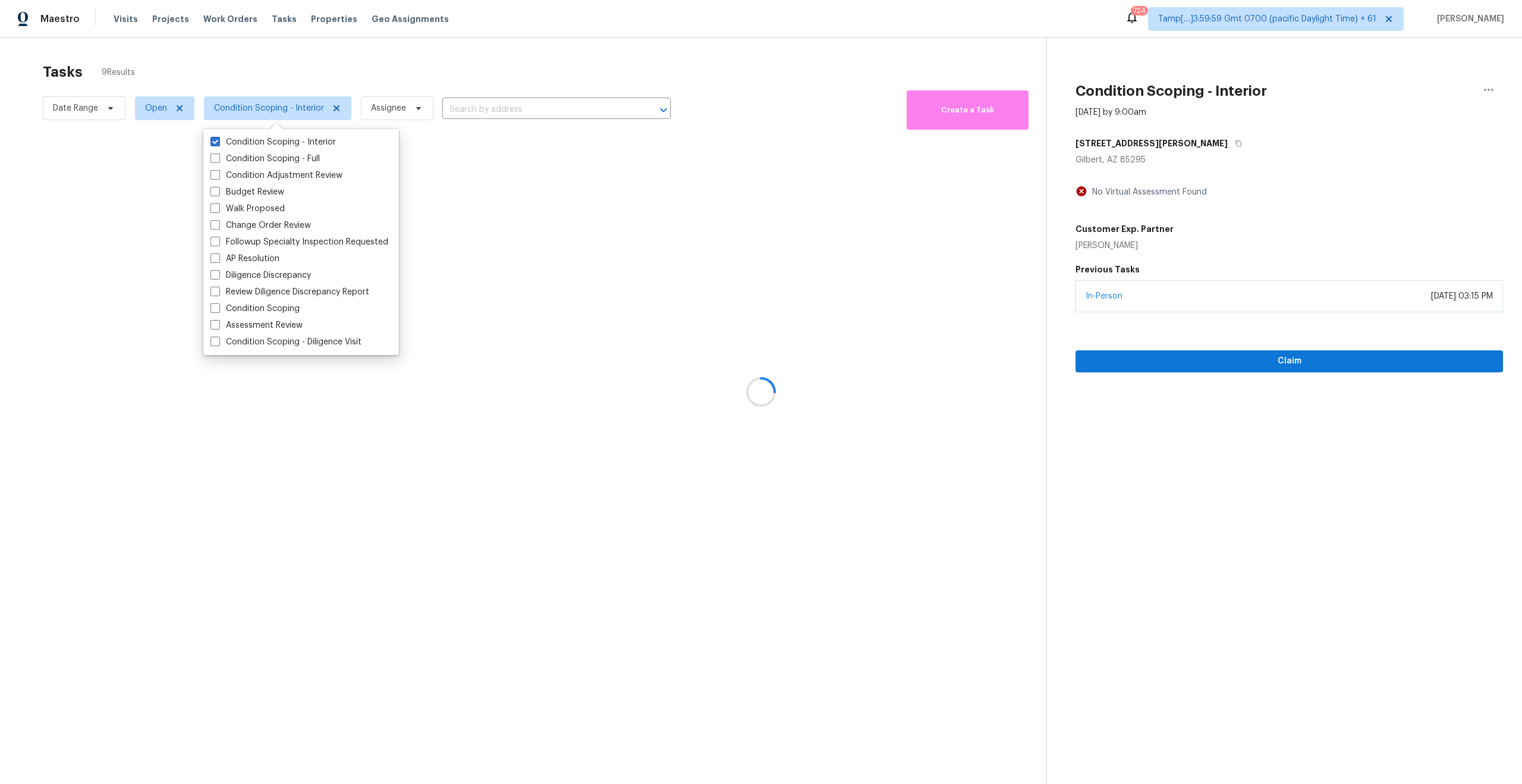
click at [253, 70] on div at bounding box center [761, 392] width 1522 height 784
